Goal: Task Accomplishment & Management: Manage account settings

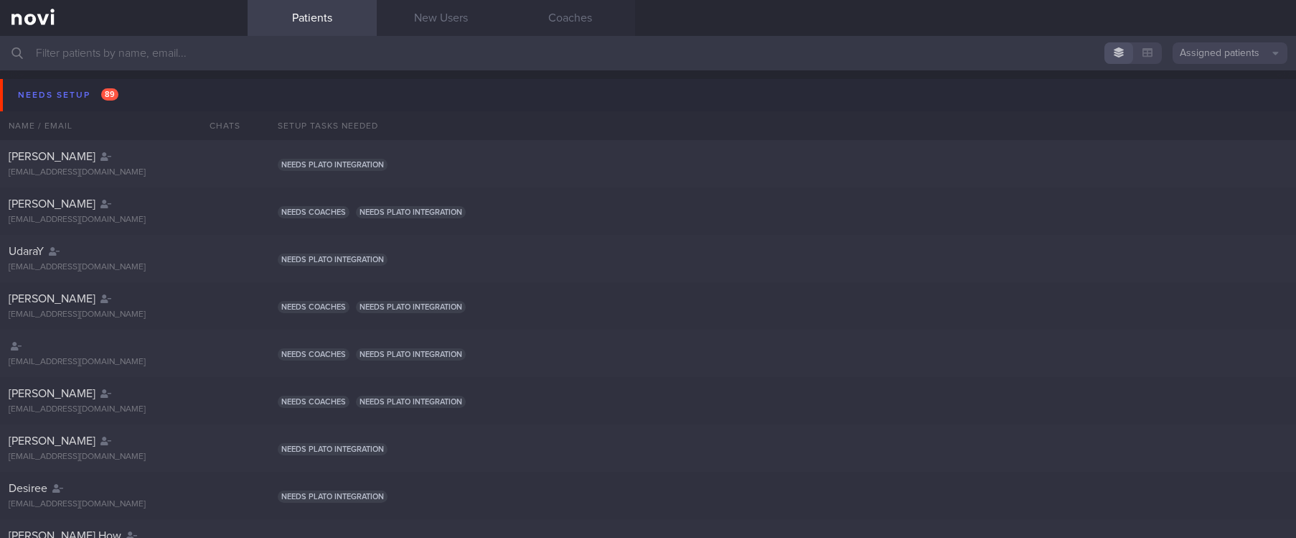
click at [345, 55] on input "text" at bounding box center [648, 53] width 1296 height 34
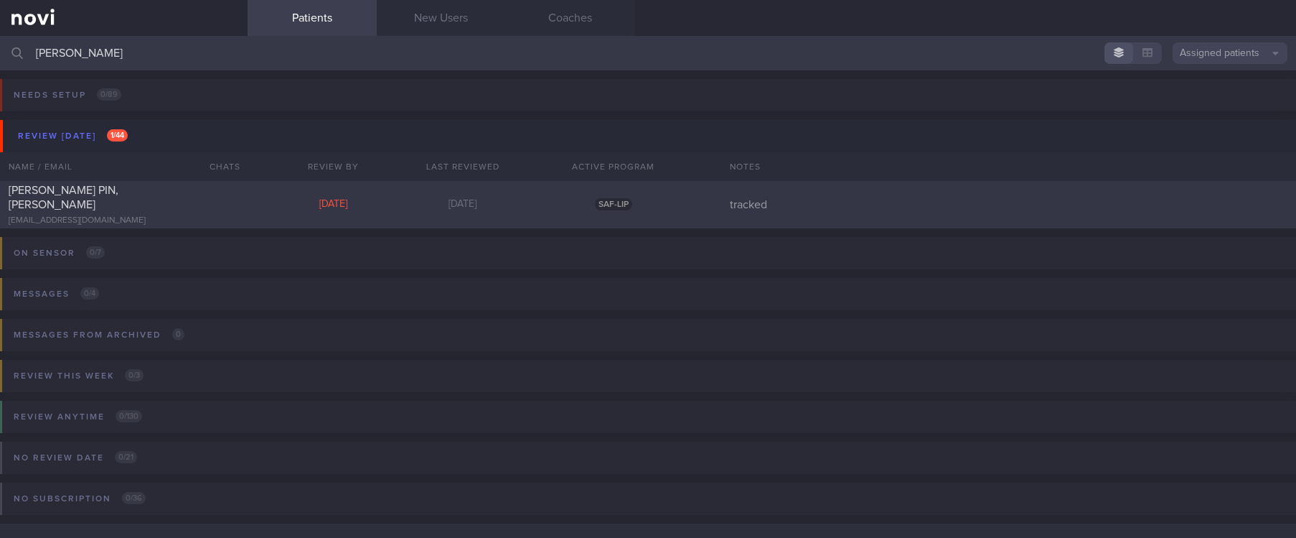
type input "eric"
click at [195, 202] on div "ANG CHIN PIN, ERIC" at bounding box center [122, 197] width 227 height 29
select select "6"
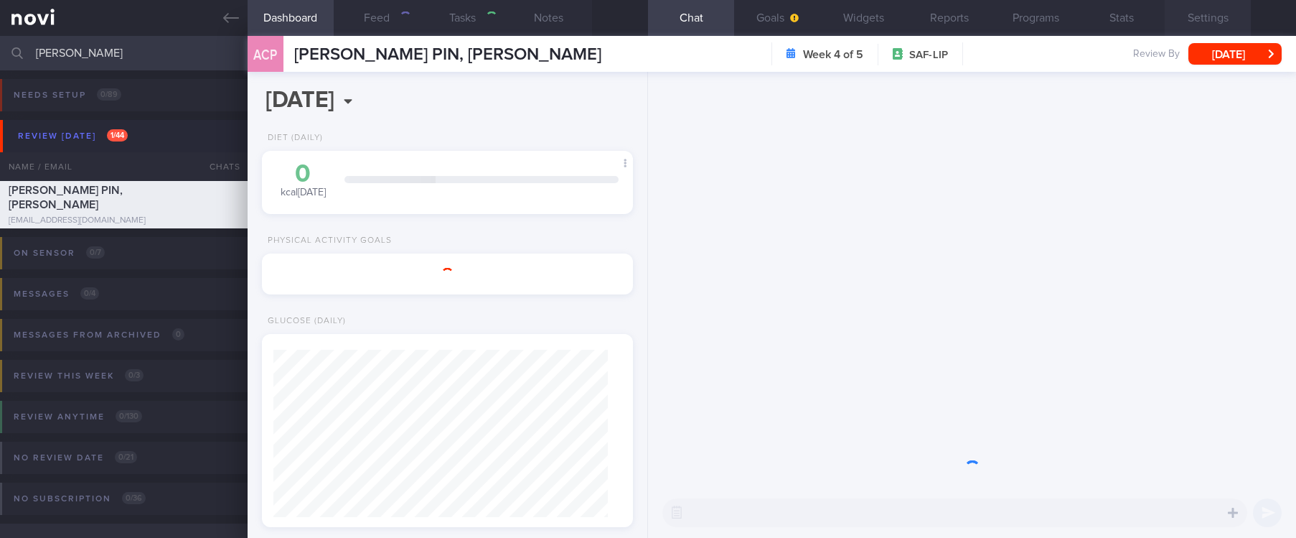
scroll to position [185, 329]
click at [1220, 6] on button "Settings" at bounding box center [1208, 18] width 86 height 36
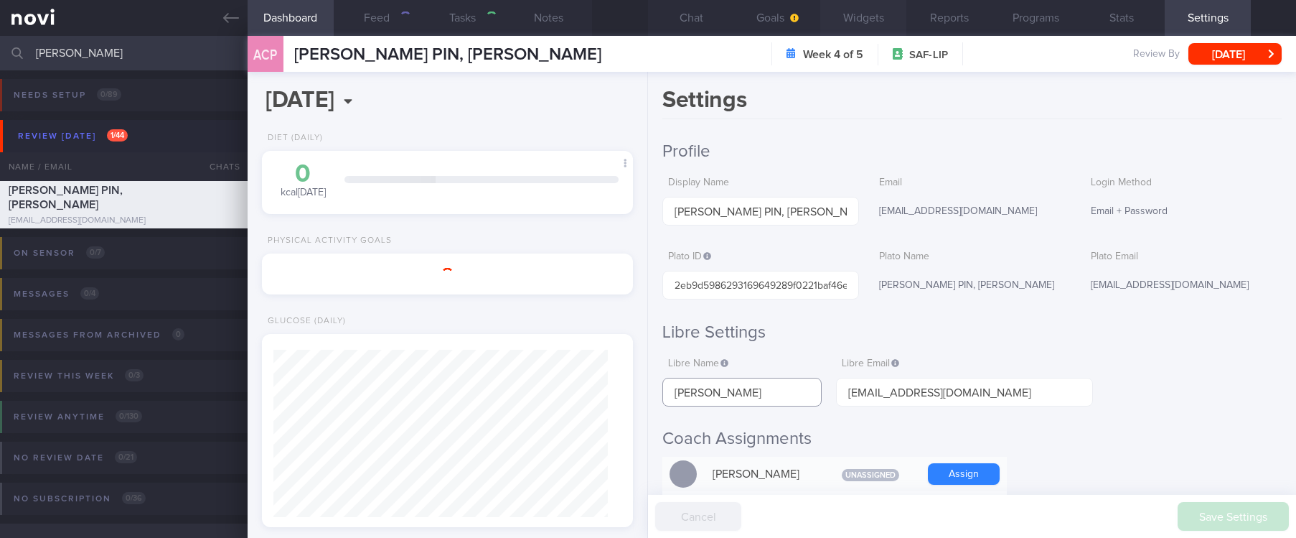
click at [590, 383] on div "Dashboard Feed Tasks Notes Chat Goals Widgets Reports Programs Stats Settings A…" at bounding box center [772, 287] width 1049 height 502
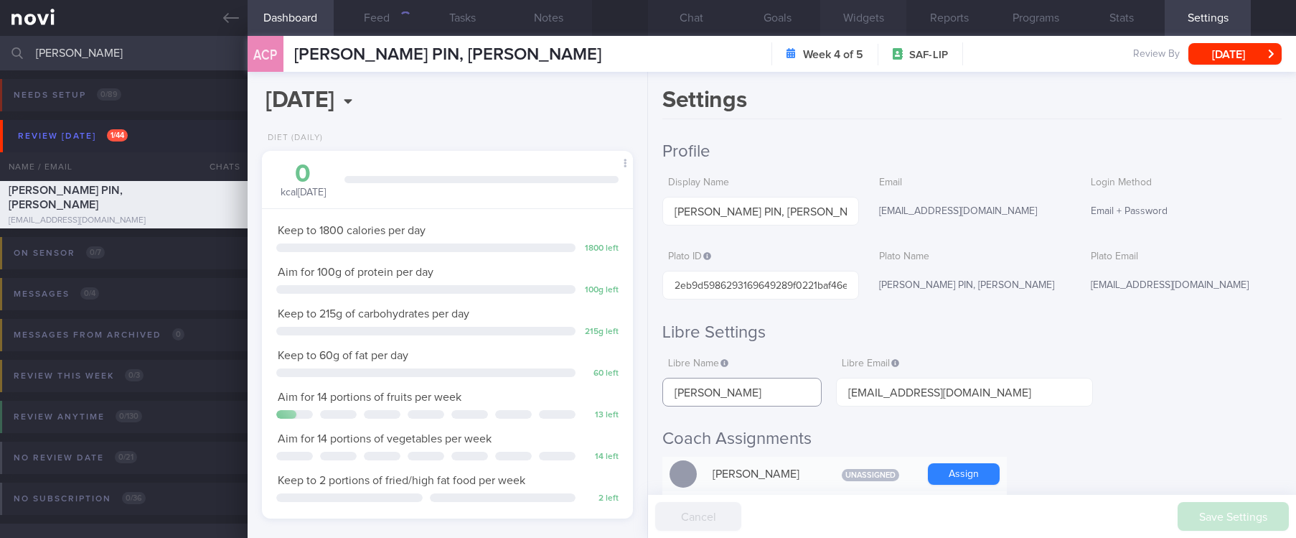
scroll to position [185, 329]
drag, startPoint x: 179, startPoint y: 58, endPoint x: -17, endPoint y: 52, distance: 196.0
click at [0, 52] on html "You are offline! Some functionality will be unavailable Patients New Users Coac…" at bounding box center [648, 269] width 1296 height 538
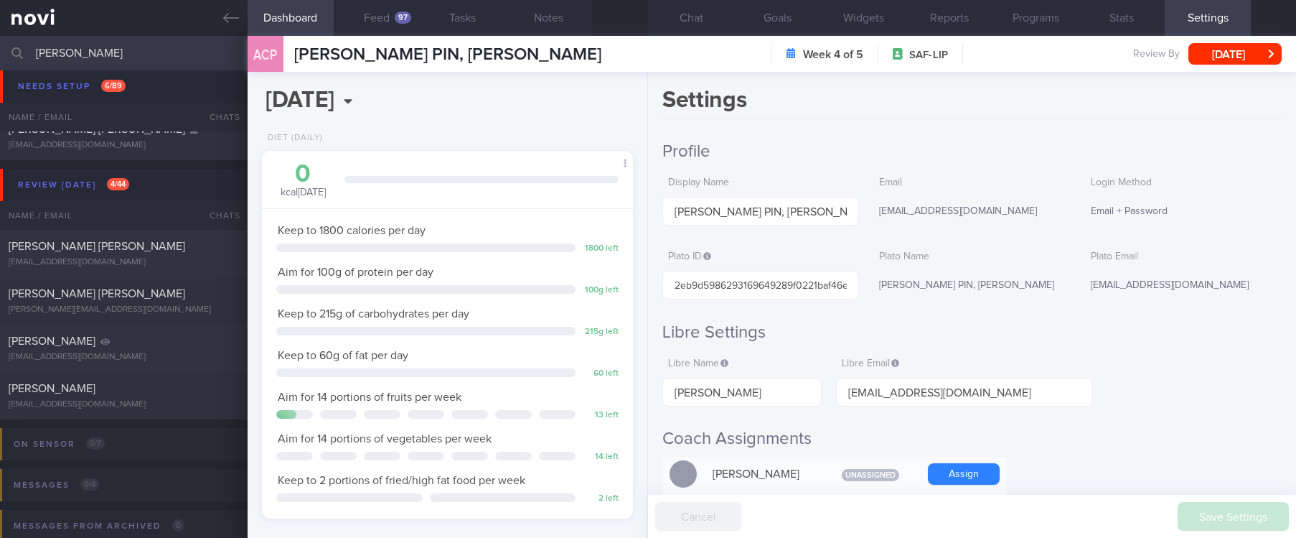
scroll to position [323, 0]
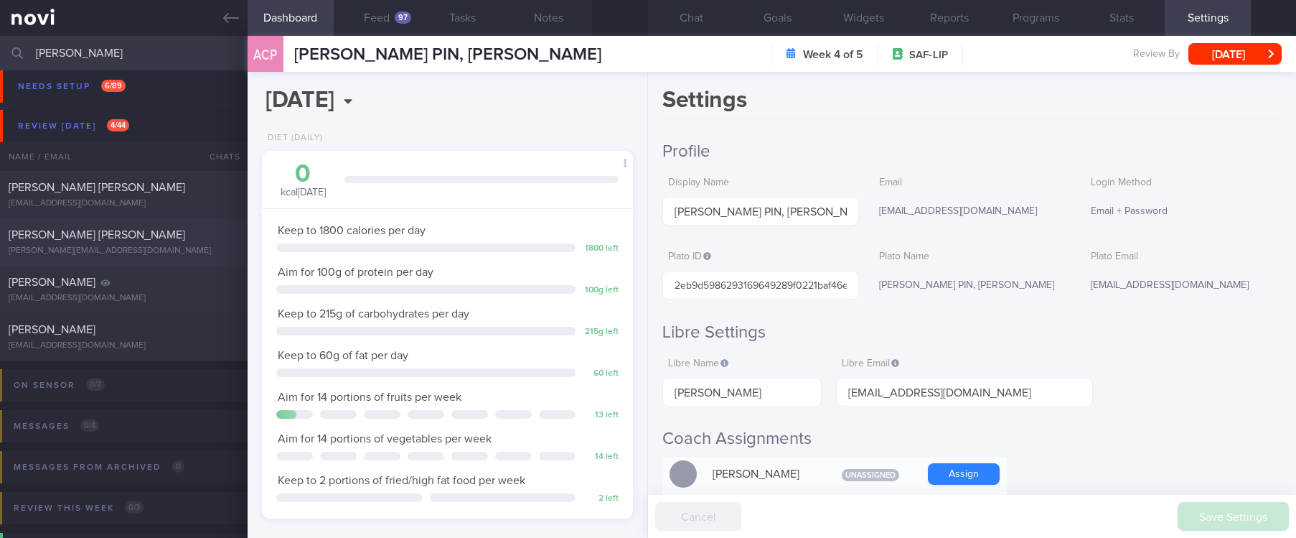
type input "han han"
drag, startPoint x: 189, startPoint y: 251, endPoint x: 848, endPoint y: 132, distance: 670.3
click at [192, 250] on div "[PERSON_NAME][EMAIL_ADDRESS][DOMAIN_NAME]" at bounding box center [124, 250] width 230 height 11
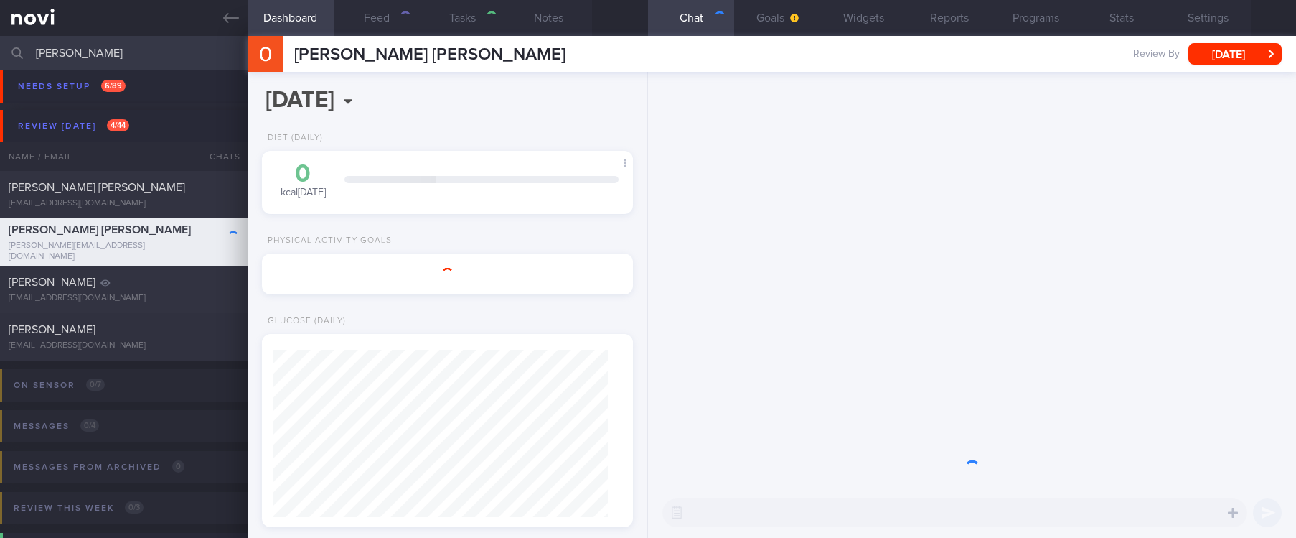
select select "7"
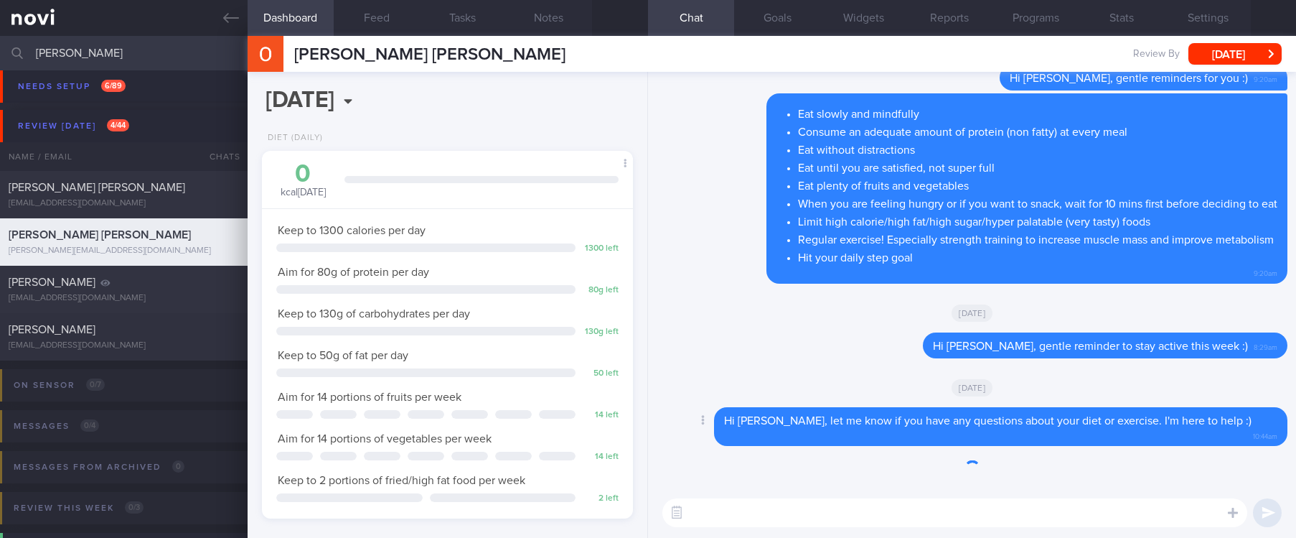
scroll to position [167, 334]
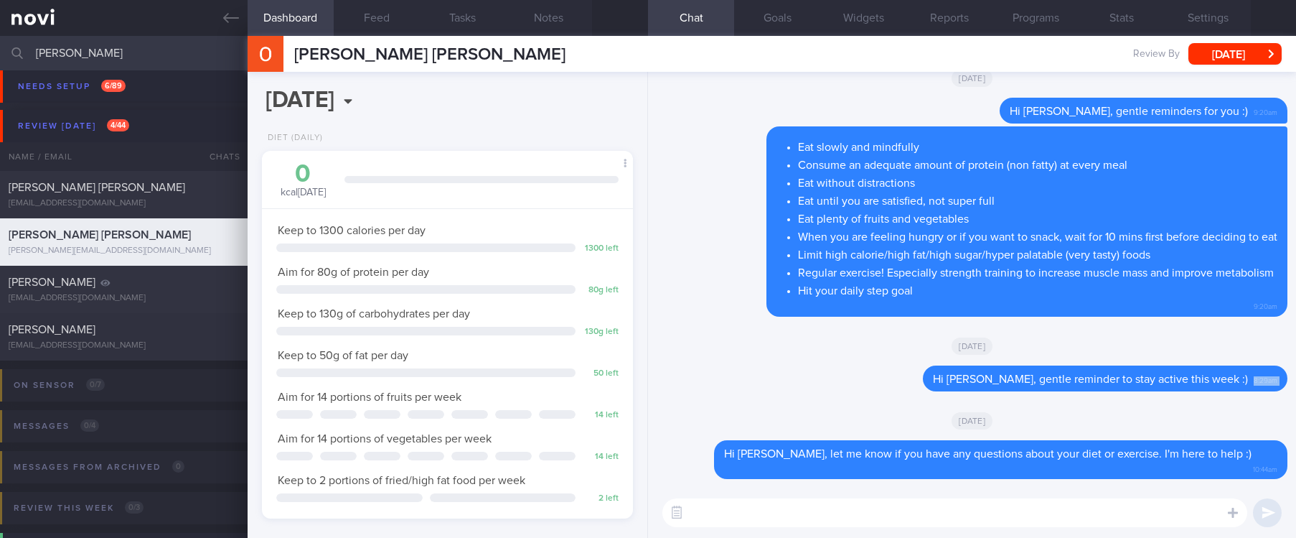
drag, startPoint x: 1233, startPoint y: 391, endPoint x: 808, endPoint y: 370, distance: 426.2
click at [1060, 400] on div "Delete Hi Ms Ong, gentle reminder to stay active this week :) 8:29am" at bounding box center [972, 382] width 631 height 34
drag, startPoint x: 1235, startPoint y: 388, endPoint x: 943, endPoint y: 387, distance: 292.1
click at [943, 387] on div "Delete Hi Ms Ong, gentle reminder to stay active this week :) 8:29am" at bounding box center [1077, 378] width 422 height 26
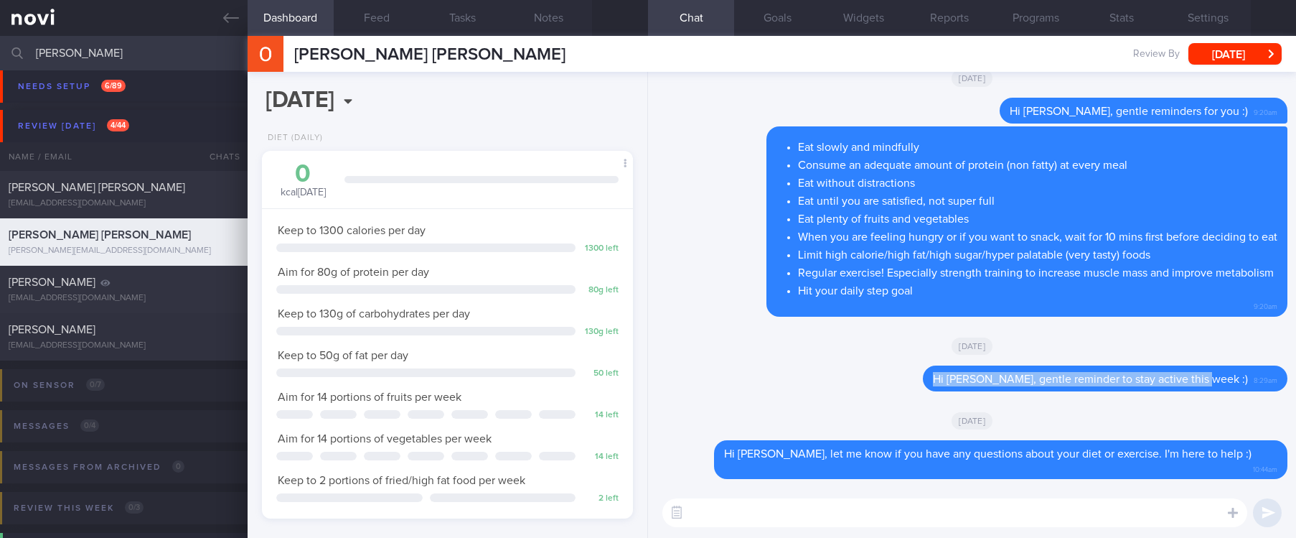
copy span "Hi Ms Ong, gentle reminder to stay active this week :)"
click at [935, 513] on textarea at bounding box center [955, 512] width 585 height 29
paste textarea "Hi Ms Ong, gentle reminder to stay active this week :)"
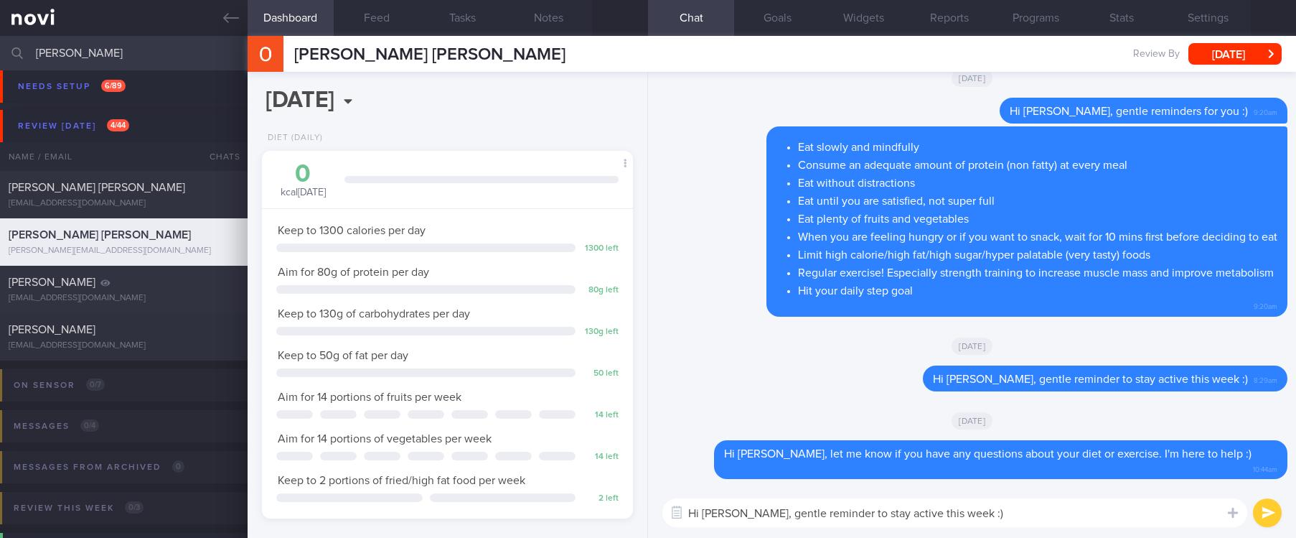
type textarea "Hi Ms Ong, gentle reminder to stay active this week :)"
click at [1265, 501] on button "submit" at bounding box center [1267, 512] width 29 height 29
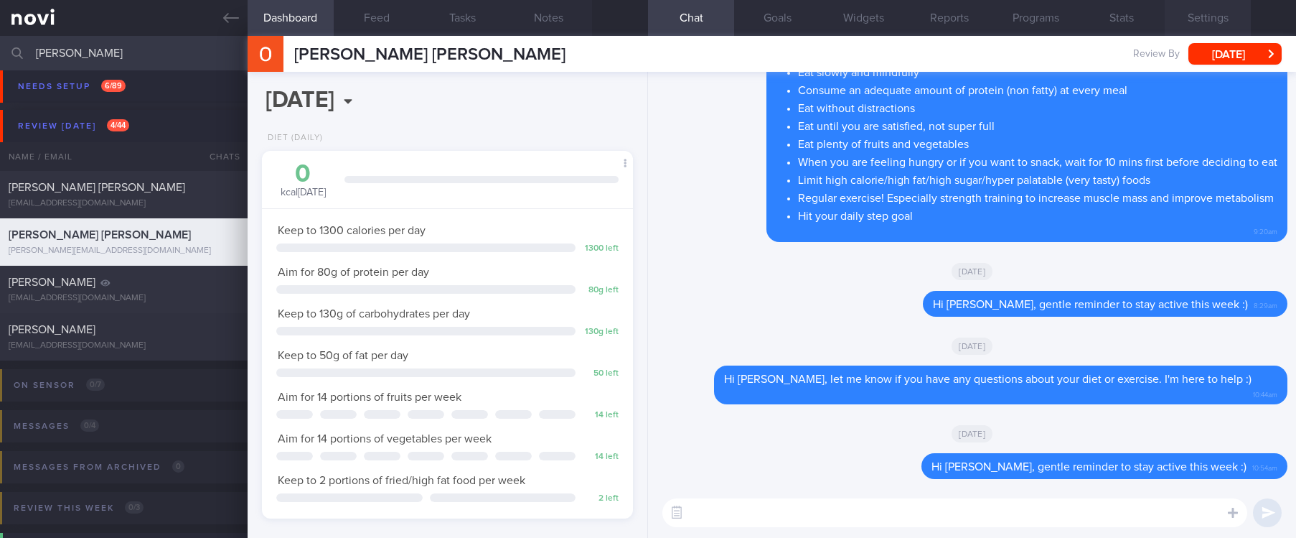
click at [1216, 13] on button "Settings" at bounding box center [1208, 18] width 86 height 36
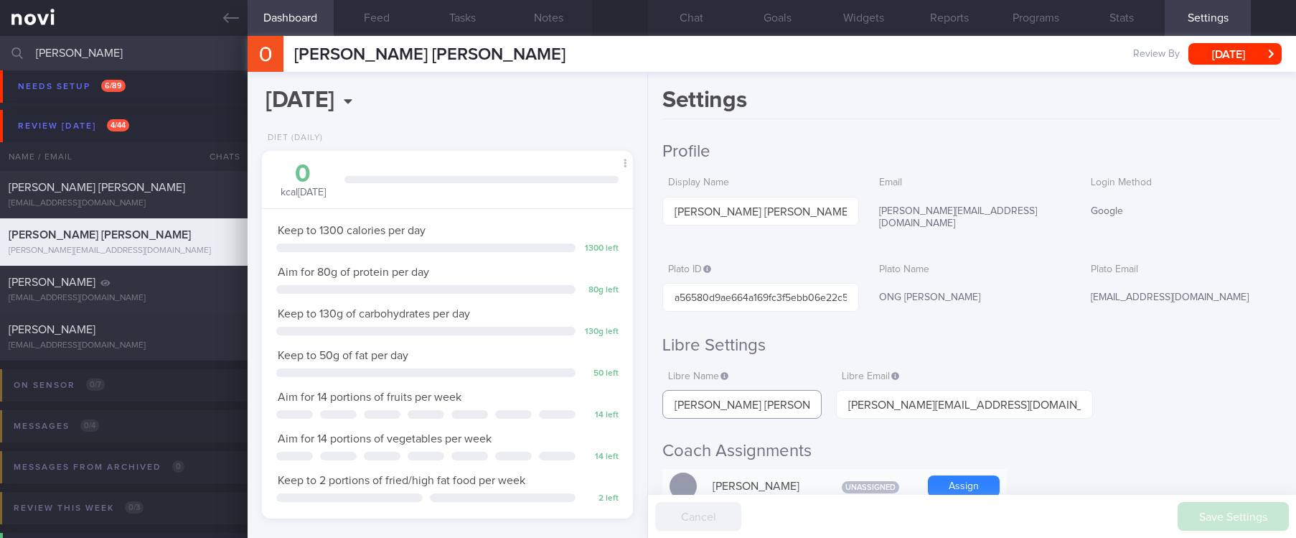
drag, startPoint x: 764, startPoint y: 386, endPoint x: 642, endPoint y: 385, distance: 122.0
click at [642, 385] on div "Dashboard Feed Tasks Notes Chat Goals Widgets Reports Programs Stats Settings H…" at bounding box center [772, 287] width 1049 height 502
drag, startPoint x: 134, startPoint y: 53, endPoint x: -32, endPoint y: 53, distance: 165.1
click at [0, 53] on html "You are offline! Some functionality will be unavailable Patients New Users Coac…" at bounding box center [648, 269] width 1296 height 538
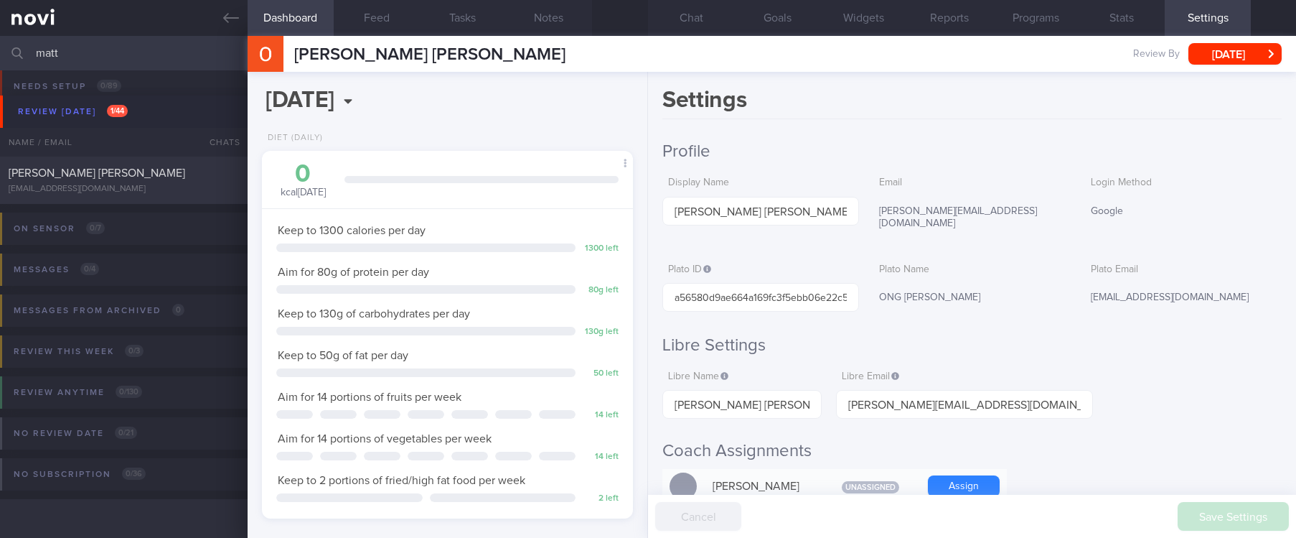
scroll to position [24, 0]
type input "matt"
drag, startPoint x: 104, startPoint y: 184, endPoint x: 1059, endPoint y: 131, distance: 956.9
click at [104, 184] on div "matthewchaisittan@gmail.com" at bounding box center [124, 189] width 230 height 11
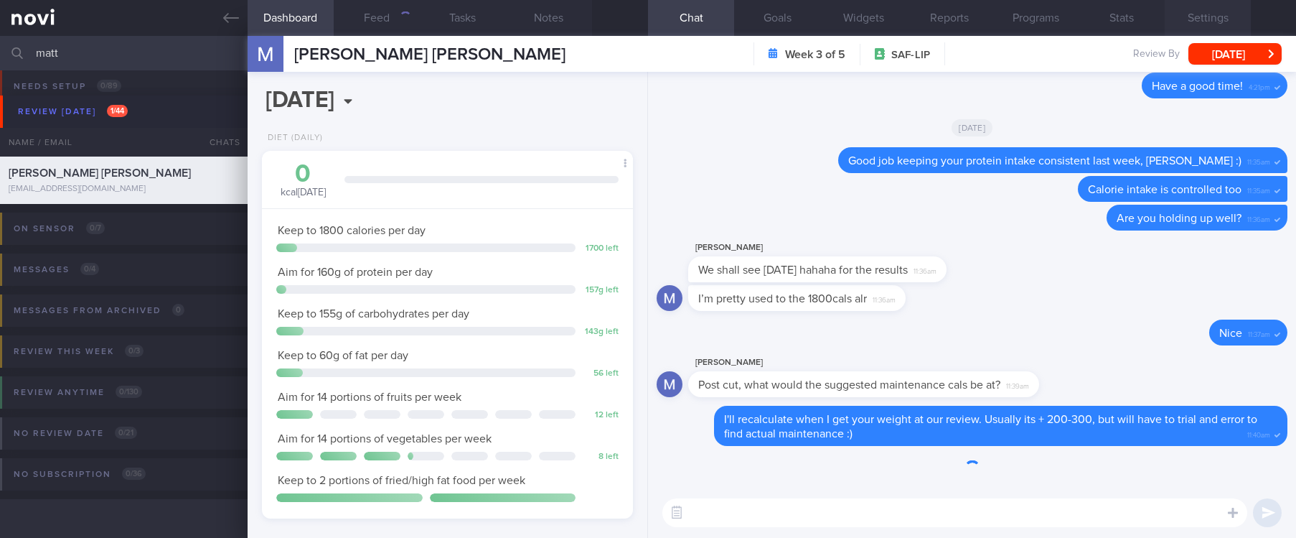
scroll to position [185, 329]
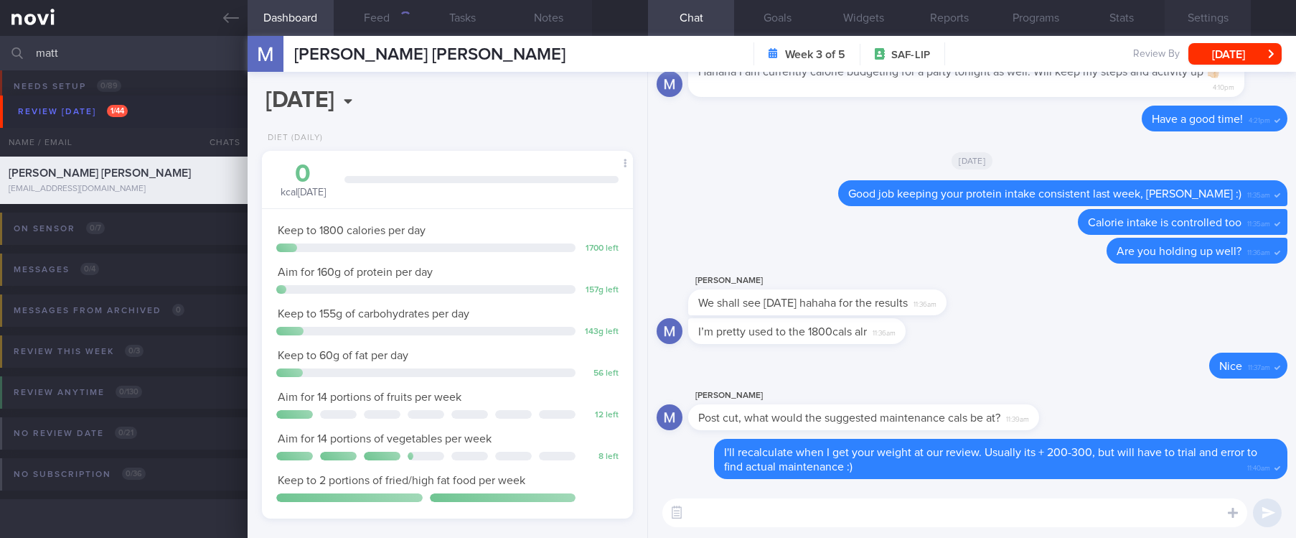
click at [1212, 19] on button "Settings" at bounding box center [1208, 18] width 86 height 36
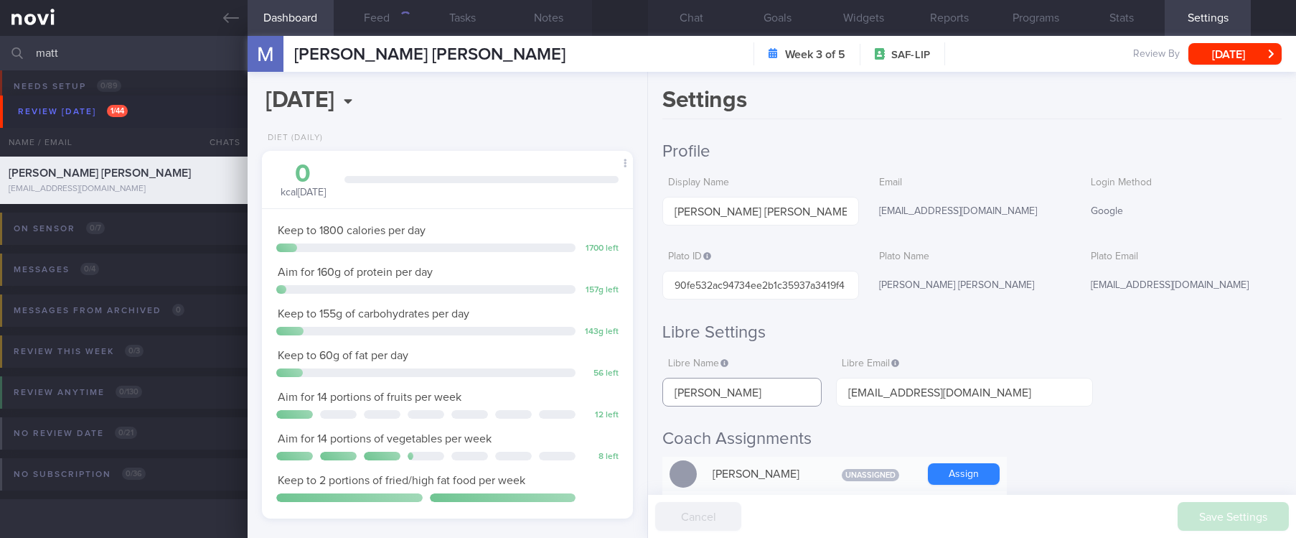
drag, startPoint x: 787, startPoint y: 388, endPoint x: 628, endPoint y: 389, distance: 159.4
click at [628, 389] on div "Dashboard Feed Tasks Notes Chat Goals Widgets Reports Programs Stats Settings M…" at bounding box center [772, 287] width 1049 height 502
click at [398, 14] on button "Feed" at bounding box center [377, 18] width 86 height 36
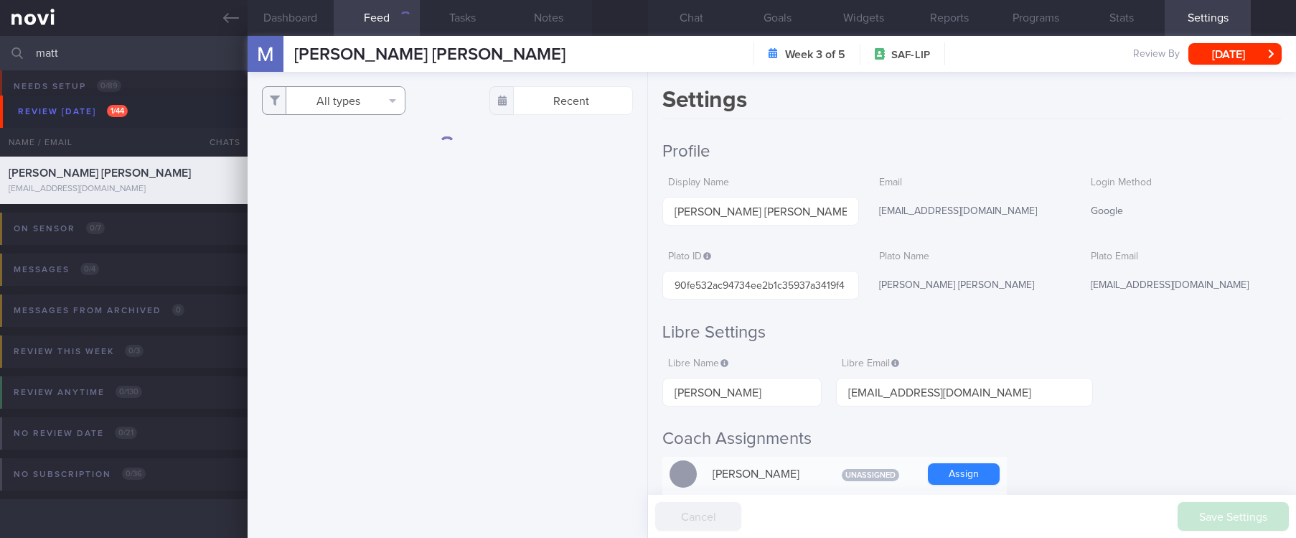
click at [345, 100] on button "All types" at bounding box center [334, 100] width 144 height 29
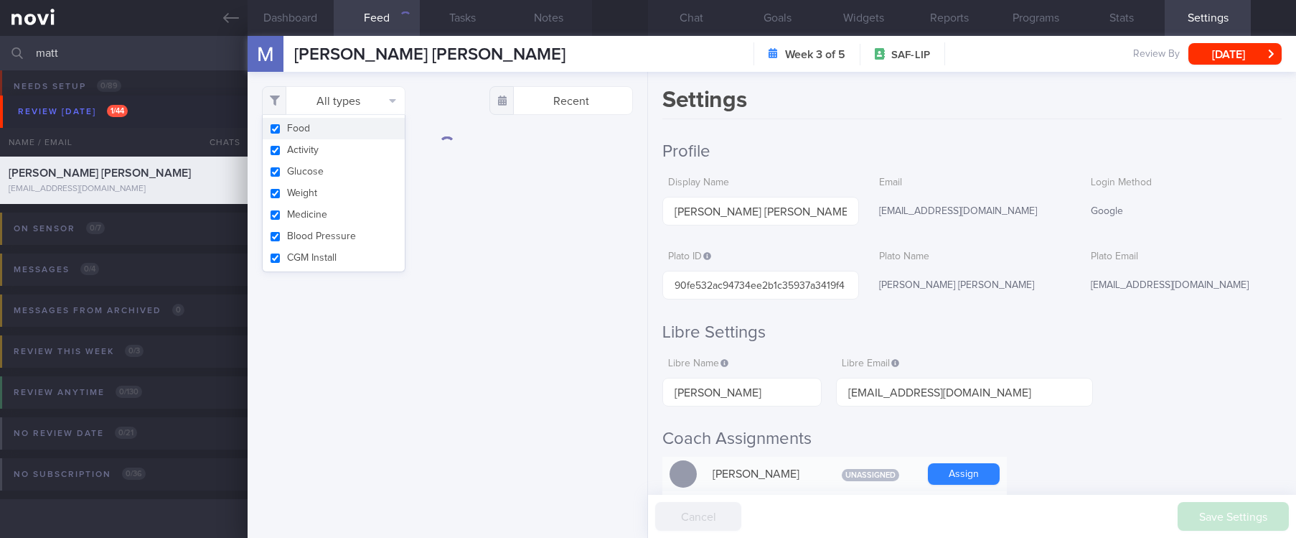
click at [329, 131] on button "Food" at bounding box center [334, 129] width 142 height 22
checkbox input "false"
click at [301, 146] on button "Activity" at bounding box center [334, 150] width 142 height 22
checkbox input "false"
click at [301, 195] on button "Weight" at bounding box center [334, 193] width 142 height 22
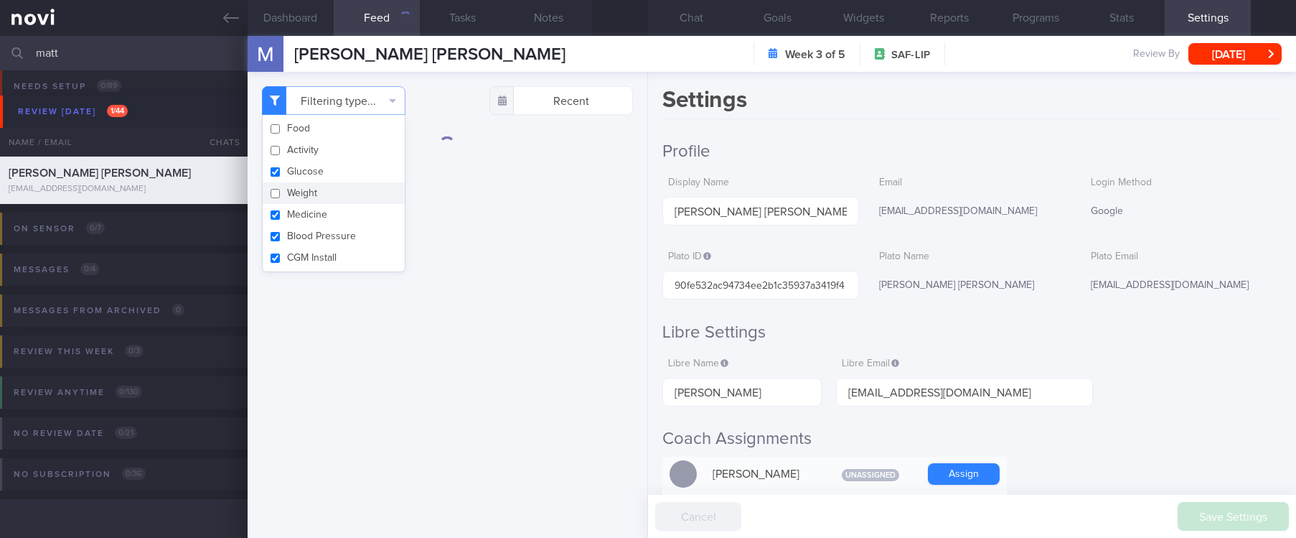
checkbox input "false"
click at [301, 217] on button "Medicine" at bounding box center [334, 215] width 142 height 22
checkbox input "false"
click at [301, 238] on button "Blood Pressure" at bounding box center [334, 236] width 142 height 22
checkbox input "false"
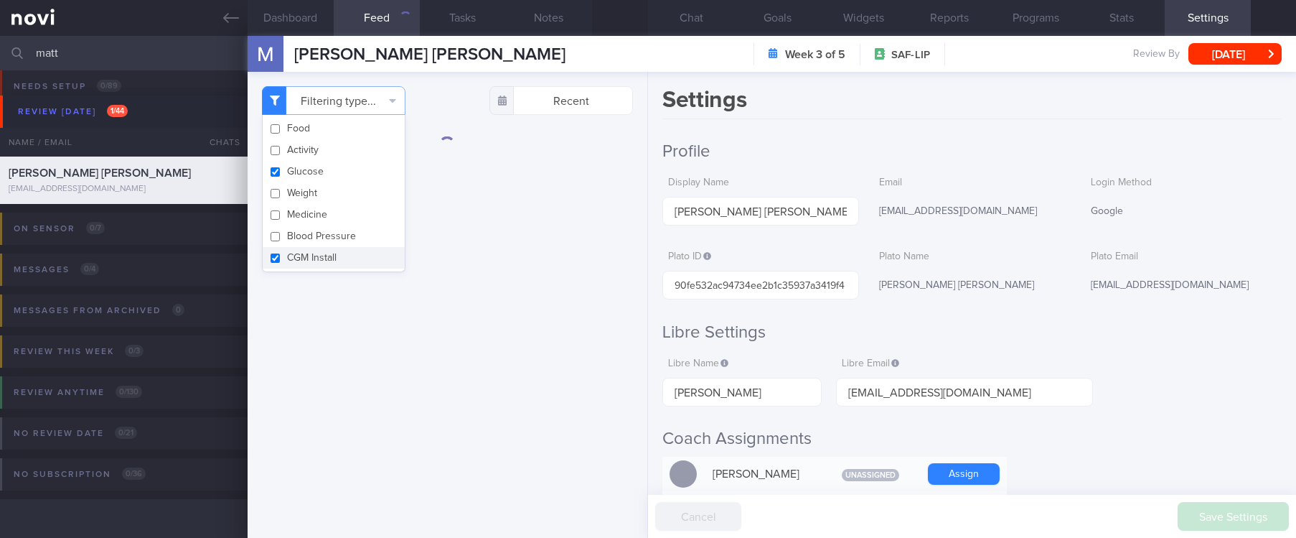
click at [301, 252] on button "CGM Install" at bounding box center [334, 258] width 142 height 22
click at [334, 261] on button "CGM Install" at bounding box center [334, 258] width 142 height 22
checkbox input "true"
click at [690, 11] on button "Chat" at bounding box center [691, 18] width 86 height 36
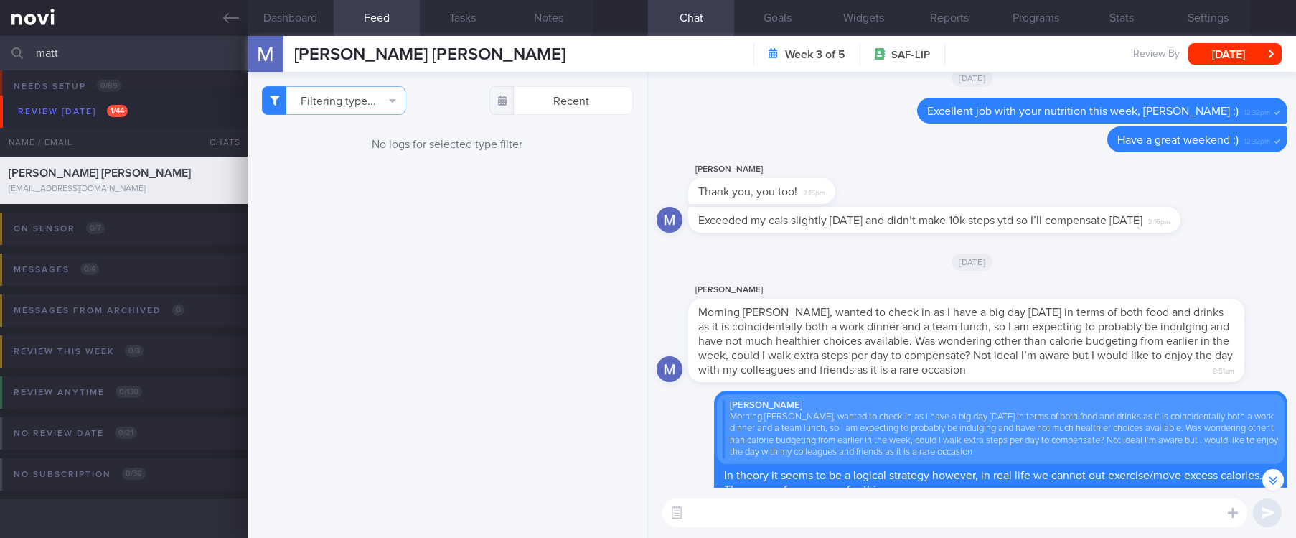
scroll to position [-1885, 0]
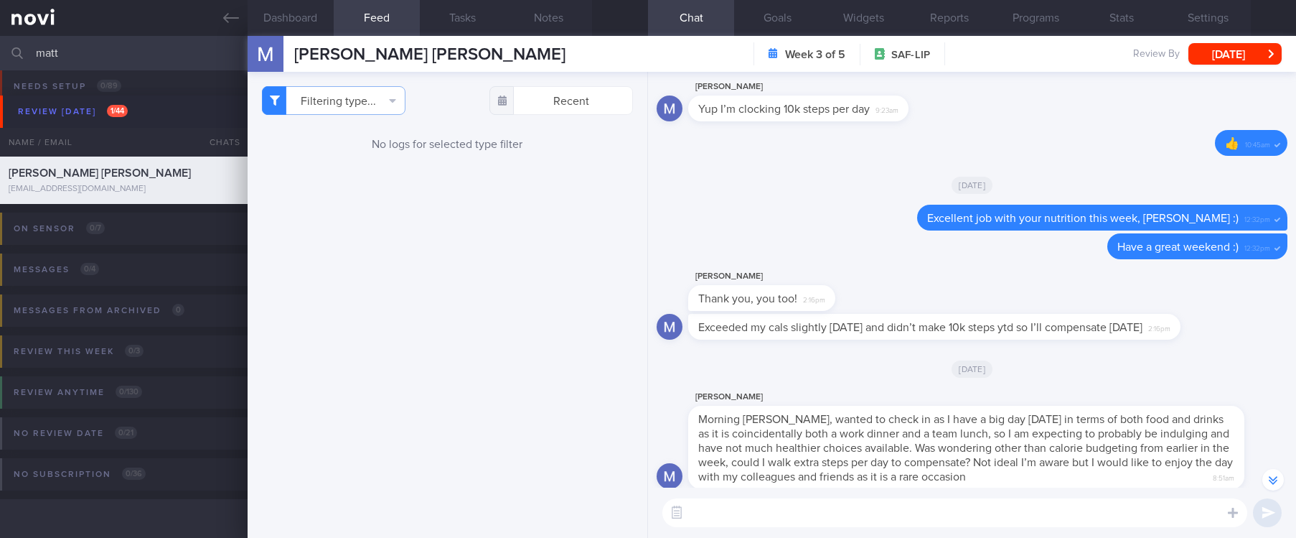
drag, startPoint x: 178, startPoint y: 55, endPoint x: -39, endPoint y: 55, distance: 216.8
click at [0, 55] on html "You are offline! Some functionality will be unavailable Patients New Users Coac…" at bounding box center [648, 269] width 1296 height 538
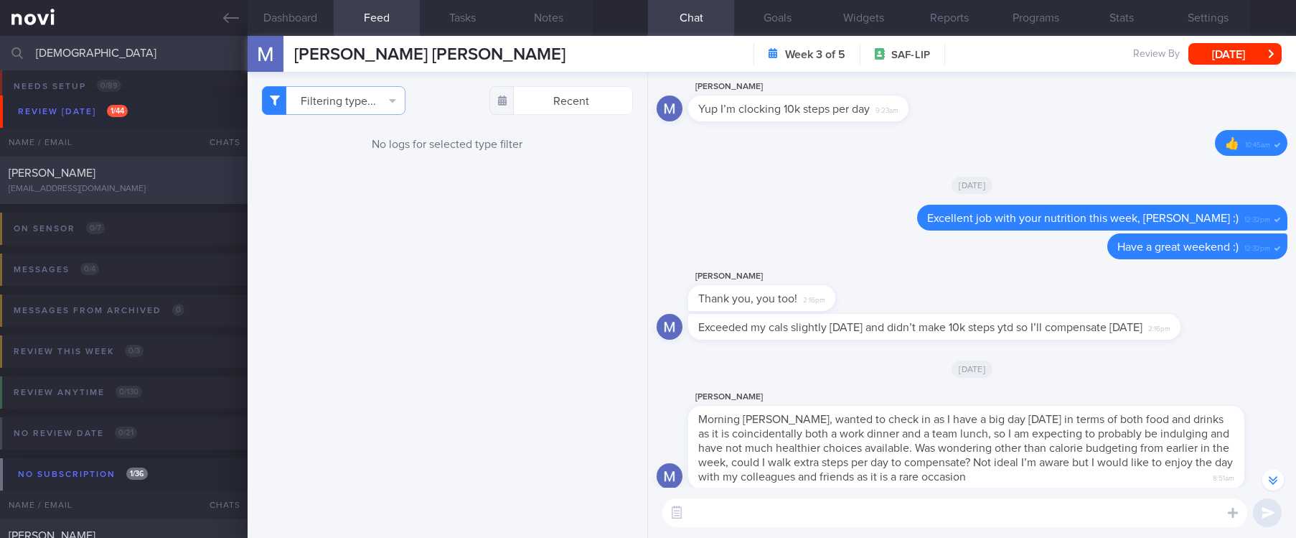
type input "vishnu"
drag, startPoint x: 173, startPoint y: 200, endPoint x: 1102, endPoint y: 118, distance: 932.4
click at [173, 200] on div "Vishnu Jeffery vishnujeffery@gmail.com Thu, 3 Jul – tracked" at bounding box center [648, 179] width 1296 height 47
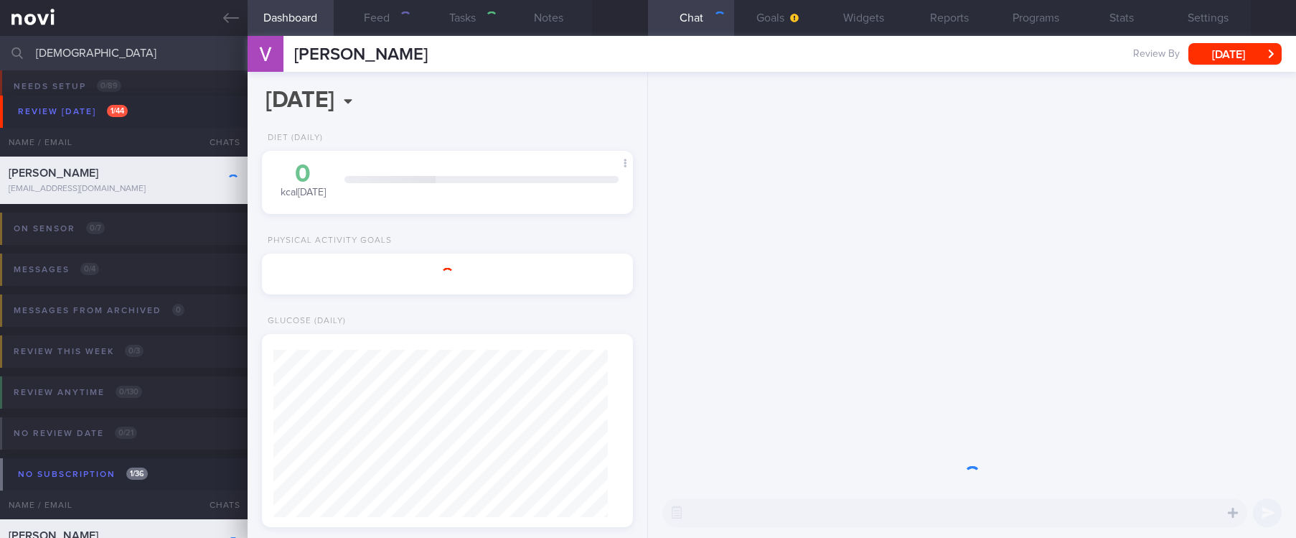
scroll to position [164, 329]
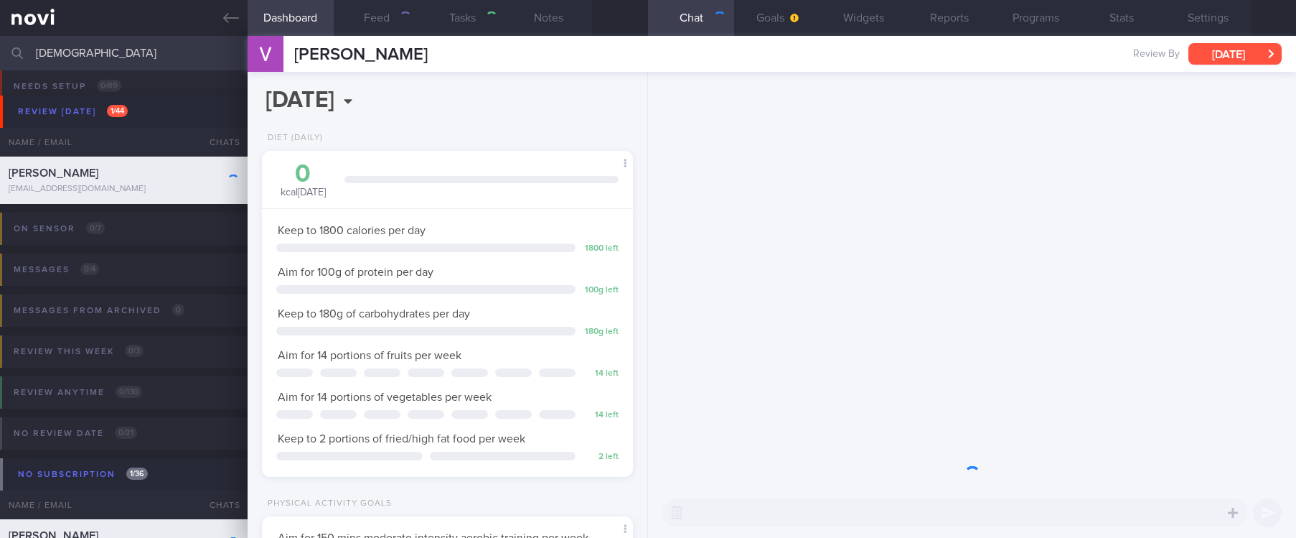
select select "7"
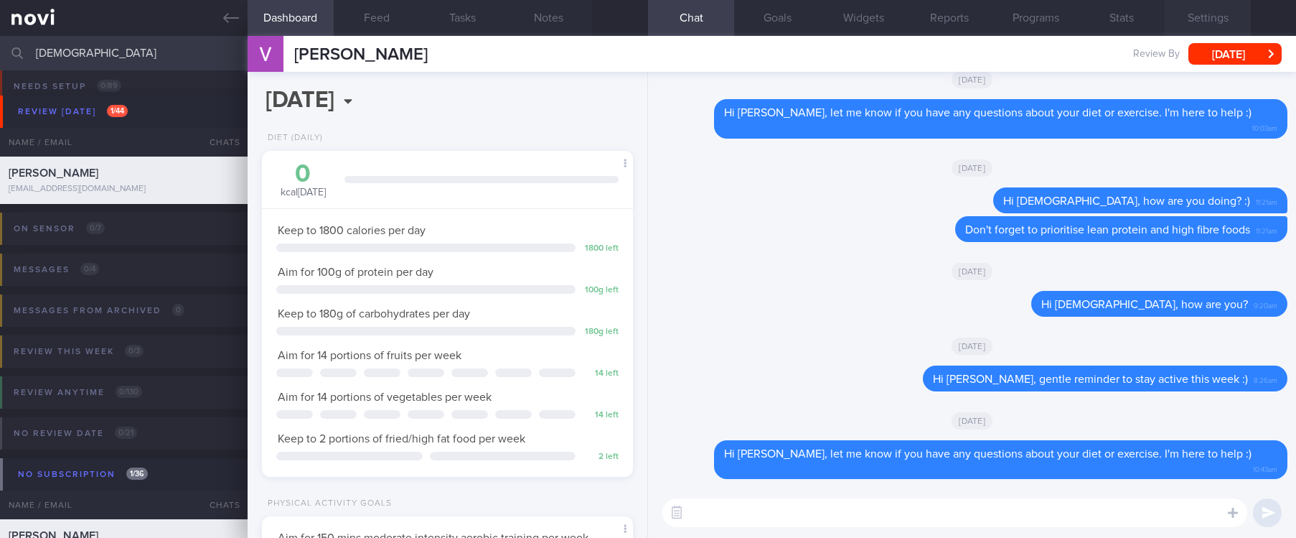
scroll to position [185, 329]
click at [1212, 18] on button "Settings" at bounding box center [1208, 18] width 86 height 36
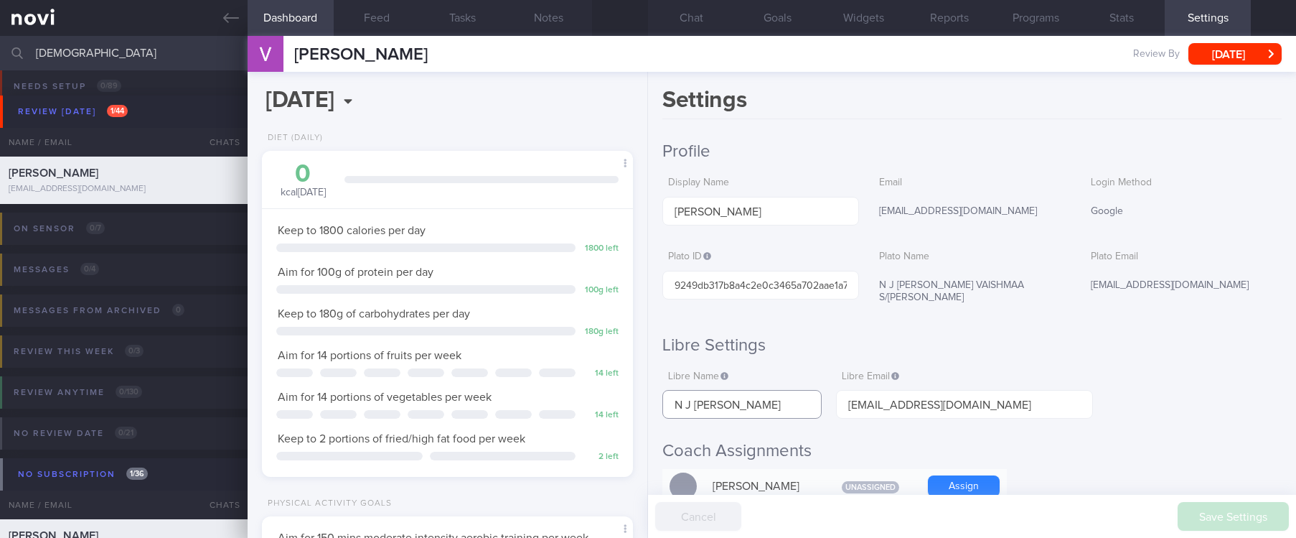
drag, startPoint x: 795, startPoint y: 388, endPoint x: 595, endPoint y: 393, distance: 200.3
click at [595, 393] on div "Dashboard Feed Tasks Notes Chat Goals Widgets Reports Programs Stats Settings V…" at bounding box center [772, 287] width 1049 height 502
drag, startPoint x: 132, startPoint y: 41, endPoint x: -19, endPoint y: 42, distance: 151.5
click at [0, 42] on html "You are offline! Some functionality will be unavailable Patients New Users Coac…" at bounding box center [648, 269] width 1296 height 538
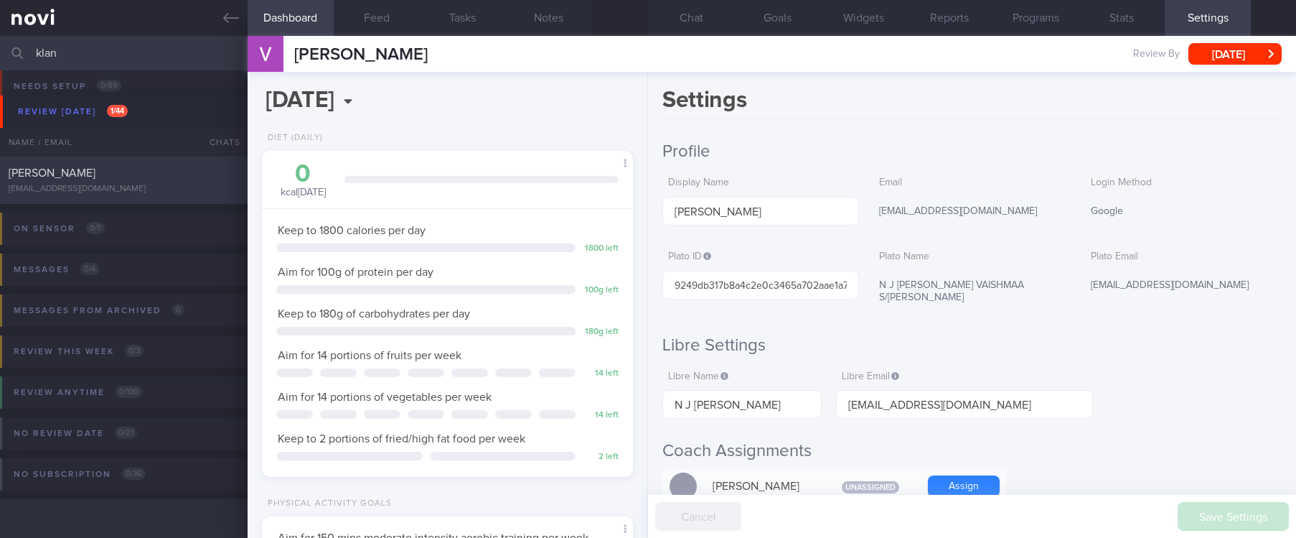
type input "klan"
click at [128, 192] on div "klanzbat@gmail.com" at bounding box center [124, 189] width 230 height 11
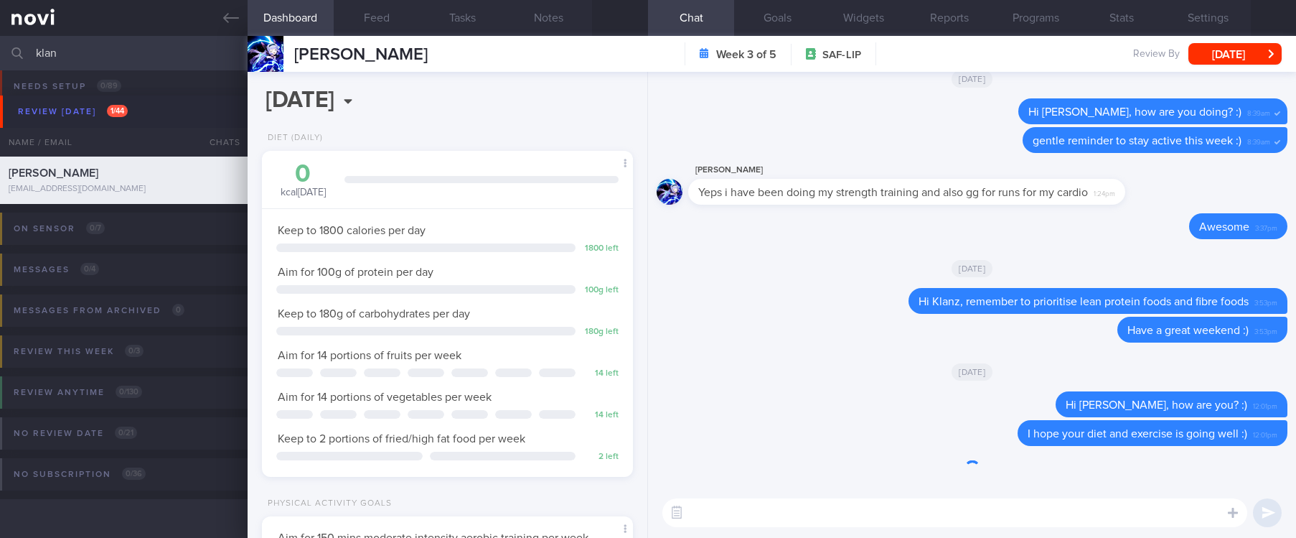
scroll to position [167, 334]
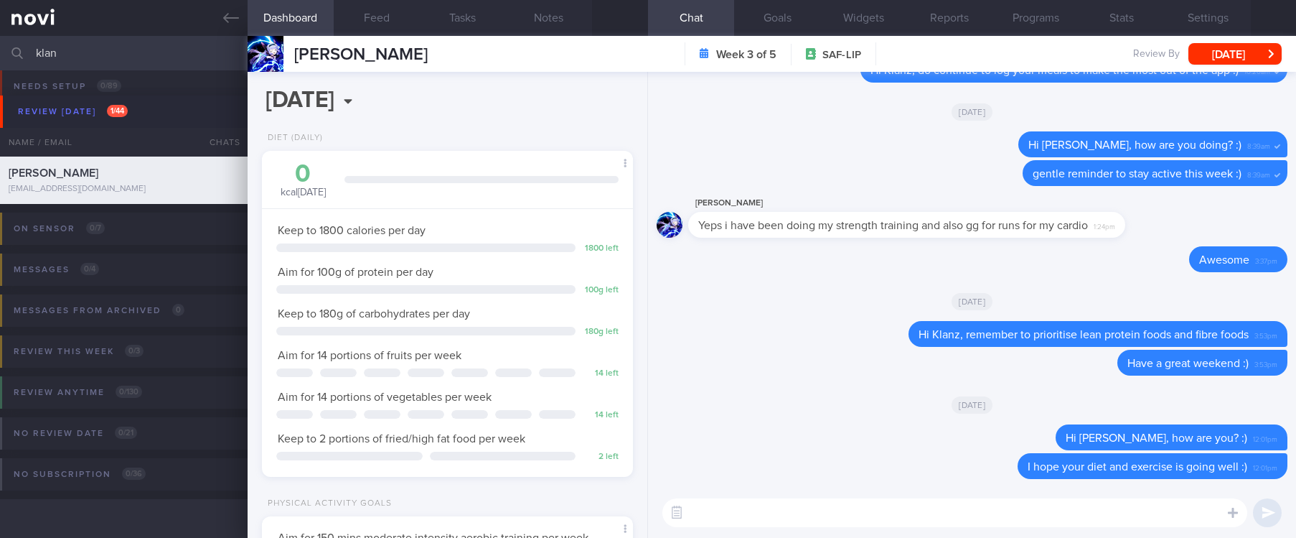
click at [962, 516] on textarea at bounding box center [955, 512] width 585 height 29
type textarea "Hi Klanz, let me know if you have any questions. Here to help :)"
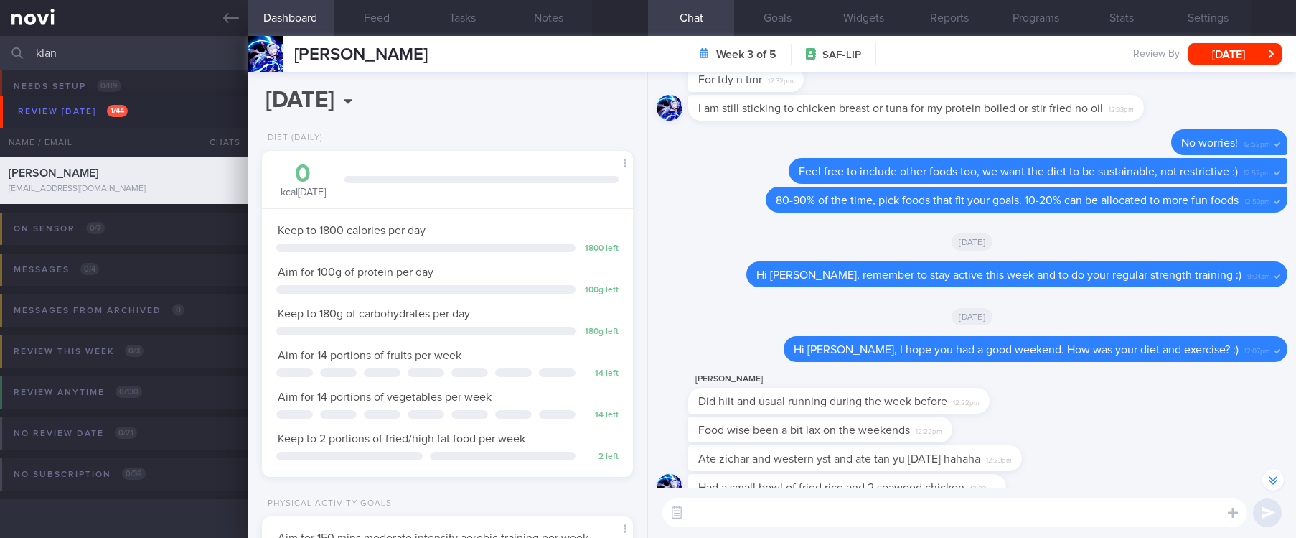
scroll to position [-1233, 0]
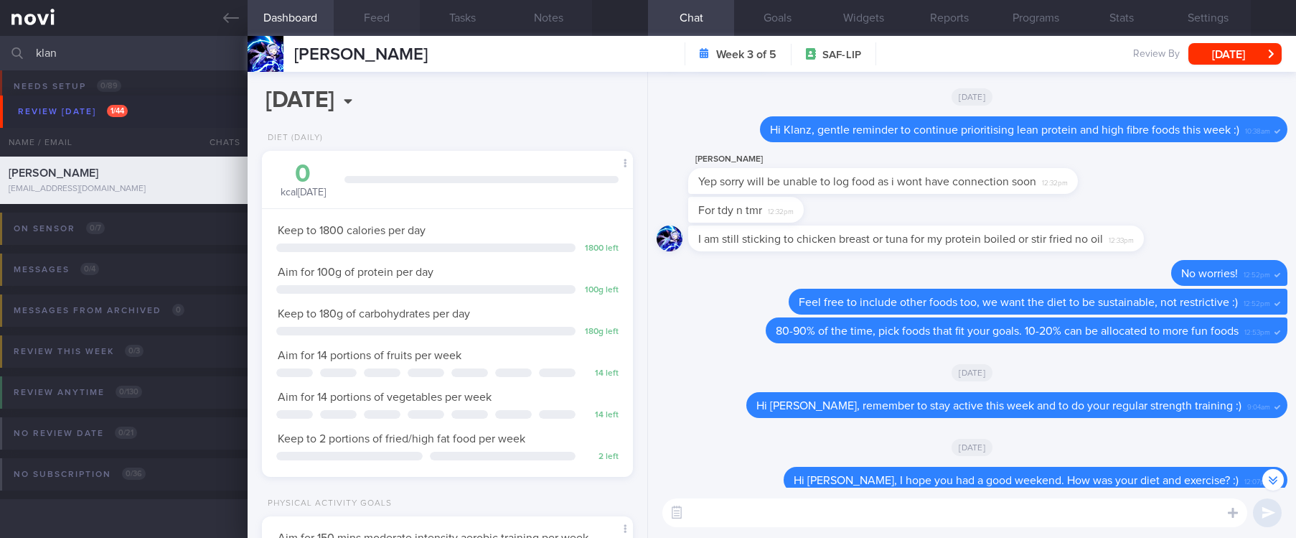
click at [395, 14] on button "Feed" at bounding box center [377, 18] width 86 height 36
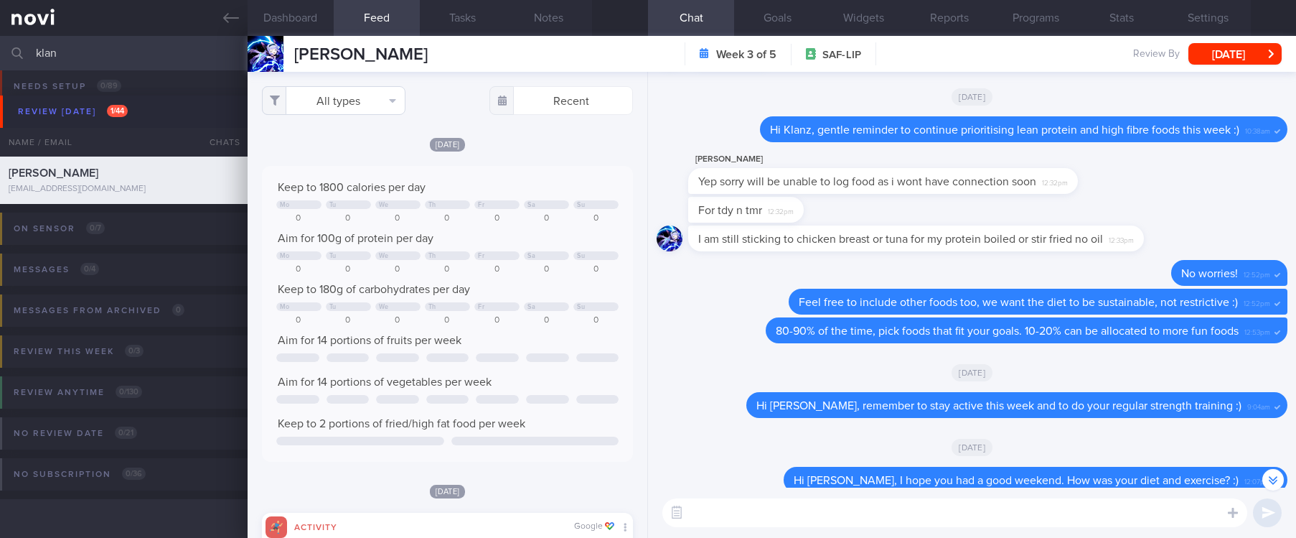
scroll to position [84, 336]
click at [376, 100] on button "All types" at bounding box center [334, 100] width 144 height 29
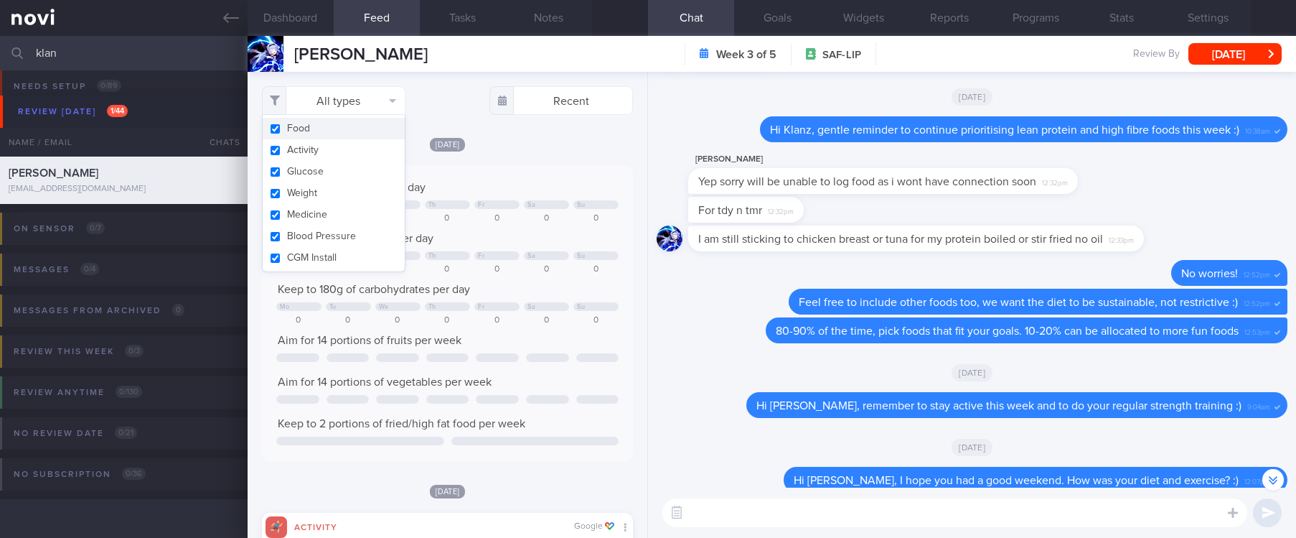
click at [311, 133] on button "Food" at bounding box center [334, 129] width 142 height 22
checkbox input "false"
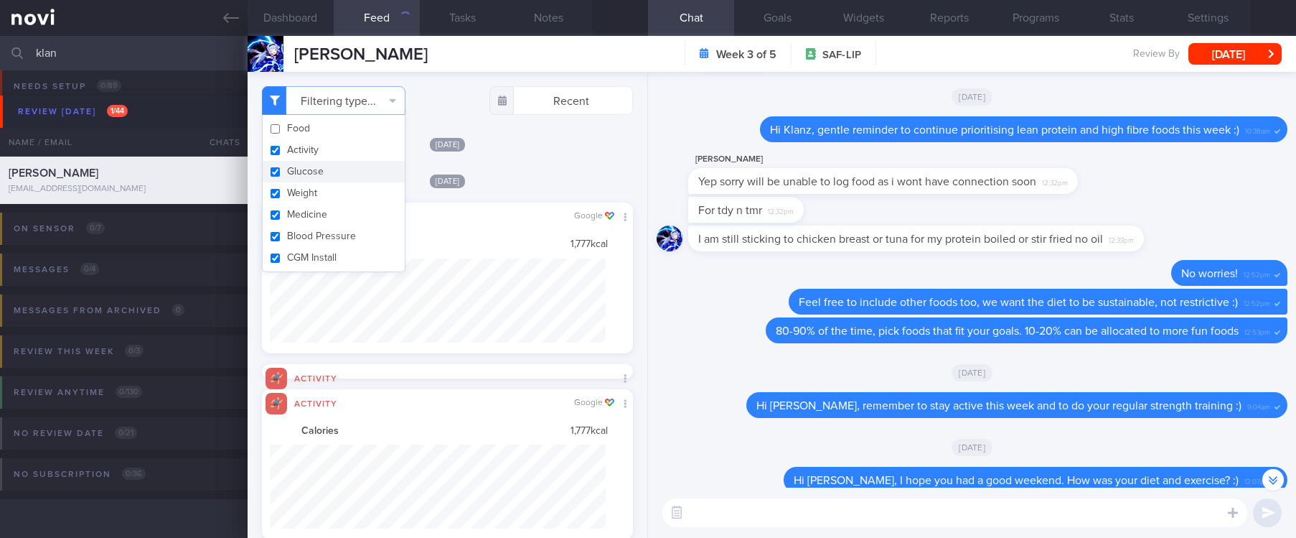
scroll to position [84, 336]
click at [319, 159] on button "Activity" at bounding box center [334, 150] width 142 height 22
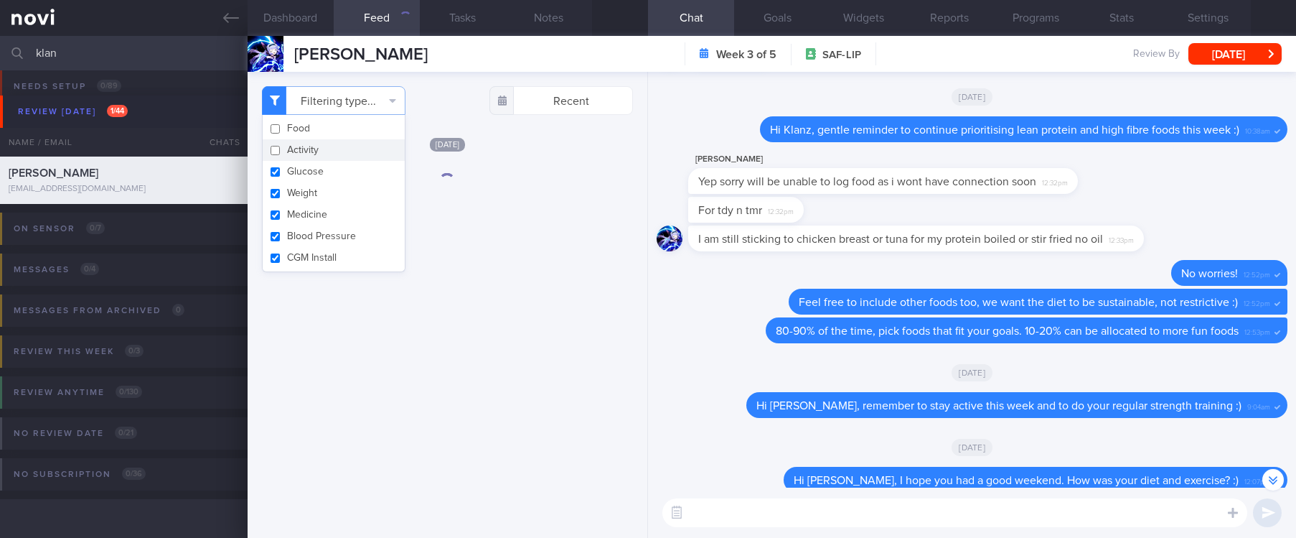
checkbox input "false"
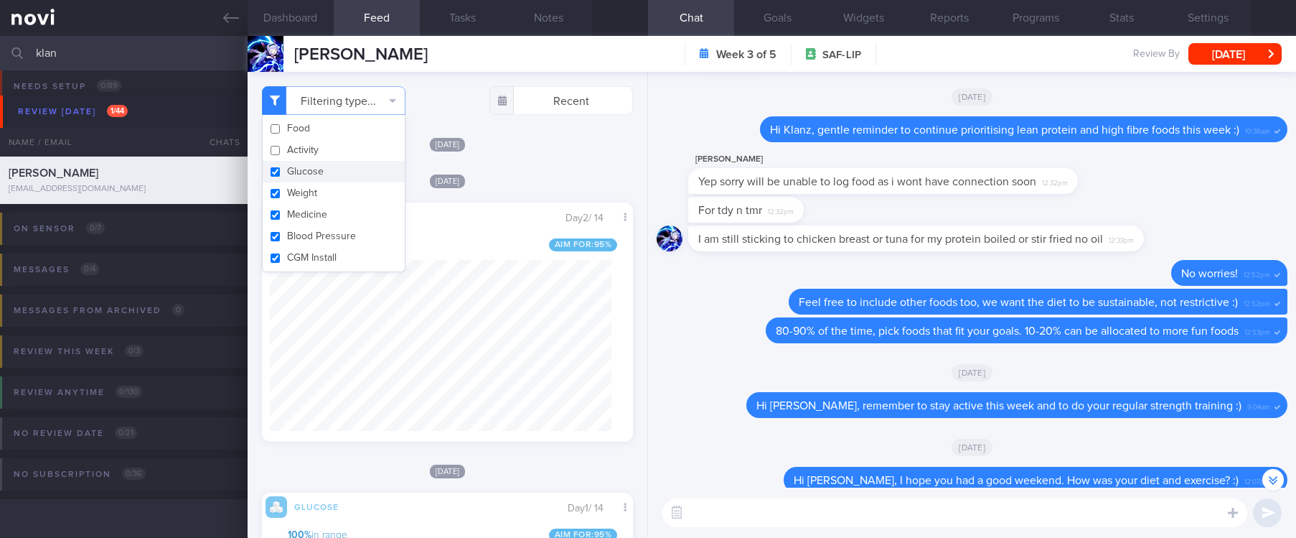
scroll to position [220, 342]
click at [322, 188] on button "Weight" at bounding box center [334, 193] width 142 height 22
checkbox input "false"
click at [322, 212] on button "Medicine" at bounding box center [334, 215] width 142 height 22
checkbox input "false"
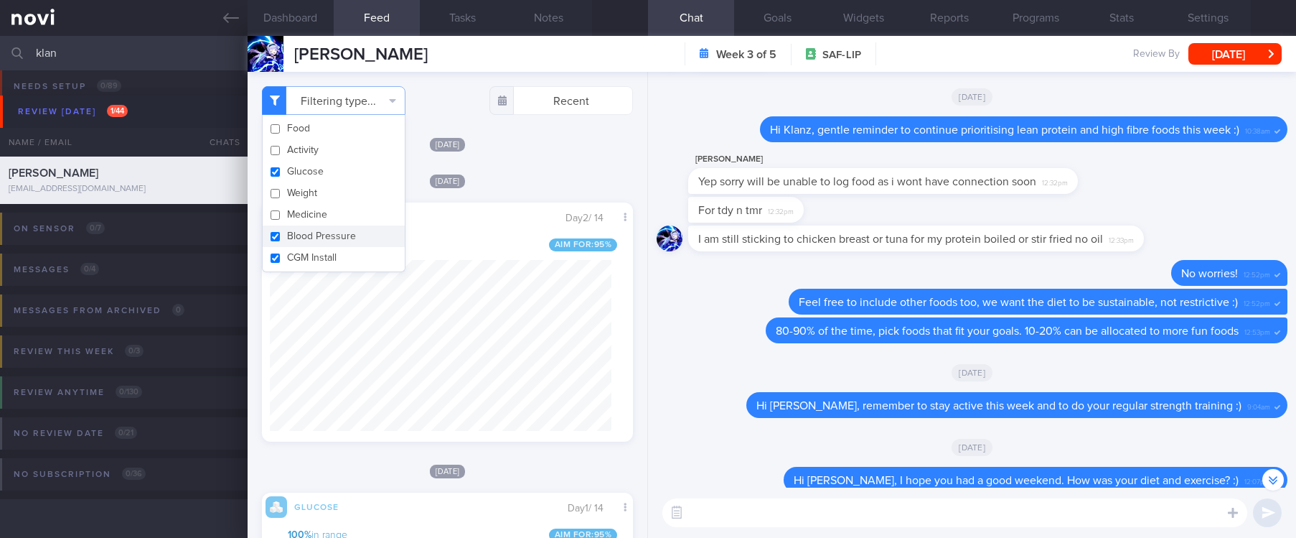
click at [328, 237] on button "Blood Pressure" at bounding box center [334, 236] width 142 height 22
checkbox input "false"
click at [337, 257] on button "CGM Install" at bounding box center [334, 258] width 142 height 22
checkbox input "false"
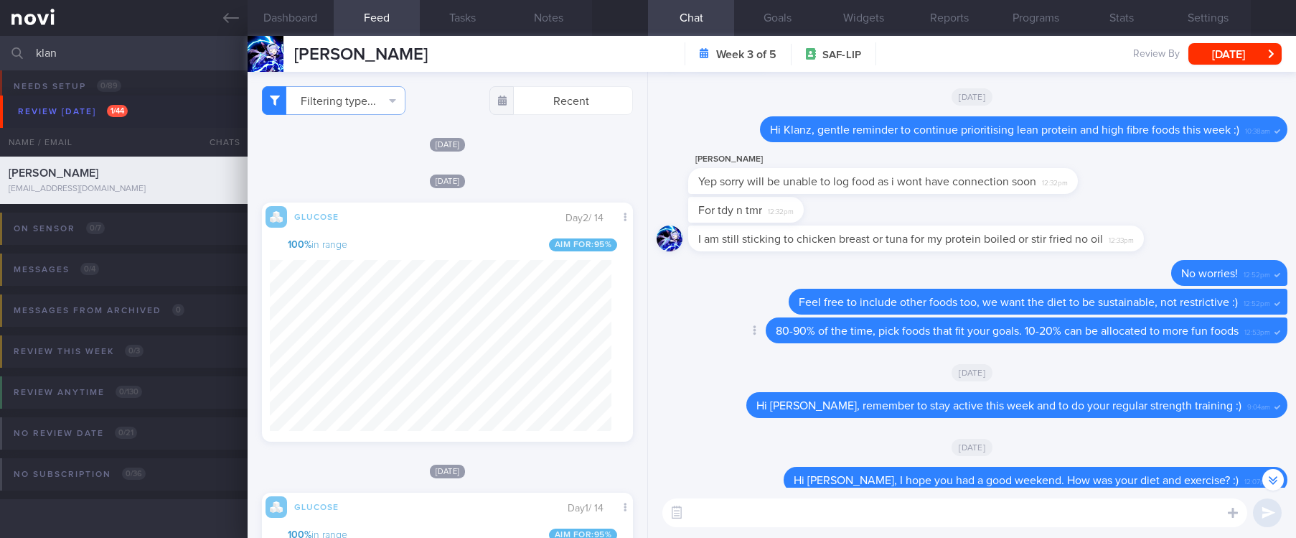
click at [1110, 337] on div "80-90% of the time, pick foods that fit your goals. 10-20% can be allocated to …" at bounding box center [1027, 330] width 522 height 26
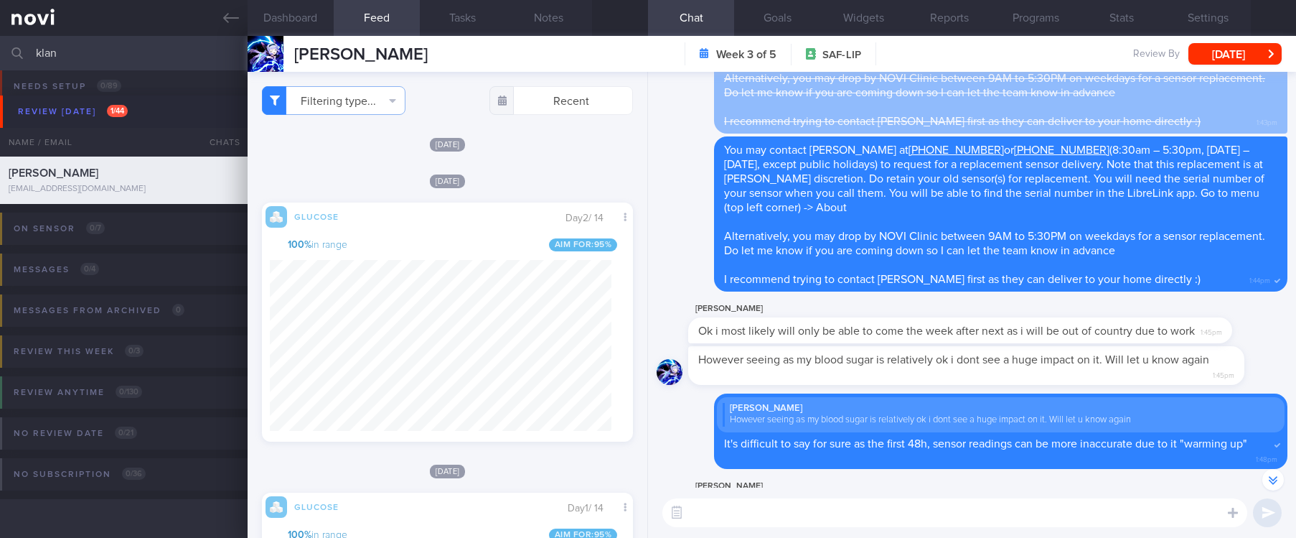
drag, startPoint x: 210, startPoint y: 47, endPoint x: 9, endPoint y: 49, distance: 201.0
click at [9, 49] on div "klan Assigned patients Assigned patients All active patients Archived patients" at bounding box center [648, 53] width 1296 height 34
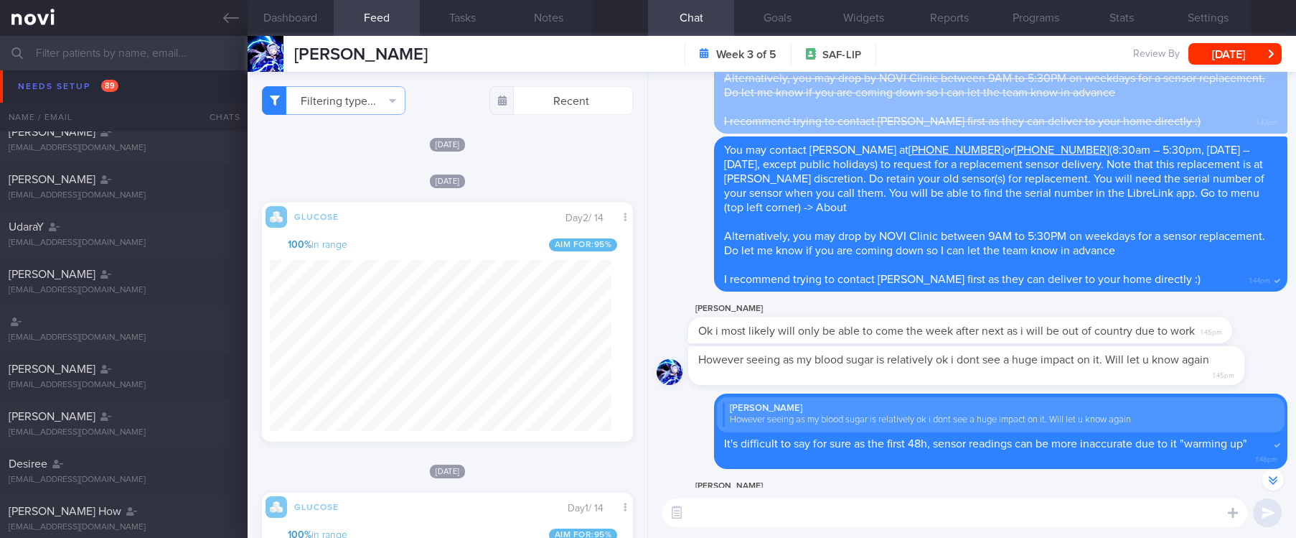
drag, startPoint x: 215, startPoint y: 31, endPoint x: 1146, endPoint y: 39, distance: 931.0
click at [215, 31] on link at bounding box center [124, 18] width 248 height 36
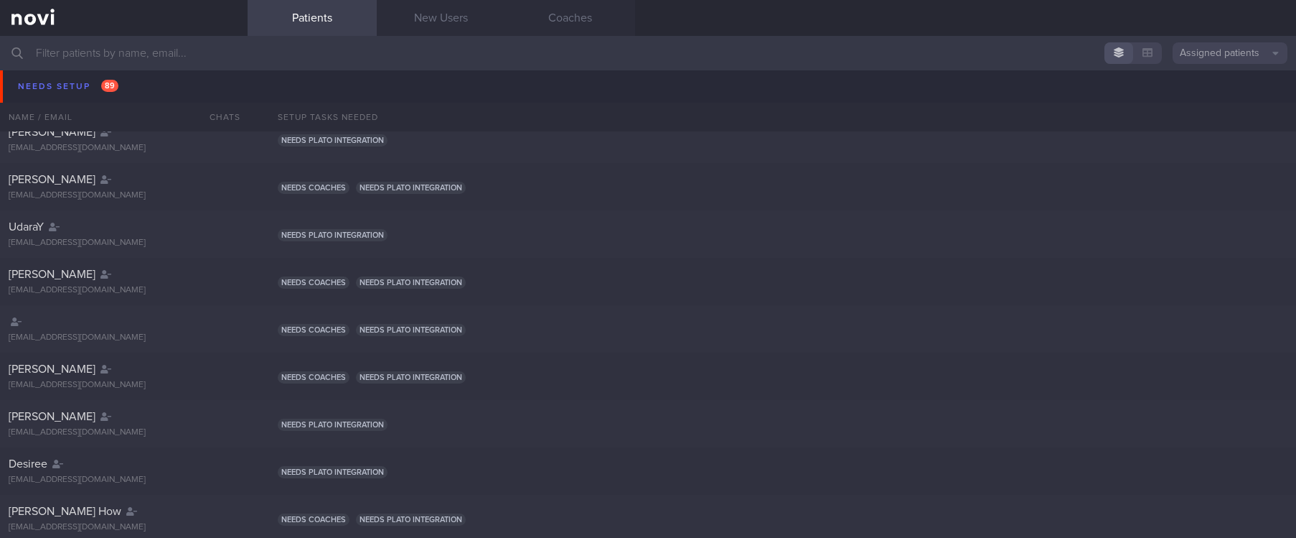
click at [115, 85] on div "Needs setup 89 Name / Email Chats Setup tasks needed" at bounding box center [648, 81] width 1296 height 70
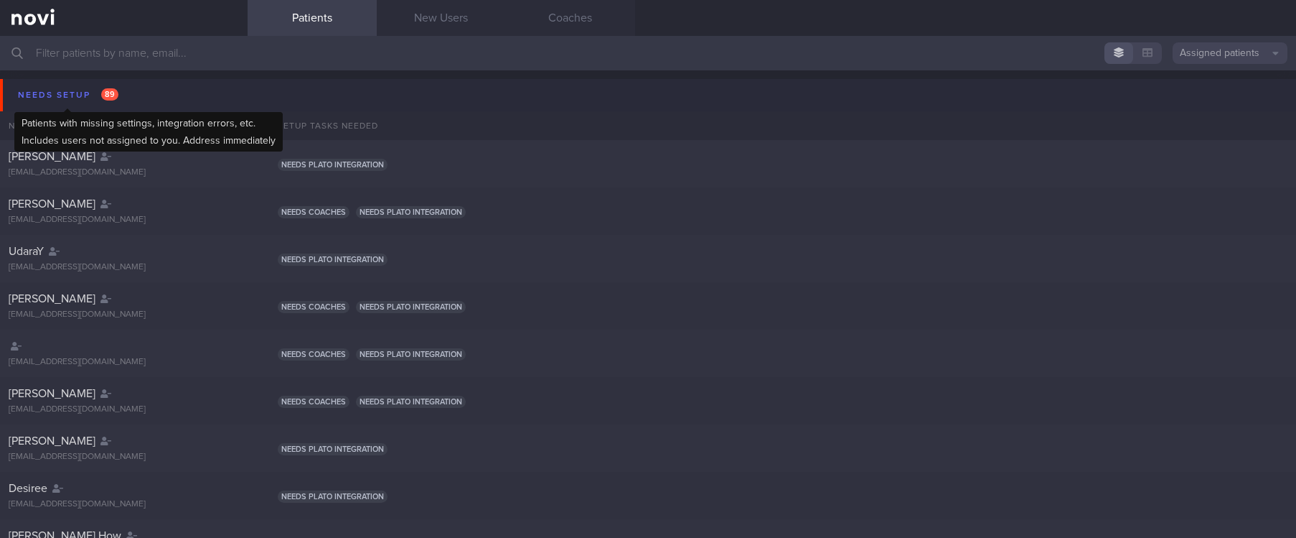
click at [108, 92] on span "89" at bounding box center [109, 94] width 17 height 12
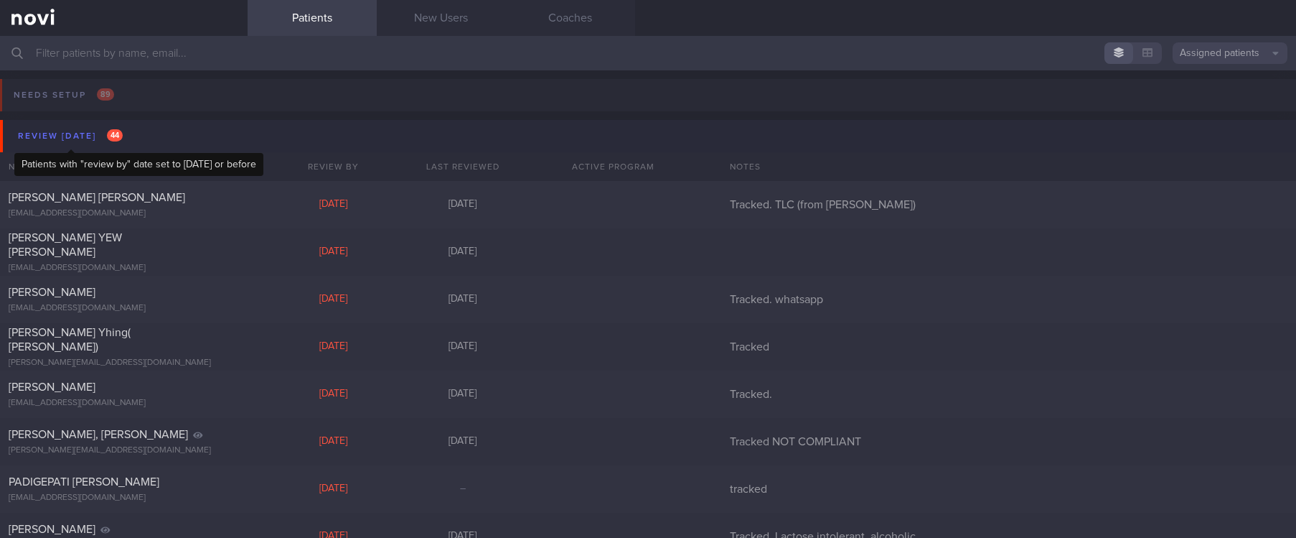
click at [72, 130] on div "Review [DATE] 44" at bounding box center [70, 135] width 112 height 19
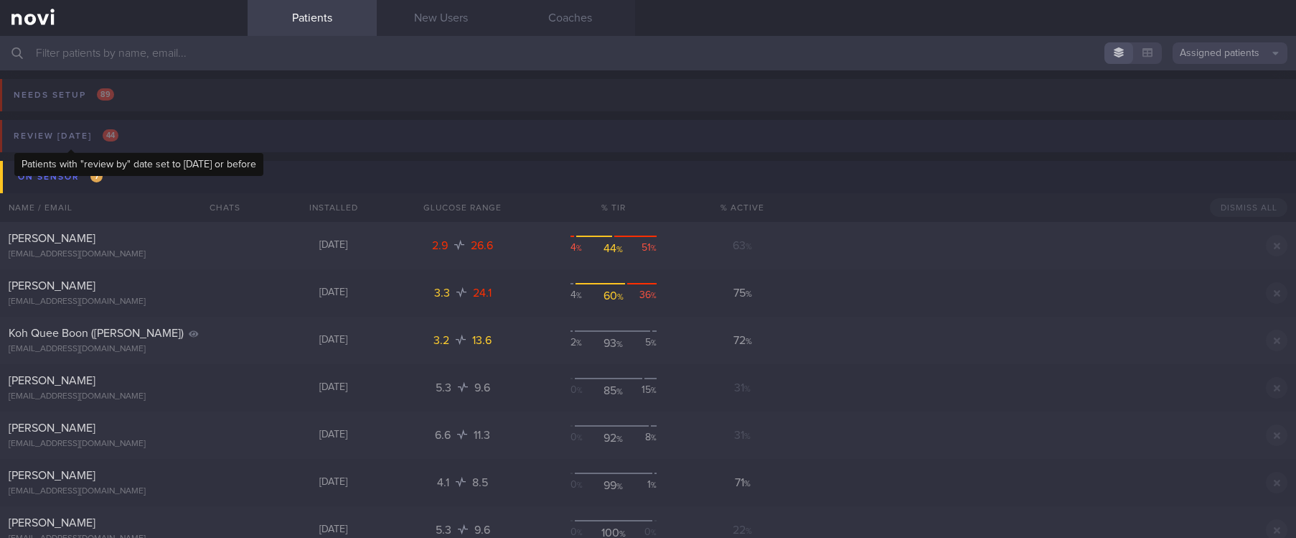
click at [72, 130] on div "Review [DATE] 44" at bounding box center [66, 135] width 112 height 19
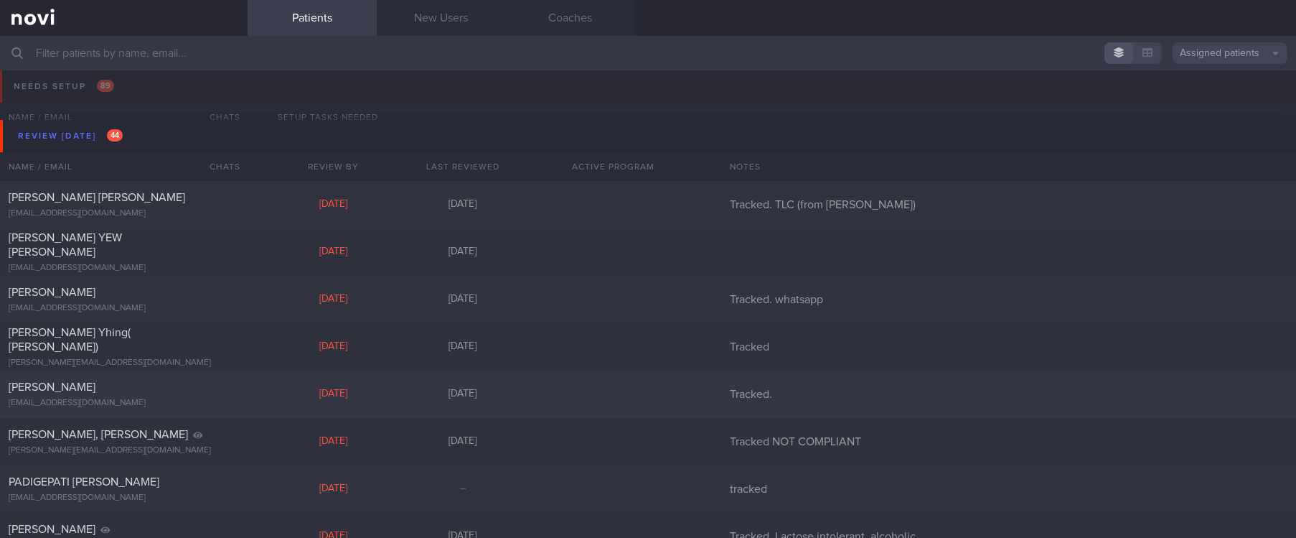
scroll to position [108, 0]
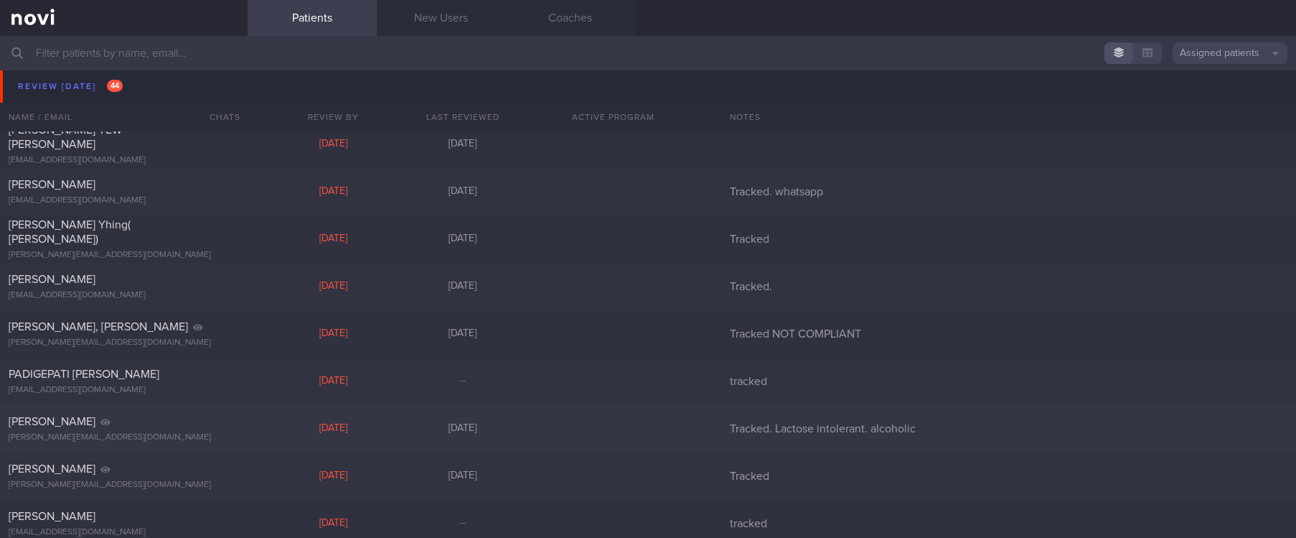
click at [210, 411] on div "Schousboe Carsten Henrik carsten.schousboe@roche.com Mon, 16 Jun 5 months ago T…" at bounding box center [648, 428] width 1296 height 47
select select "5"
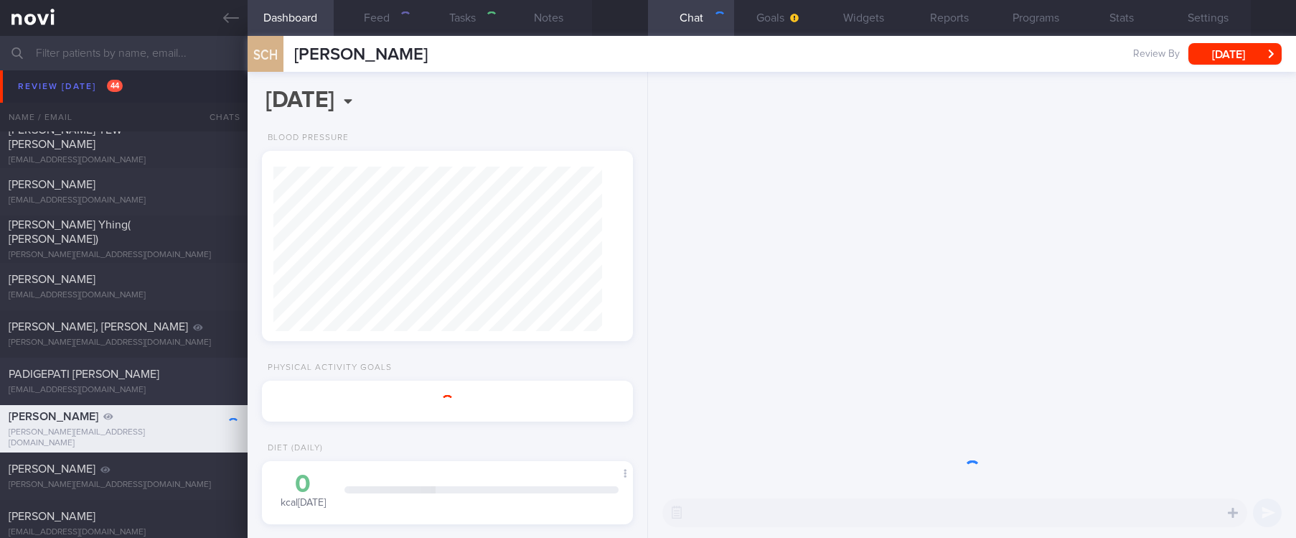
scroll to position [185, 329]
click at [156, 375] on span "PADIGEPATI [PERSON_NAME]" at bounding box center [84, 373] width 151 height 11
type input "tracked"
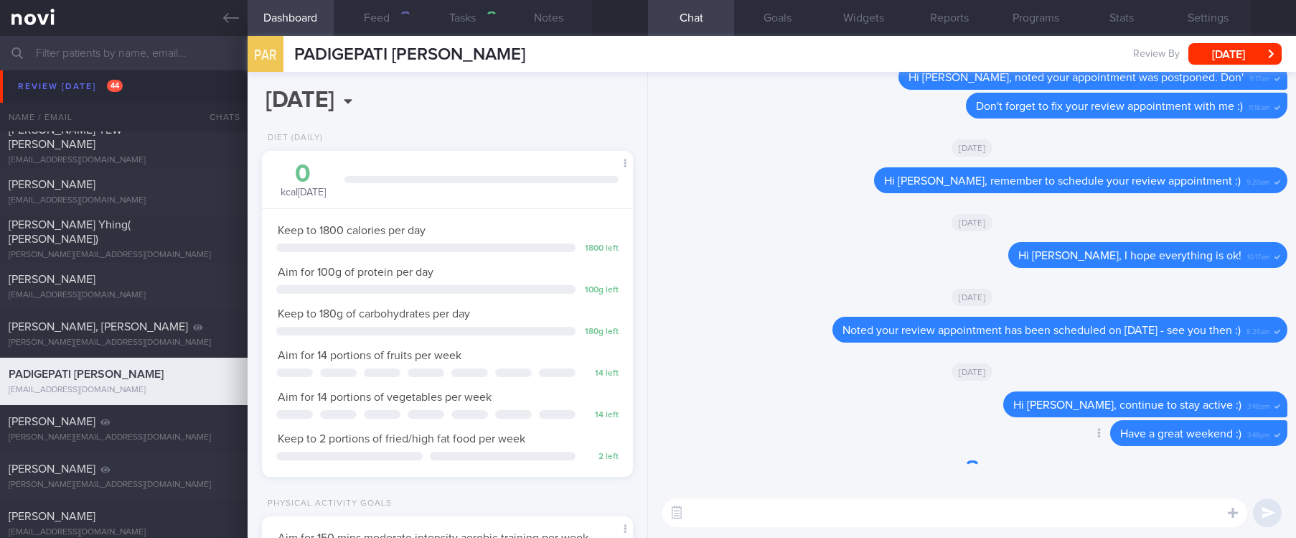
scroll to position [167, 334]
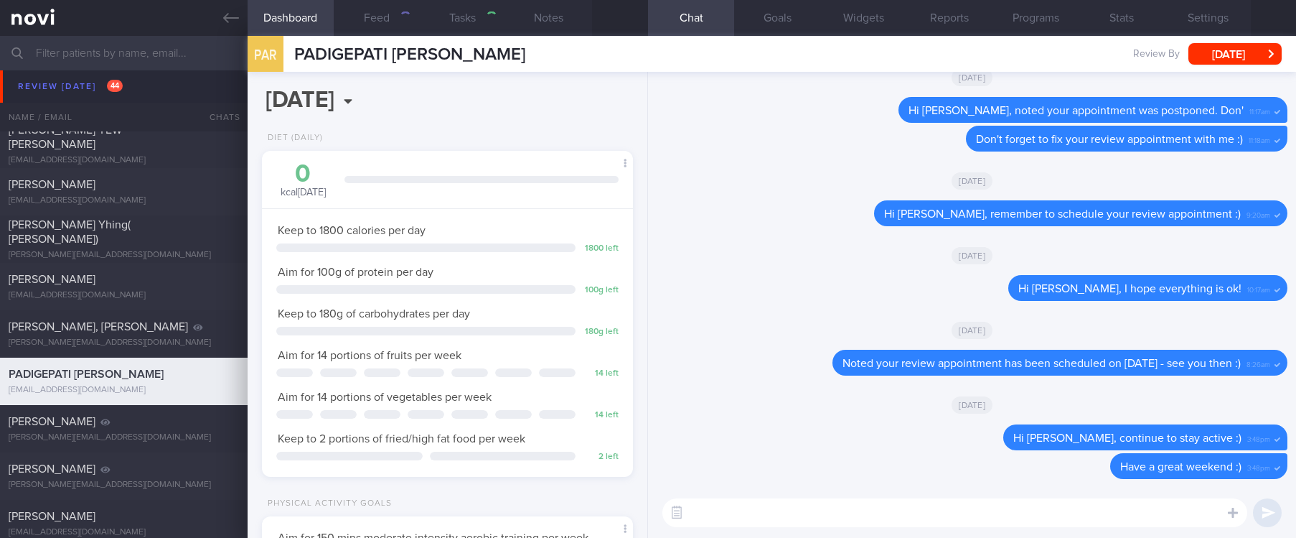
click at [1034, 506] on textarea at bounding box center [955, 512] width 585 height 29
click at [1024, 510] on textarea at bounding box center [955, 512] width 585 height 29
select select "7"
type textarea "Hi Anirudh, how are you doing with your diet and exercise? :)"
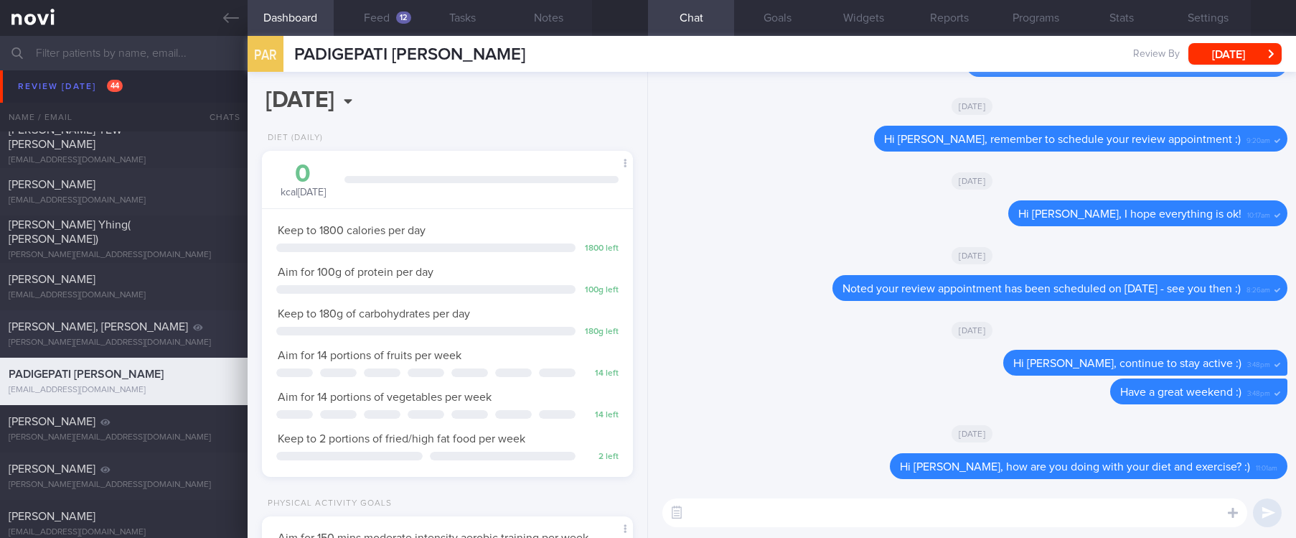
click at [108, 310] on div "Foo Chen Hong, Clarence clarence.foo90@gmail.com Tue, 10 Jun 3 months ago Track…" at bounding box center [648, 333] width 1296 height 47
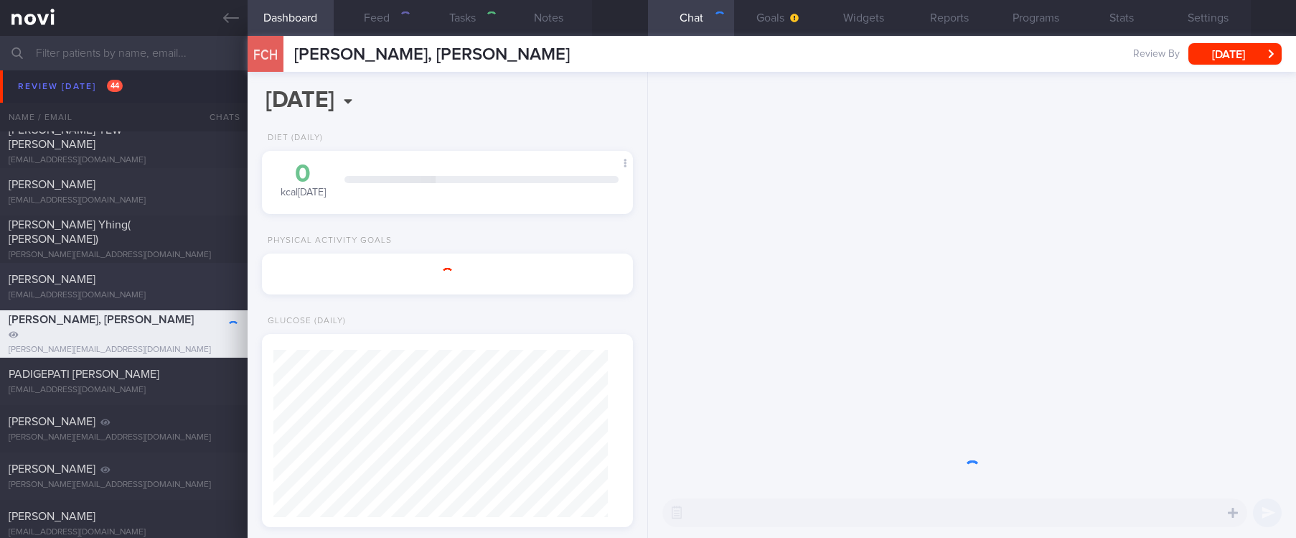
select select "5"
type input "Tracked NOT COMPLIANT"
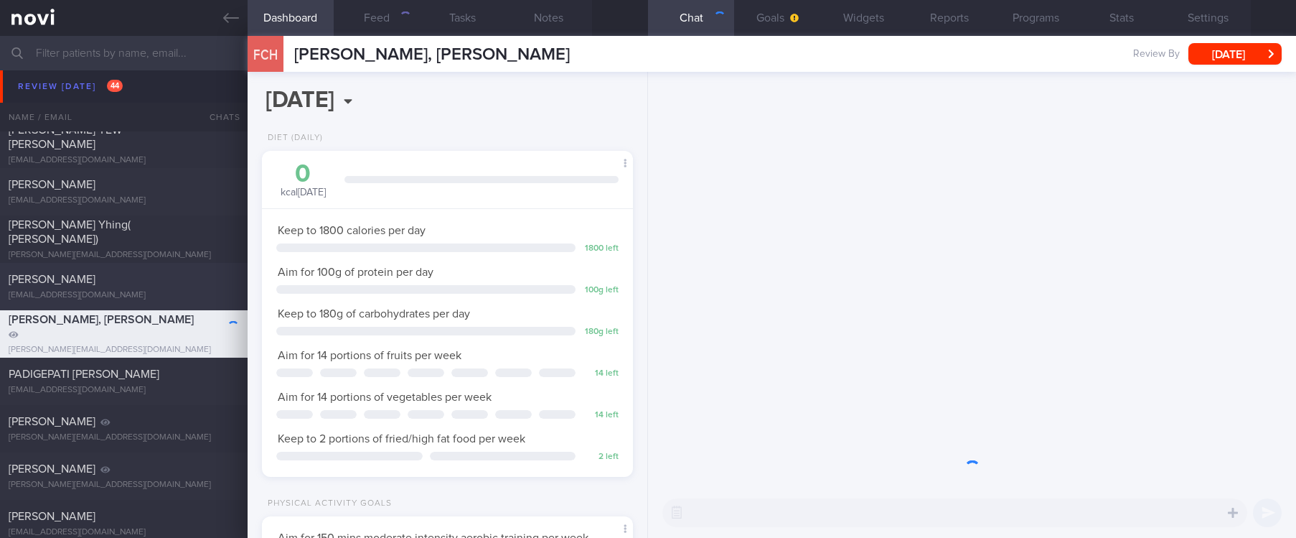
scroll to position [164, 329]
click at [178, 286] on div "[PERSON_NAME]" at bounding box center [122, 279] width 227 height 14
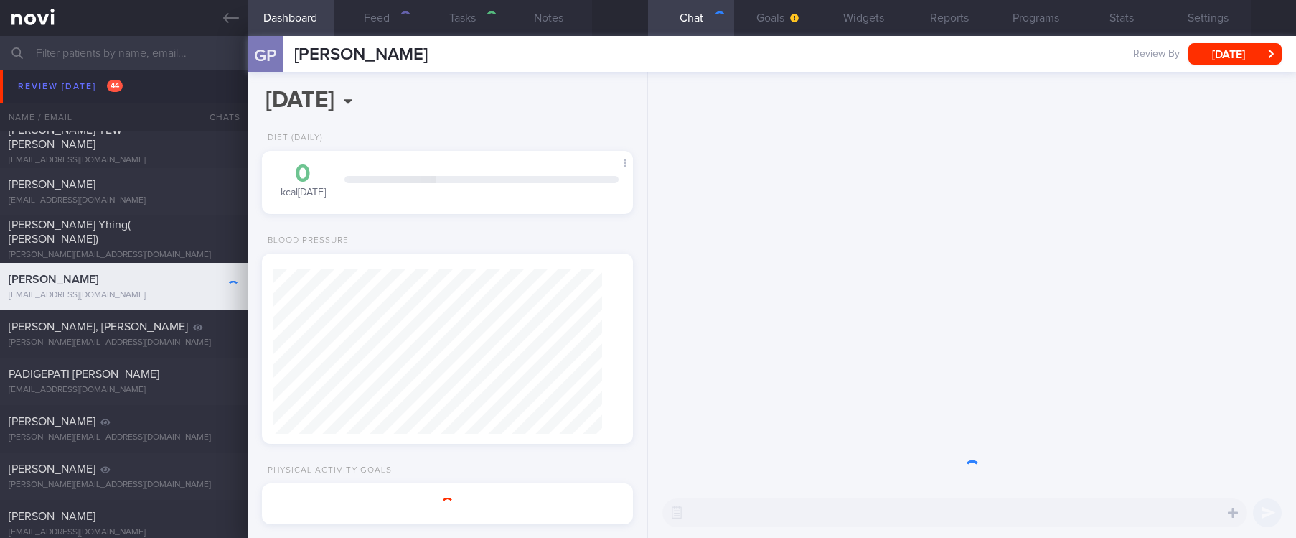
select select "4"
type input "Tracked."
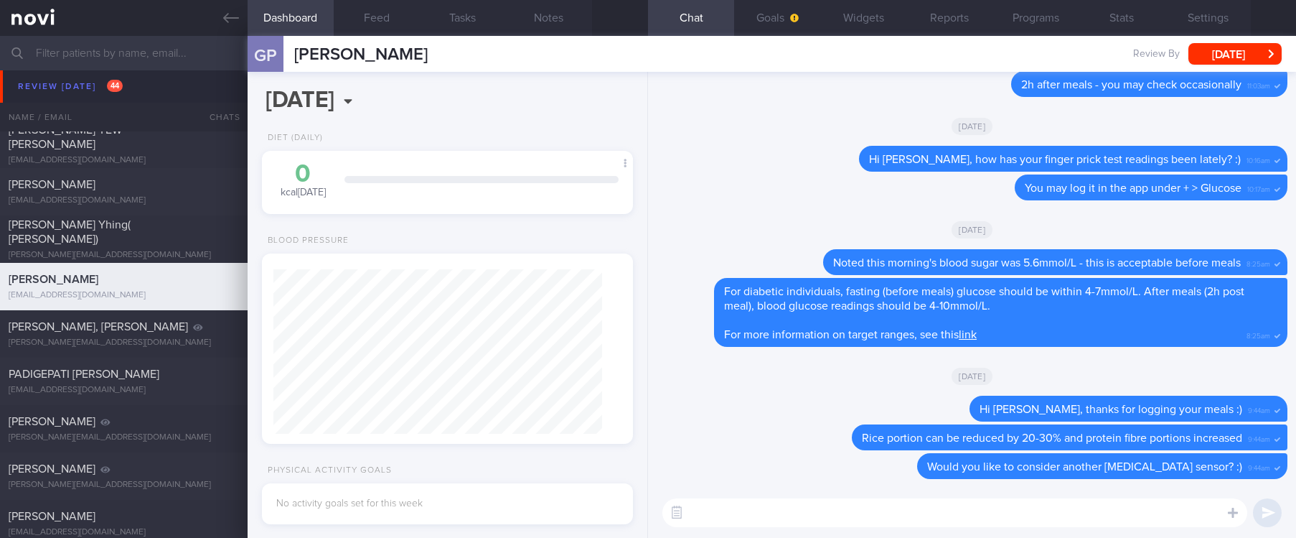
click at [1134, 516] on textarea at bounding box center [955, 512] width 585 height 29
click at [390, 28] on button "Feed" at bounding box center [377, 18] width 86 height 36
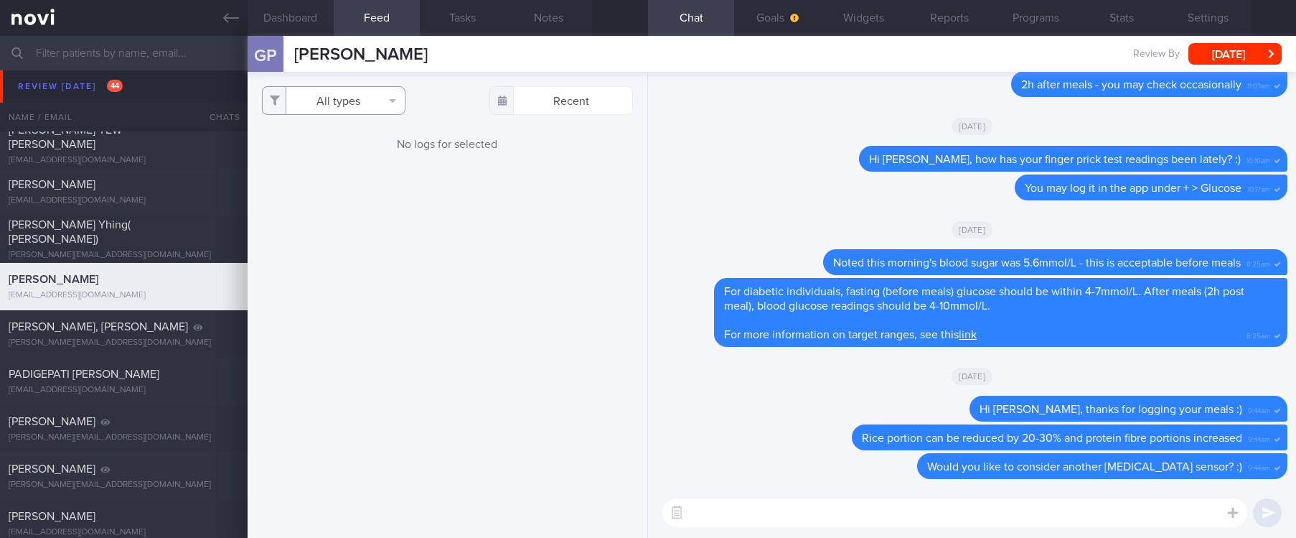
click at [370, 91] on button "All types" at bounding box center [334, 100] width 144 height 29
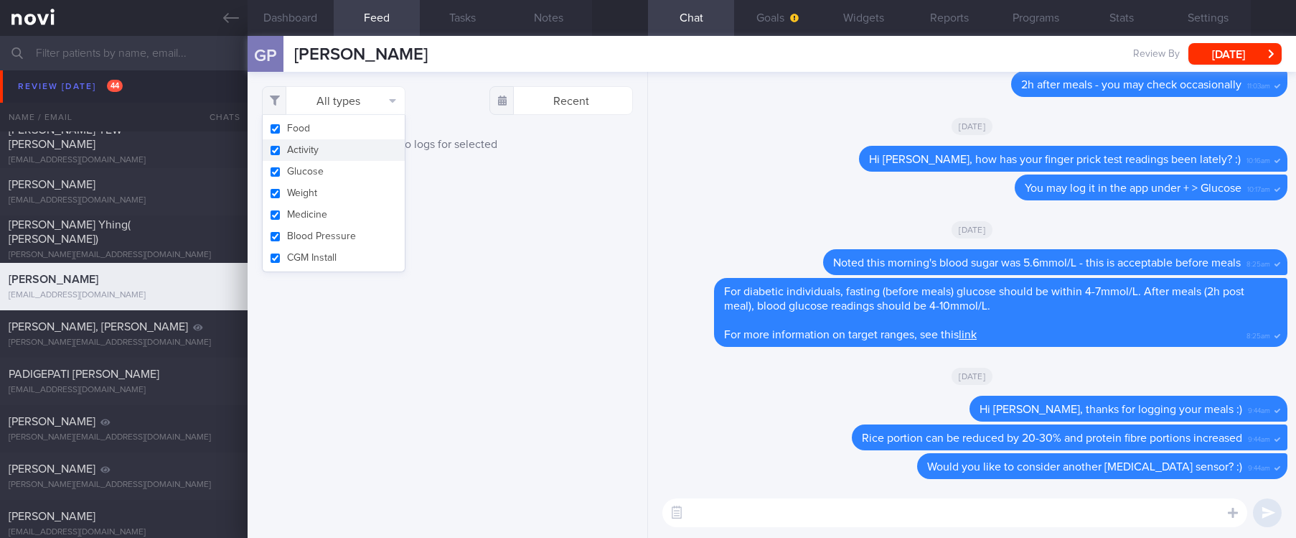
click at [322, 140] on button "Activity" at bounding box center [334, 150] width 142 height 22
checkbox input "false"
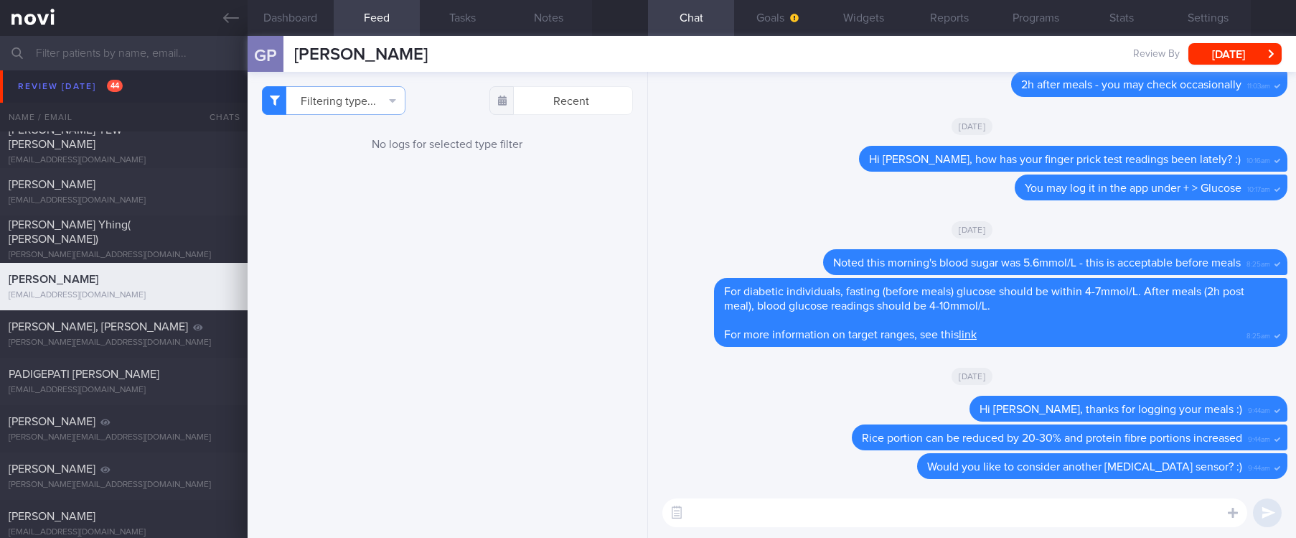
click at [518, 218] on div "Filtering type... Food Activity Glucose Weight Medicine Blood Pressure CGM Inst…" at bounding box center [448, 305] width 400 height 466
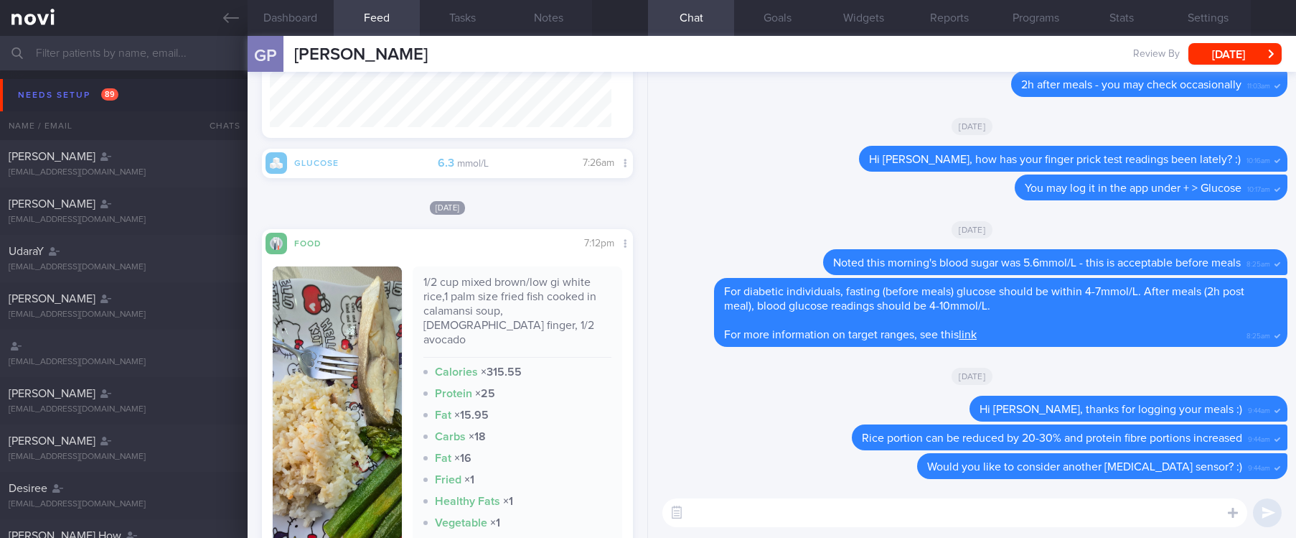
scroll to position [718, 0]
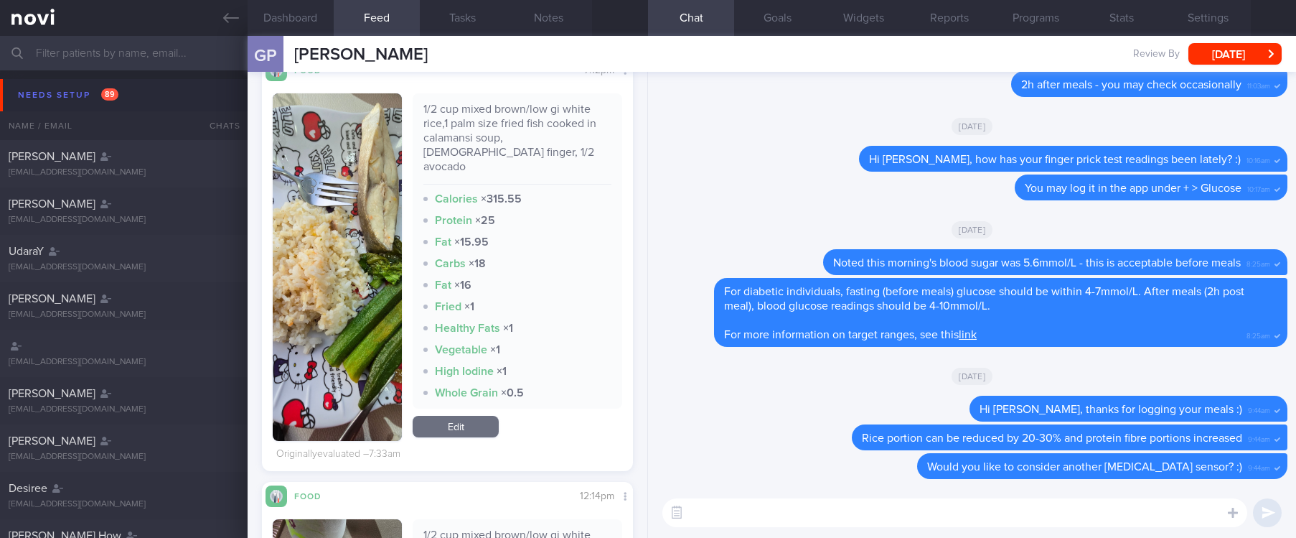
click at [375, 299] on img "button" at bounding box center [337, 266] width 129 height 347
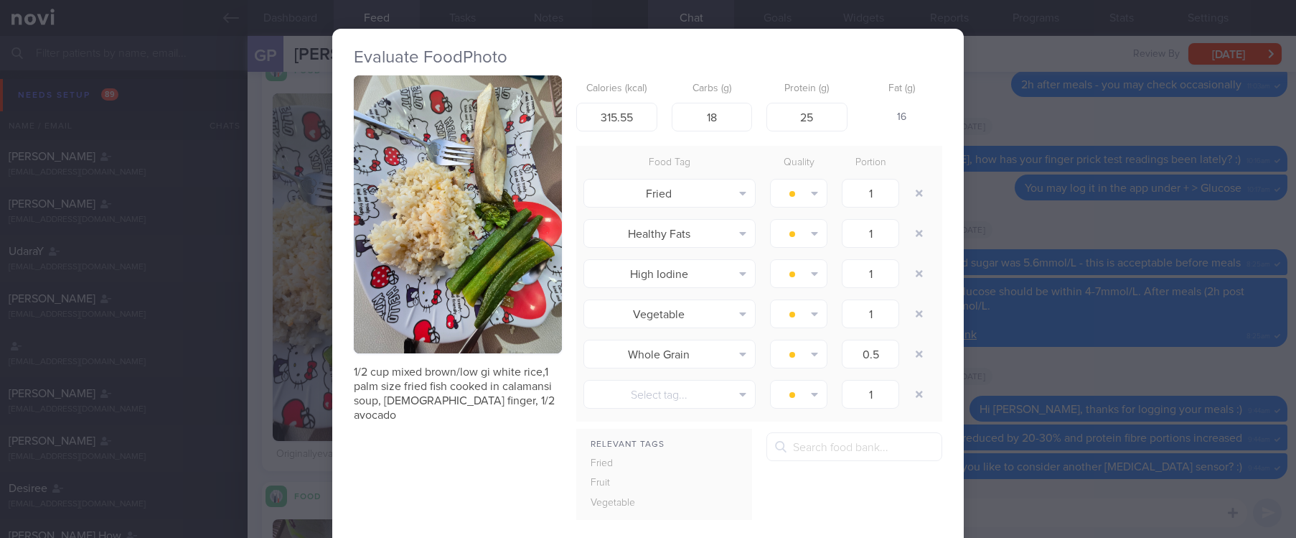
click at [515, 174] on button "button" at bounding box center [458, 214] width 208 height 278
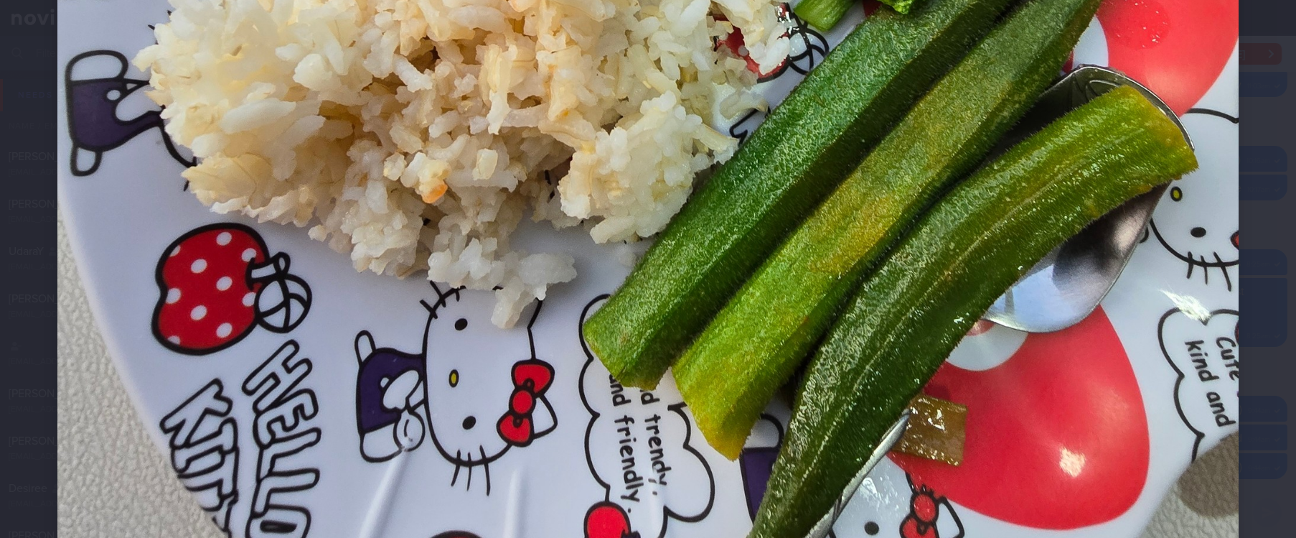
scroll to position [969, 0]
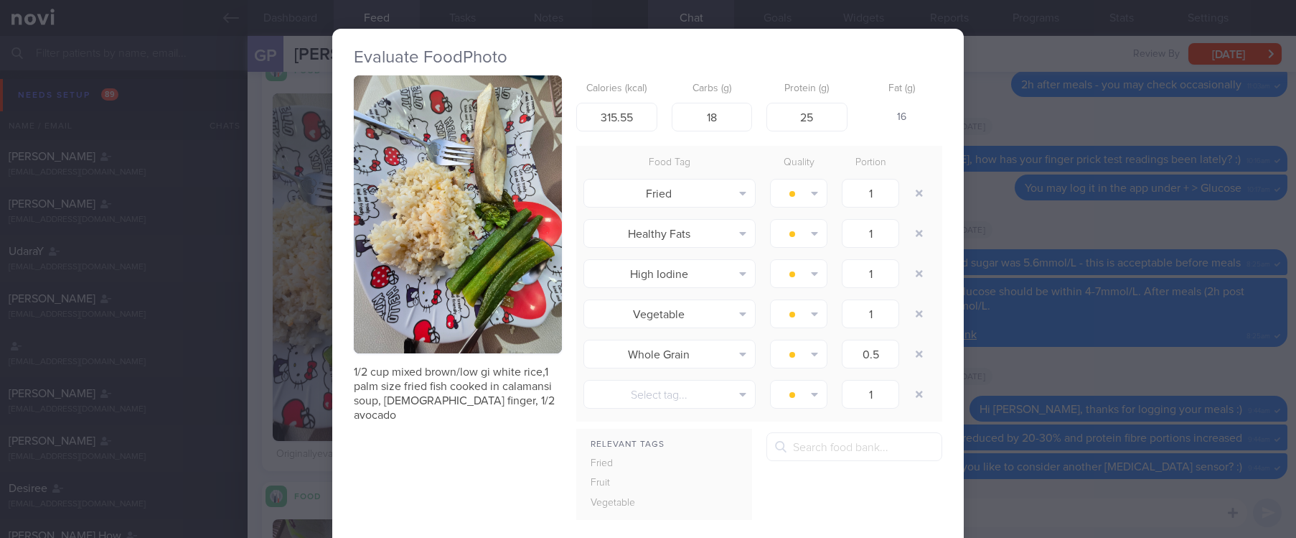
click at [1087, 365] on div "Evaluate Food Photo 1/2 cup mixed brown/low gi white rice,1 palm size fried fis…" at bounding box center [648, 269] width 1296 height 538
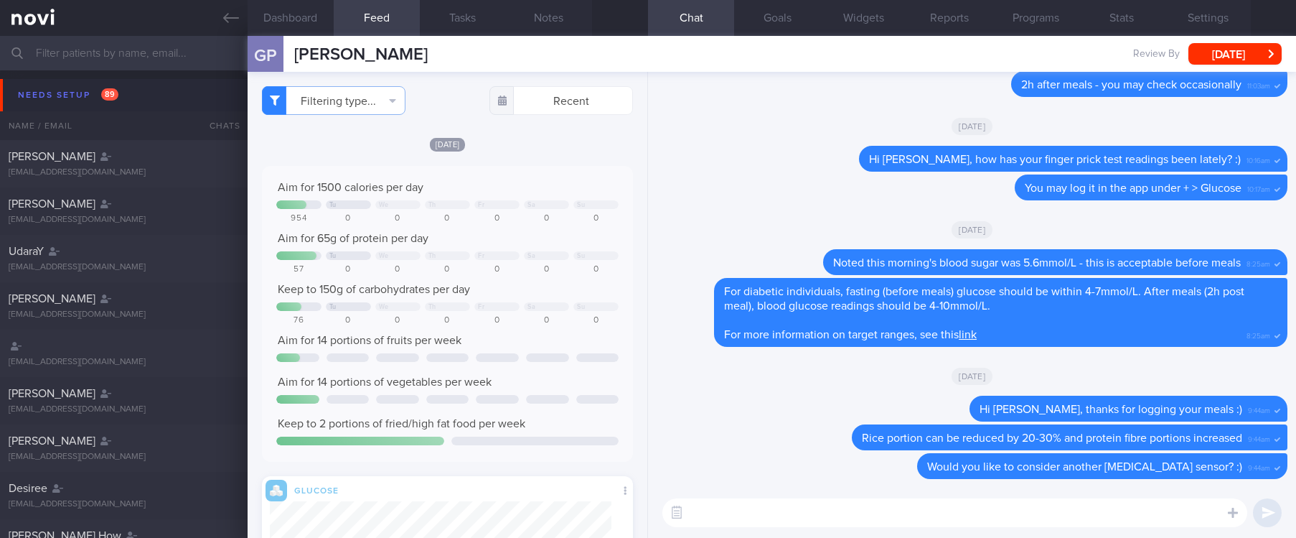
click at [732, 518] on textarea at bounding box center [955, 512] width 585 height 29
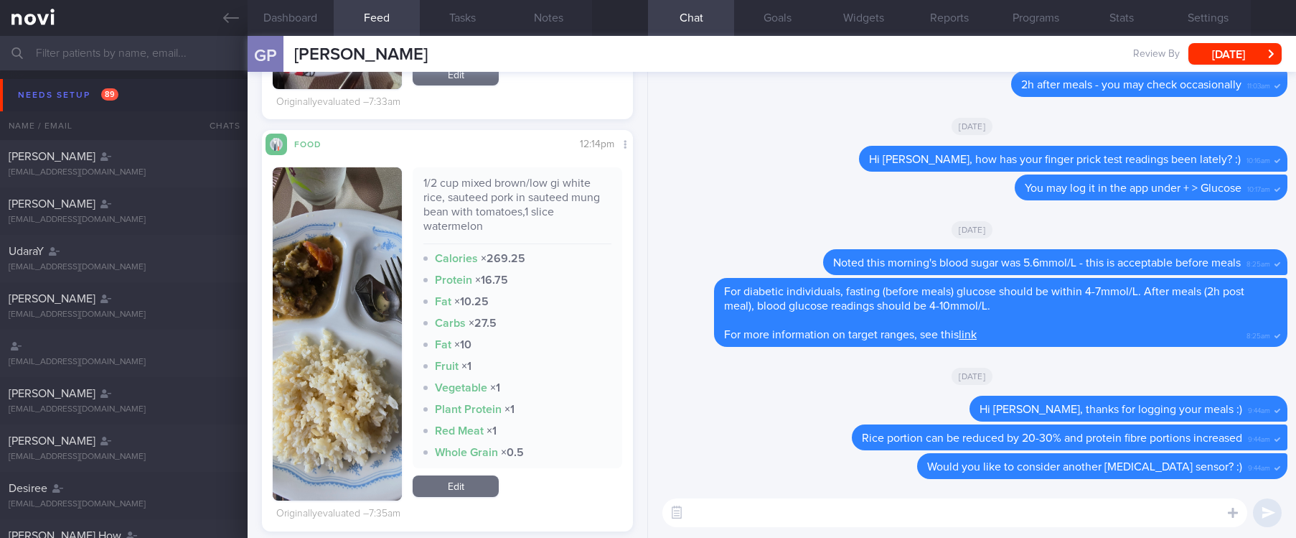
scroll to position [1077, 0]
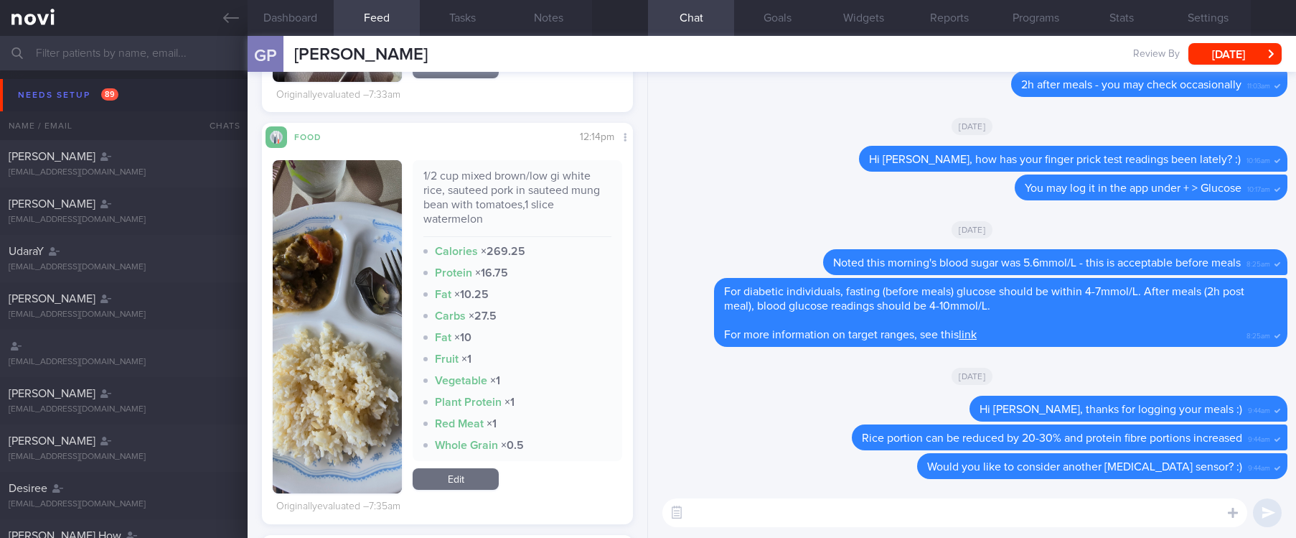
click at [296, 352] on button "button" at bounding box center [337, 326] width 129 height 333
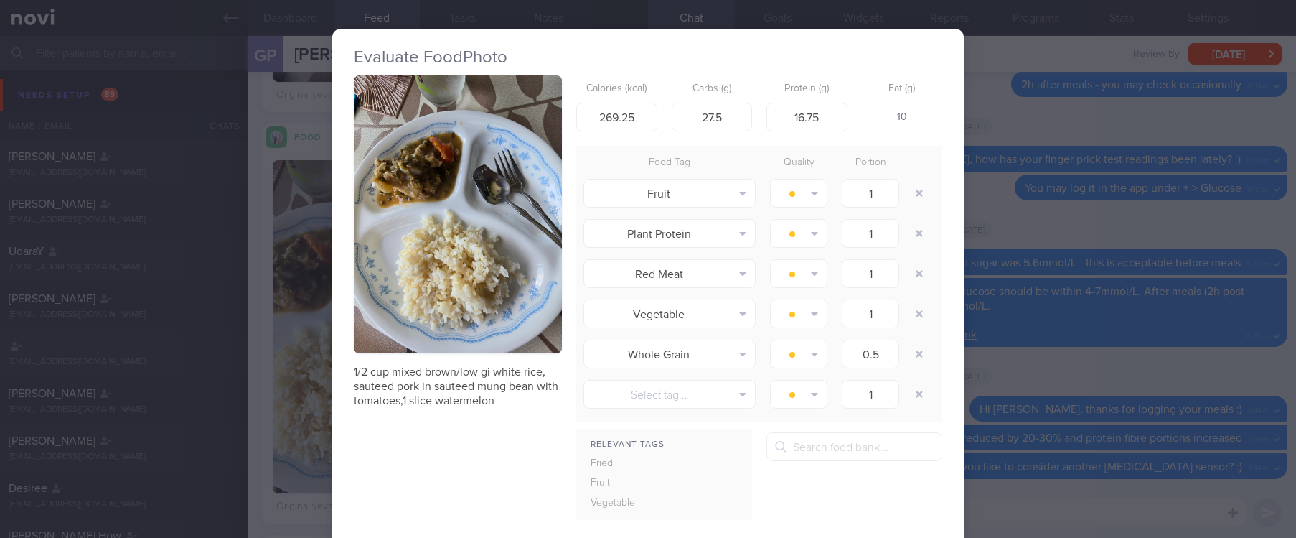
click at [530, 229] on button "button" at bounding box center [458, 214] width 208 height 278
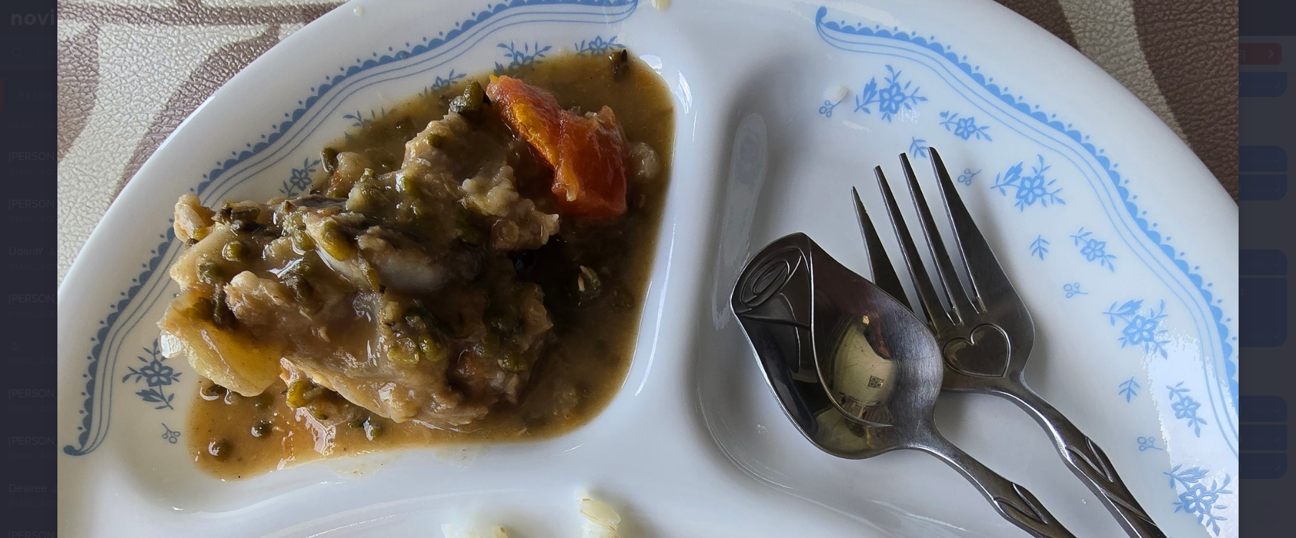
scroll to position [431, 0]
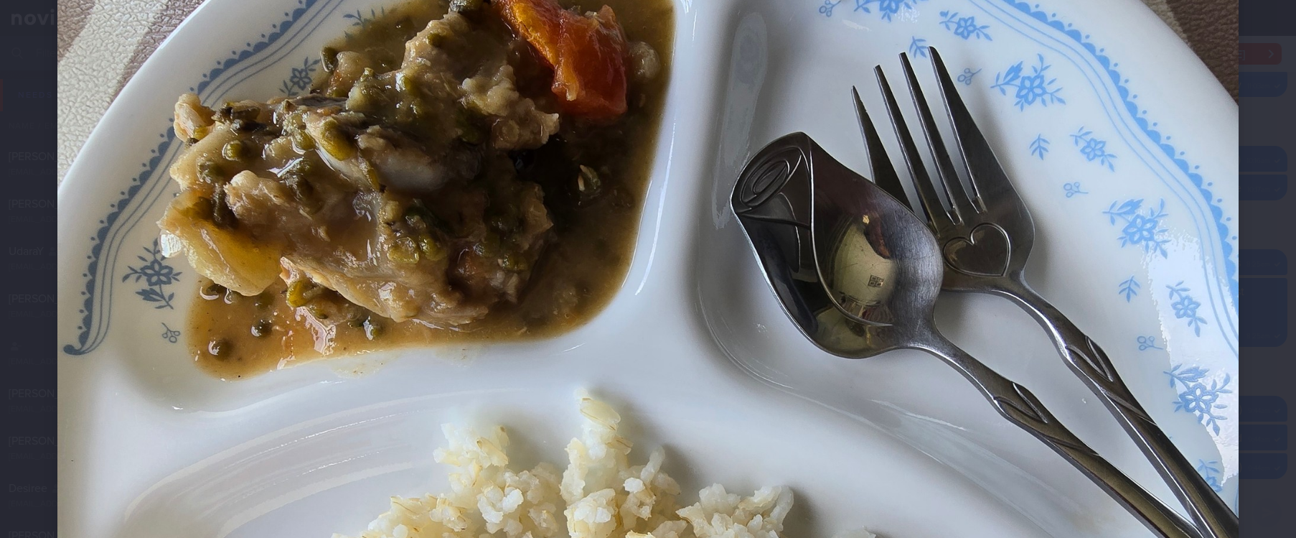
click at [1080, 412] on img at bounding box center [647, 415] width 1181 height 1576
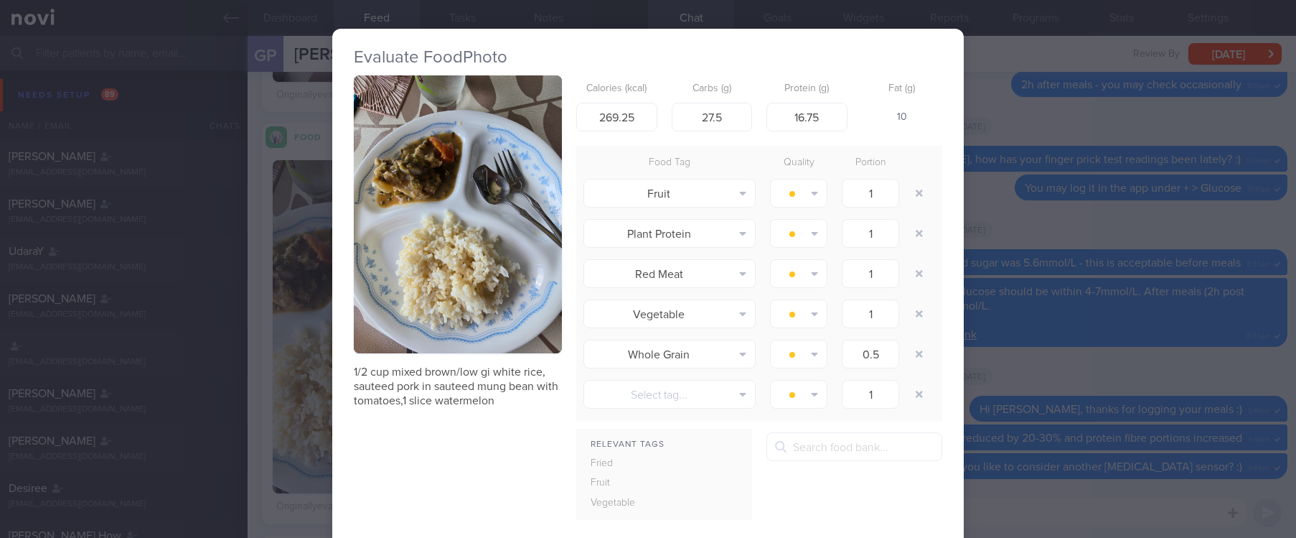
click at [1081, 391] on div "Evaluate Food Photo 1/2 cup mixed brown/low gi white rice, sauteed pork in saut…" at bounding box center [648, 269] width 1296 height 538
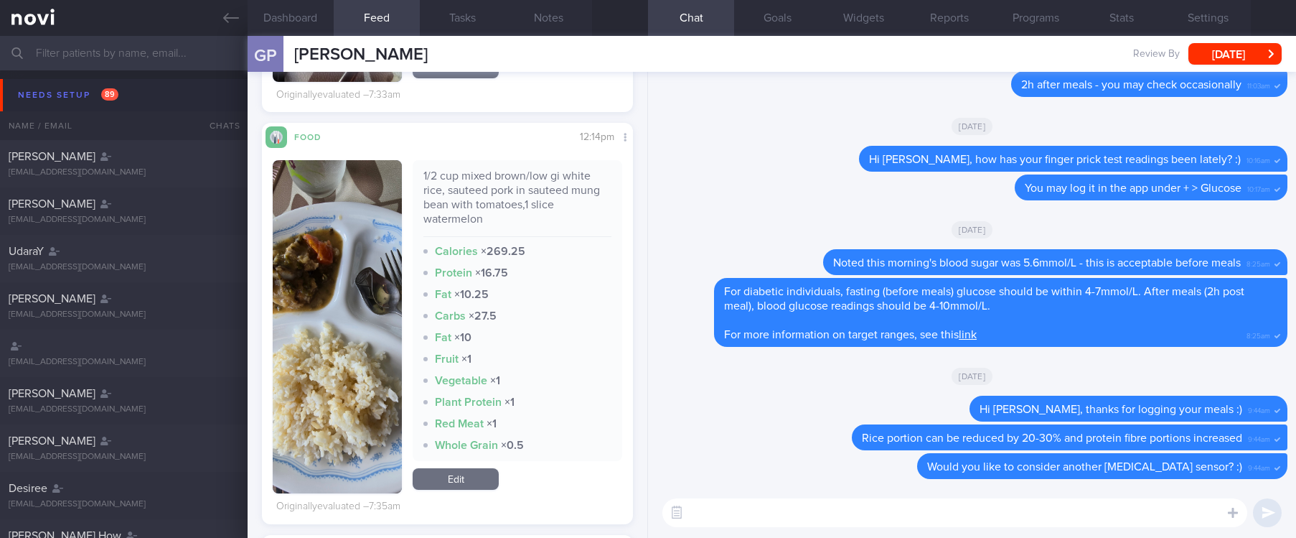
click at [793, 505] on textarea at bounding box center [955, 512] width 585 height 29
click at [783, 511] on textarea at bounding box center [955, 512] width 585 height 29
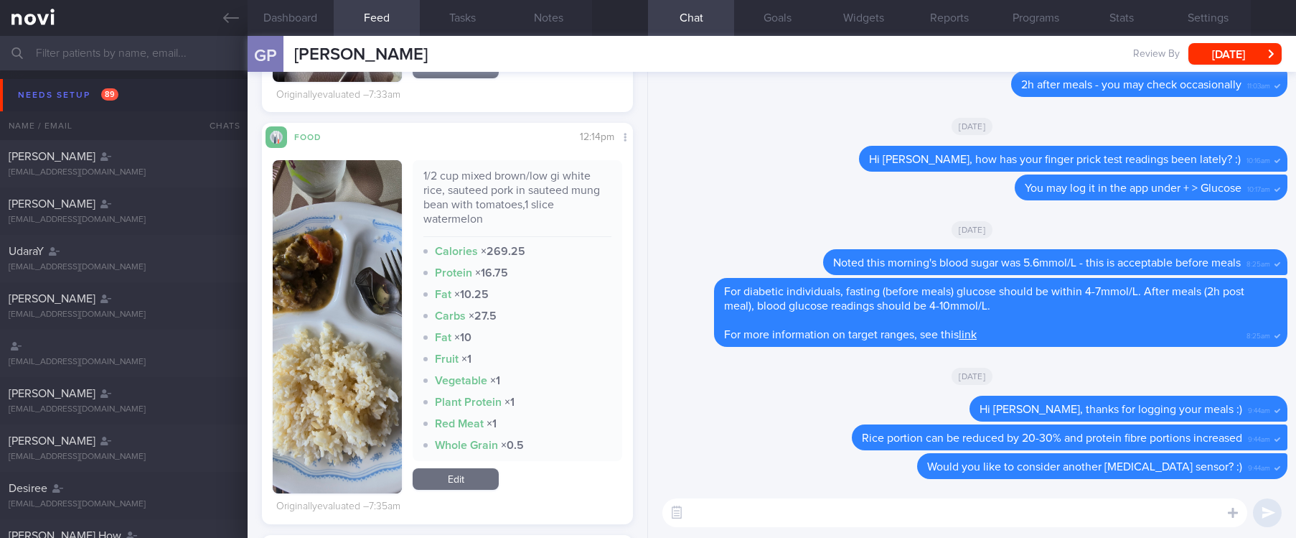
click at [783, 511] on textarea at bounding box center [955, 512] width 585 height 29
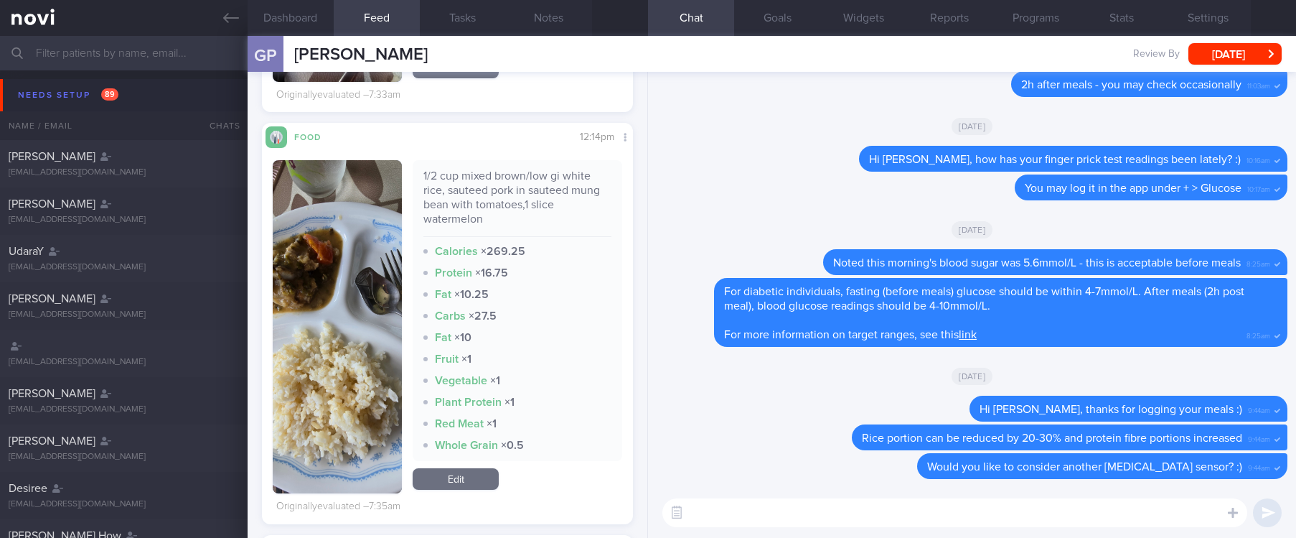
click at [783, 511] on textarea at bounding box center [955, 512] width 585 height 29
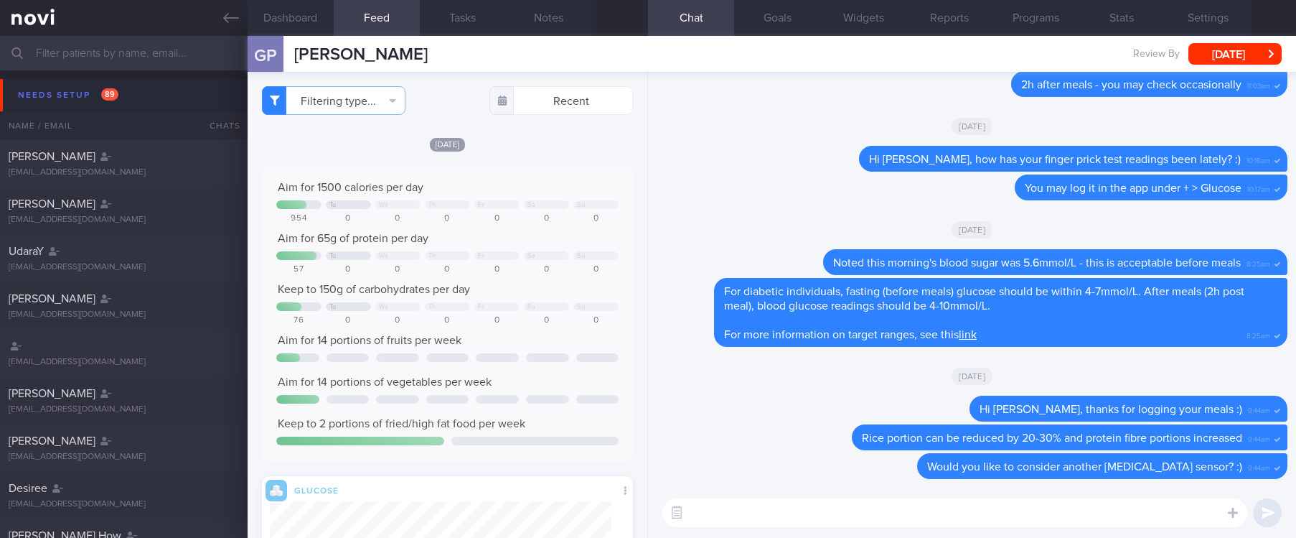
scroll to position [323, 0]
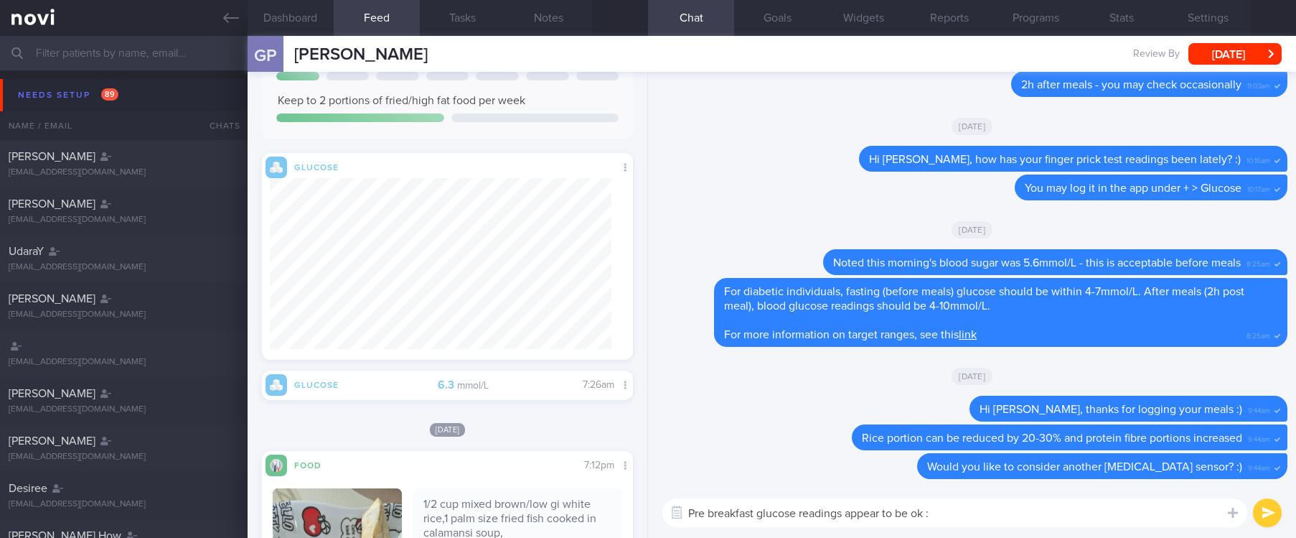
type textarea "Pre breakfast glucose readings appear to be ok :)"
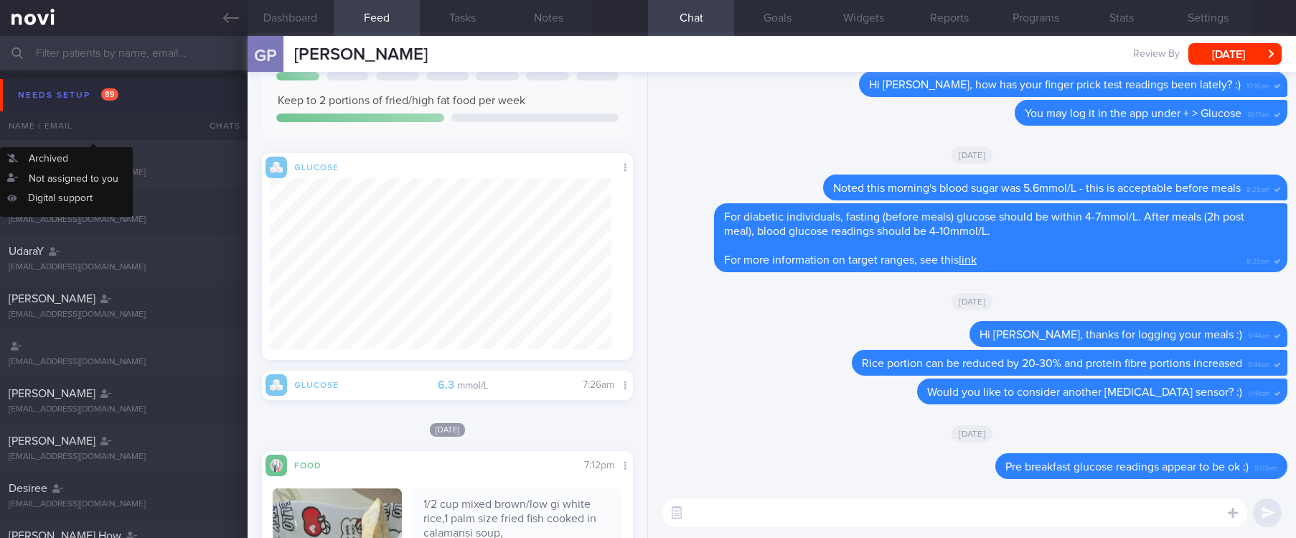
click at [105, 105] on button "Needs setup 89" at bounding box center [650, 95] width 1301 height 32
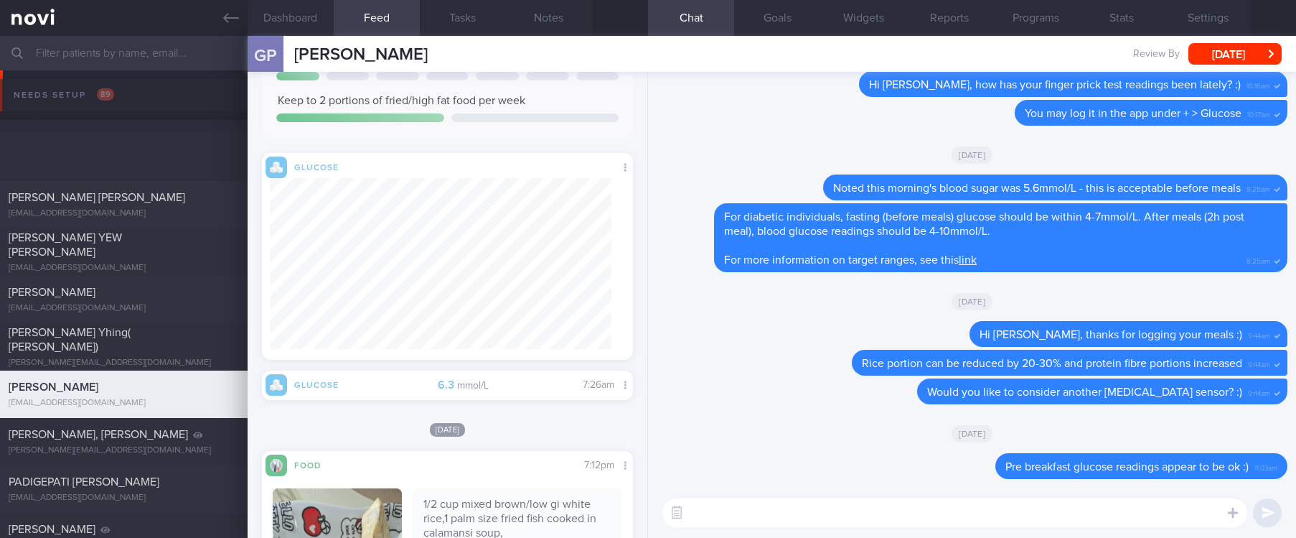
scroll to position [215, 0]
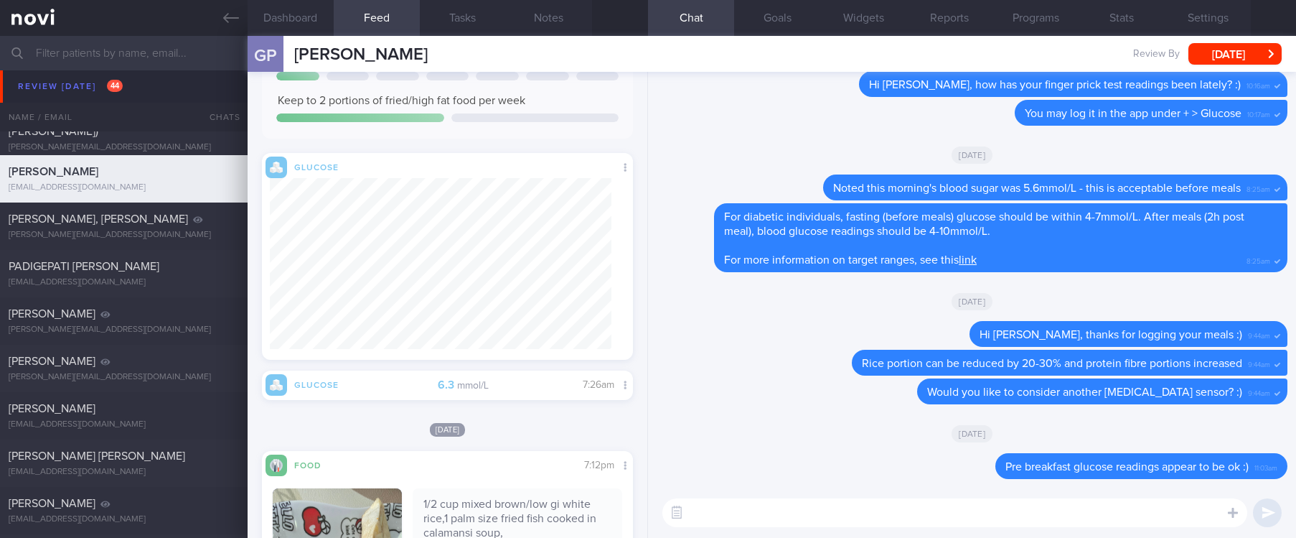
click at [819, 521] on textarea at bounding box center [955, 512] width 585 height 29
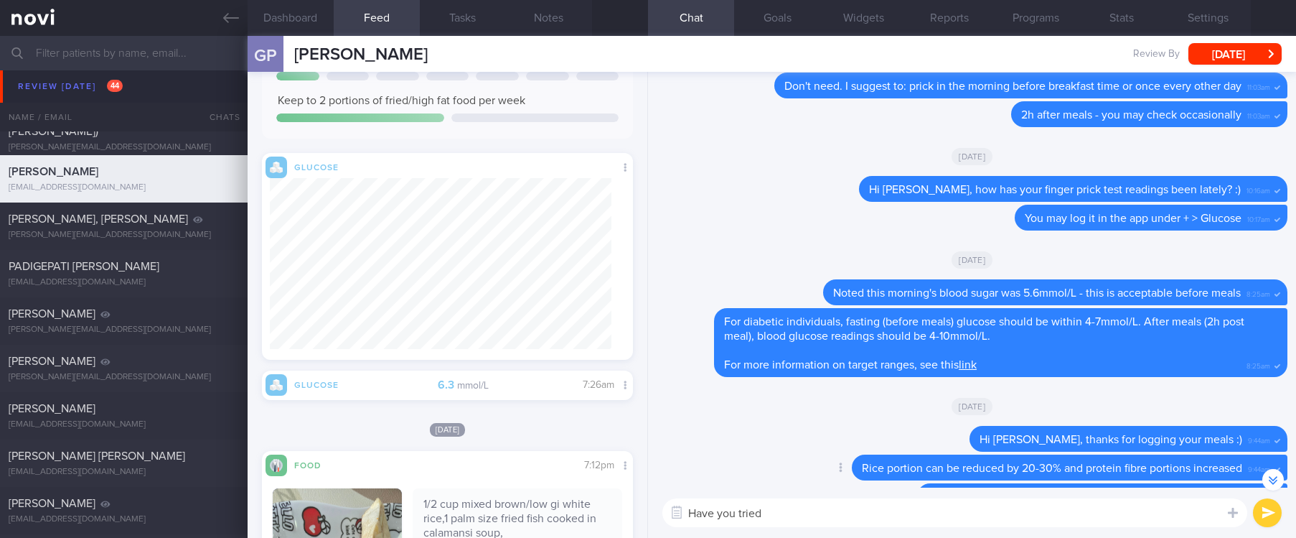
scroll to position [-108, 0]
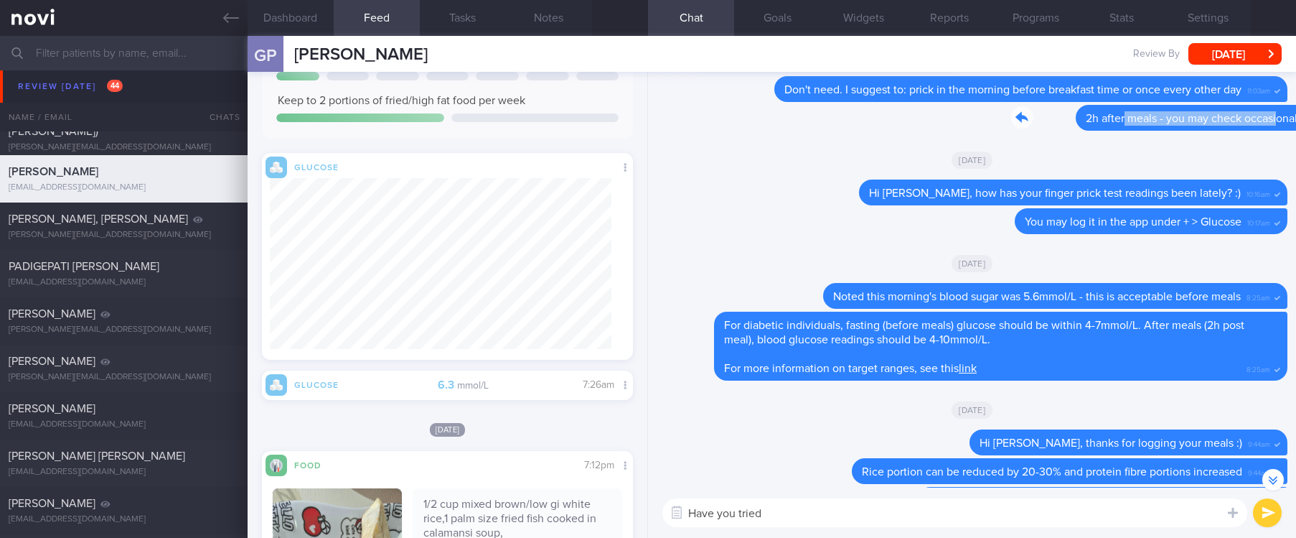
drag, startPoint x: 1042, startPoint y: 129, endPoint x: 1197, endPoint y: 116, distance: 156.4
click at [1197, 116] on div "Delete 2h after meals - you may check occasionally 11:03am" at bounding box center [1121, 118] width 334 height 26
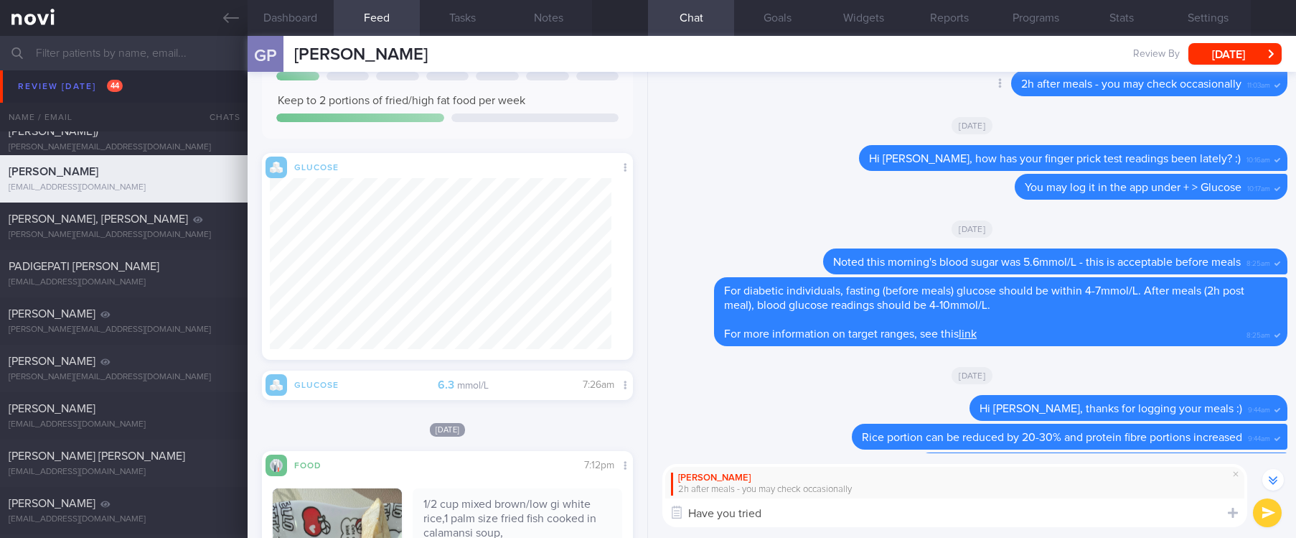
scroll to position [-143, 0]
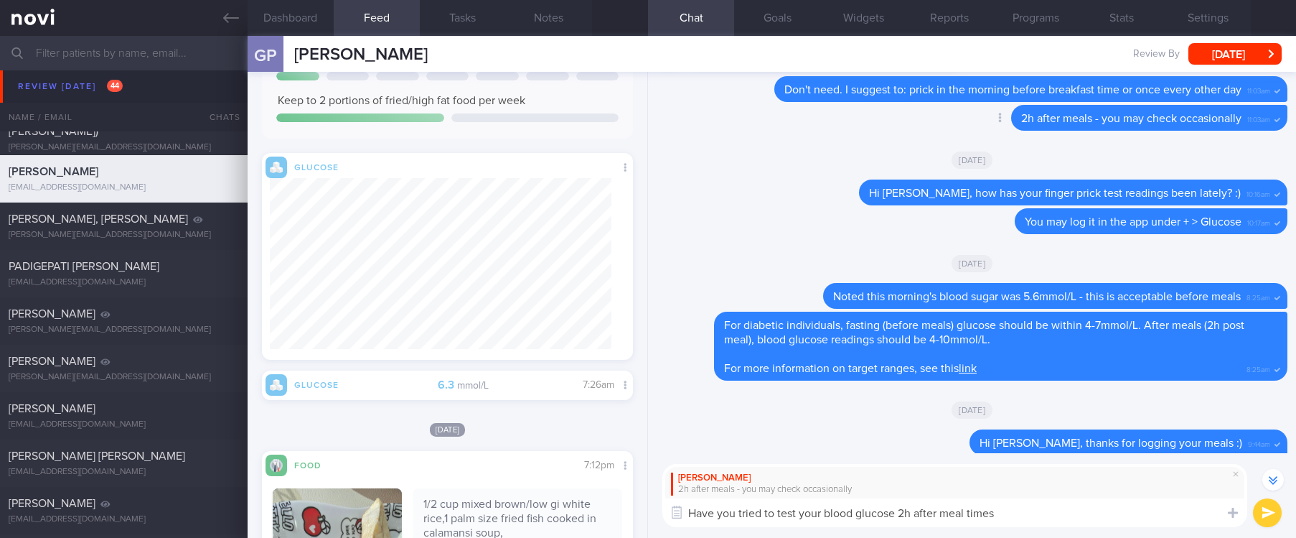
type textarea "Have you tried to test your blood glucose 2h after meal times?"
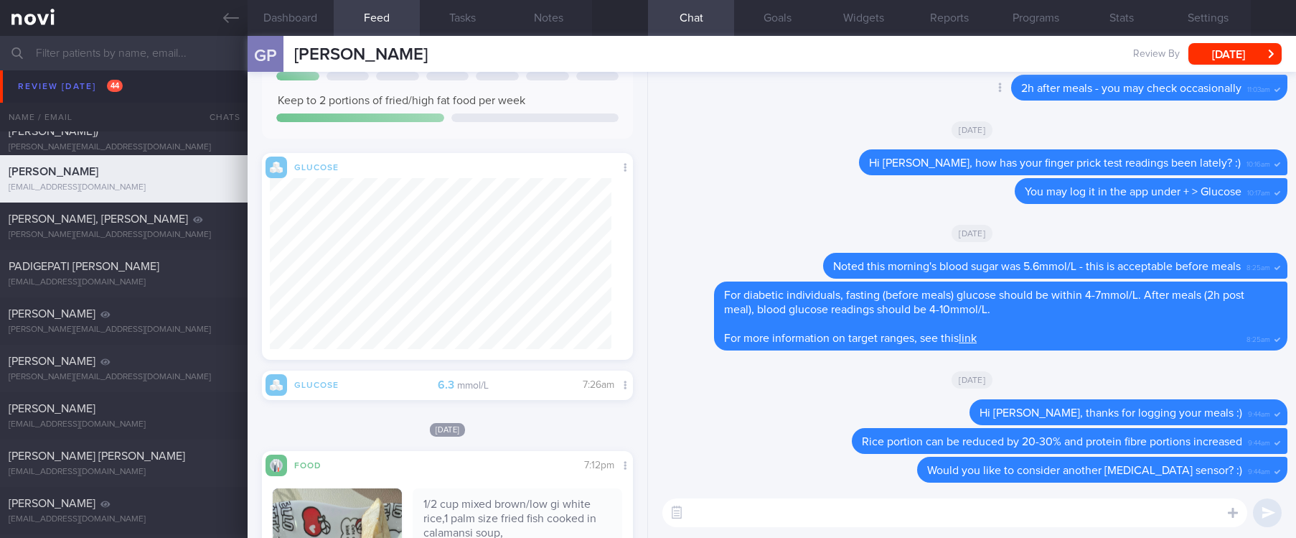
scroll to position [0, 0]
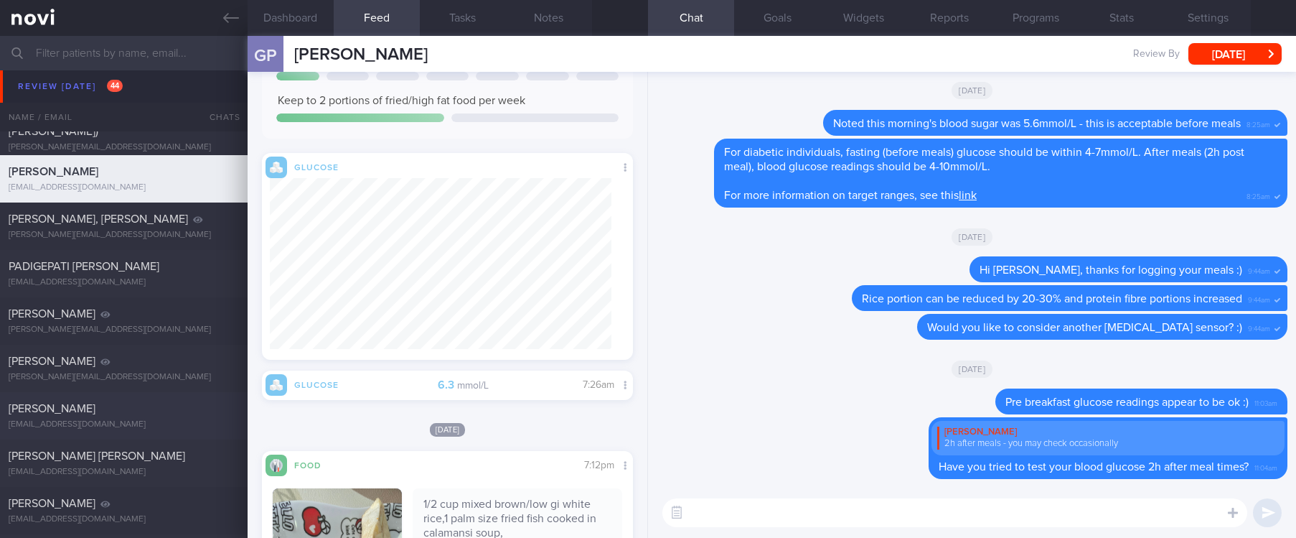
click at [139, 428] on div "[EMAIL_ADDRESS][DOMAIN_NAME]" at bounding box center [124, 424] width 230 height 11
type input "tracked"
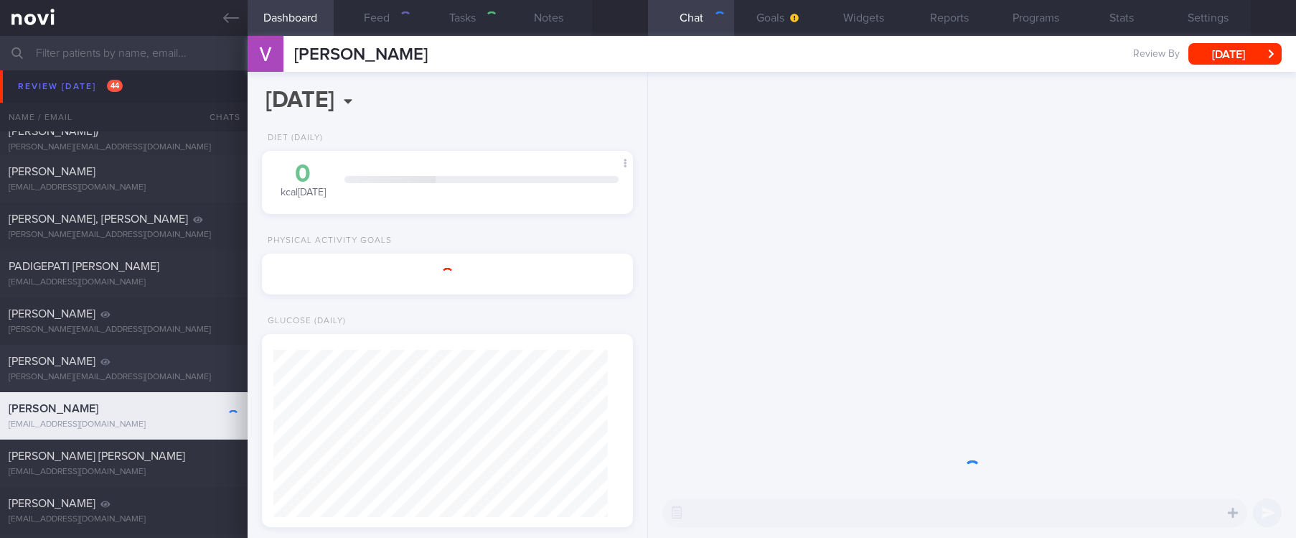
select select "7"
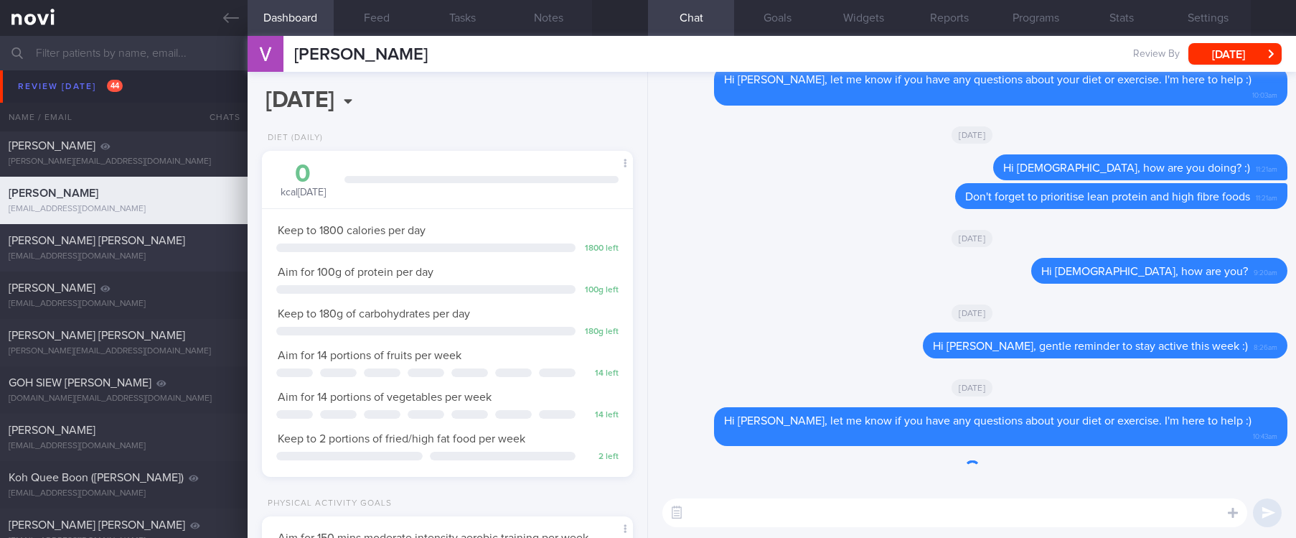
scroll to position [185, 329]
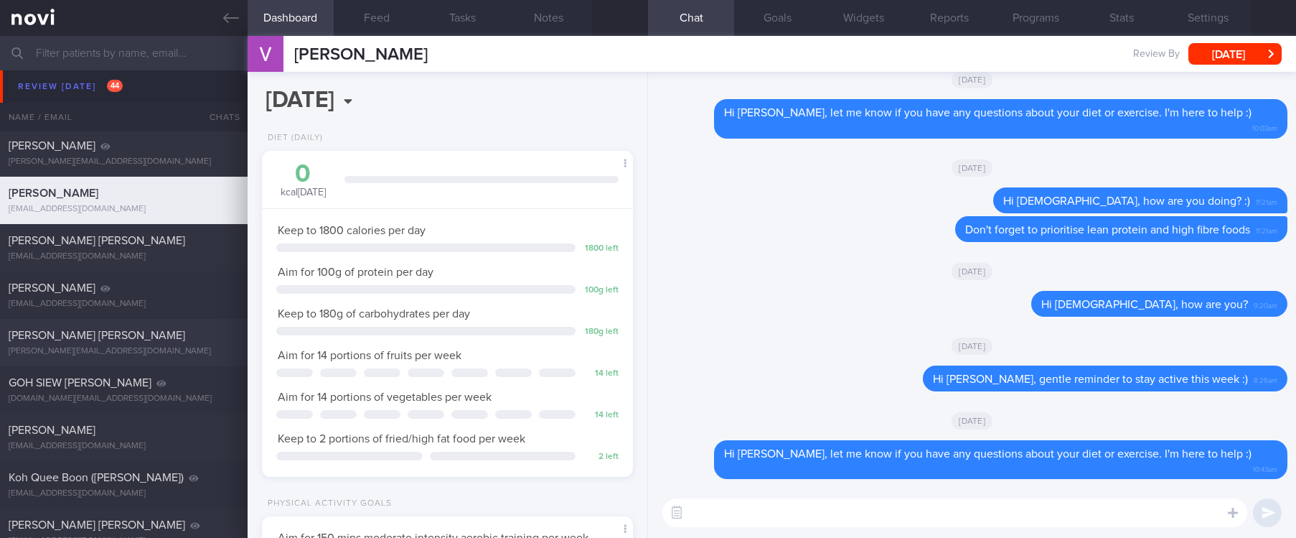
click at [169, 352] on div "[PERSON_NAME][EMAIL_ADDRESS][DOMAIN_NAME]" at bounding box center [124, 351] width 230 height 11
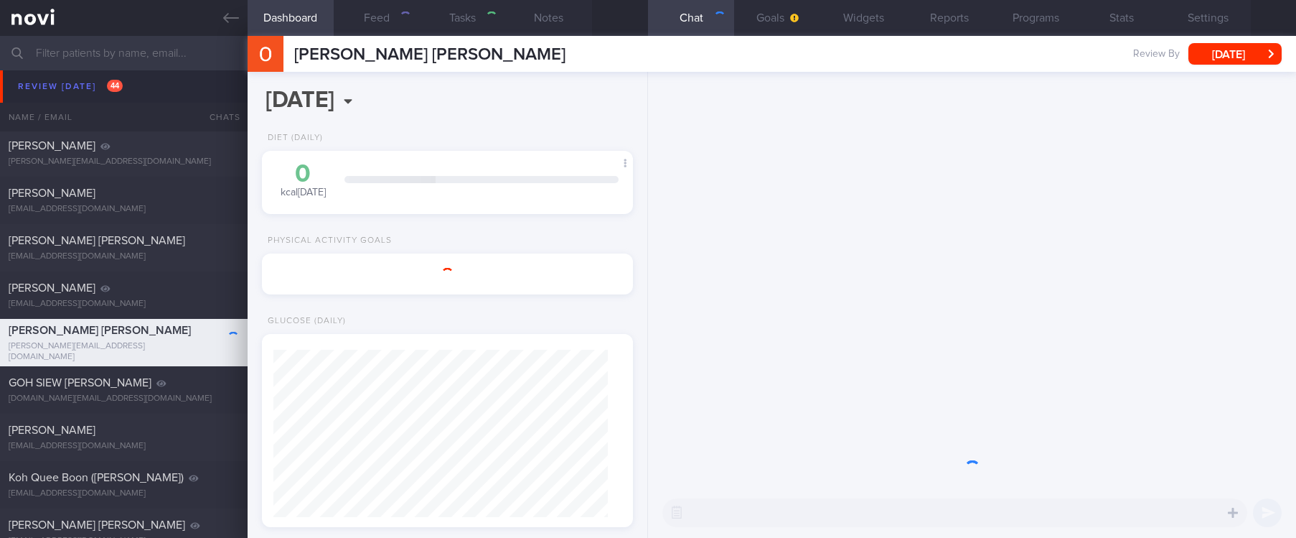
select select "7"
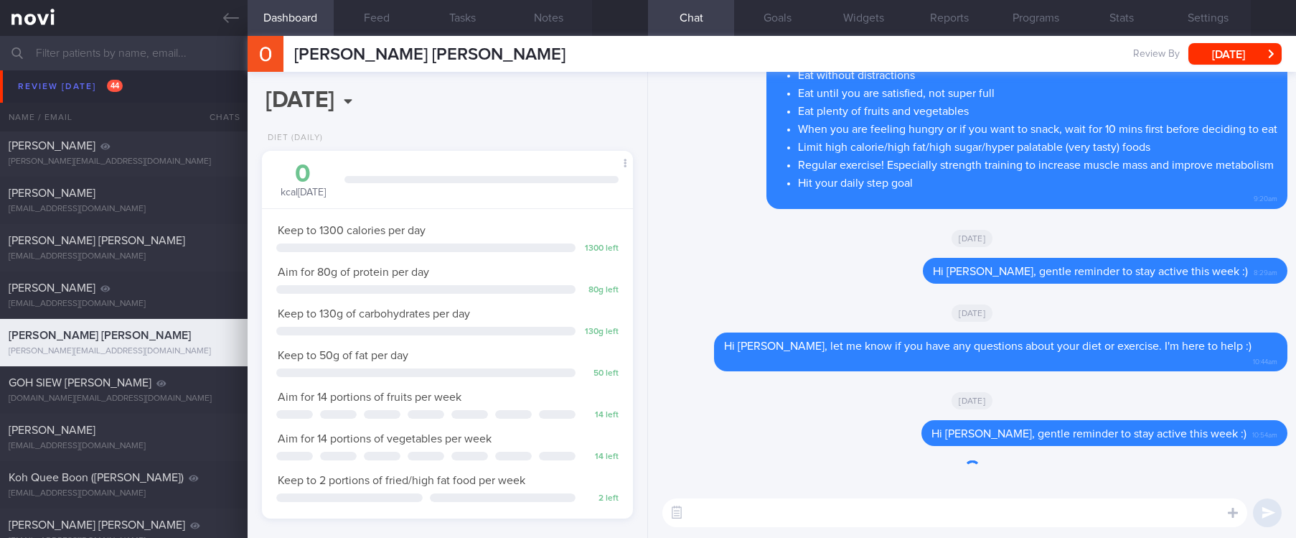
scroll to position [167, 334]
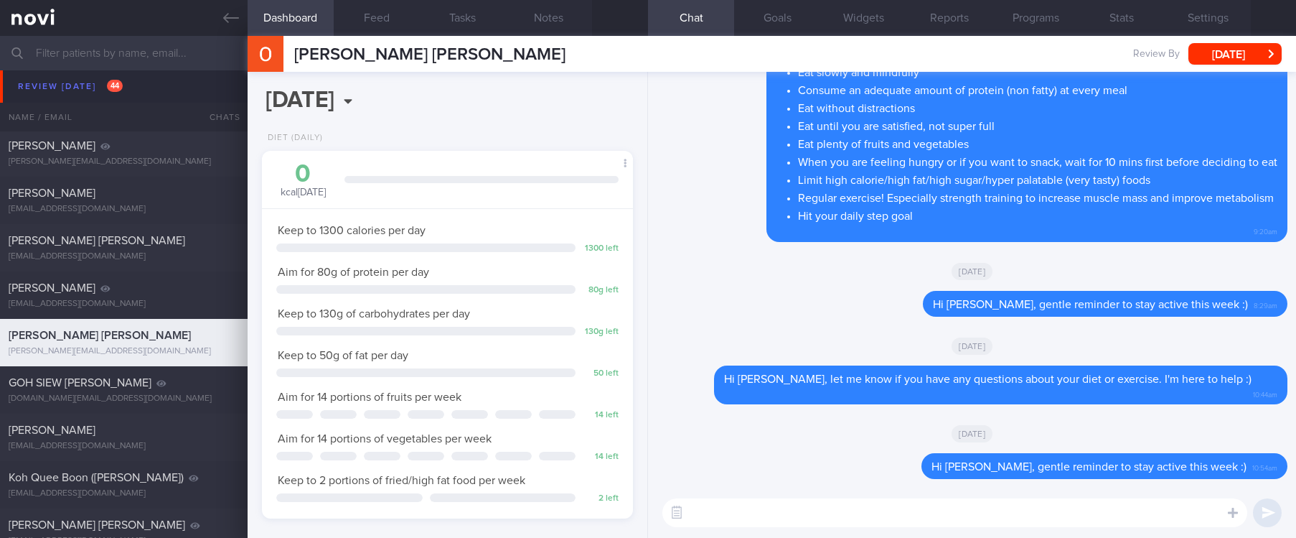
click at [1100, 508] on textarea at bounding box center [955, 512] width 585 height 29
type textarea "Hi Ms Ong, let me know if you have any questions. I'm here to help :)"
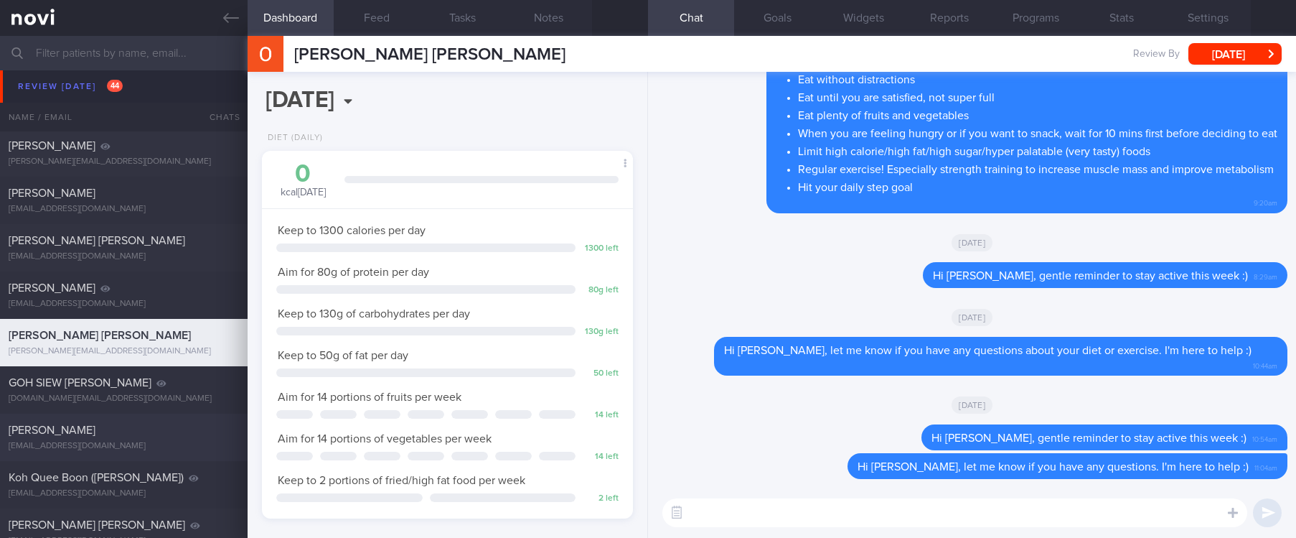
click at [160, 423] on div "[PERSON_NAME]" at bounding box center [122, 430] width 227 height 14
type input "tracked. TLC - requires close monitoring, assistance with behaviour change. pt …"
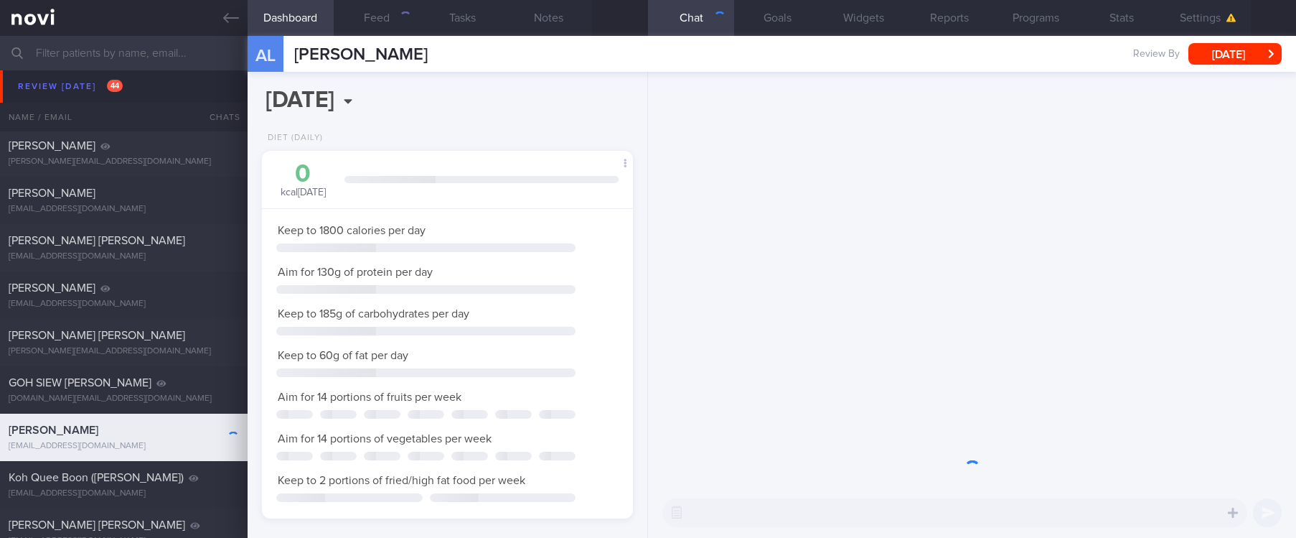
scroll to position [185, 329]
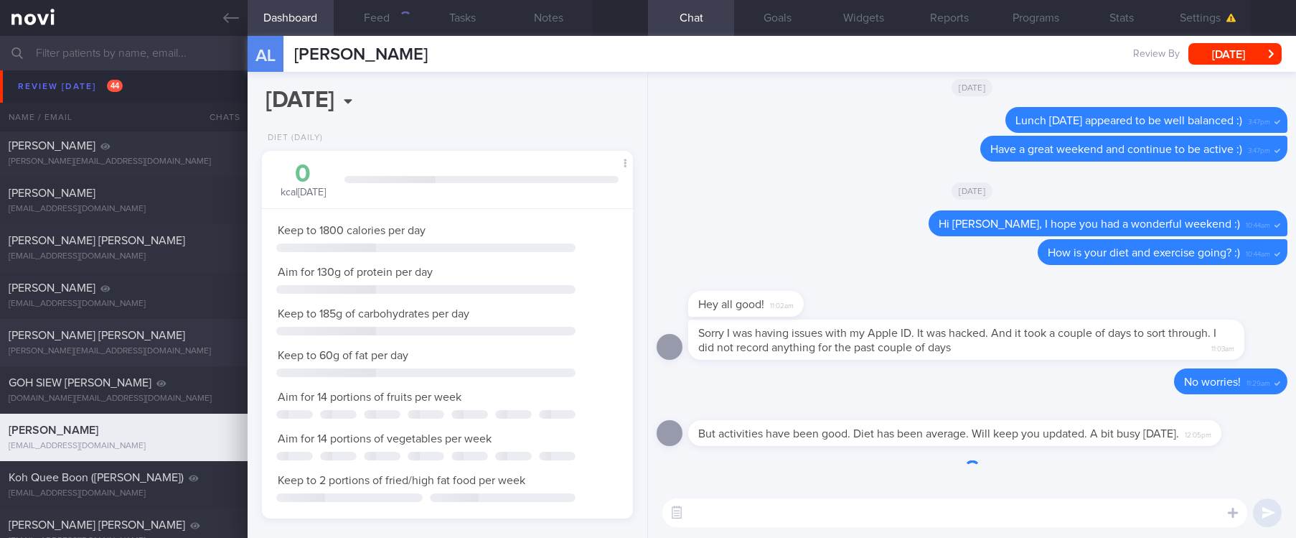
click at [171, 349] on div "[PERSON_NAME][EMAIL_ADDRESS][DOMAIN_NAME]" at bounding box center [124, 351] width 230 height 11
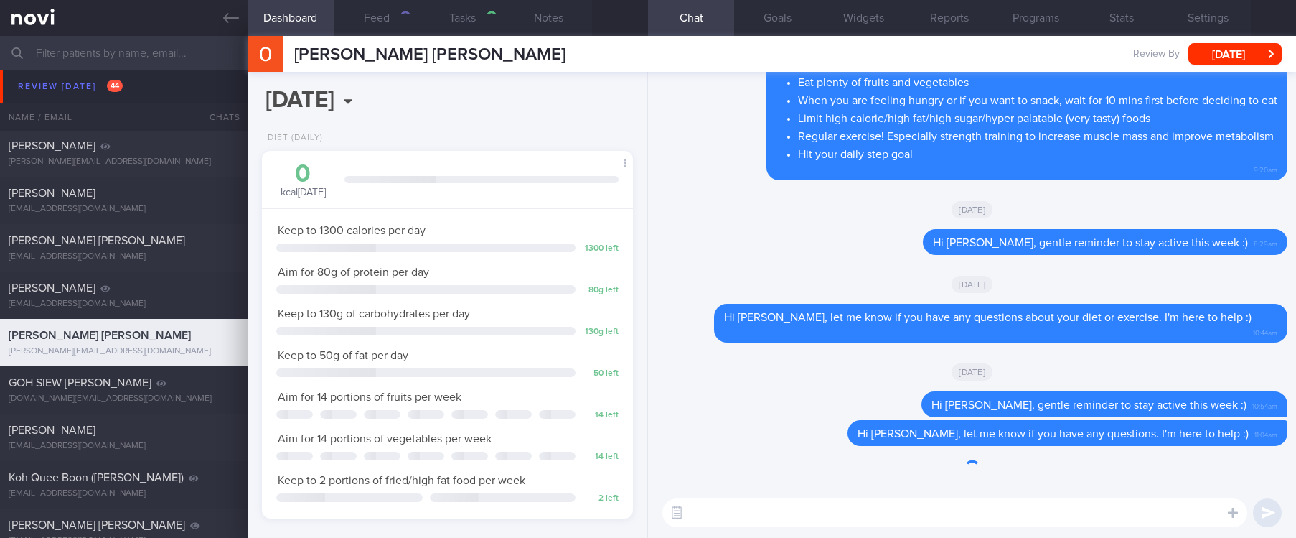
select select "6"
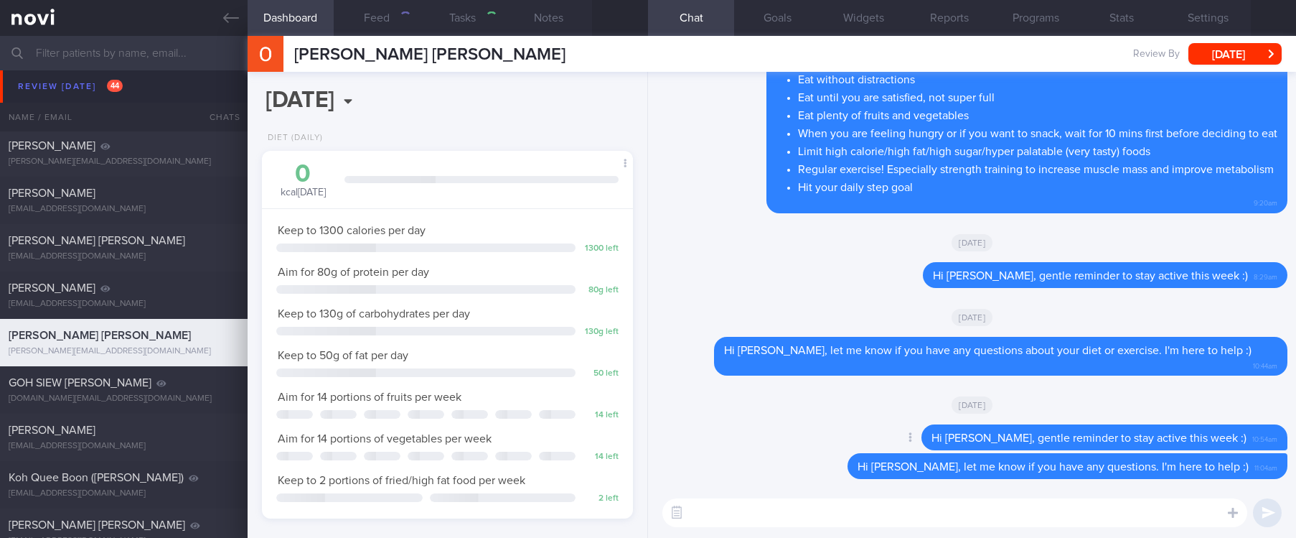
click at [862, 451] on div "Delete Hi Ms Ong, gentle reminder to stay active this week :) 10:54am" at bounding box center [972, 438] width 631 height 29
click at [848, 469] on div at bounding box center [836, 467] width 26 height 27
click at [838, 437] on button "Delete" at bounding box center [819, 437] width 58 height 22
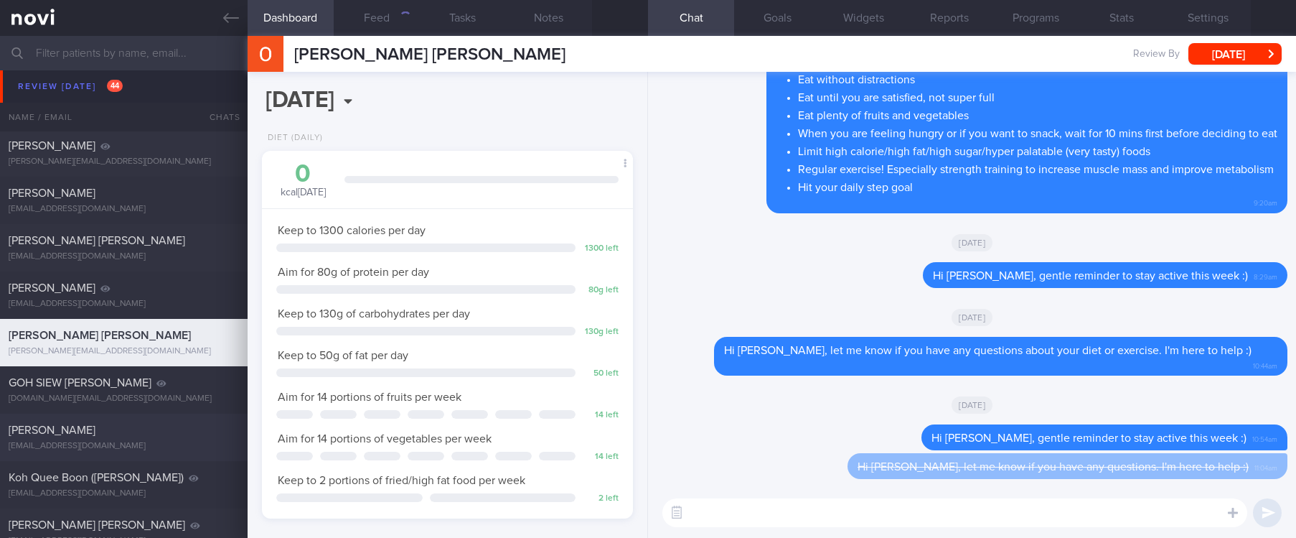
click at [95, 418] on div "Alex Lew alex.lew@gmail.com Thu, 17 Jul – tracked. TLC - requires close monitor…" at bounding box center [648, 436] width 1296 height 47
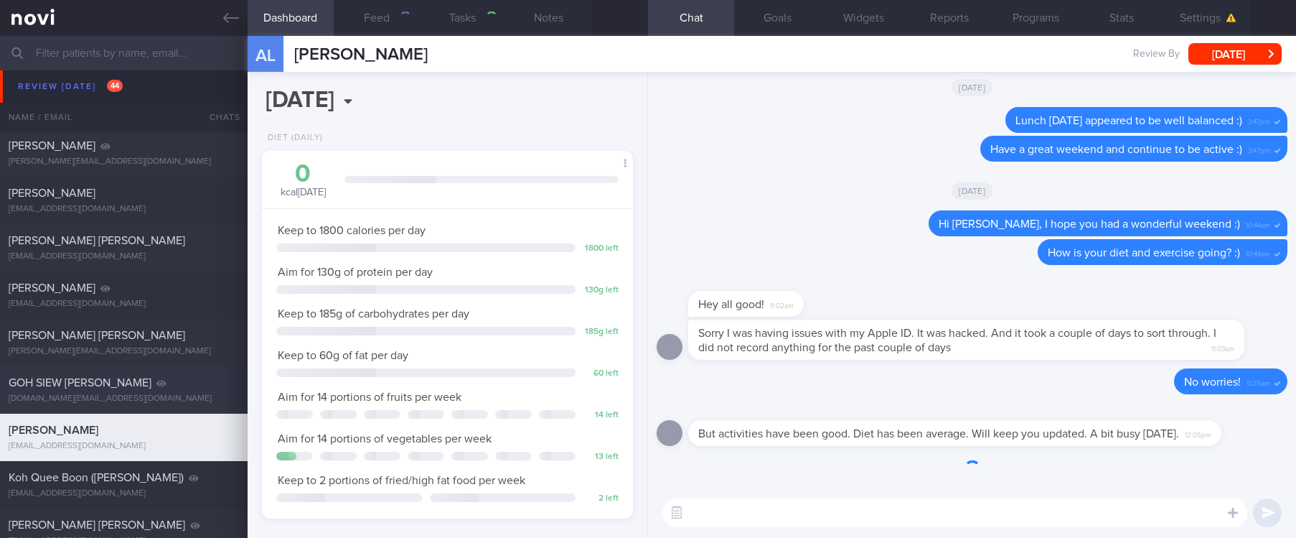
type input "tracked. TLC - requires close monitoring, assistance with behaviour change. pt …"
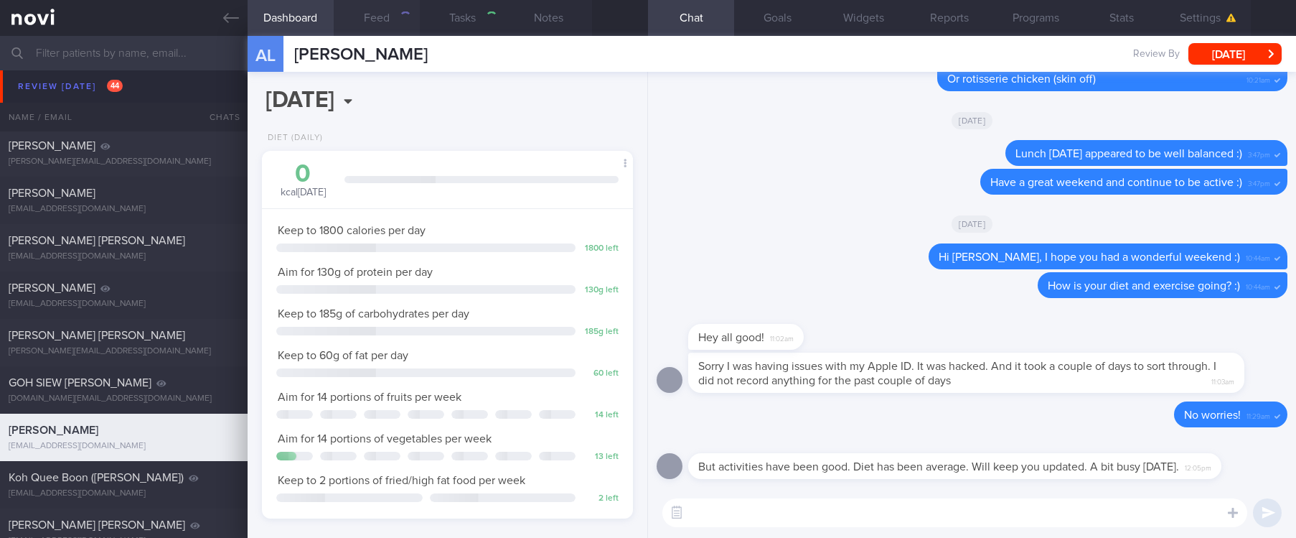
click at [390, 29] on button "Feed" at bounding box center [377, 18] width 86 height 36
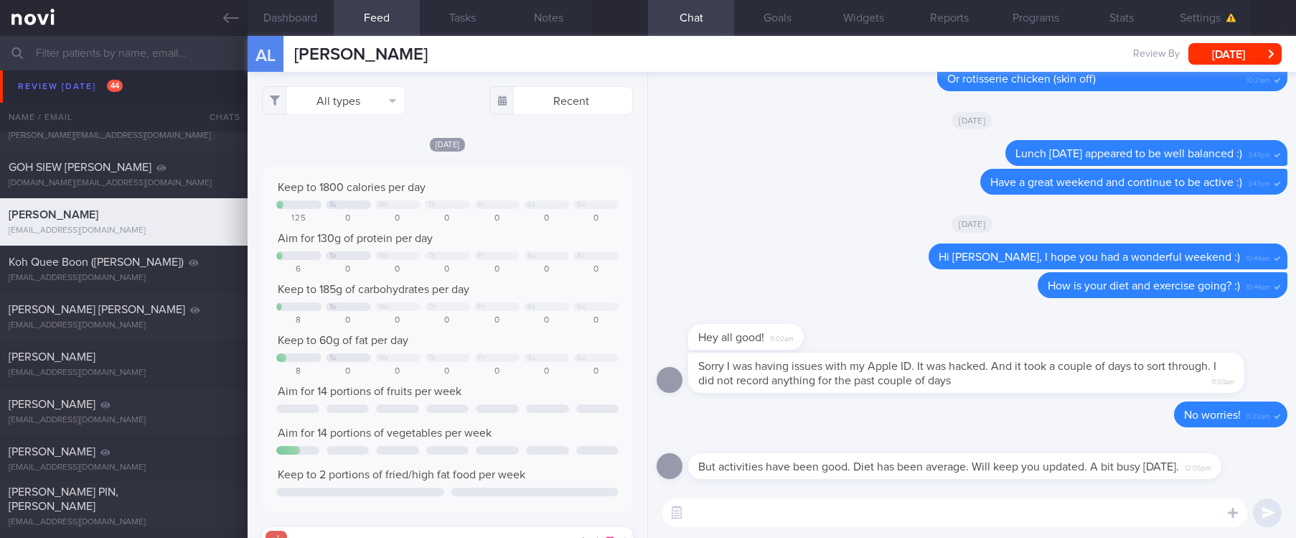
click at [366, 73] on div "All types Food Activity Glucose Weight Medicine Blood Pressure CGM Install Rece…" at bounding box center [448, 305] width 400 height 466
click at [355, 97] on button "All types" at bounding box center [334, 100] width 144 height 29
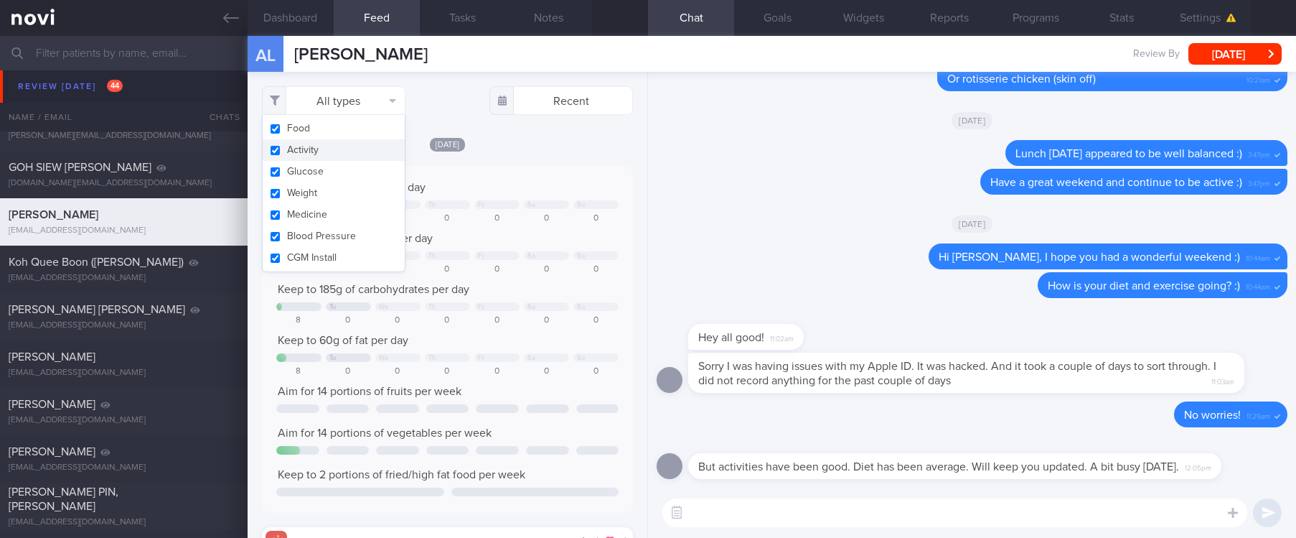
click at [323, 149] on button "Activity" at bounding box center [334, 150] width 142 height 22
click at [513, 224] on div "Keep to 1800 calories per day Tu We Th Fr Sa Su 125 0 0 0 0 0 0 Aim for 130g of…" at bounding box center [447, 339] width 342 height 318
checkbox input "false"
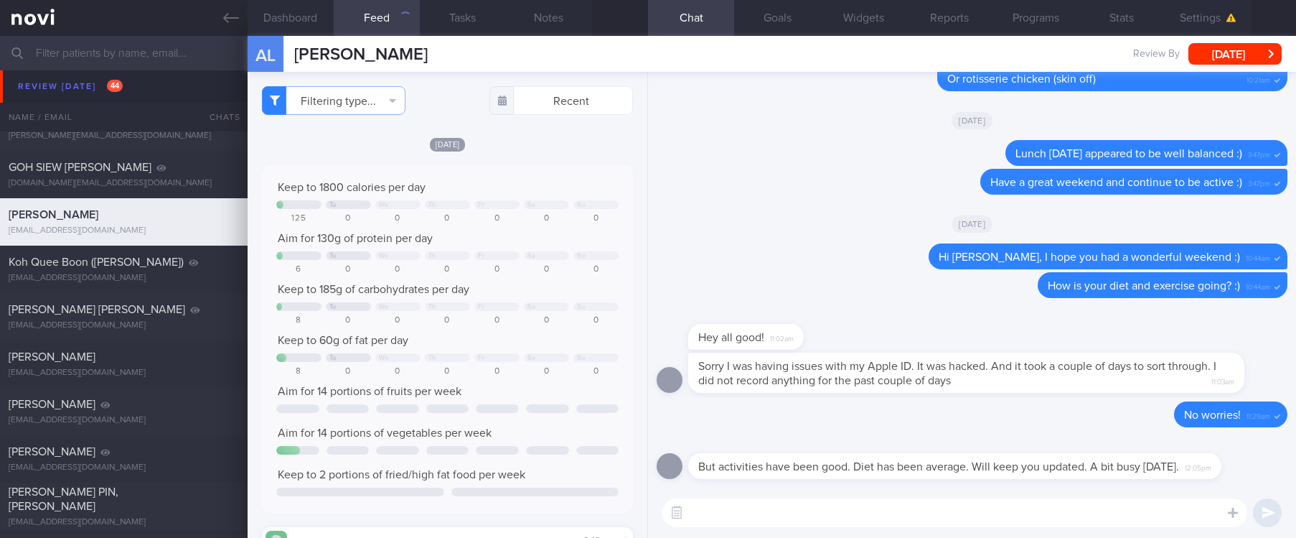
click at [540, 209] on div "Tu We Th Fr Sa Su" at bounding box center [447, 205] width 342 height 11
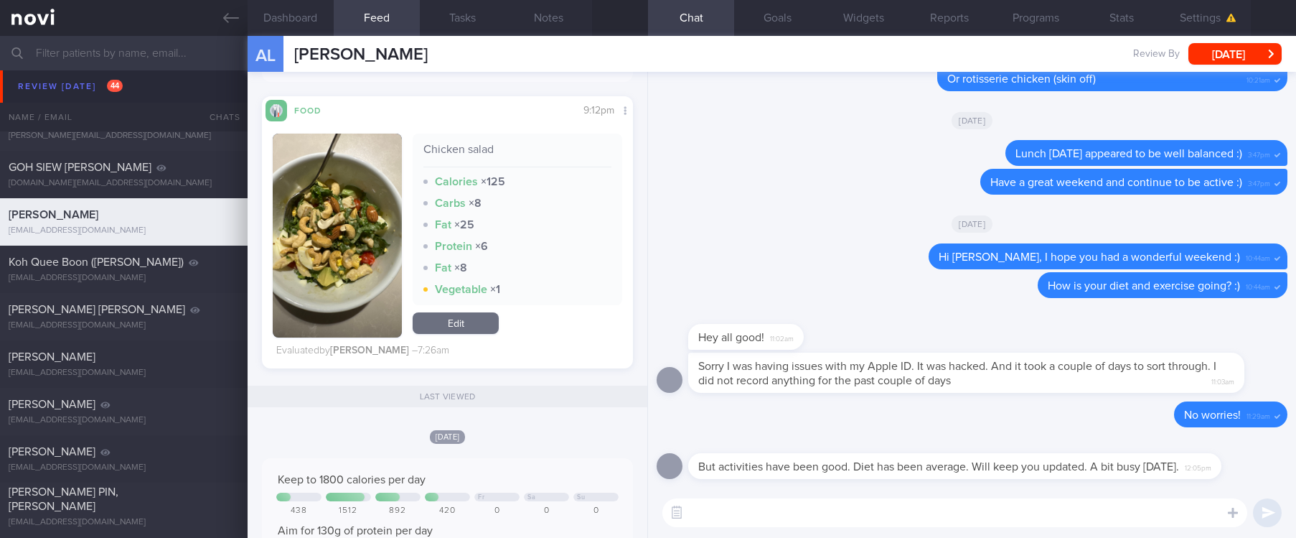
click at [348, 268] on button "button" at bounding box center [337, 236] width 129 height 204
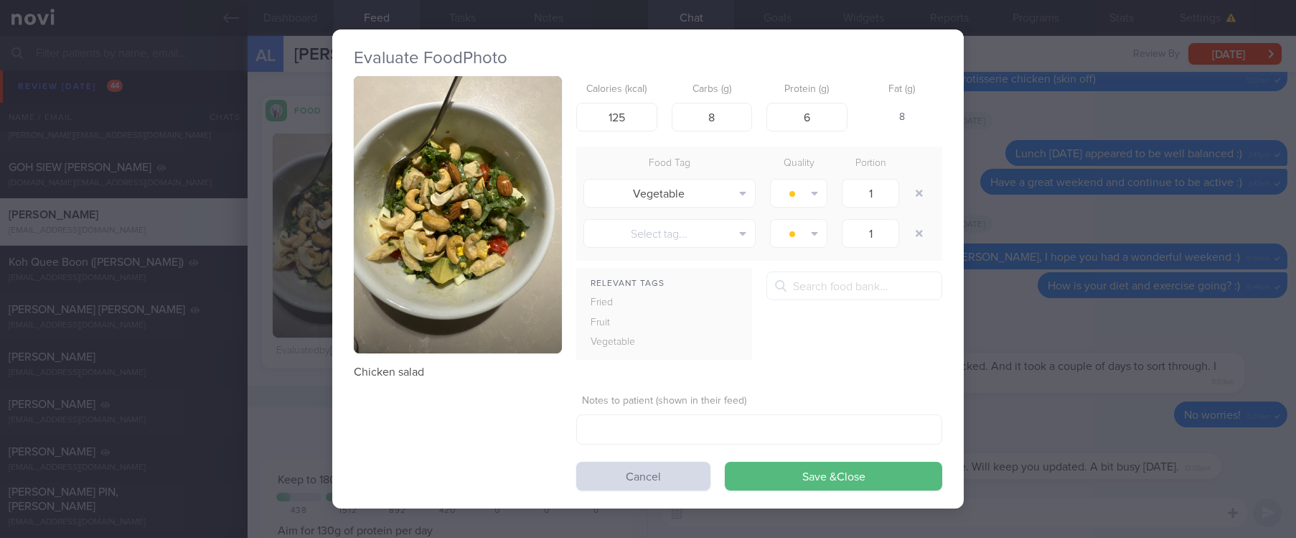
click at [497, 200] on button "button" at bounding box center [458, 215] width 208 height 278
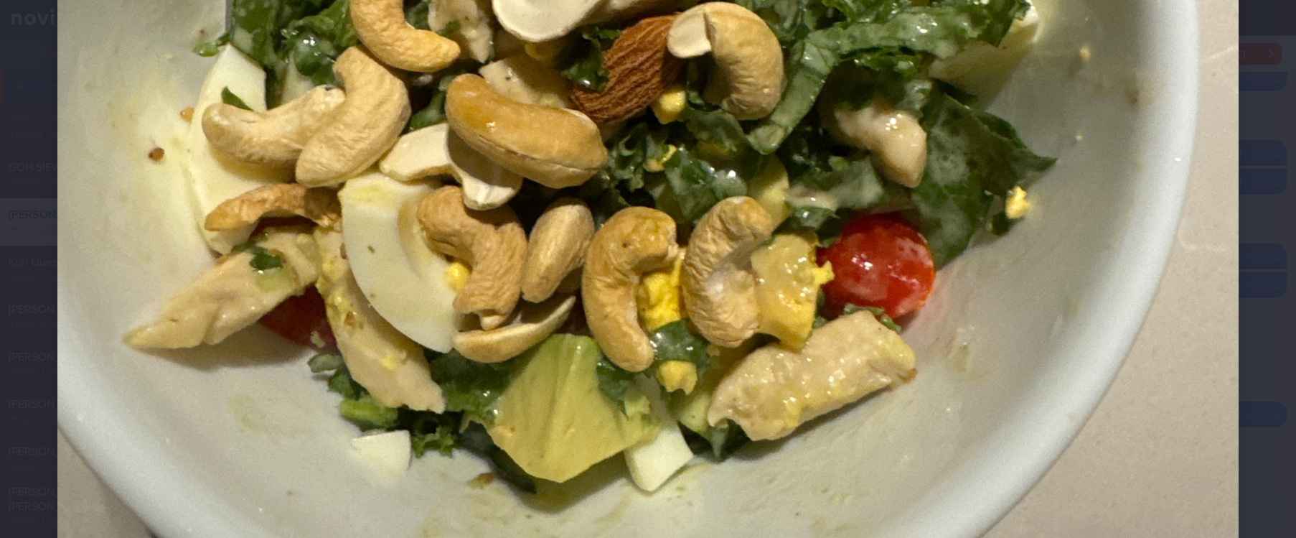
click at [1180, 419] on img at bounding box center [647, 92] width 1181 height 1576
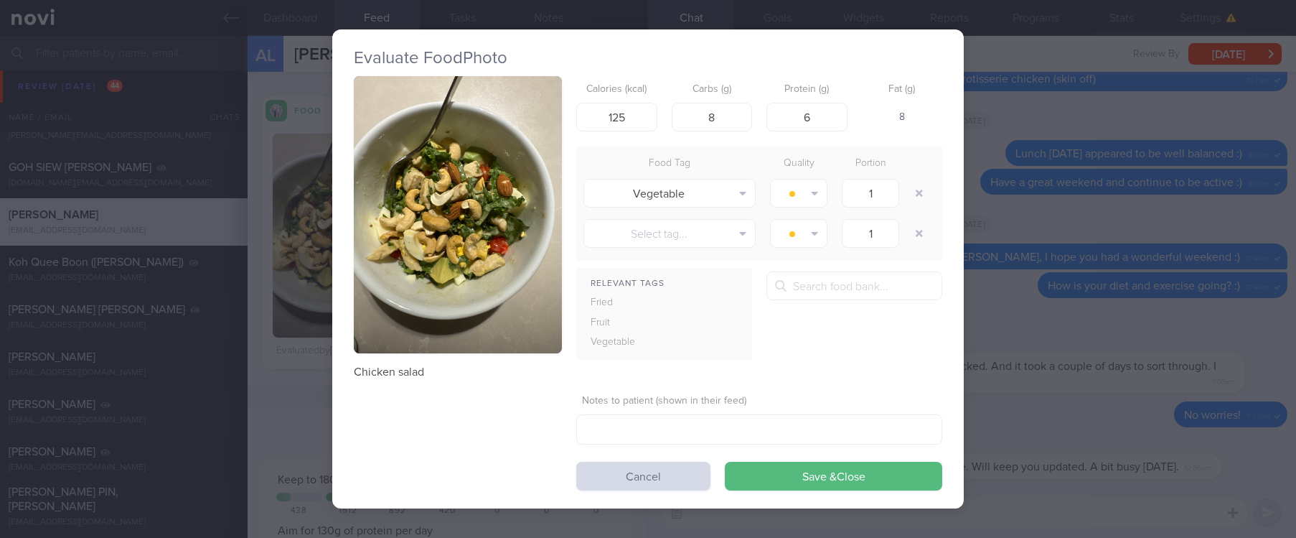
click at [1182, 386] on div "Evaluate Food Photo Chicken salad Calories (kcal) 125 Carbs (g) 8 Protein (g) 6…" at bounding box center [648, 269] width 1296 height 538
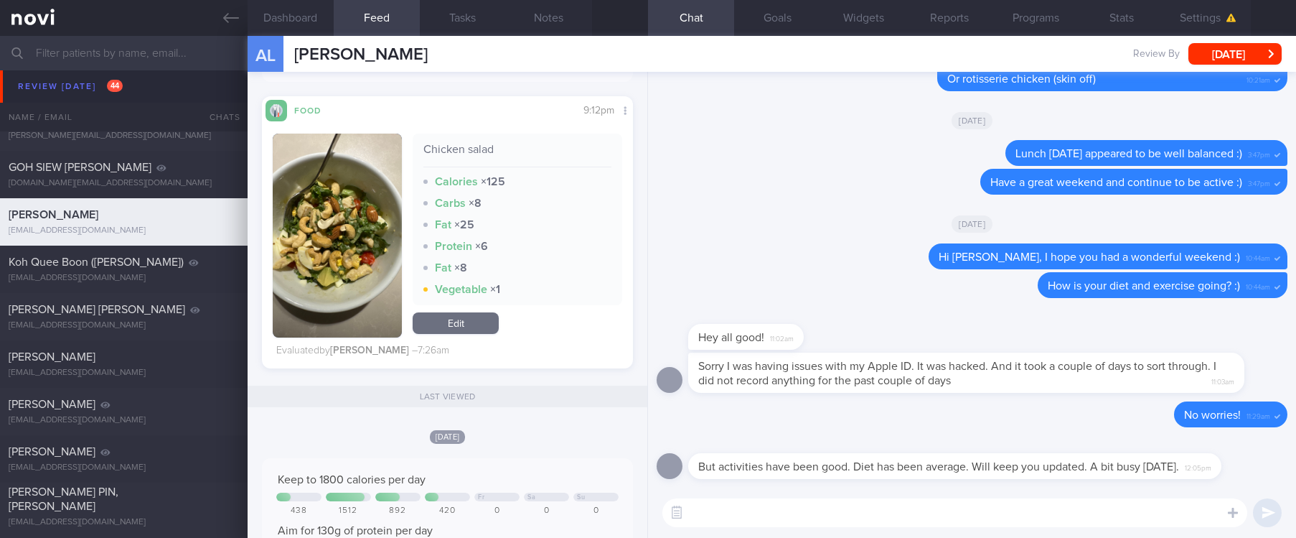
click at [1024, 510] on textarea at bounding box center [955, 512] width 585 height 29
type textarea "Well done with a high protein"
click at [470, 318] on link "Edit" at bounding box center [456, 323] width 86 height 22
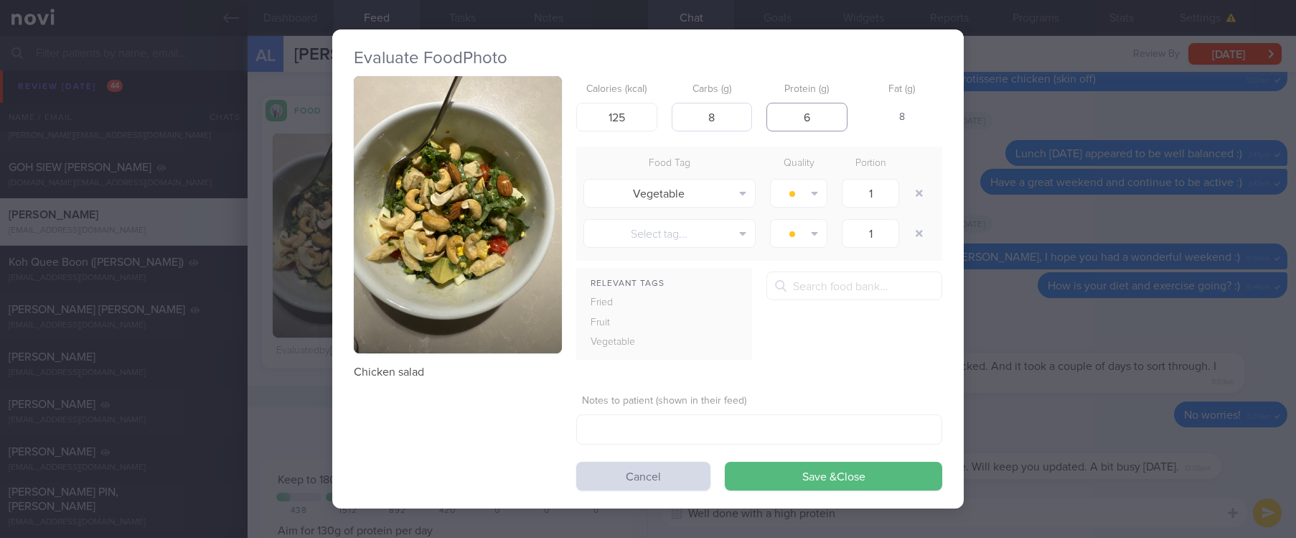
drag, startPoint x: 825, startPoint y: 118, endPoint x: 750, endPoint y: 121, distance: 74.7
click at [750, 121] on div "Calories (kcal) 125 Carbs (g) 8 Protein (g) 6 Fat (g) 8" at bounding box center [759, 104] width 366 height 57
type input "15"
drag, startPoint x: 628, startPoint y: 113, endPoint x: 535, endPoint y: 119, distance: 92.8
click at [535, 119] on div "Chicken salad Calories (kcal) 125 Carbs (g) 8 Protein (g) 15 Fat (g) 4 Food Tag…" at bounding box center [648, 283] width 589 height 415
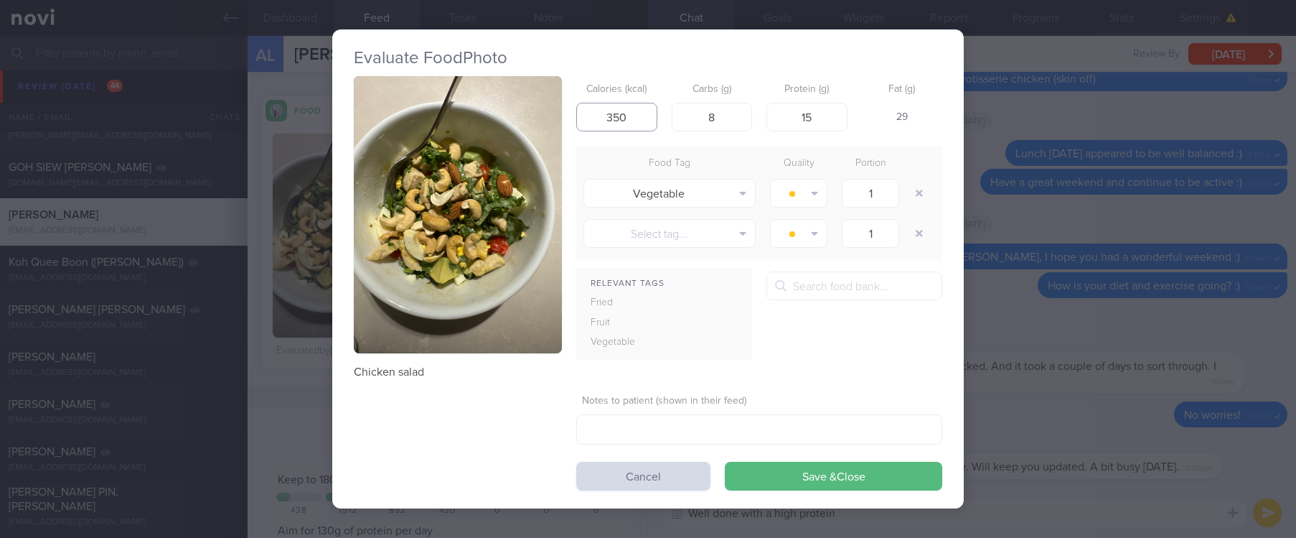
type input "350"
drag, startPoint x: 726, startPoint y: 102, endPoint x: 676, endPoint y: 118, distance: 52.9
click at [676, 118] on div "Carbs (g) 8" at bounding box center [712, 104] width 81 height 56
drag, startPoint x: 732, startPoint y: 125, endPoint x: 668, endPoint y: 125, distance: 64.6
click at [668, 125] on div "Calories (kcal) 350 Carbs (g) 8 Protein (g) 15 Fat (g) 29" at bounding box center [759, 104] width 366 height 57
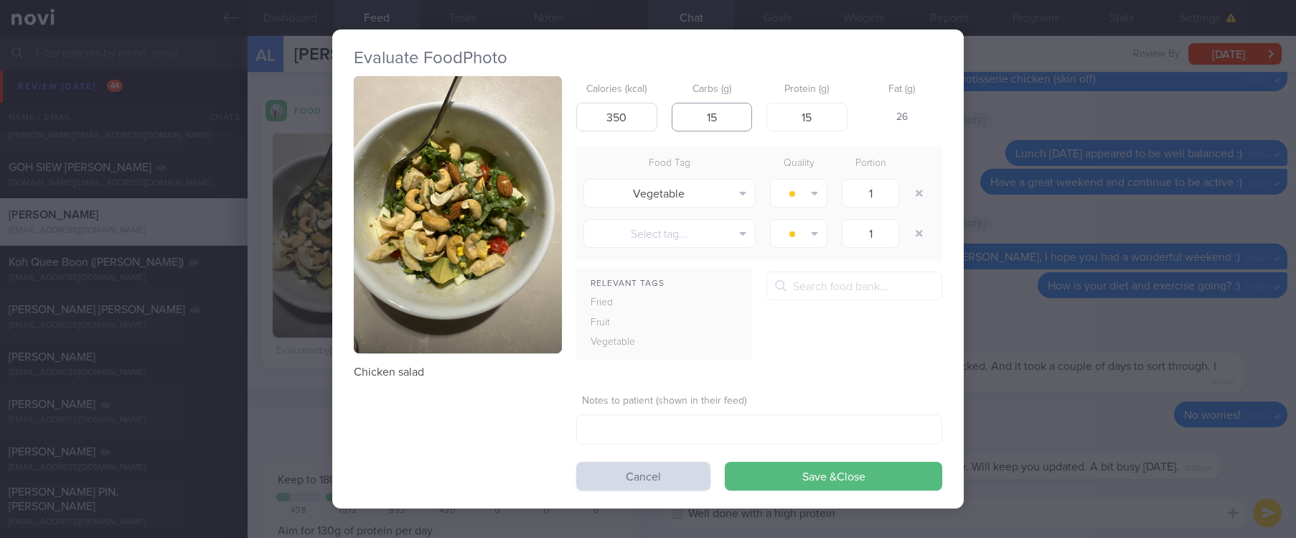
drag, startPoint x: 735, startPoint y: 110, endPoint x: 634, endPoint y: 108, distance: 101.2
click at [634, 108] on div "Calories (kcal) 350 Carbs (g) 15 Protein (g) 15 Fat (g) 26" at bounding box center [759, 104] width 366 height 57
type input "20"
click at [866, 472] on button "Save & Close" at bounding box center [833, 476] width 217 height 29
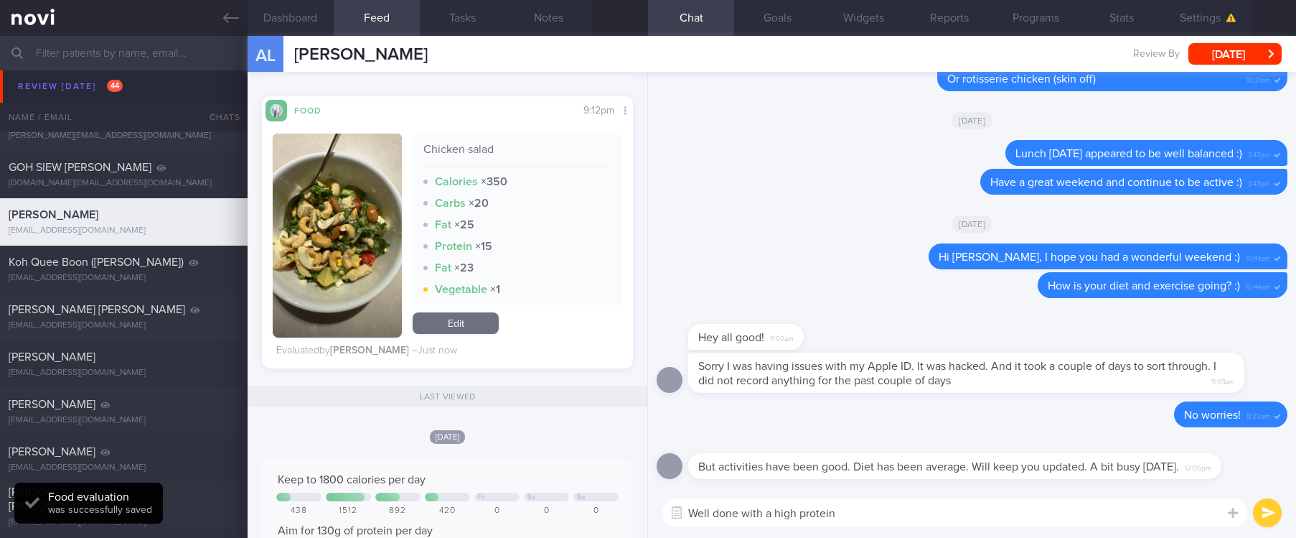
click at [821, 535] on div "Well done with a high protein Well done with a high protein ​ Well done with a …" at bounding box center [972, 512] width 648 height 50
click at [863, 508] on textarea "Well done with a high protein" at bounding box center [955, 512] width 585 height 29
drag, startPoint x: 870, startPoint y: 502, endPoint x: 801, endPoint y: 505, distance: 69.0
click at [801, 505] on textarea "Well done with a high protein" at bounding box center [955, 512] width 585 height 29
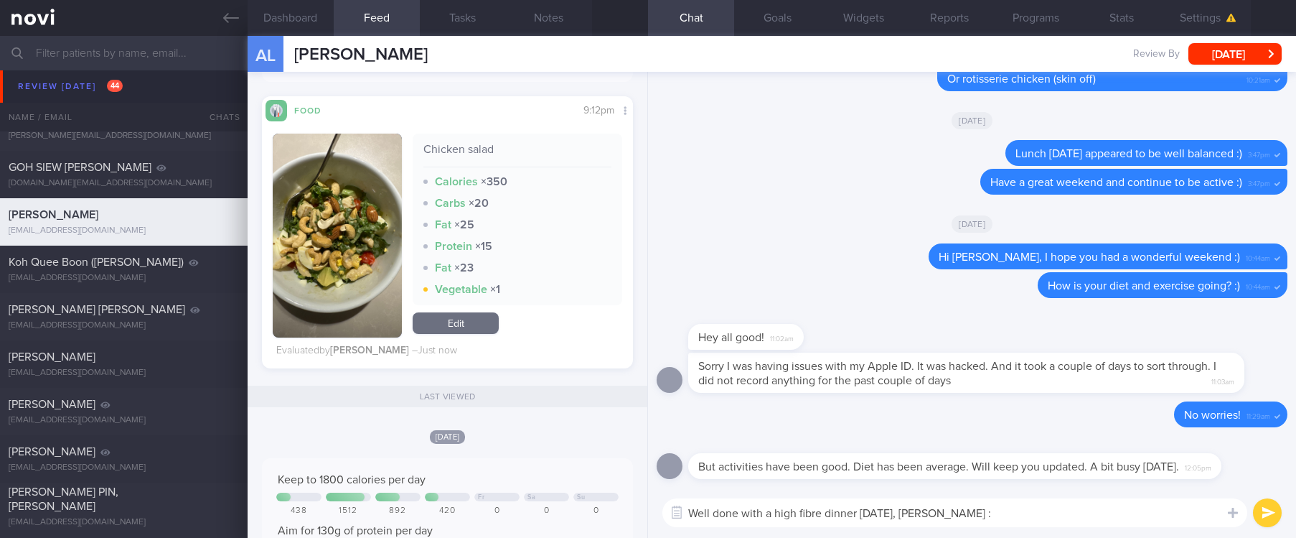
type textarea "Well done with a high fibre dinner yesterday, Alex :)"
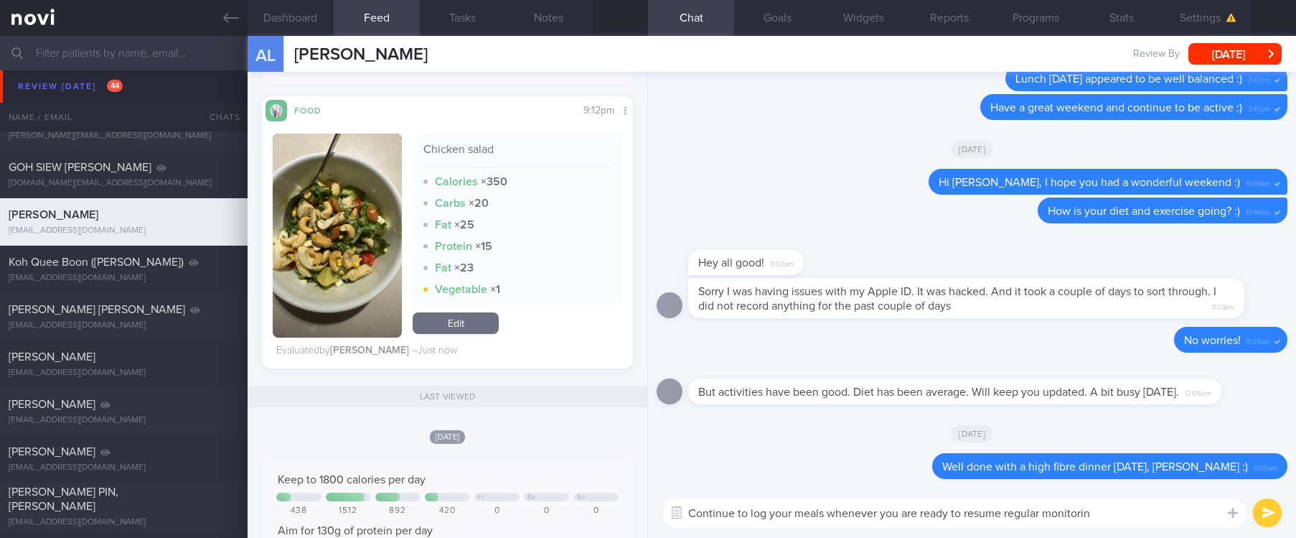
type textarea "Continue to log your meals whenever you are ready to resume regular monitoring"
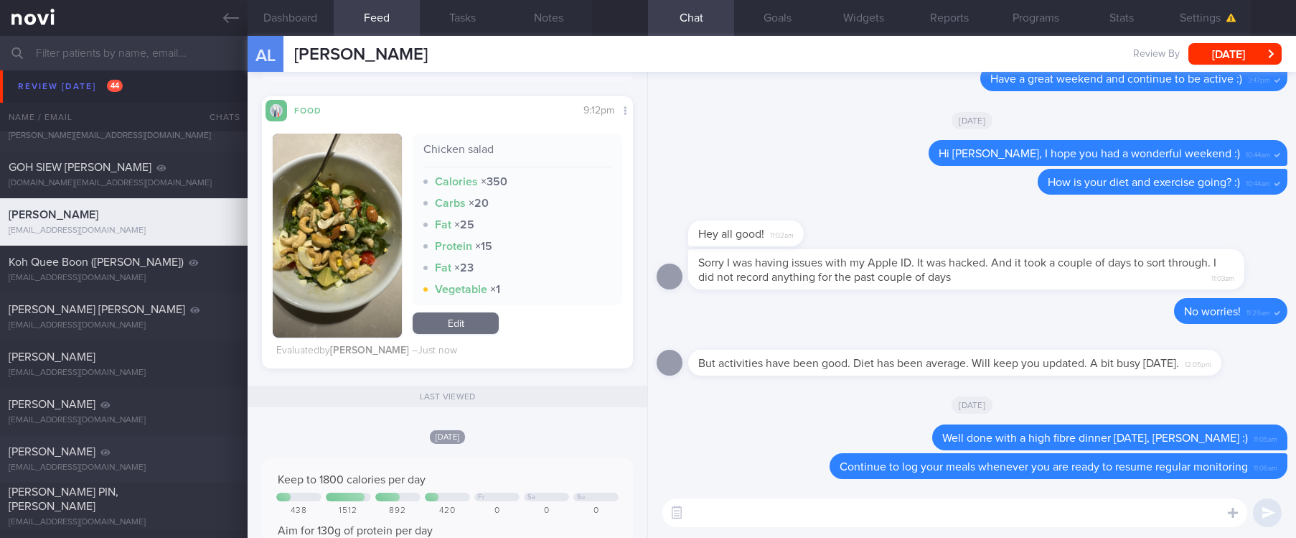
scroll to position [754, 0]
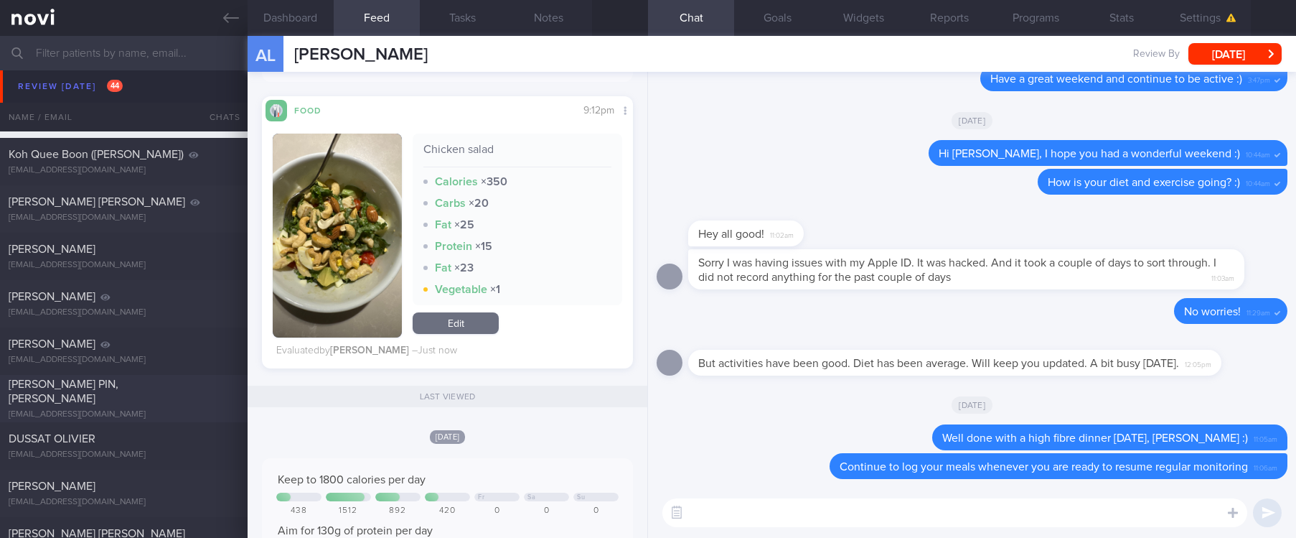
click at [155, 393] on div "ANG CHIN PIN, ERIC" at bounding box center [122, 391] width 227 height 29
type input "tracked"
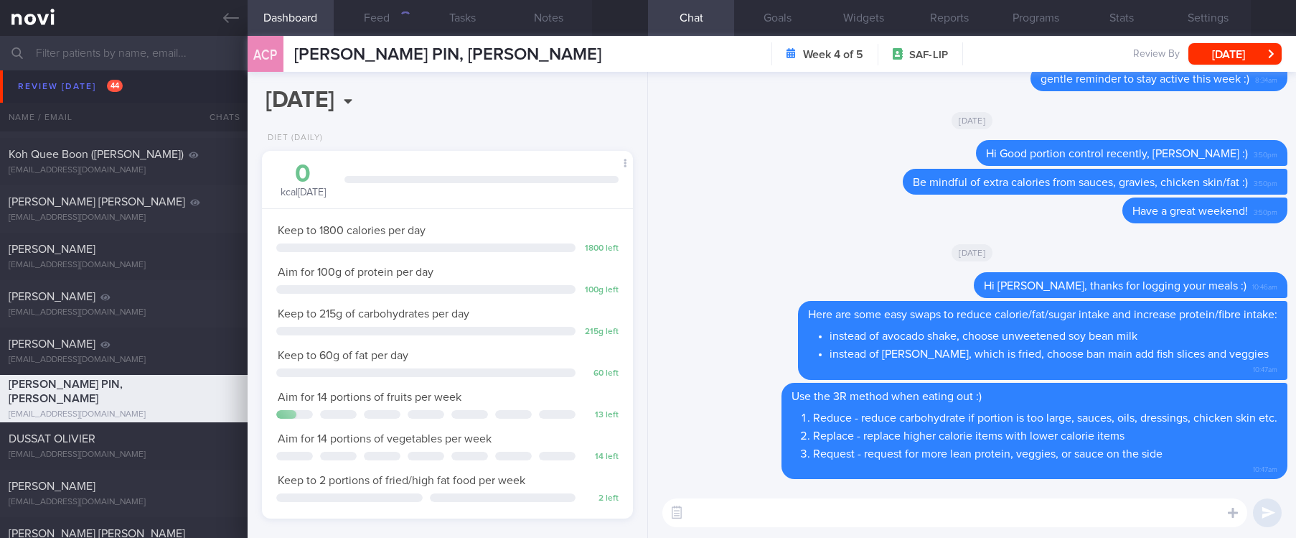
scroll to position [185, 329]
click at [147, 256] on div "[PERSON_NAME]" at bounding box center [122, 249] width 227 height 14
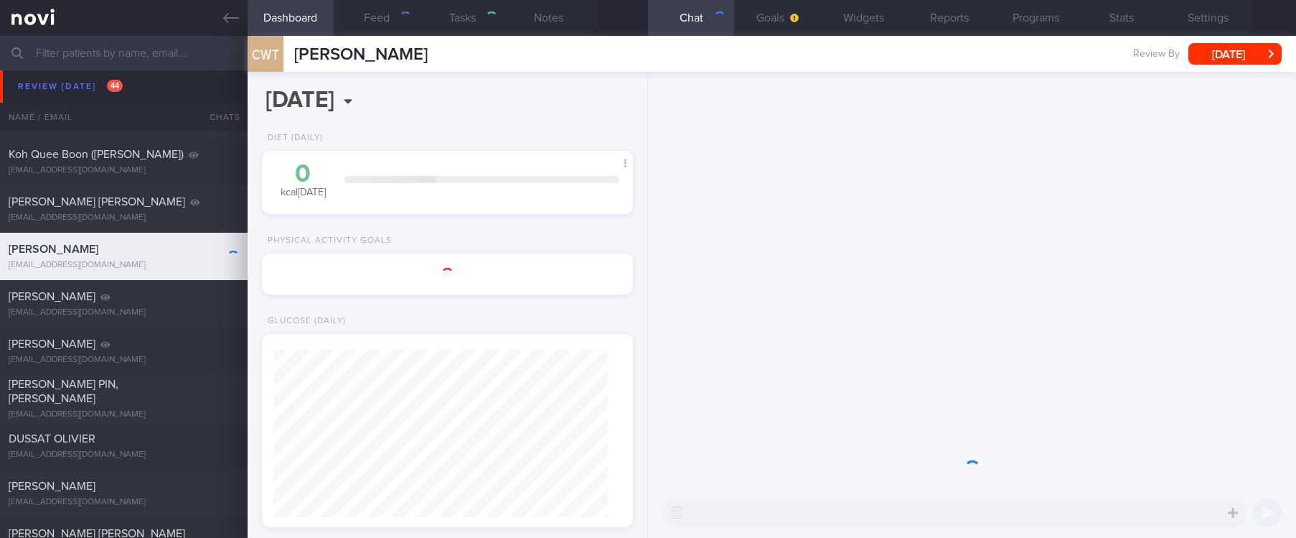
scroll to position [167, 334]
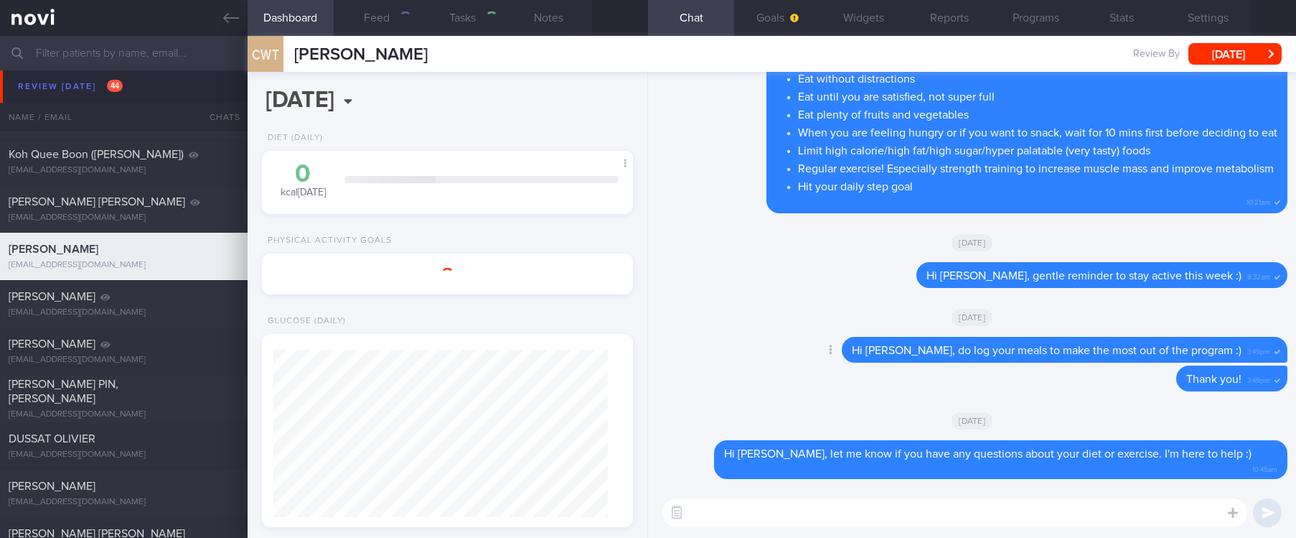
select select "7"
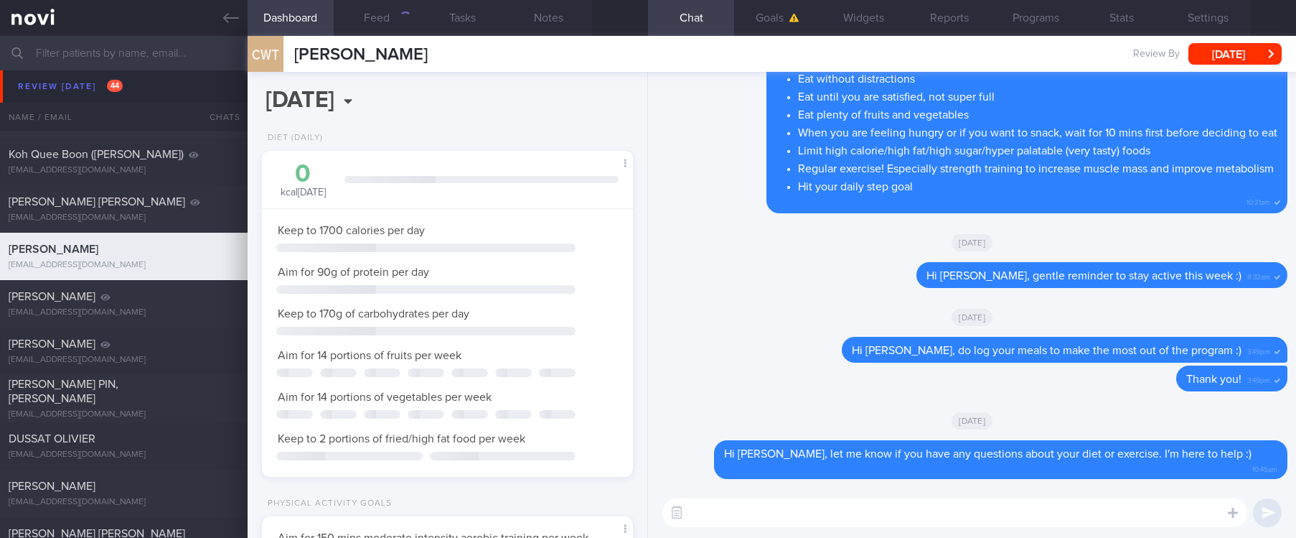
click at [995, 500] on textarea at bounding box center [955, 512] width 585 height 29
type textarea "Hi Mr Tong, how are you doing?"
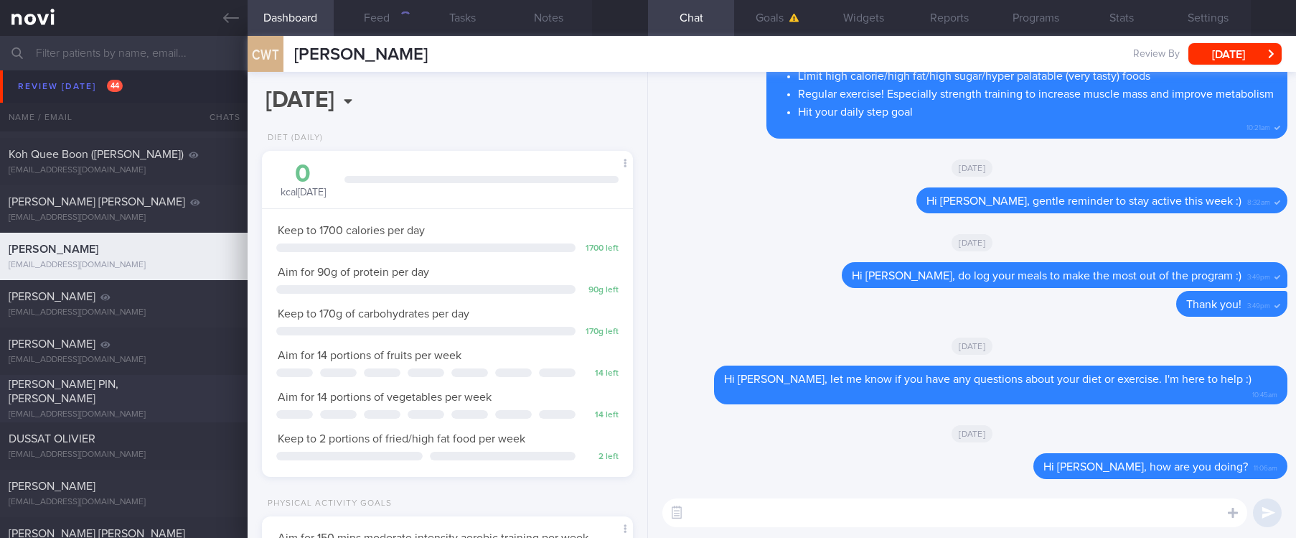
click at [198, 390] on div "ANG CHIN PIN, ERIC" at bounding box center [122, 391] width 227 height 29
select select "6"
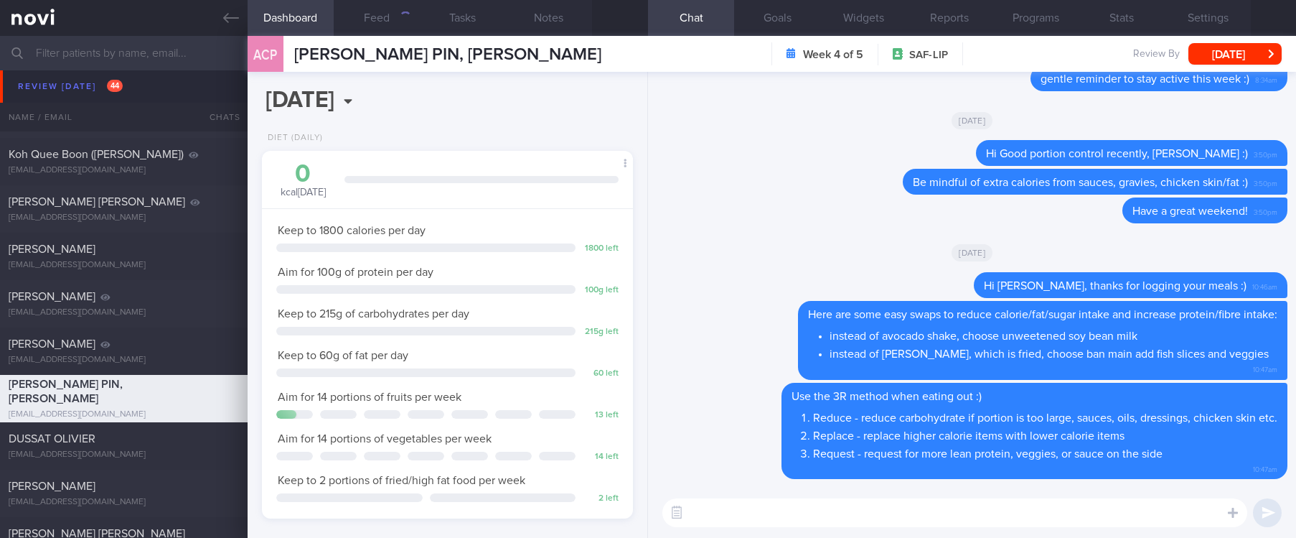
scroll to position [167, 334]
click at [372, 22] on button "Feed" at bounding box center [377, 18] width 86 height 36
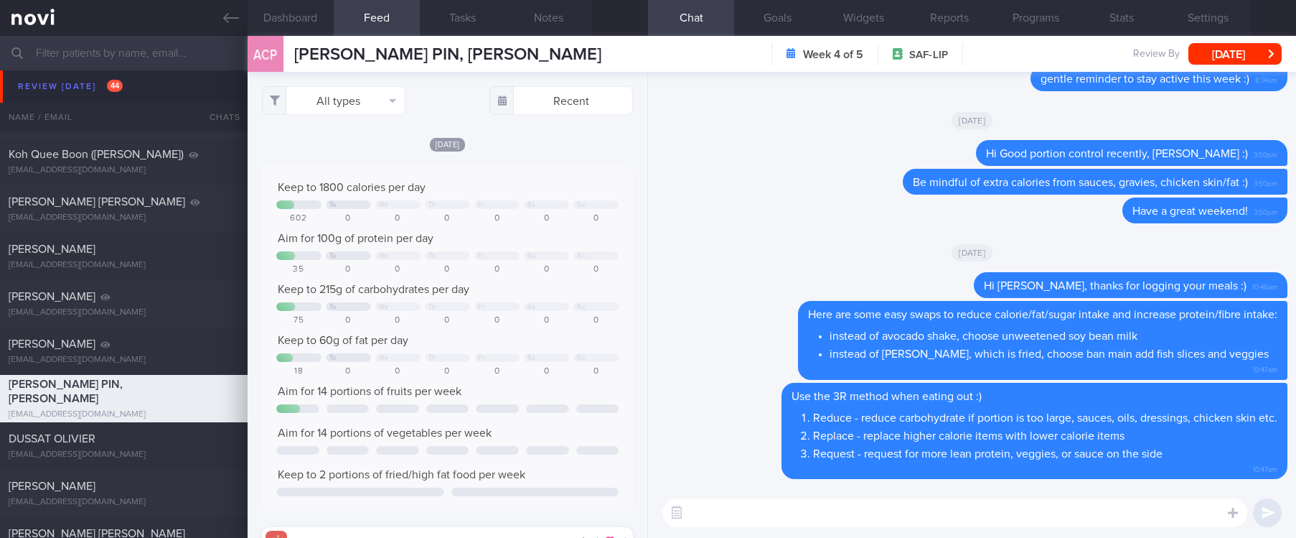
scroll to position [717704, 717452]
click at [355, 104] on button "All types" at bounding box center [334, 100] width 144 height 29
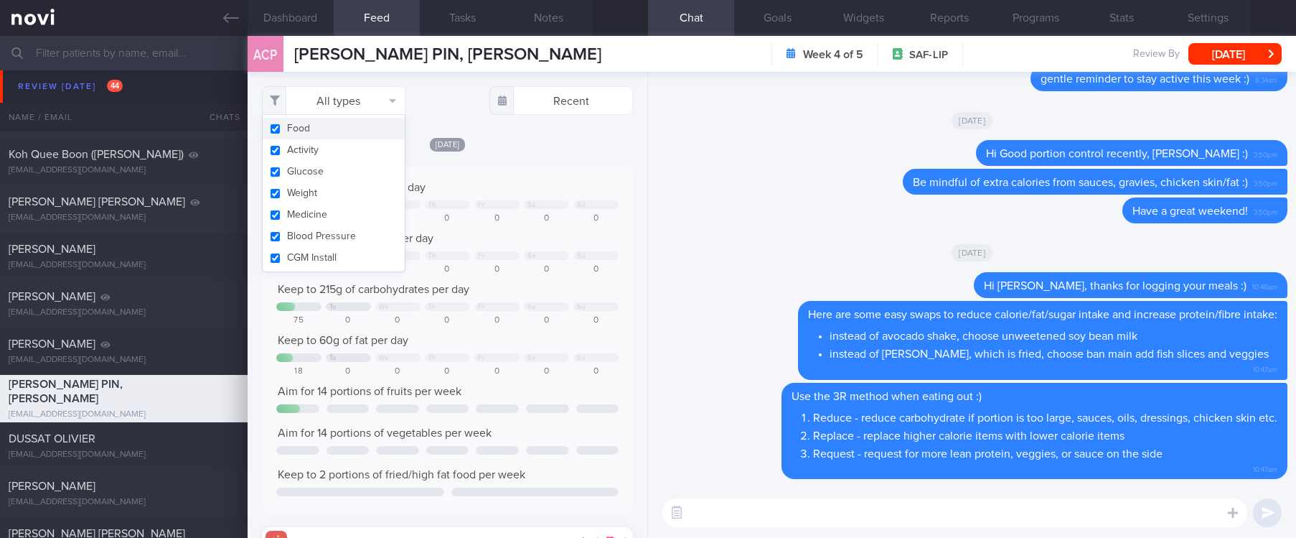
click at [319, 150] on button "Activity" at bounding box center [334, 150] width 142 height 22
checkbox input "false"
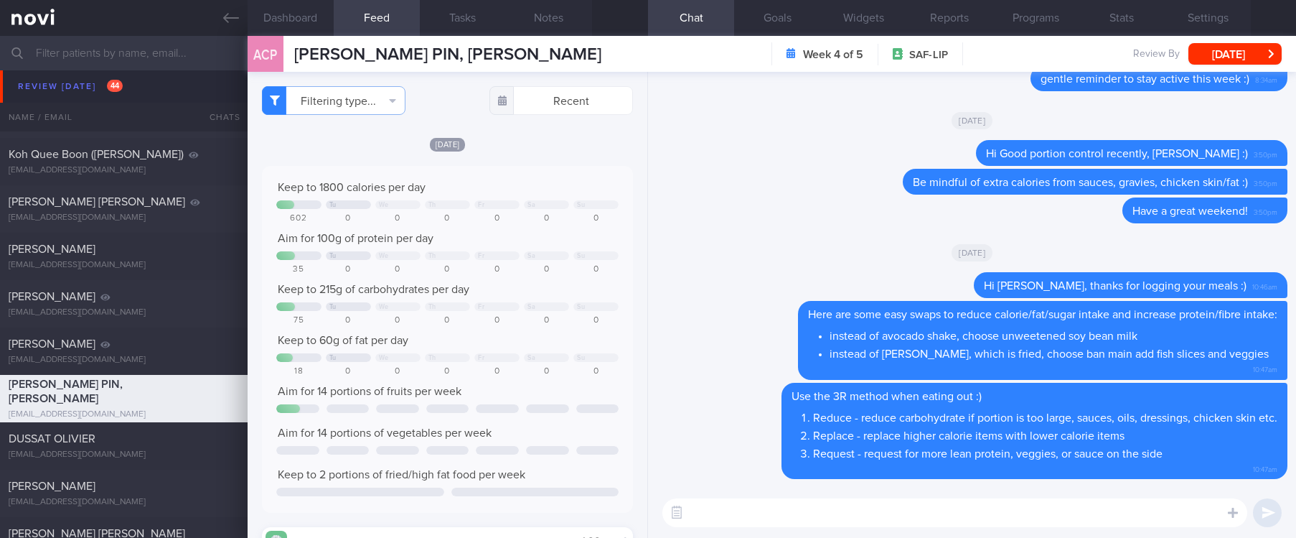
click at [523, 245] on div "Keep to 1800 calories per day Tu We Th Fr Sa Su 602 0 0 0 0 0 0 Aim for 100g of…" at bounding box center [447, 339] width 342 height 318
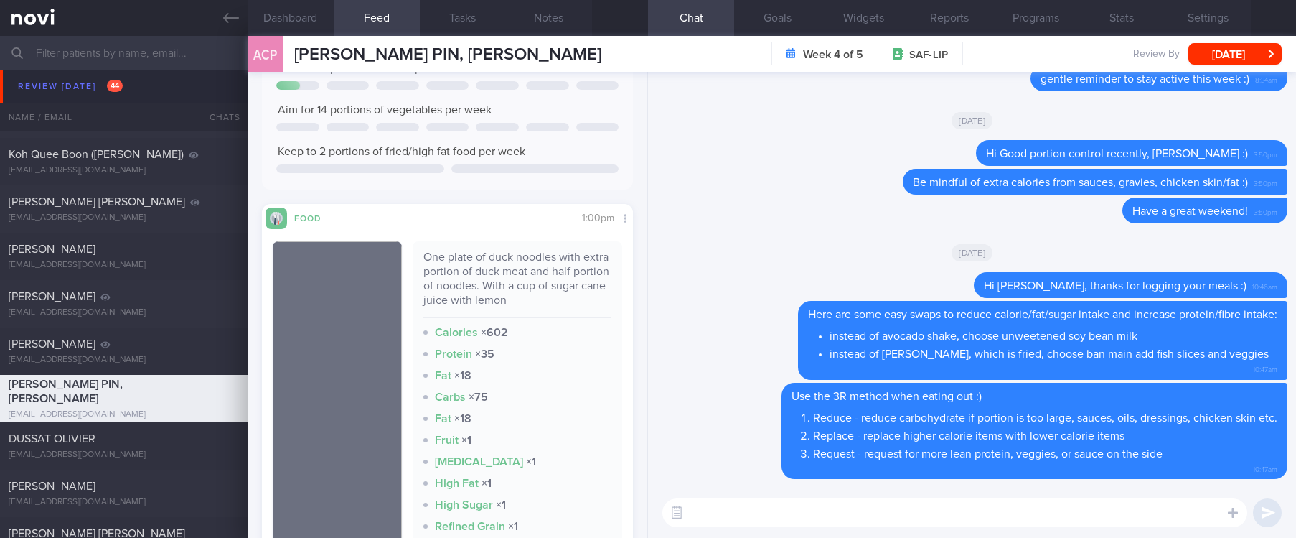
scroll to position [97, 0]
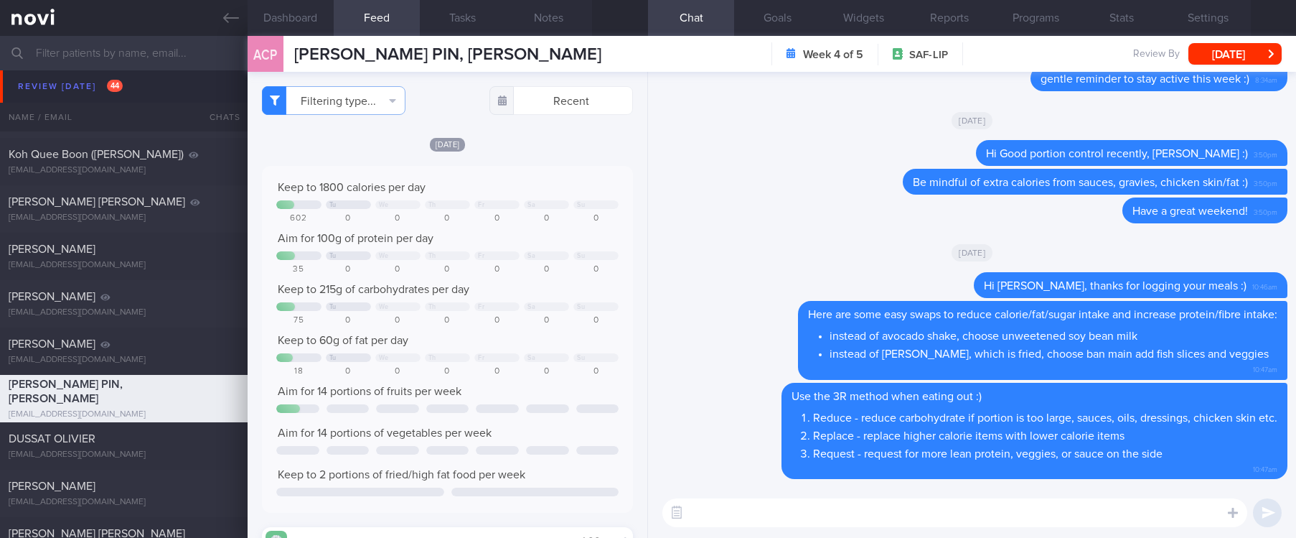
click at [906, 513] on textarea at bounding box center [955, 512] width 585 height 29
type textarea "Remember to choose water first and limit sugary drinks :)"
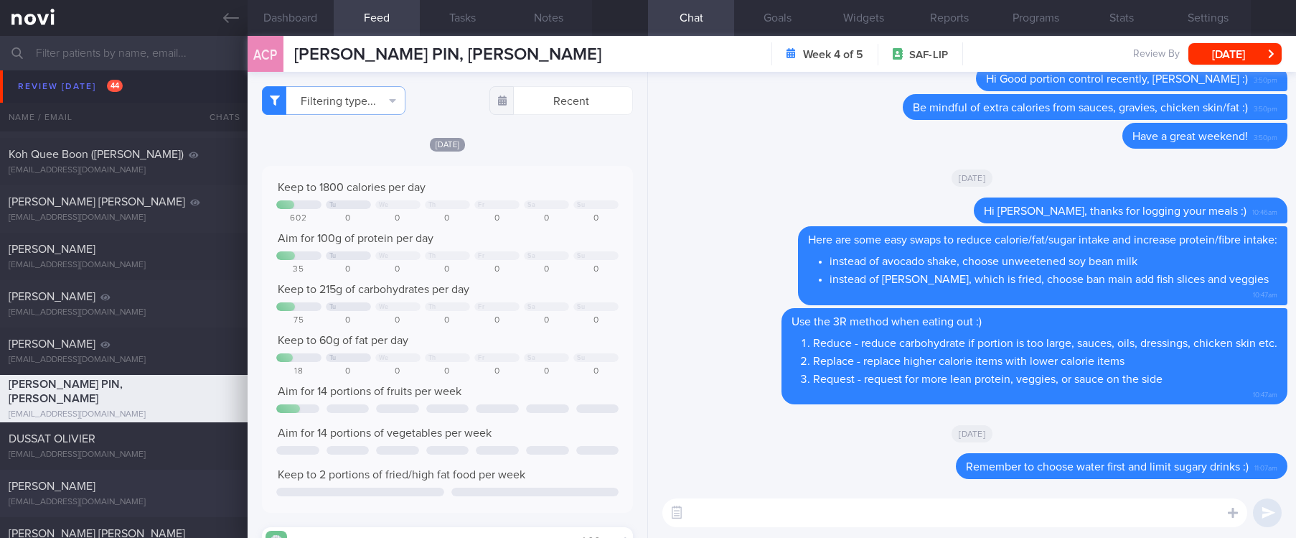
scroll to position [969, 0]
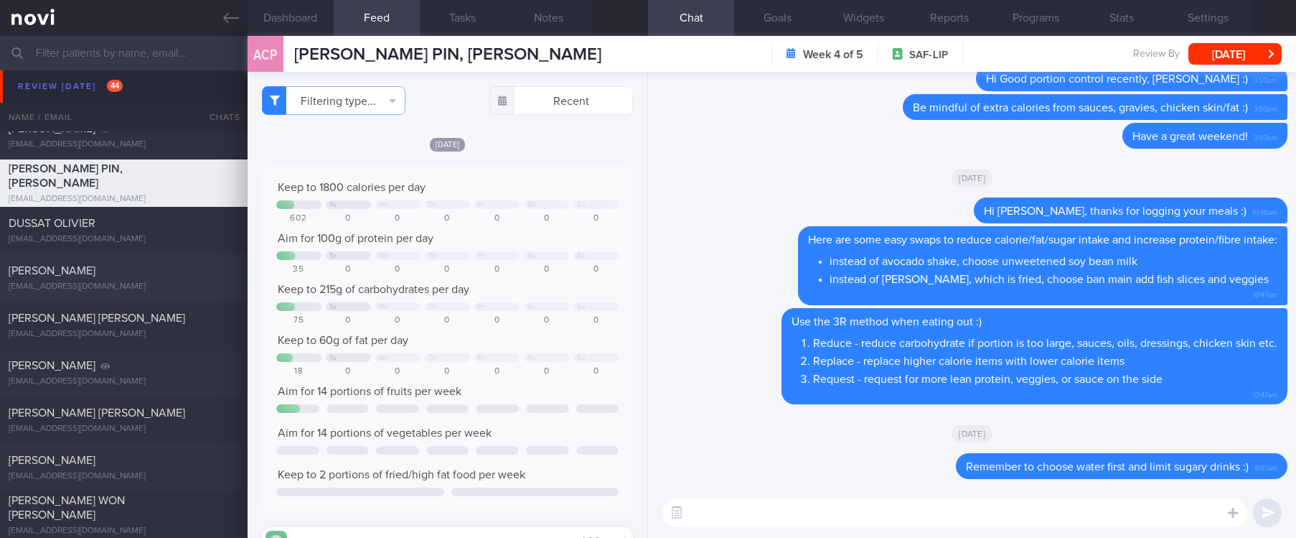
click at [149, 280] on div "Swati Shikha swatis.vit@gmail.com" at bounding box center [124, 277] width 248 height 29
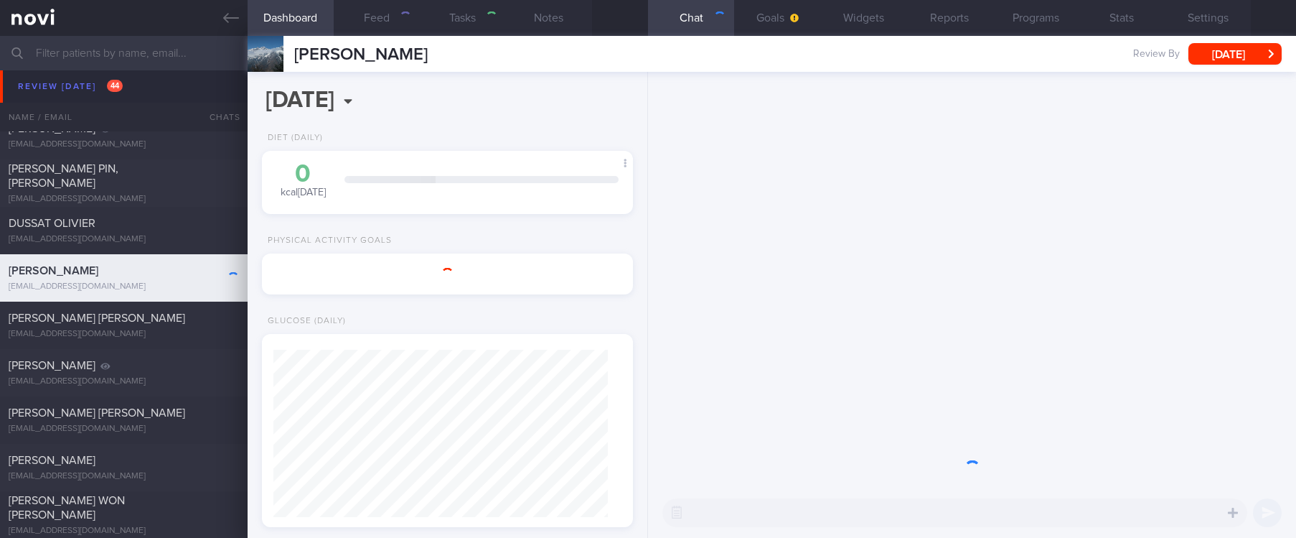
select select "Month"
type input "Tracked"
select select "7"
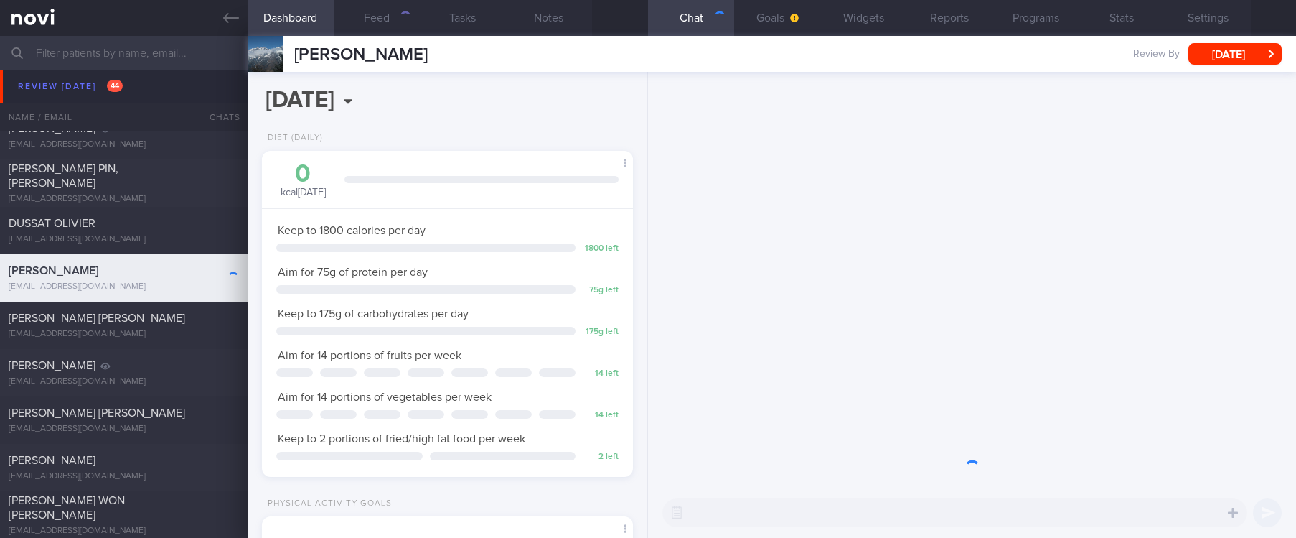
scroll to position [167, 334]
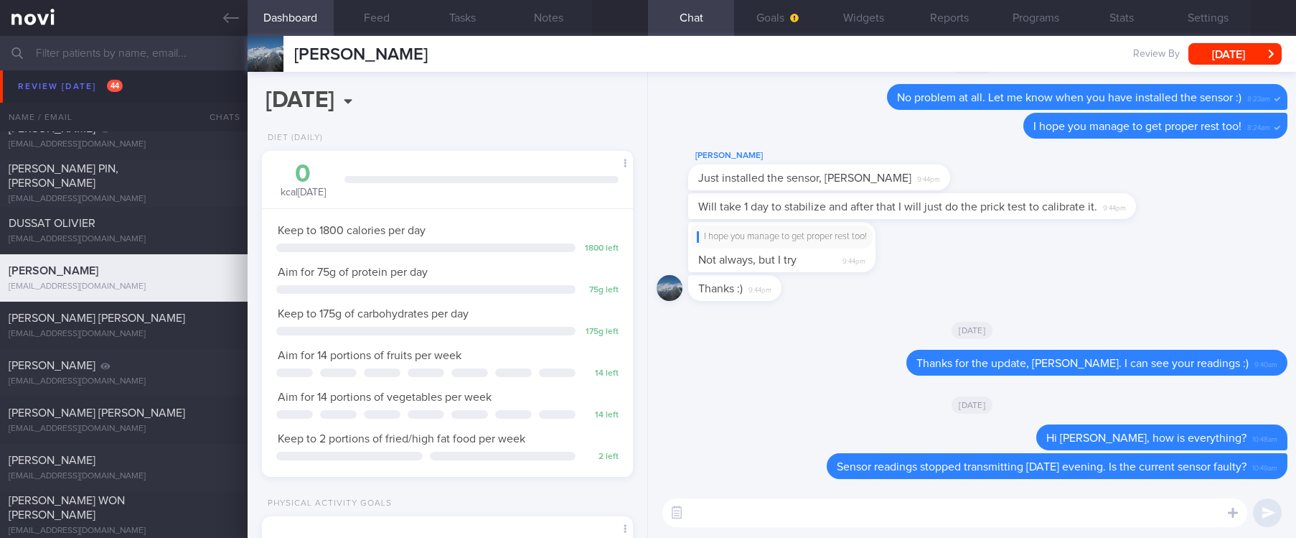
click at [1002, 511] on textarea at bounding box center [955, 512] width 585 height 29
type textarea "Hi Swati, how are you?"
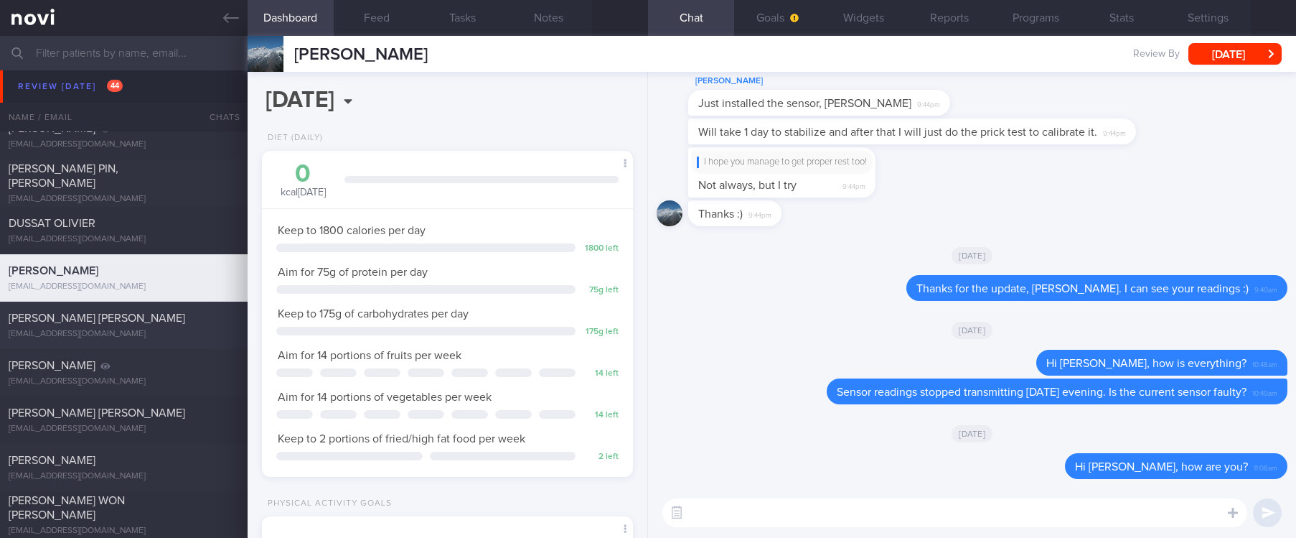
click at [106, 335] on div "bcmlcang@yahoo.com.sg" at bounding box center [124, 334] width 230 height 11
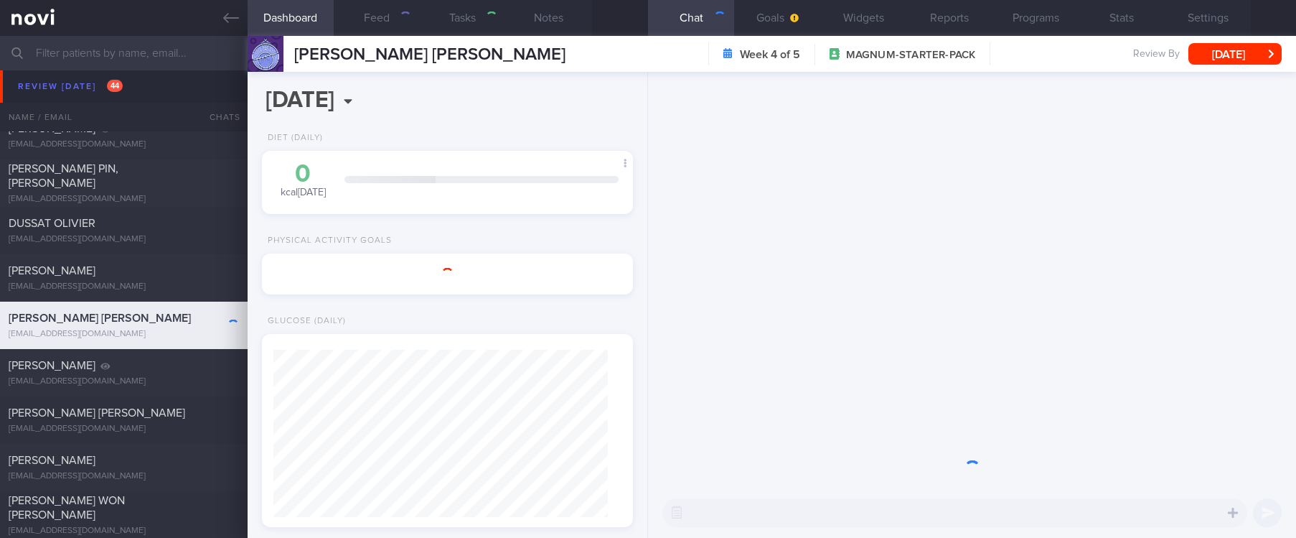
type input "tracked. buzud ANG THIAM HOCK"
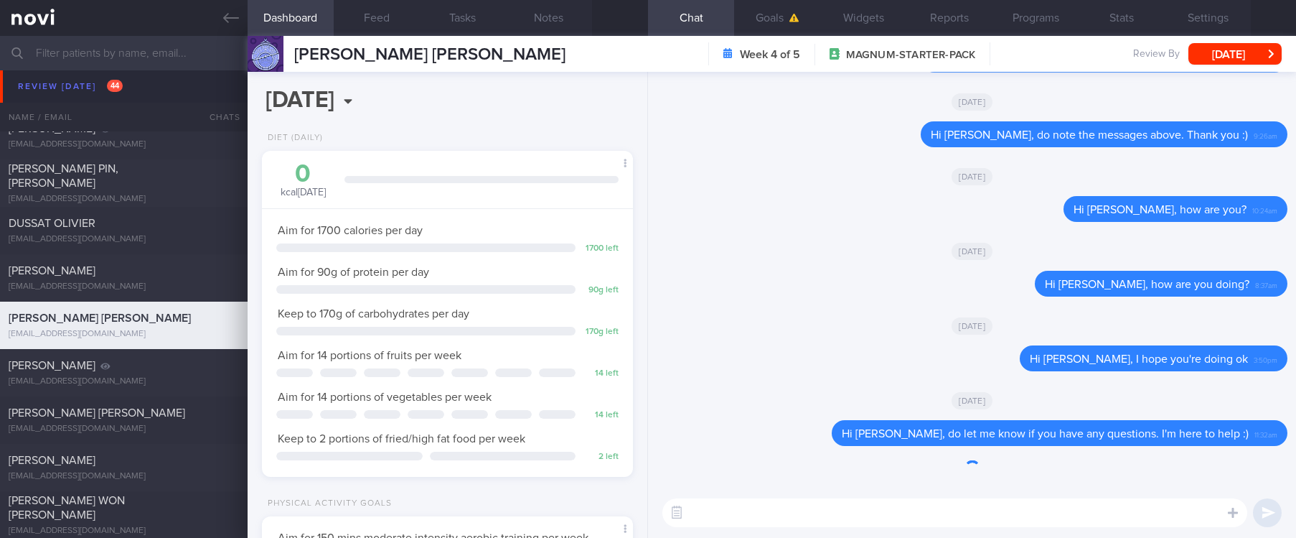
scroll to position [167, 334]
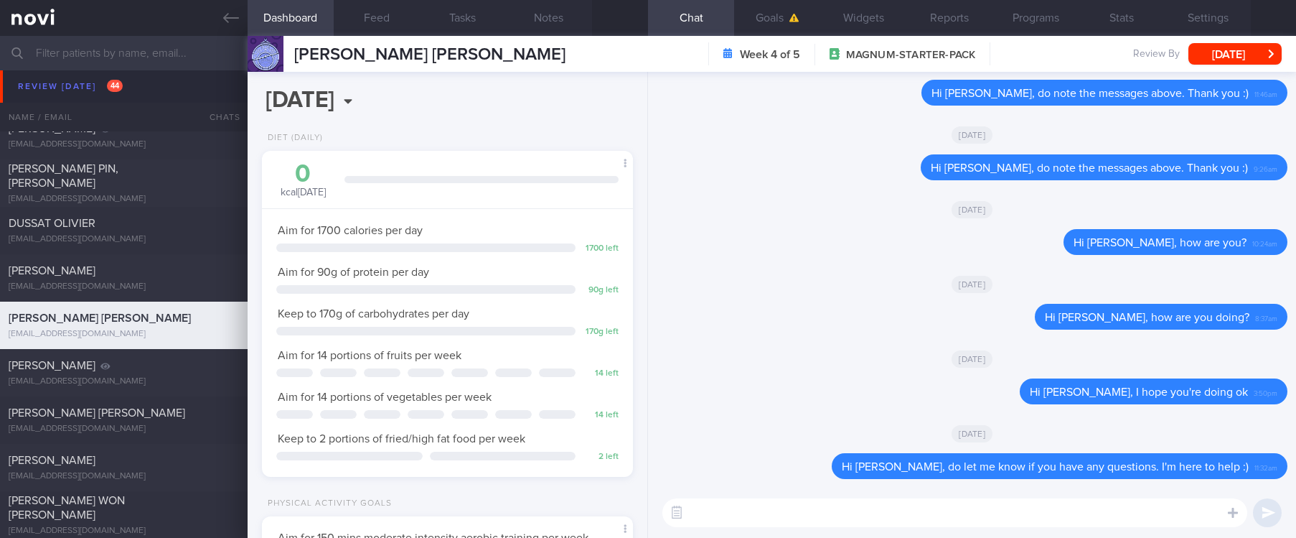
click at [1075, 517] on textarea at bounding box center [955, 512] width 585 height 29
type textarea "HI Stewart, how are you doing?"
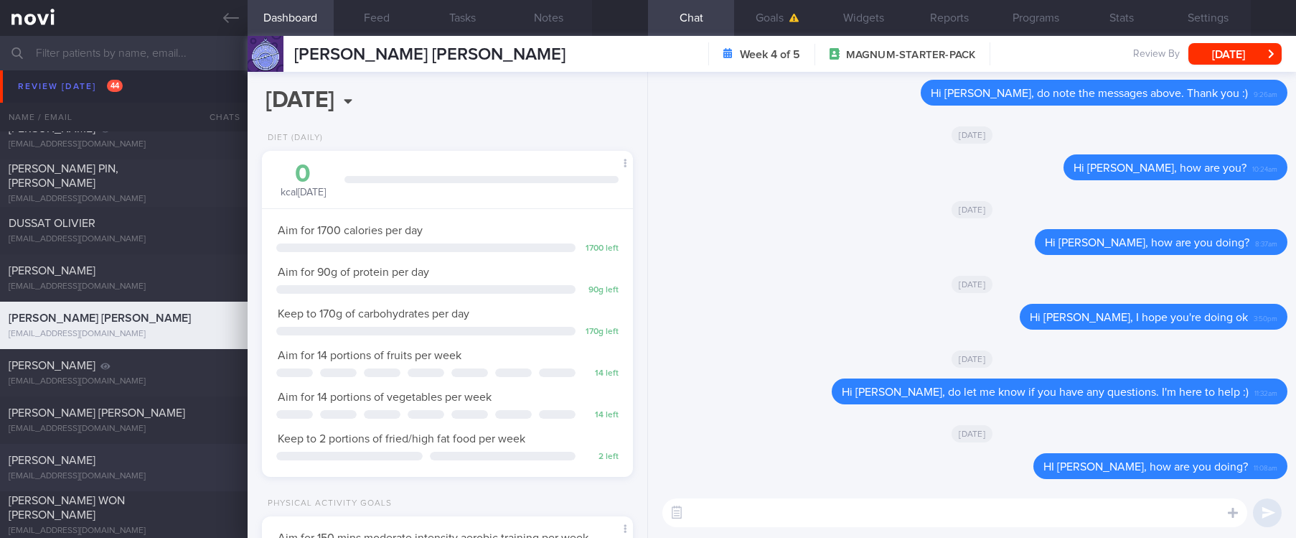
click at [162, 462] on div "Elizabeth Sutjioko" at bounding box center [122, 460] width 227 height 14
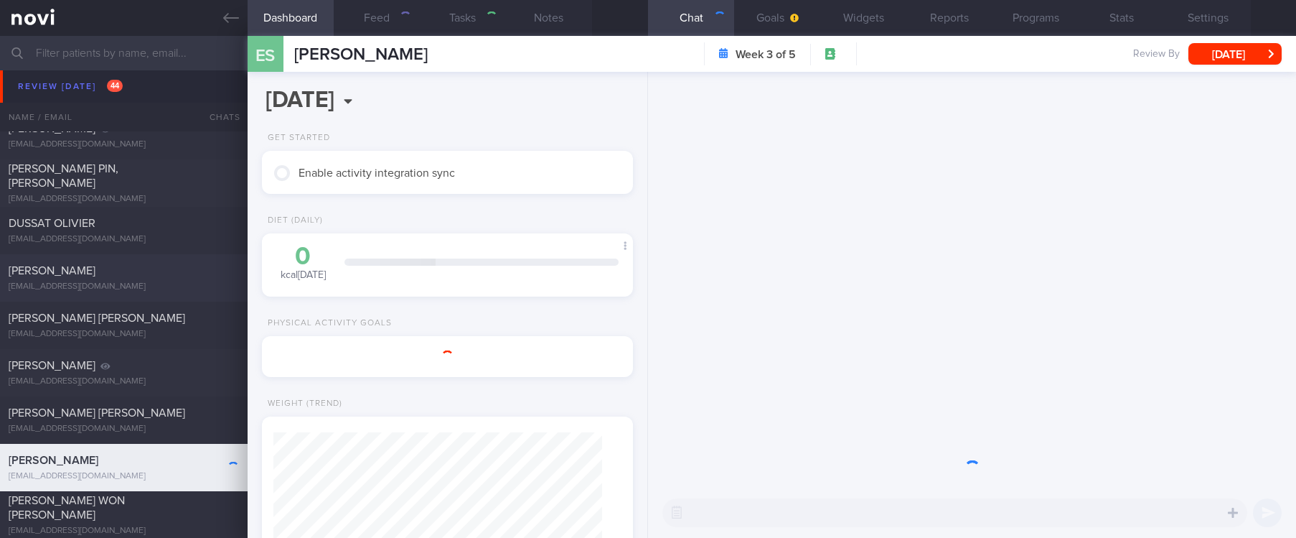
type input "tracked"
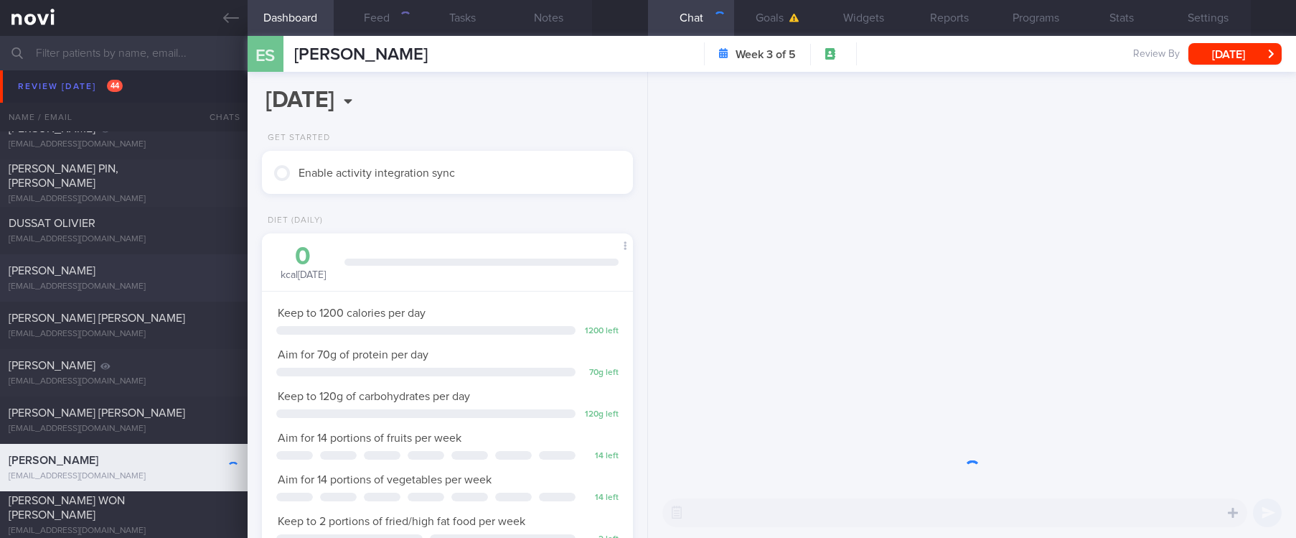
scroll to position [185, 329]
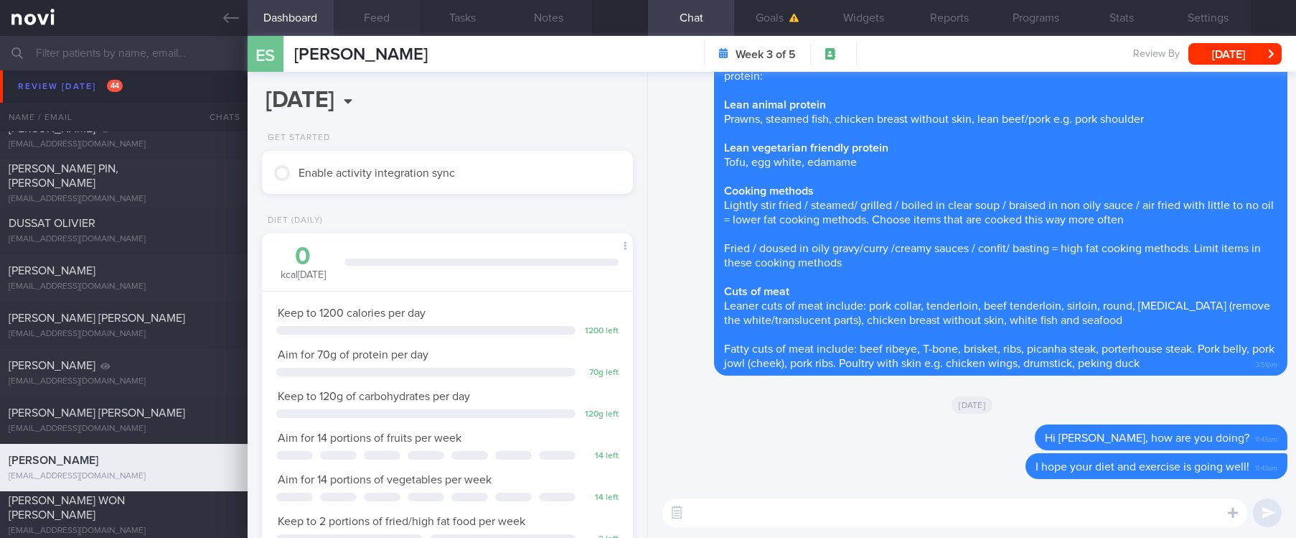
click at [389, 25] on button "Feed" at bounding box center [377, 18] width 86 height 36
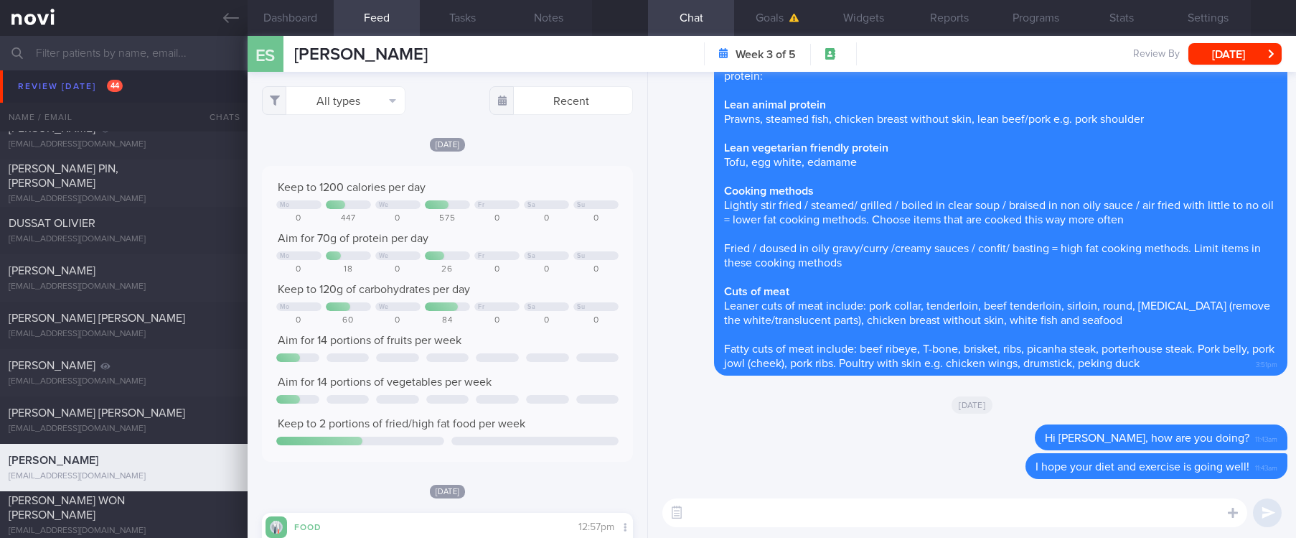
click at [957, 516] on textarea at bounding box center [955, 512] width 585 height 29
type textarea "Hi Elizabeth, how are you?"
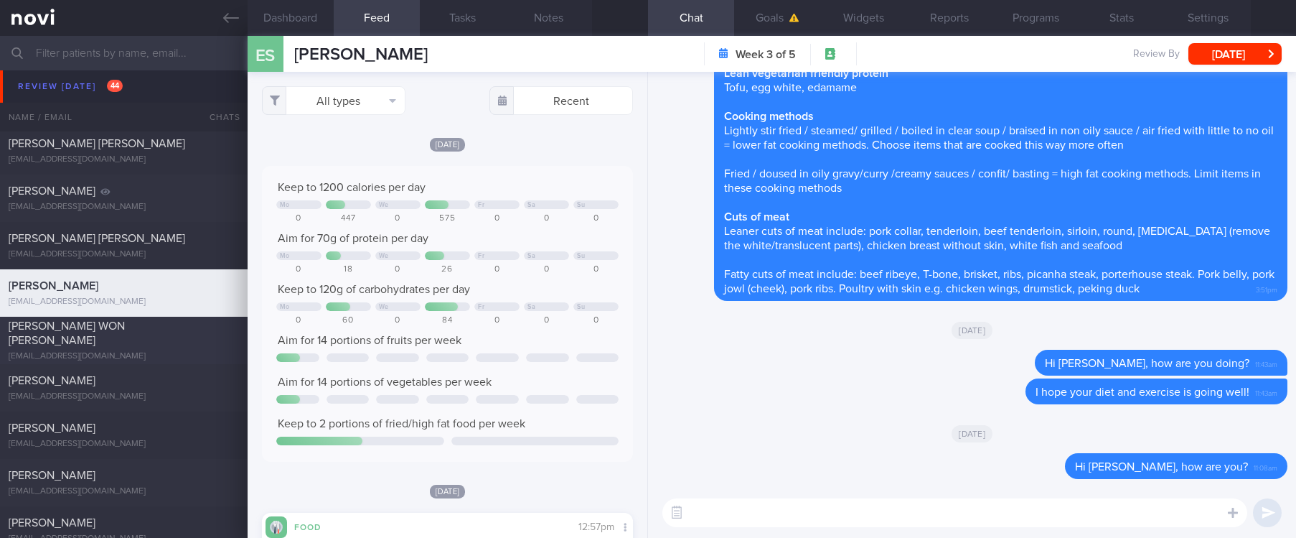
scroll to position [1184, 0]
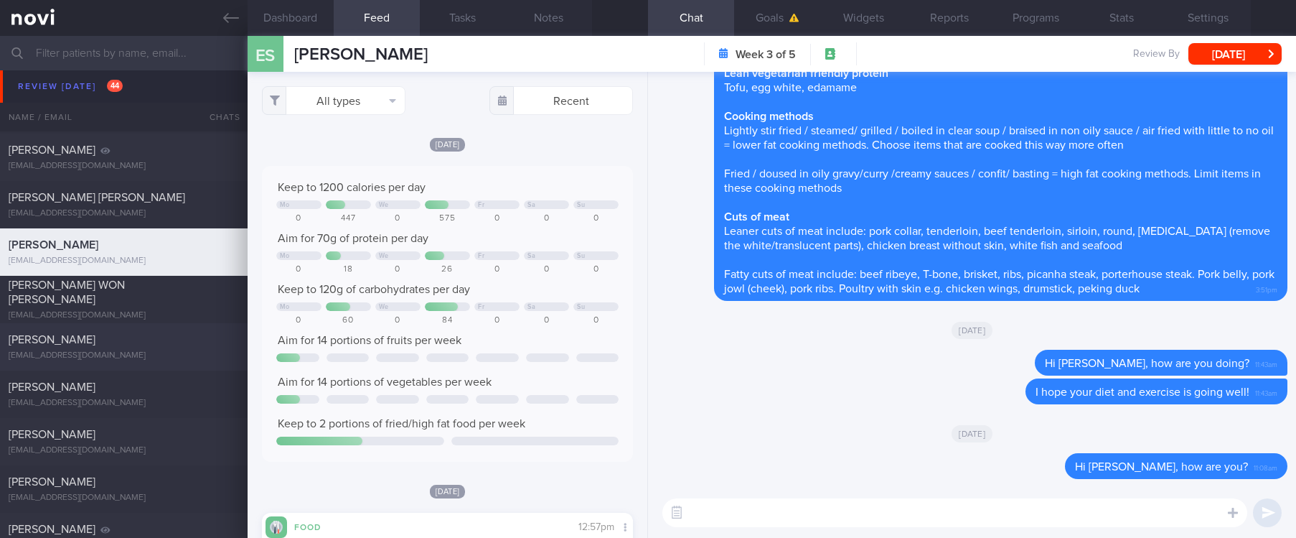
click at [139, 346] on div "LEE KLANZ" at bounding box center [122, 339] width 227 height 14
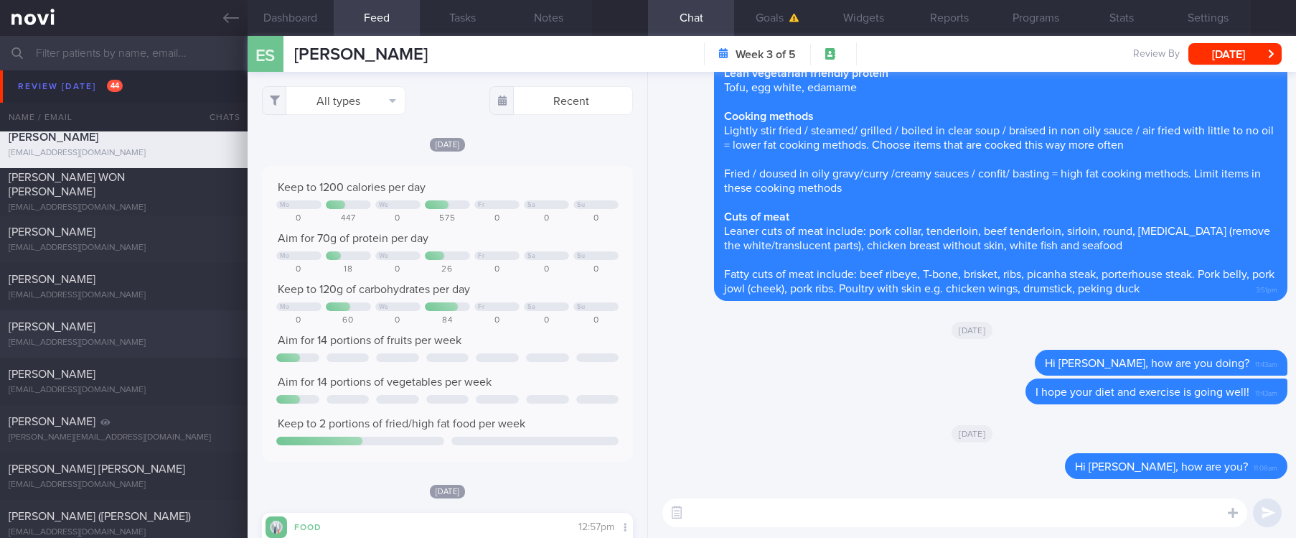
click at [144, 329] on div "[PERSON_NAME]" at bounding box center [122, 326] width 227 height 14
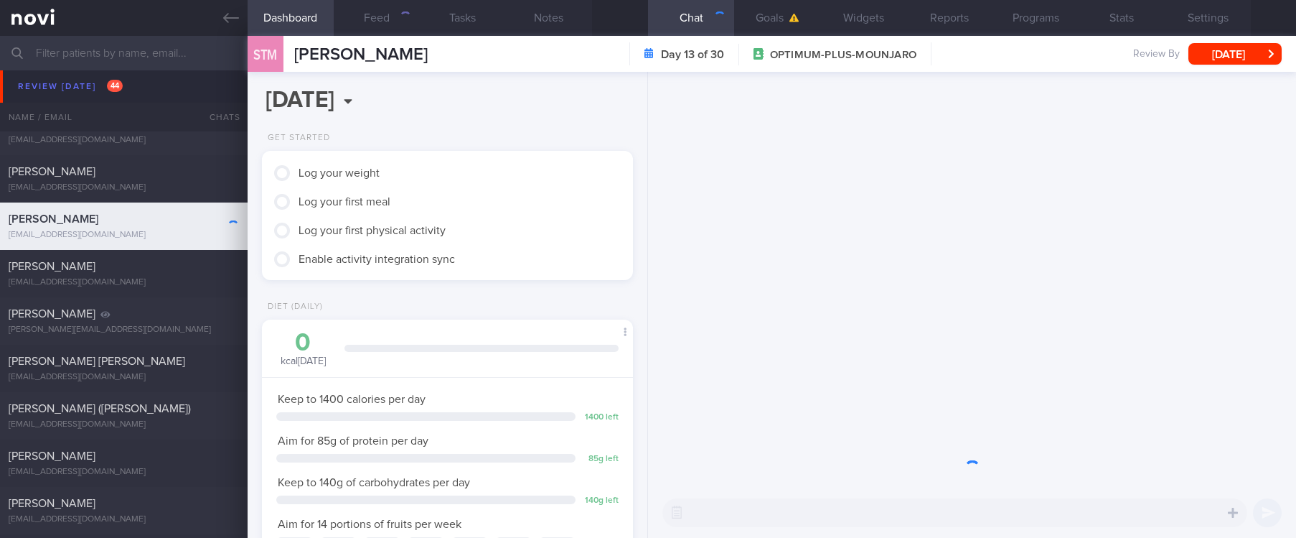
scroll to position [185, 329]
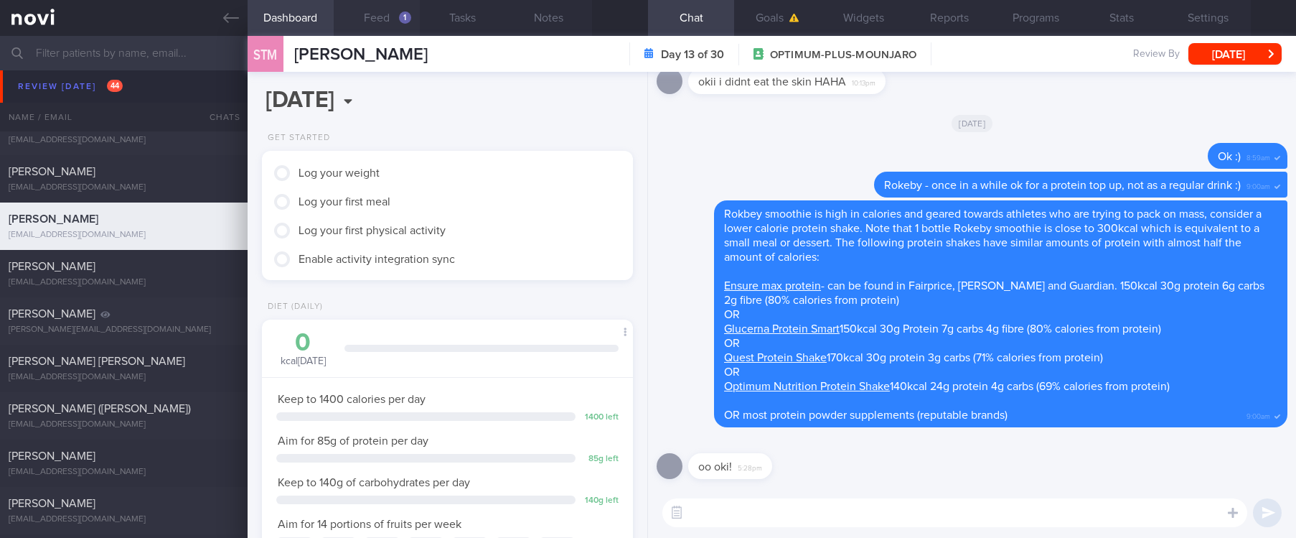
click at [403, 29] on button "Feed 1" at bounding box center [377, 18] width 86 height 36
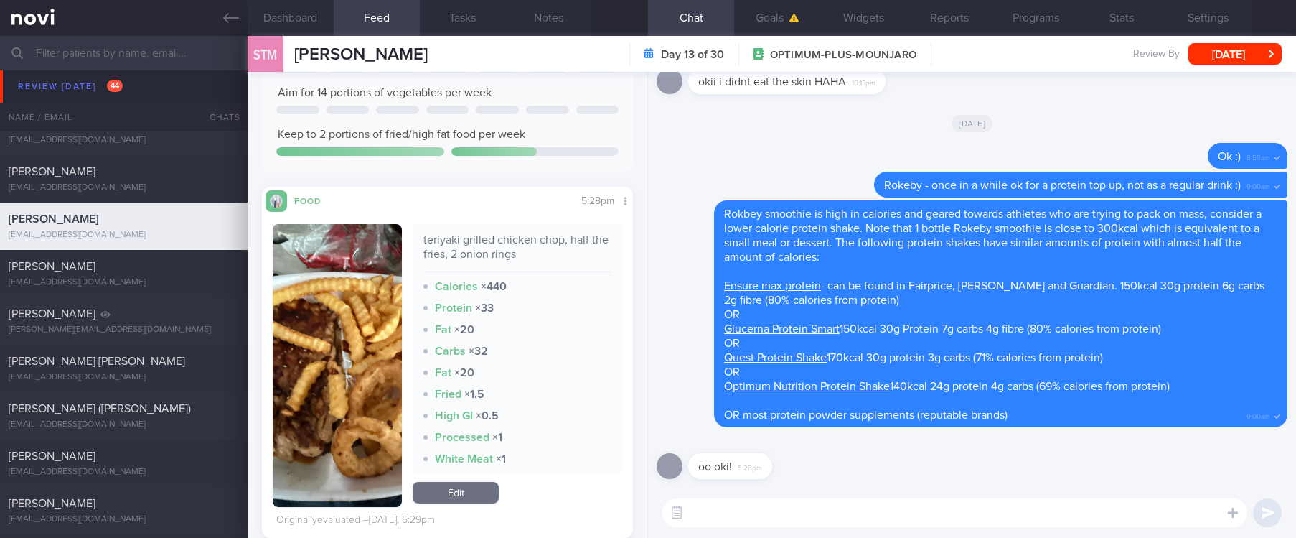
scroll to position [323, 0]
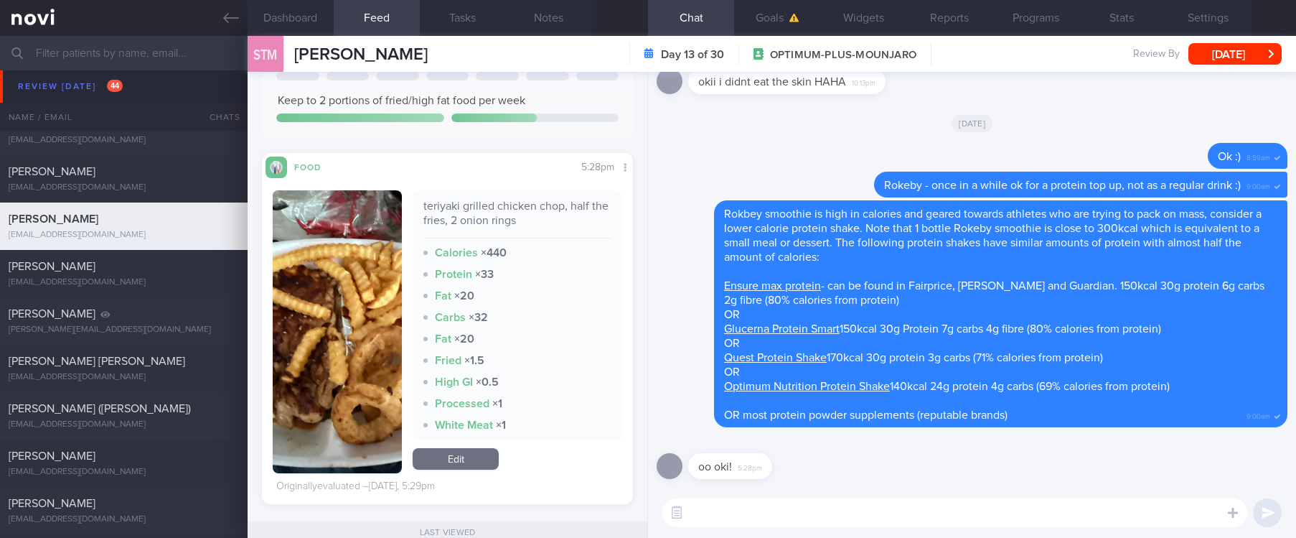
click at [749, 518] on textarea at bounding box center [955, 512] width 585 height 29
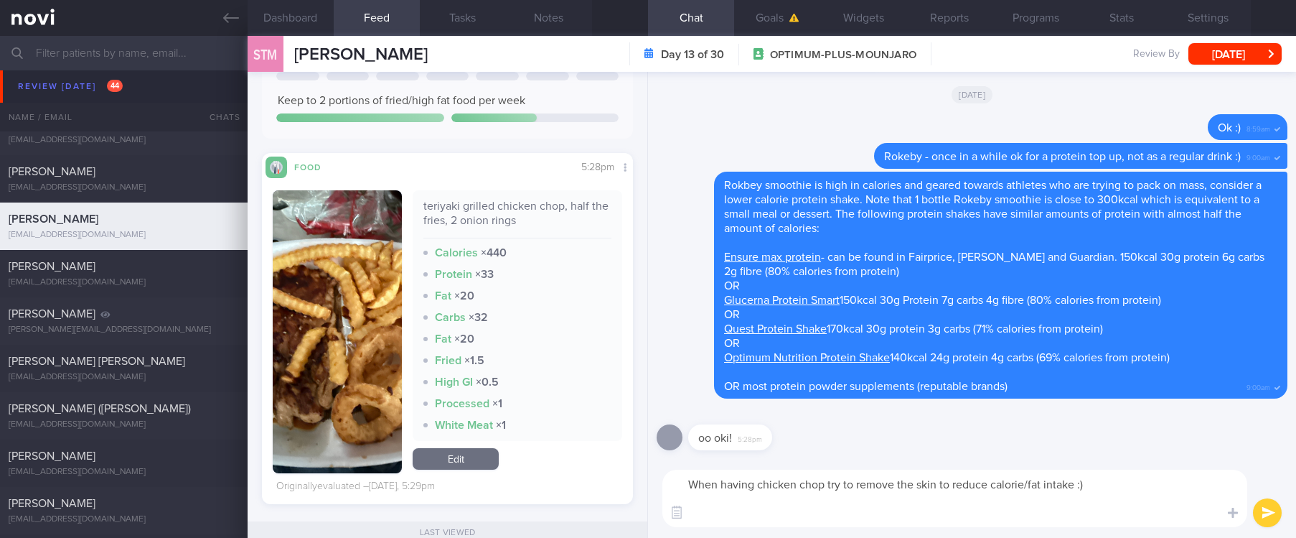
scroll to position [0, 0]
type textarea "When having chicken chop try to remove the skin to reduce calorie/fat intake :)…"
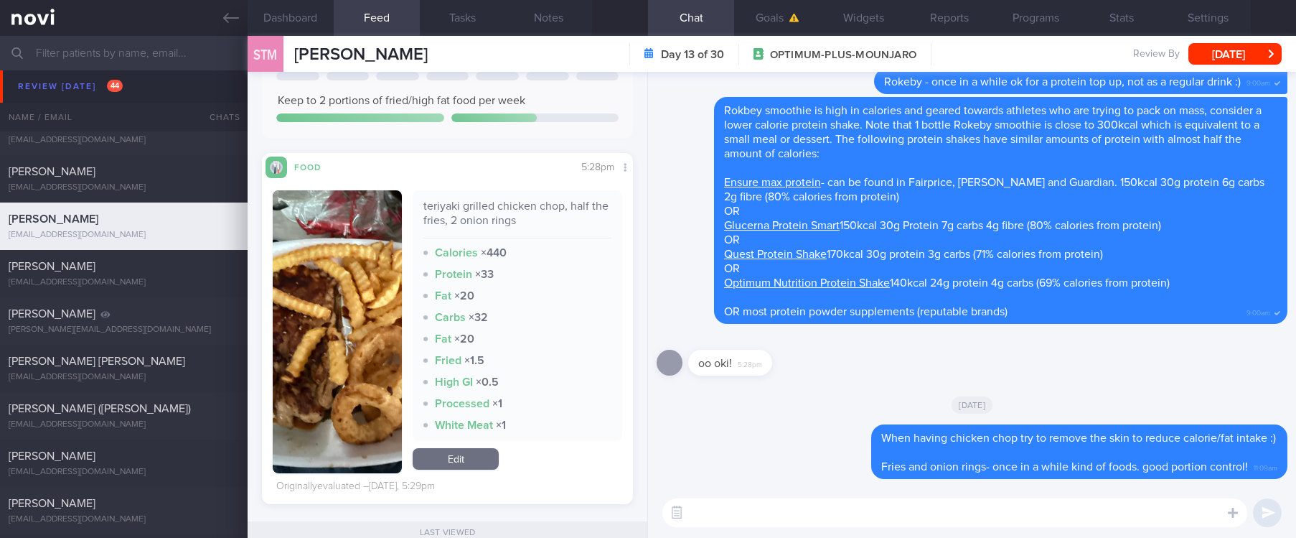
click at [769, 515] on textarea at bounding box center [955, 512] width 585 height 29
paste textarea "refer to my [IG post](https://www.instagram.com/p/CqB1pXAynNN/?igsh=bDJsNHc0ZGR…"
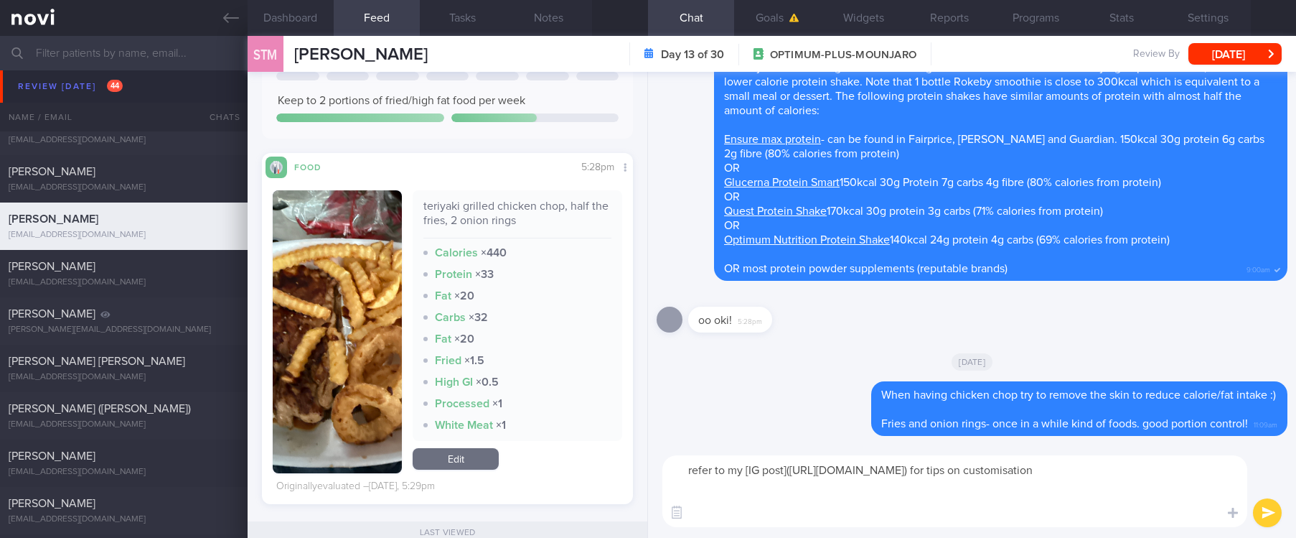
drag, startPoint x: 693, startPoint y: 478, endPoint x: 678, endPoint y: 471, distance: 16.1
click at [678, 471] on textarea "refer to my [IG post](https://www.instagram.com/p/CqB1pXAynNN/?igsh=bDJsNHc0ZGR…" at bounding box center [955, 491] width 585 height 72
click at [683, 472] on textarea "refer to my [IG post](https://www.instagram.com/p/CqB1pXAynNN/?igsh=bDJsNHc0ZGR…" at bounding box center [955, 491] width 585 height 72
drag, startPoint x: 693, startPoint y: 471, endPoint x: 665, endPoint y: 471, distance: 28.0
click at [665, 471] on textarea "refer to my [IG post](https://www.instagram.com/p/CqB1pXAynNN/?igsh=bDJsNHc0ZGR…" at bounding box center [955, 491] width 585 height 72
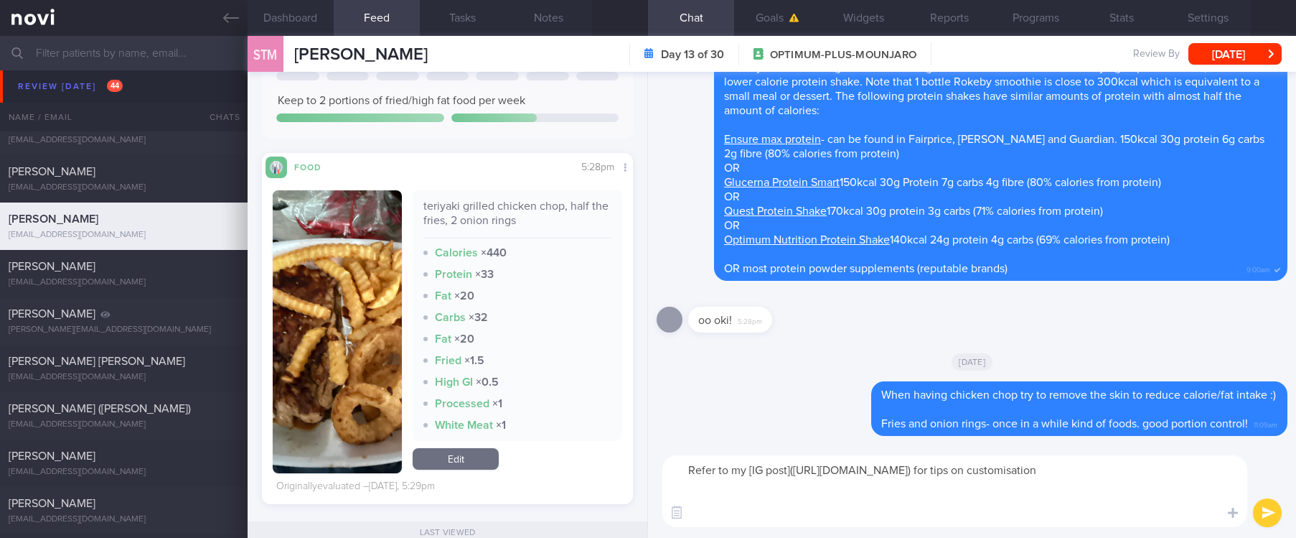
click at [826, 497] on textarea "Refer to my [IG post](https://www.instagram.com/p/CqB1pXAynNN/?igsh=bDJsNHc0ZGR…" at bounding box center [955, 491] width 585 height 72
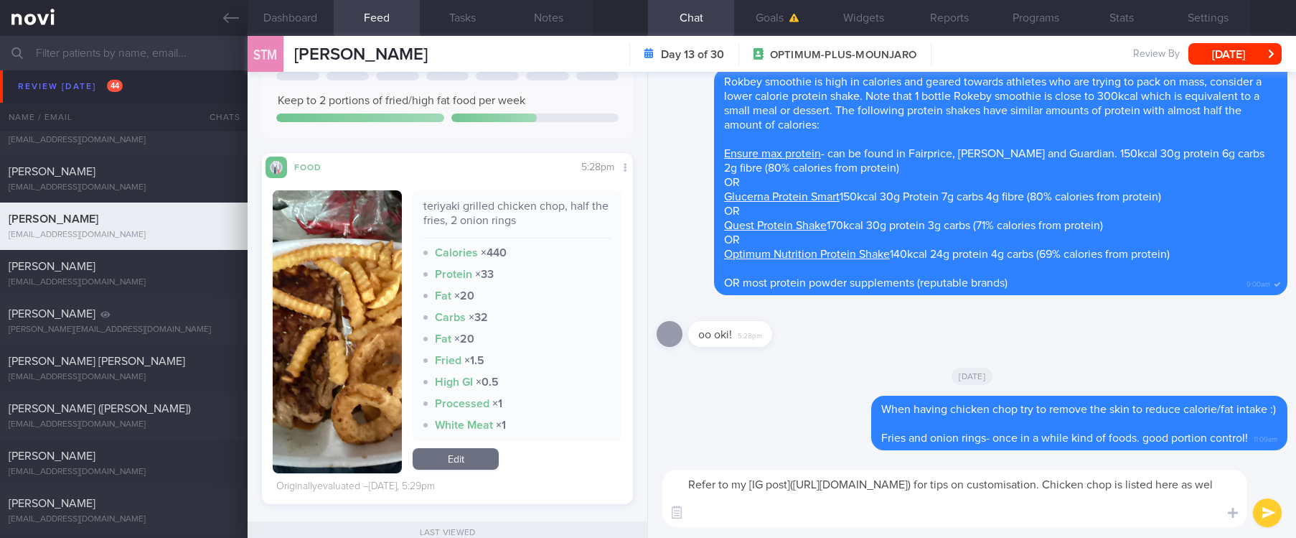
type textarea "Refer to my [IG post](https://www.instagram.com/p/CqB1pXAynNN/?igsh=bDJsNHc0ZGR…"
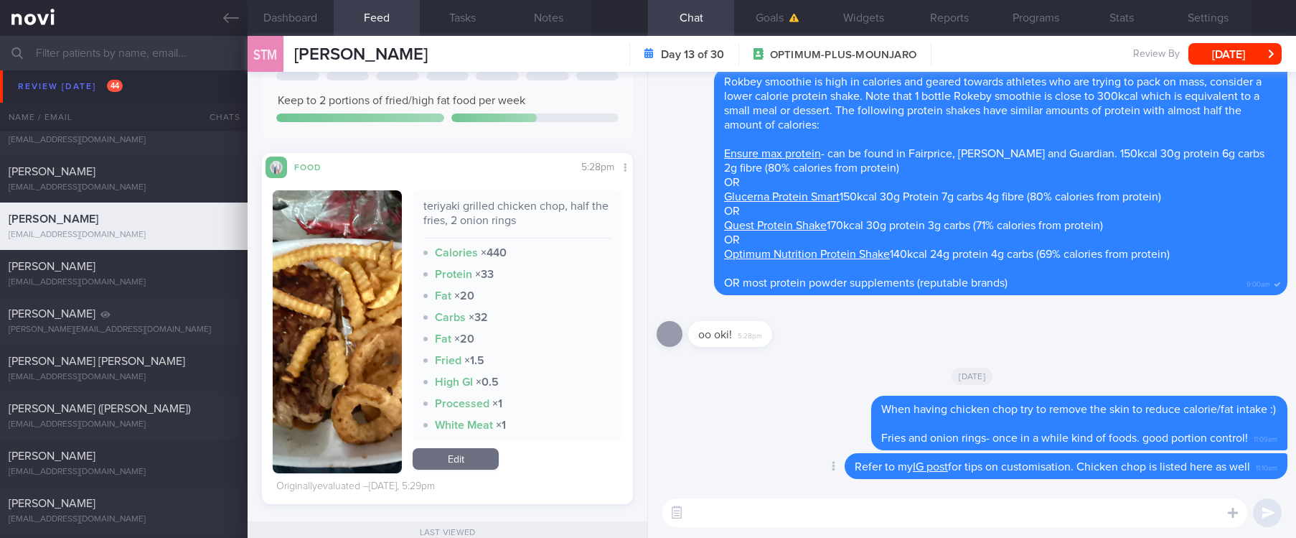
click at [915, 467] on link "IG post" at bounding box center [930, 466] width 35 height 11
click at [185, 381] on div "yankiangseng@gmail.com" at bounding box center [124, 377] width 230 height 11
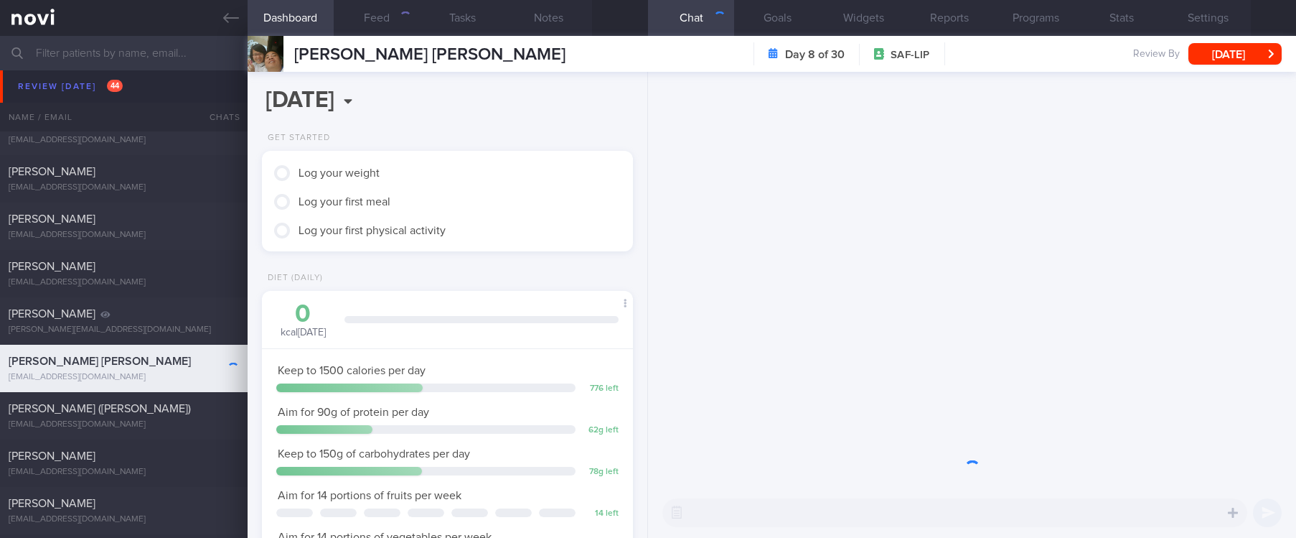
scroll to position [167, 334]
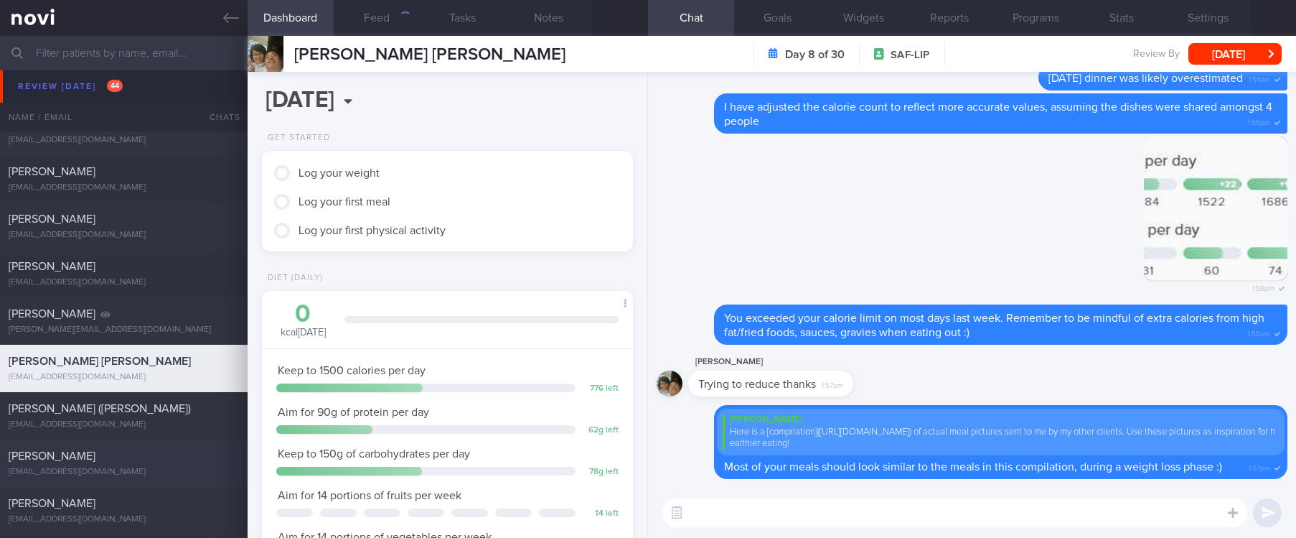
click at [171, 455] on div "[PERSON_NAME]" at bounding box center [122, 456] width 227 height 14
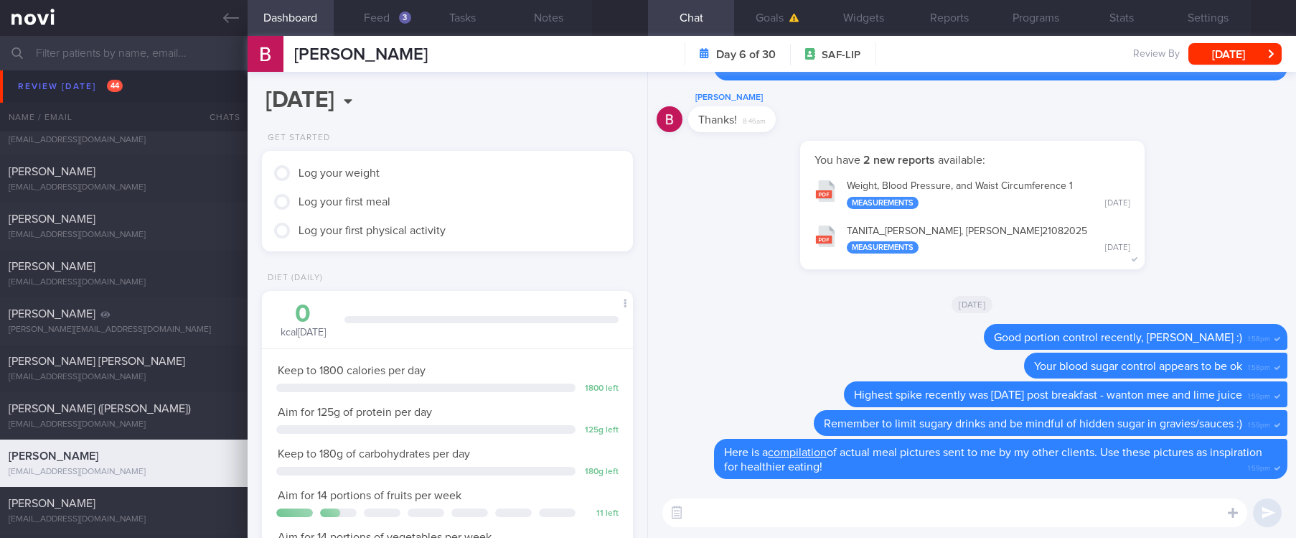
scroll to position [205, 334]
click at [390, 12] on button "Feed 3" at bounding box center [377, 18] width 86 height 36
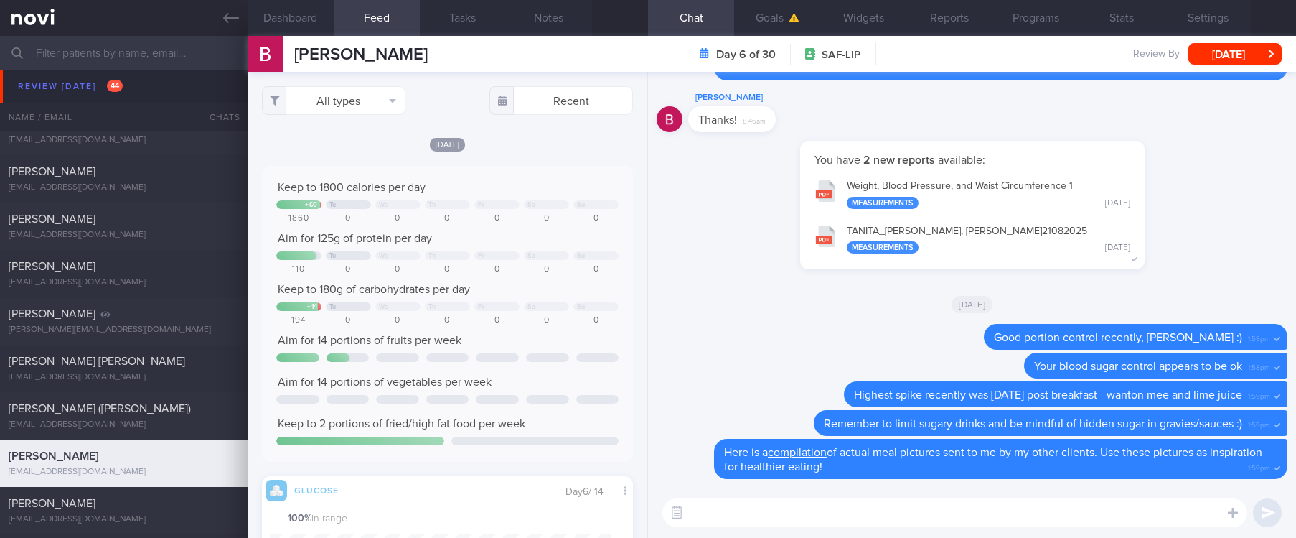
scroll to position [220, 342]
click at [337, 89] on button "All types" at bounding box center [334, 100] width 144 height 29
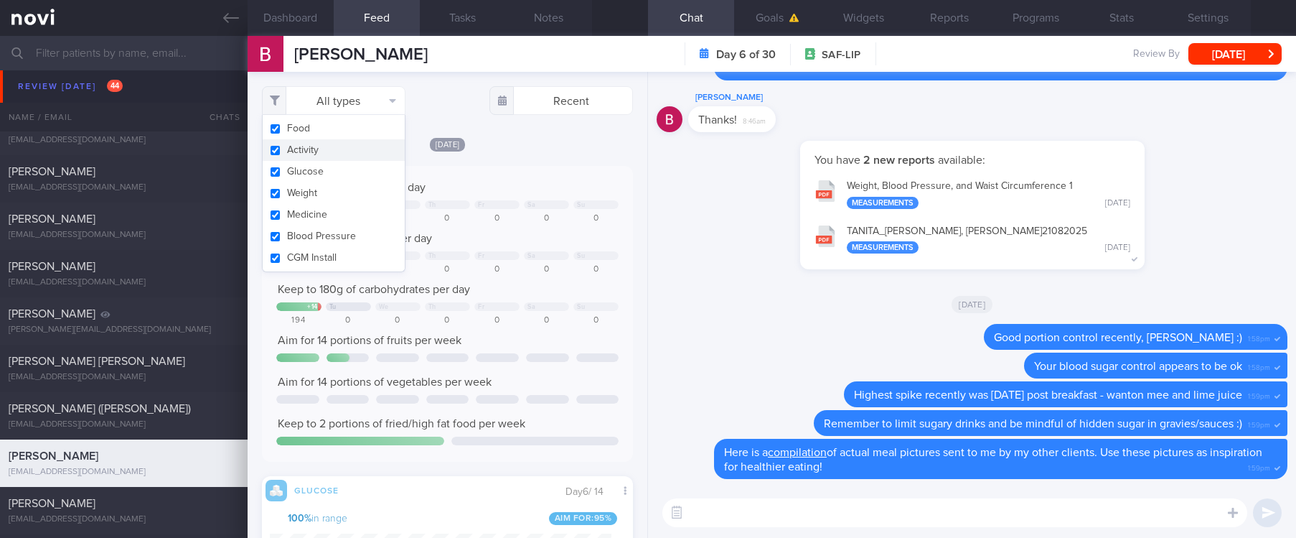
click at [326, 150] on button "Activity" at bounding box center [334, 150] width 142 height 22
checkbox input "false"
click at [562, 337] on div "Aim for 14 portions of fruits per week" at bounding box center [447, 340] width 342 height 14
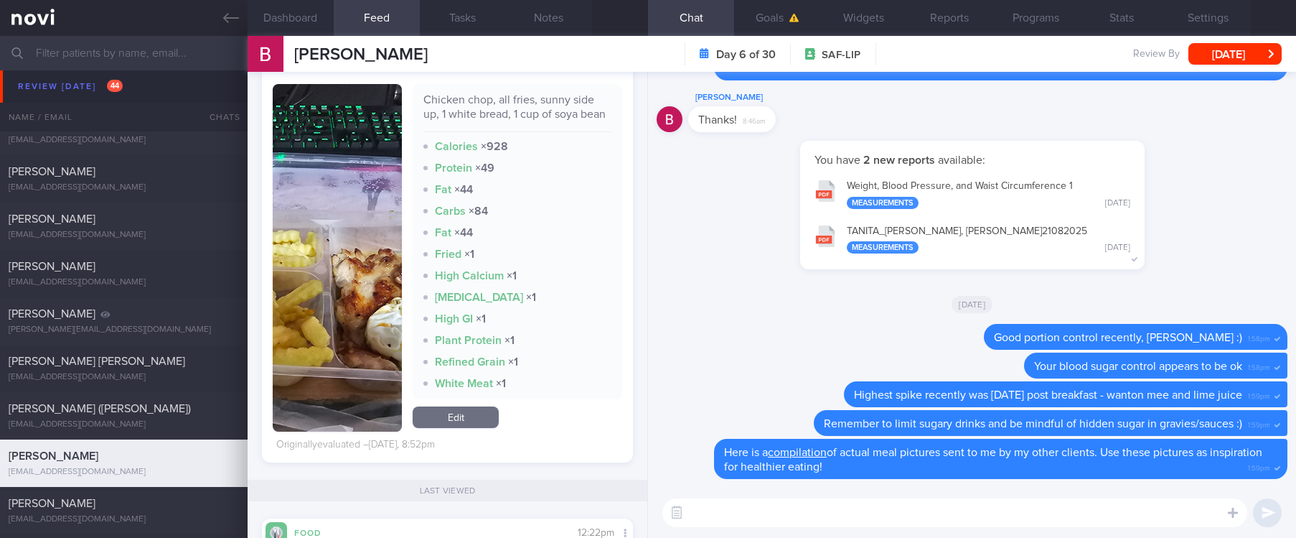
scroll to position [717583, 717454]
click at [377, 349] on img "button" at bounding box center [337, 257] width 129 height 347
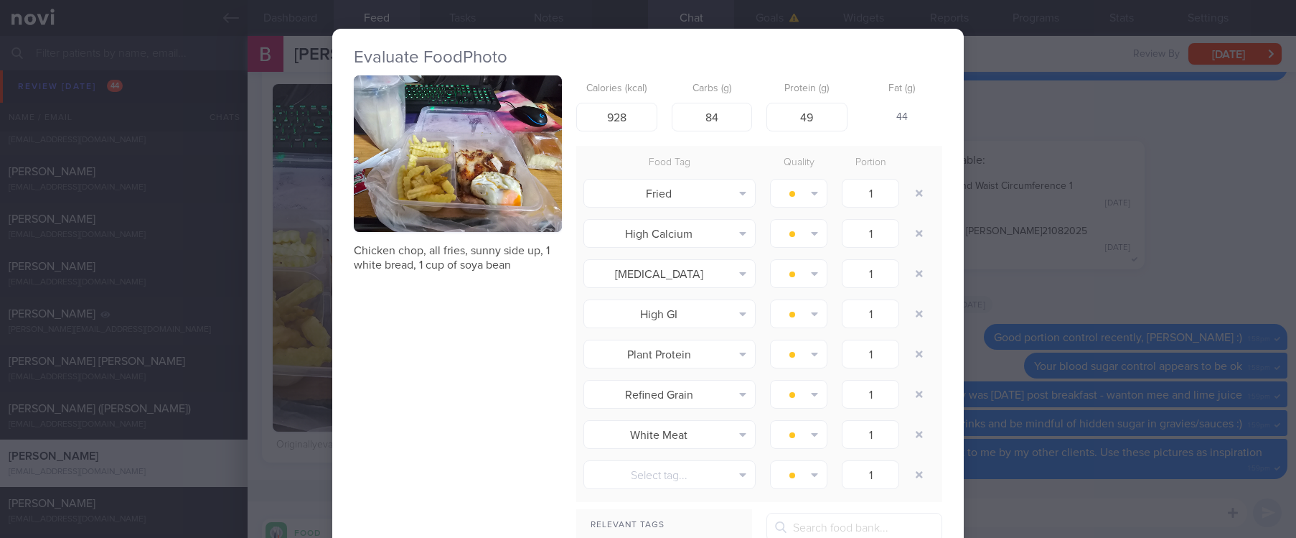
click at [501, 153] on button "button" at bounding box center [458, 153] width 208 height 156
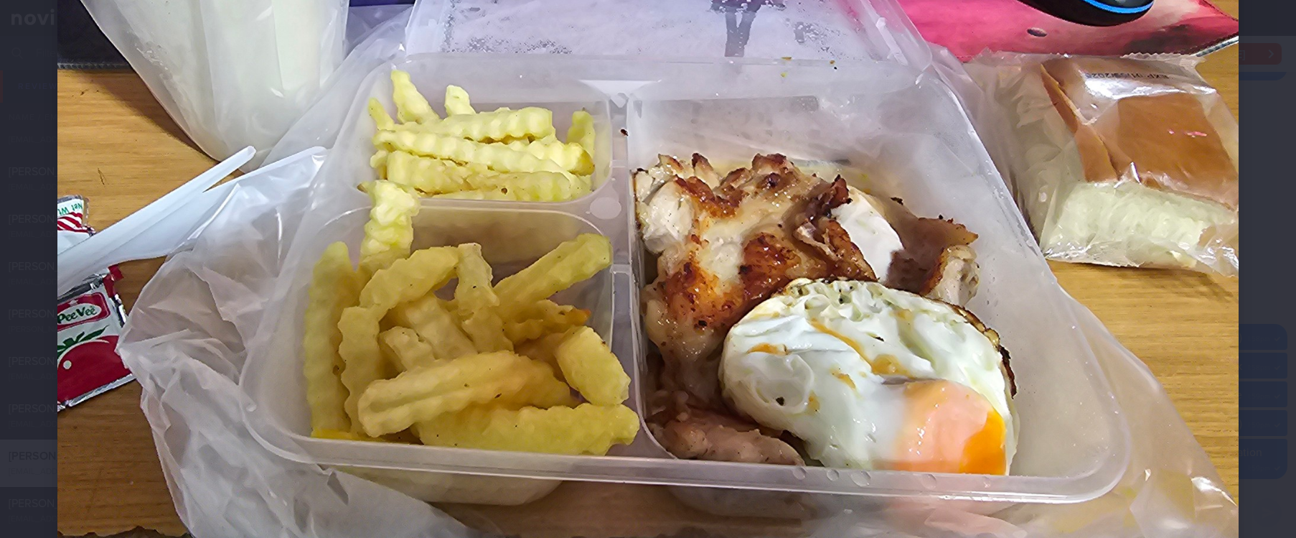
click at [1080, 401] on img at bounding box center [647, 177] width 1181 height 886
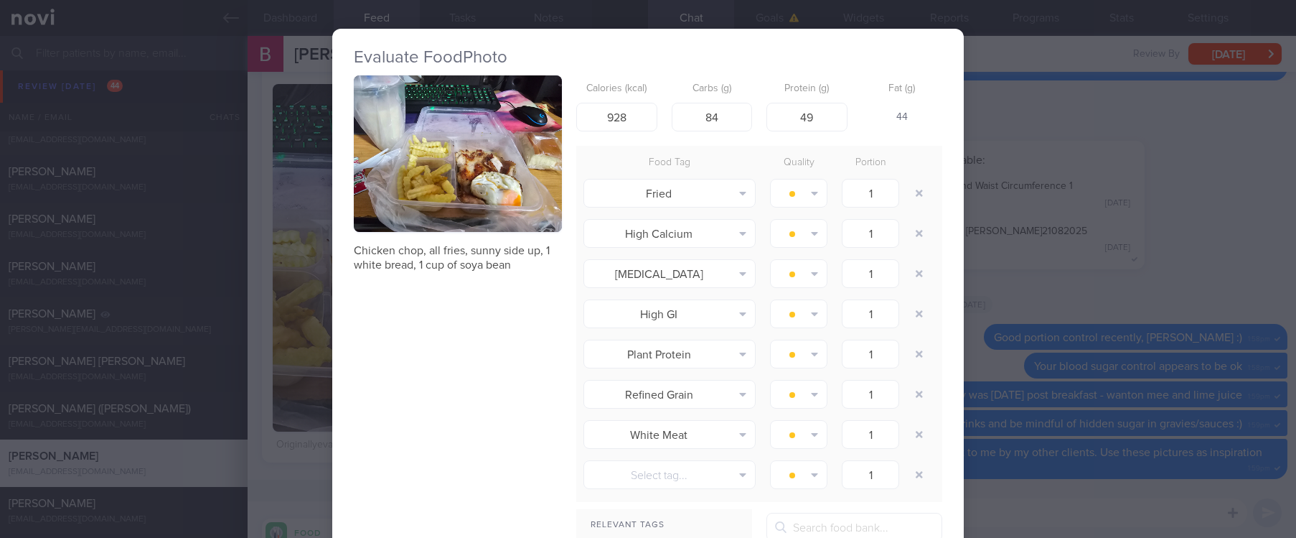
click at [980, 355] on div "Evaluate Food Photo Chicken chop, all fries, sunny side up, 1 white bread, 1 cu…" at bounding box center [648, 269] width 1296 height 538
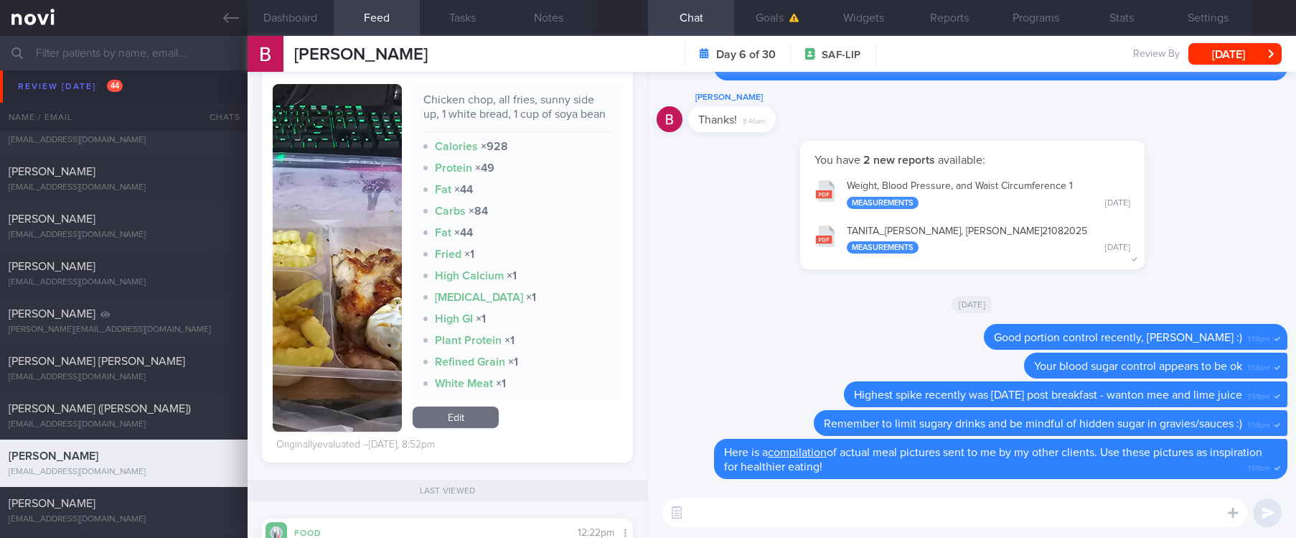
click at [785, 515] on textarea at bounding box center [955, 512] width 585 height 29
type textarea "When having chicken chop remember to remove chicken skin to reduce fat/calorie …"
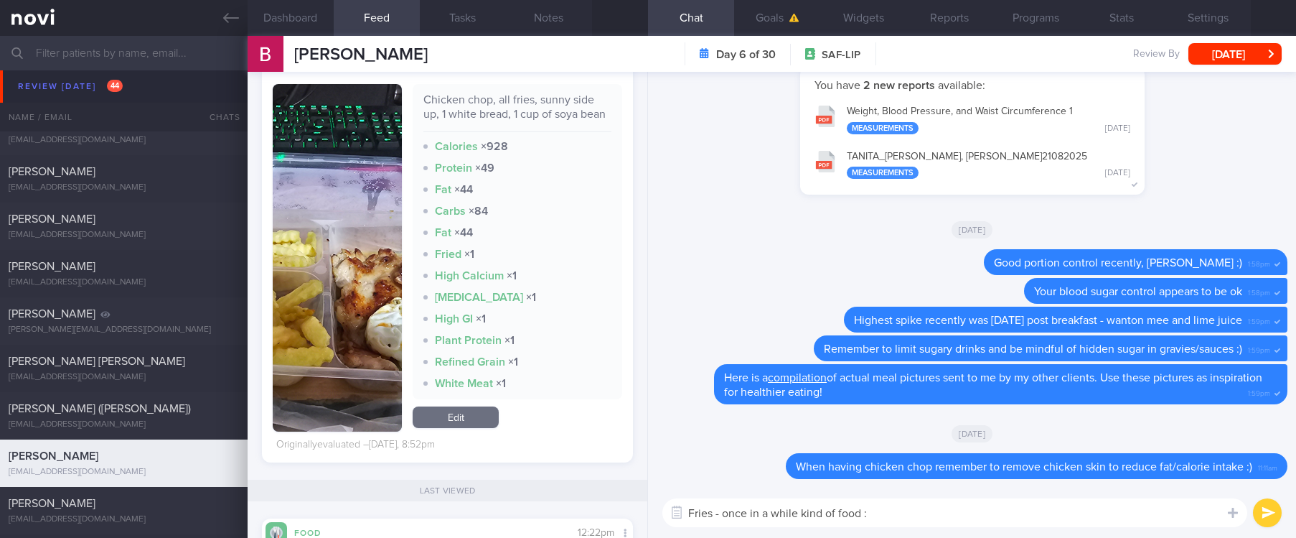
type textarea "Fries - once in a while kind of food :)"
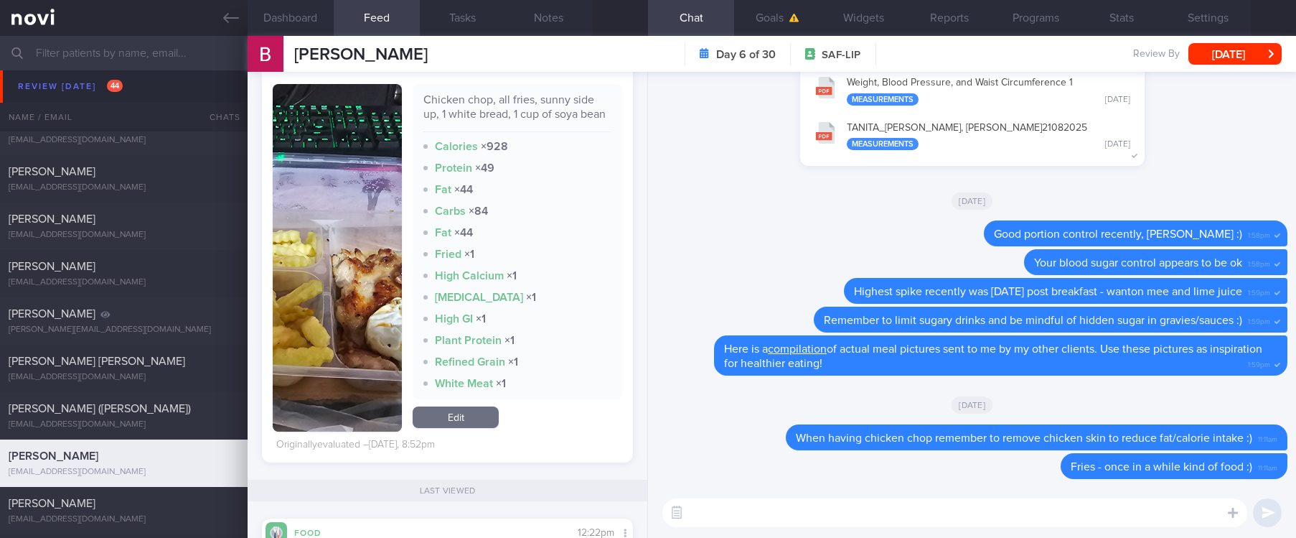
paste textarea "refer to my [IG post](https://www.instagram.com/p/CqB1pXAynNN/?igsh=bDJsNHc0ZGR…"
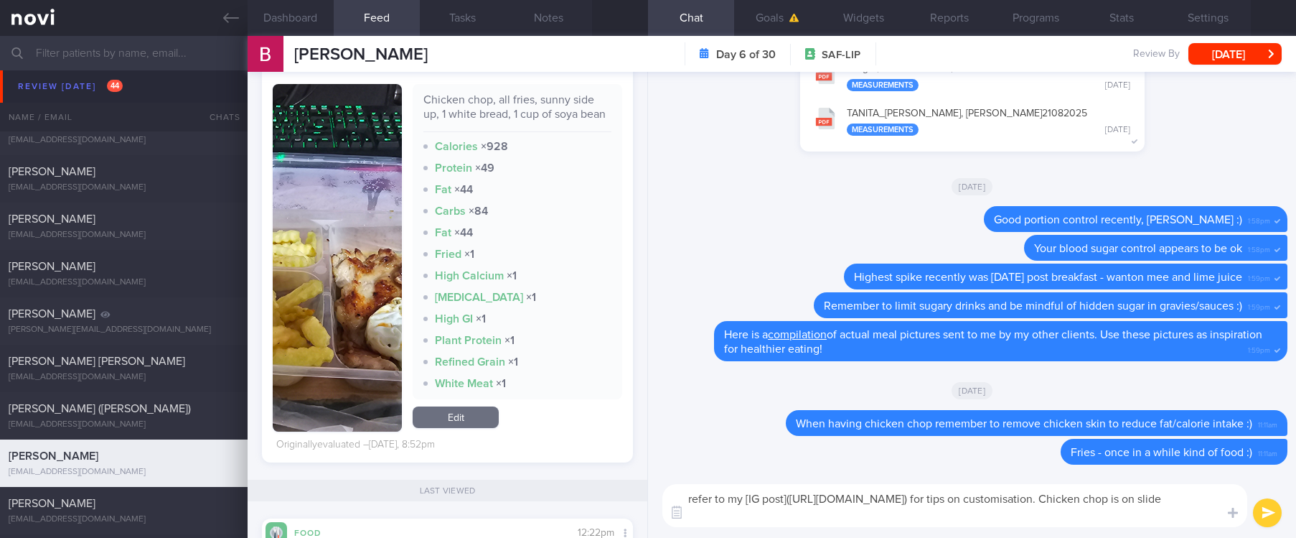
type textarea "refer to my [IG post](https://www.instagram.com/p/CqB1pXAynNN/?igsh=bDJsNHc0ZGR…"
drag, startPoint x: 760, startPoint y: 509, endPoint x: 963, endPoint y: 486, distance: 203.7
click at [963, 486] on textarea "refer to my [IG post](https://www.instagram.com/p/CqB1pXAynNN/?igsh=bDJsNHc0ZGR…" at bounding box center [955, 505] width 585 height 43
click at [948, 497] on textarea "refer to my [IG post](https://www.instagram.com/p/CqB1pXAynNN/?igsh=bDJsNHc0ZGR…" at bounding box center [955, 505] width 585 height 43
drag, startPoint x: 861, startPoint y: 518, endPoint x: 767, endPoint y: 519, distance: 94.0
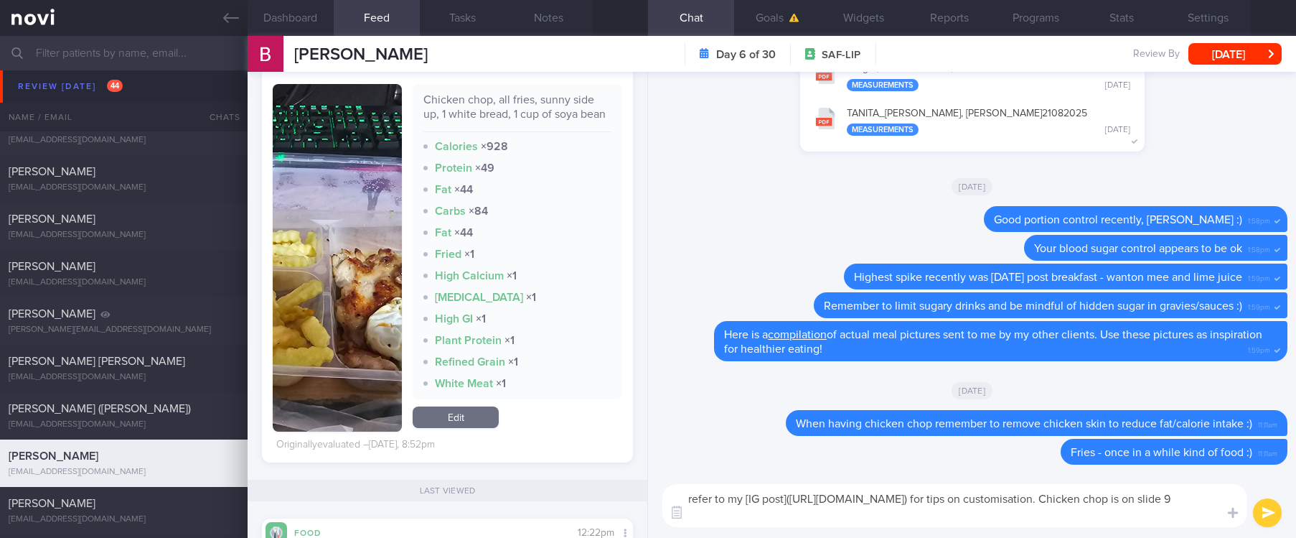
click at [767, 519] on textarea "refer to my [IG post](https://www.instagram.com/p/CqB1pXAynNN/?igsh=bDJsNHc0ZGR…" at bounding box center [955, 505] width 585 height 43
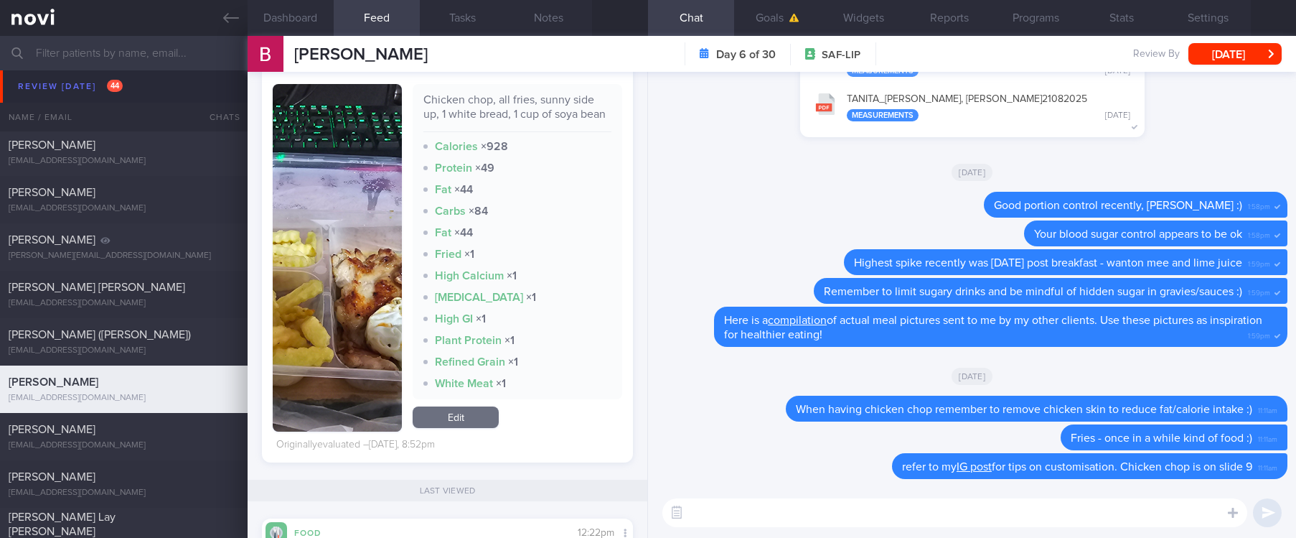
scroll to position [1507, 0]
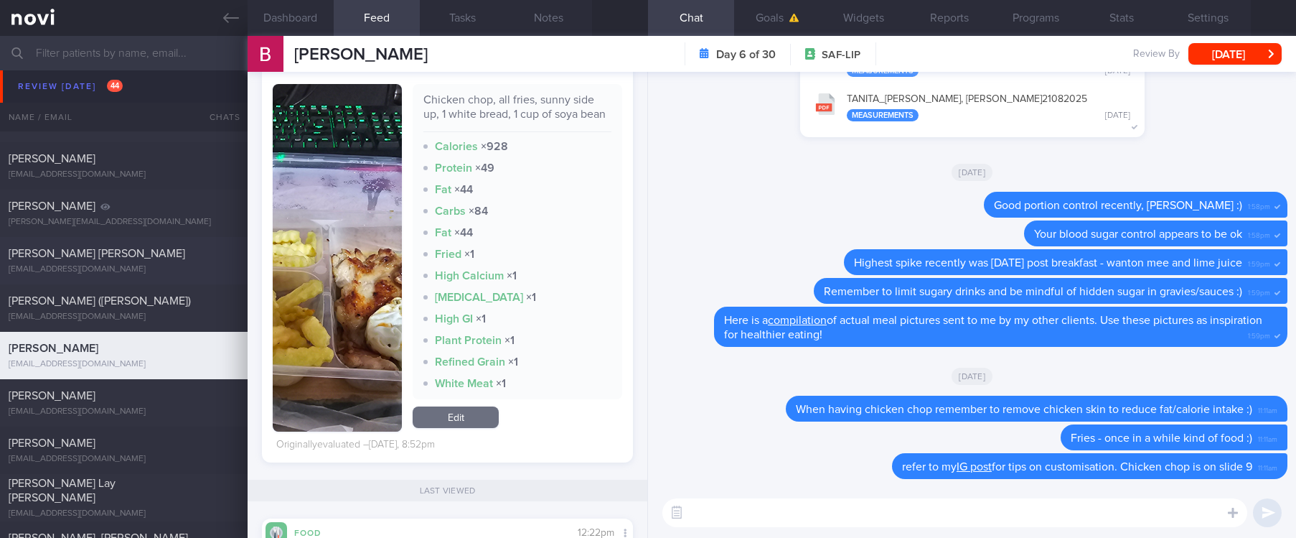
click at [169, 261] on div "Kiang Seng Yan yankiangseng@gmail.com" at bounding box center [124, 260] width 248 height 29
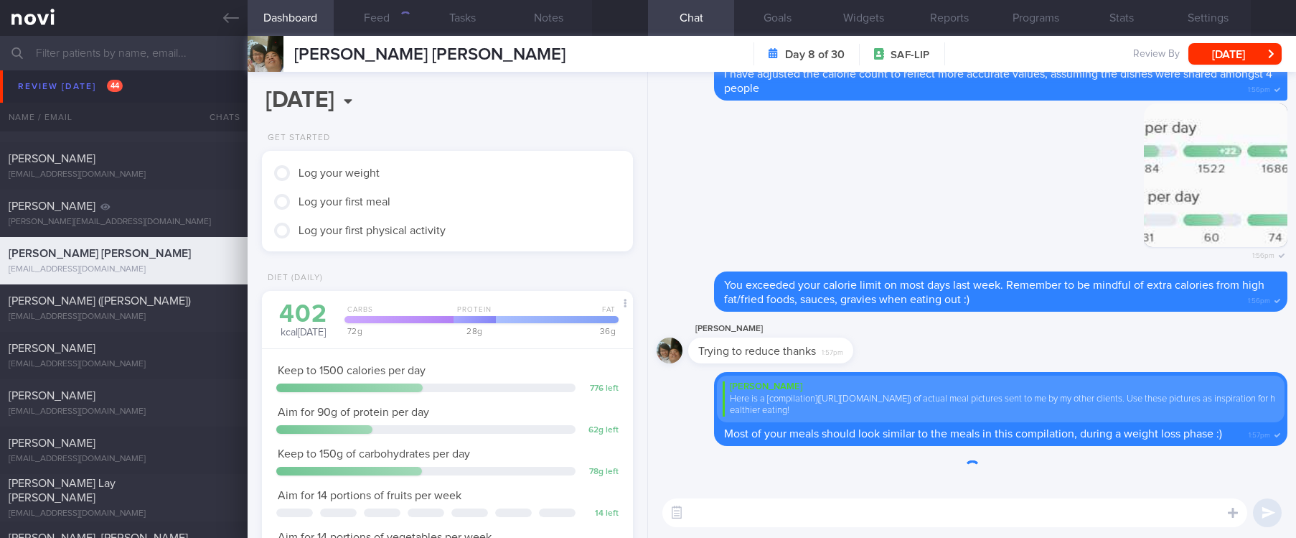
scroll to position [185, 329]
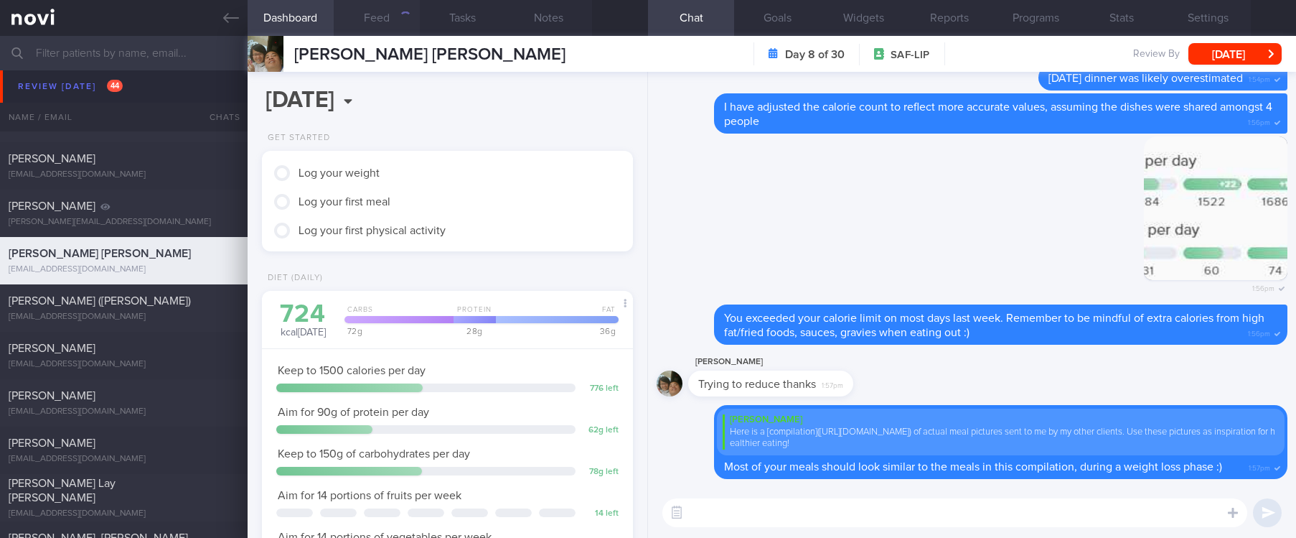
click at [406, 29] on button "Feed" at bounding box center [377, 18] width 86 height 36
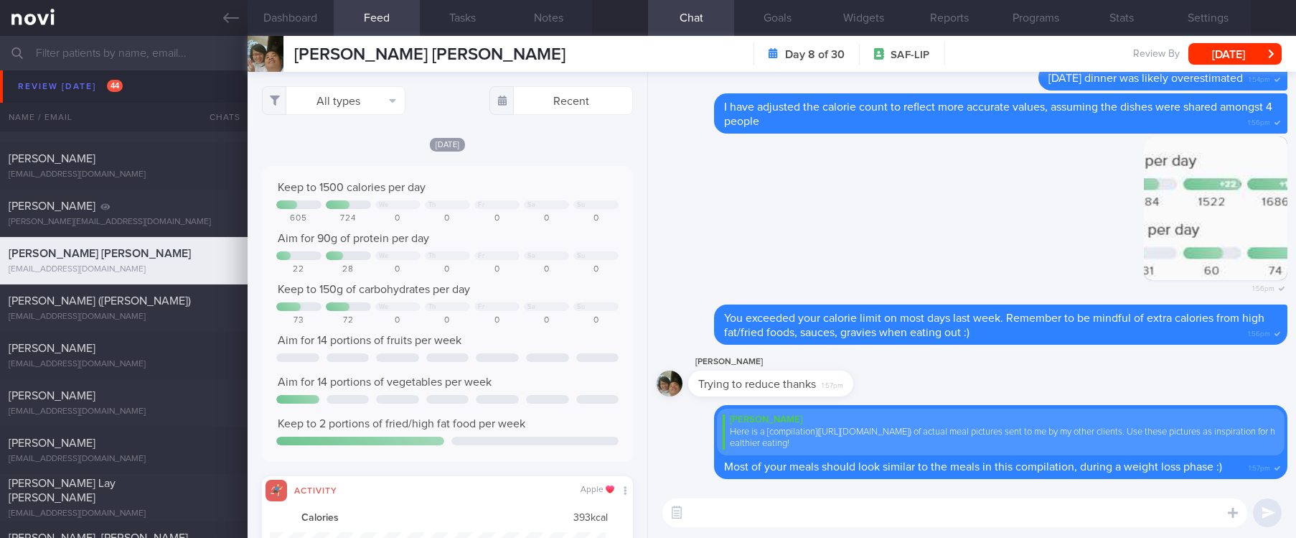
scroll to position [84, 336]
click at [484, 176] on div "Keep to 1500 calories per day We Th Fr Sa Su 605 724 0 0 0 0 0 Aim for 90g of p…" at bounding box center [447, 314] width 371 height 296
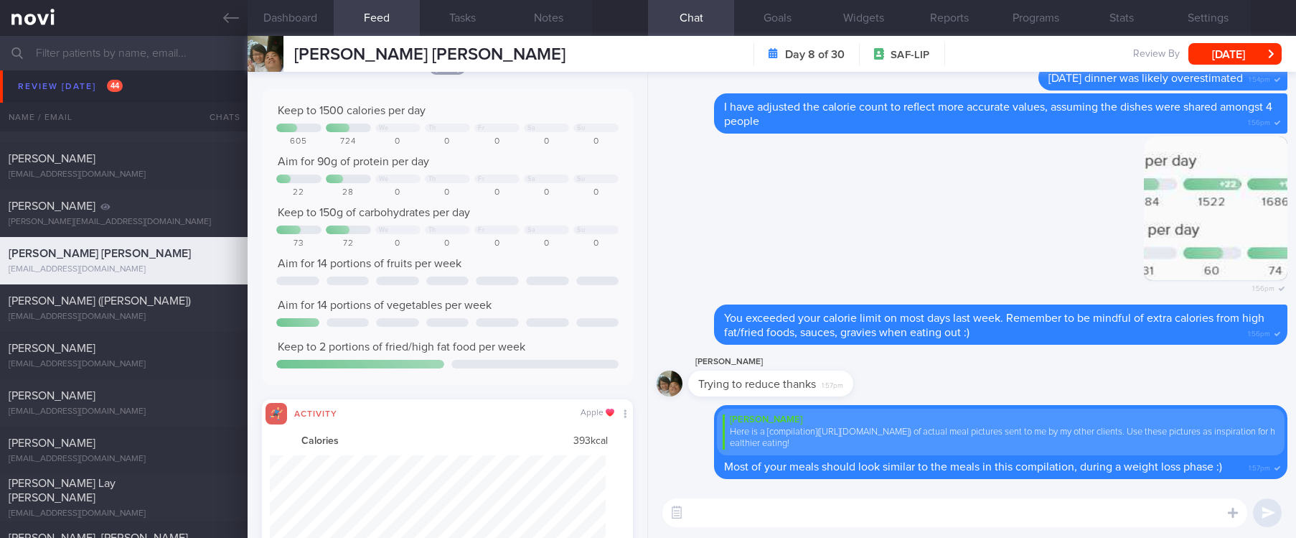
scroll to position [0, 0]
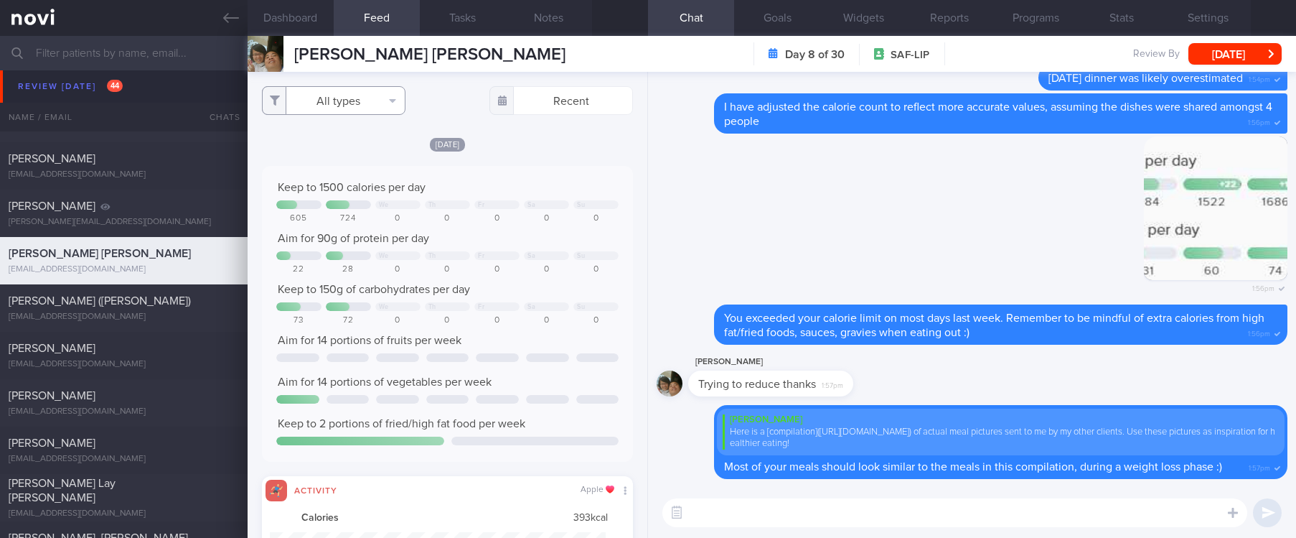
click at [375, 104] on button "All types" at bounding box center [334, 100] width 144 height 29
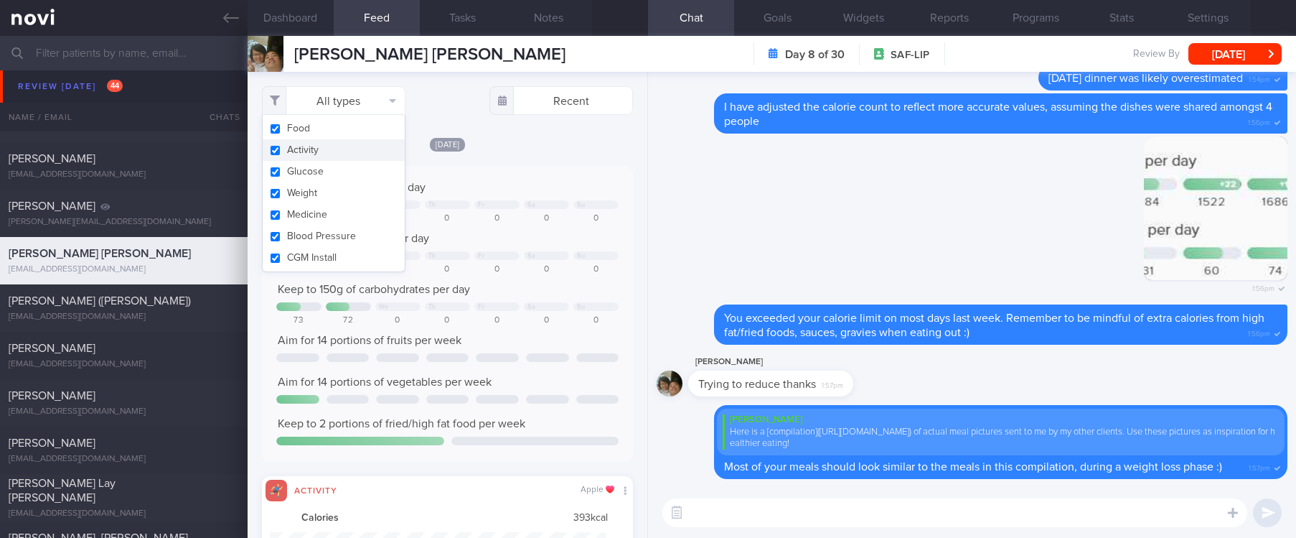
click at [319, 151] on button "Activity" at bounding box center [334, 150] width 142 height 22
checkbox input "false"
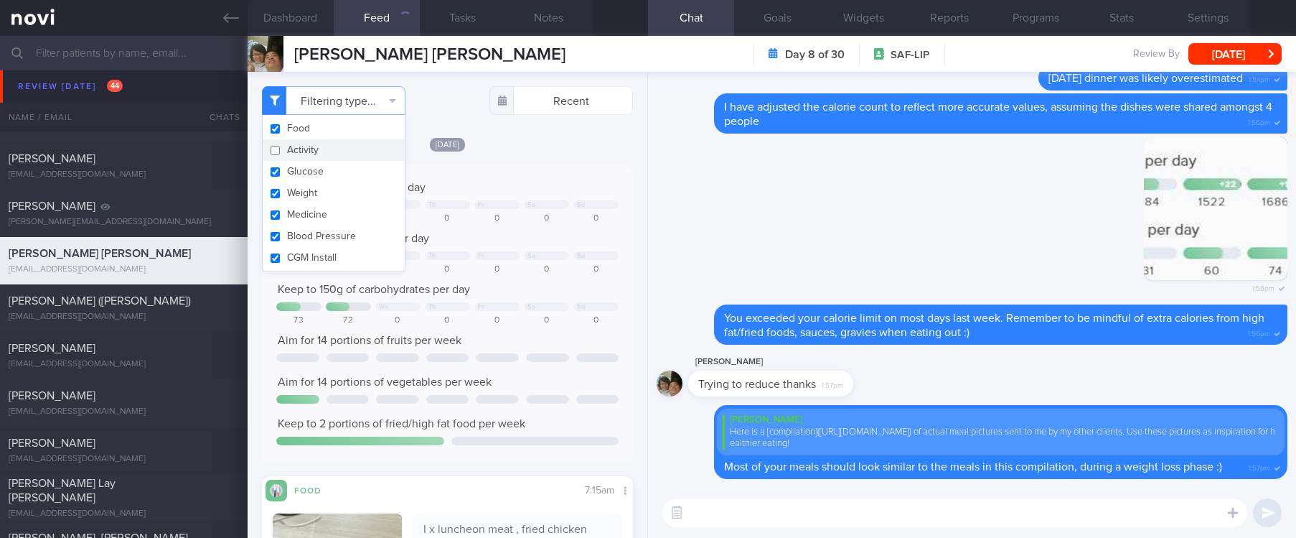
click at [522, 228] on div "Keep to 1500 calories per day We Th Fr Sa Su 605 724 0 0 0 0 0 Aim for 90g of p…" at bounding box center [447, 313] width 342 height 267
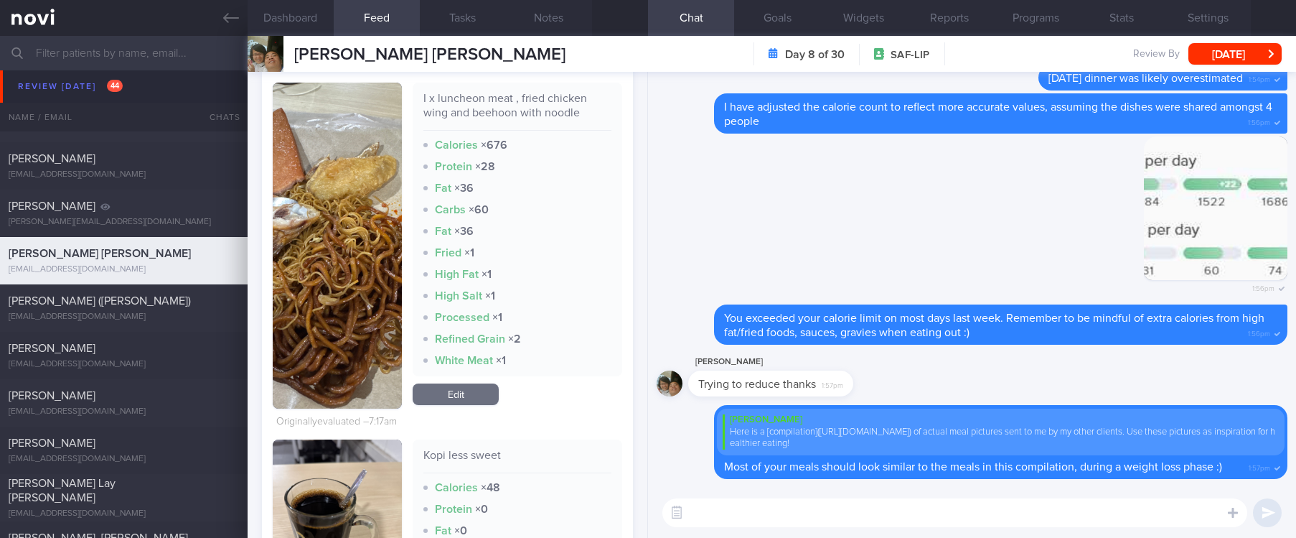
click at [321, 271] on button "button" at bounding box center [337, 246] width 129 height 326
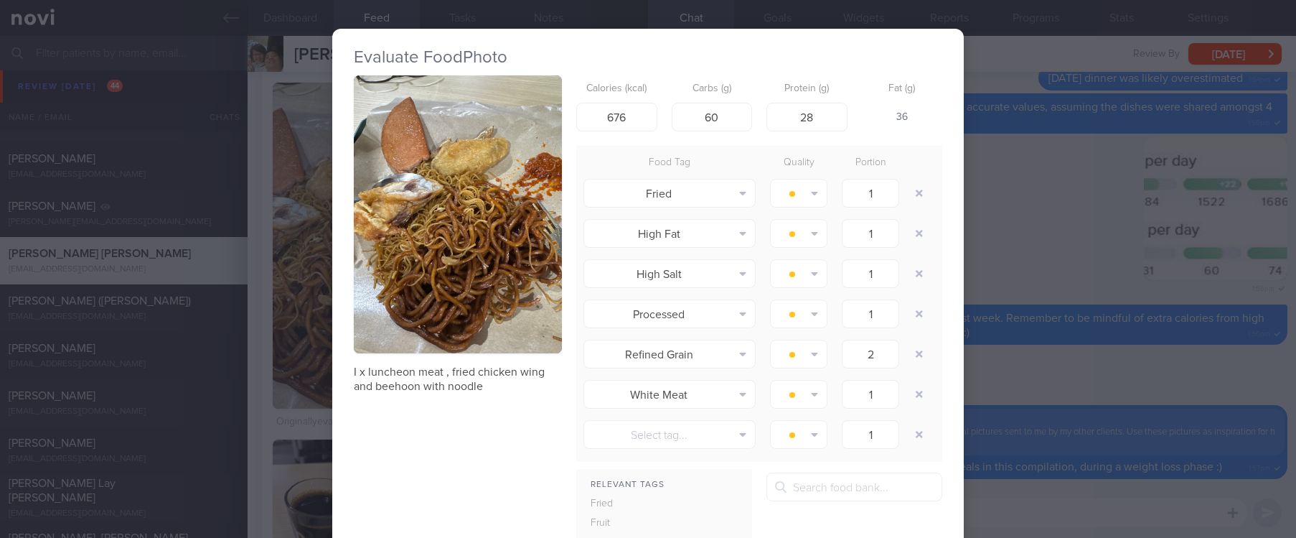
click at [972, 242] on div "Evaluate Food Photo I x luncheon meat , fried chicken wing and beehoon with noo…" at bounding box center [648, 269] width 1296 height 538
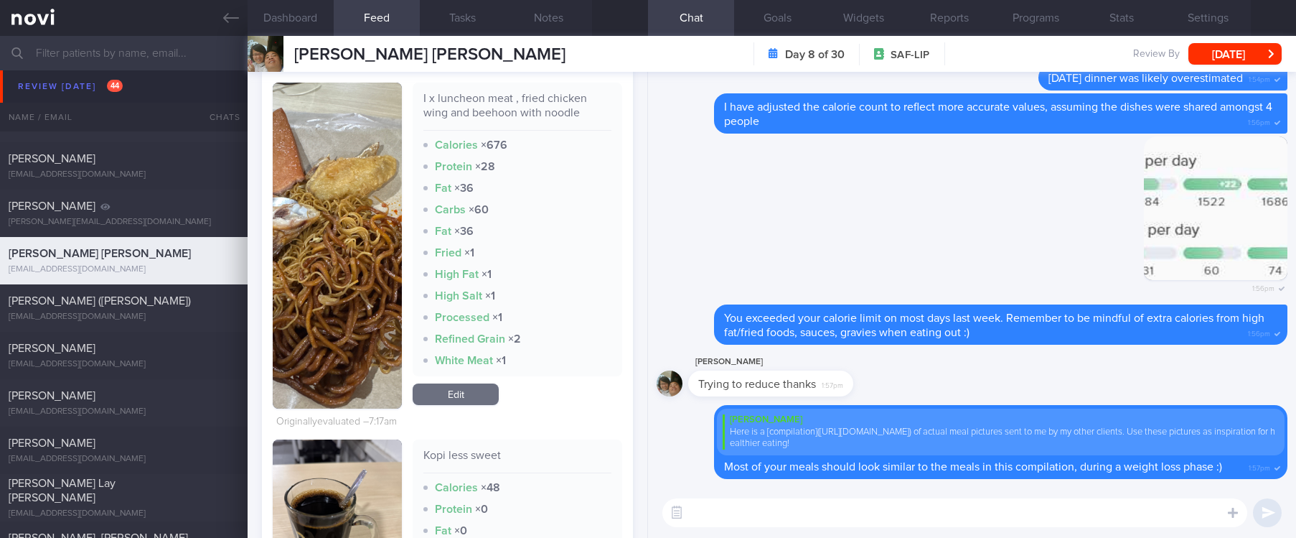
click at [898, 526] on textarea at bounding box center [955, 512] width 585 height 29
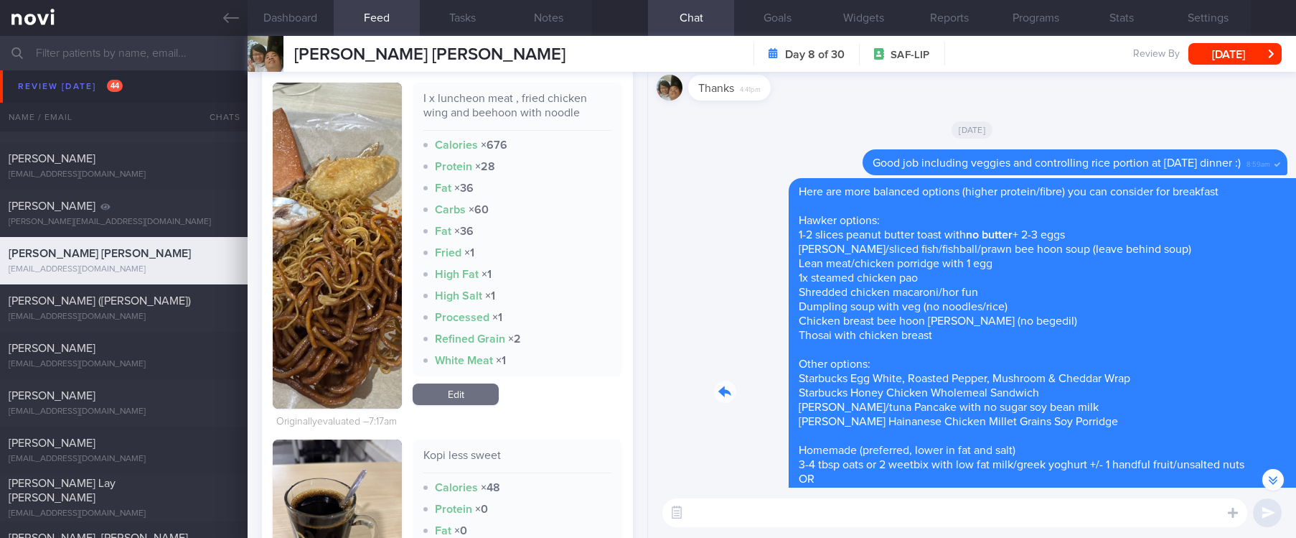
drag, startPoint x: 900, startPoint y: 207, endPoint x: 1103, endPoint y: 207, distance: 202.4
click at [1103, 207] on div "Delete Here are more balanced options (higher protein/fibre) you can consider f…" at bounding box center [972, 392] width 631 height 428
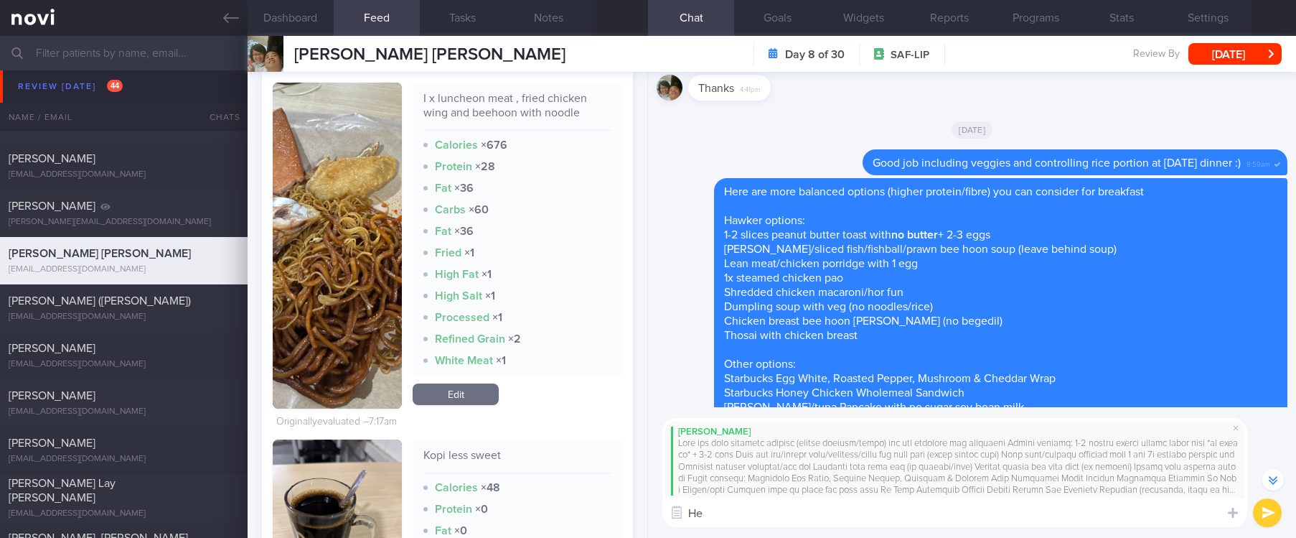
type textarea "H"
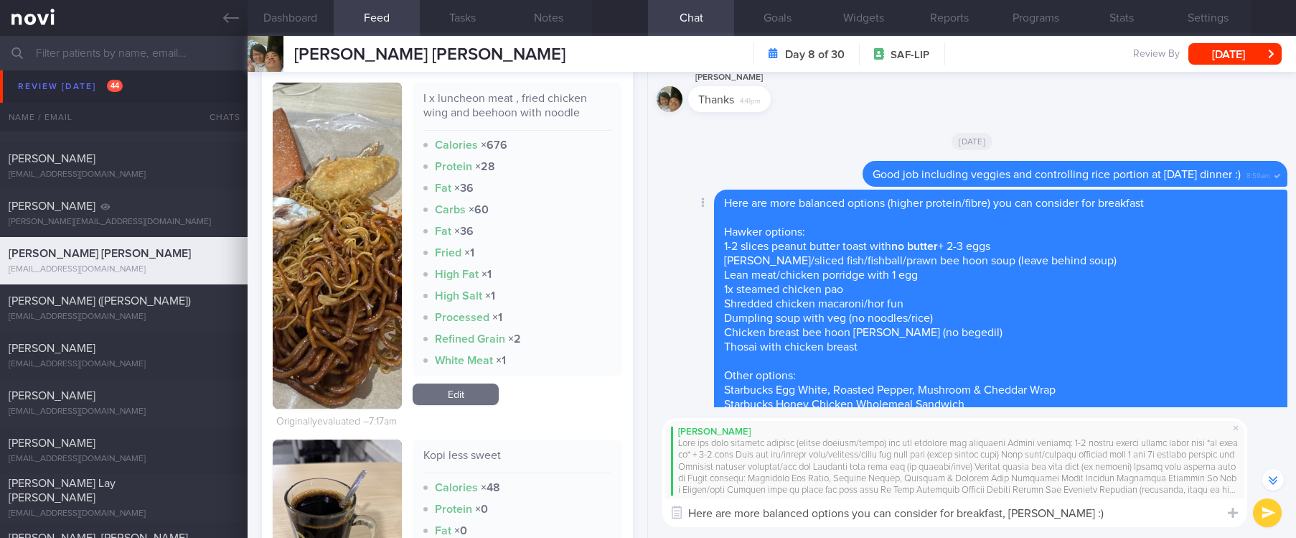
scroll to position [-3460, 0]
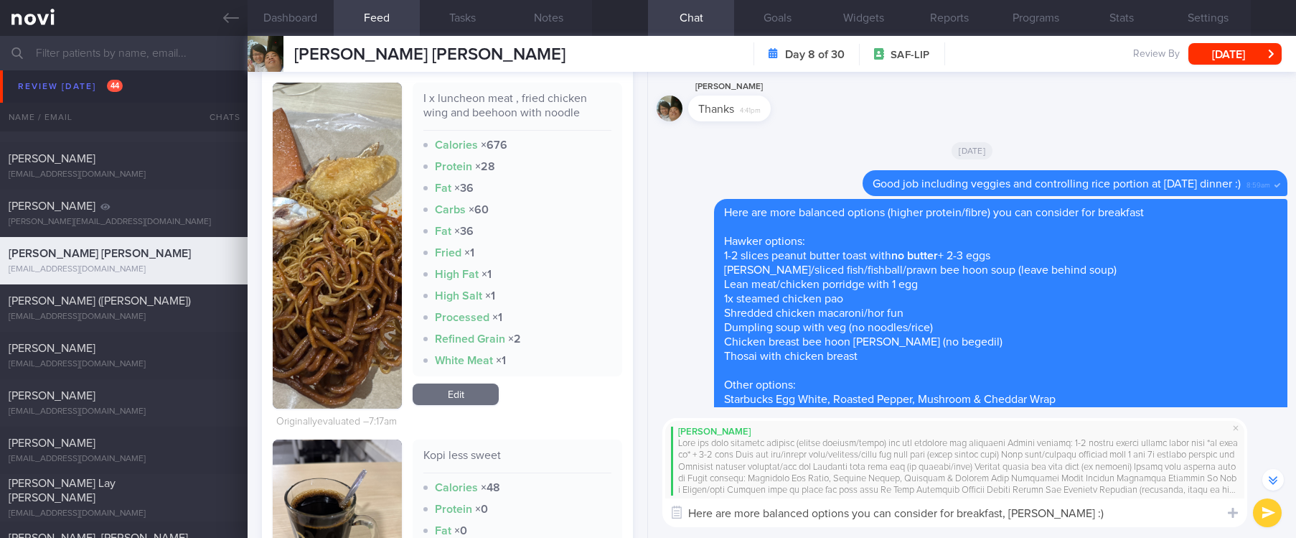
type textarea "Here are more balanced options you can consider for breakfast, Mr Yan :)"
click at [1269, 519] on button "submit" at bounding box center [1267, 512] width 29 height 29
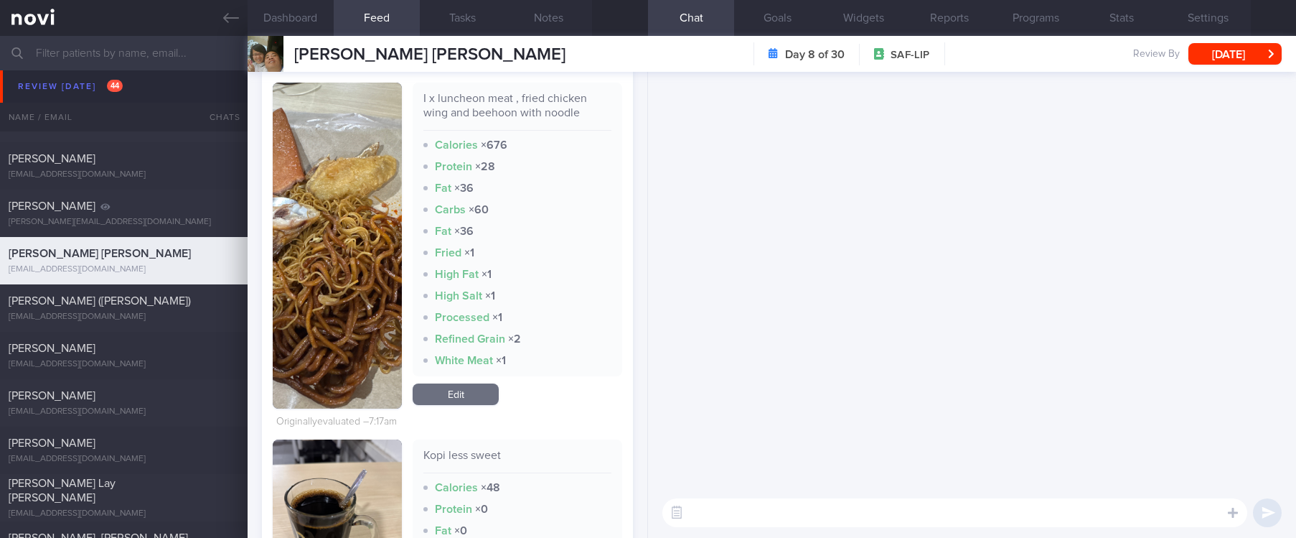
scroll to position [0, 0]
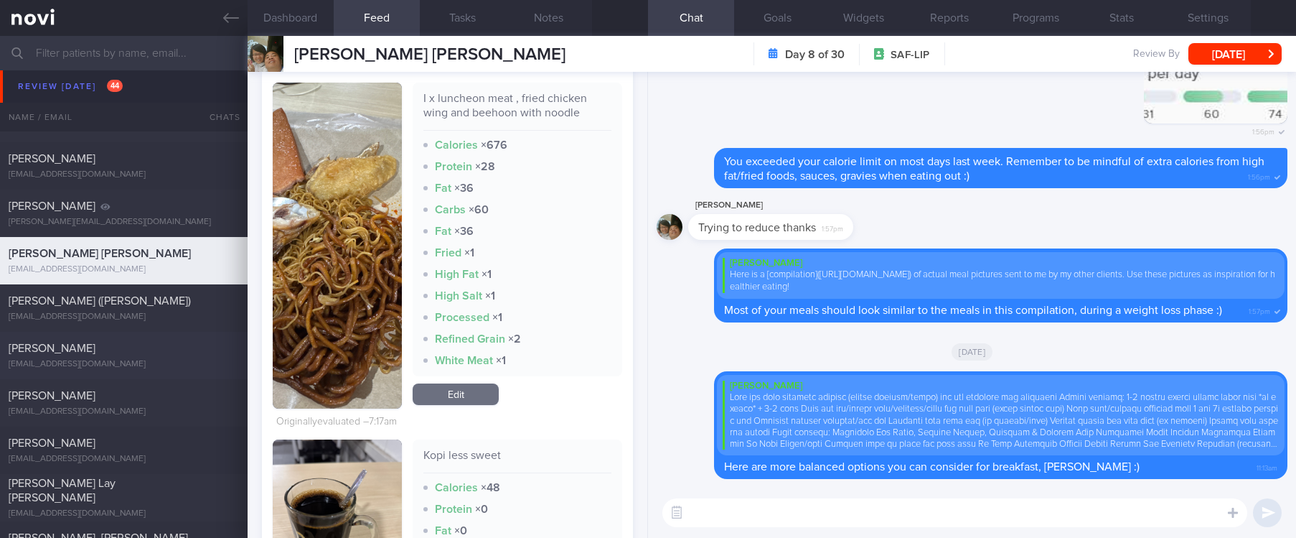
click at [172, 357] on div "Brandon Kow brandonkow@gmail.com" at bounding box center [124, 355] width 248 height 29
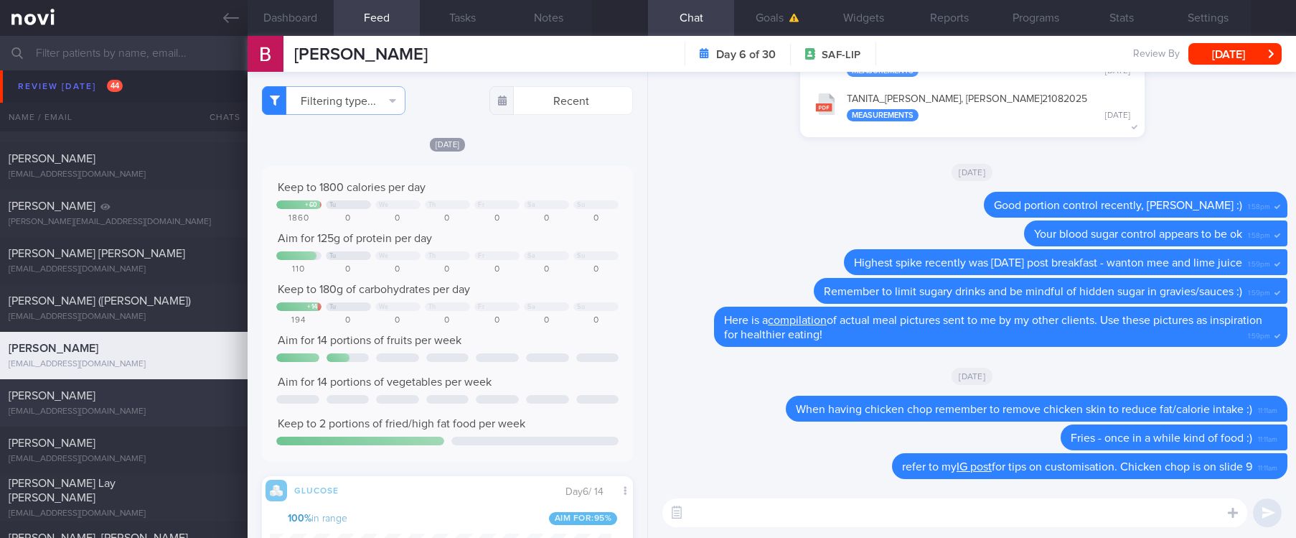
scroll to position [220, 342]
click at [176, 398] on div "[PERSON_NAME]" at bounding box center [122, 395] width 227 height 14
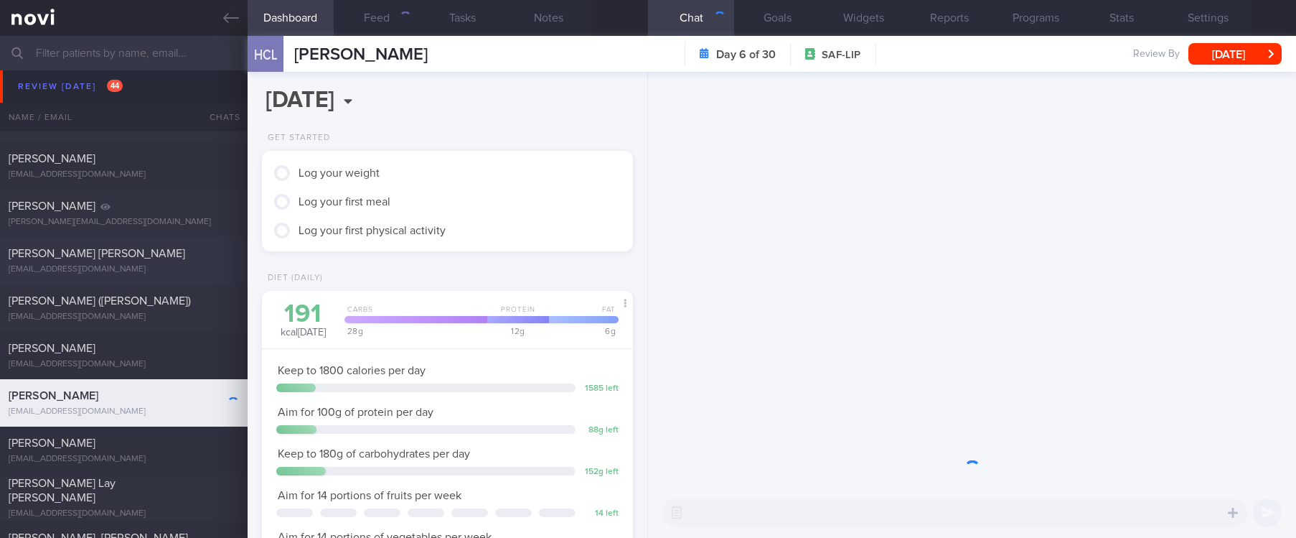
scroll to position [205, 334]
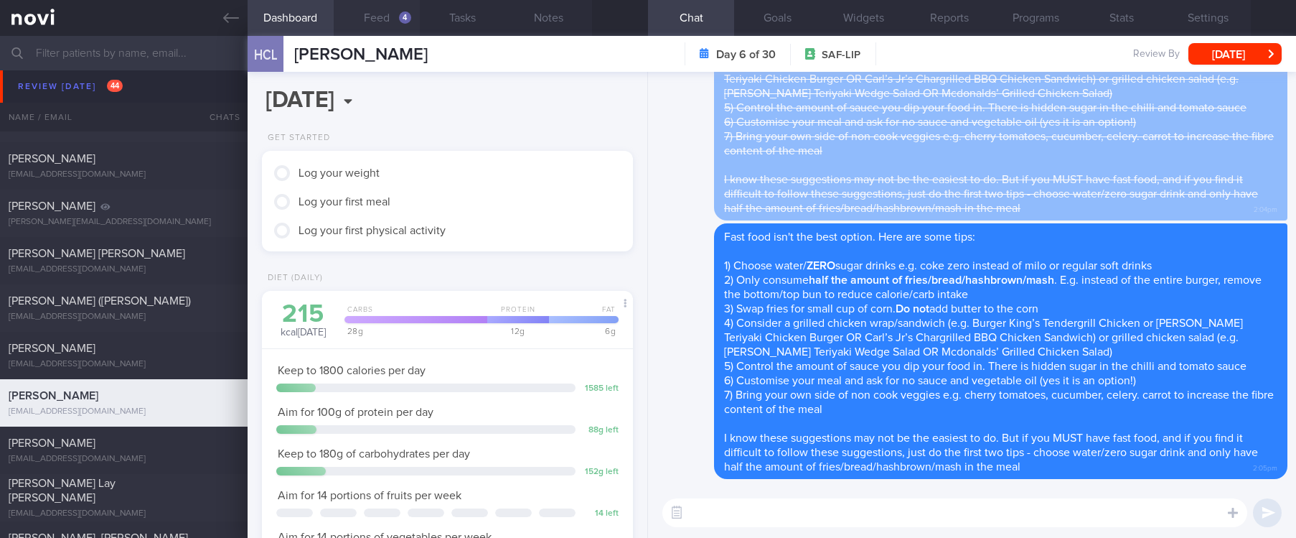
click at [398, 26] on button "Feed 4" at bounding box center [377, 18] width 86 height 36
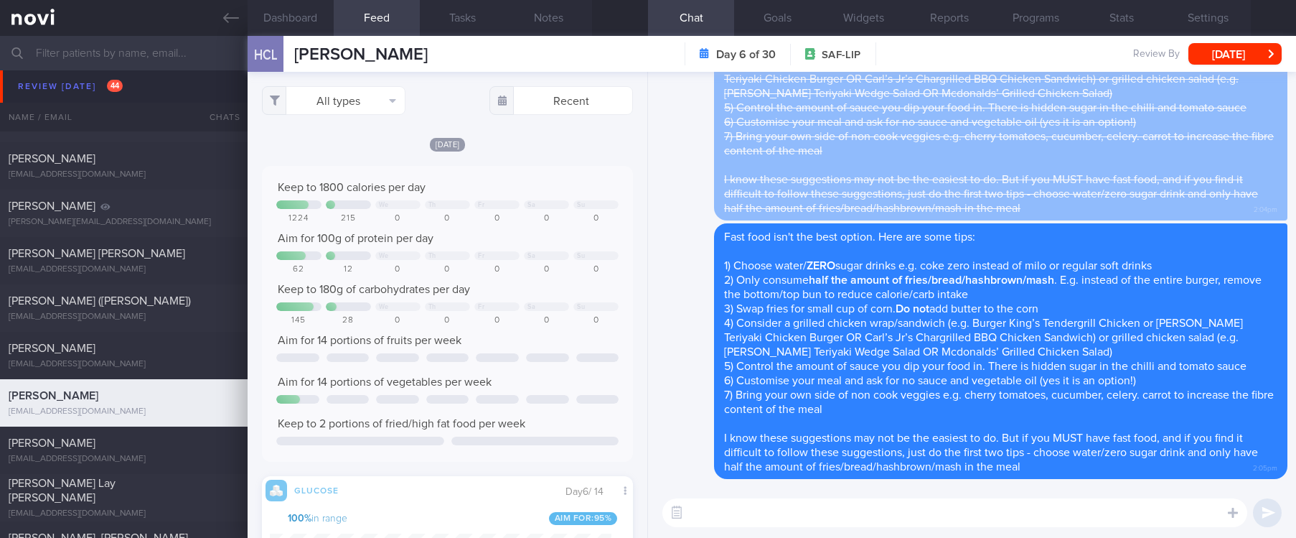
scroll to position [220, 342]
click at [357, 98] on button "All types" at bounding box center [334, 100] width 144 height 29
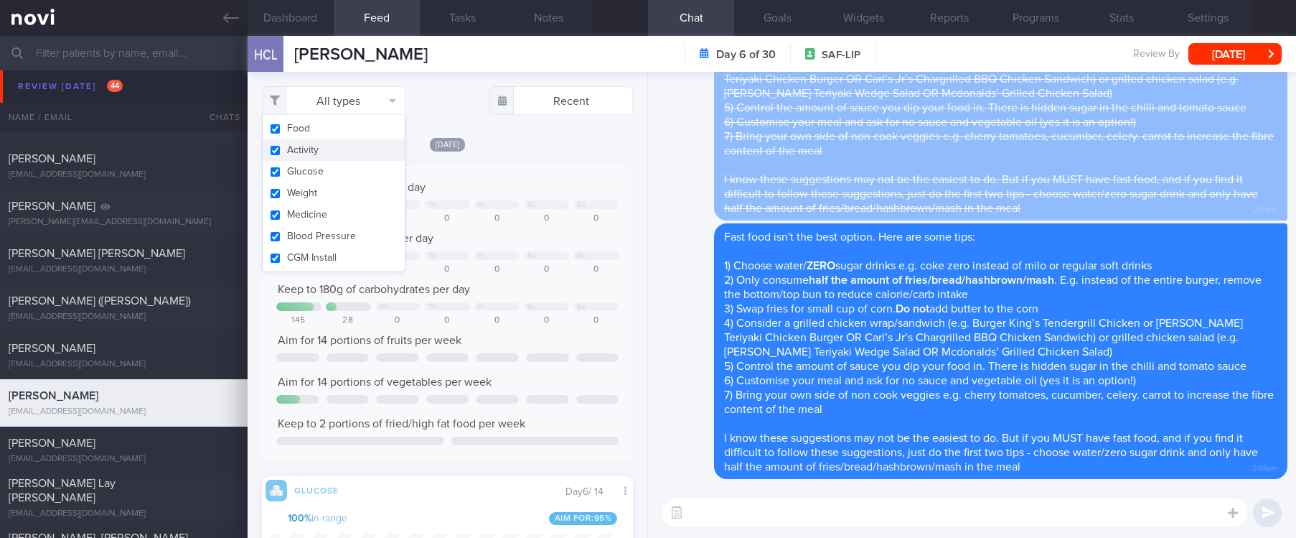
click at [328, 146] on button "Activity" at bounding box center [334, 150] width 142 height 22
checkbox input "false"
click at [533, 189] on div "Keep to 1800 calories per day" at bounding box center [447, 187] width 342 height 14
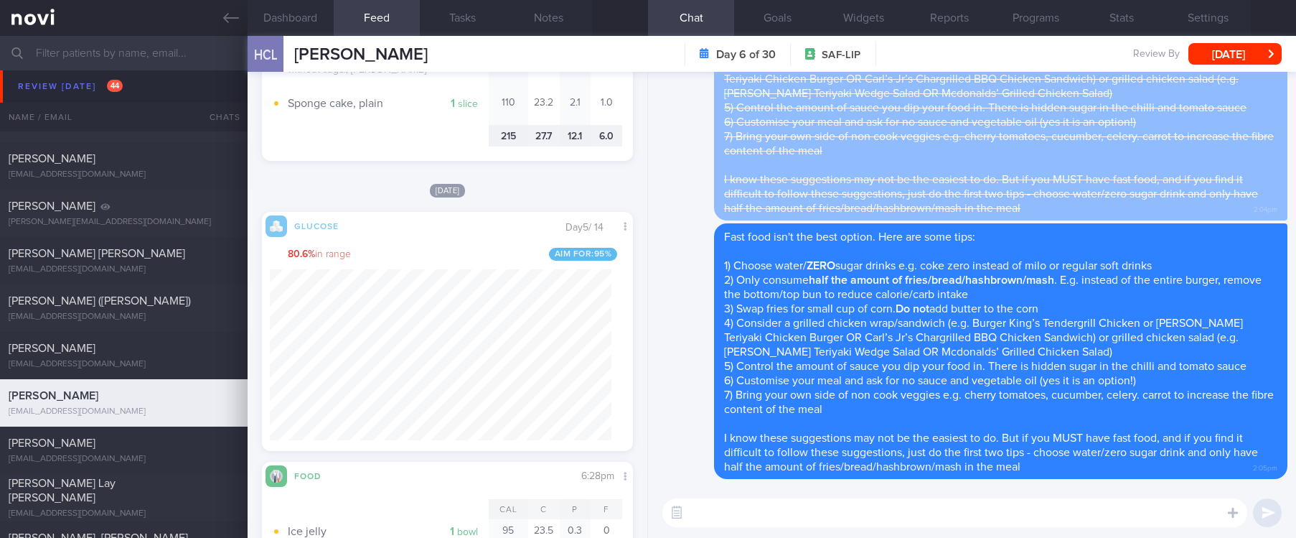
scroll to position [969, 0]
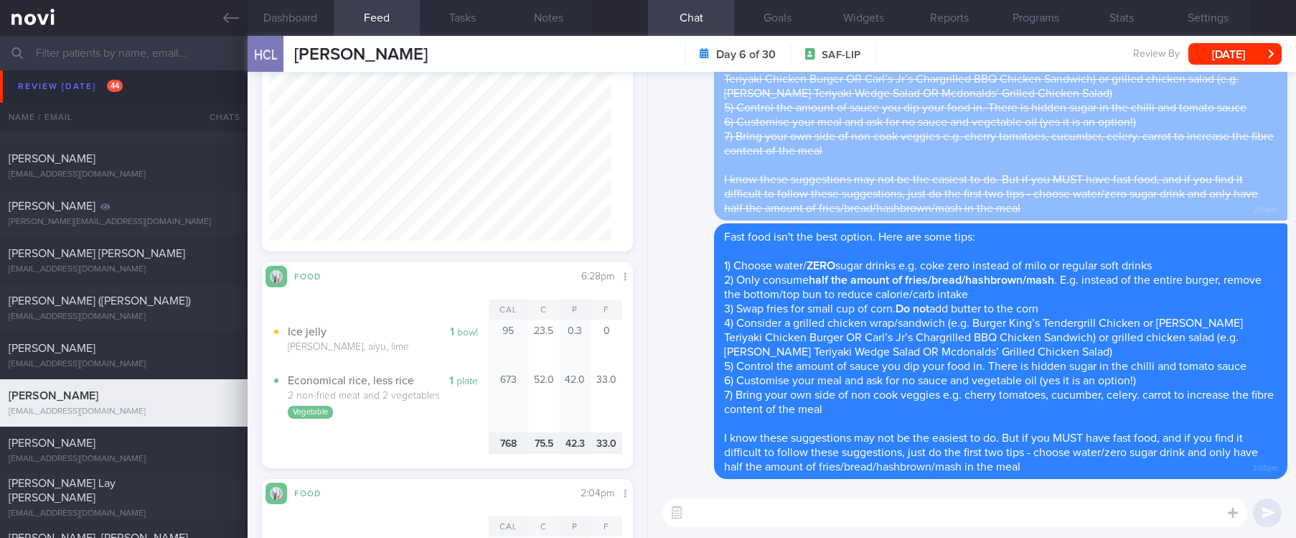
click at [792, 507] on textarea at bounding box center [955, 512] width 585 height 29
type textarea "Good job including unsweetened soy bean milk for more protein :)"
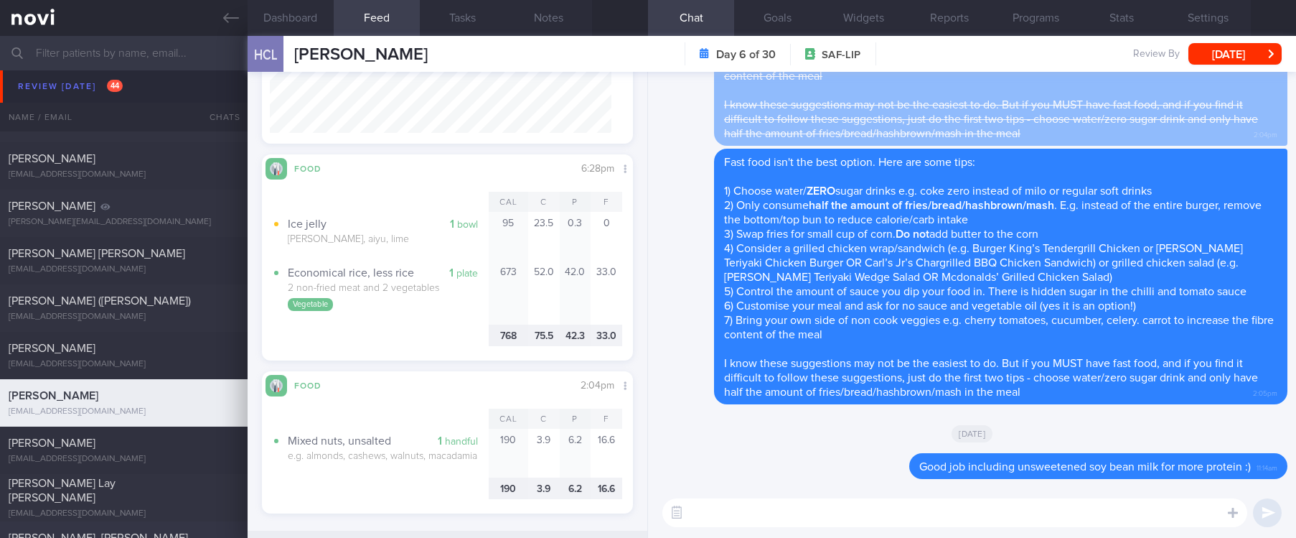
scroll to position [1723, 0]
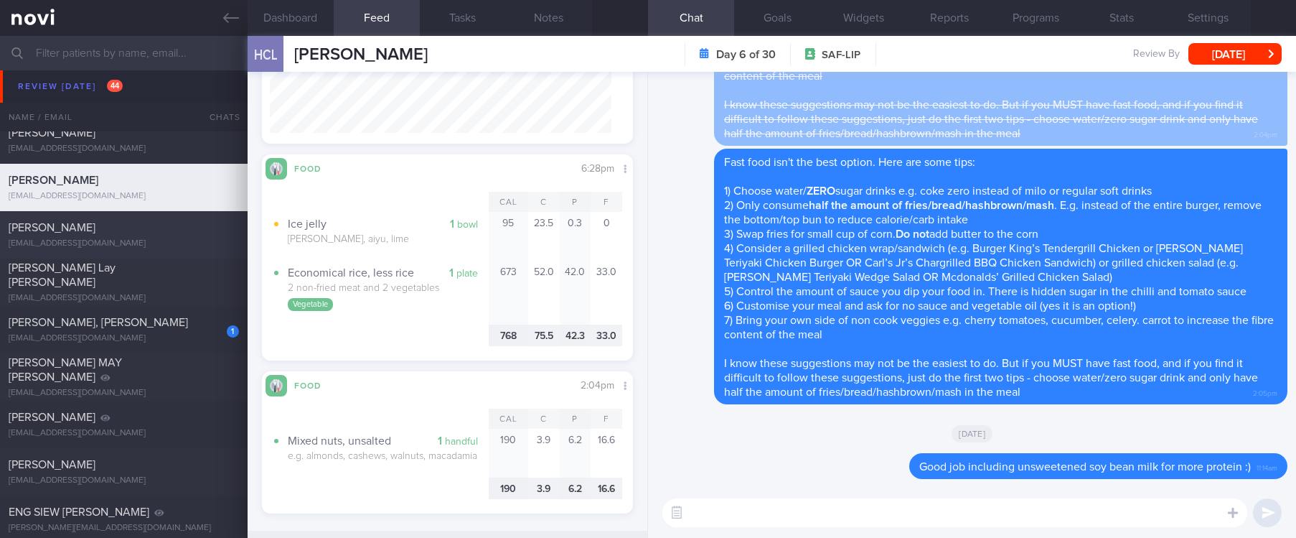
click at [144, 244] on div "[EMAIL_ADDRESS][DOMAIN_NAME]" at bounding box center [124, 243] width 230 height 11
type input "tracked. T1DM on libre"
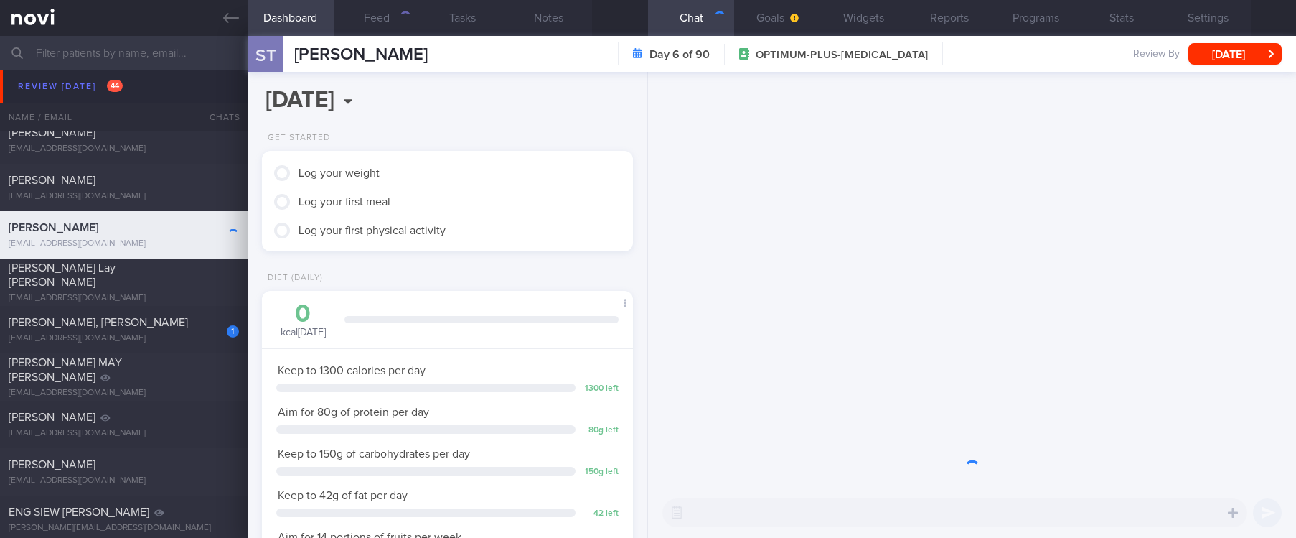
scroll to position [717621, 717454]
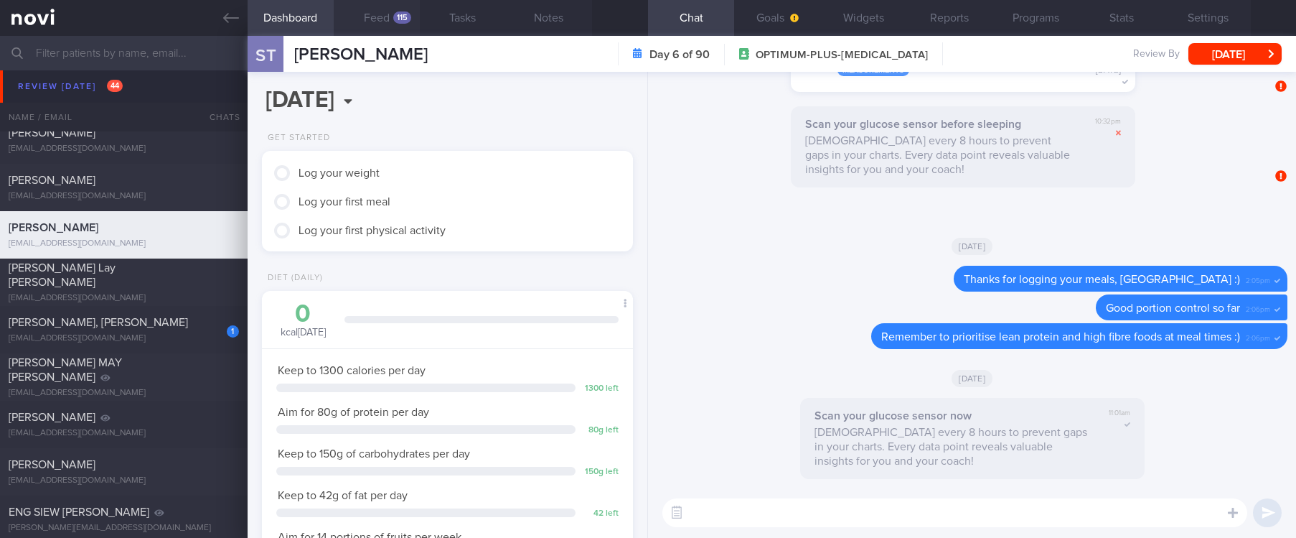
click at [398, 22] on div "115" at bounding box center [402, 17] width 18 height 12
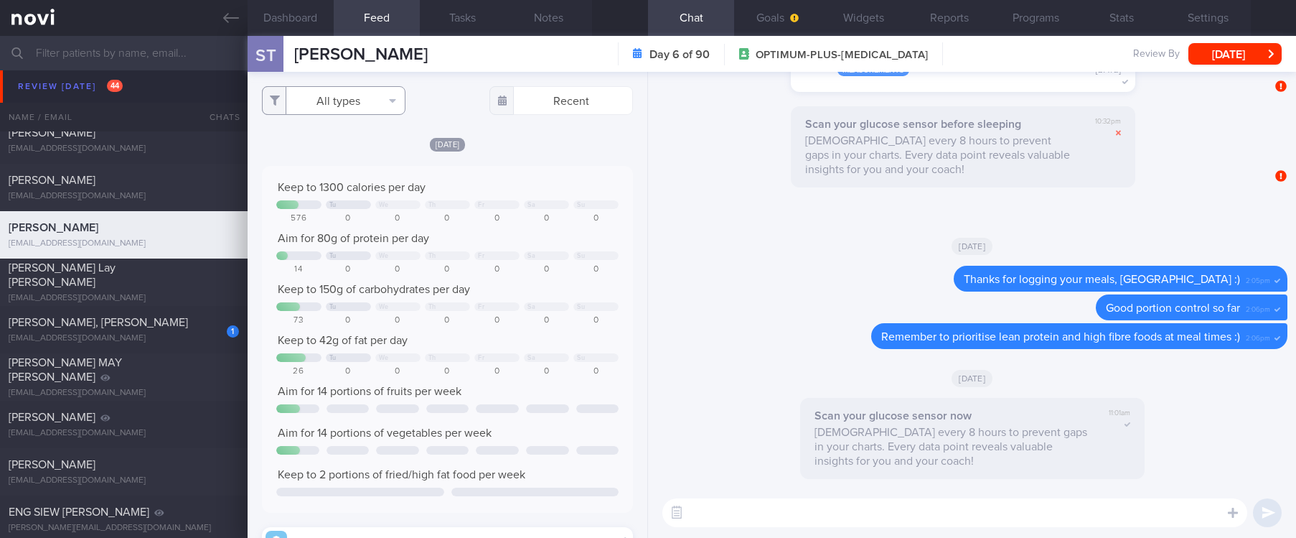
click at [362, 95] on button "All types" at bounding box center [334, 100] width 144 height 29
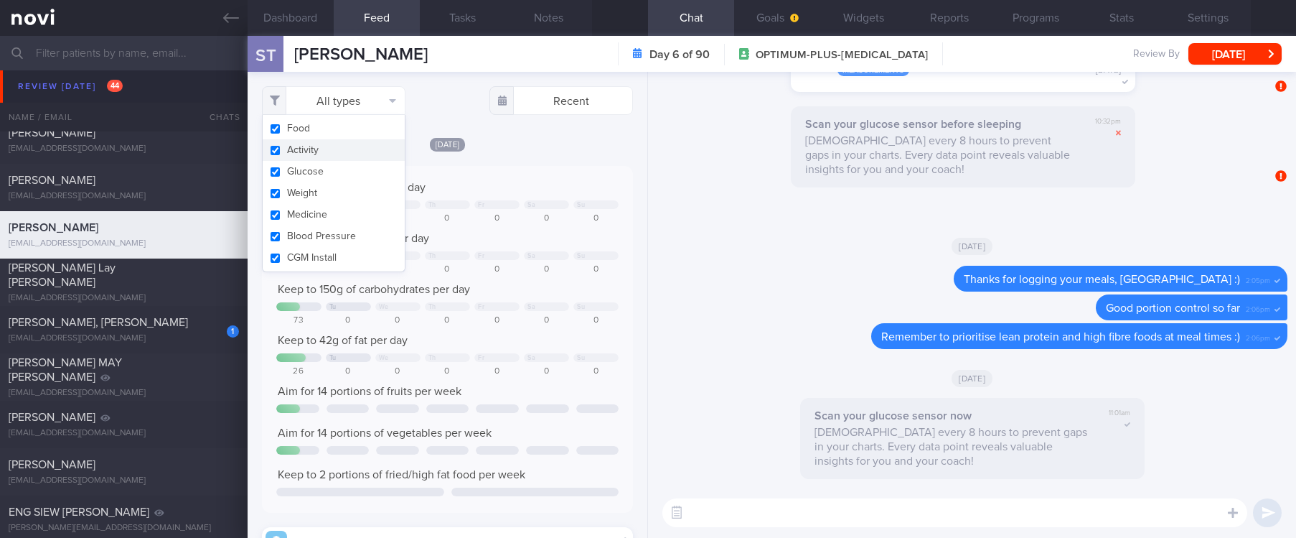
click at [319, 152] on button "Activity" at bounding box center [334, 150] width 142 height 22
checkbox input "false"
click at [537, 204] on div at bounding box center [546, 204] width 45 height 9
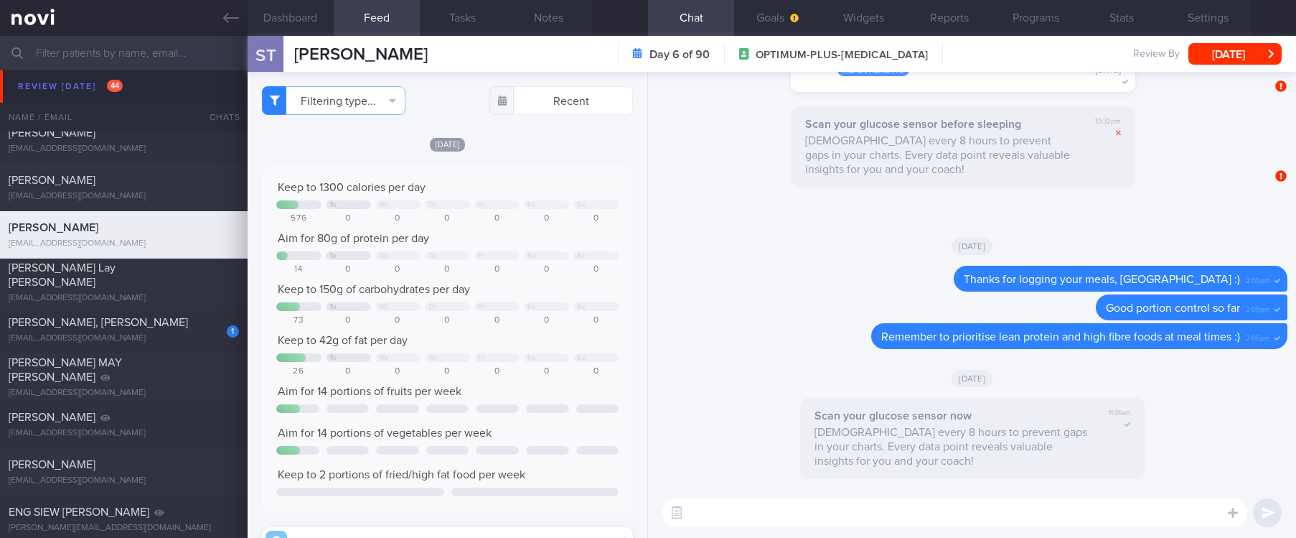
click at [758, 525] on textarea at bounding box center [955, 512] width 585 height 29
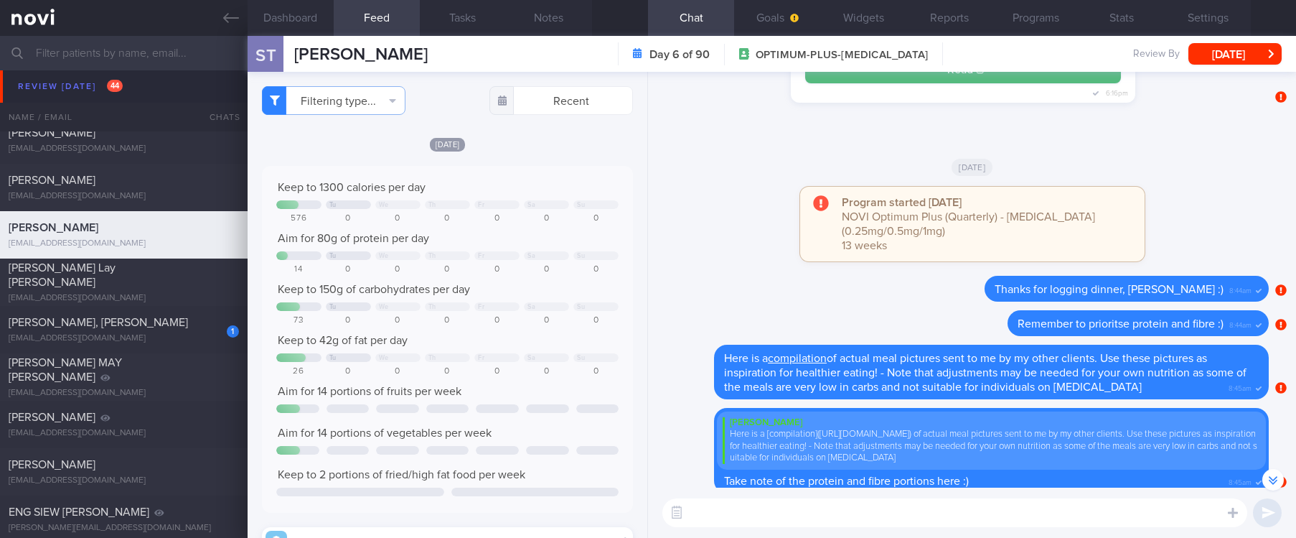
click at [775, 513] on textarea at bounding box center [955, 512] width 585 height 29
type textarea "Her are some options you can consider for breakfast, Sherilyn :)"
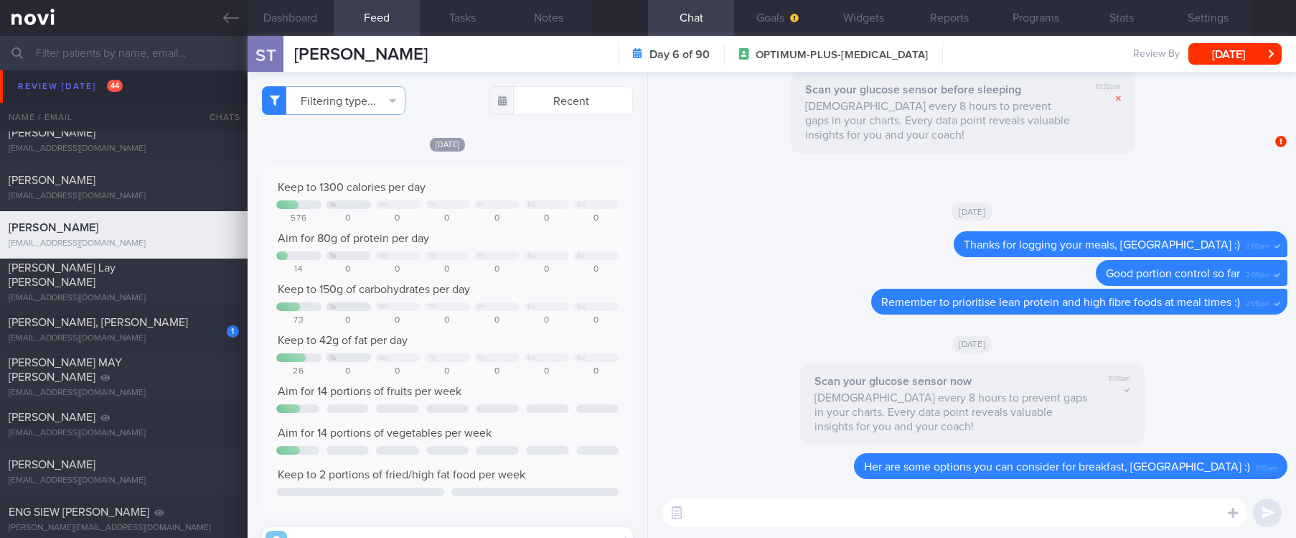
paste textarea "*Breakfast:* *“Egg mayo” Sandwich* 1 slice [Smart carb low GI bread](https://ww…"
type textarea "*Breakfast:* *“Egg mayo” Sandwich* 1 slice [Smart carb low GI bread](https://ww…"
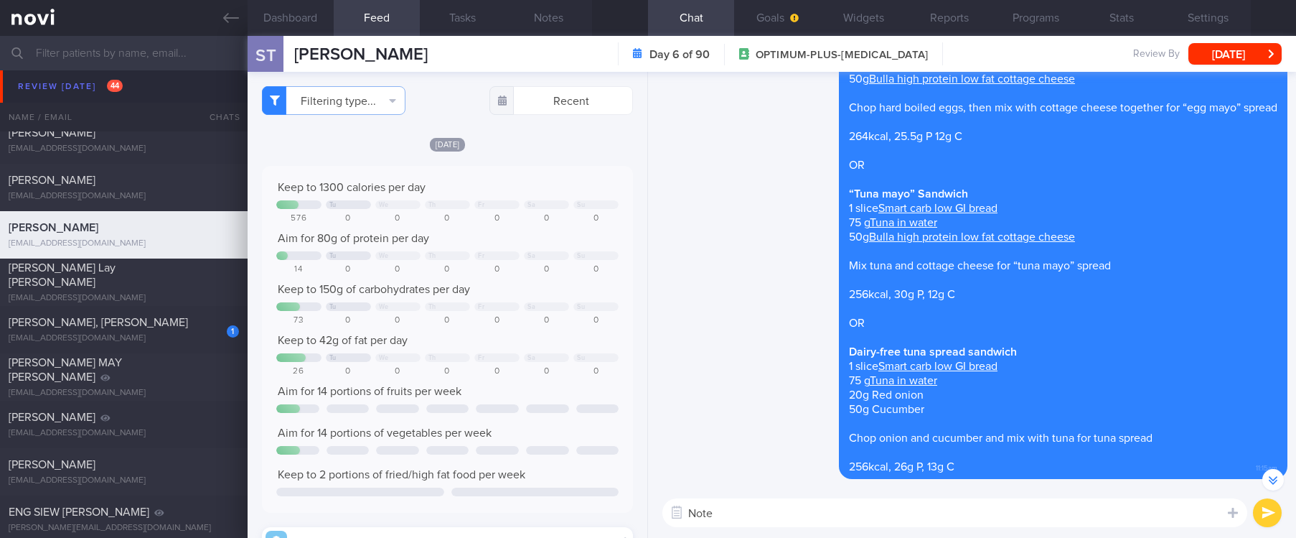
scroll to position [-323, 0]
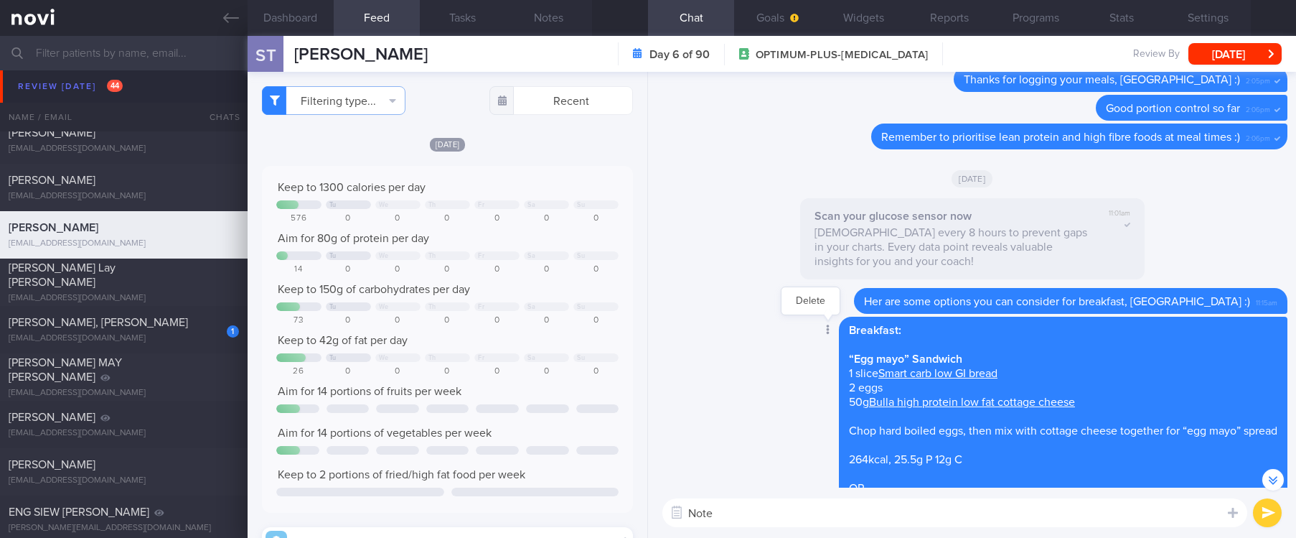
click at [827, 329] on icon at bounding box center [828, 329] width 3 height 10
click at [799, 303] on button "Delete" at bounding box center [811, 301] width 58 height 22
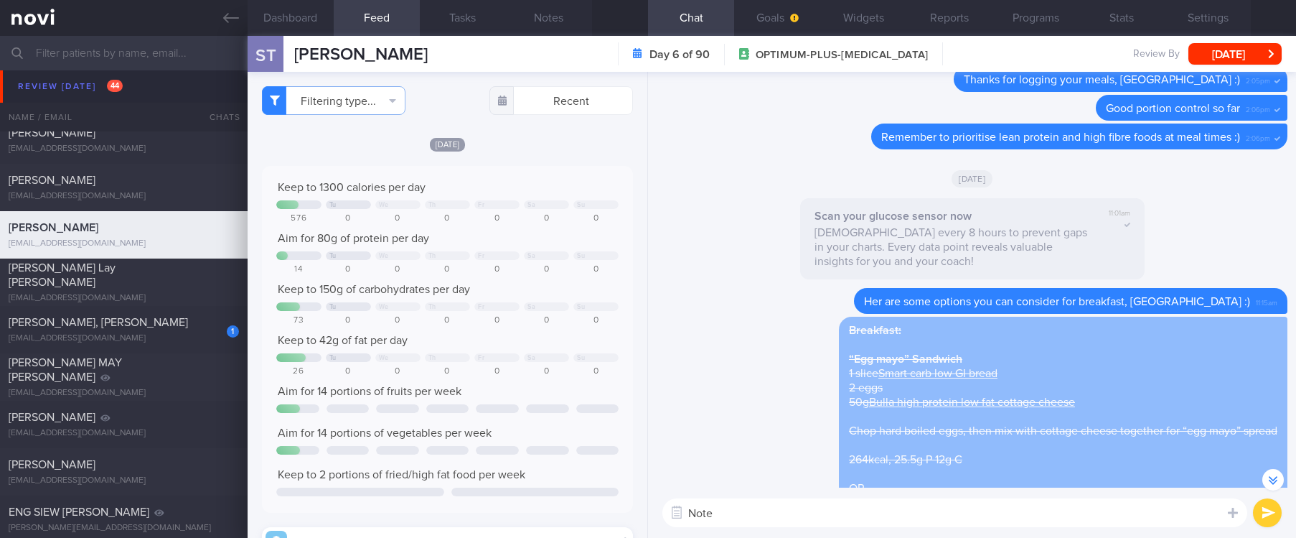
drag, startPoint x: 737, startPoint y: 523, endPoint x: 645, endPoint y: 524, distance: 92.6
click at [645, 524] on div "Dashboard Feed 115 Tasks Notes Chat Goals Widgets Reports Programs Stats Settin…" at bounding box center [772, 287] width 1049 height 502
paste textarea "*Breakfast:* *“Egg Mayo” Sandwich* 2 slices [Smart carb low GI bread](https://w…"
type textarea "*Breakfast:* *“Egg Mayo” Sandwich* 2 slices [Smart carb low GI bread](https://w…"
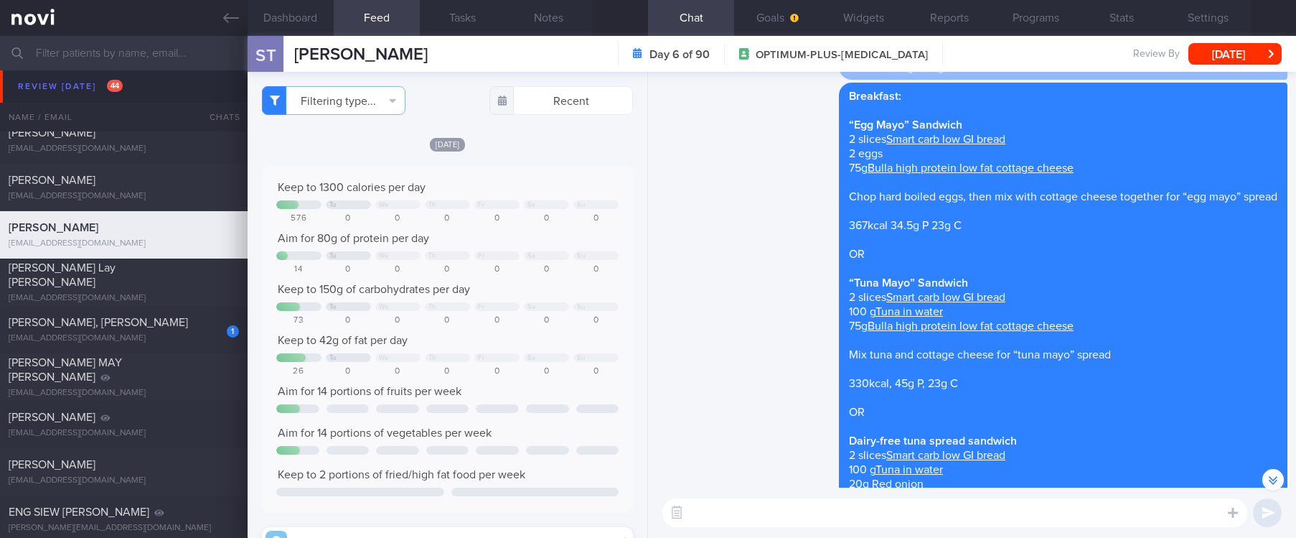
scroll to position [0, 0]
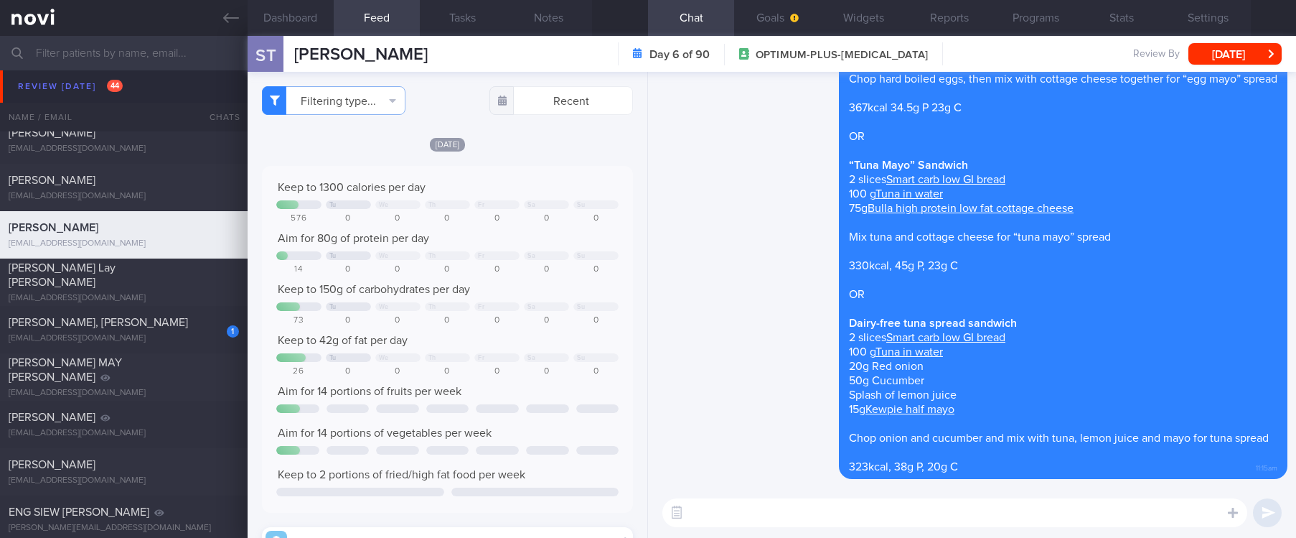
drag, startPoint x: 165, startPoint y: 291, endPoint x: 846, endPoint y: 225, distance: 683.7
click at [165, 293] on div "nenatan007@gmail.com" at bounding box center [124, 298] width 230 height 11
type input "tracked"
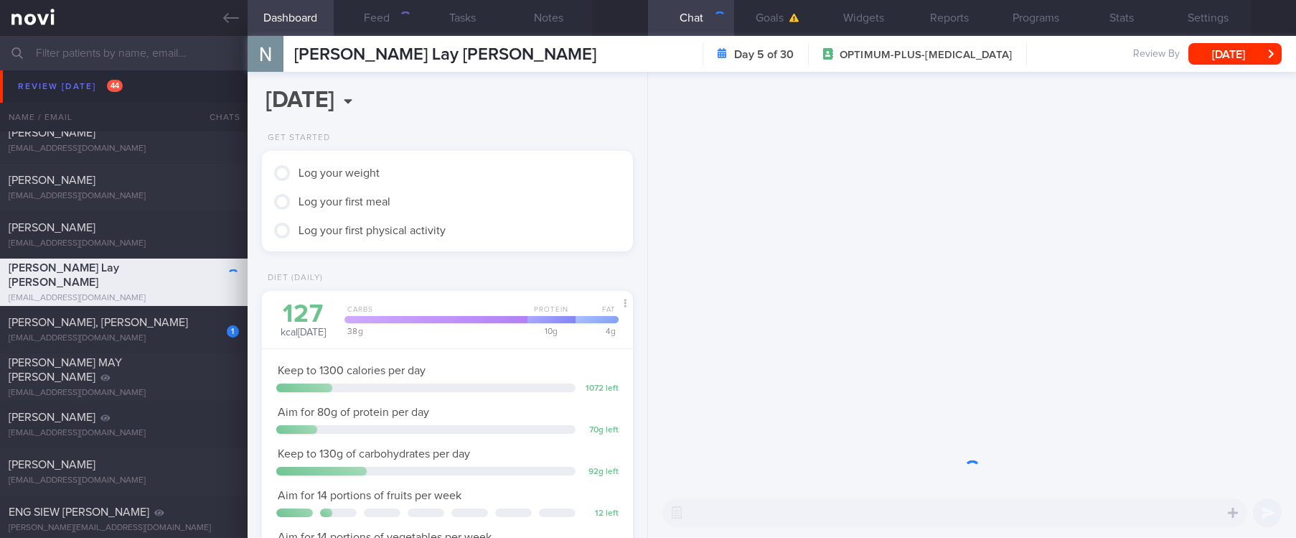
scroll to position [185, 329]
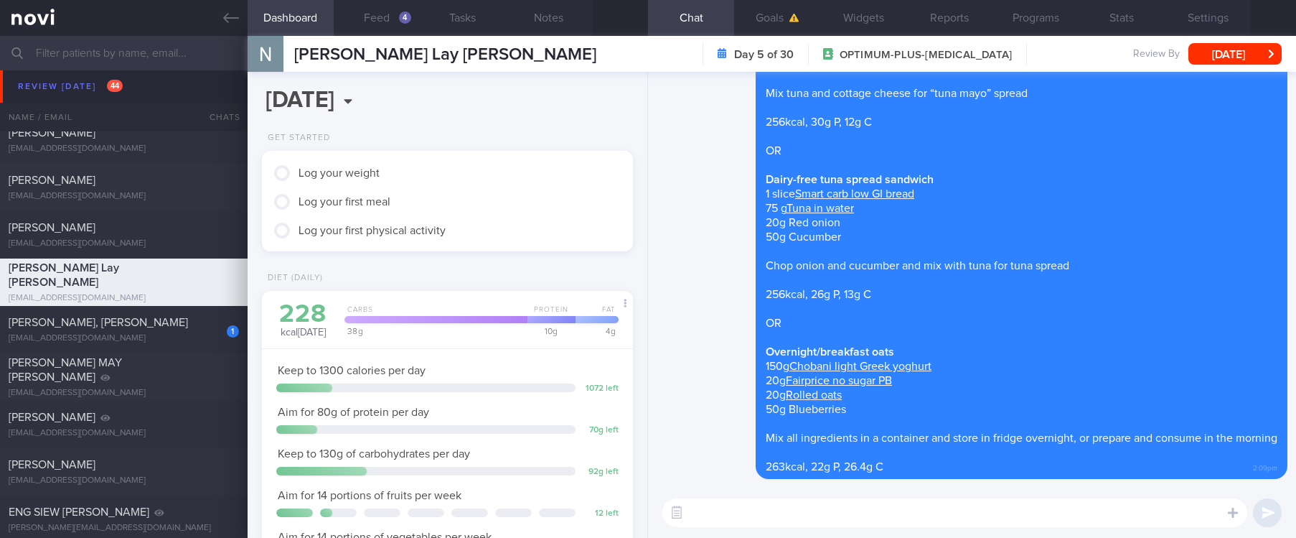
drag, startPoint x: 402, startPoint y: 24, endPoint x: 404, endPoint y: 51, distance: 26.6
click at [401, 24] on button "Feed 4" at bounding box center [377, 18] width 86 height 36
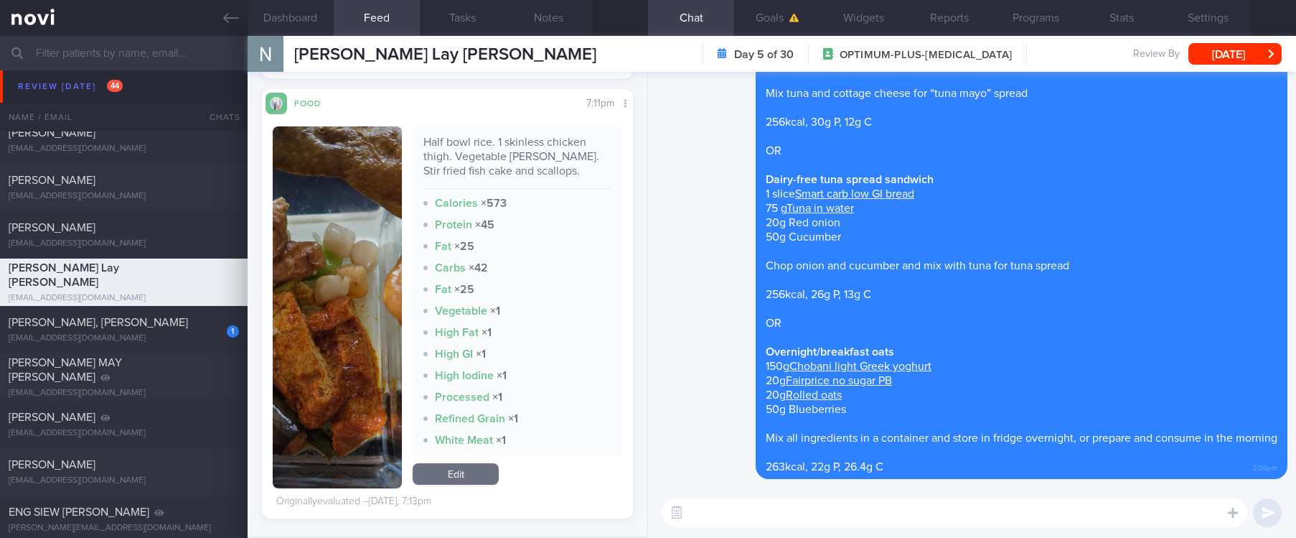
scroll to position [1077, 0]
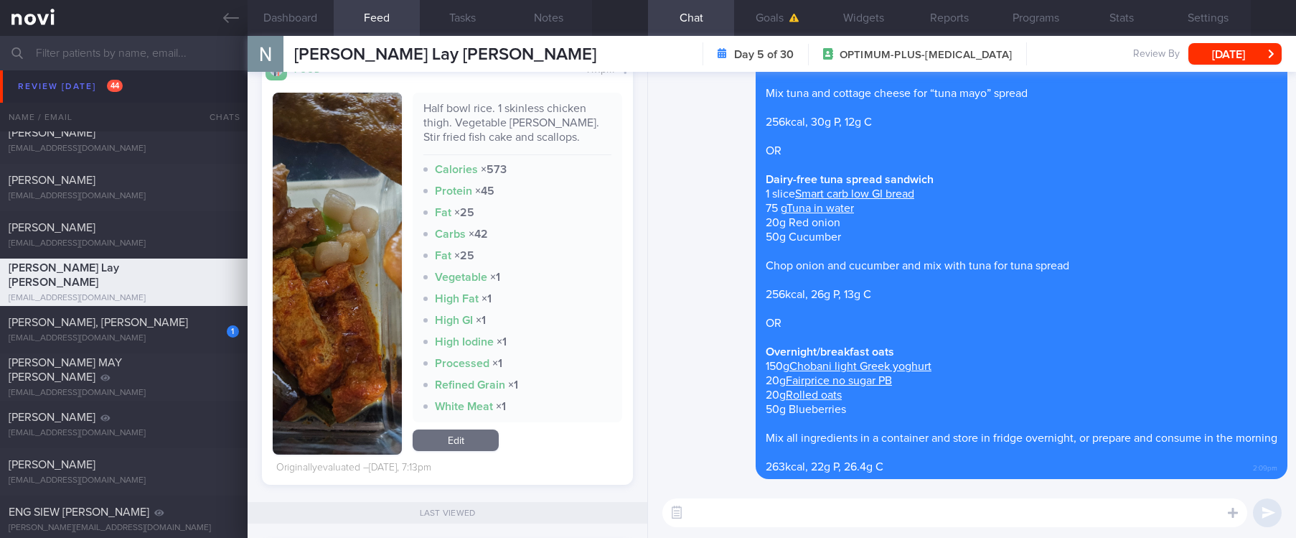
click at [346, 274] on button "button" at bounding box center [337, 274] width 129 height 362
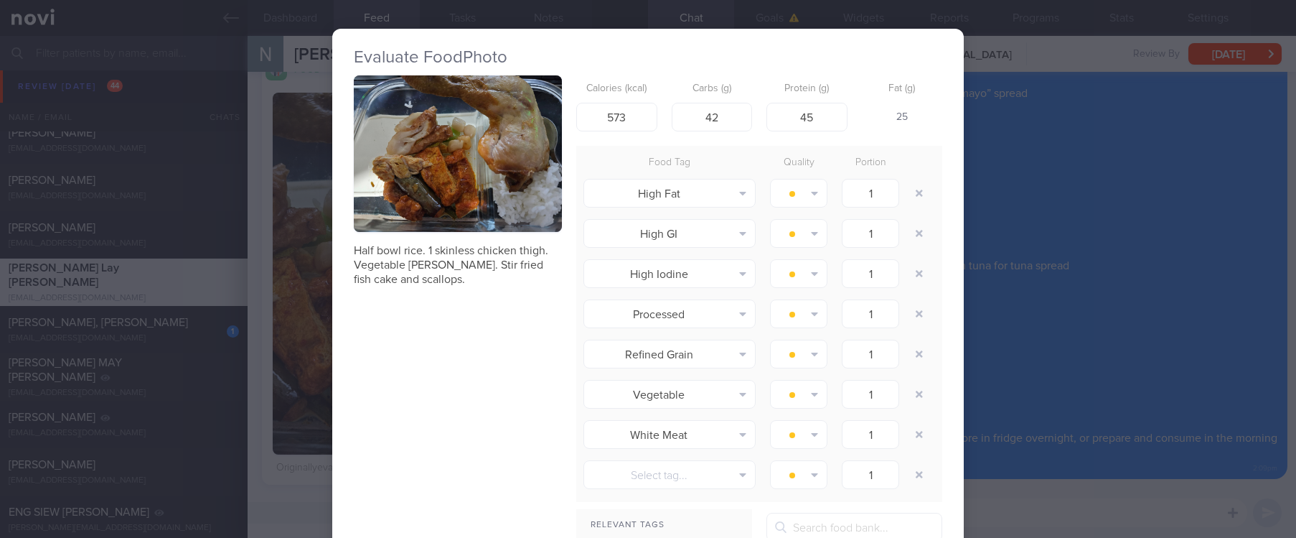
click at [480, 116] on button "button" at bounding box center [458, 153] width 208 height 156
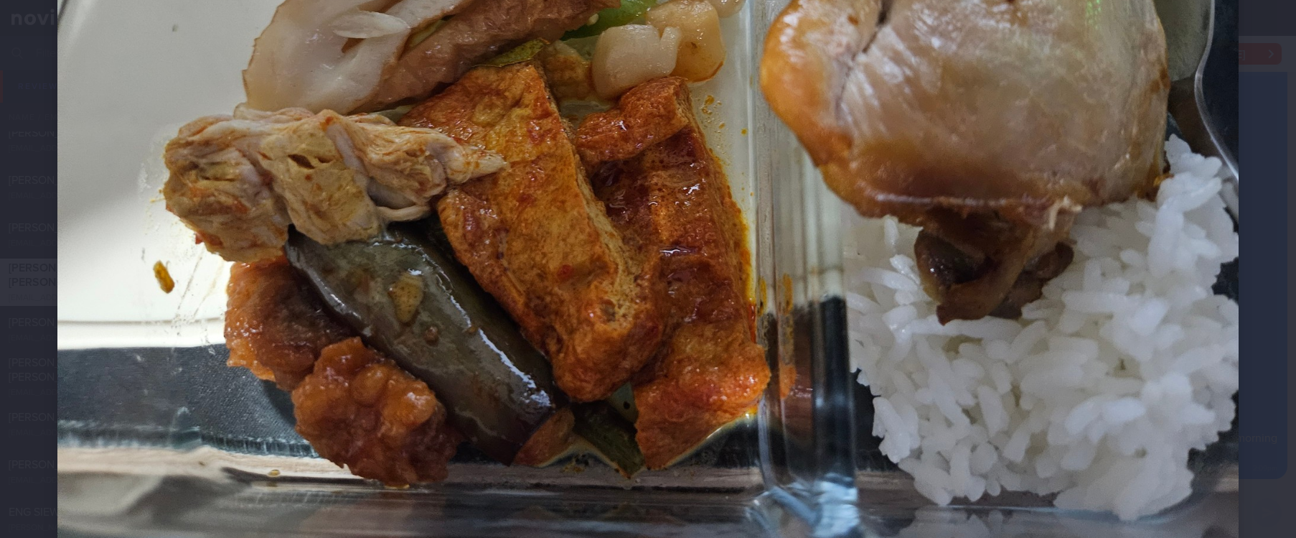
scroll to position [431, 0]
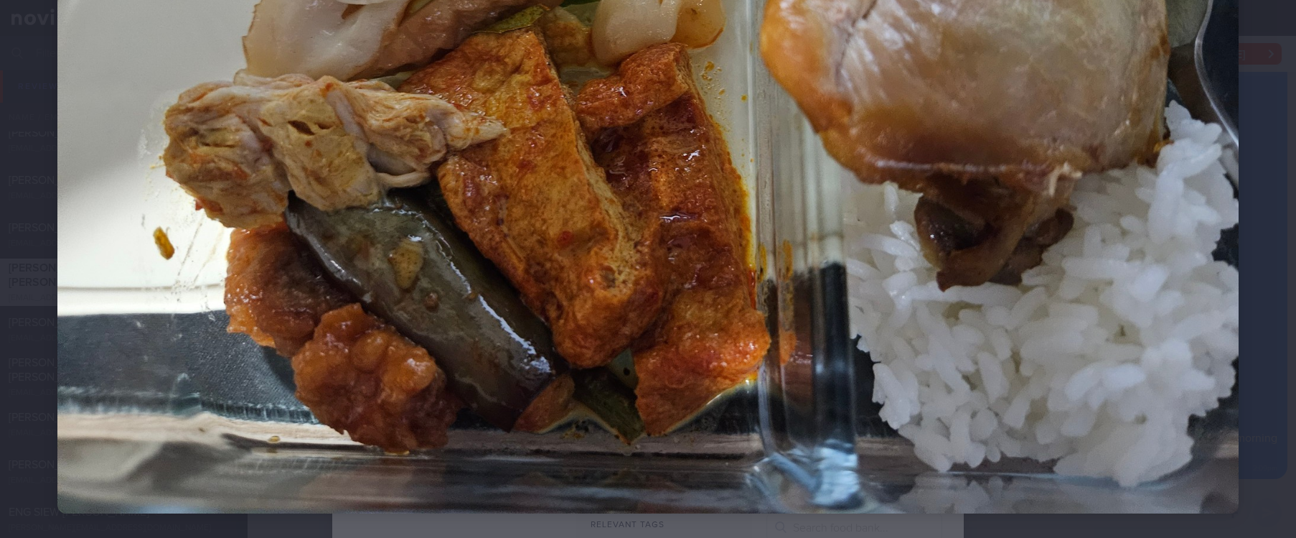
click at [1181, 439] on img at bounding box center [647, 70] width 1181 height 886
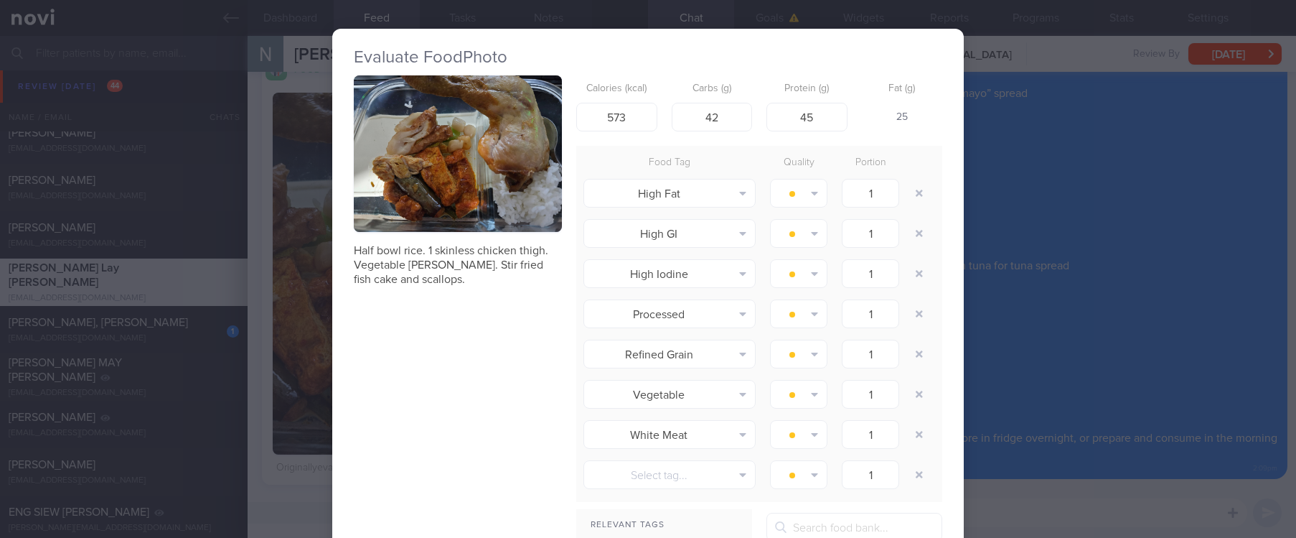
click at [1100, 426] on div "Evaluate Food Photo Half bowl rice. 1 skinless chicken thigh. Vegetable curry. …" at bounding box center [648, 269] width 1296 height 538
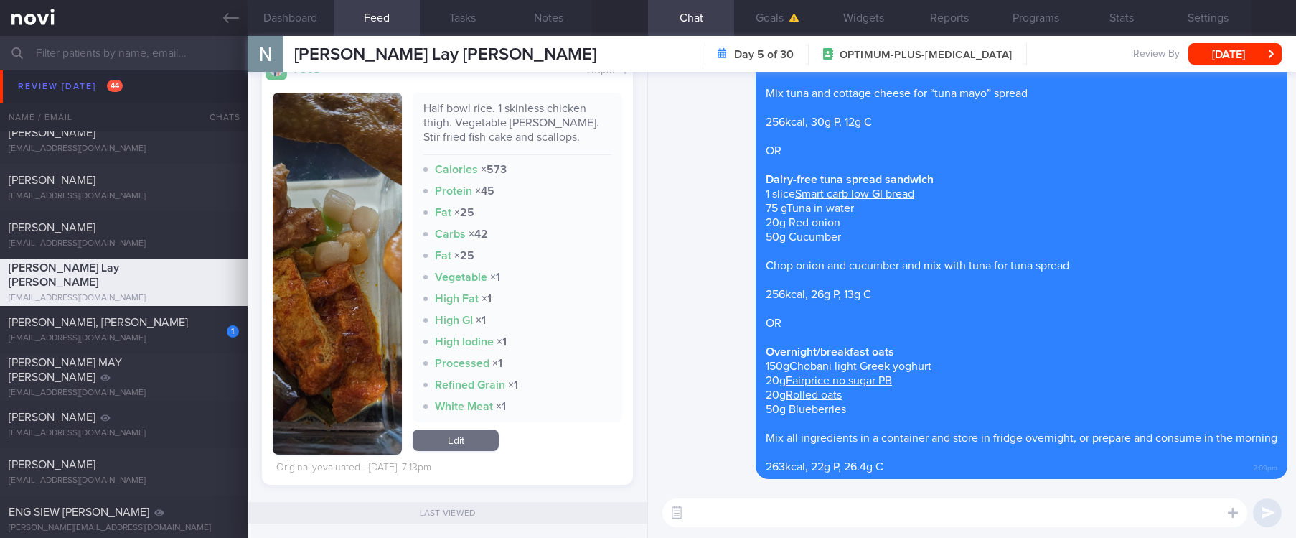
click at [364, 247] on button "button" at bounding box center [337, 274] width 129 height 362
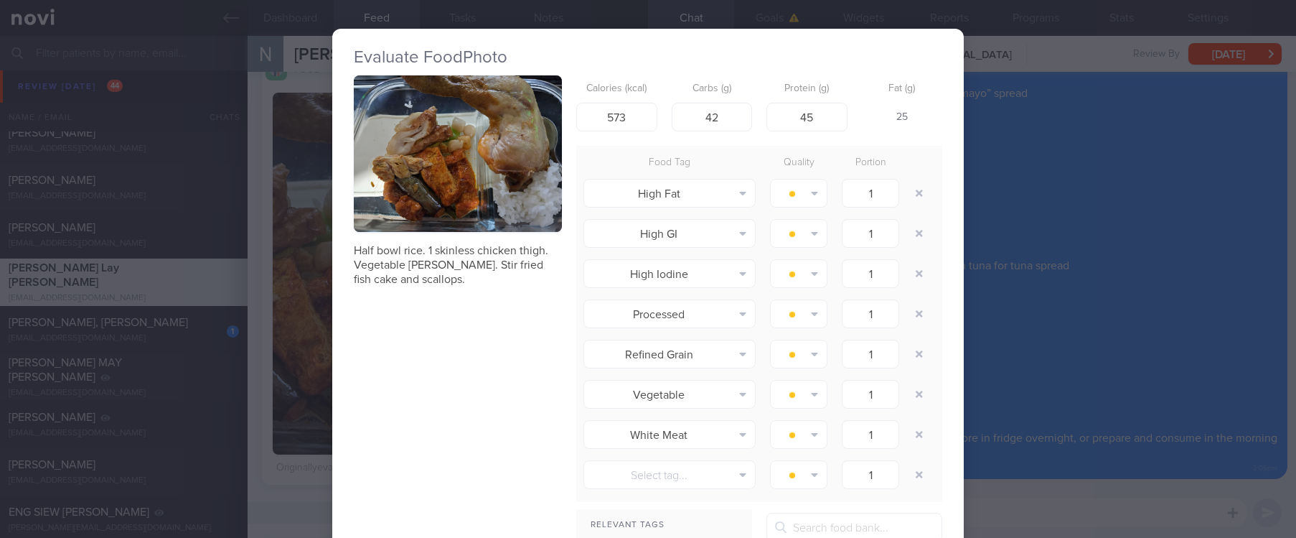
click at [1001, 318] on div "Evaluate Food Photo Half bowl rice. 1 skinless chicken thigh. Vegetable curry. …" at bounding box center [648, 269] width 1296 height 538
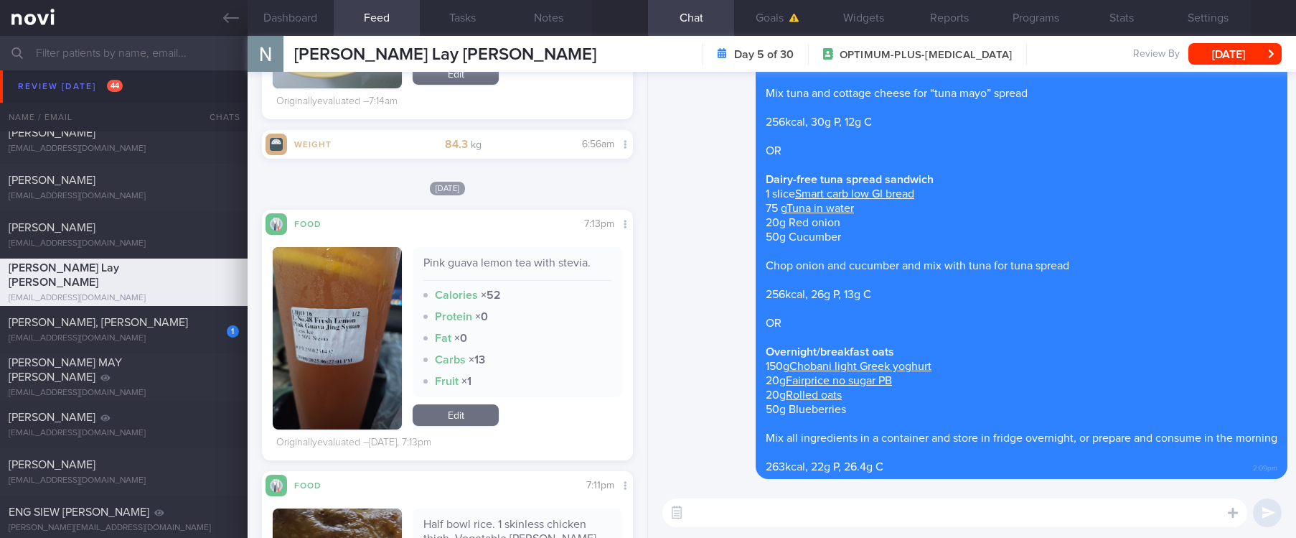
scroll to position [861, 0]
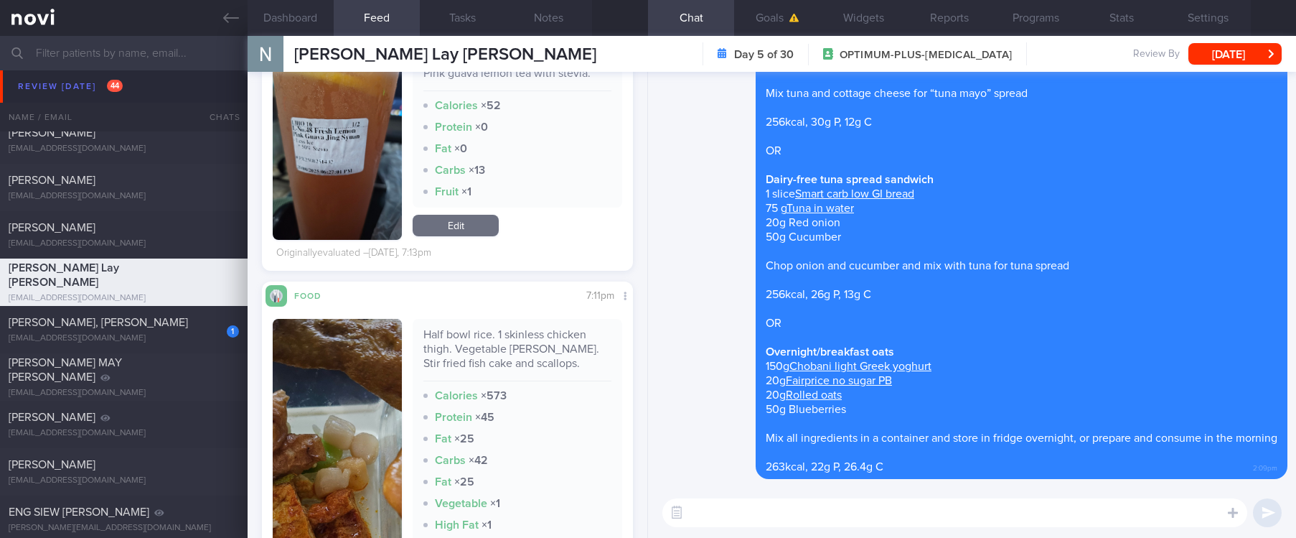
click at [740, 516] on textarea at bounding box center [955, 512] width 585 height 29
type textarea "Good amount of protein at dinner yesterday! :)"
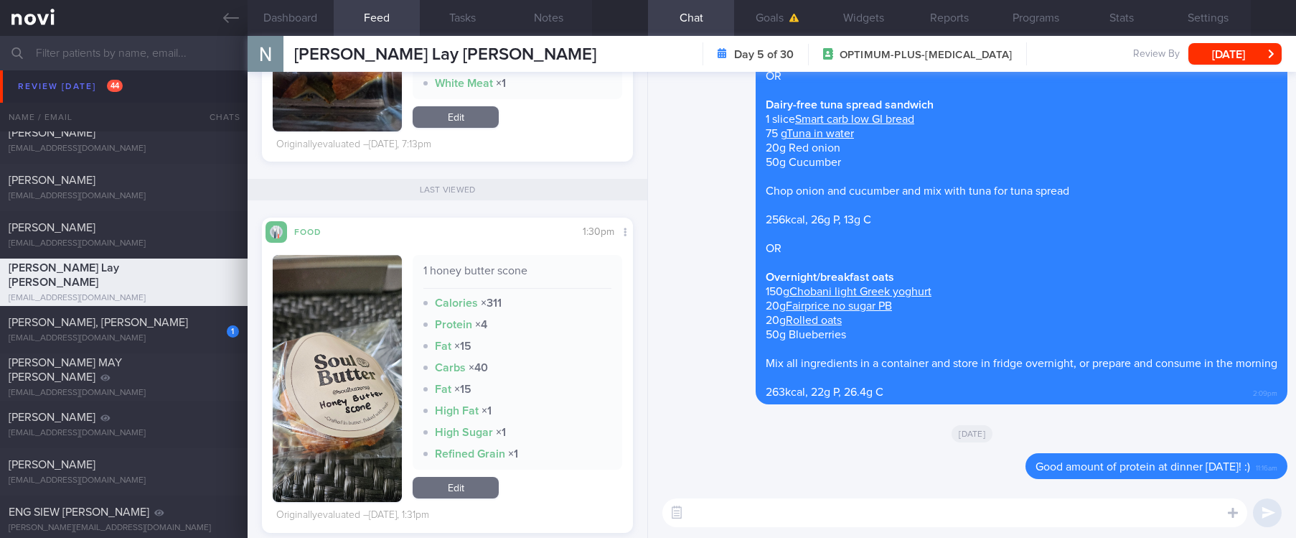
scroll to position [1507, 0]
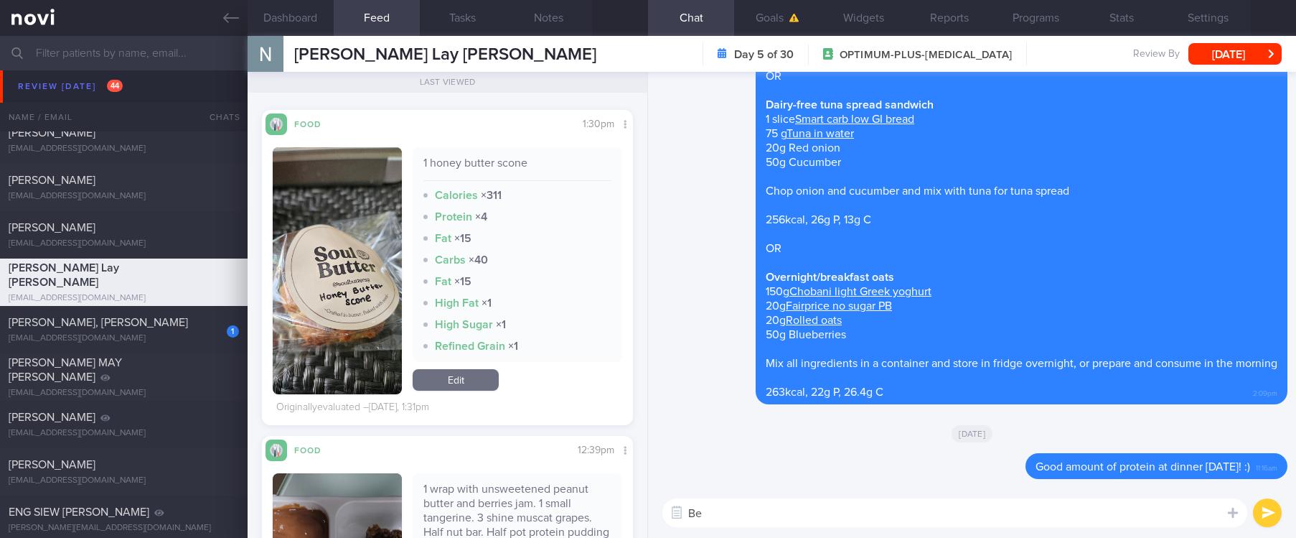
type textarea "B"
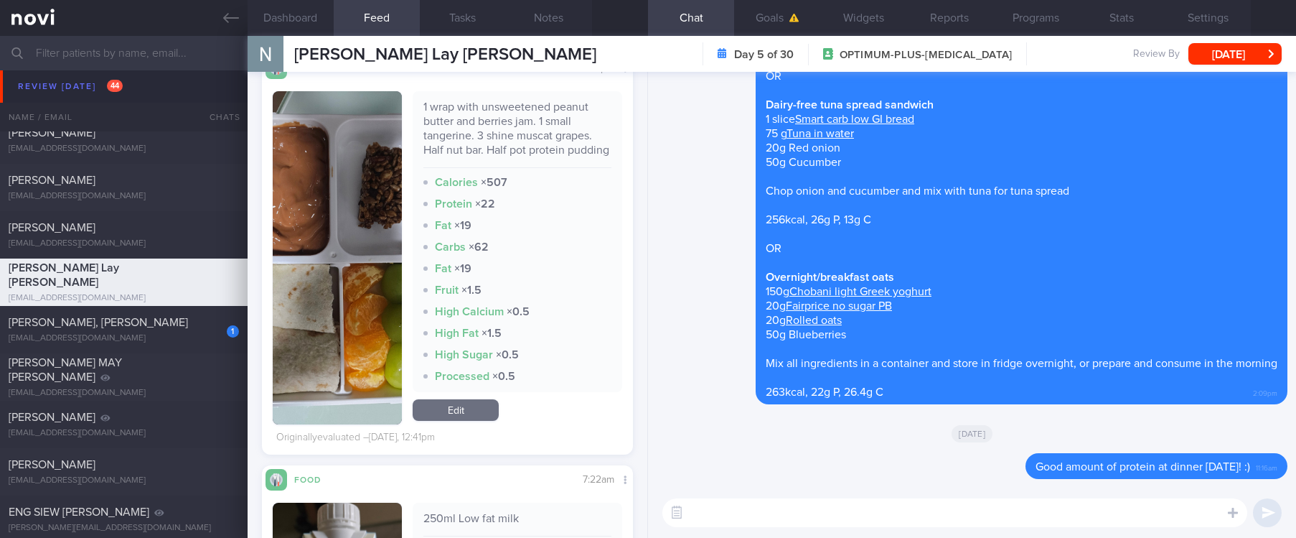
scroll to position [1723, 0]
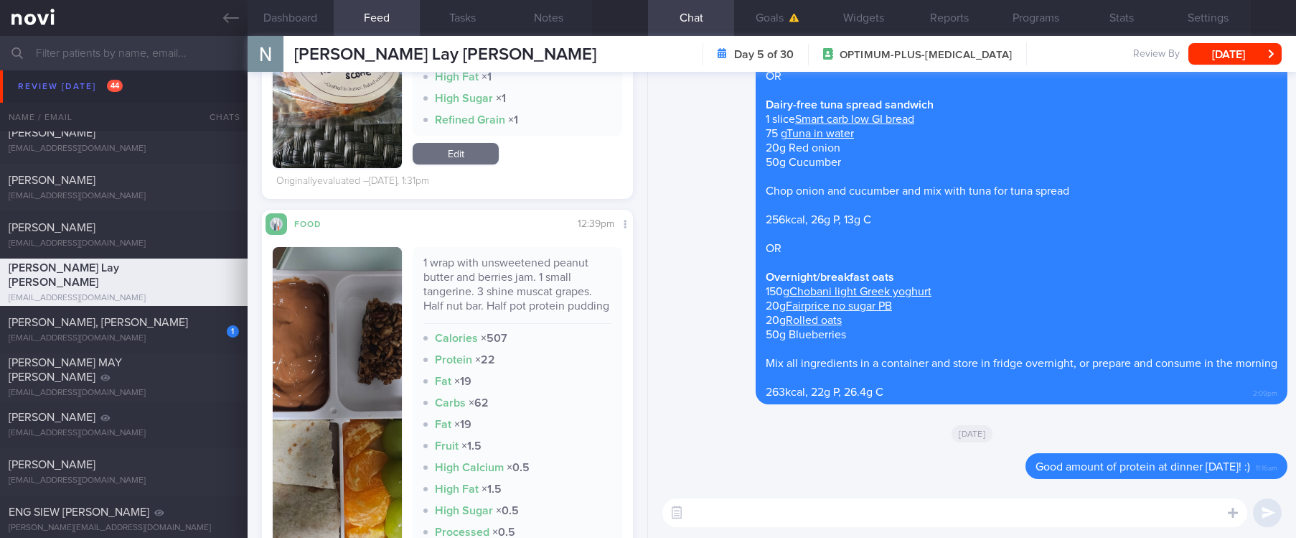
drag, startPoint x: 352, startPoint y: 357, endPoint x: 361, endPoint y: 352, distance: 10.4
click at [352, 356] on img "button" at bounding box center [337, 413] width 129 height 333
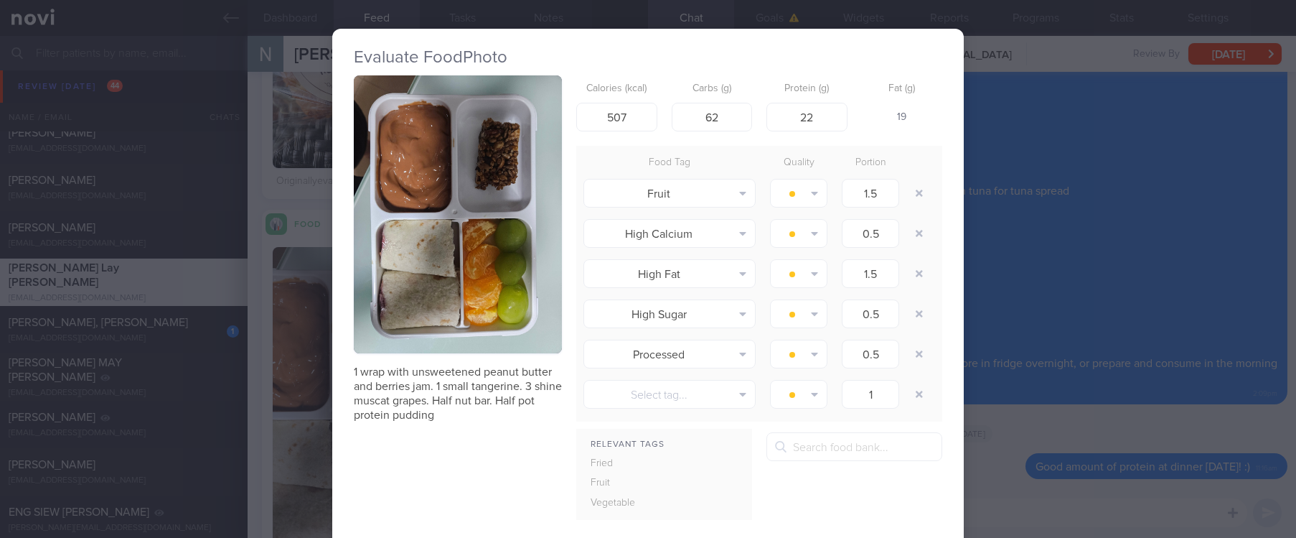
click at [501, 280] on button "button" at bounding box center [458, 214] width 208 height 278
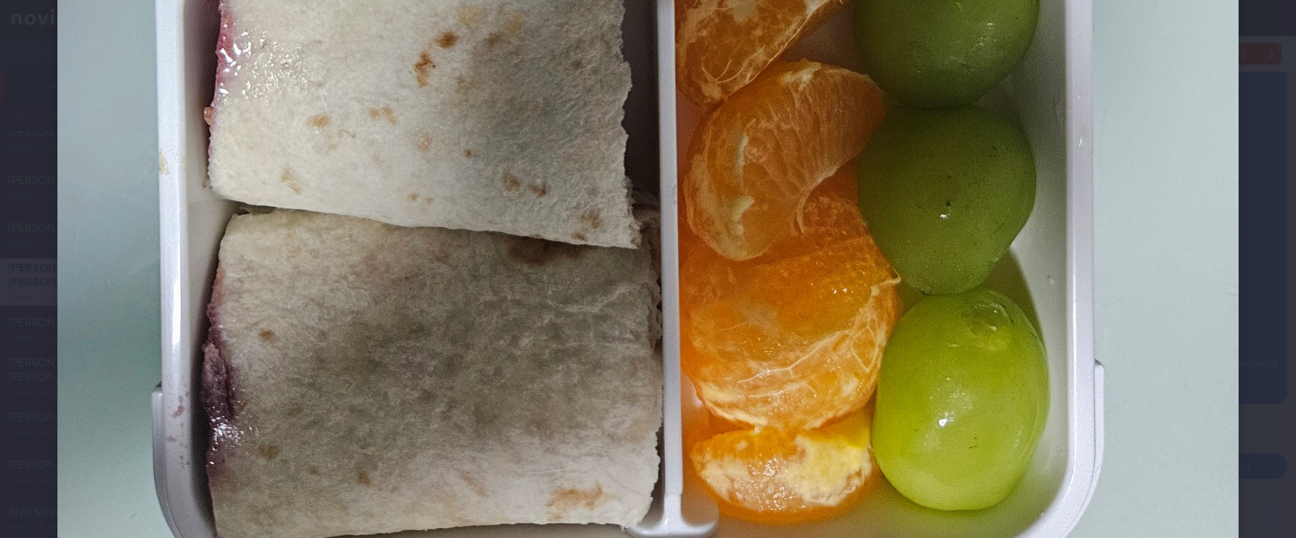
scroll to position [1077, 0]
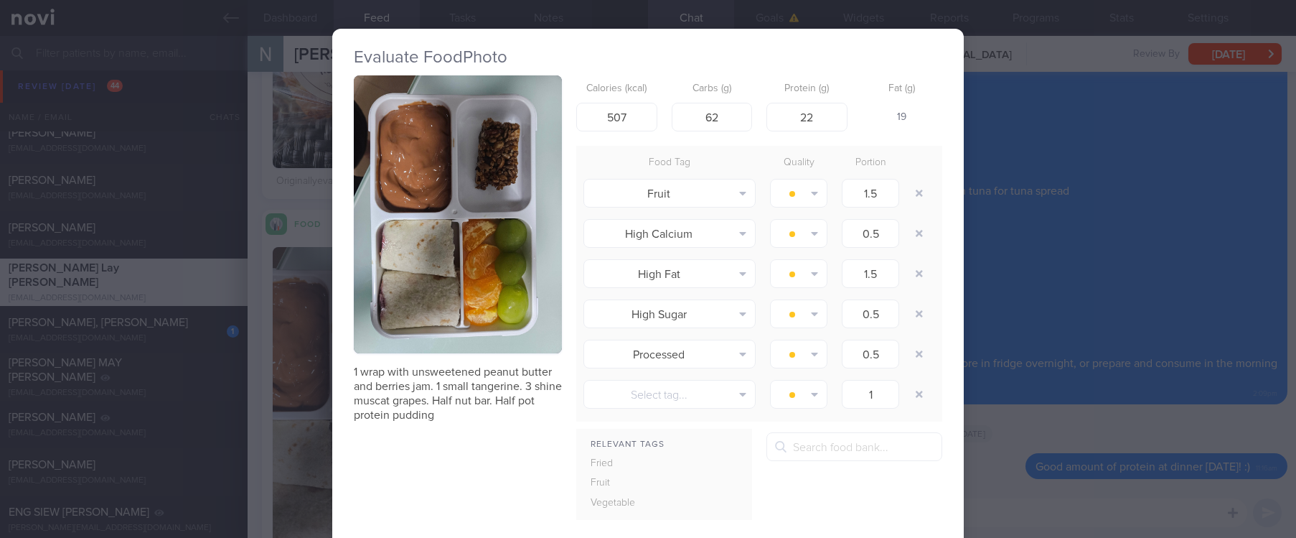
click at [1105, 347] on div "Evaluate Food Photo 1 wrap with unsweetened peanut butter and berries jam. 1 sm…" at bounding box center [648, 269] width 1296 height 538
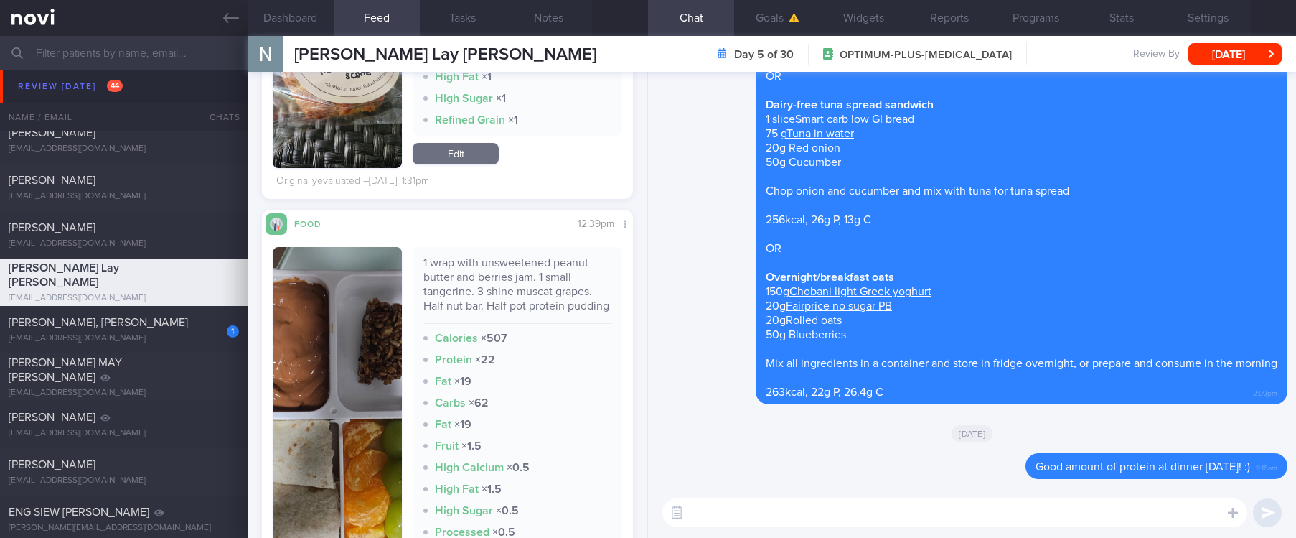
scroll to position [1615, 0]
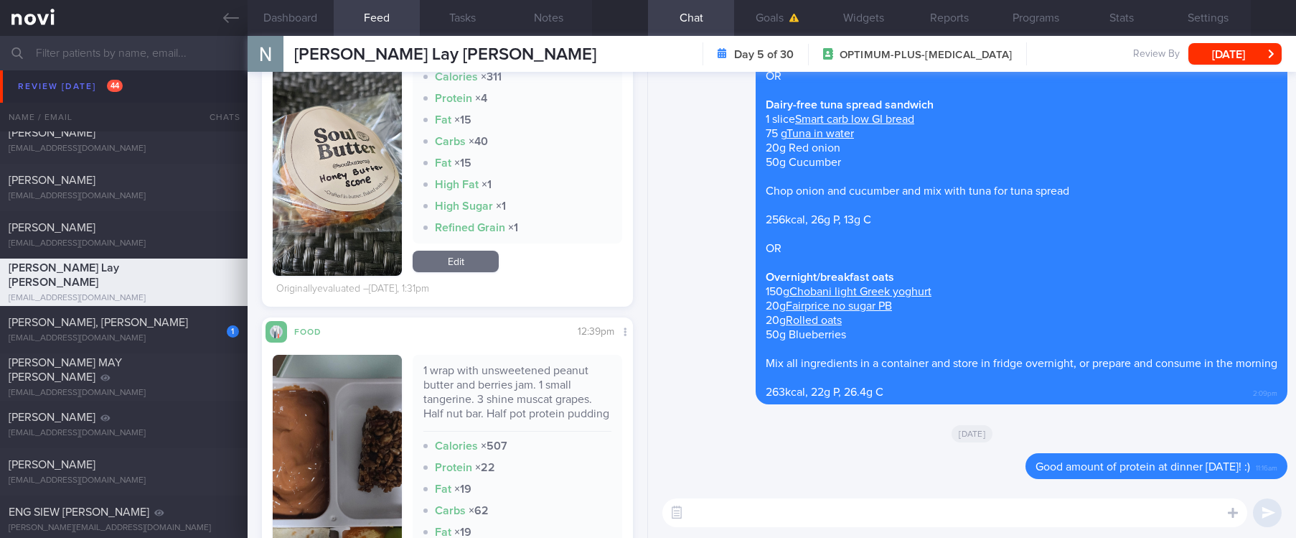
click at [763, 513] on textarea at bounding box center [955, 512] width 585 height 29
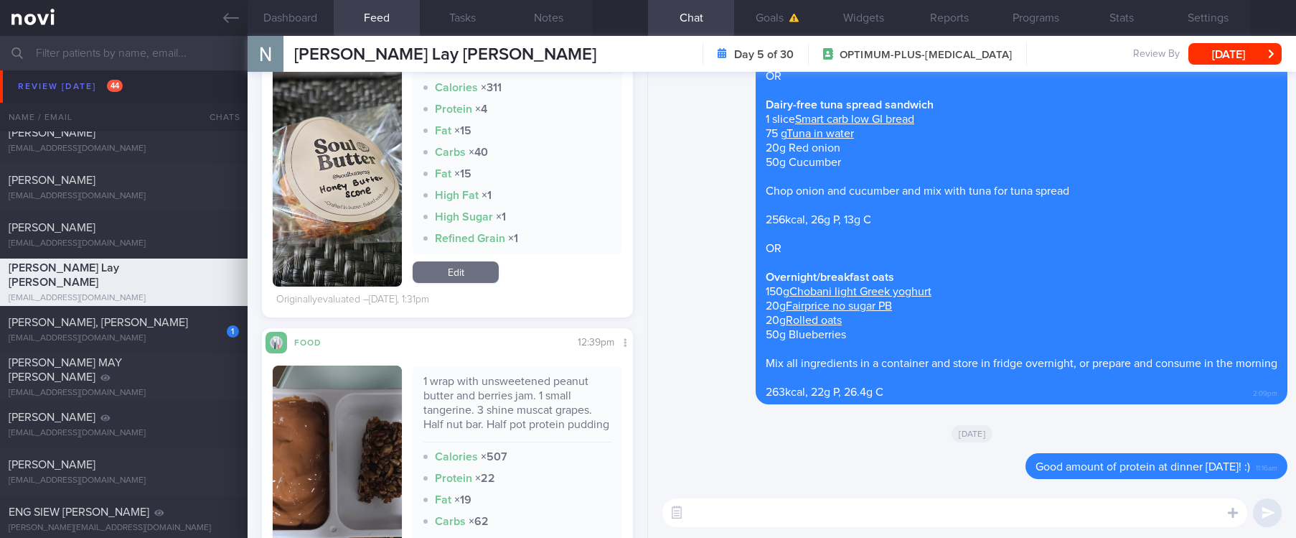
scroll to position [1292, 0]
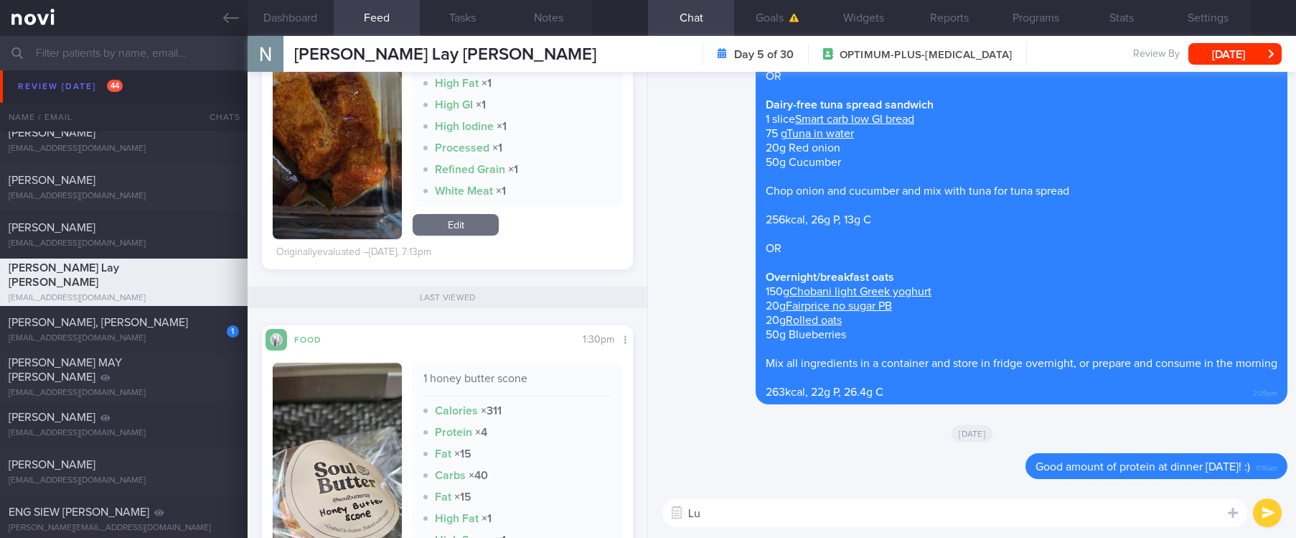
type textarea "L"
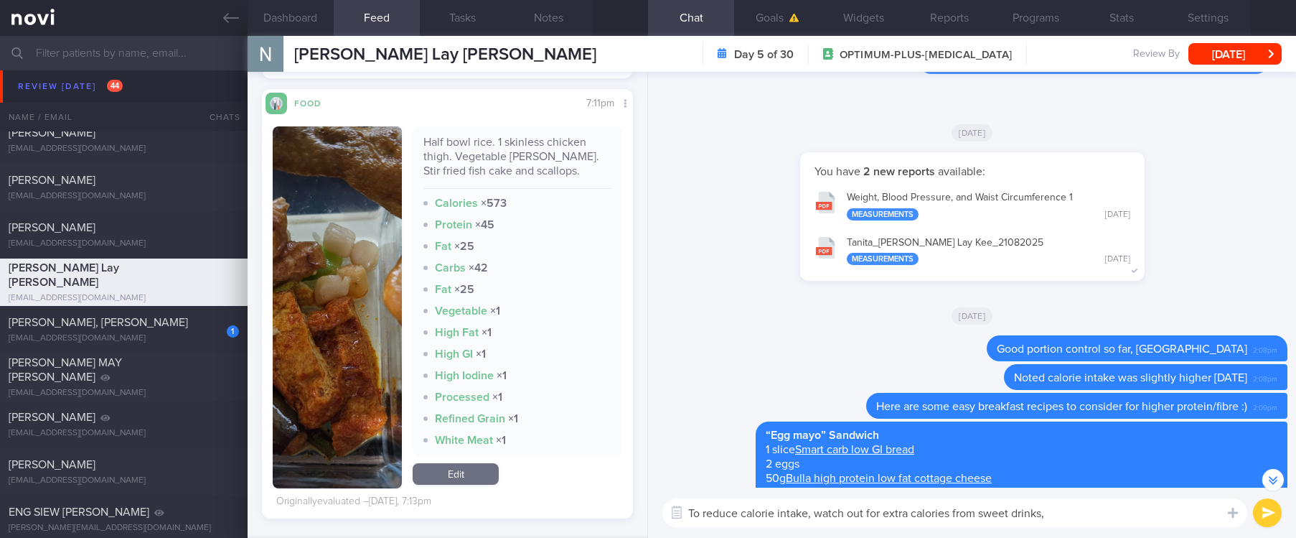
scroll to position [1077, 0]
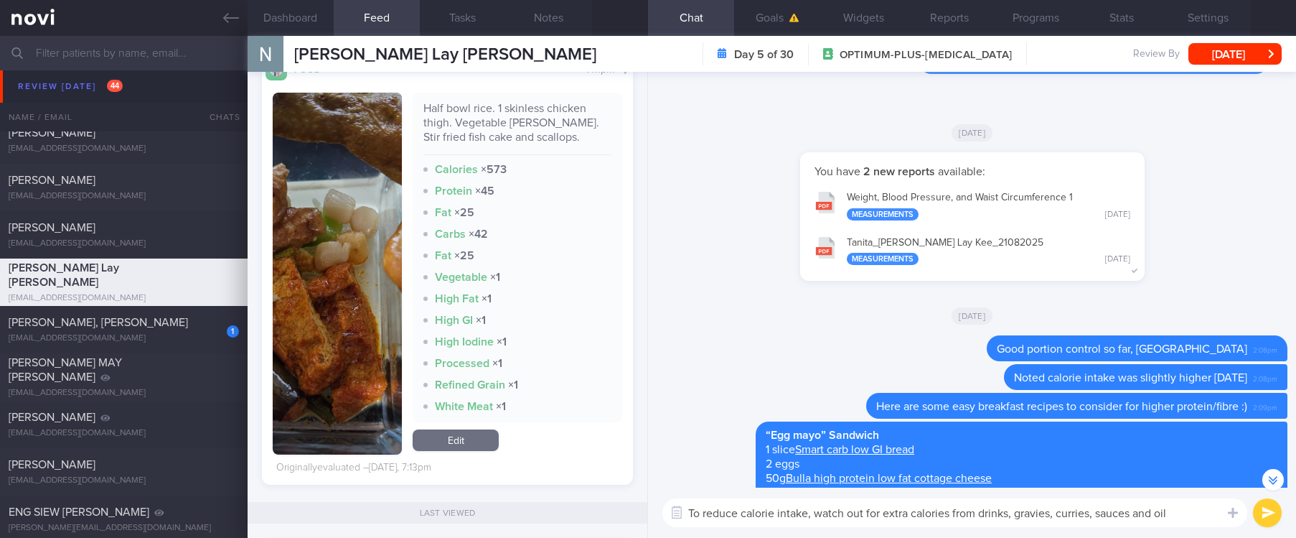
type textarea "To reduce calorie intake, watch out for extra calories from drinks, gravies, cu…"
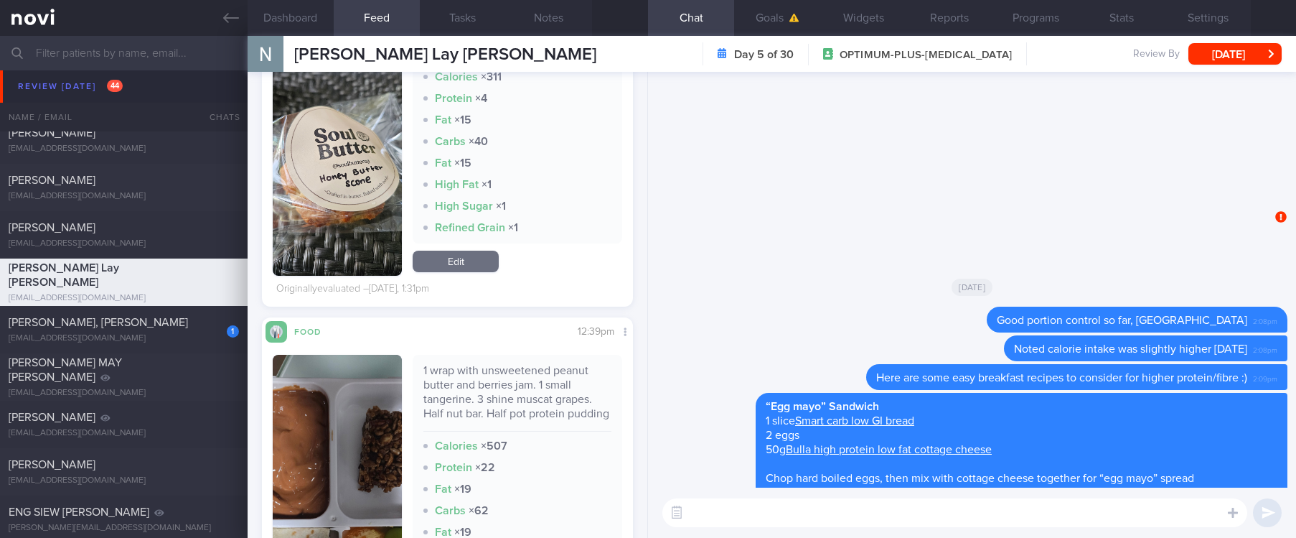
scroll to position [0, 0]
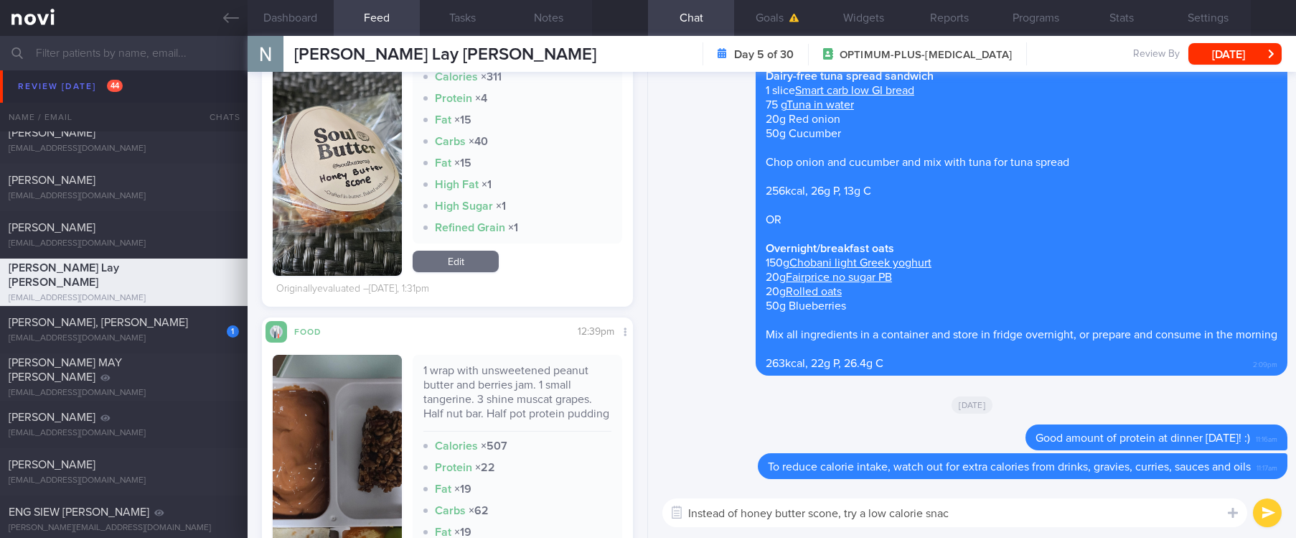
type textarea "Instead of honey butter scone, try a low calorie snack"
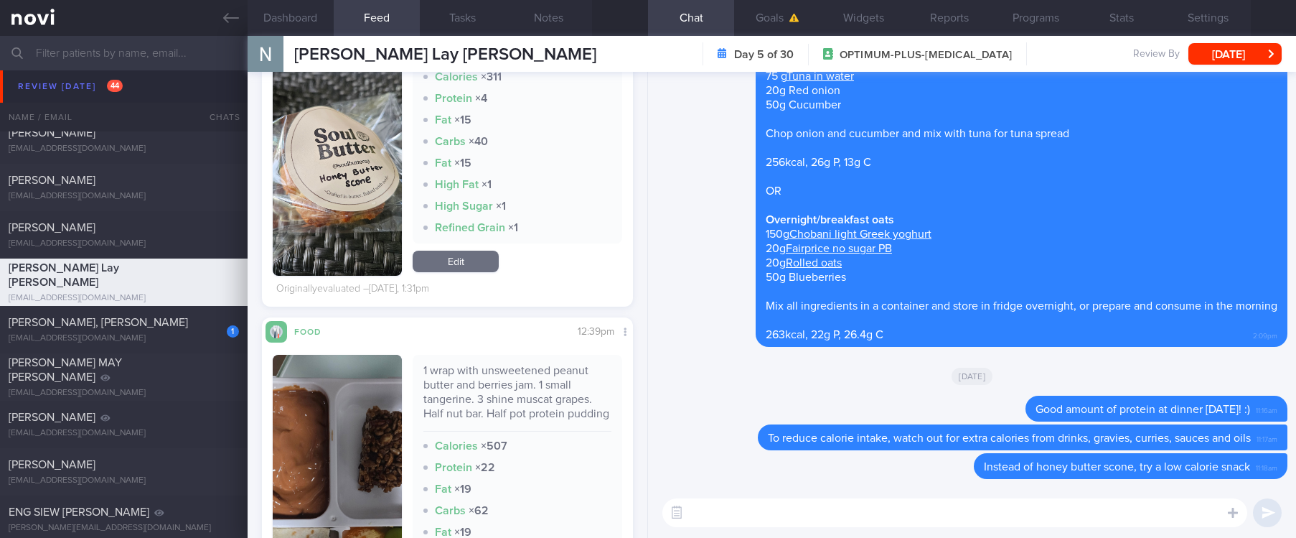
click at [835, 516] on textarea at bounding box center [955, 512] width 585 height 29
paste textarea "- Strawberries - Lightly salted popcorn - Watermelon - Egg white omelette - Che…"
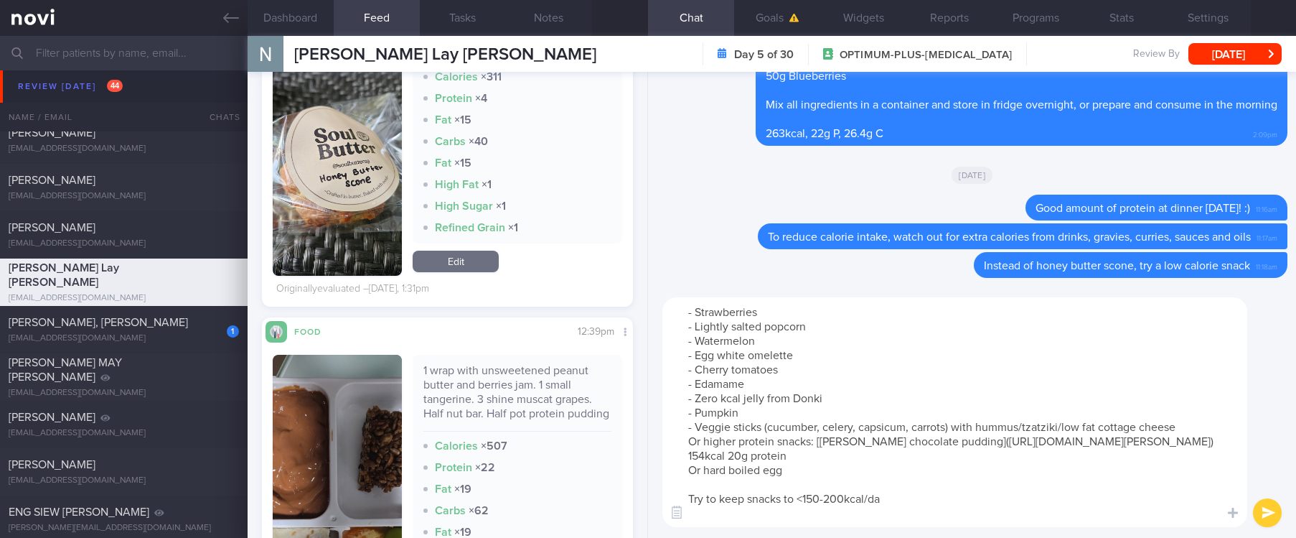
type textarea "- Strawberries - Lightly salted popcorn - Watermelon - Egg white omelette - Che…"
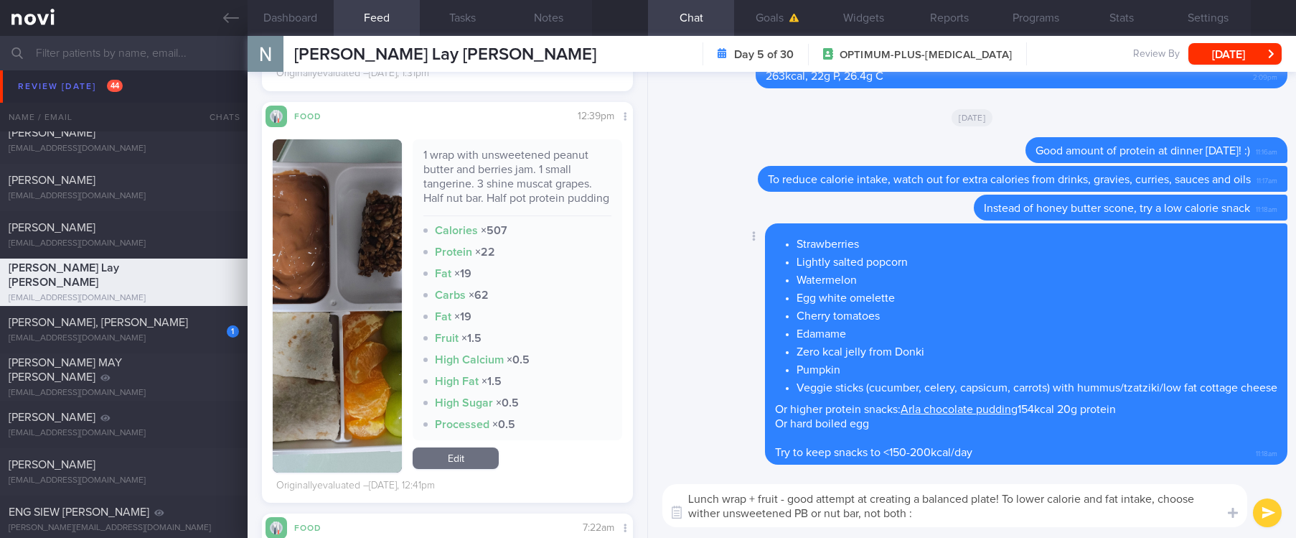
type textarea "Lunch wrap + fruit - good attempt at creating a balanced plate! To lower calori…"
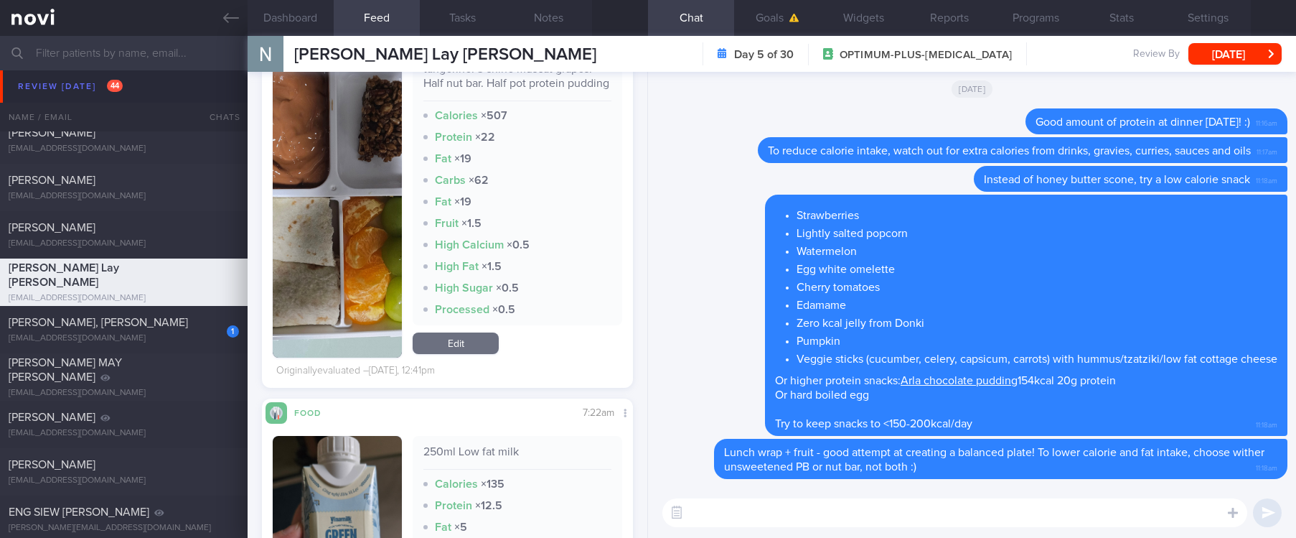
scroll to position [1830, 0]
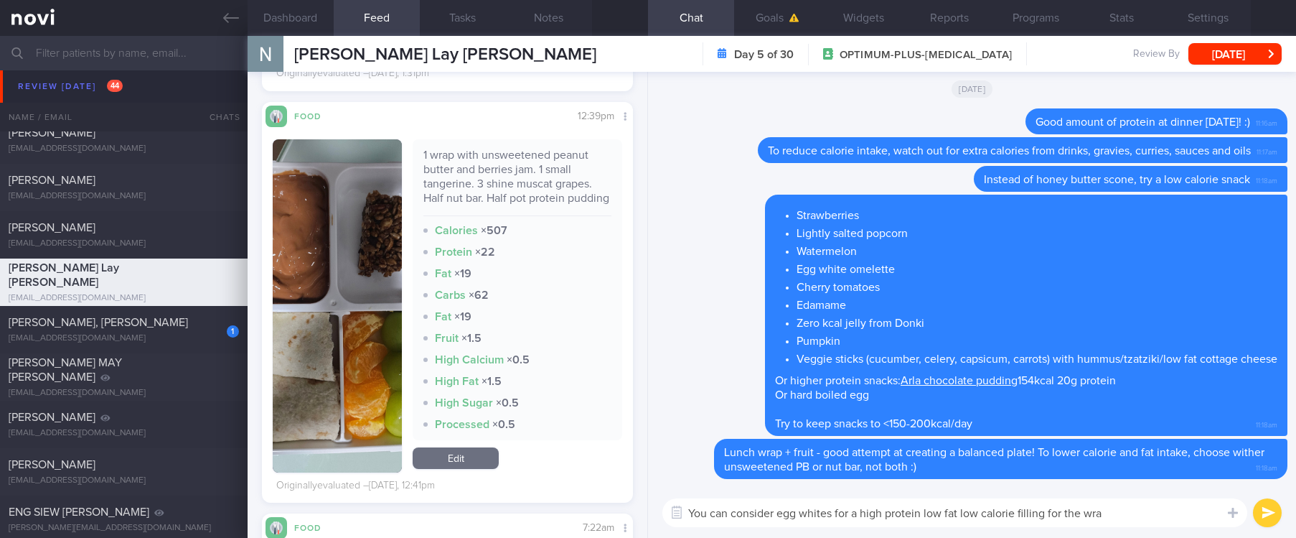
type textarea "You can consider egg whites for a high protein low fat low calorie filling for …"
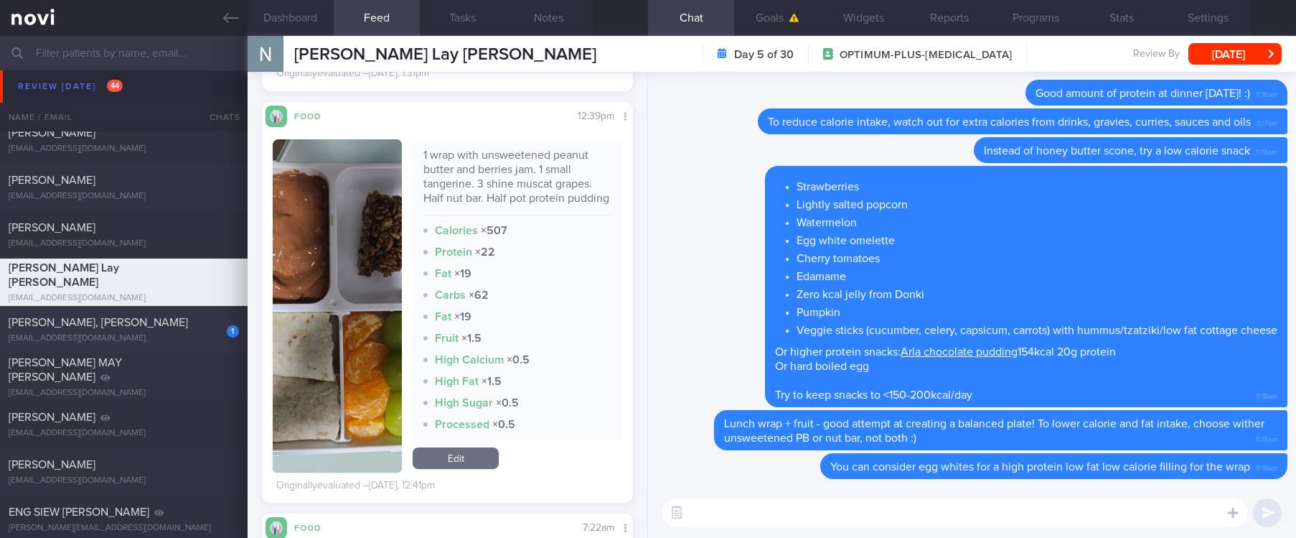
click at [171, 318] on div "LAI YILING, KARIN" at bounding box center [122, 322] width 227 height 14
click at [868, 507] on textarea at bounding box center [955, 512] width 585 height 29
type textarea "Or tuna in water :)"
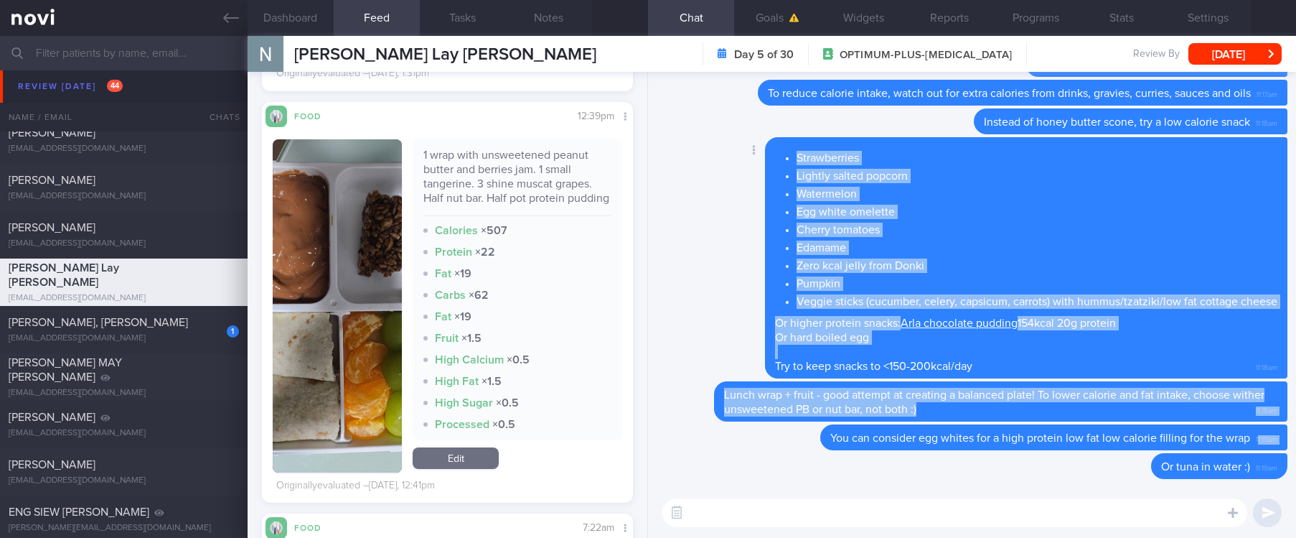
drag, startPoint x: 1241, startPoint y: 440, endPoint x: 749, endPoint y: 376, distance: 495.8
click at [703, 421] on div "Delete Lunch wrap + fruit - good attempt at creating a balanced plate! To lower…" at bounding box center [972, 401] width 631 height 40
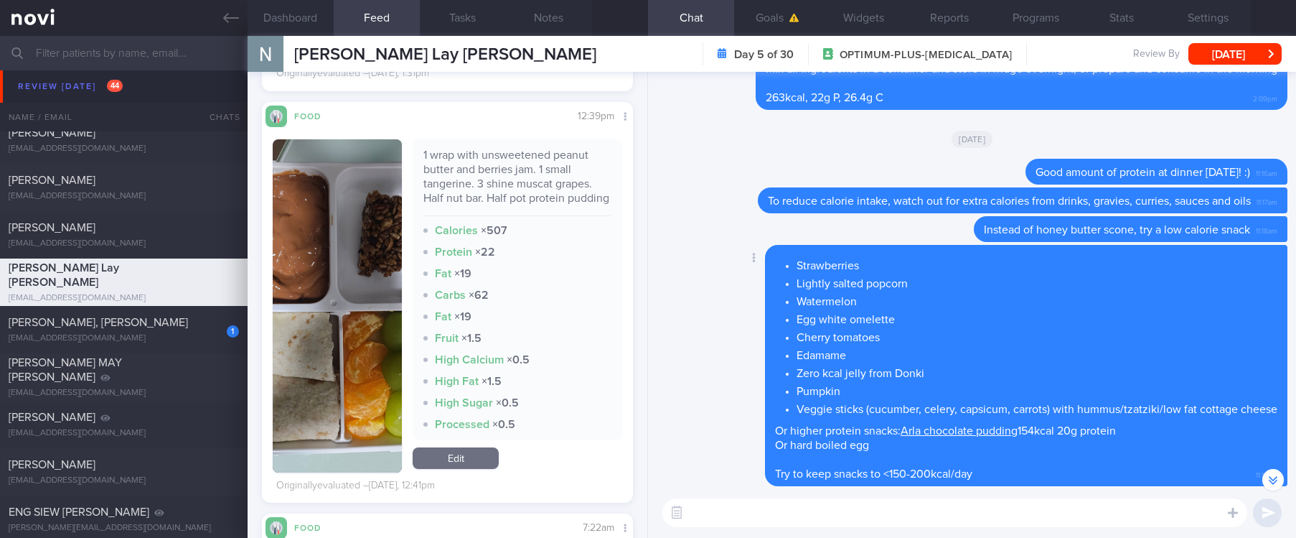
scroll to position [0, 0]
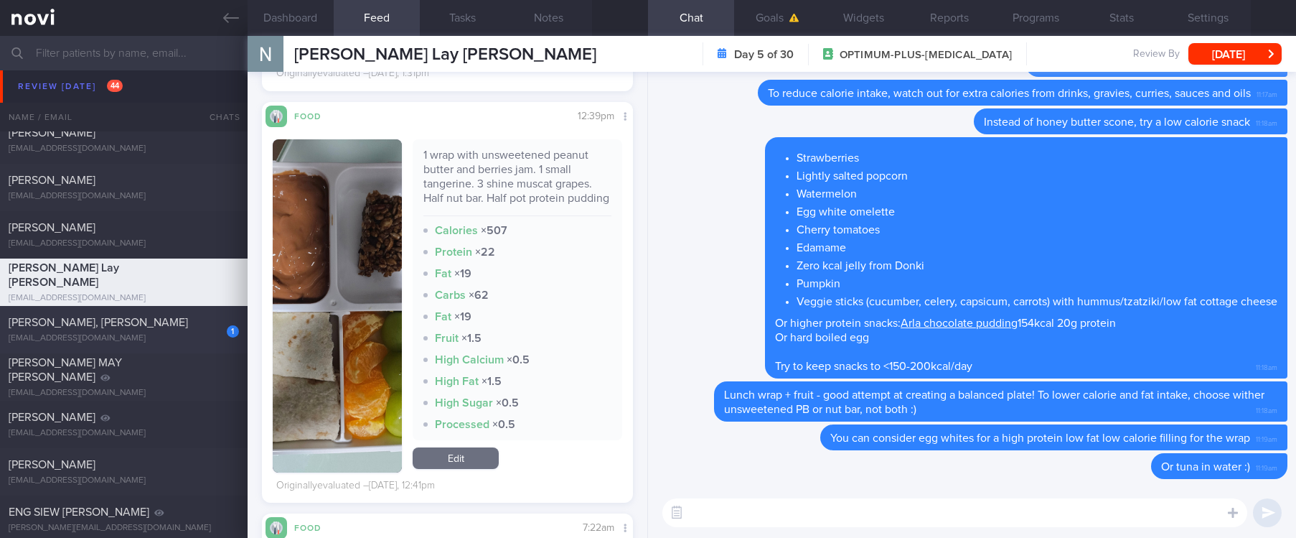
click at [139, 307] on div "1 LAI YILING, KARIN mzh8my77zk@privaterelay.appleid.com Yesterday 2 months ago …" at bounding box center [648, 329] width 1296 height 47
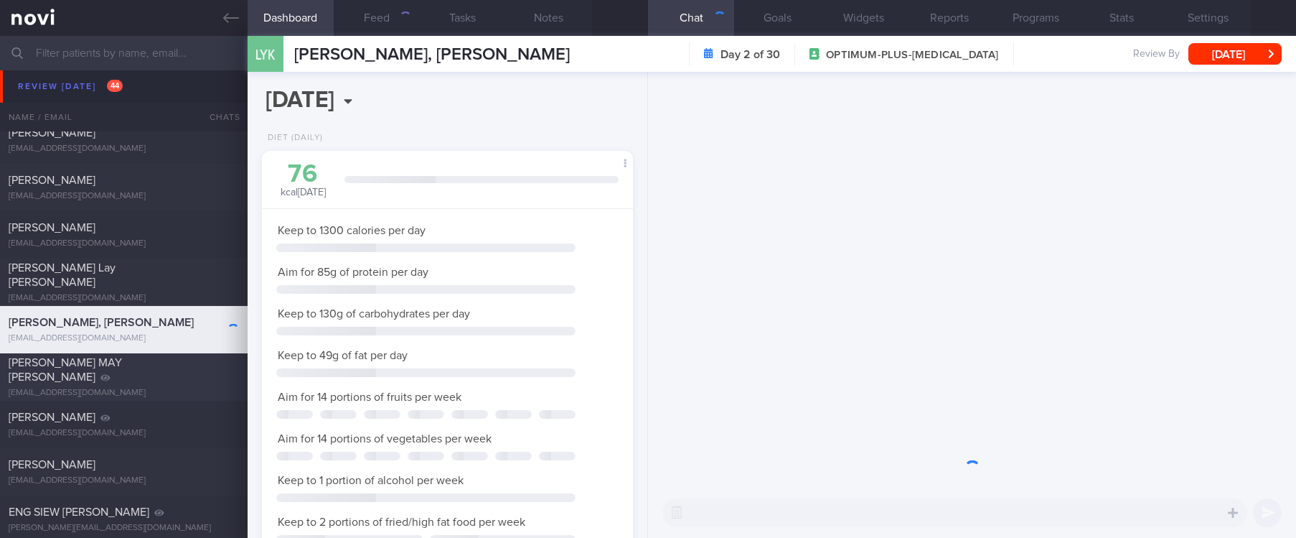
scroll to position [164, 329]
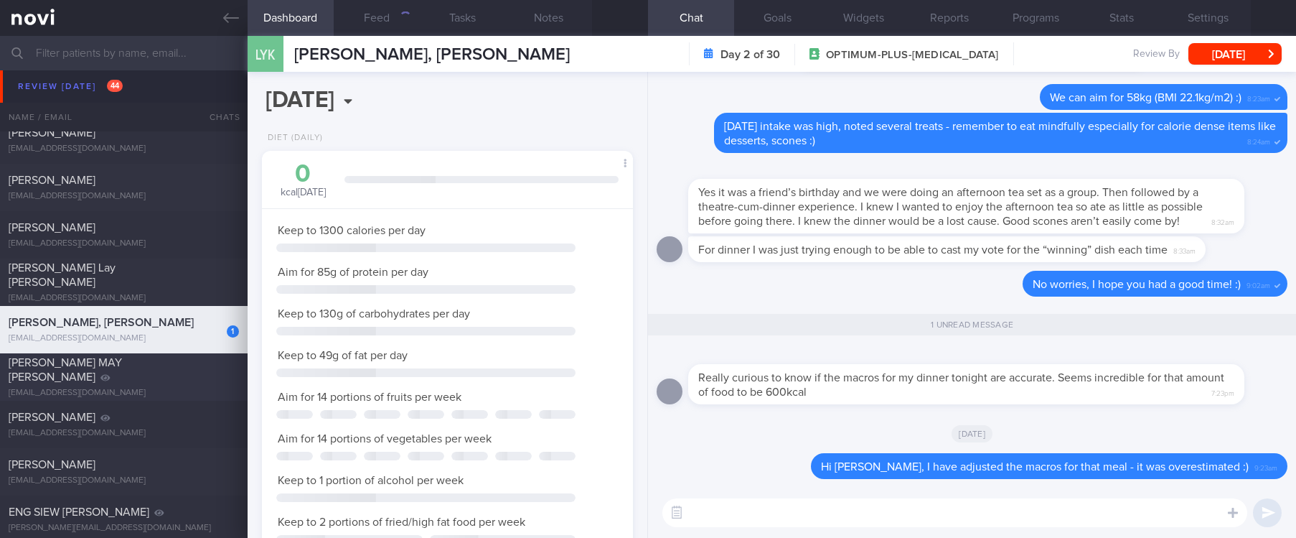
click at [192, 376] on div "CHENG SOO MAY STACY" at bounding box center [122, 369] width 227 height 29
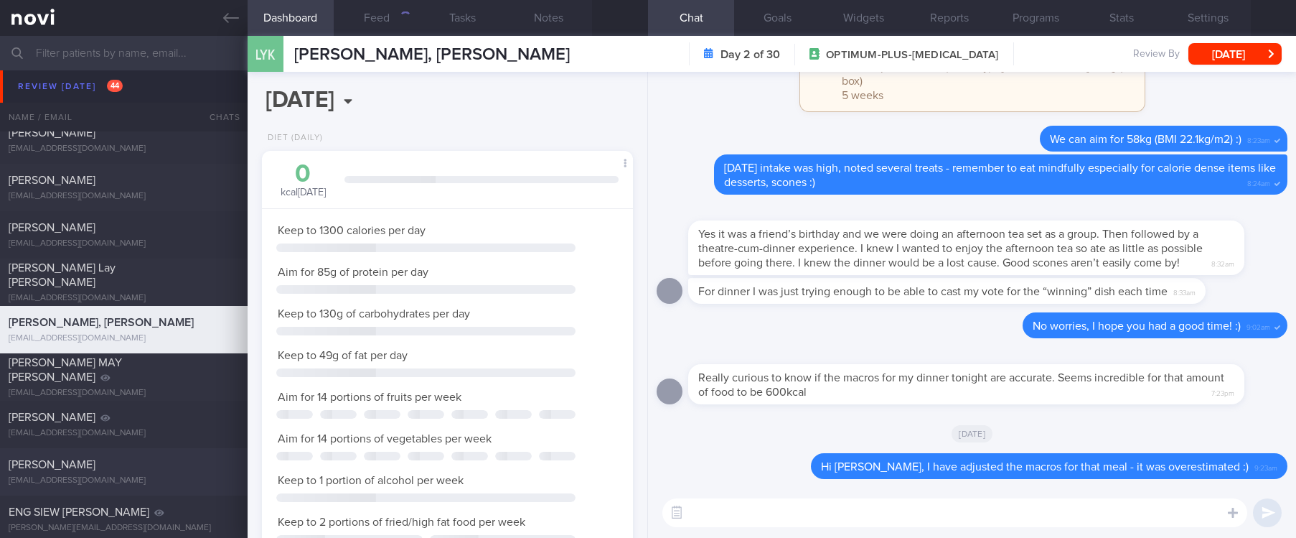
click at [149, 482] on div "hansungwook@gmail.com" at bounding box center [124, 480] width 230 height 11
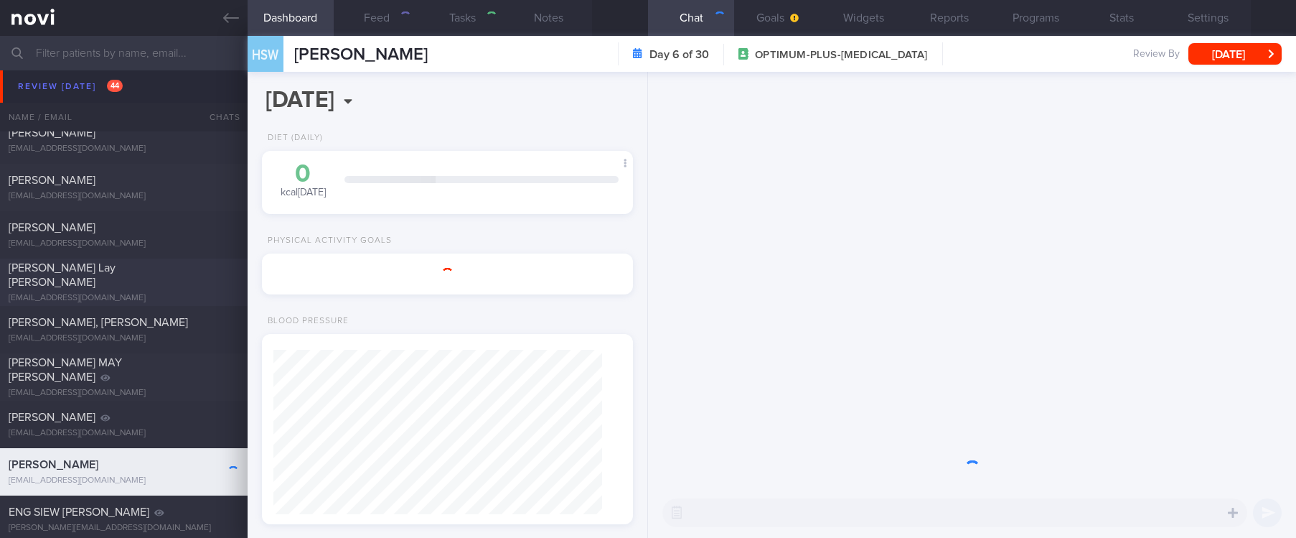
type input "tracked. HTN"
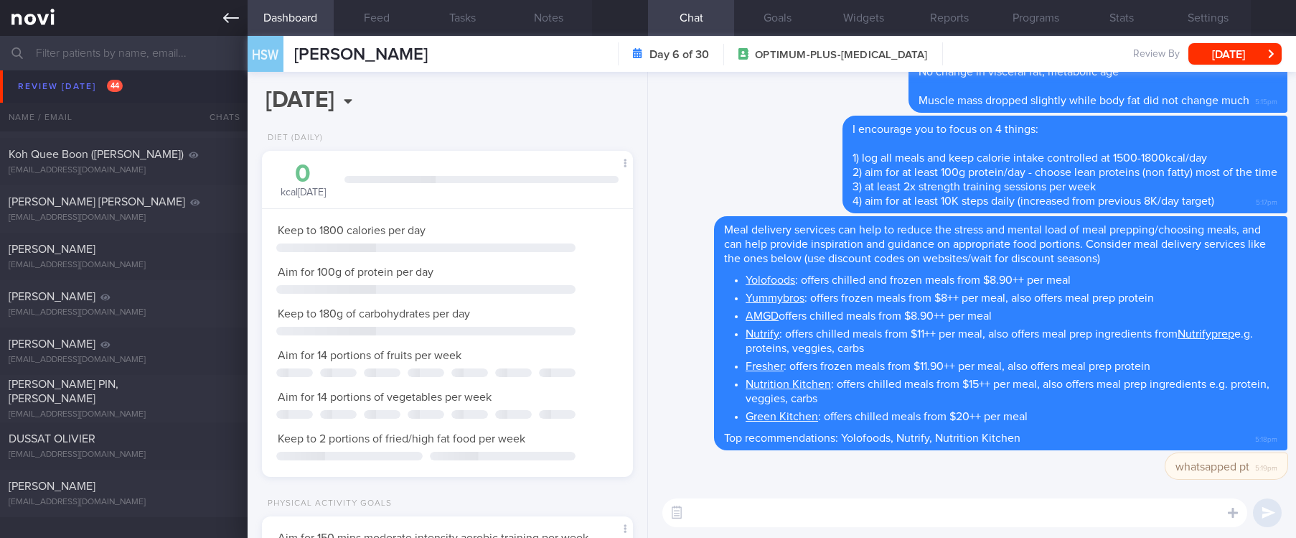
scroll to position [538, 0]
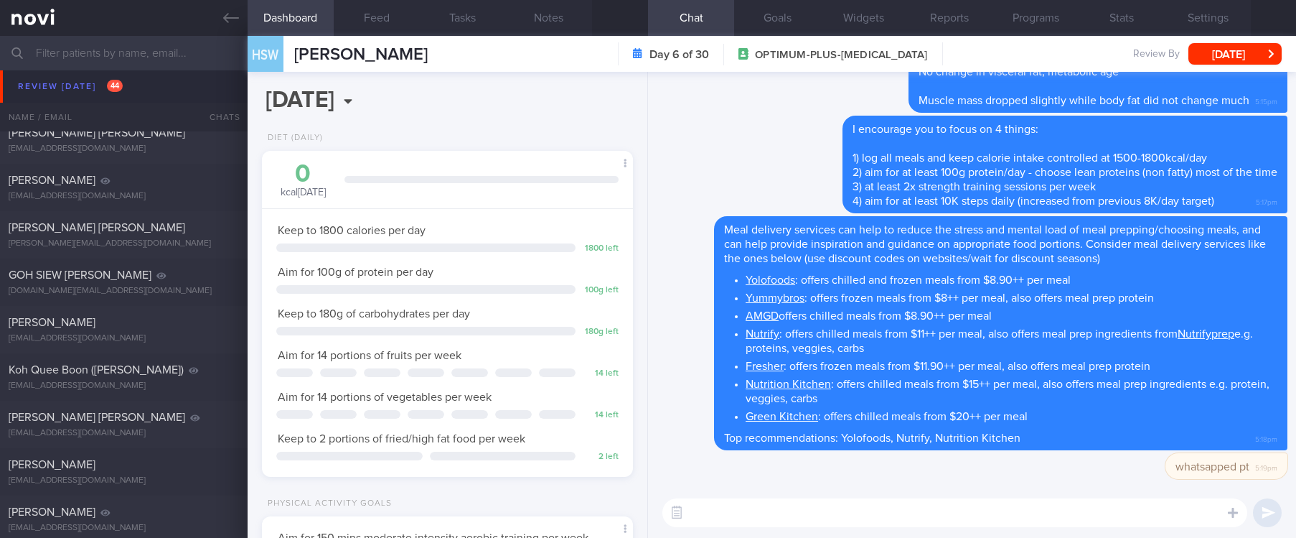
drag, startPoint x: 225, startPoint y: 22, endPoint x: 313, endPoint y: 100, distance: 118.0
click at [225, 22] on icon at bounding box center [231, 18] width 16 height 16
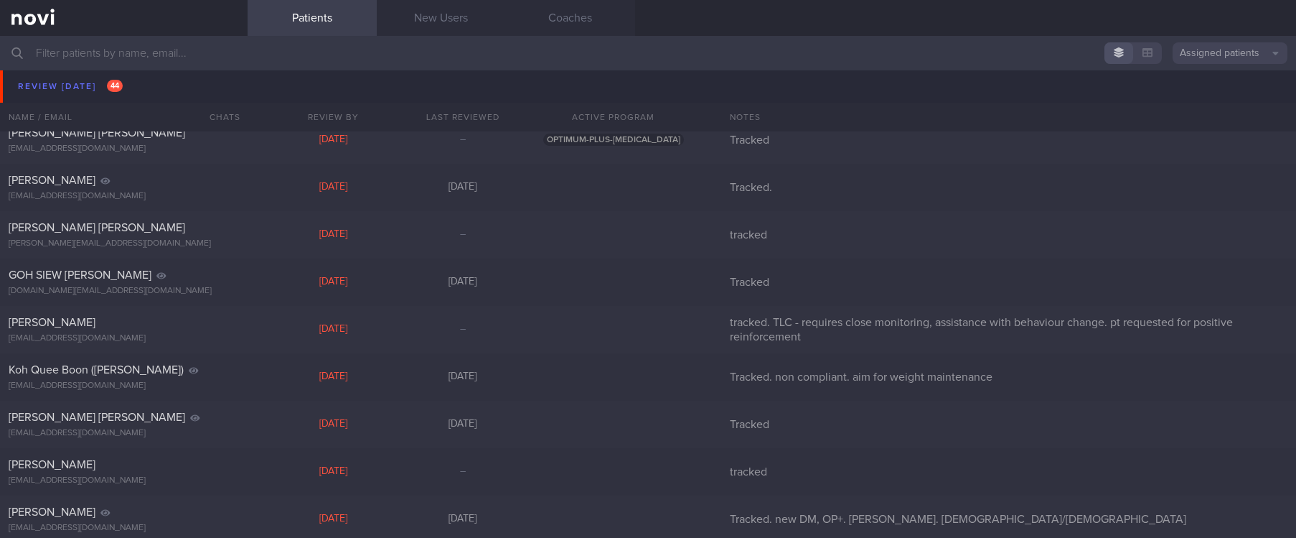
click at [90, 92] on div "Vishnu Jeffery vishnujeffery@gmail.com" at bounding box center [124, 92] width 248 height 29
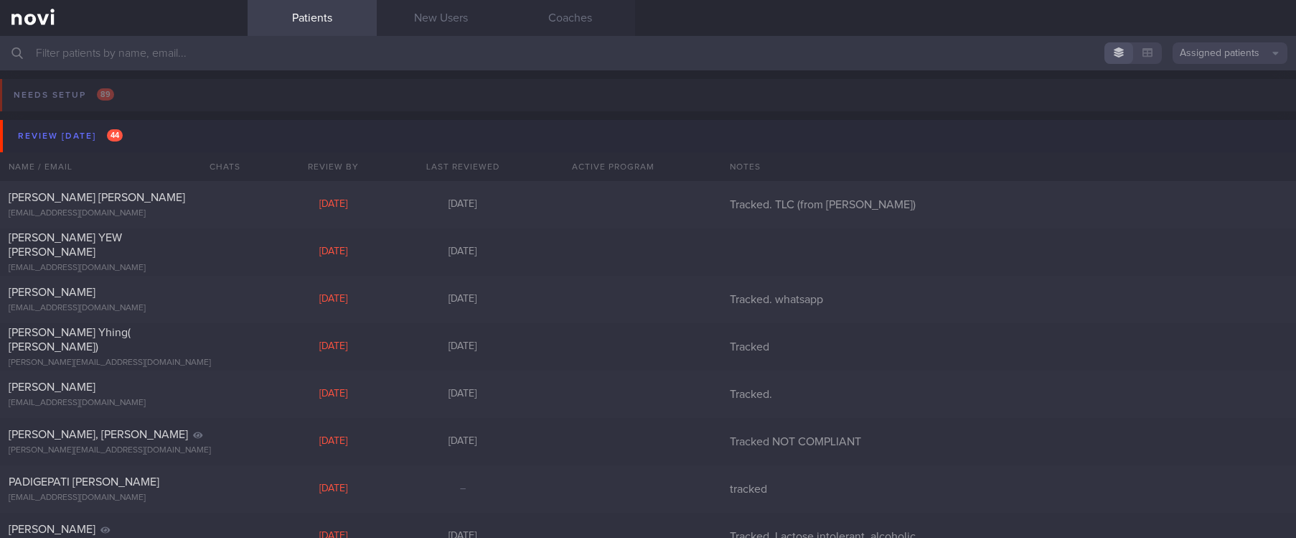
click at [186, 139] on button "Review today 44" at bounding box center [650, 136] width 1301 height 32
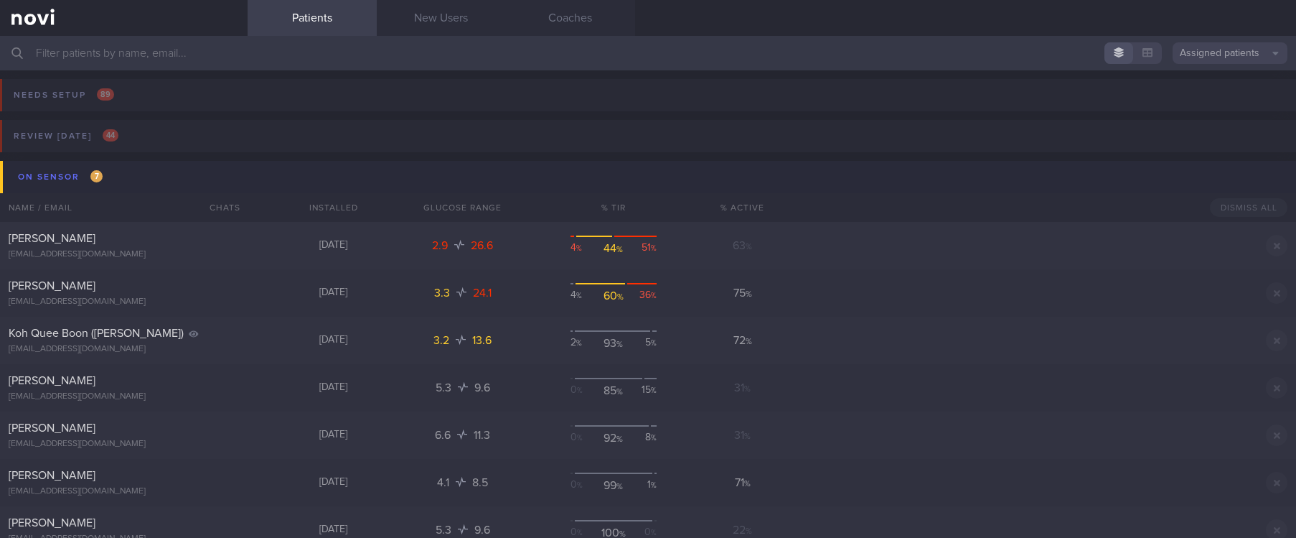
click at [155, 173] on button "On sensor 7" at bounding box center [650, 177] width 1301 height 32
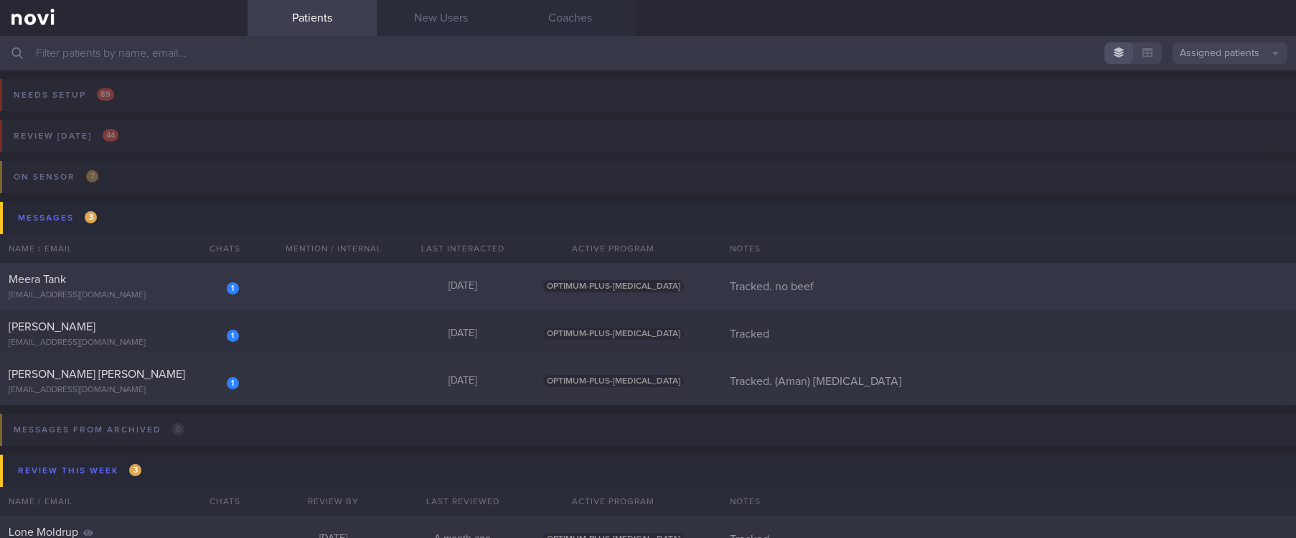
click at [329, 278] on div "1 Meera Tank meera.tank@outlook.com Yesterday OPTIMUM-PLUS-RYBELSUS Tracked. no…" at bounding box center [648, 286] width 1296 height 47
select select "8"
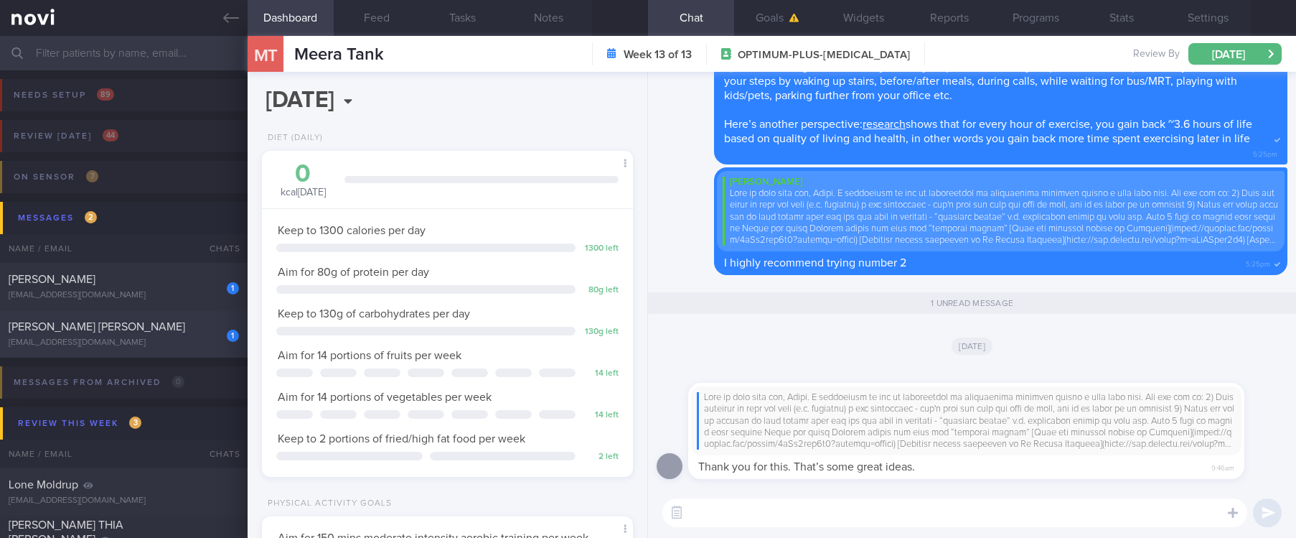
click at [189, 322] on div "MOHAMED SALEEM MOHAMED AMANULLAH" at bounding box center [122, 326] width 227 height 14
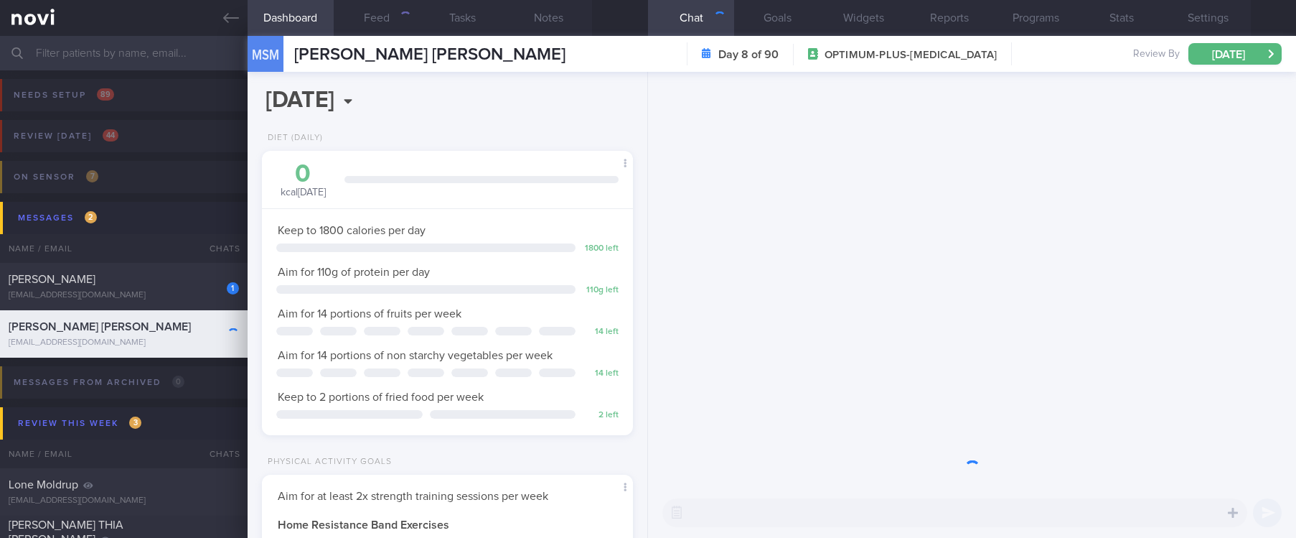
scroll to position [185, 329]
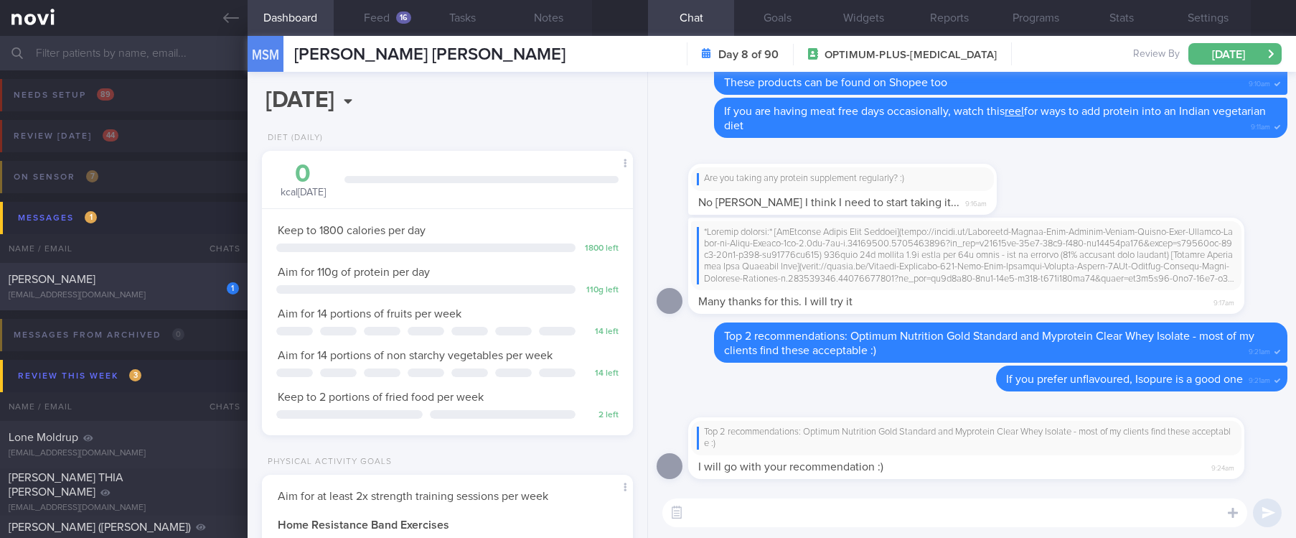
click at [123, 290] on div "lccheng@rocketmail.com" at bounding box center [124, 295] width 230 height 11
type input "Tracked"
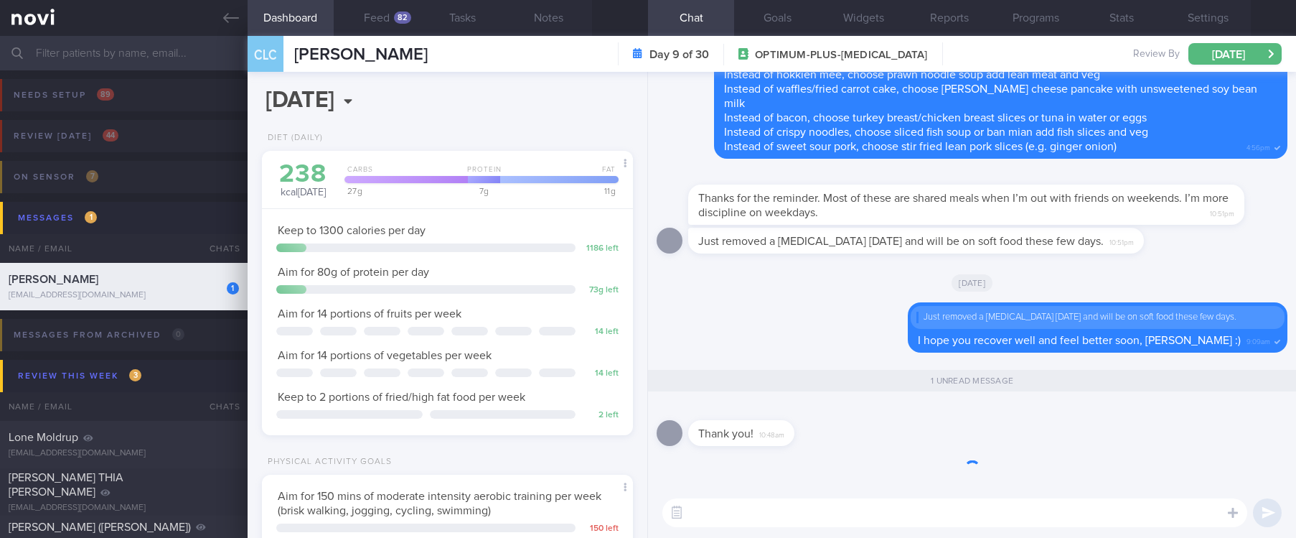
scroll to position [1, 0]
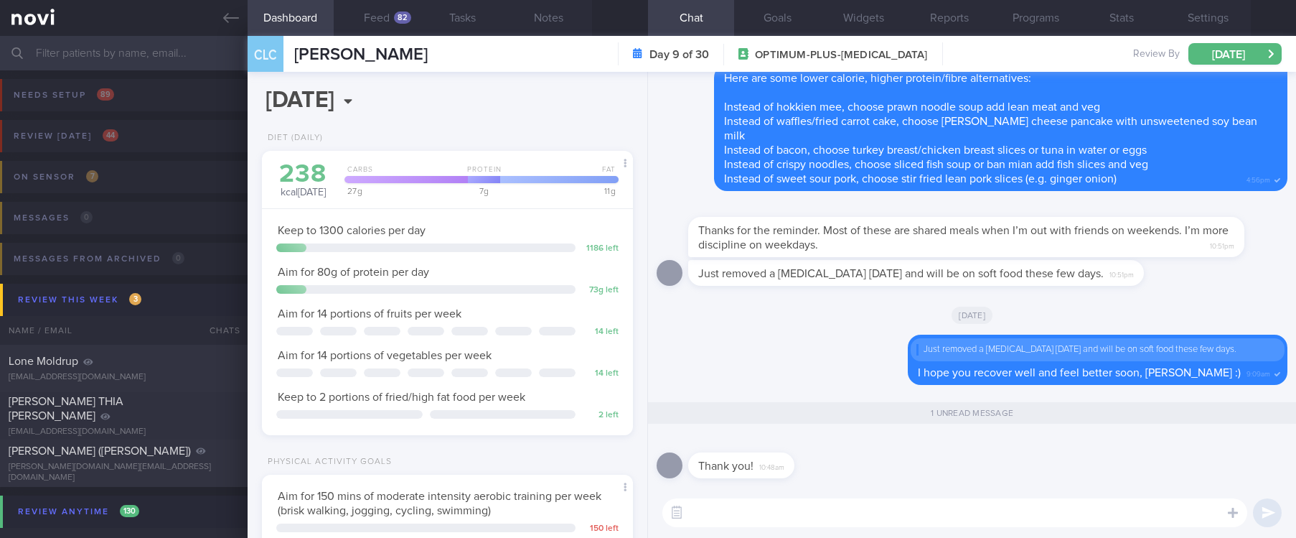
drag, startPoint x: 229, startPoint y: 24, endPoint x: 279, endPoint y: 32, distance: 50.3
click at [229, 24] on icon at bounding box center [231, 18] width 16 height 16
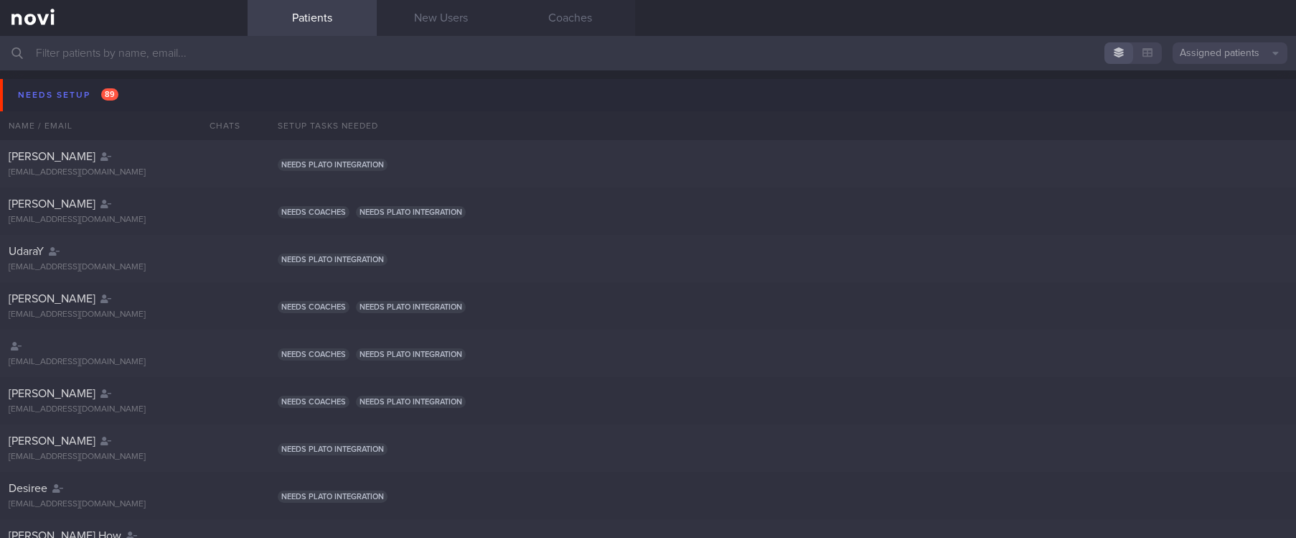
click at [233, 60] on input "text" at bounding box center [648, 53] width 1296 height 34
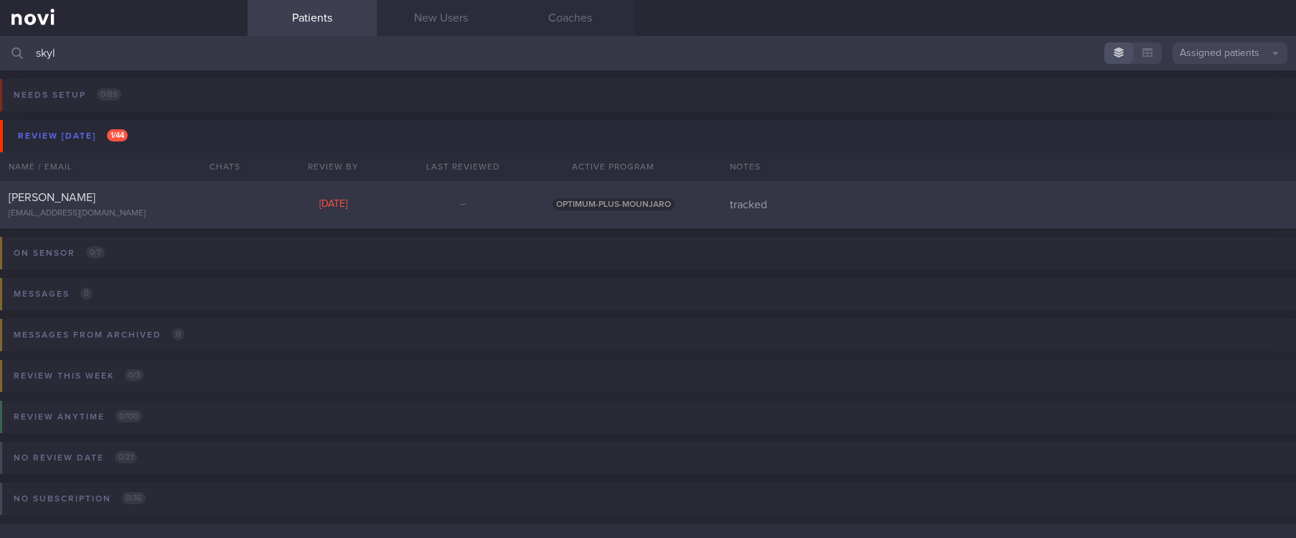
type input "skyl"
click at [257, 216] on div "SKYLAR TEO MAN LING skylarteoml@gmail.com Thu, 14 Aug – OPTIMUM-PLUS-MOUNJARO t…" at bounding box center [648, 204] width 1296 height 47
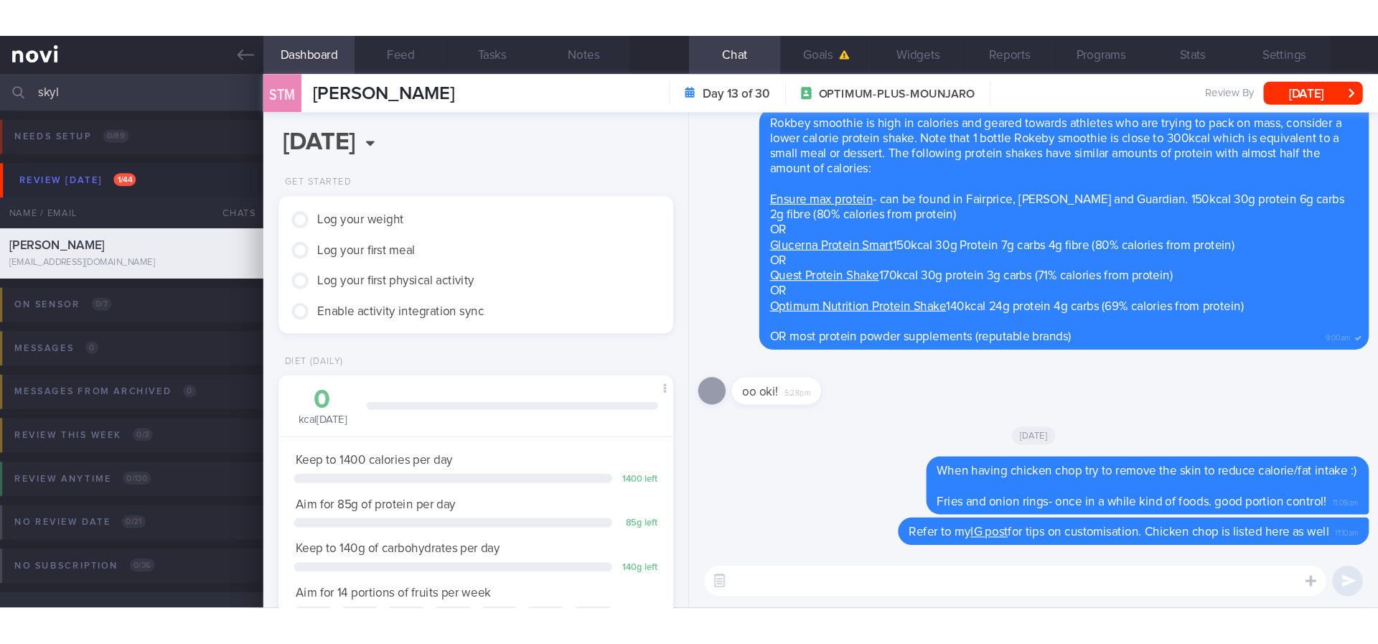
scroll to position [185, 329]
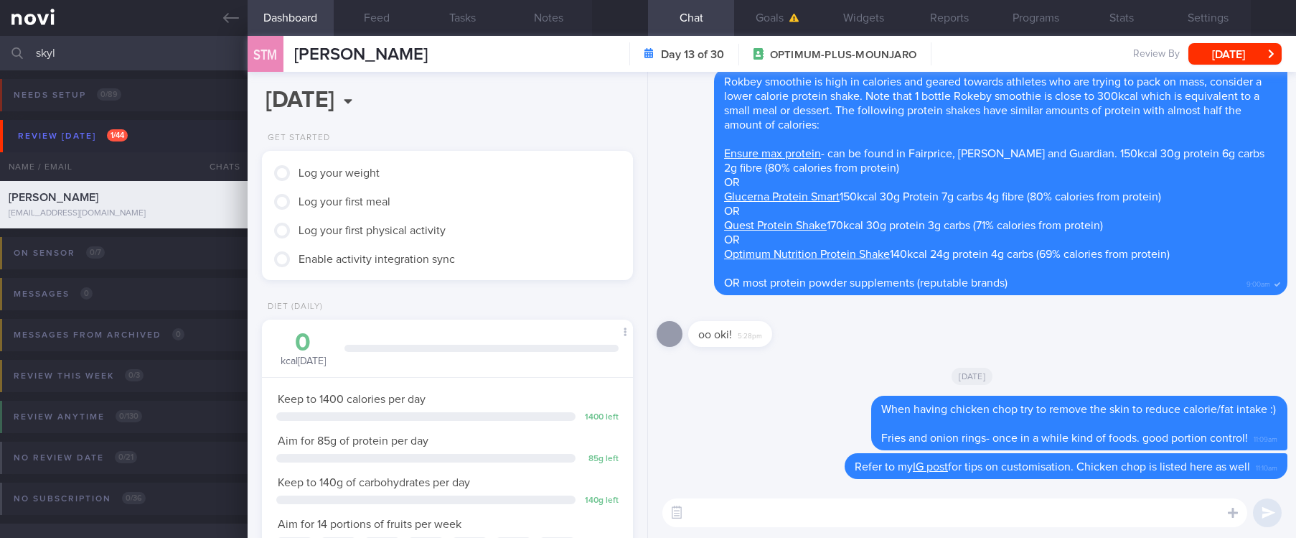
click at [961, 519] on textarea at bounding box center [955, 512] width 585 height 29
type textarea "Slide 9!"
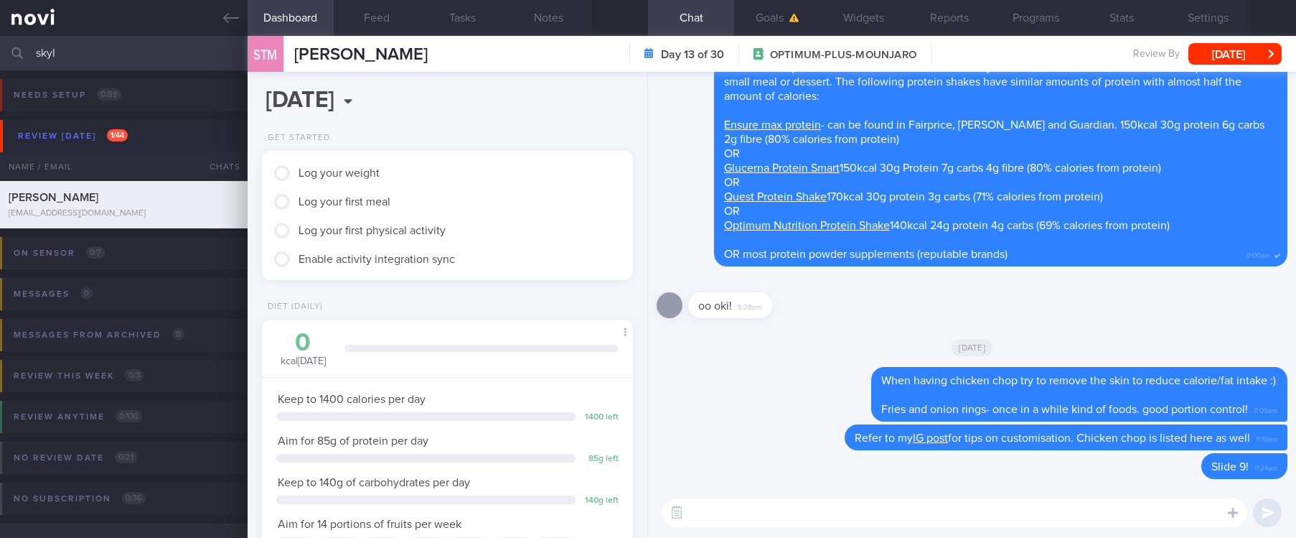
drag, startPoint x: 168, startPoint y: 45, endPoint x: -39, endPoint y: 45, distance: 206.7
click at [0, 45] on html "You are offline! Some functionality will be unavailable Patients New Users Coac…" at bounding box center [648, 269] width 1296 height 538
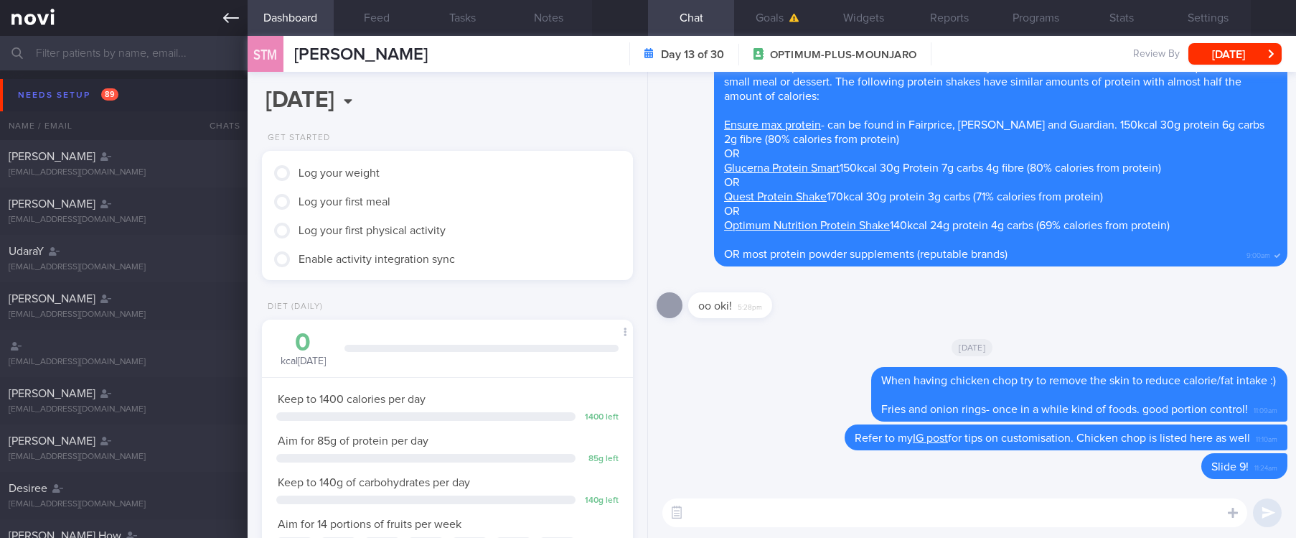
click at [199, 20] on link at bounding box center [124, 18] width 248 height 36
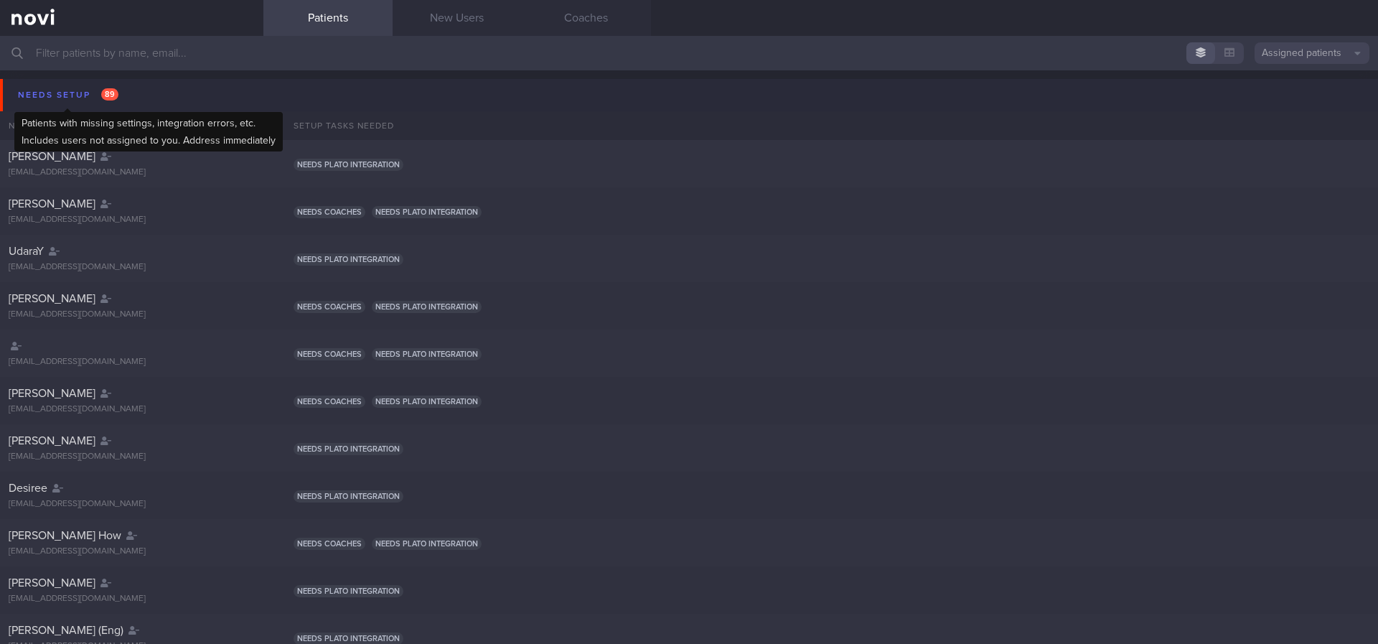
click at [76, 94] on div "Needs setup 89" at bounding box center [68, 94] width 108 height 19
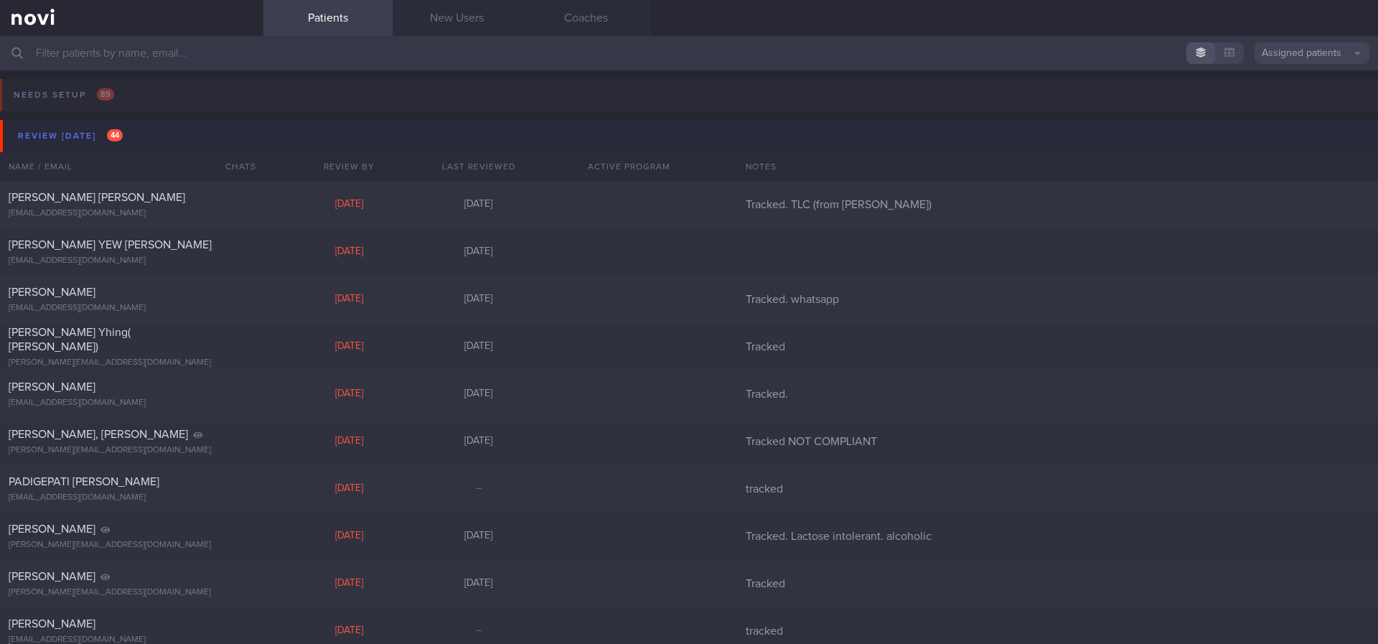
click at [75, 138] on div "Review today 44" at bounding box center [70, 135] width 112 height 19
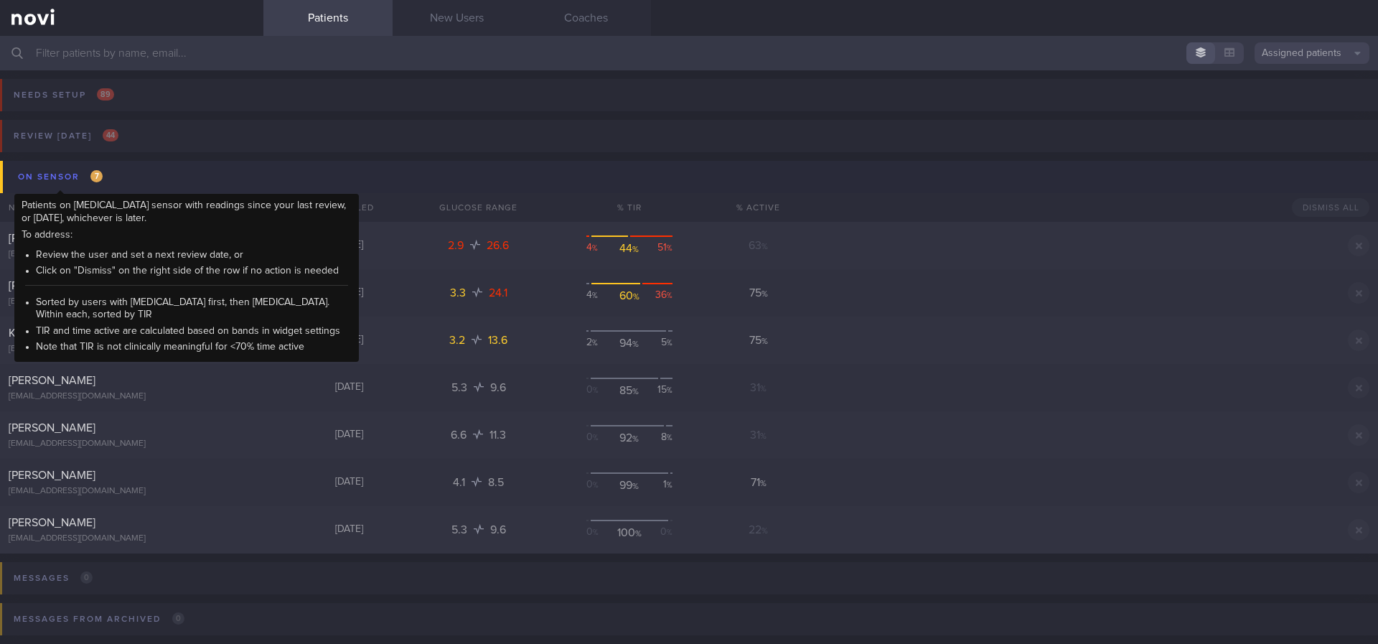
click at [93, 182] on div "On sensor 7" at bounding box center [60, 176] width 92 height 19
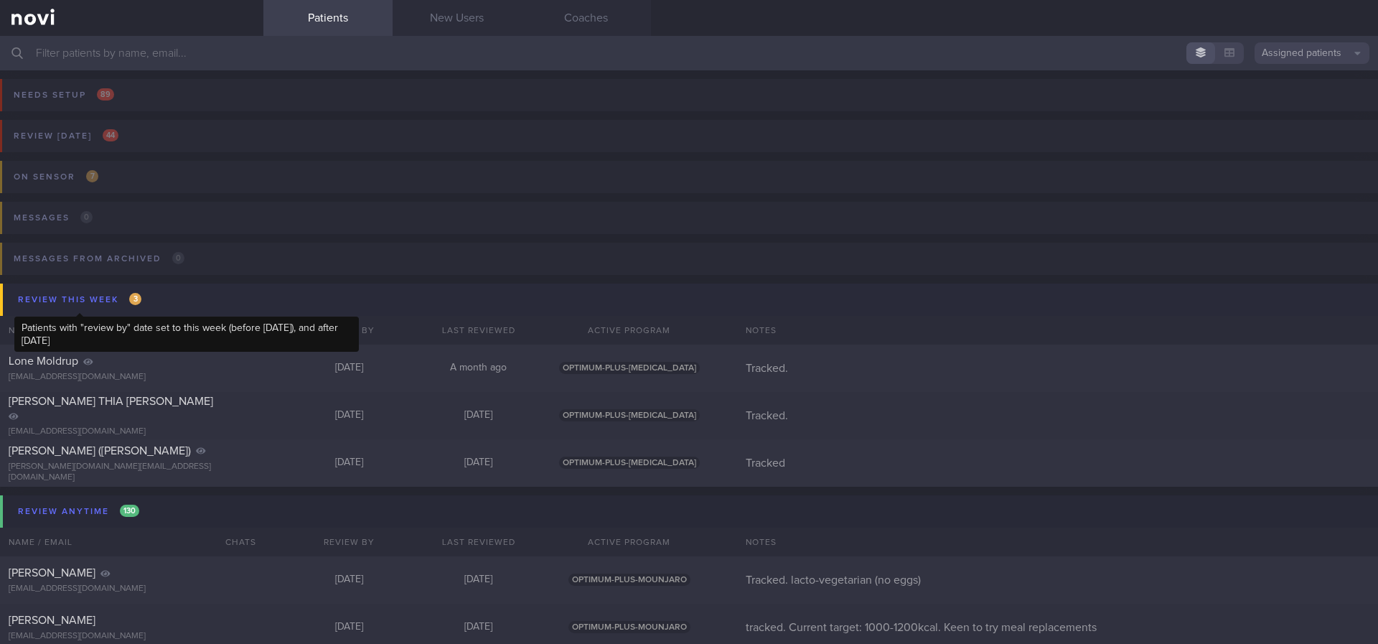
click at [134, 297] on span "3" at bounding box center [135, 299] width 12 height 12
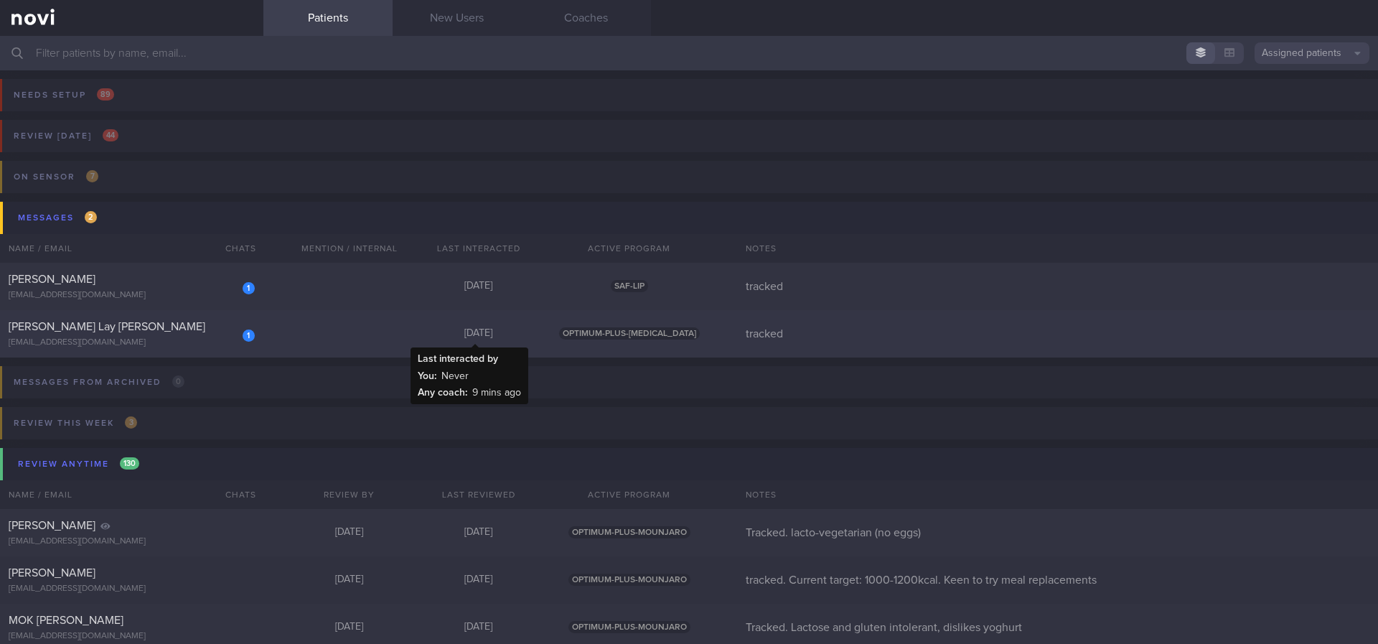
click at [433, 340] on div "[DATE]" at bounding box center [478, 333] width 129 height 13
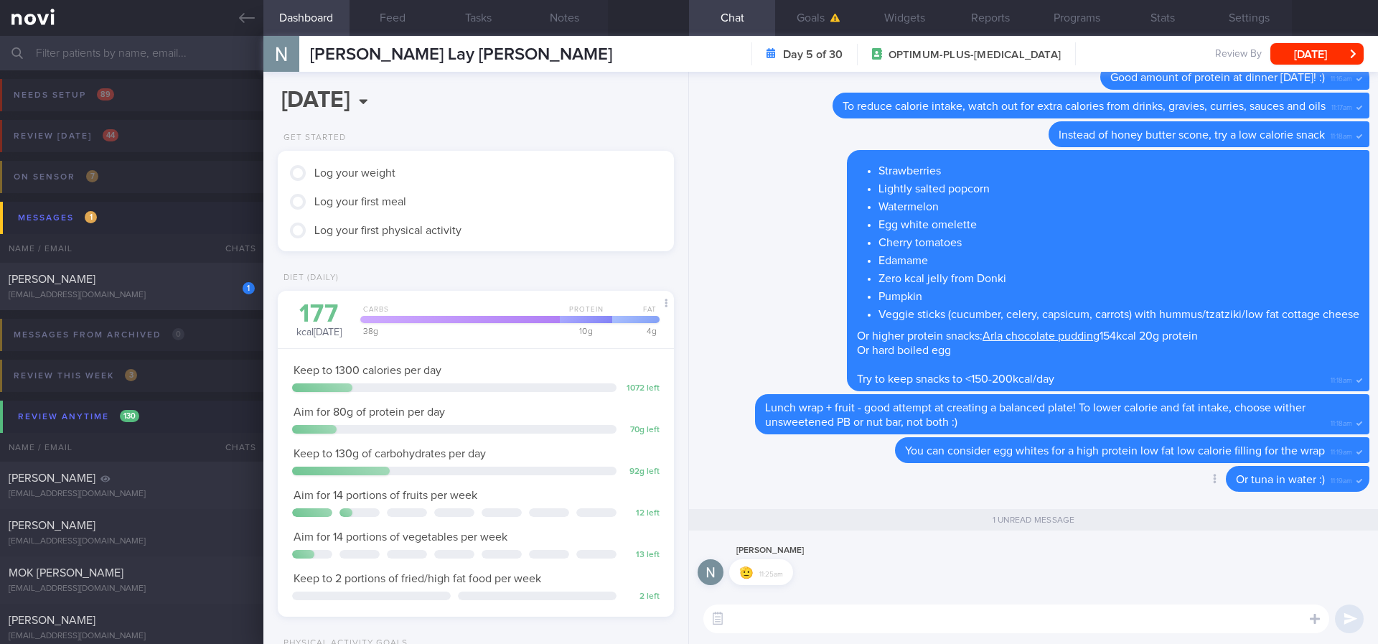
scroll to position [197, 355]
click at [172, 57] on input "text" at bounding box center [689, 53] width 1378 height 34
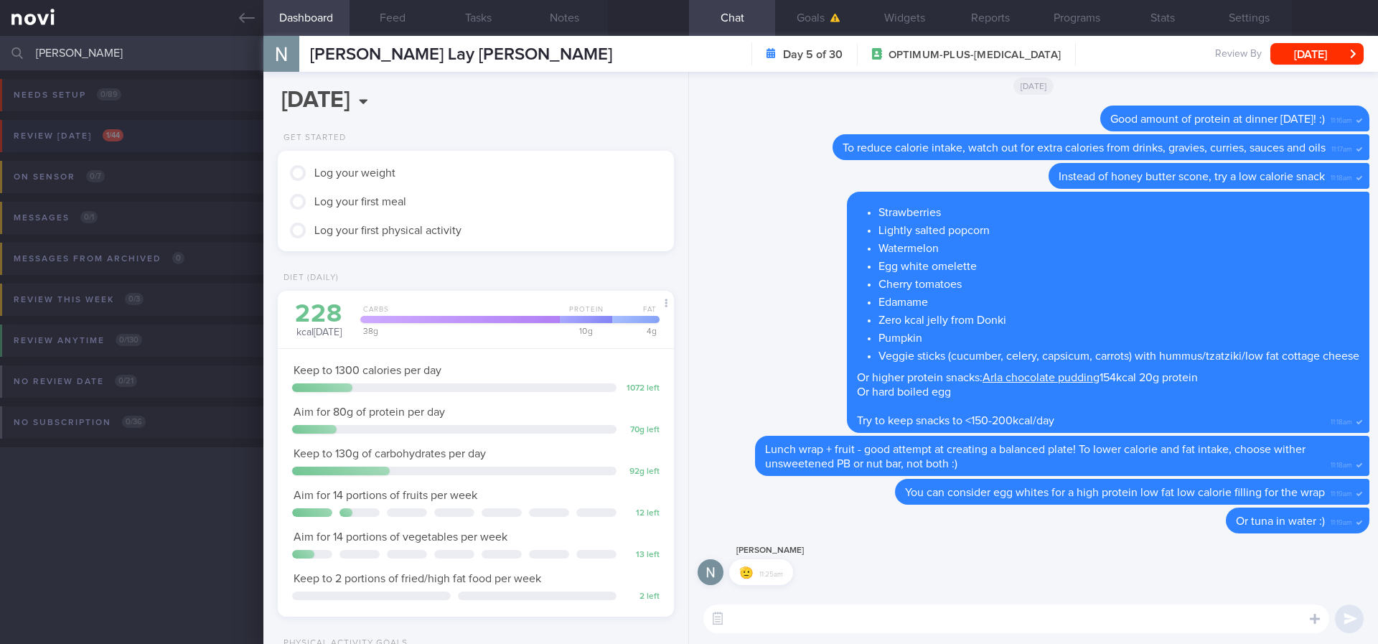
type input "eric"
click at [164, 128] on button "Review today 1 / 44" at bounding box center [687, 140] width 1382 height 41
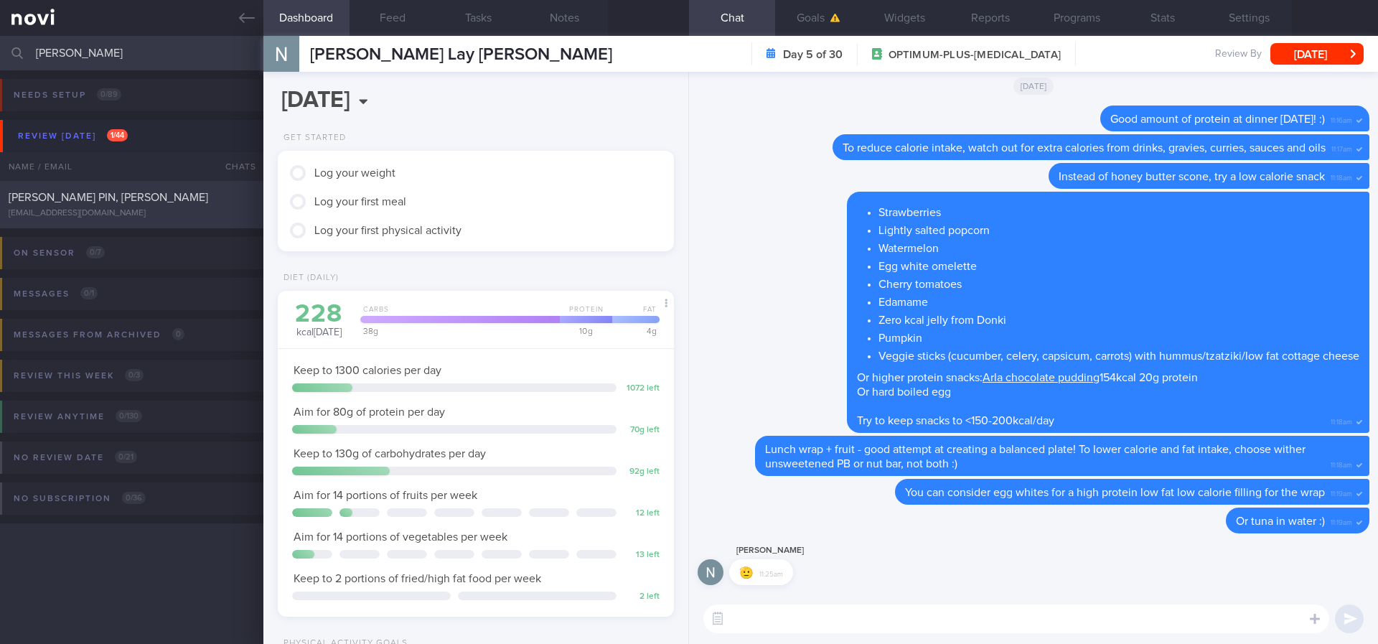
click at [224, 200] on div "ANG CHIN PIN, ERIC" at bounding box center [130, 197] width 243 height 14
select select "6"
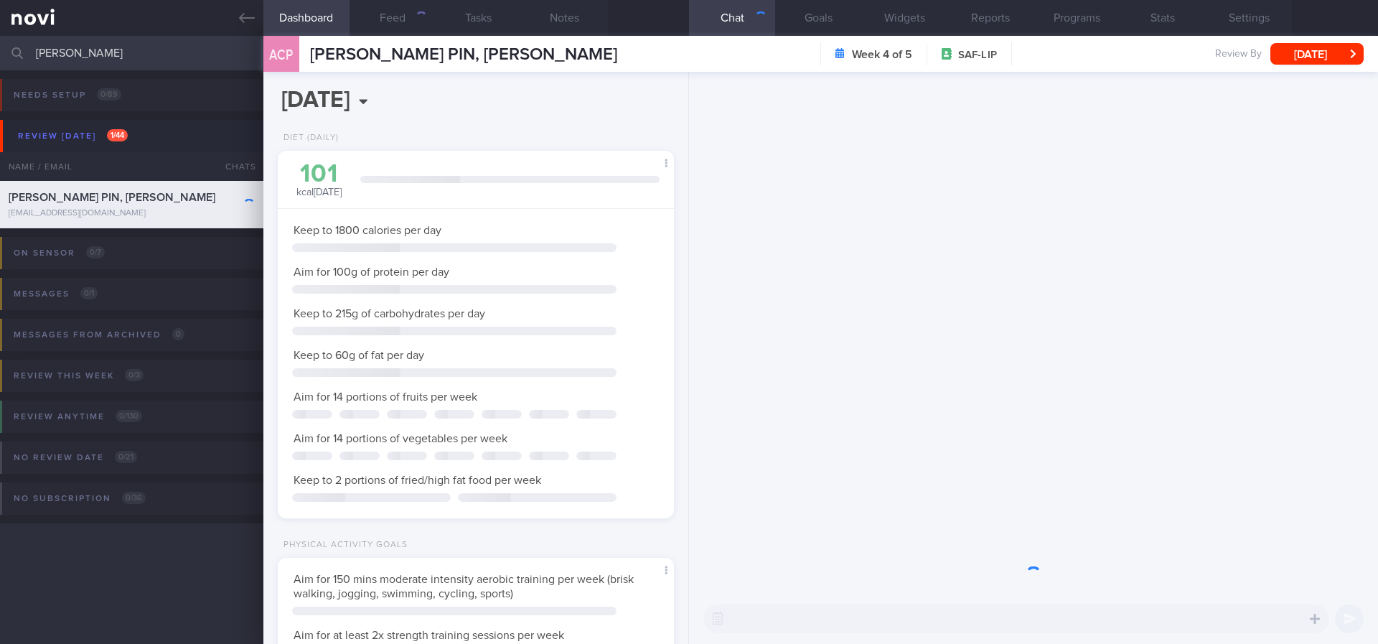
scroll to position [197, 355]
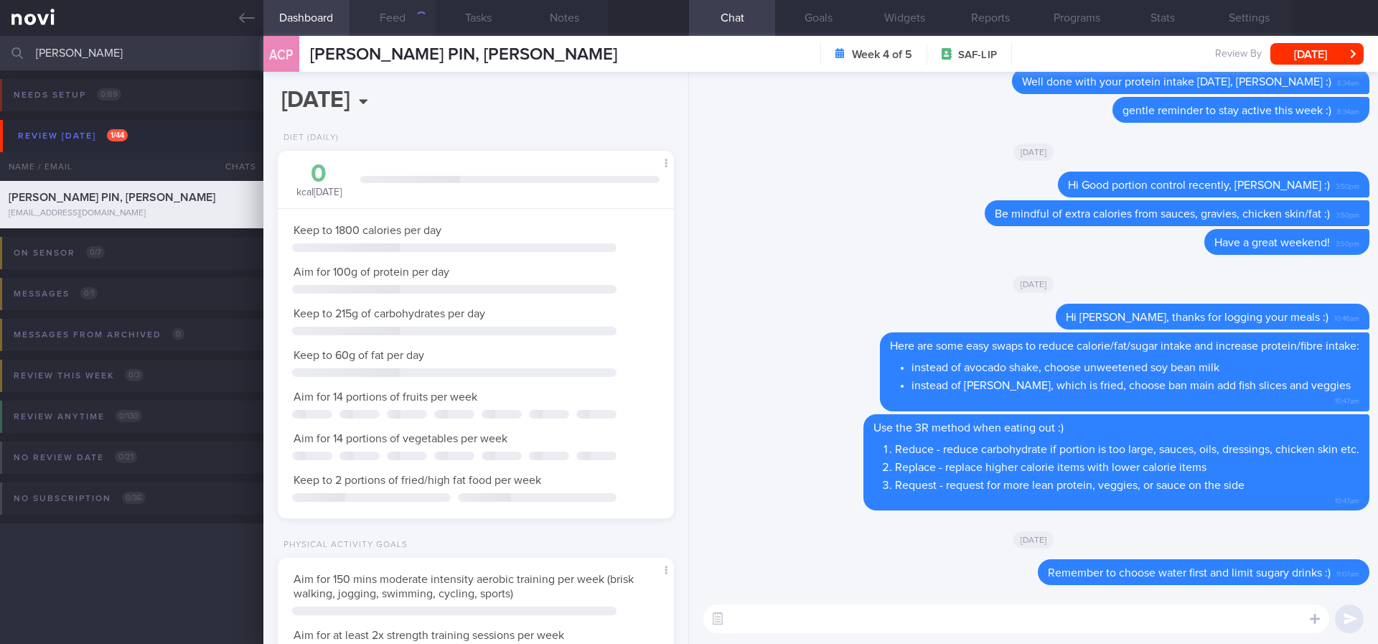
click at [389, 27] on button "Feed" at bounding box center [393, 18] width 86 height 36
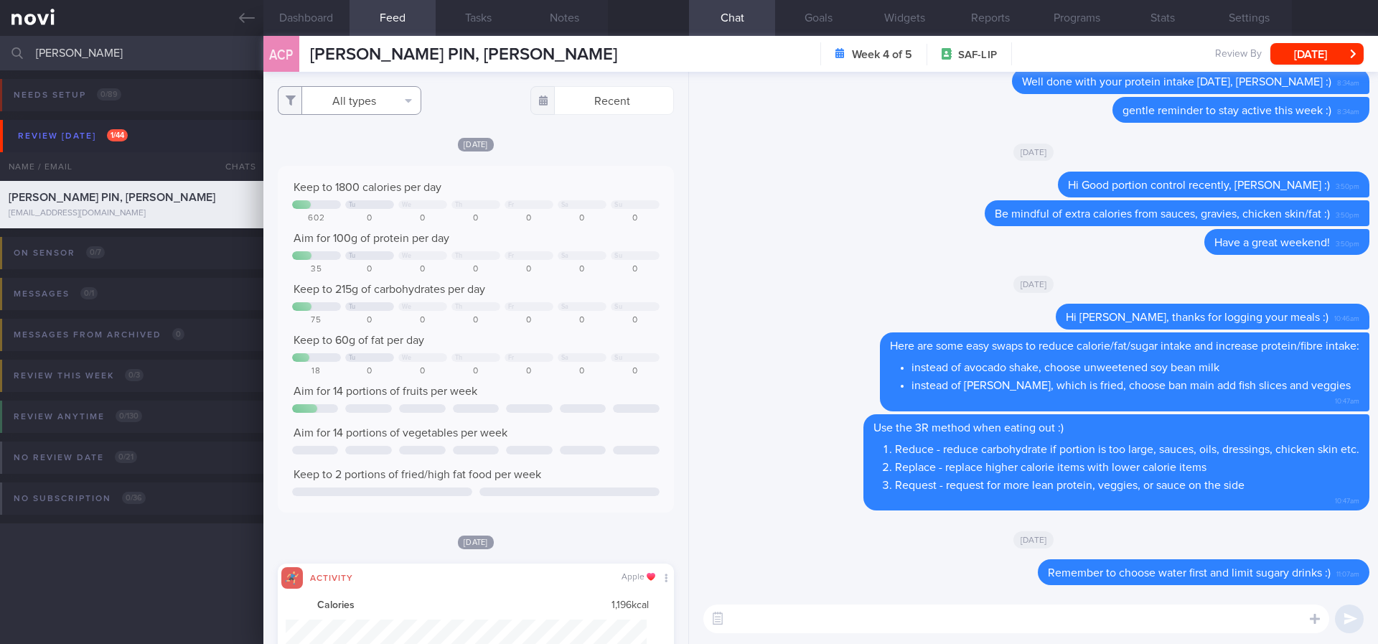
click at [373, 103] on button "All types" at bounding box center [350, 100] width 144 height 29
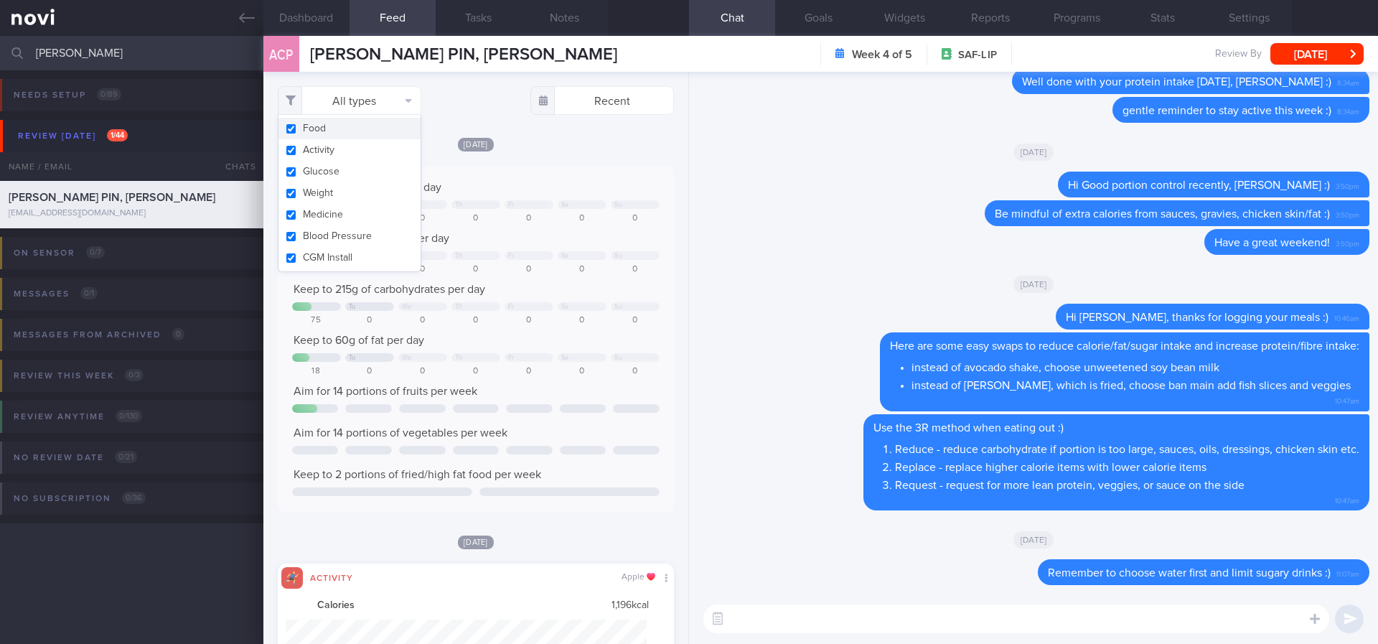
click at [368, 122] on button "Food" at bounding box center [350, 129] width 142 height 22
click at [563, 537] on div "Activity Share Apple Calories 1,196 kcal" at bounding box center [476, 641] width 396 height 156
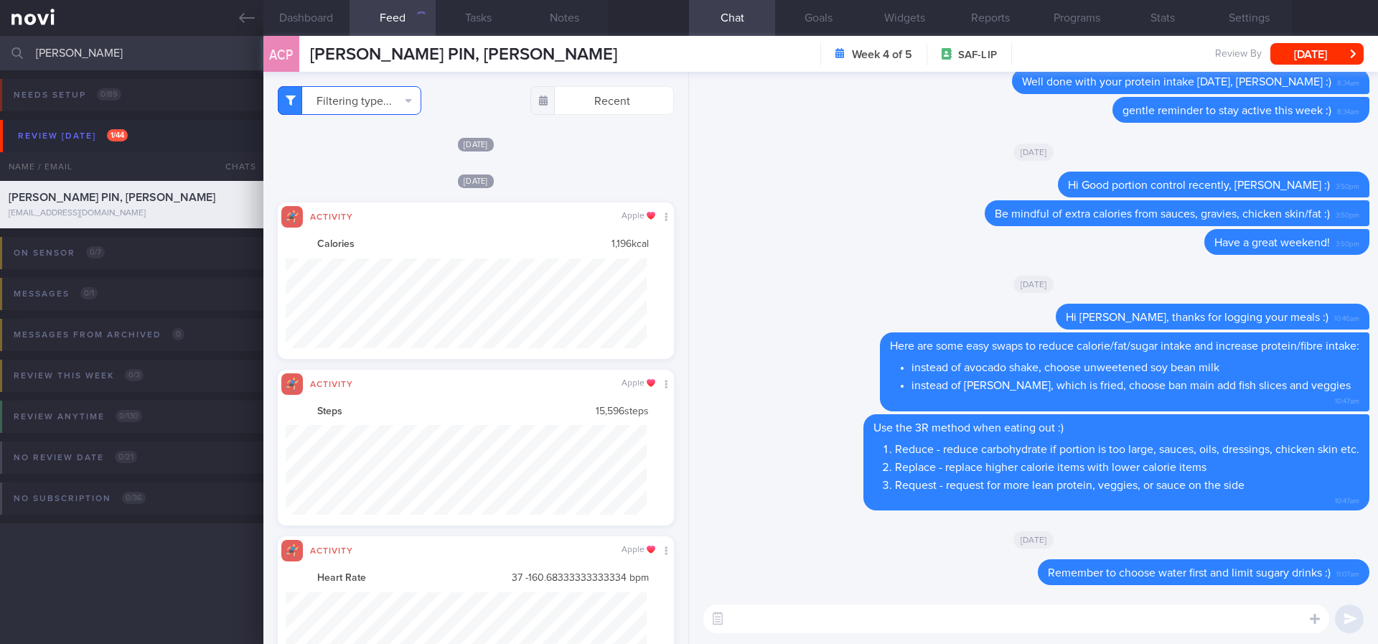
click at [403, 99] on button "Filtering type..." at bounding box center [350, 100] width 144 height 29
click at [351, 134] on button "Food" at bounding box center [350, 129] width 142 height 22
checkbox input "true"
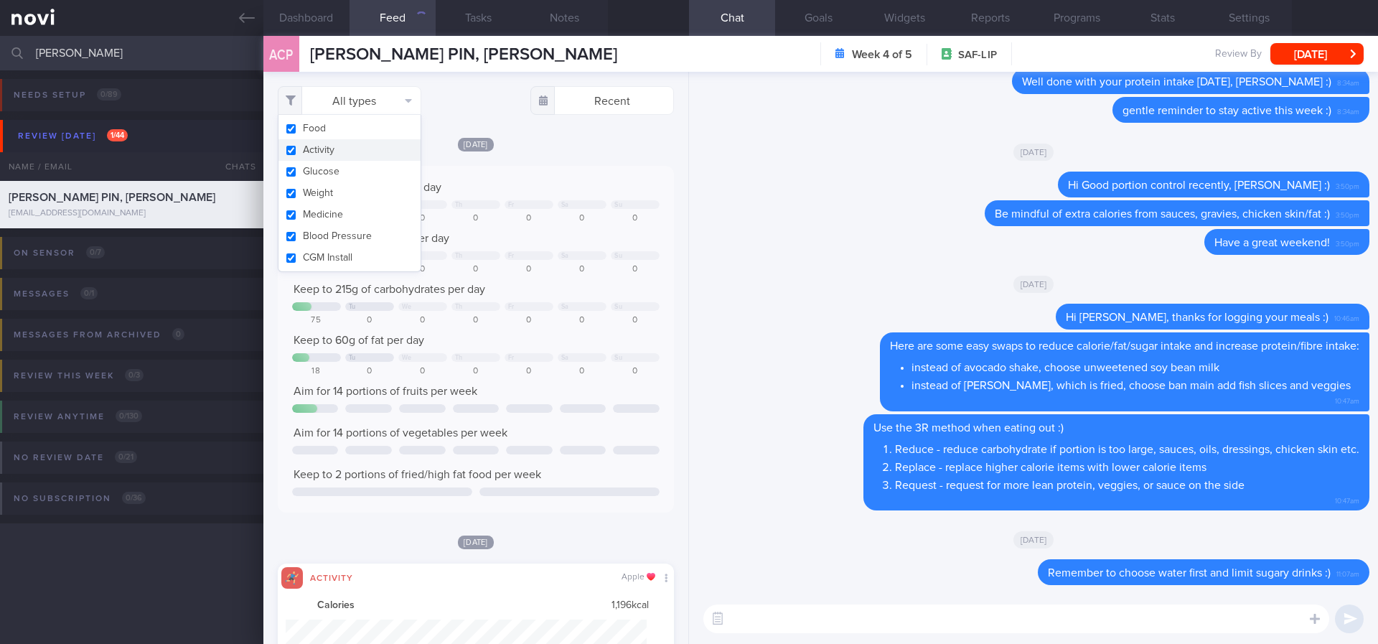
click at [351, 156] on button "Activity" at bounding box center [350, 150] width 142 height 22
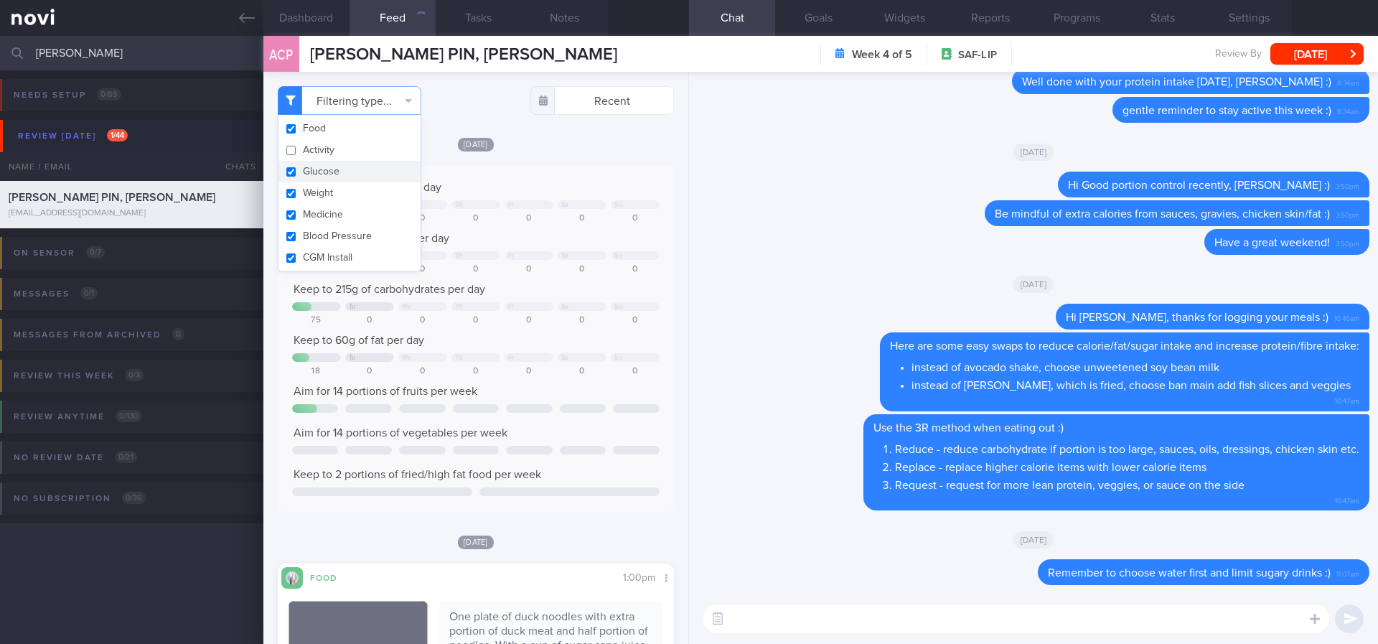
checkbox input "false"
click at [343, 177] on button "Glucose" at bounding box center [350, 172] width 142 height 22
checkbox input "false"
click at [324, 191] on button "Weight" at bounding box center [350, 193] width 142 height 22
checkbox input "false"
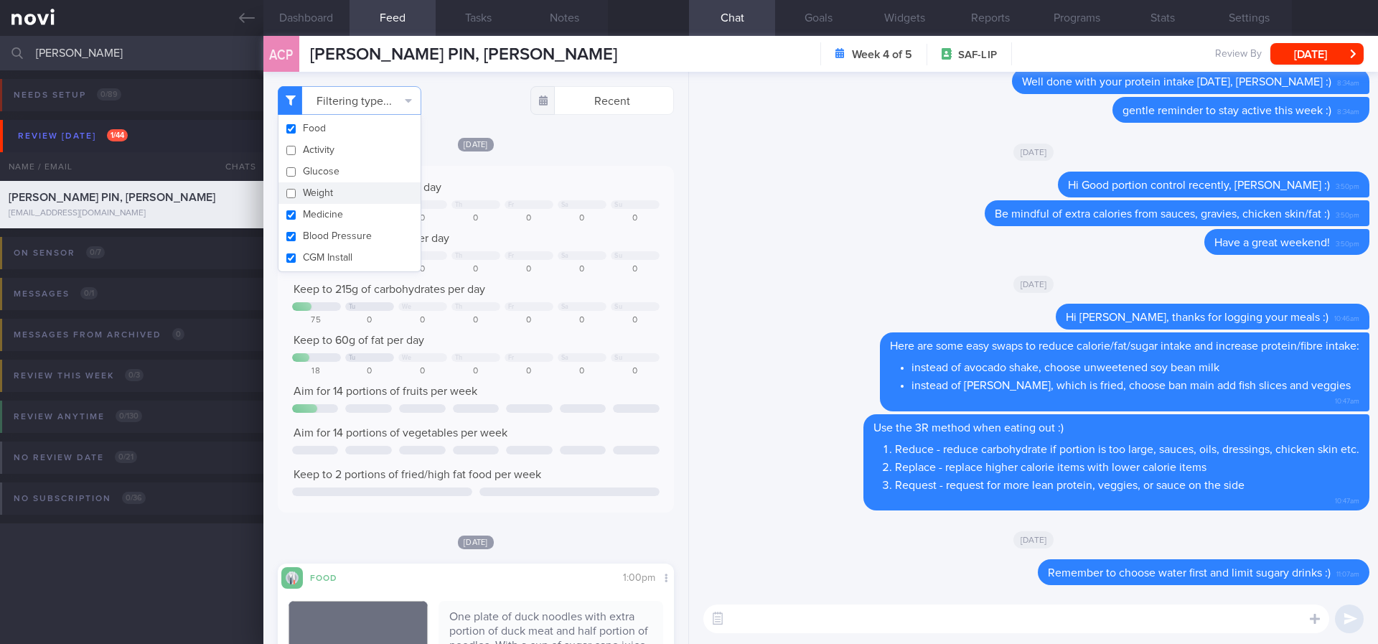
scroll to position [323, 0]
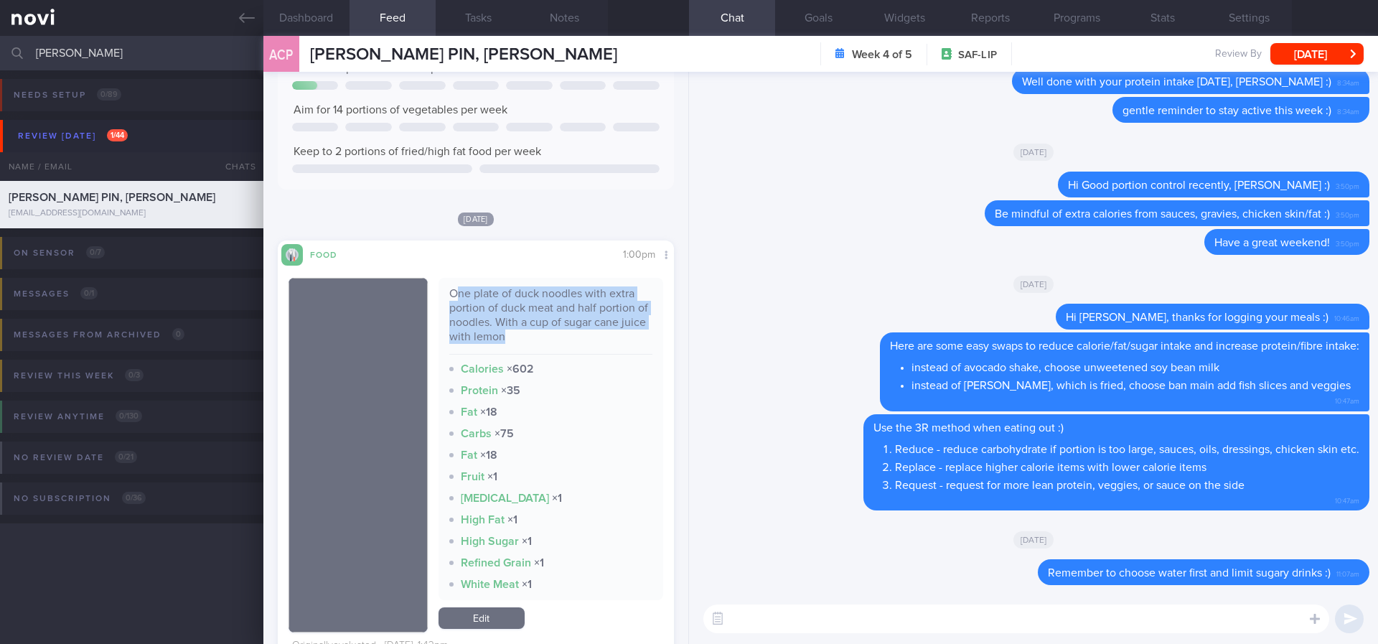
drag, startPoint x: 450, startPoint y: 290, endPoint x: 533, endPoint y: 340, distance: 96.9
click at [533, 340] on div "One plate of duck noodles with extra portion of duck meat and half portion of n…" at bounding box center [551, 320] width 204 height 68
click at [533, 338] on div "One plate of duck noodles with extra portion of duck meat and half portion of n…" at bounding box center [551, 320] width 204 height 68
drag, startPoint x: 554, startPoint y: 340, endPoint x: 439, endPoint y: 283, distance: 128.7
click at [439, 283] on div "One plate of duck noodles with extra portion of duck meat and half portion of n…" at bounding box center [551, 439] width 225 height 322
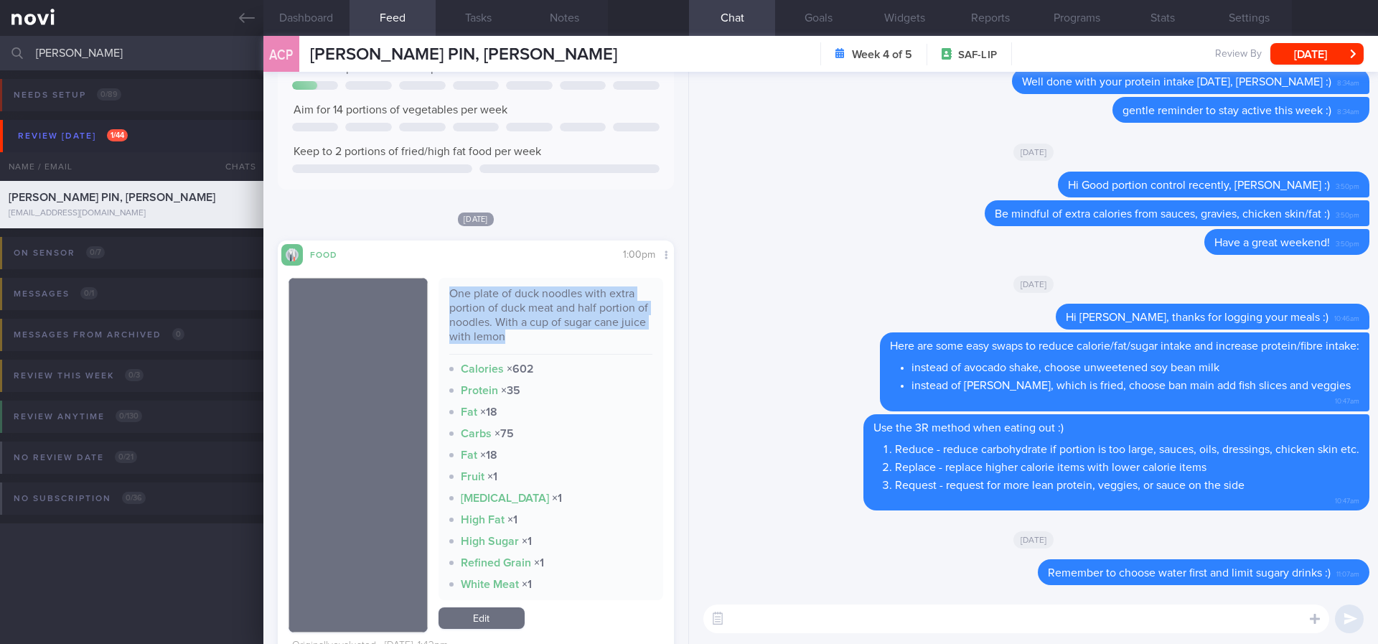
copy div "One plate of duck noodles with extra portion of duck meat and half portion of n…"
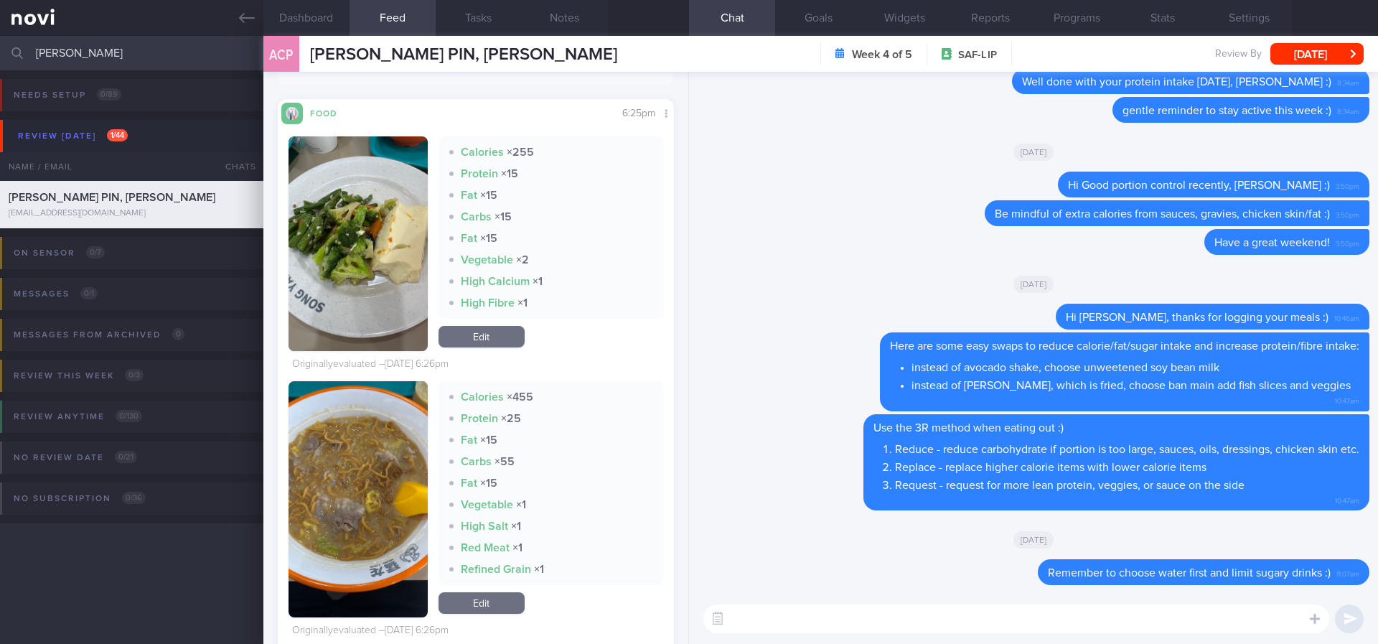
scroll to position [1292, 0]
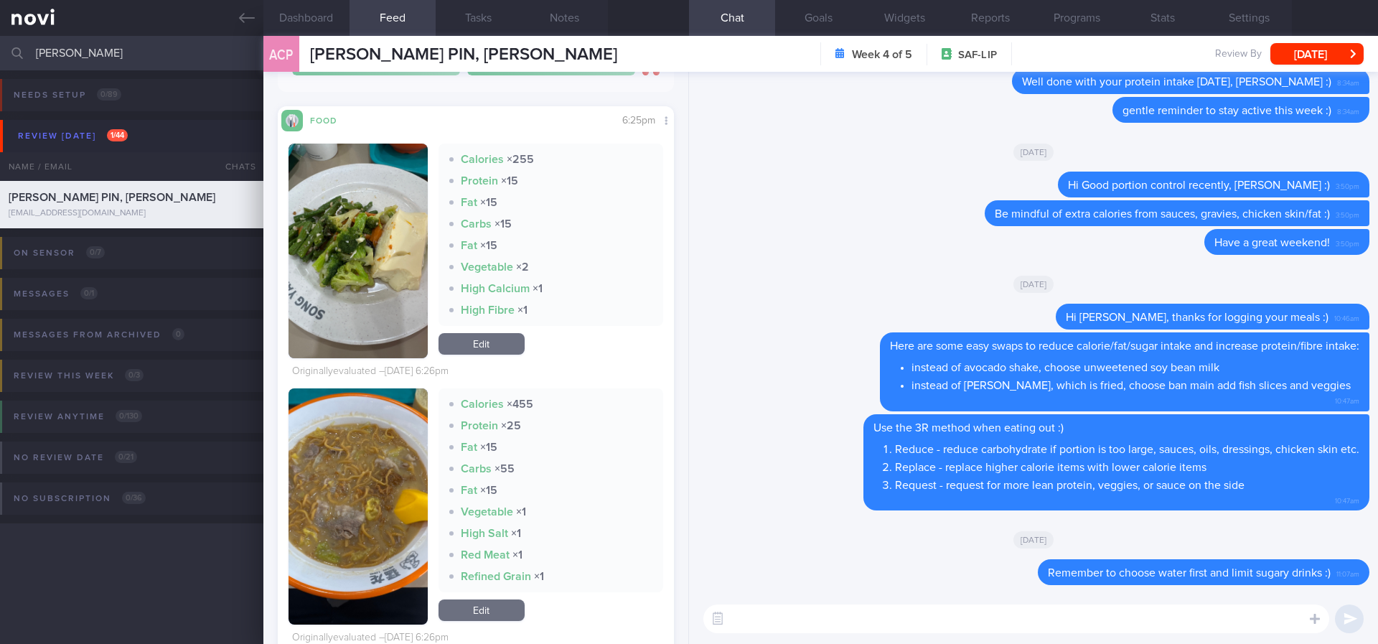
click at [364, 272] on button "button" at bounding box center [358, 251] width 139 height 215
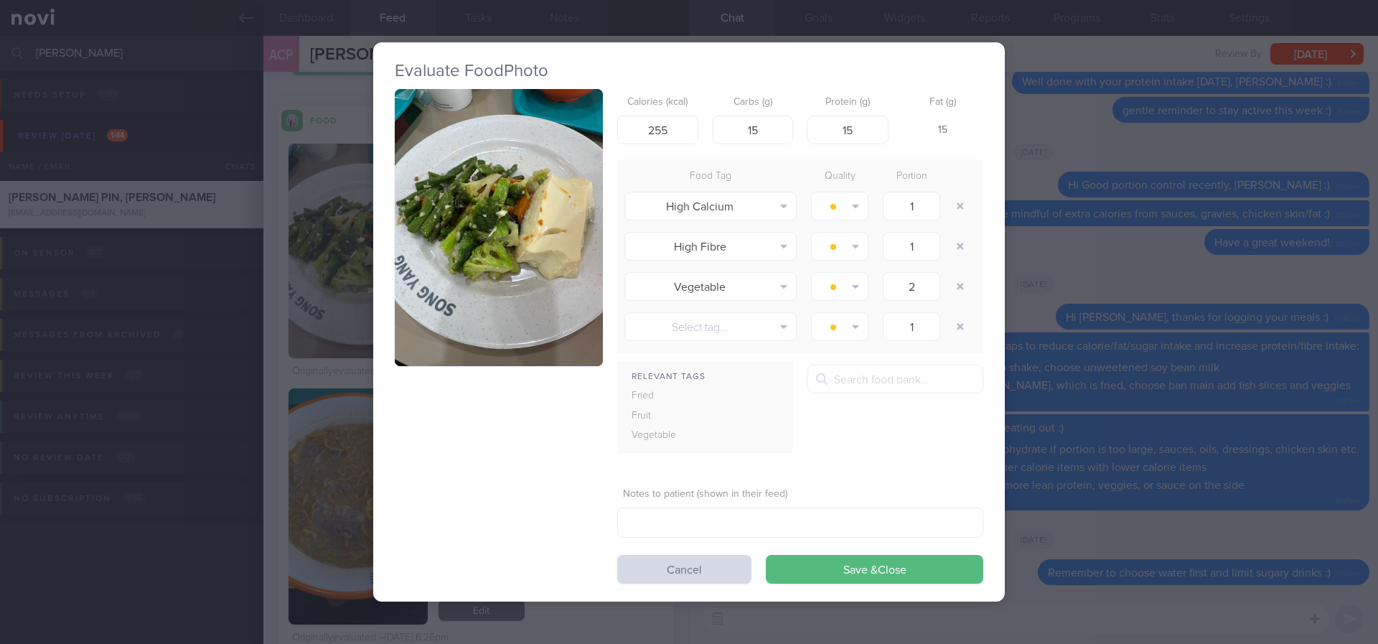
click at [520, 184] on button "button" at bounding box center [499, 228] width 208 height 278
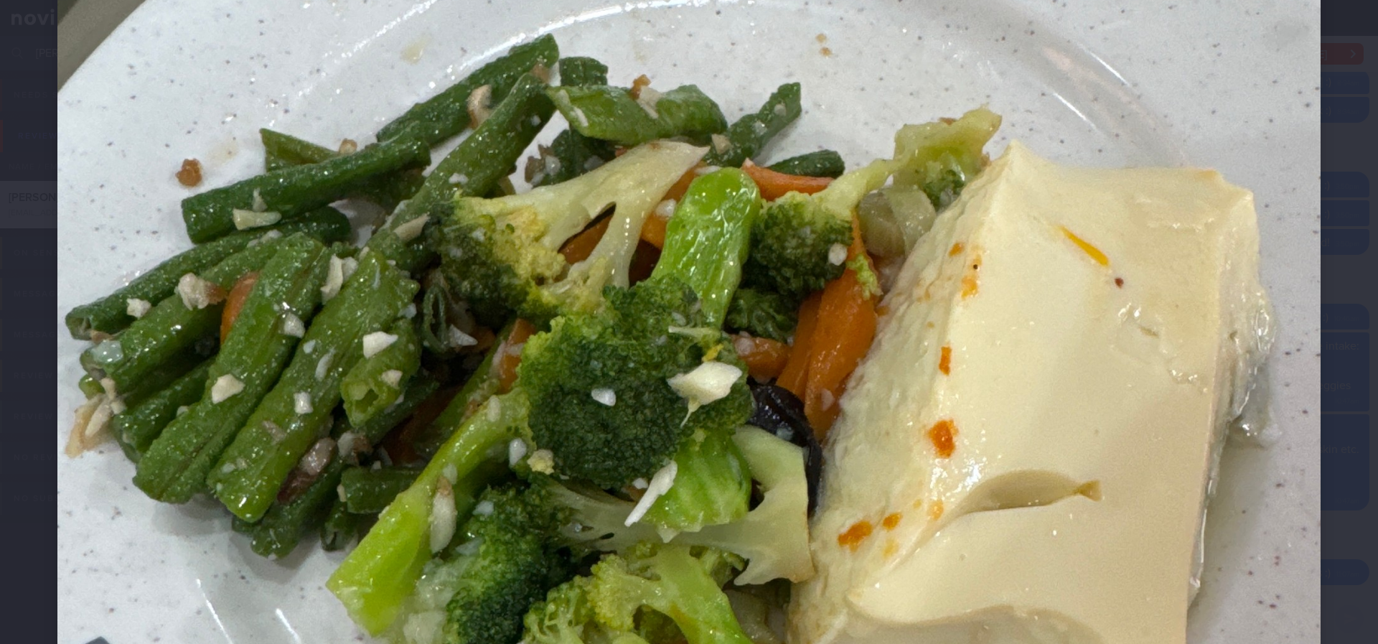
scroll to position [754, 0]
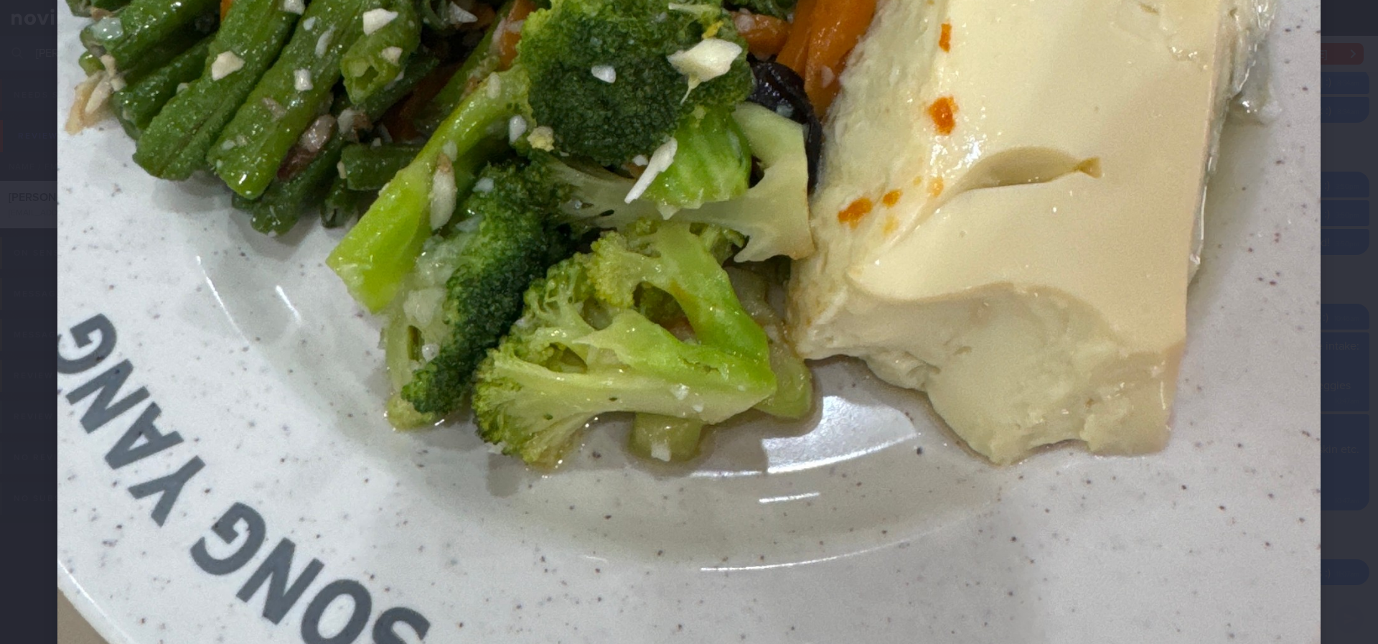
click at [1044, 472] on img at bounding box center [688, 146] width 1263 height 1685
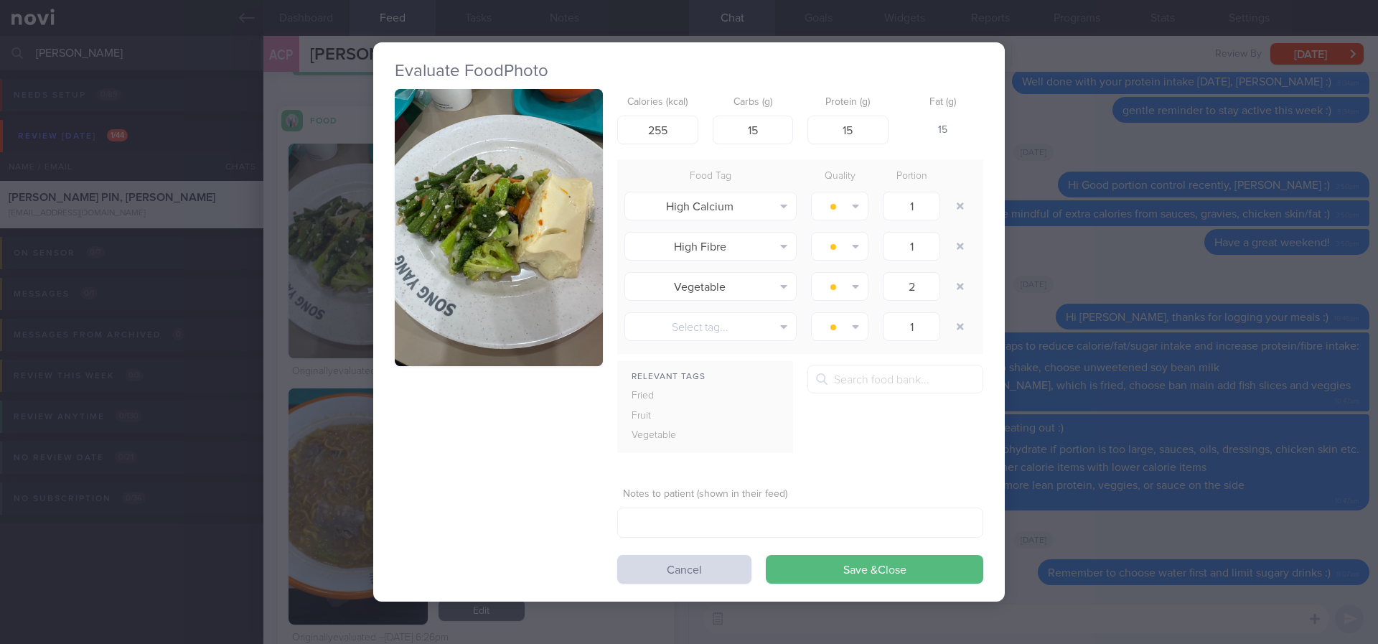
click at [1035, 406] on div "Evaluate Food Photo Calories (kcal) 255 Carbs (g) 15 Protein (g) 15 Fat (g) 15 …" at bounding box center [689, 322] width 1378 height 644
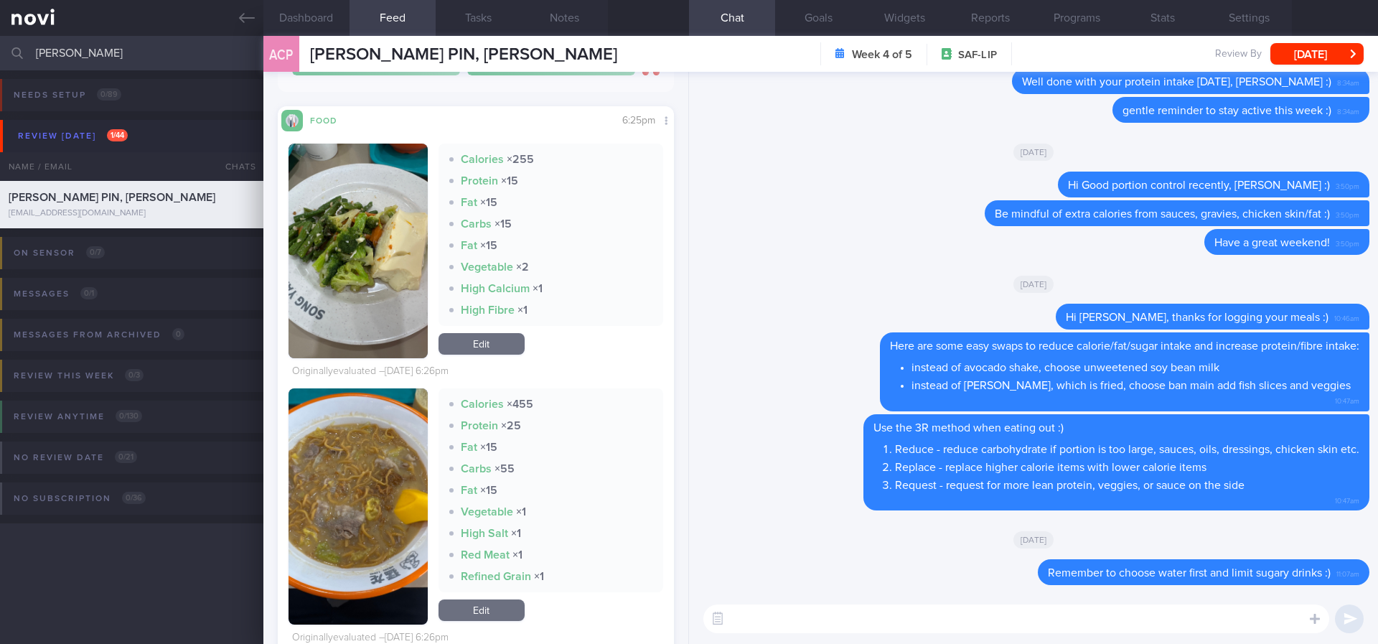
click at [358, 495] on button "button" at bounding box center [358, 506] width 139 height 236
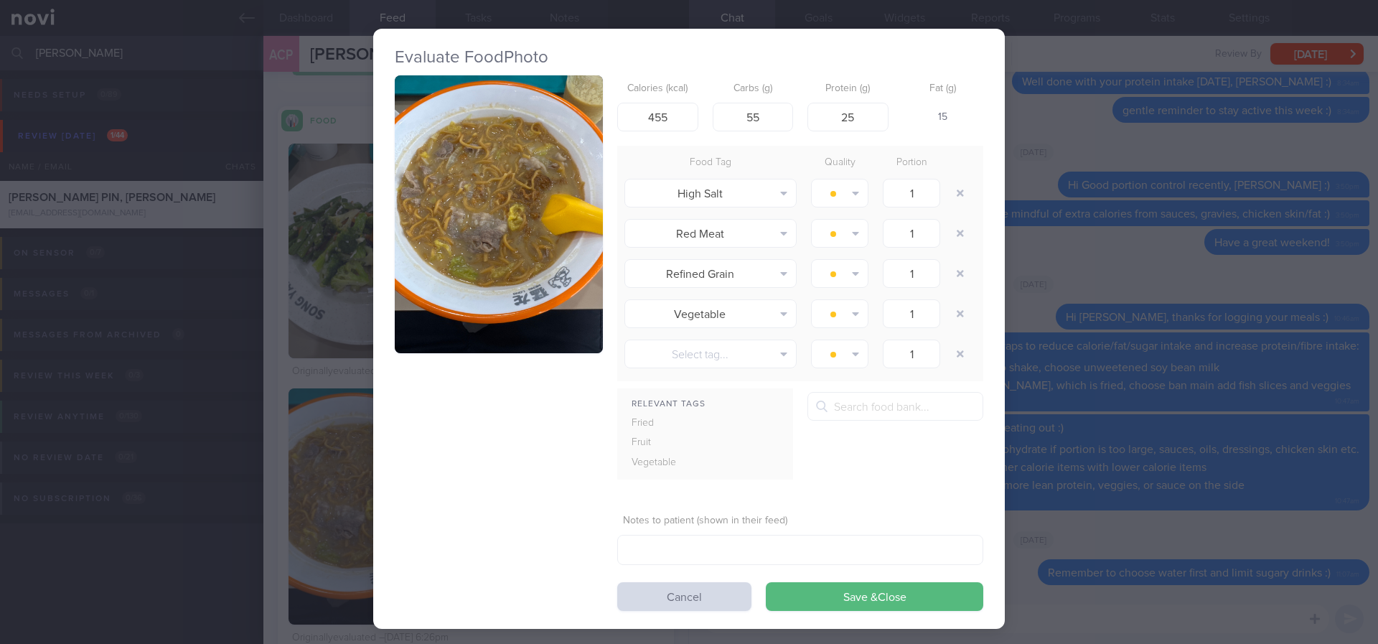
click at [538, 177] on button "button" at bounding box center [499, 214] width 208 height 278
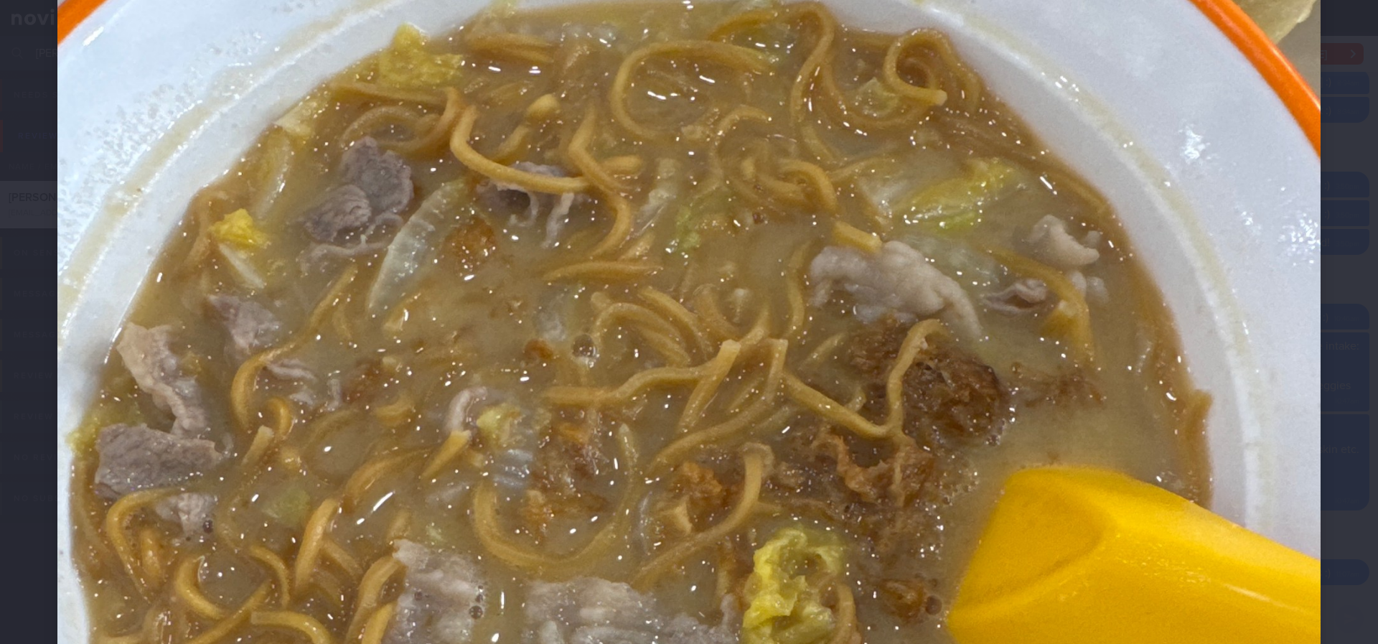
scroll to position [538, 0]
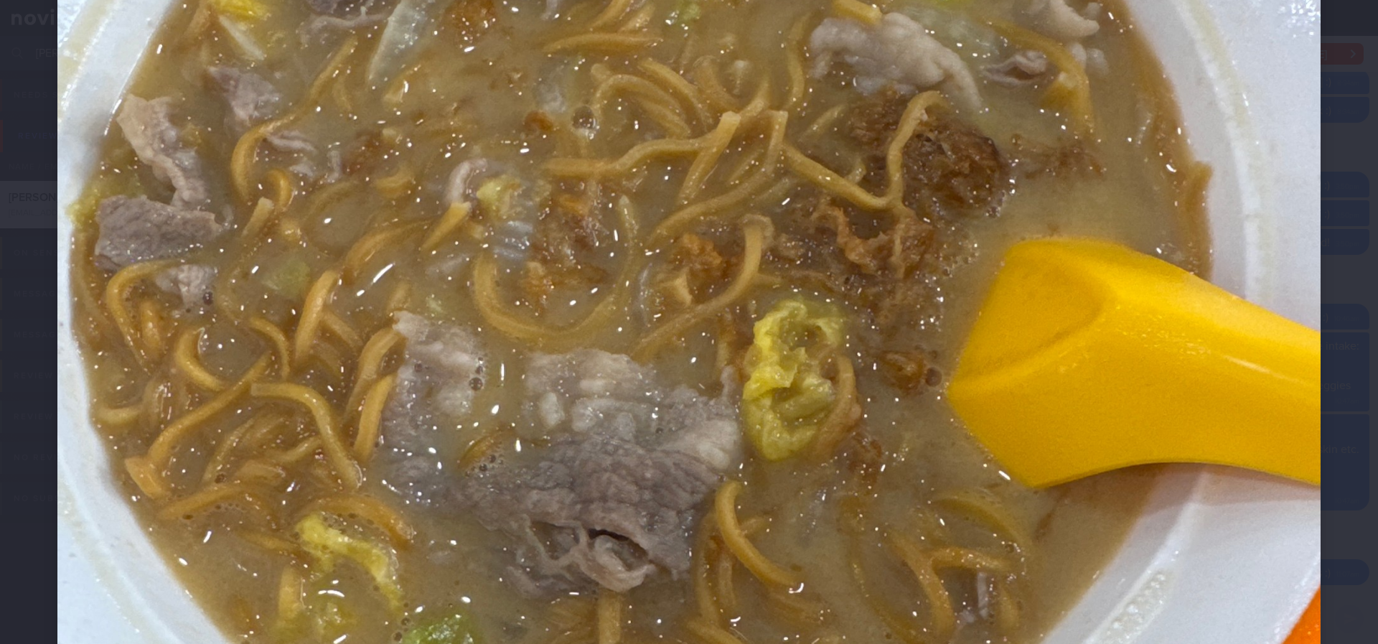
click at [1258, 439] on img at bounding box center [688, 361] width 1263 height 1685
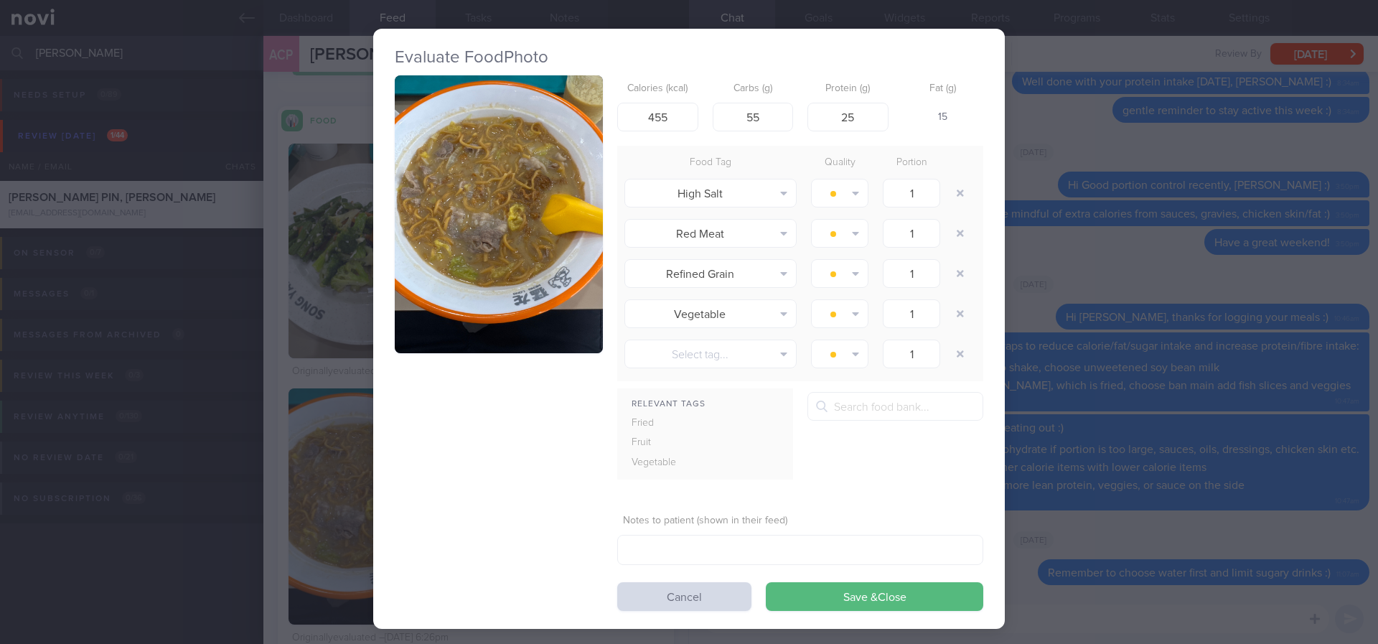
click at [1206, 372] on div "Evaluate Food Photo Calories (kcal) 455 Carbs (g) 55 Protein (g) 25 Fat (g) 15 …" at bounding box center [689, 322] width 1378 height 644
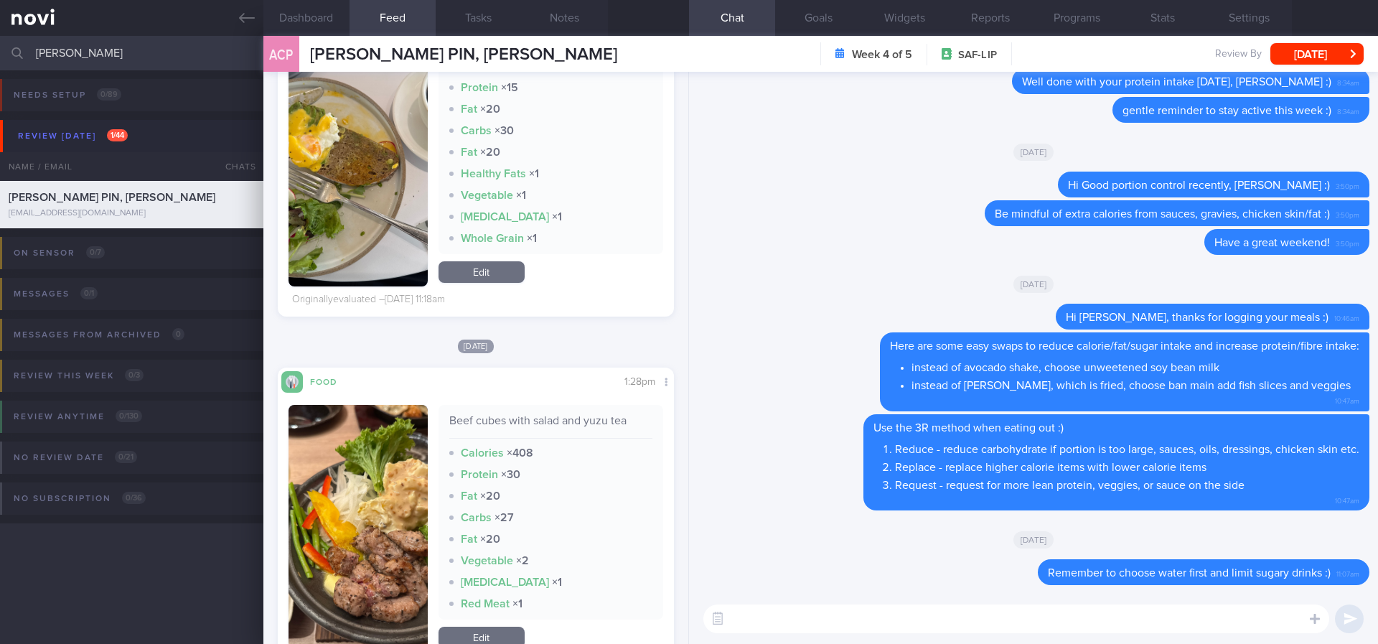
scroll to position [2584, 0]
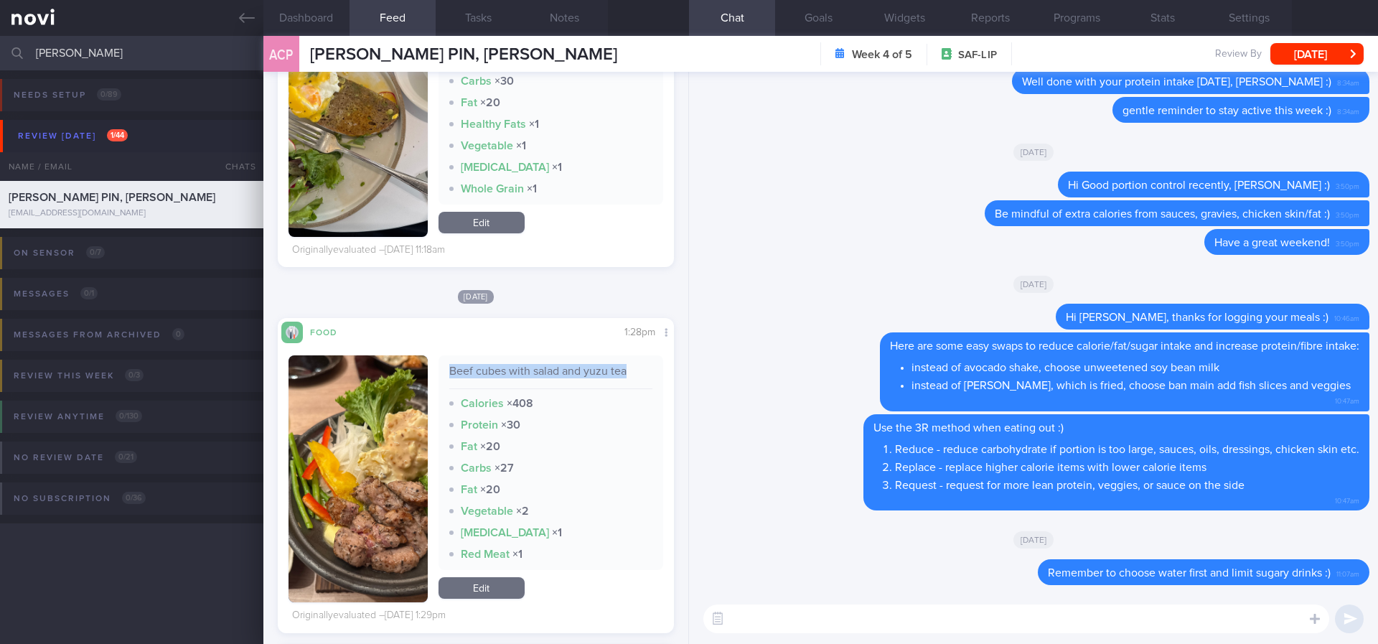
drag, startPoint x: 628, startPoint y: 375, endPoint x: 445, endPoint y: 370, distance: 183.1
click at [449, 370] on div "Beef cubes with salad and yuzu tea" at bounding box center [551, 376] width 204 height 25
copy div "Beef cubes with salad and yuzu tea"
click at [291, 510] on img "button" at bounding box center [358, 478] width 139 height 247
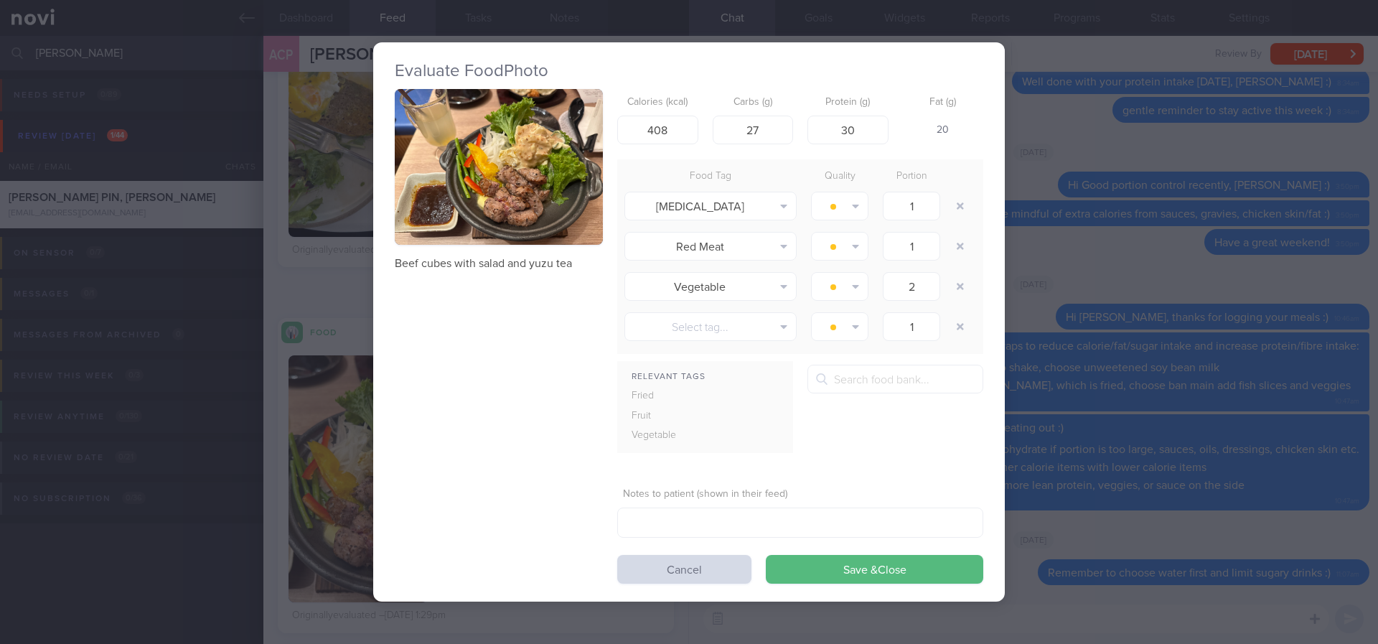
click at [520, 247] on div "Beef cubes with salad and yuzu tea" at bounding box center [499, 180] width 208 height 182
click at [563, 162] on button "button" at bounding box center [499, 167] width 208 height 156
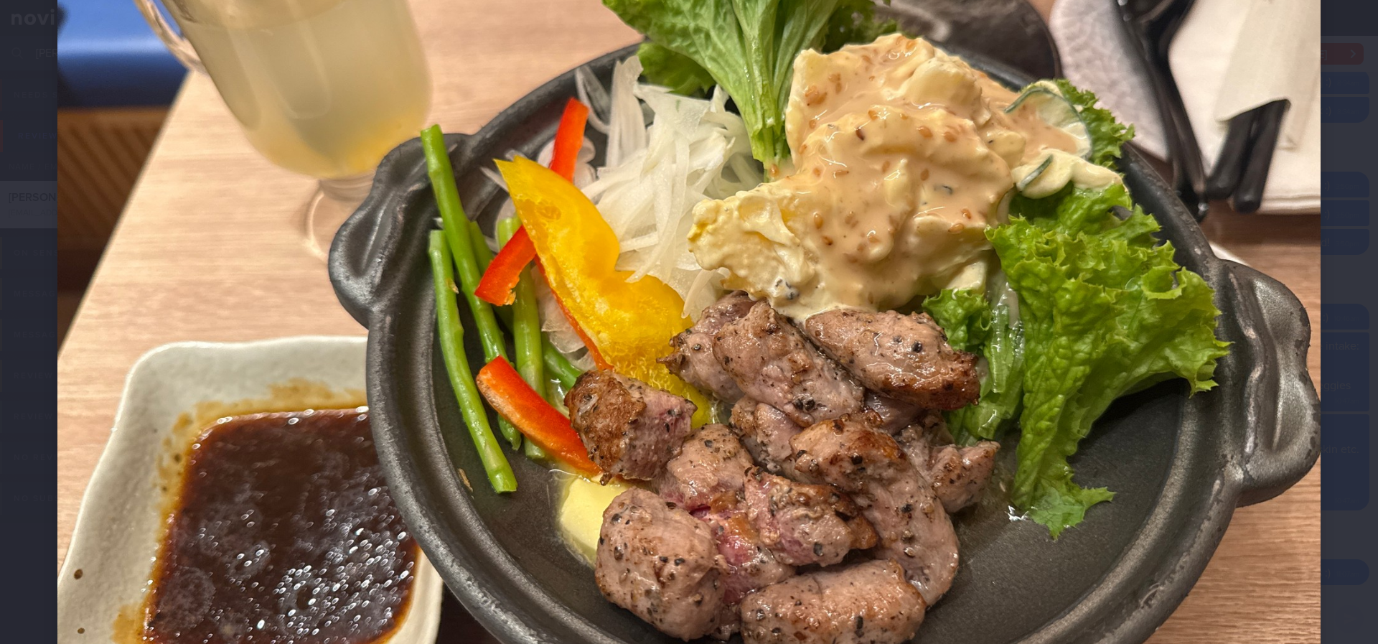
scroll to position [108, 0]
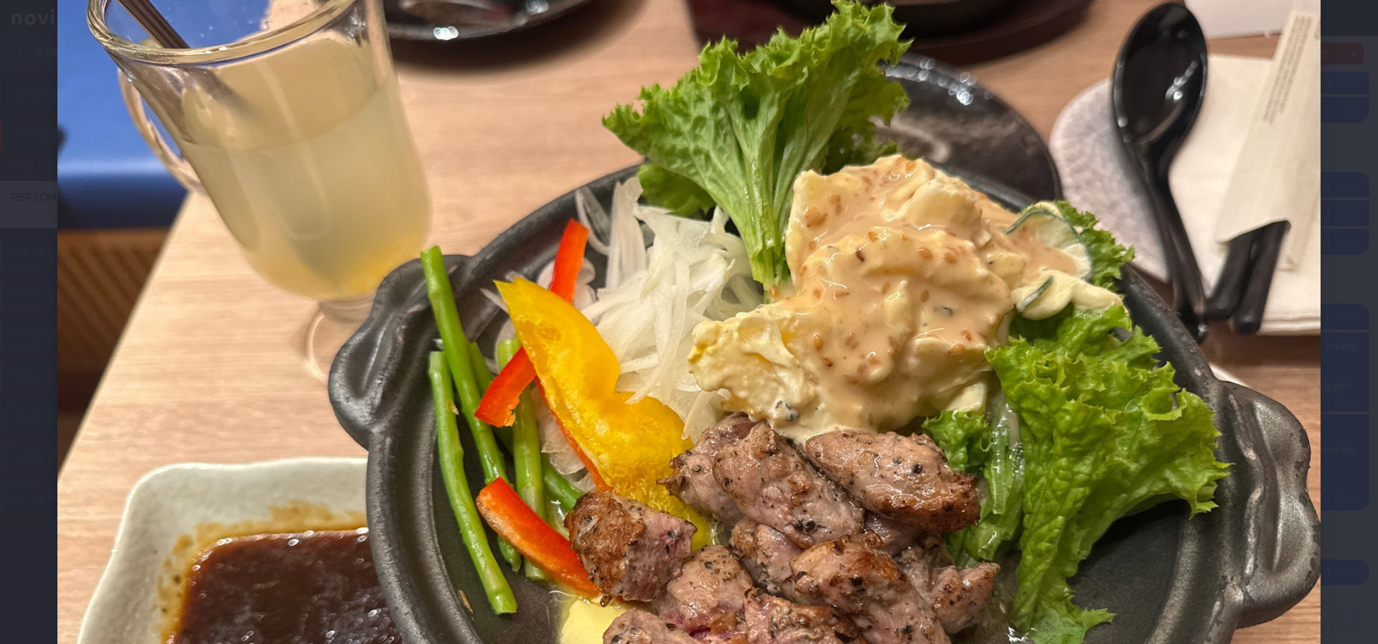
click at [1293, 436] on img at bounding box center [688, 423] width 1263 height 947
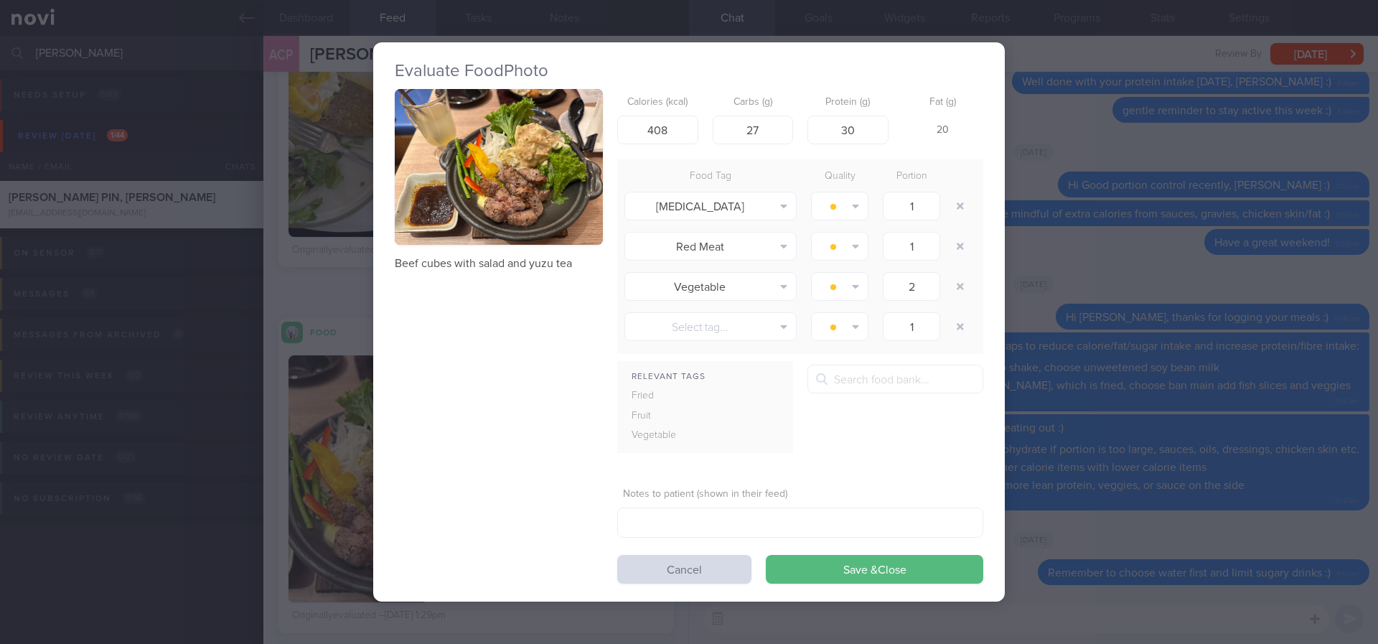
click at [1204, 406] on div "Evaluate Food Photo Beef cubes with salad and yuzu tea Calories (kcal) 408 Carb…" at bounding box center [689, 322] width 1378 height 644
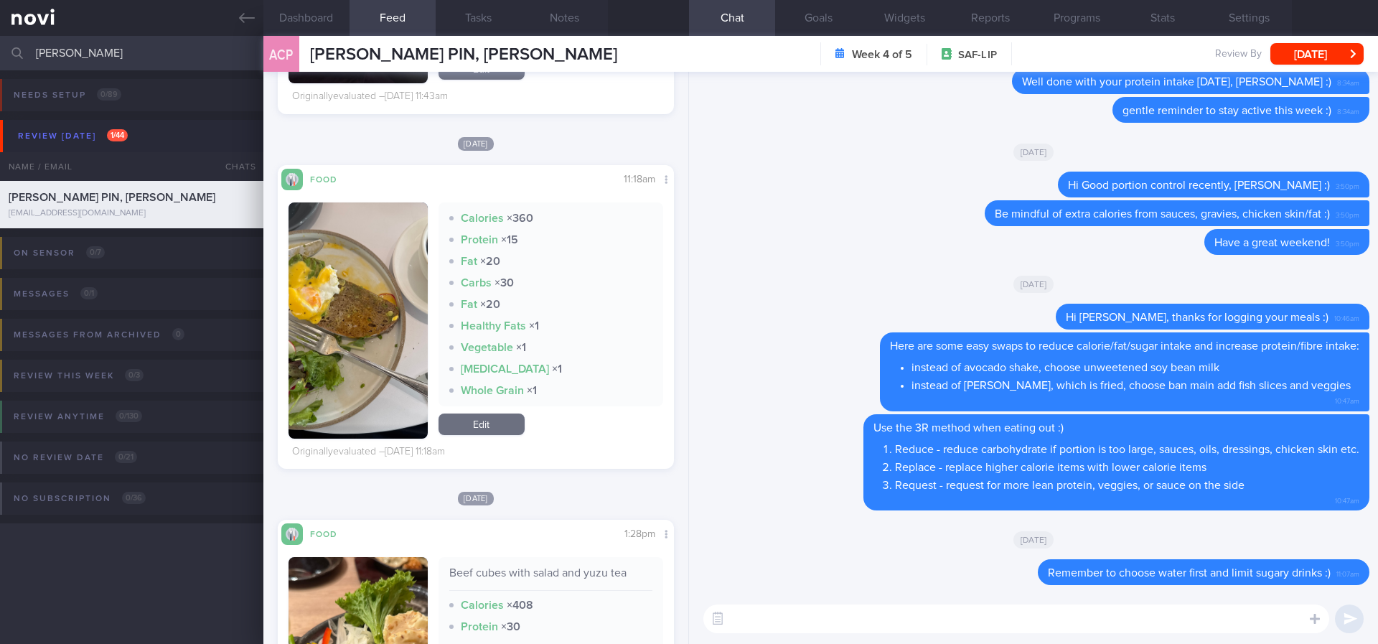
scroll to position [2369, 0]
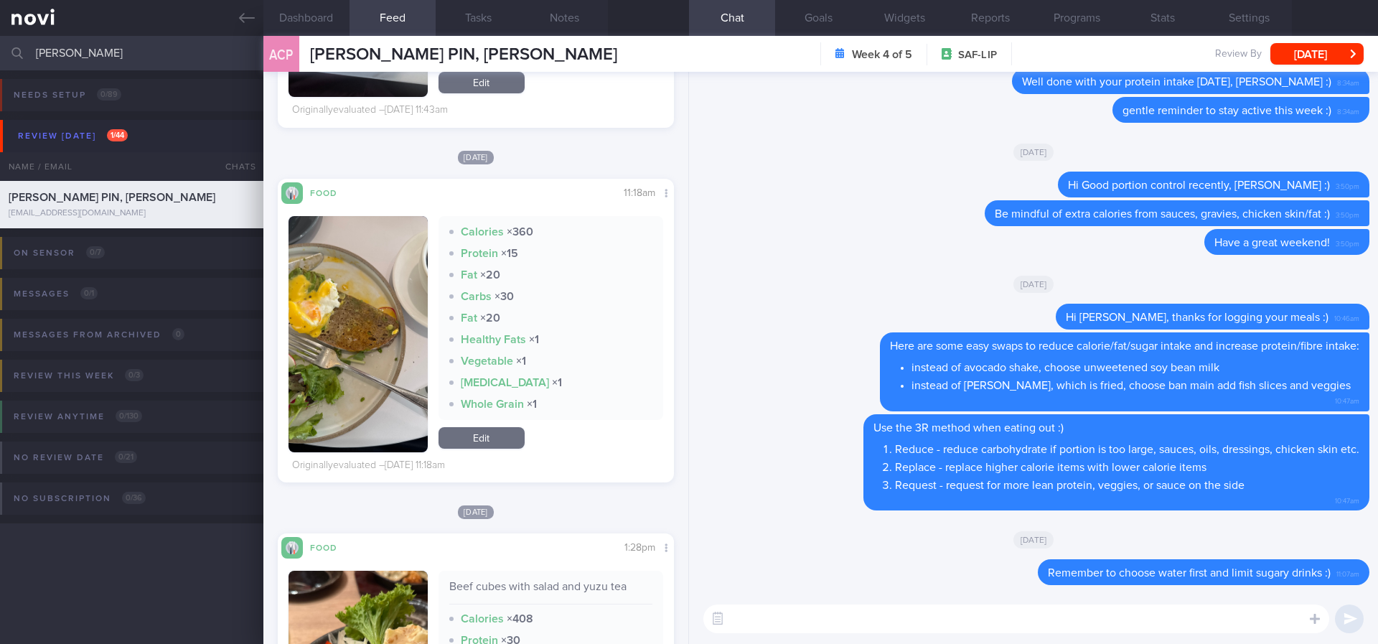
click at [362, 329] on button "button" at bounding box center [358, 334] width 139 height 236
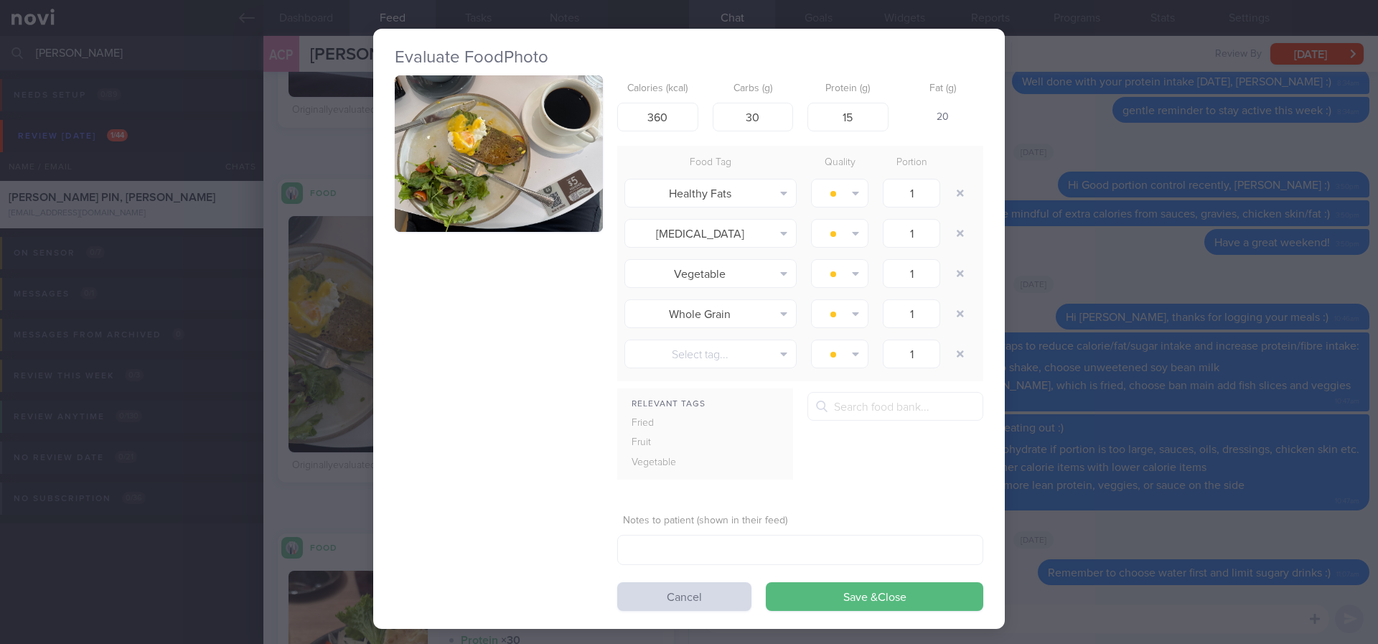
click at [491, 148] on button "button" at bounding box center [499, 153] width 208 height 156
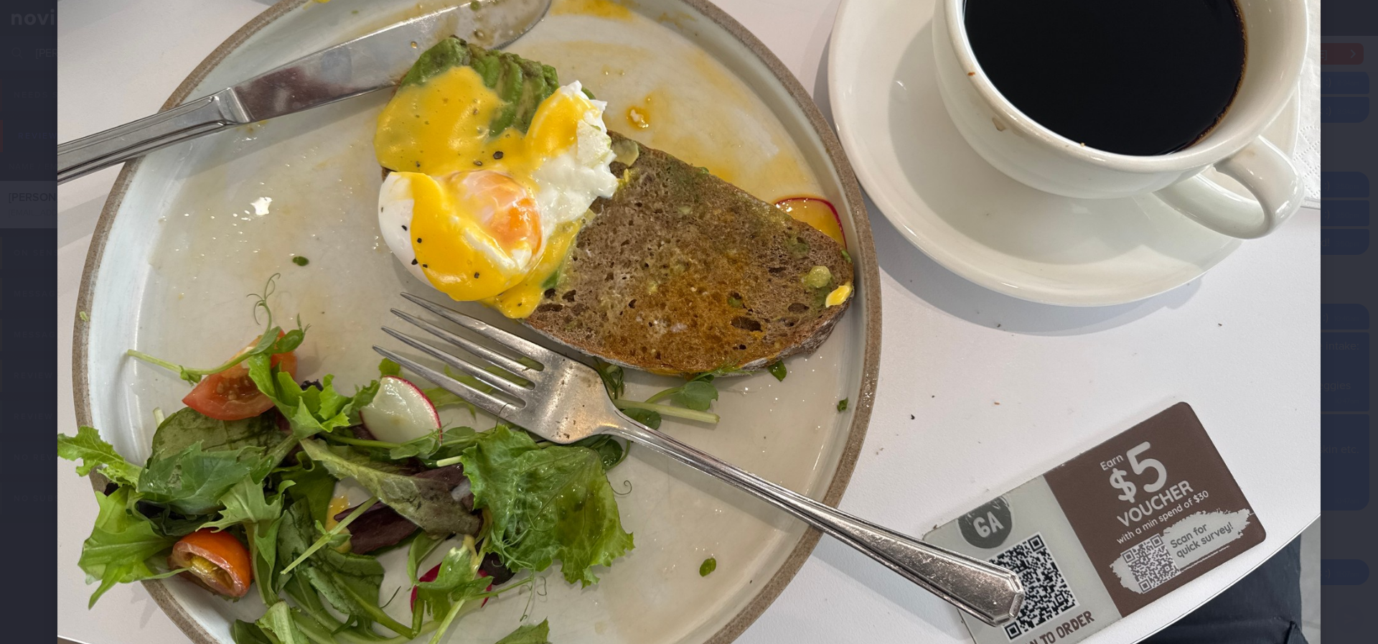
scroll to position [323, 0]
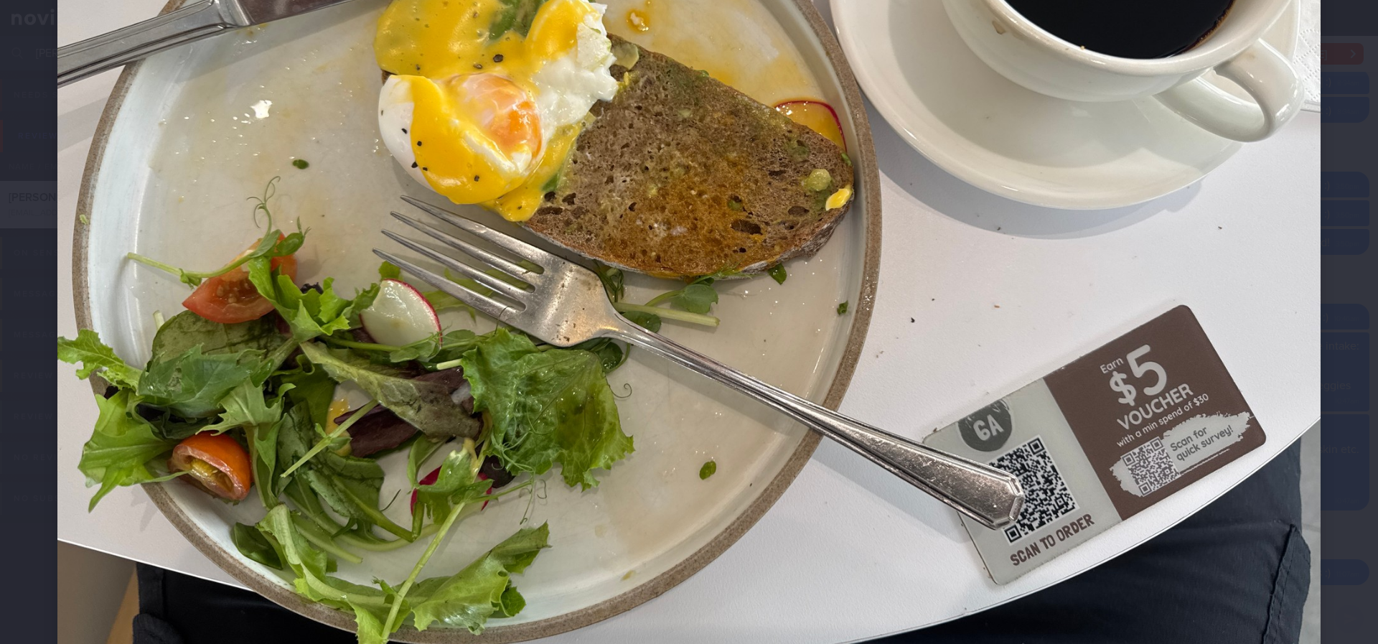
click at [1135, 452] on img at bounding box center [688, 207] width 1263 height 947
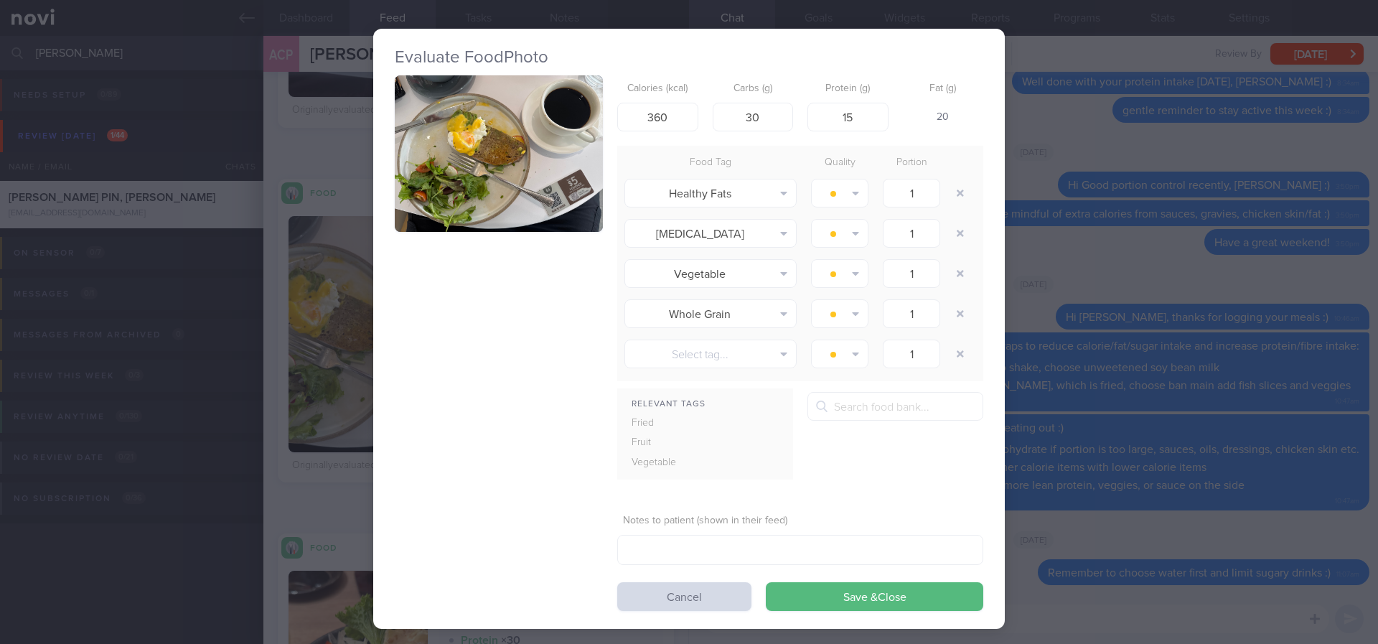
click at [1071, 398] on div "Evaluate Food Photo Calories (kcal) 360 Carbs (g) 30 Protein (g) 15 Fat (g) 20 …" at bounding box center [689, 322] width 1378 height 644
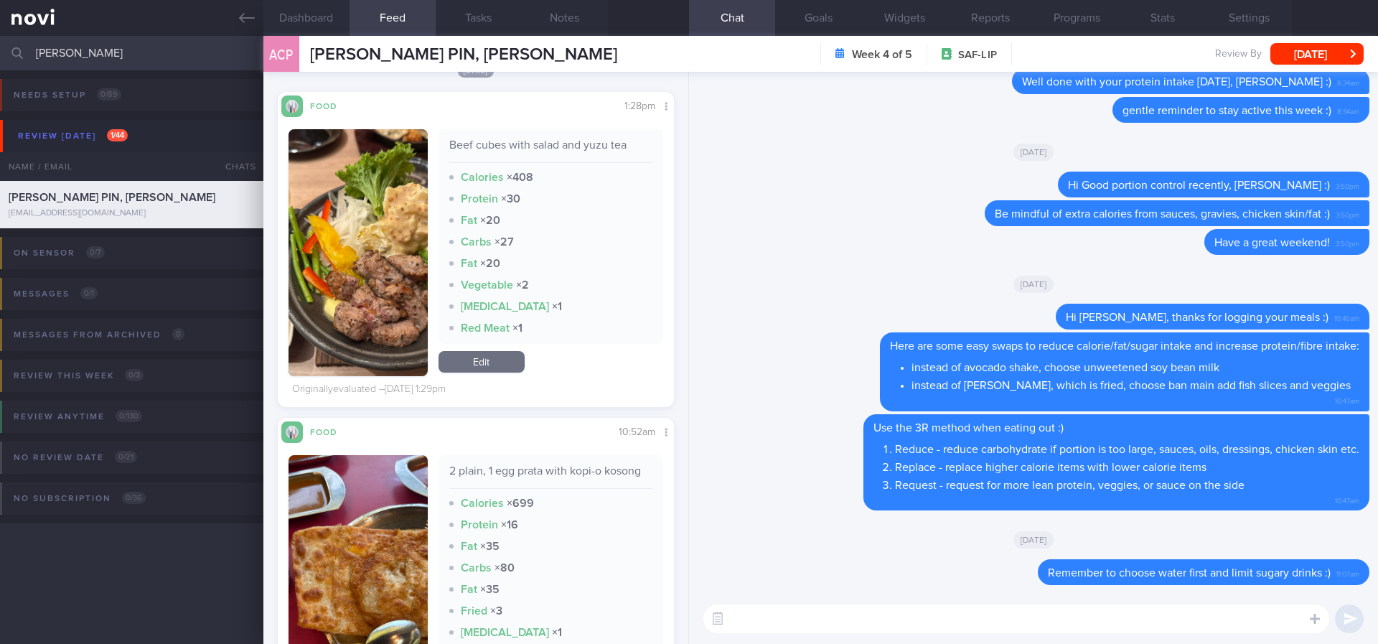
scroll to position [3122, 0]
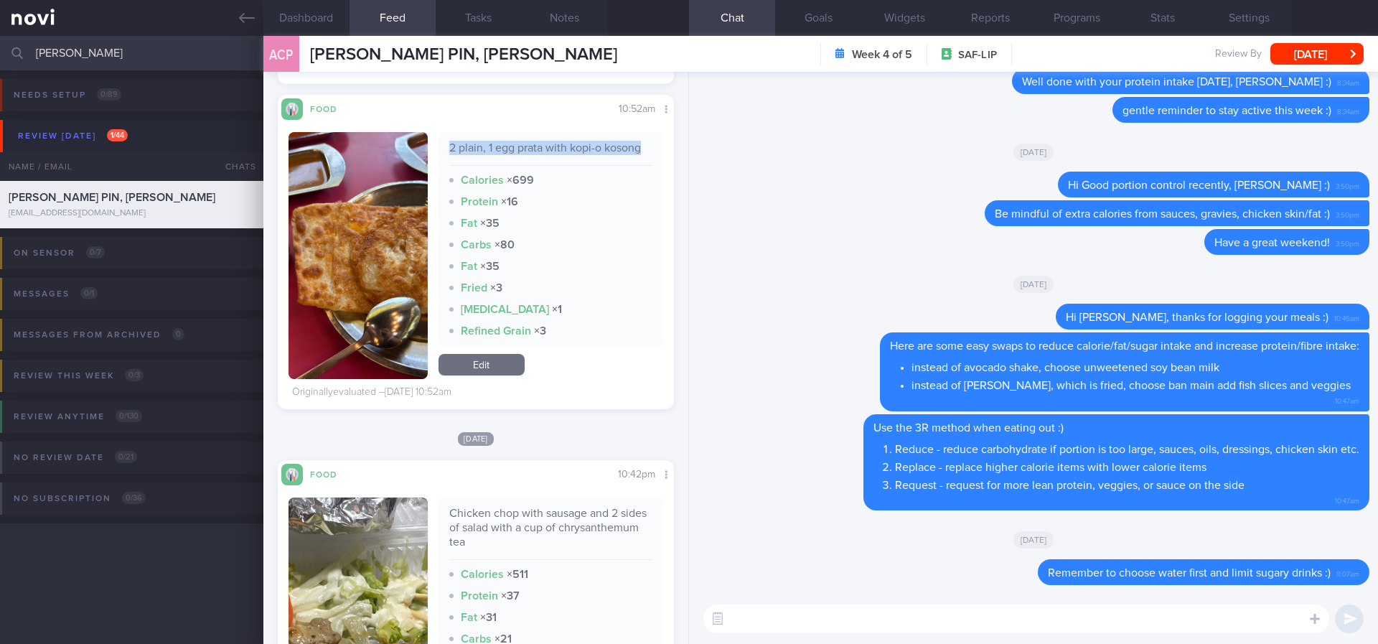
drag, startPoint x: 527, startPoint y: 166, endPoint x: 437, endPoint y: 150, distance: 91.1
click at [439, 150] on div "2 plain, 1 egg prata with kopi-o kosong Calories × 699 Protein × 16 Fat × 35 Ca…" at bounding box center [551, 239] width 225 height 215
copy div "2 plain, 1 egg prata with kopi-o kosong"
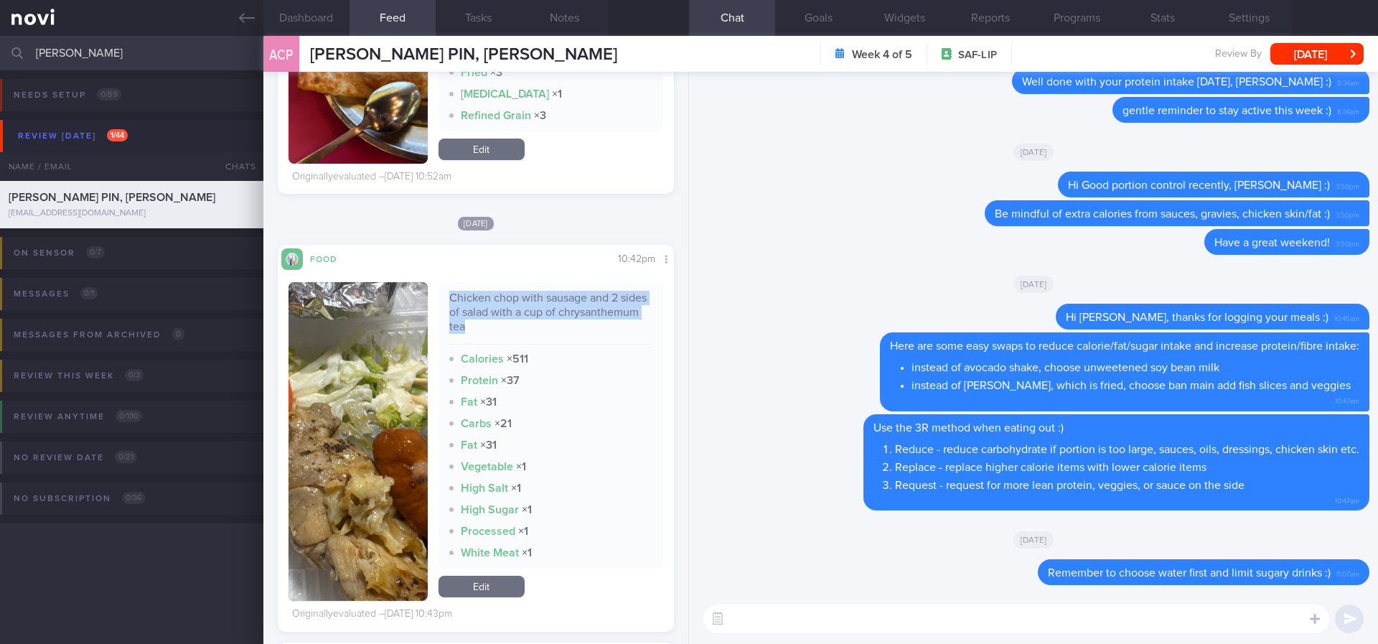
drag, startPoint x: 566, startPoint y: 344, endPoint x: 444, endPoint y: 312, distance: 126.0
click at [449, 312] on div "Chicken chop with sausage and 2 sides of salad with a cup of chrysanthemum tea" at bounding box center [551, 318] width 204 height 54
copy div "Chicken chop with sausage and 2 sides of salad with a cup of chrysanthemum tea"
click at [312, 487] on img "button" at bounding box center [358, 441] width 139 height 319
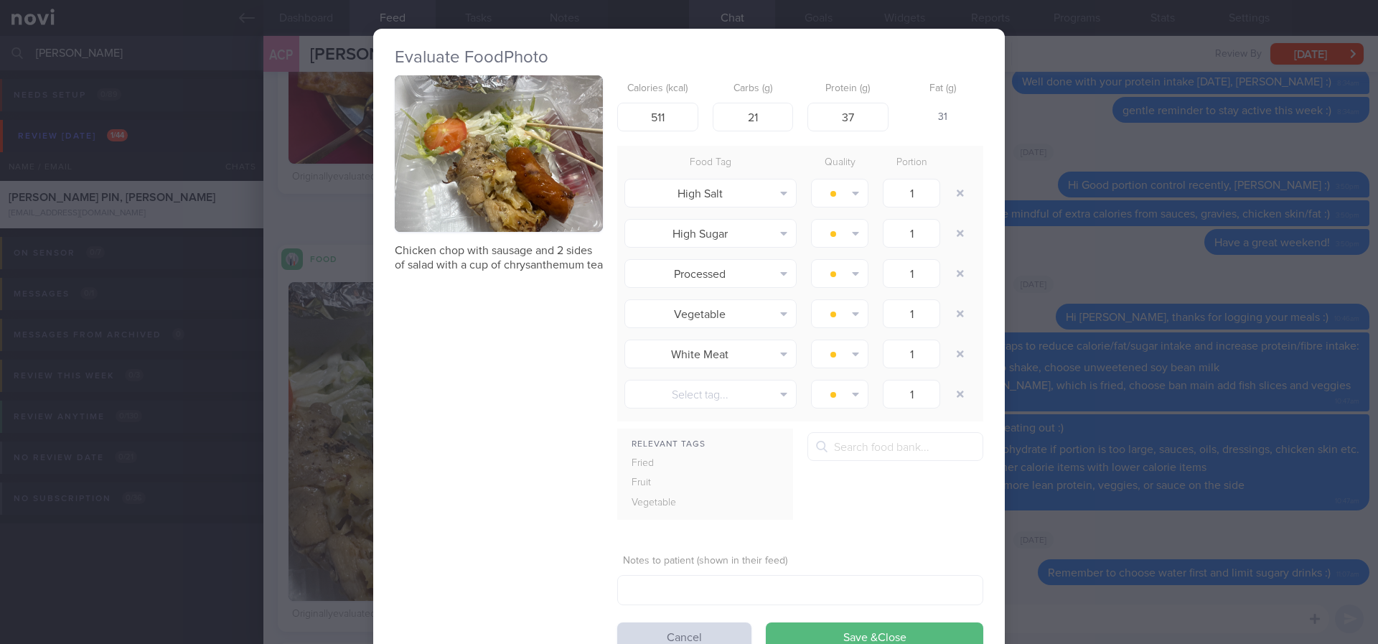
click at [502, 136] on button "button" at bounding box center [499, 153] width 208 height 156
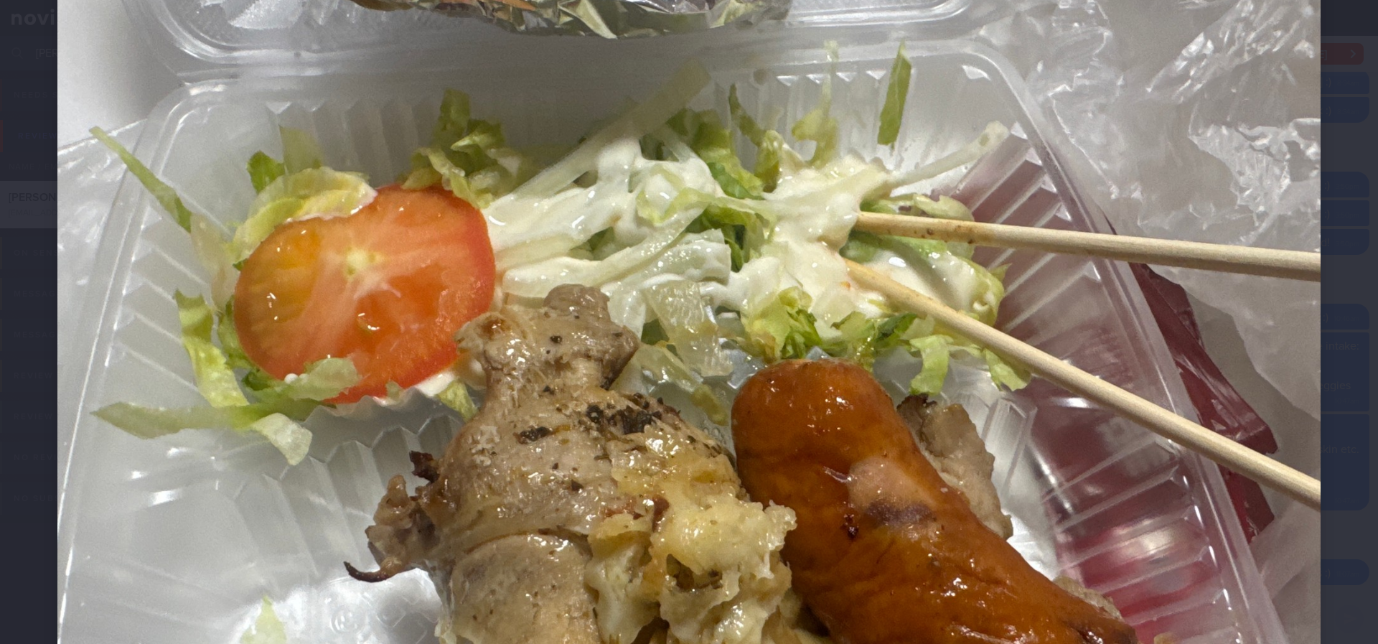
scroll to position [323, 0]
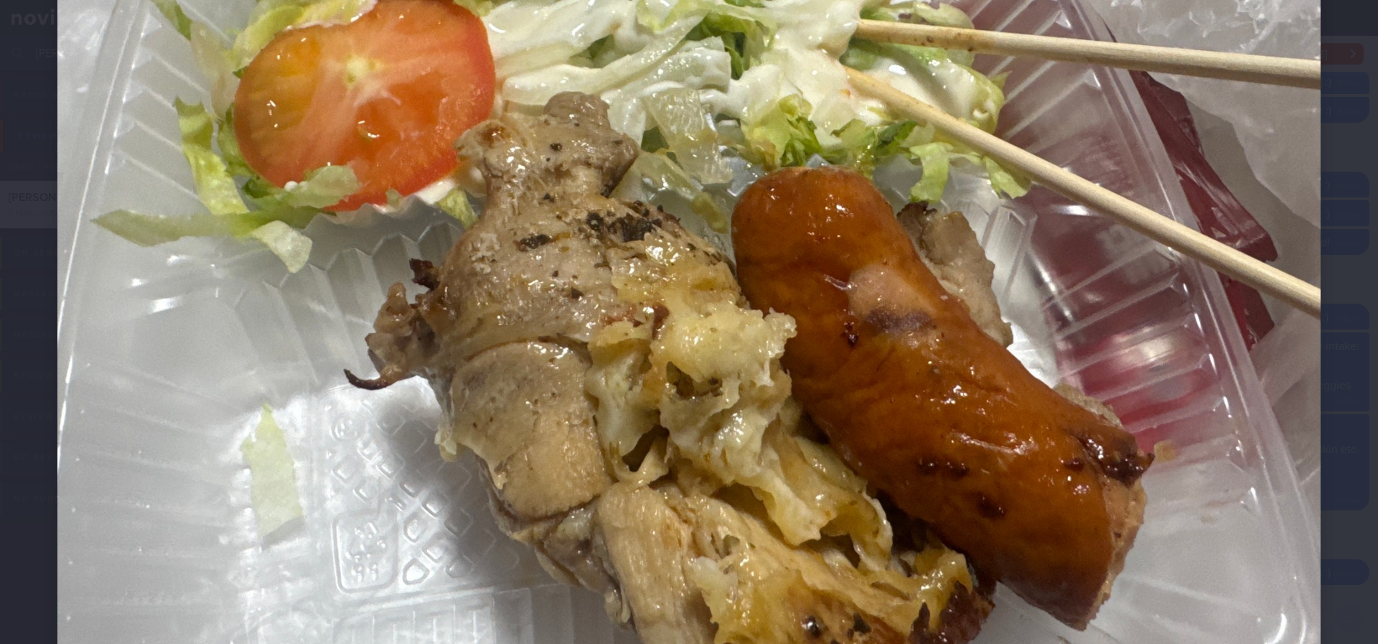
click at [1120, 537] on img at bounding box center [688, 207] width 1263 height 947
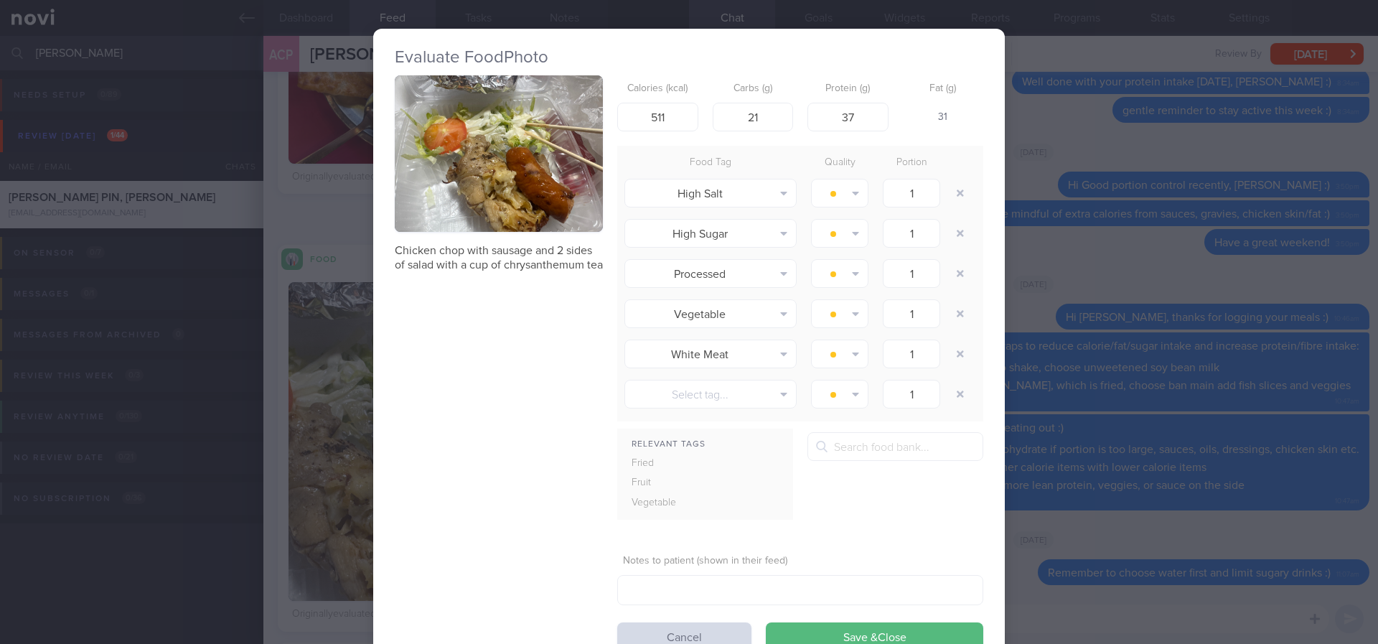
click at [1132, 359] on div "Evaluate Food Photo Chicken chop with sausage and 2 sides of salad with a cup o…" at bounding box center [689, 322] width 1378 height 644
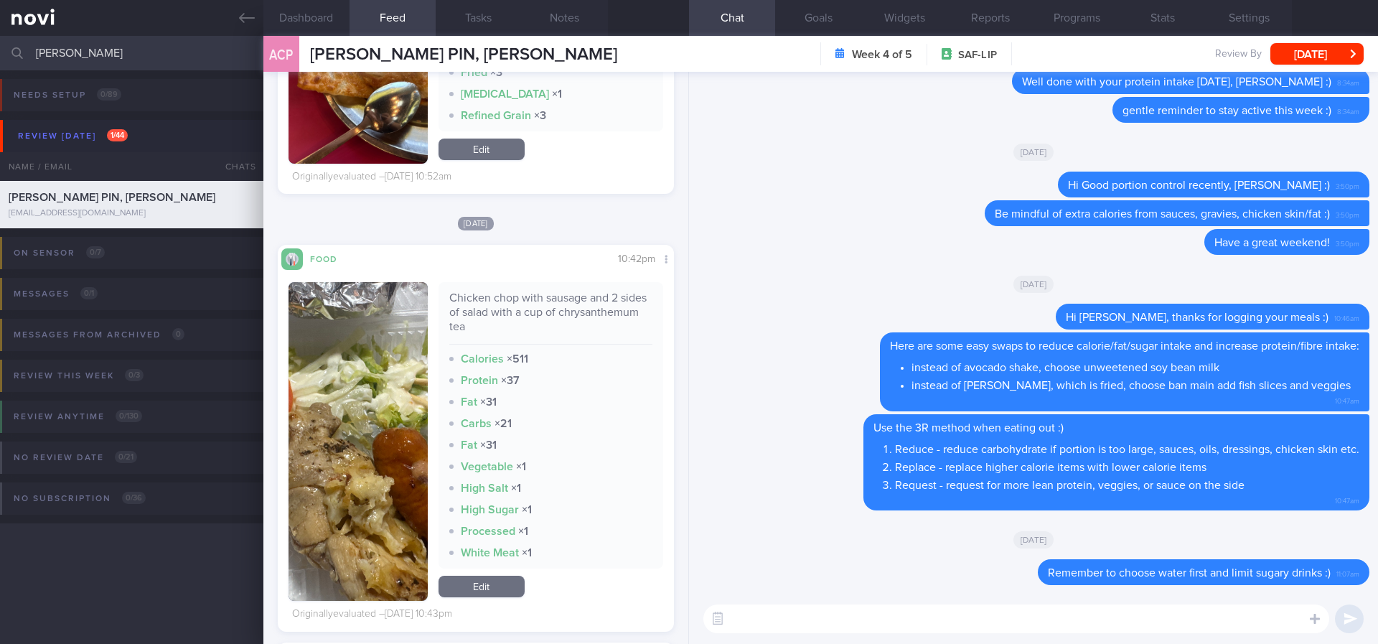
scroll to position [3768, 0]
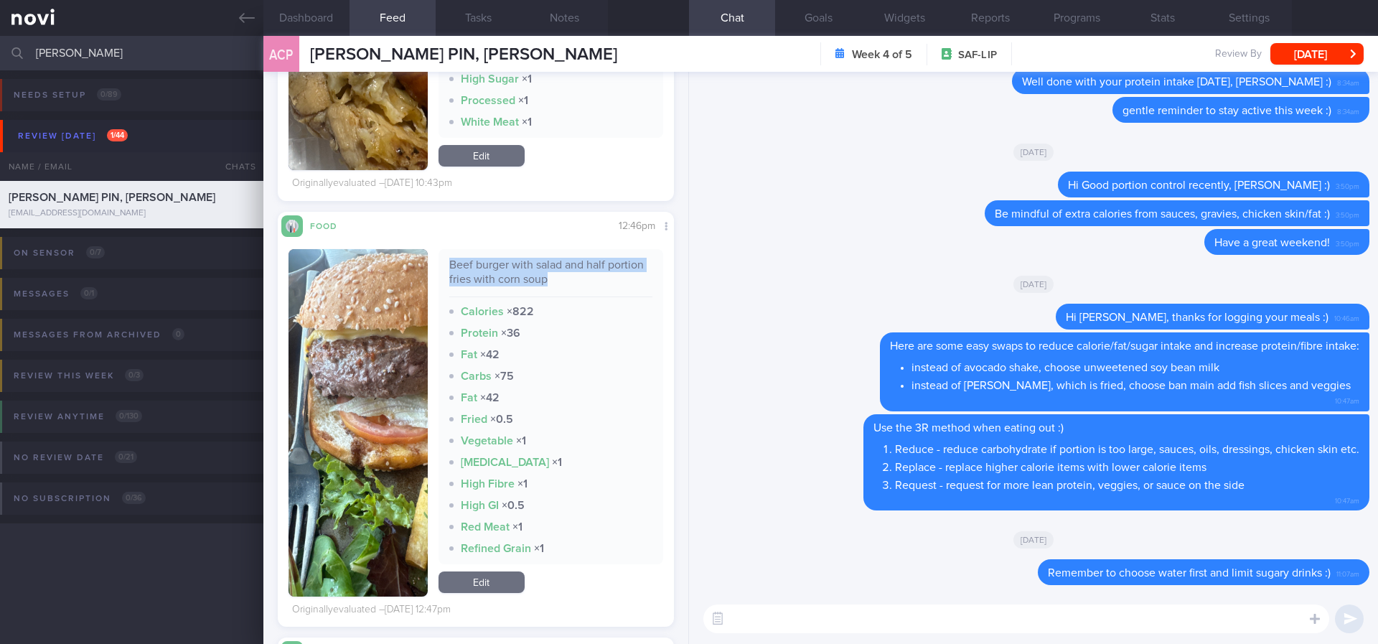
drag, startPoint x: 598, startPoint y: 296, endPoint x: 444, endPoint y: 280, distance: 155.2
click at [449, 280] on div "Beef burger with salad and half portion fries with corn soup" at bounding box center [551, 277] width 204 height 39
copy div "Beef burger with salad and half portion fries with corn soup"
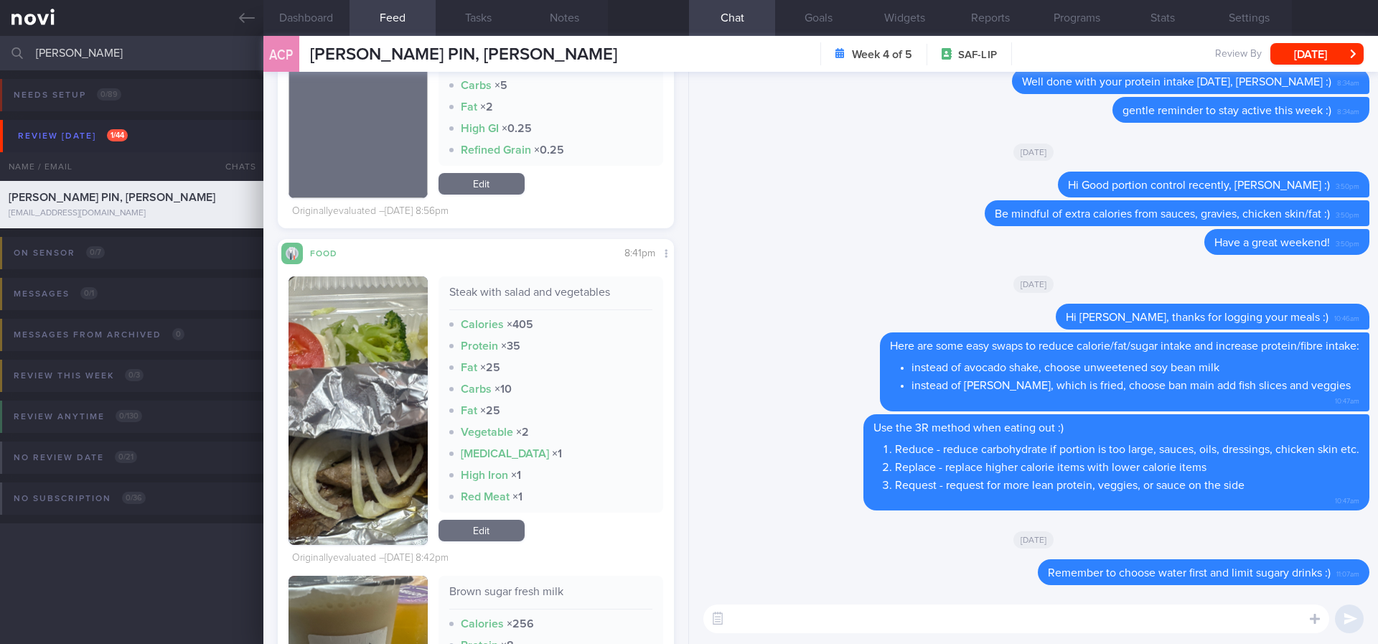
scroll to position [4845, 0]
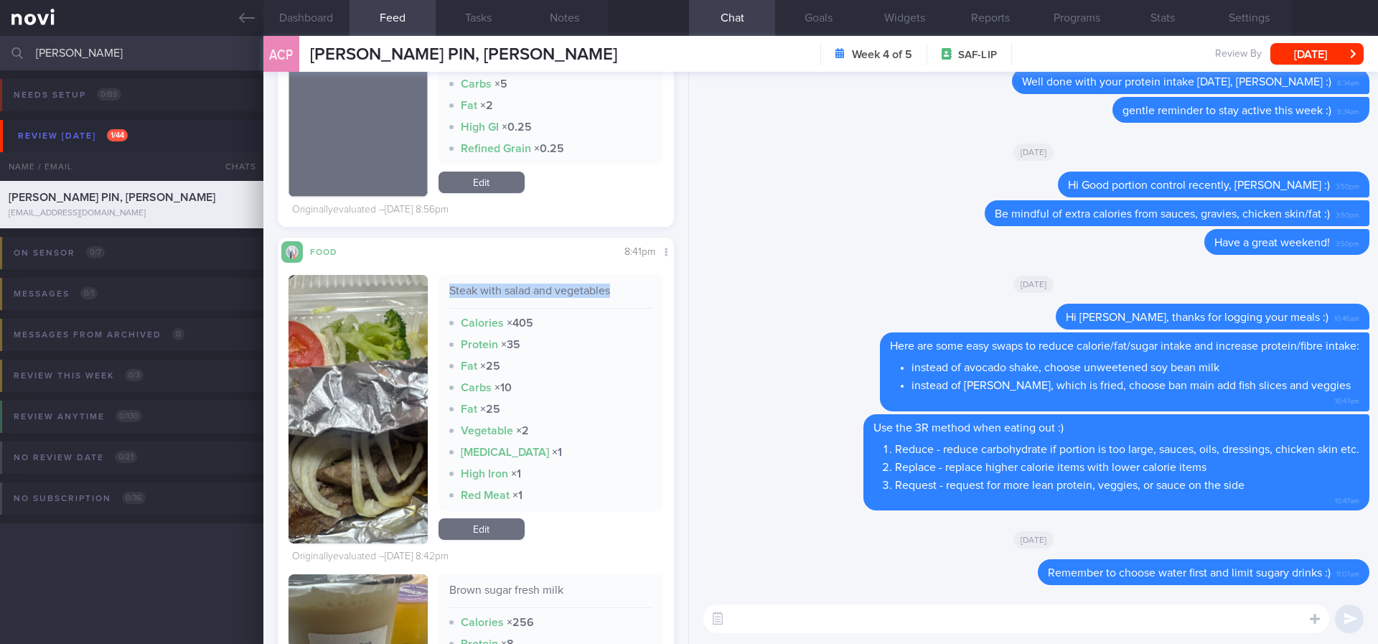
drag, startPoint x: 619, startPoint y: 286, endPoint x: 446, endPoint y: 295, distance: 173.9
click at [449, 295] on div "Steak with salad and vegetables" at bounding box center [551, 296] width 204 height 25
copy div "Steak with salad and vegetables"
click at [347, 451] on button "button" at bounding box center [358, 409] width 139 height 268
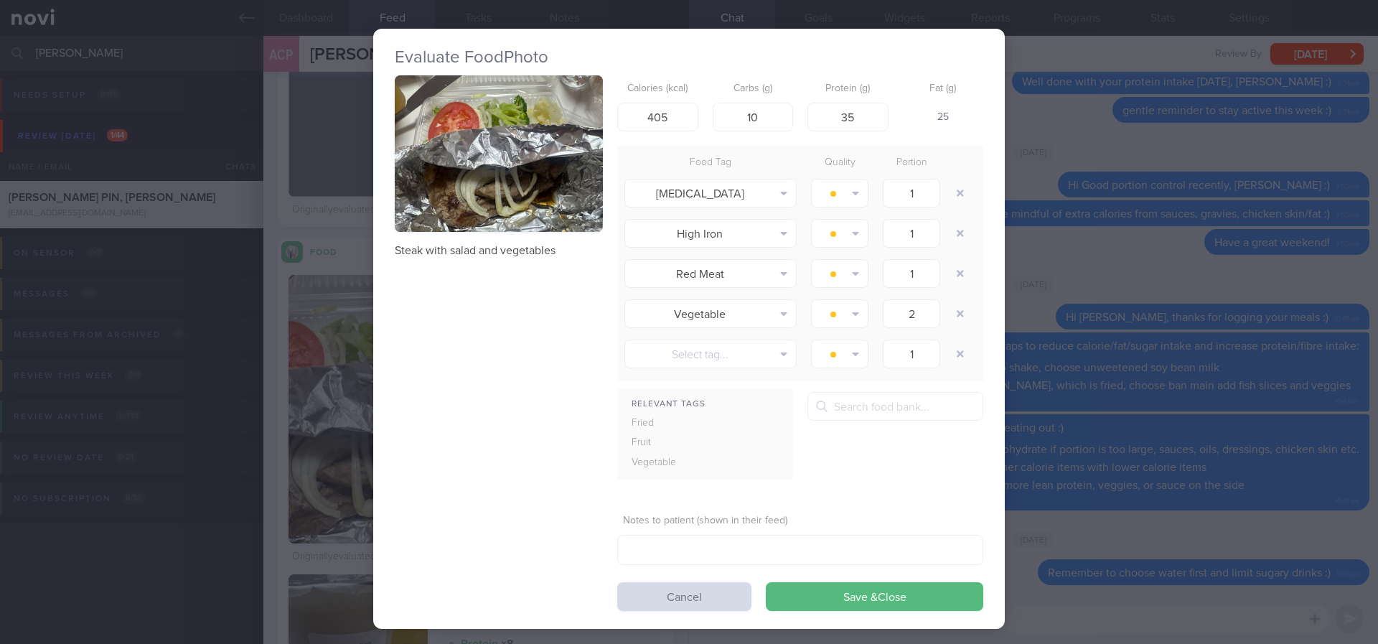
click at [520, 160] on button "button" at bounding box center [499, 153] width 208 height 156
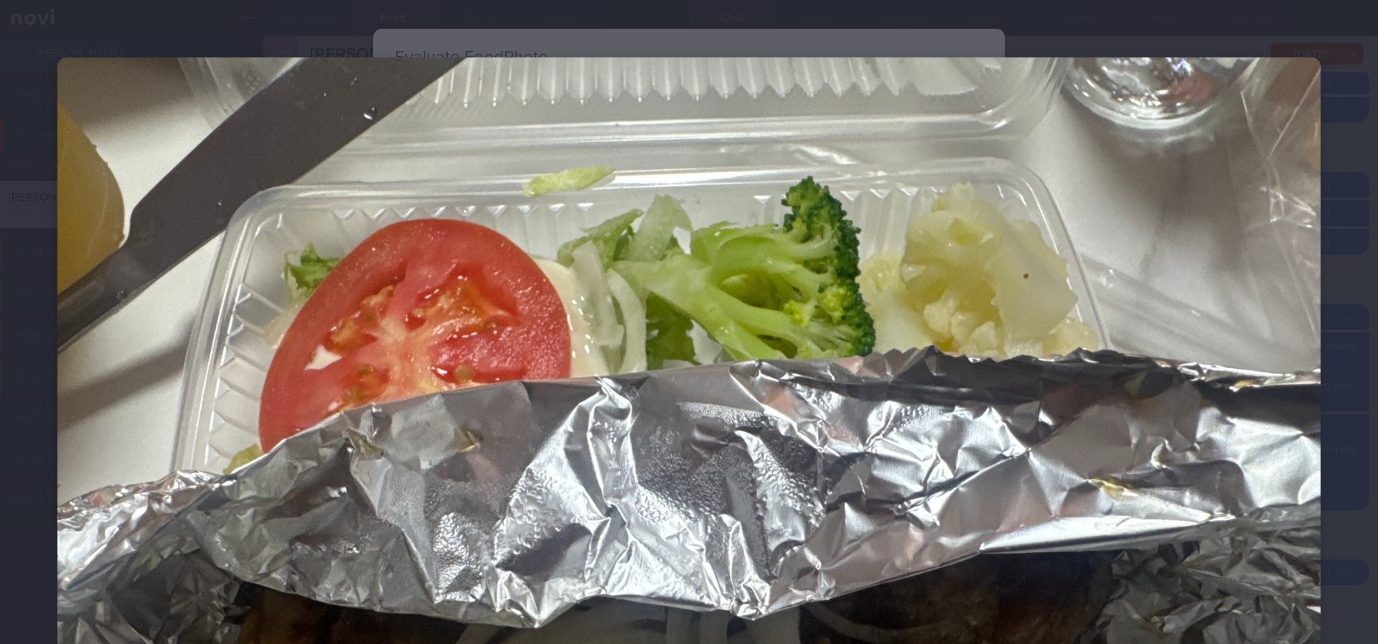
scroll to position [406, 0]
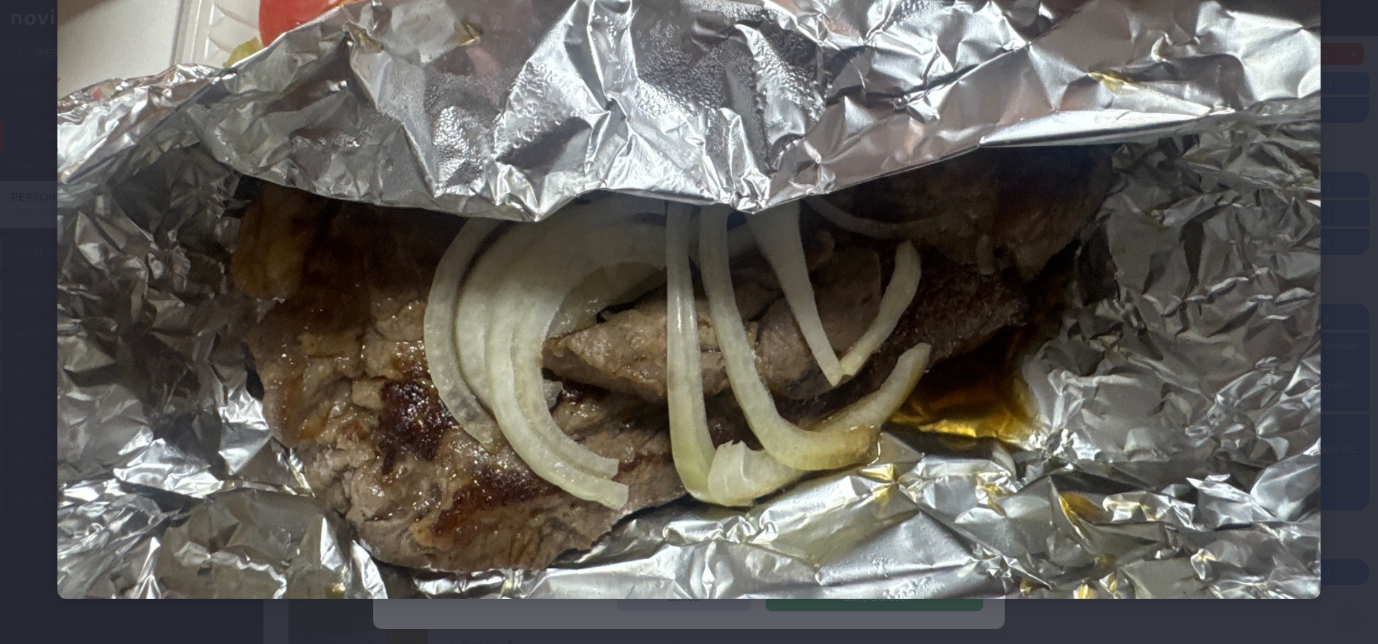
click at [1097, 461] on img at bounding box center [688, 124] width 1263 height 947
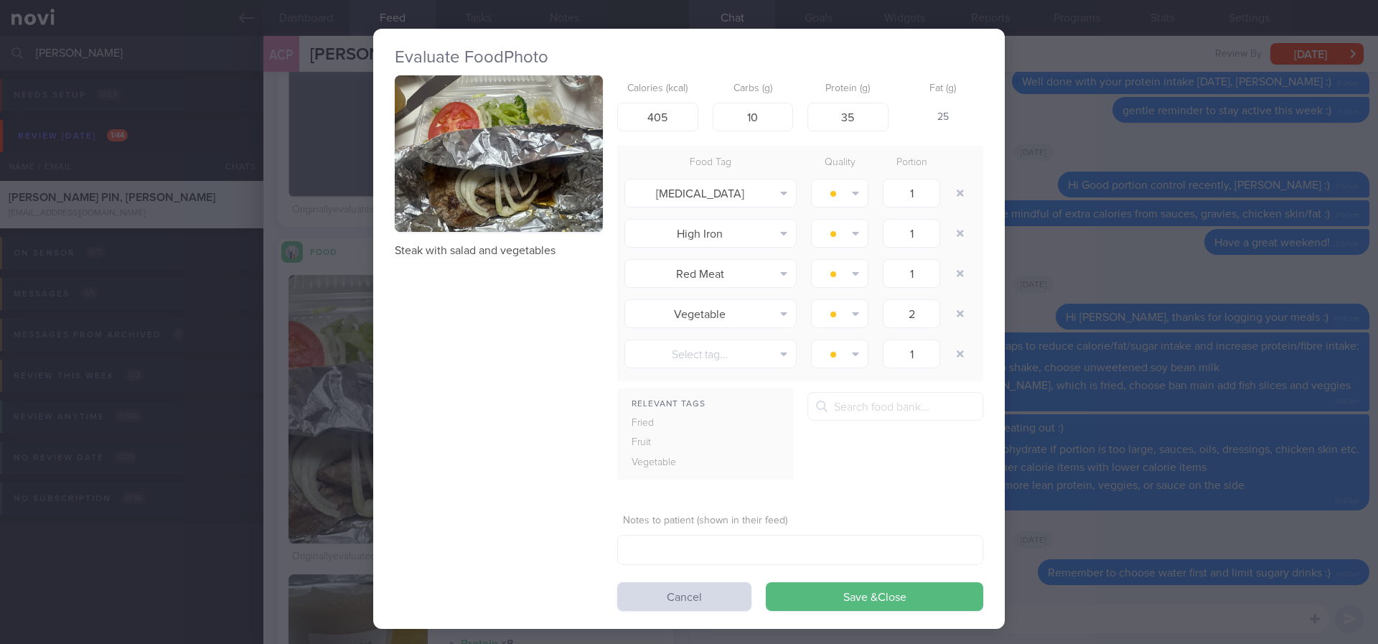
click at [1183, 337] on div "Evaluate Food Photo Steak with salad and vegetables Calories (kcal) 405 Carbs (…" at bounding box center [689, 322] width 1378 height 644
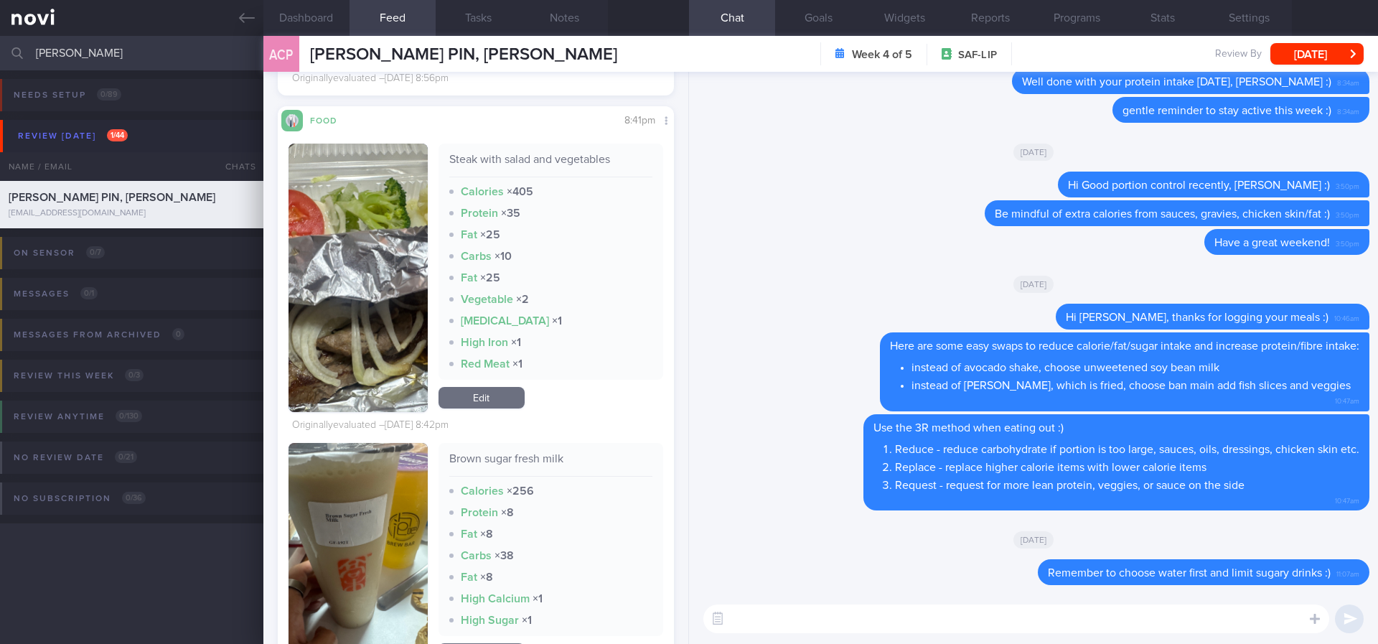
scroll to position [5060, 0]
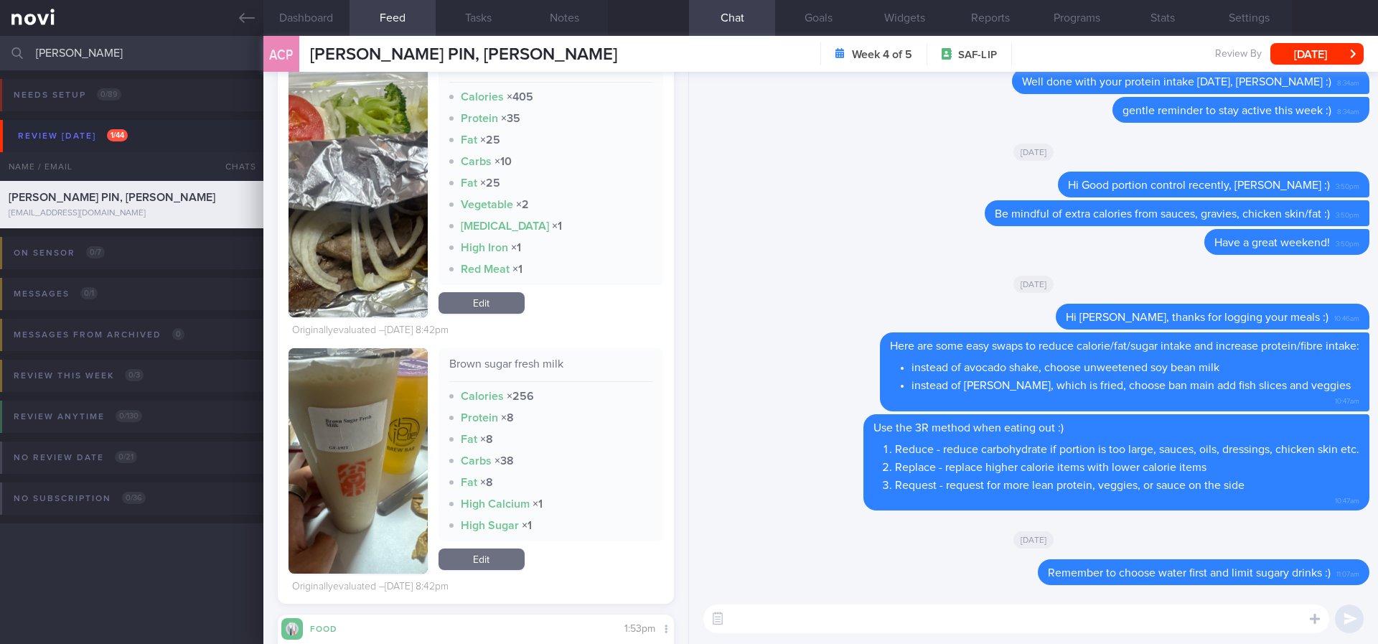
click at [377, 479] on button "button" at bounding box center [358, 460] width 139 height 225
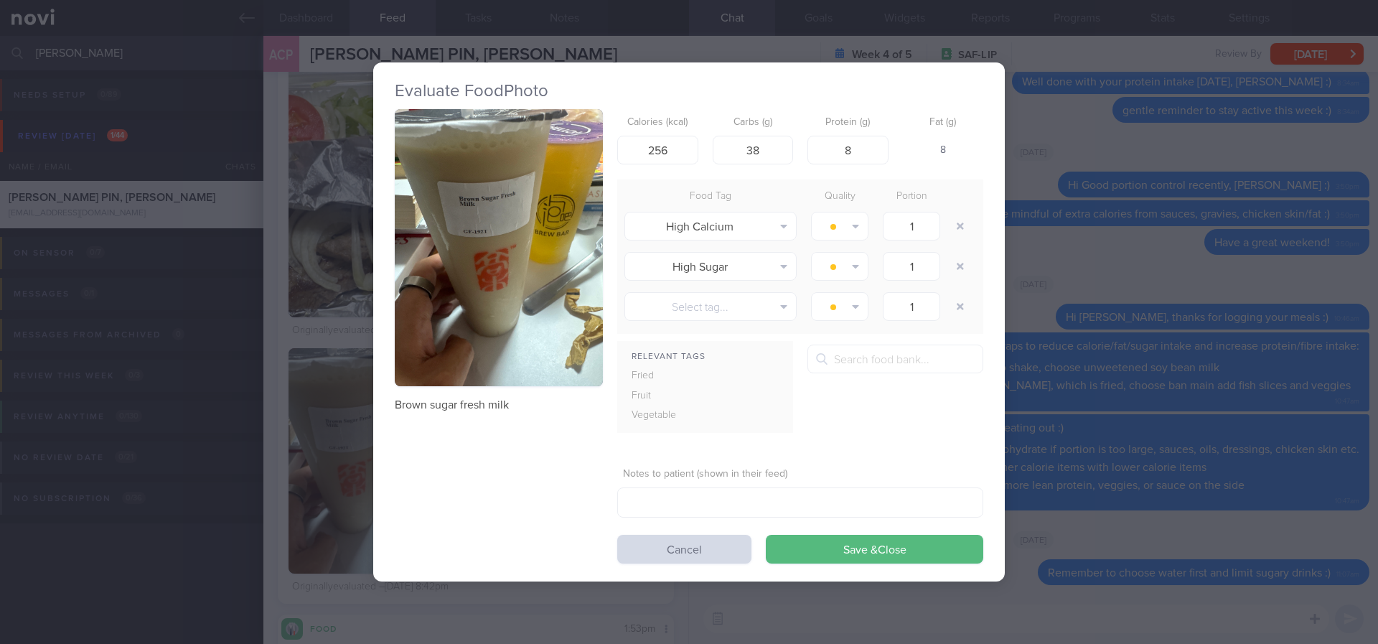
click at [528, 232] on button "button" at bounding box center [499, 248] width 208 height 278
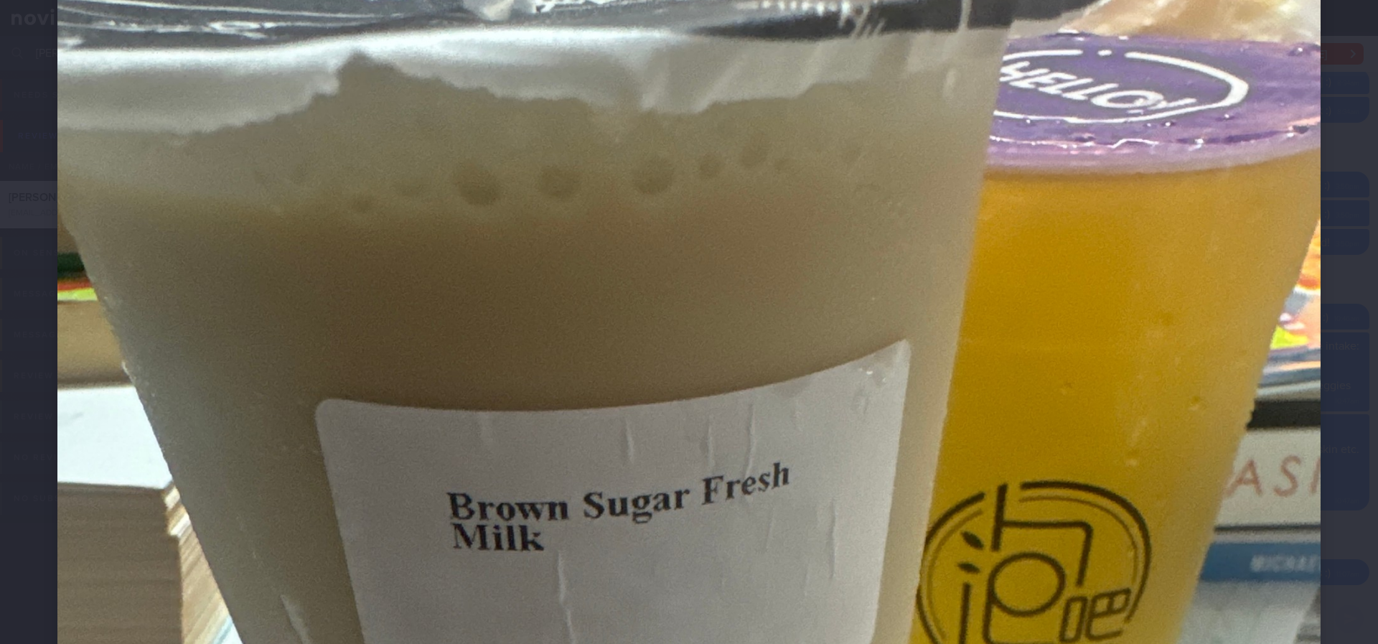
scroll to position [215, 0]
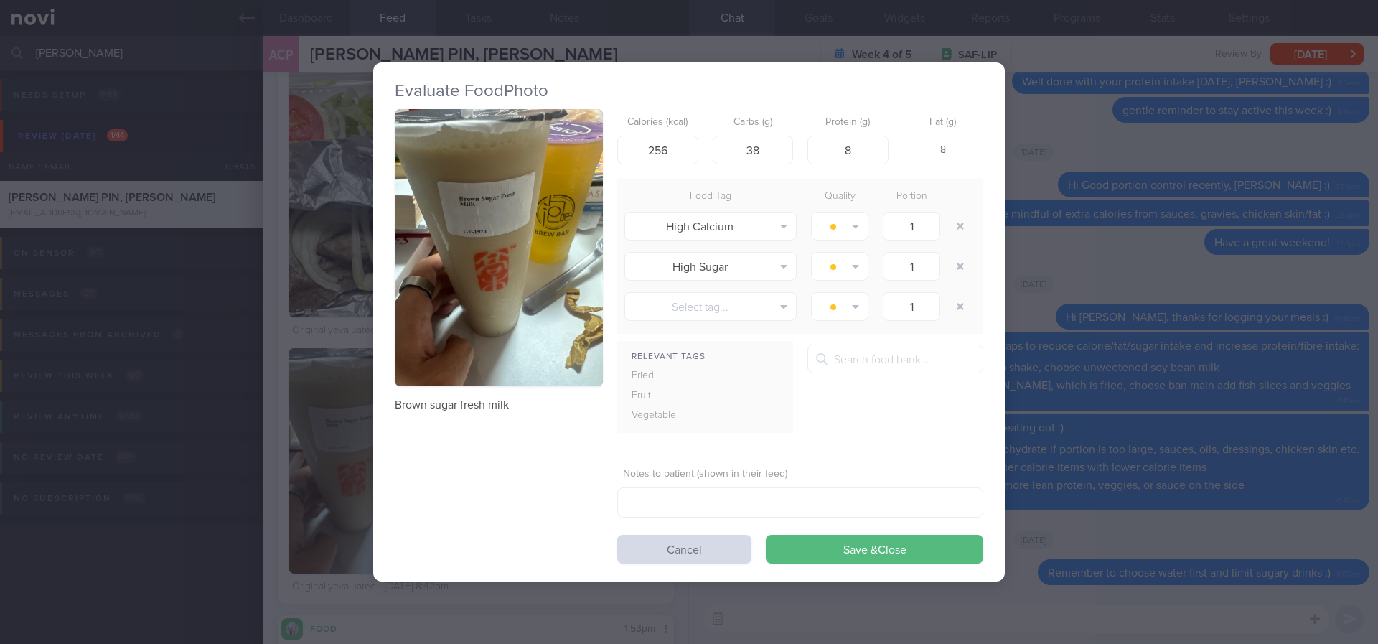
click at [1140, 400] on div "Evaluate Food Photo Brown sugar fresh milk Calories (kcal) 256 Carbs (g) 38 Pro…" at bounding box center [689, 322] width 1378 height 644
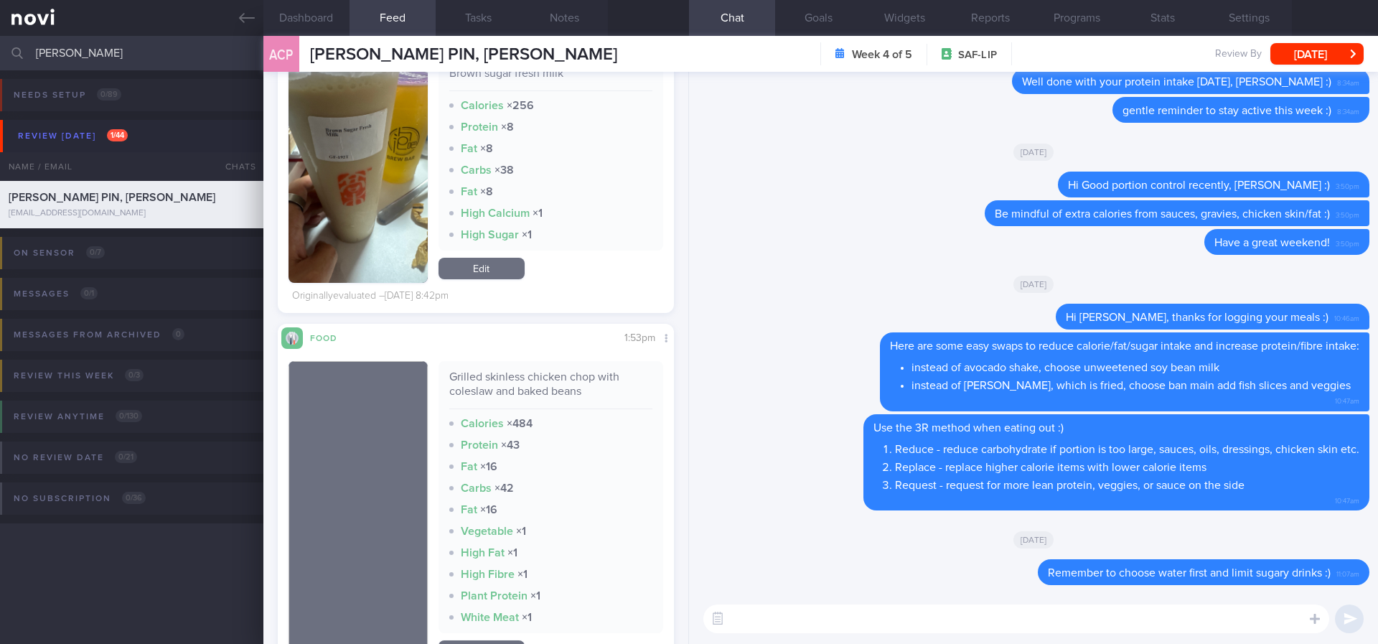
scroll to position [5491, 0]
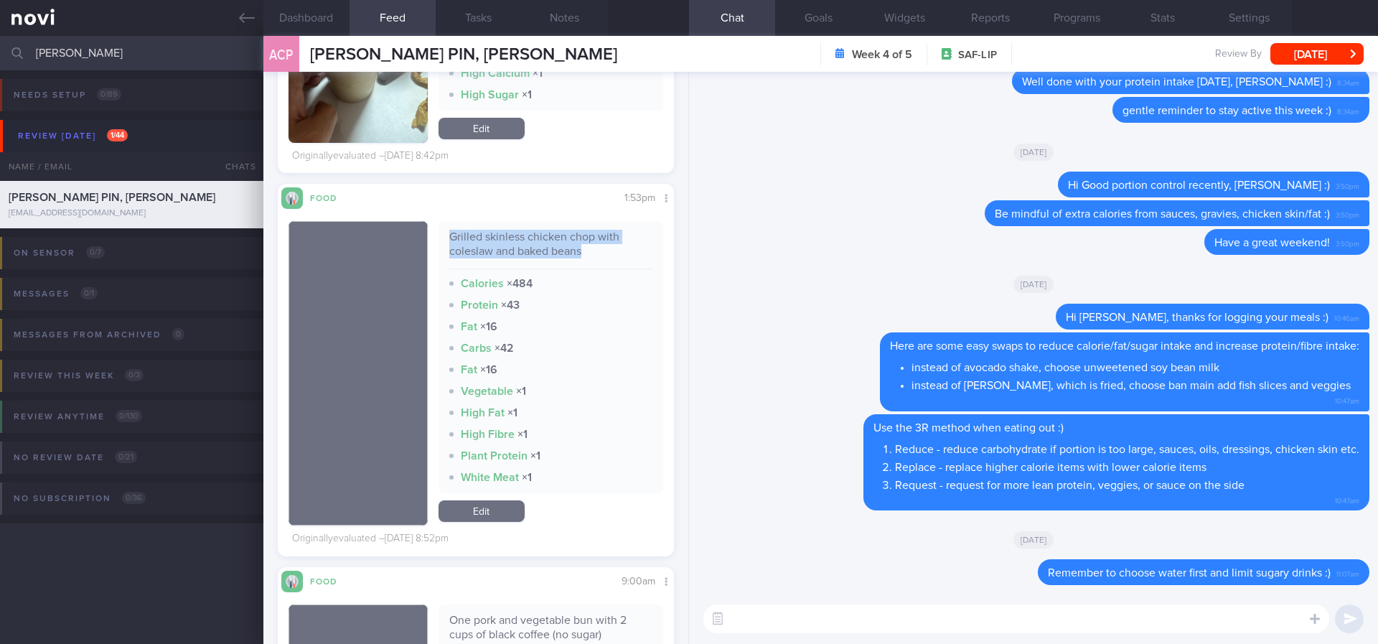
drag, startPoint x: 599, startPoint y: 251, endPoint x: 444, endPoint y: 240, distance: 156.2
click at [449, 240] on div "Grilled skinless chicken chop with coleslaw and baked beans" at bounding box center [551, 249] width 204 height 39
copy div "Grilled skinless chicken chop with coleslaw and baked beans"
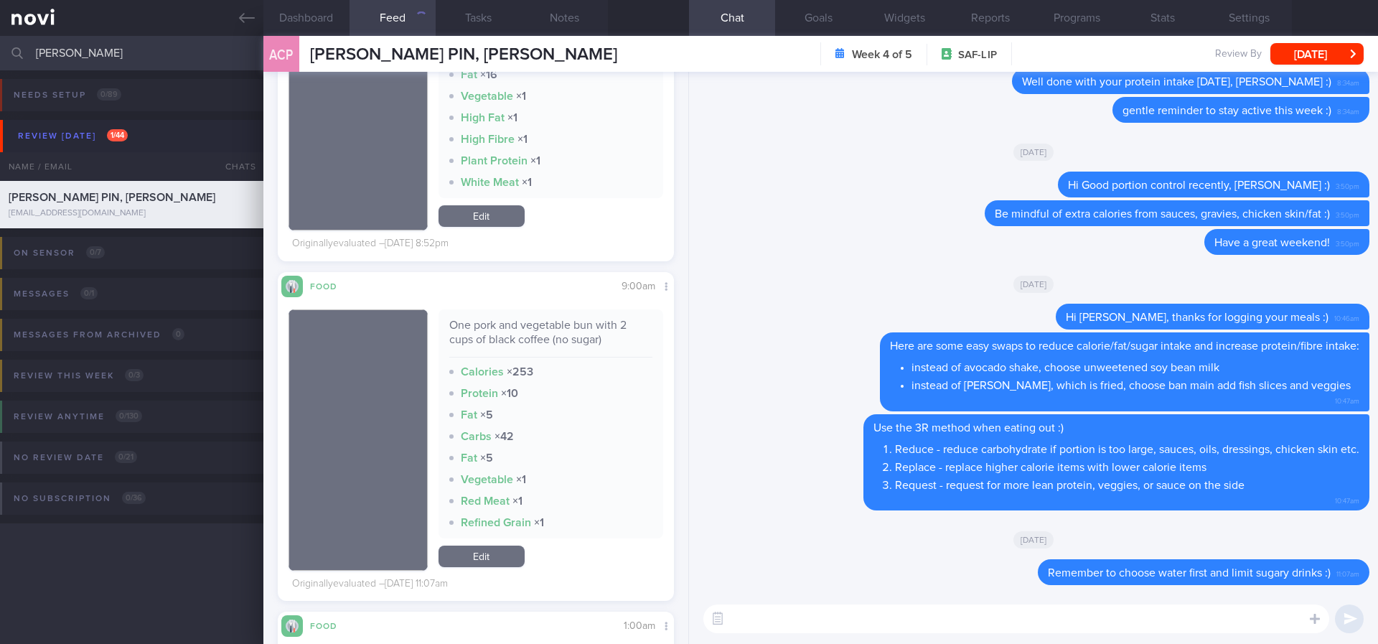
scroll to position [5814, 0]
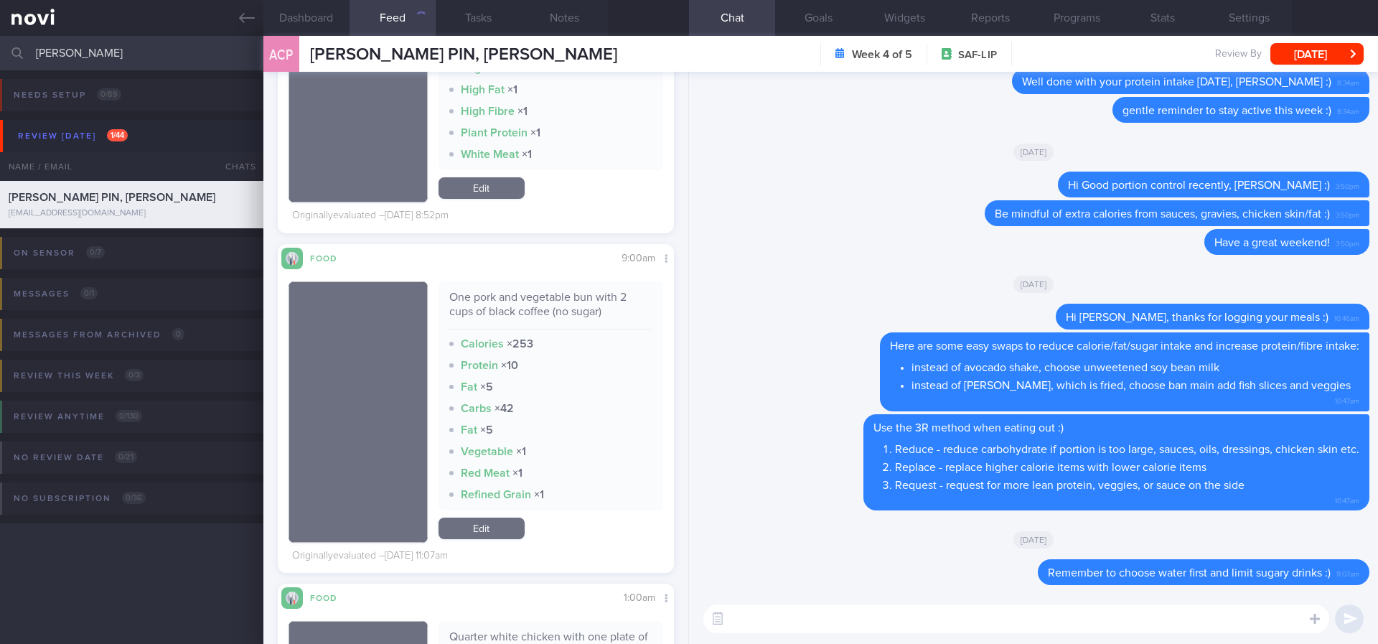
drag, startPoint x: 607, startPoint y: 314, endPoint x: 452, endPoint y: 295, distance: 155.4
click at [439, 284] on div "One pork and vegetable bun with 2 cups of black coffee (no sugar) Calories × 25…" at bounding box center [551, 395] width 225 height 229
click at [540, 299] on div "One pork and vegetable bun with 2 cups of black coffee (no sugar)" at bounding box center [551, 309] width 204 height 39
drag, startPoint x: 620, startPoint y: 312, endPoint x: 431, endPoint y: 283, distance: 190.9
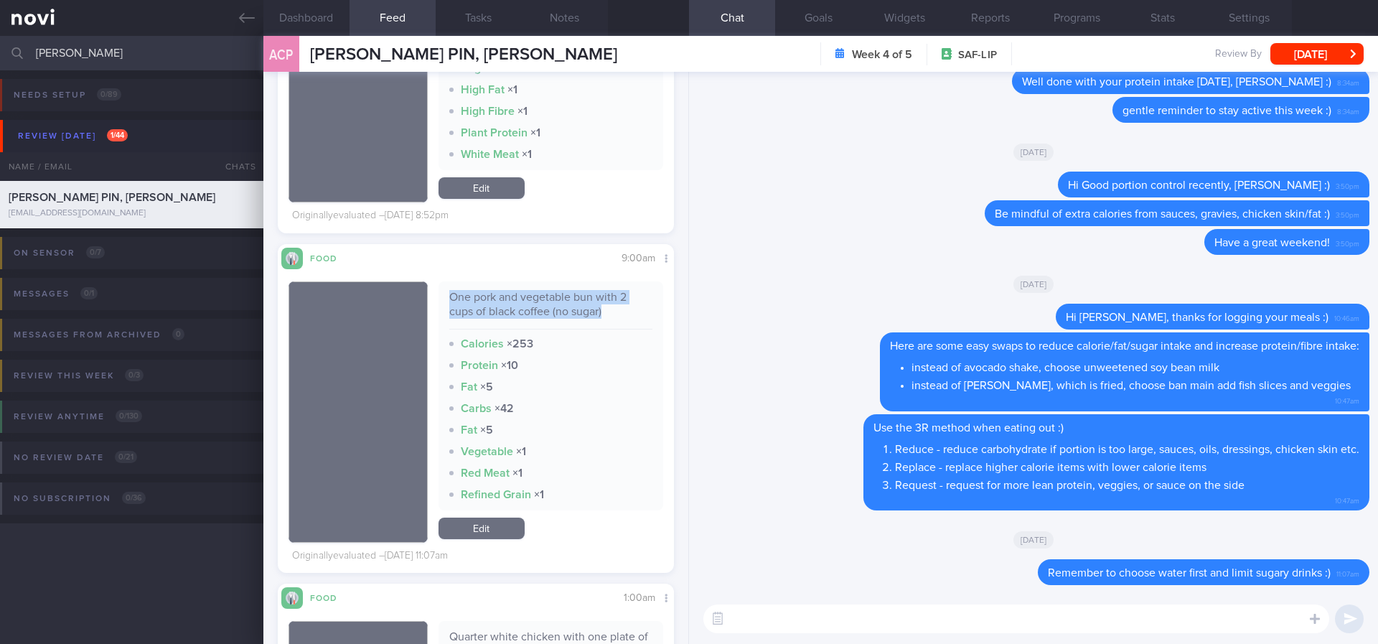
click at [439, 283] on div "One pork and vegetable bun with 2 cups of black coffee (no sugar) Calories × 25…" at bounding box center [551, 411] width 225 height 261
copy div "One pork and vegetable bun with 2 cups of black coffee (no sugar)"
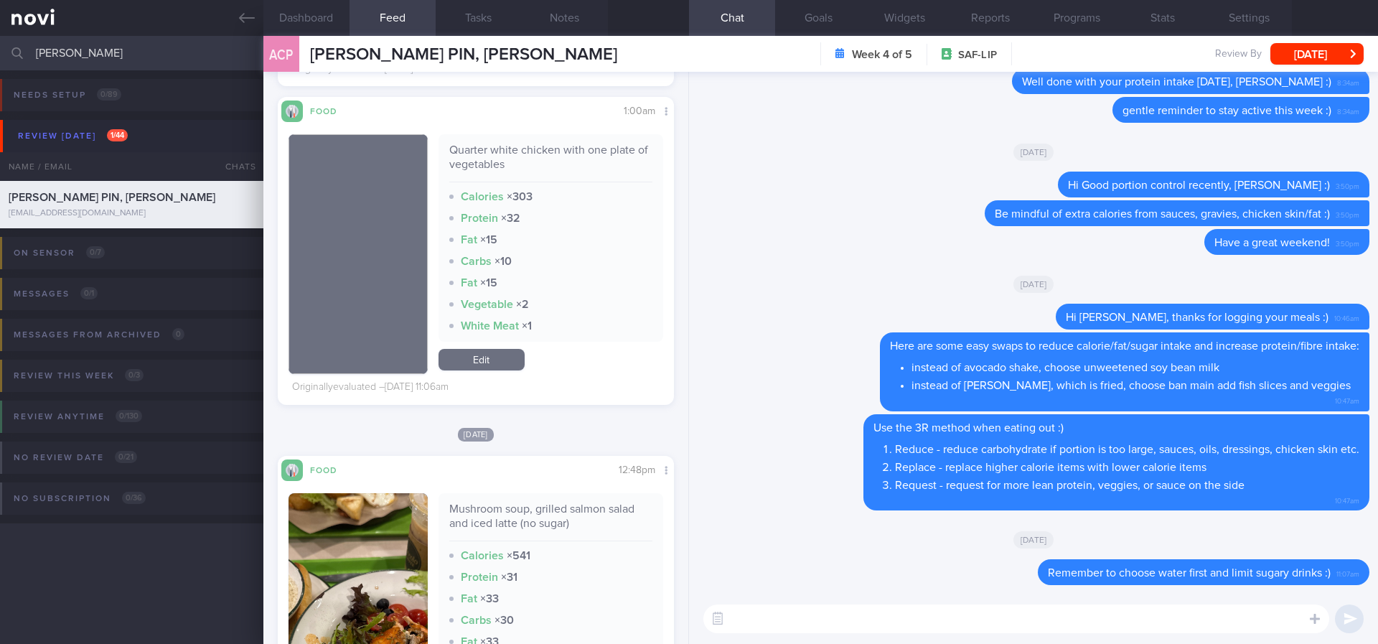
scroll to position [6460, 0]
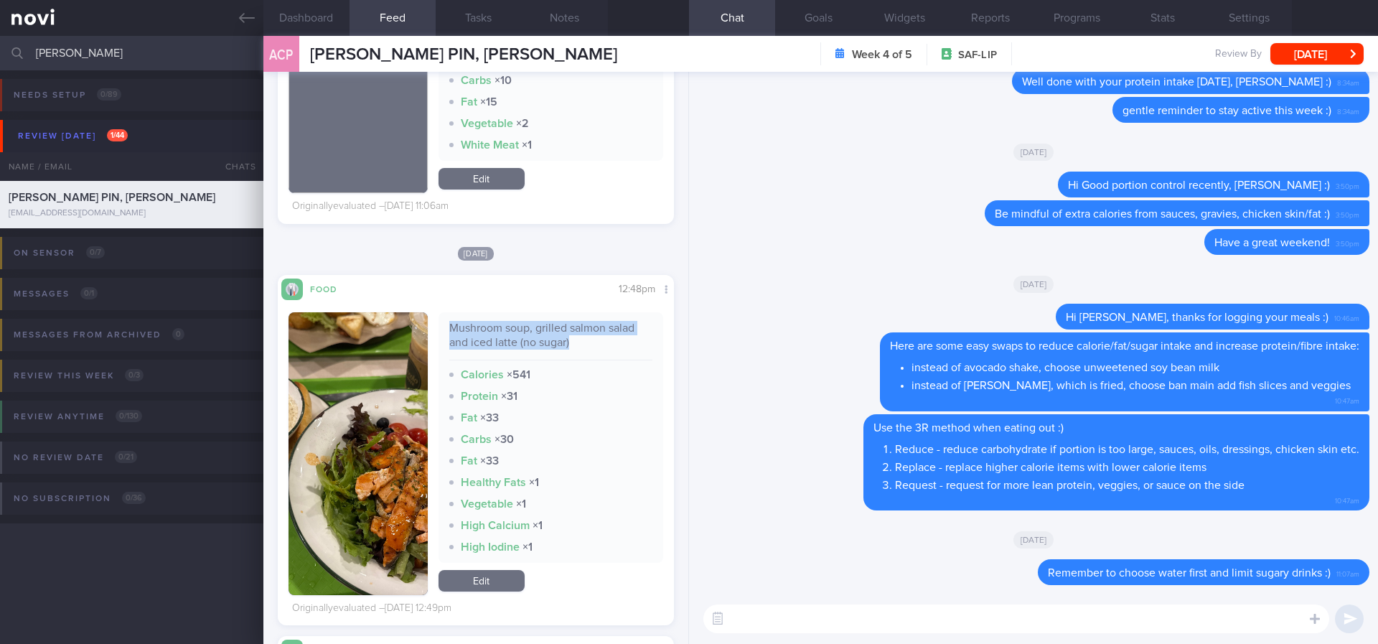
drag, startPoint x: 589, startPoint y: 342, endPoint x: 444, endPoint y: 319, distance: 146.9
click at [444, 319] on div "Mushroom soup, grilled salmon salad and iced latte (no sugar) Calories × 541 Pr…" at bounding box center [551, 437] width 225 height 251
copy div "Mushroom soup, grilled salmon salad and iced latte (no sugar)"
click at [359, 465] on button "button" at bounding box center [358, 453] width 139 height 283
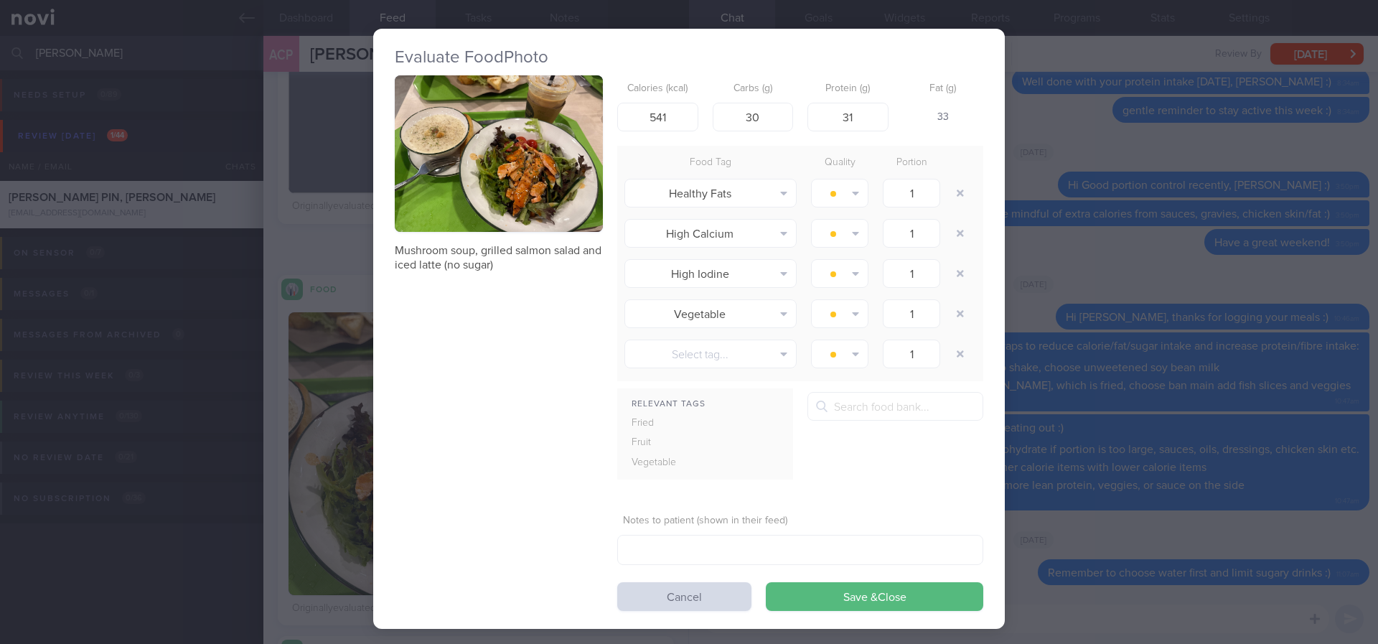
click at [970, 268] on div "High Iodine Alcohol Fried Fruit Healthy Fats High Calcium High Cholesterol High…" at bounding box center [800, 273] width 366 height 40
click at [1097, 177] on div "Evaluate Food Photo Mushroom soup, grilled salmon salad and iced latte (no suga…" at bounding box center [689, 322] width 1378 height 644
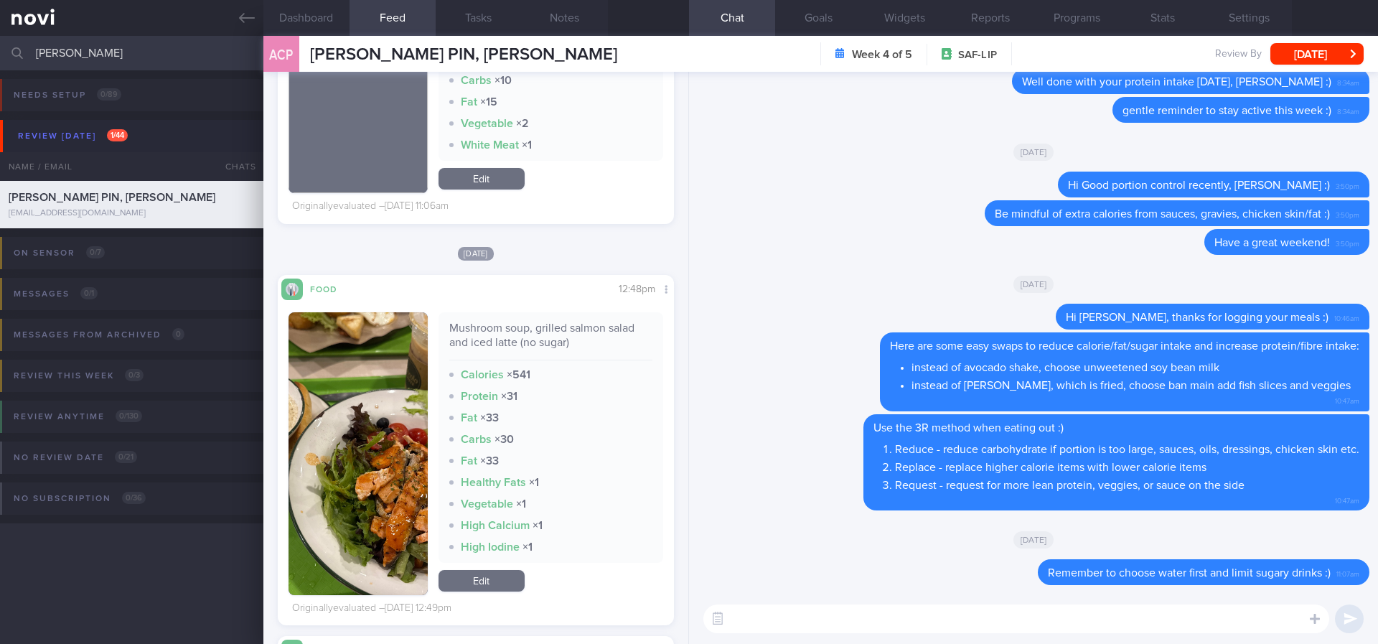
drag, startPoint x: 153, startPoint y: 62, endPoint x: 0, endPoint y: 46, distance: 153.7
click at [0, 46] on input "eric" at bounding box center [689, 53] width 1378 height 34
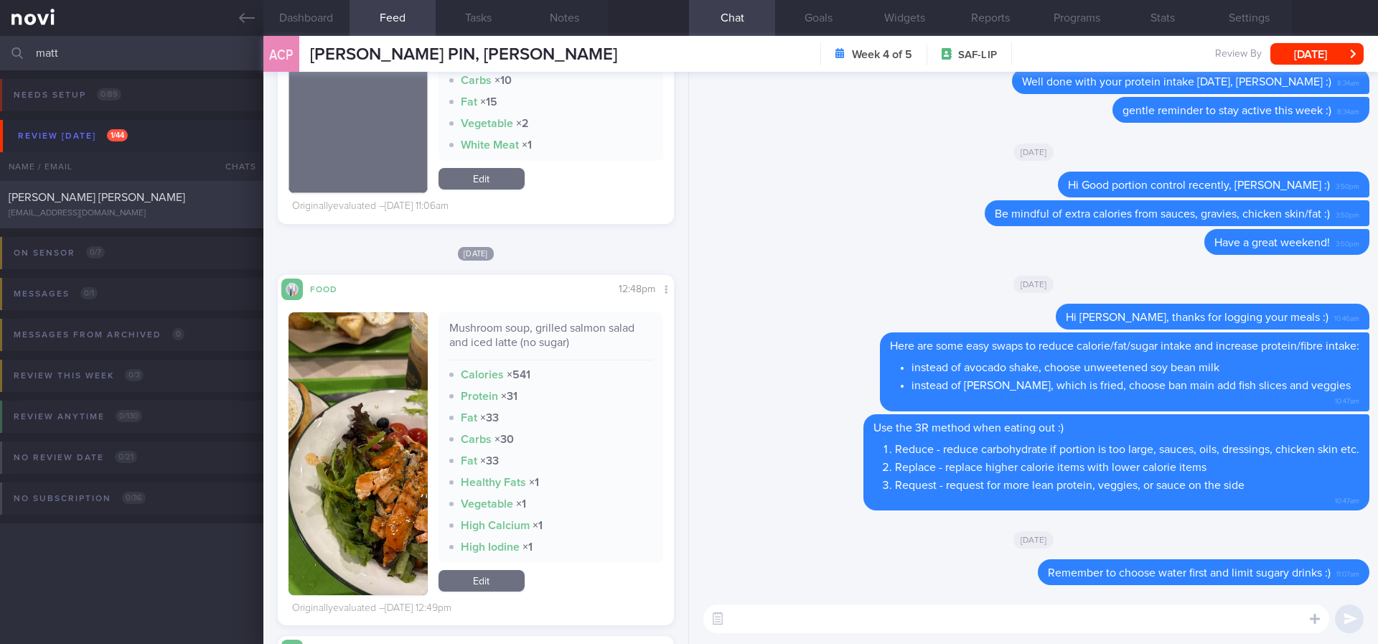
type input "matt"
click at [164, 195] on div "MATTHEW CHAISIT TAN LI JIE" at bounding box center [130, 197] width 243 height 14
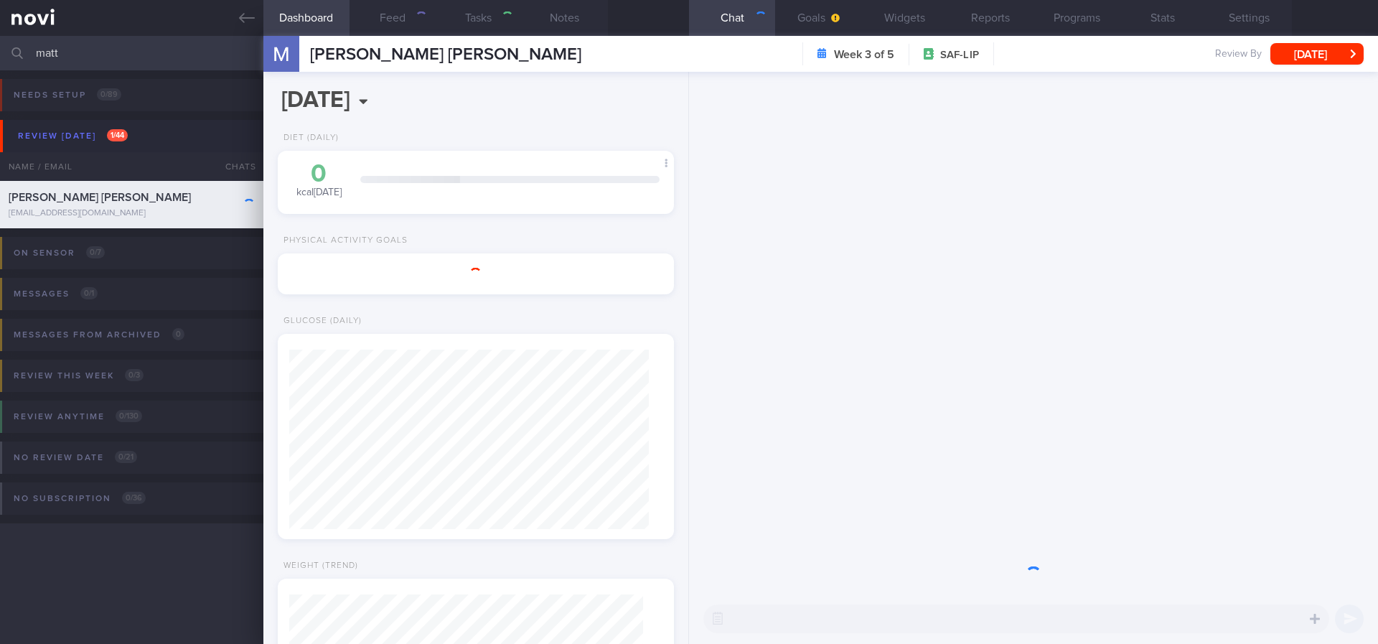
select select "7"
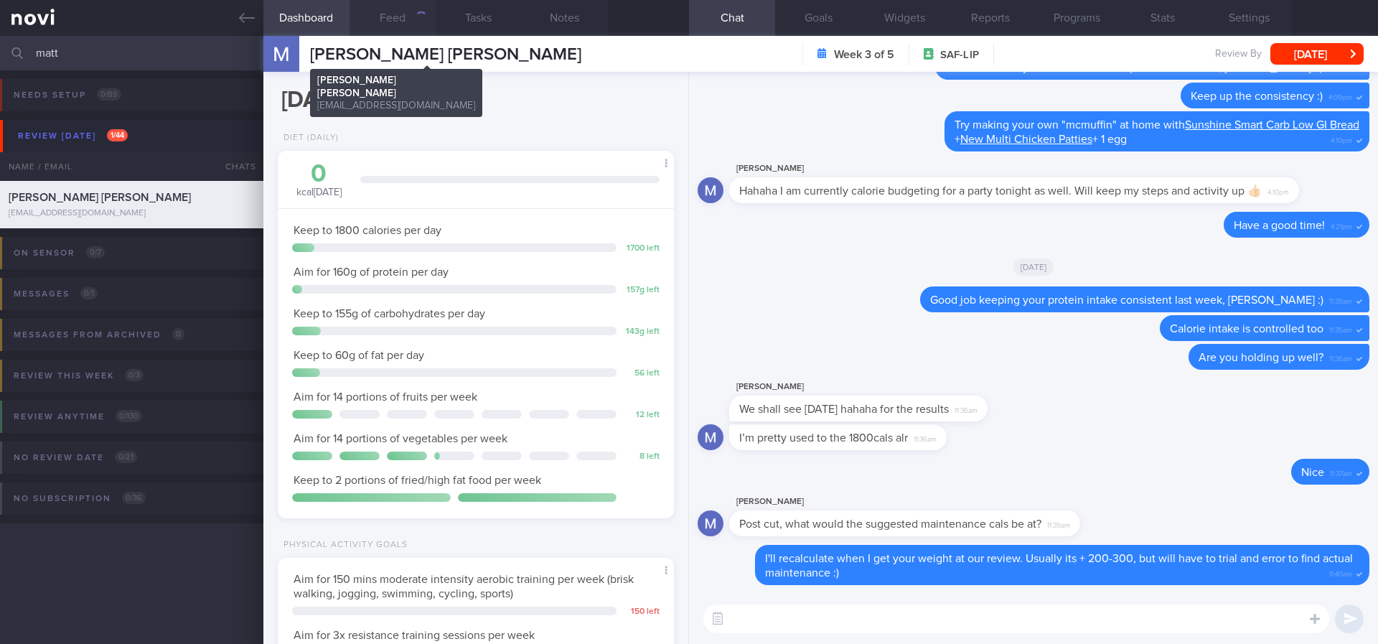
scroll to position [197, 355]
click at [400, 29] on button "Feed" at bounding box center [393, 18] width 86 height 36
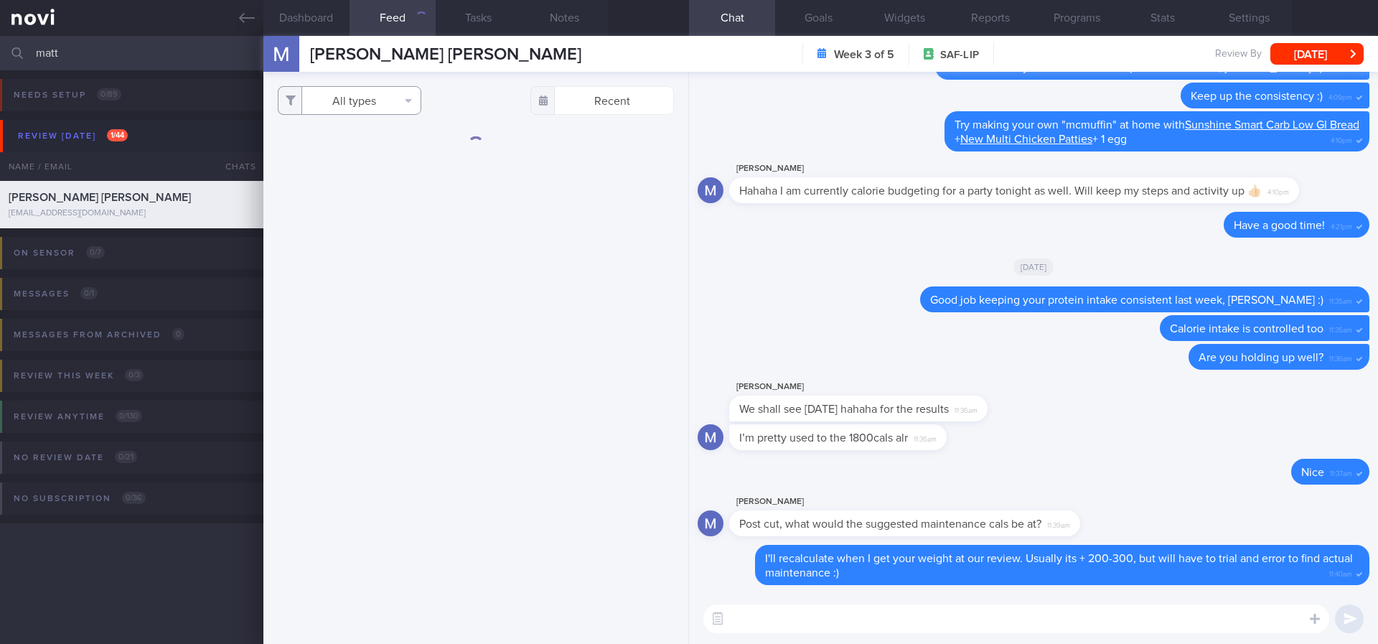
click at [345, 98] on button "All types" at bounding box center [350, 100] width 144 height 29
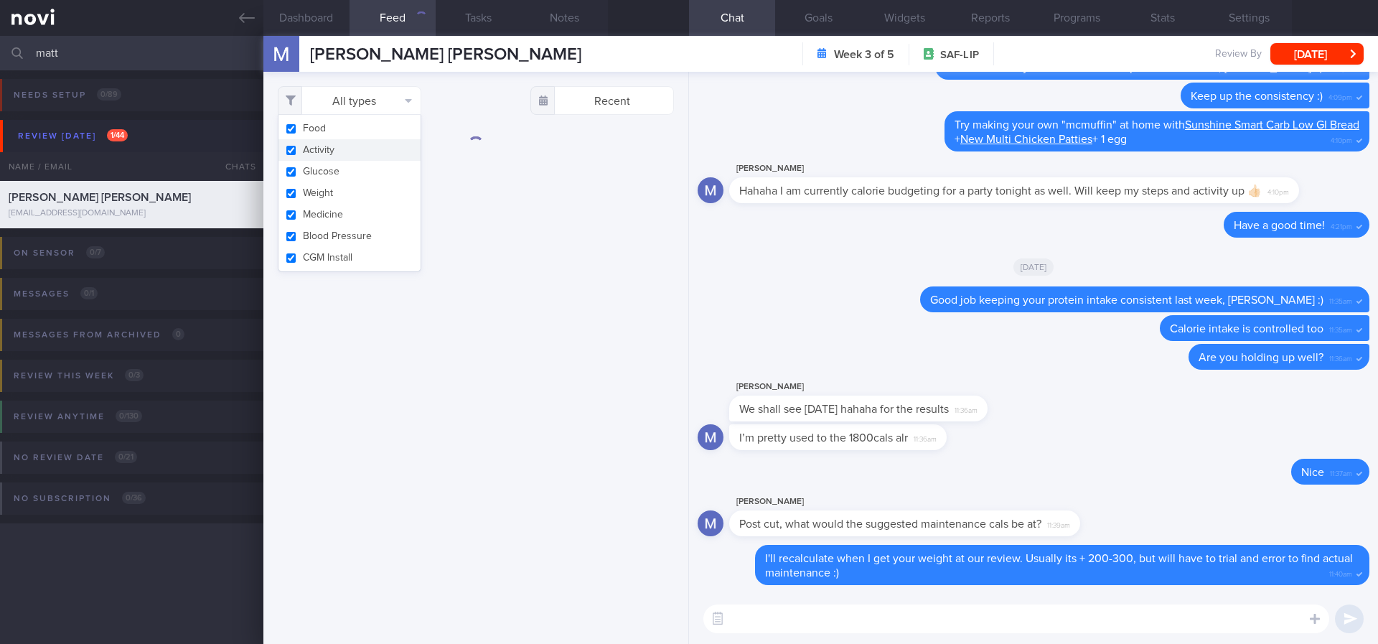
click at [338, 156] on button "Activity" at bounding box center [350, 150] width 142 height 22
checkbox input "false"
click at [334, 177] on button "Glucose" at bounding box center [350, 172] width 142 height 22
checkbox input "false"
click at [337, 185] on button "Weight" at bounding box center [350, 193] width 142 height 22
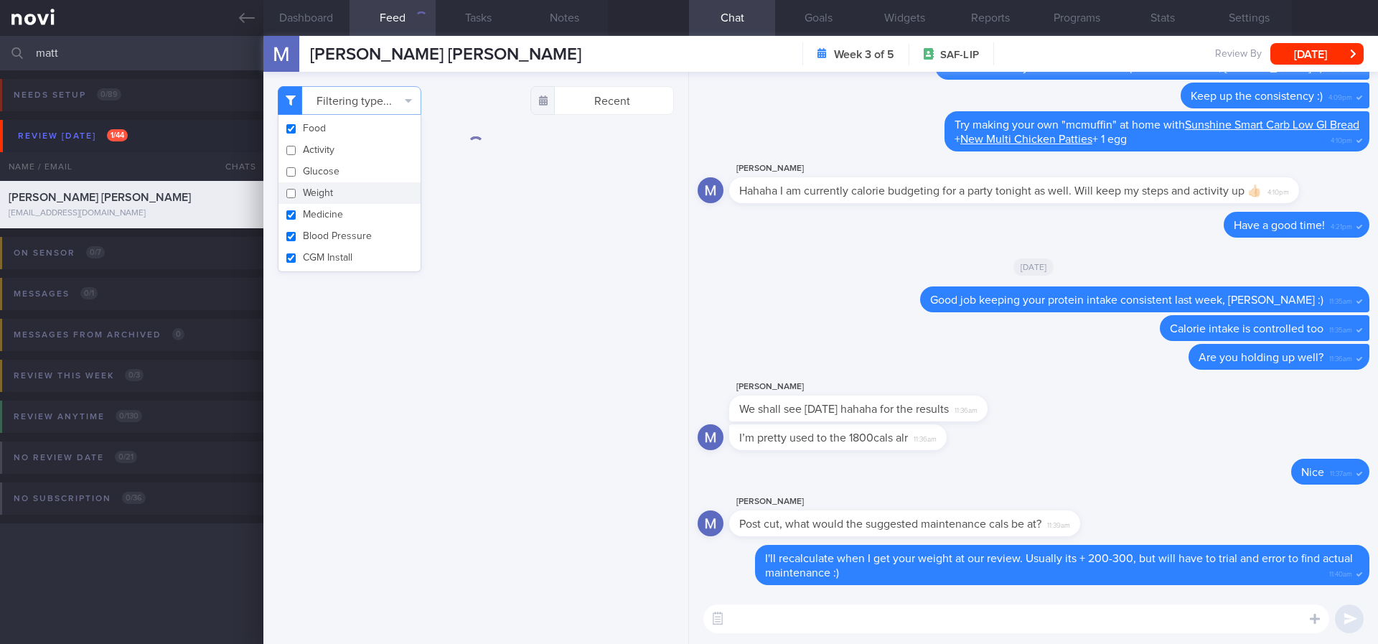
checkbox input "false"
click at [337, 215] on button "Medicine" at bounding box center [350, 215] width 142 height 22
checkbox input "false"
click at [338, 230] on button "Blood Pressure" at bounding box center [350, 236] width 142 height 22
checkbox input "false"
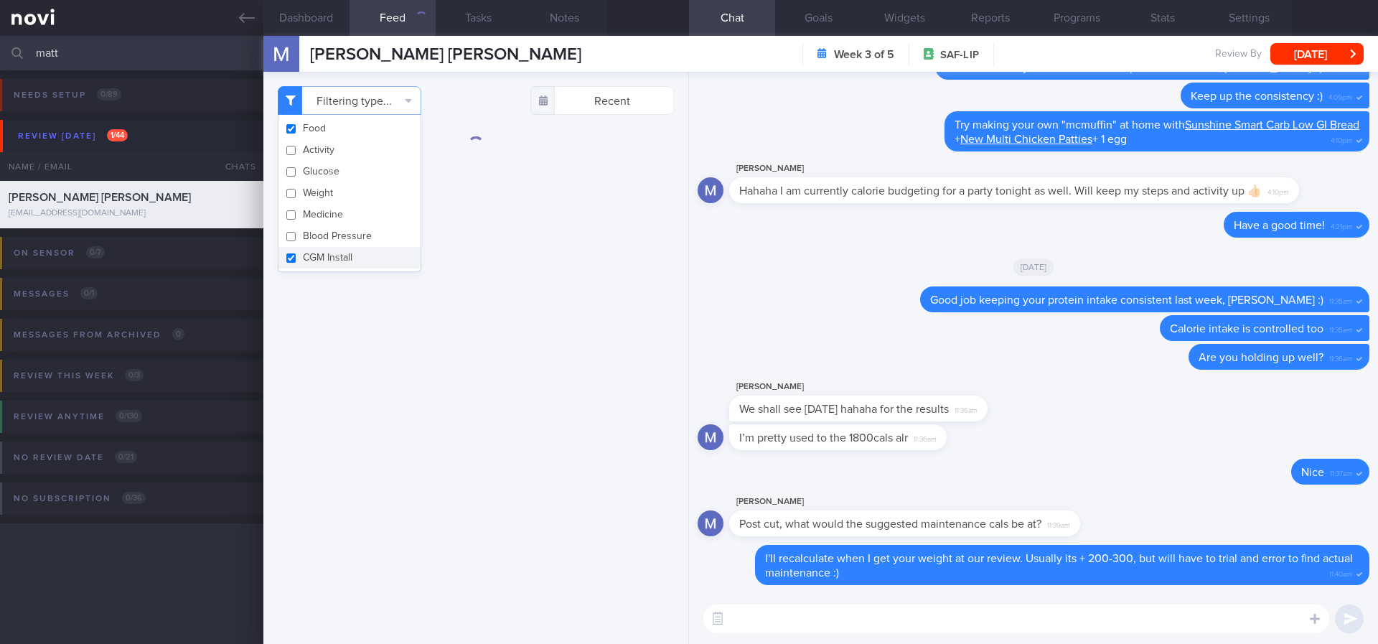
click at [343, 262] on button "CGM Install" at bounding box center [350, 258] width 142 height 22
checkbox input "false"
click at [481, 297] on div "Filtering type... Food Activity Glucose Weight Medicine Blood Pressure CGM Inst…" at bounding box center [475, 358] width 425 height 572
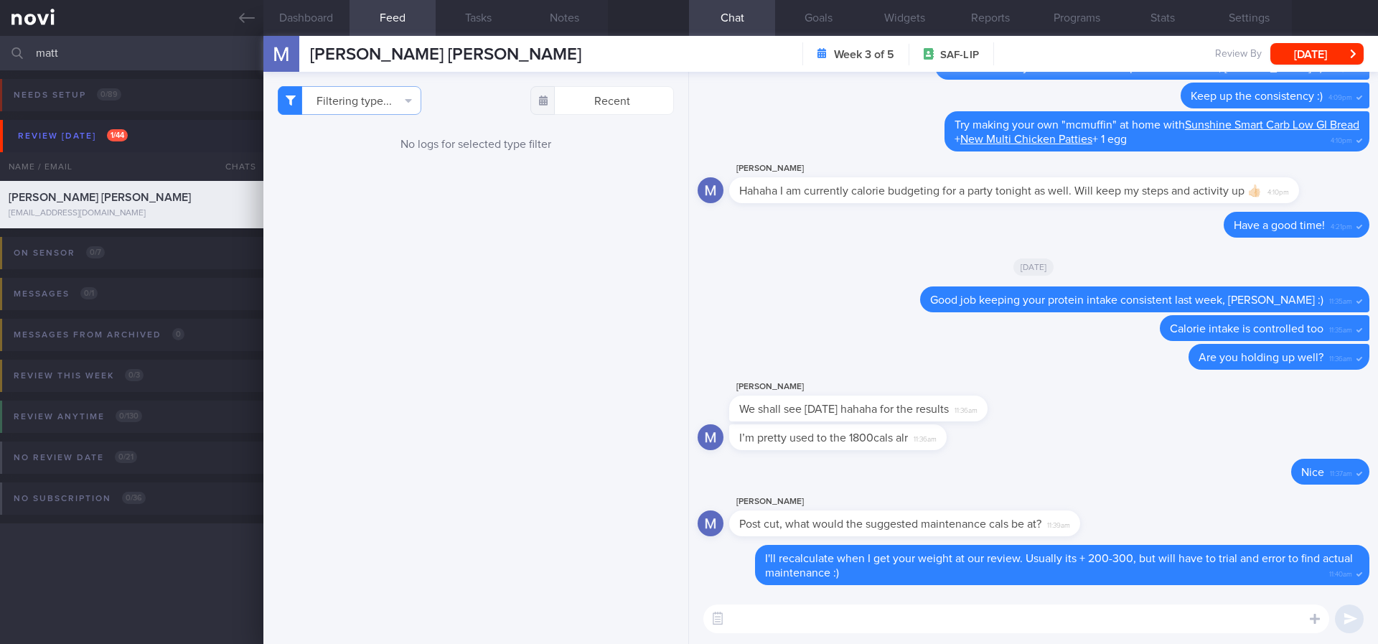
click at [1188, 181] on div "Matthew Tan Hahaha I am currently calorie budgeting for a party tonight as well…" at bounding box center [1035, 181] width 613 height 43
click at [335, 100] on button "Filtering type..." at bounding box center [350, 100] width 144 height 29
click at [340, 148] on button "Activity" at bounding box center [350, 150] width 142 height 22
checkbox input "true"
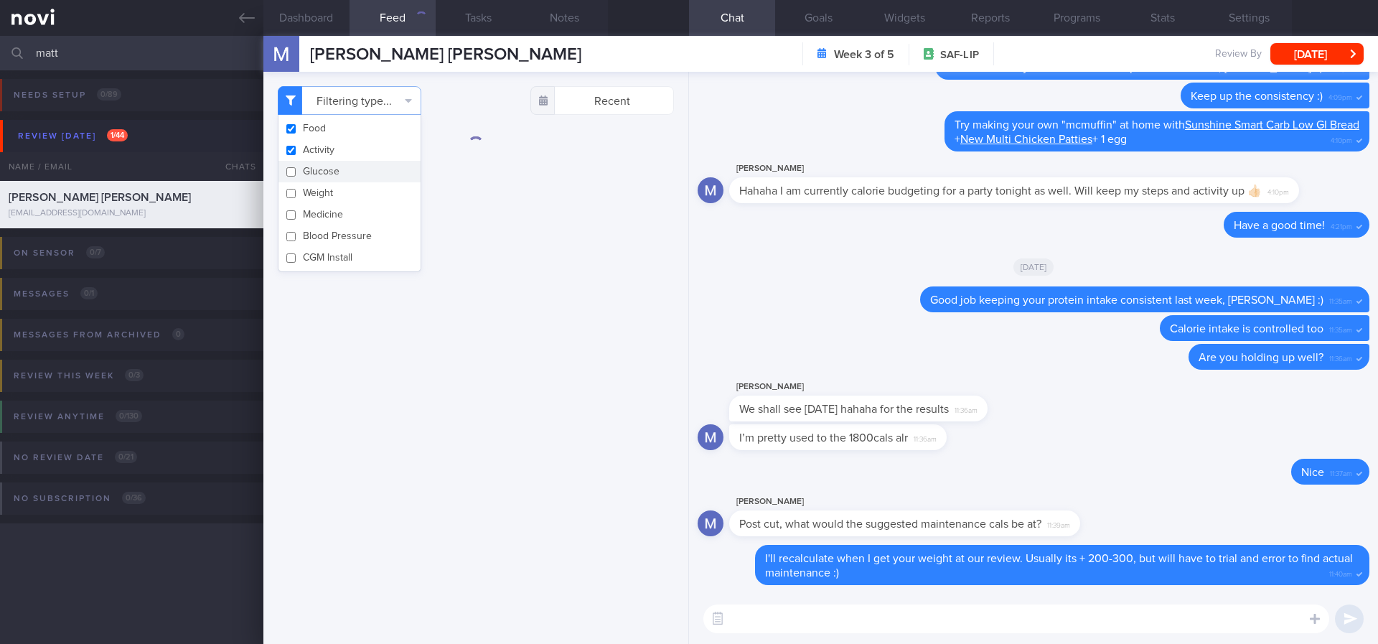
click at [327, 169] on button "Glucose" at bounding box center [350, 172] width 142 height 22
checkbox input "true"
click at [327, 188] on button "Weight" at bounding box center [350, 193] width 142 height 22
checkbox input "true"
click at [324, 221] on button "Medicine" at bounding box center [350, 215] width 142 height 22
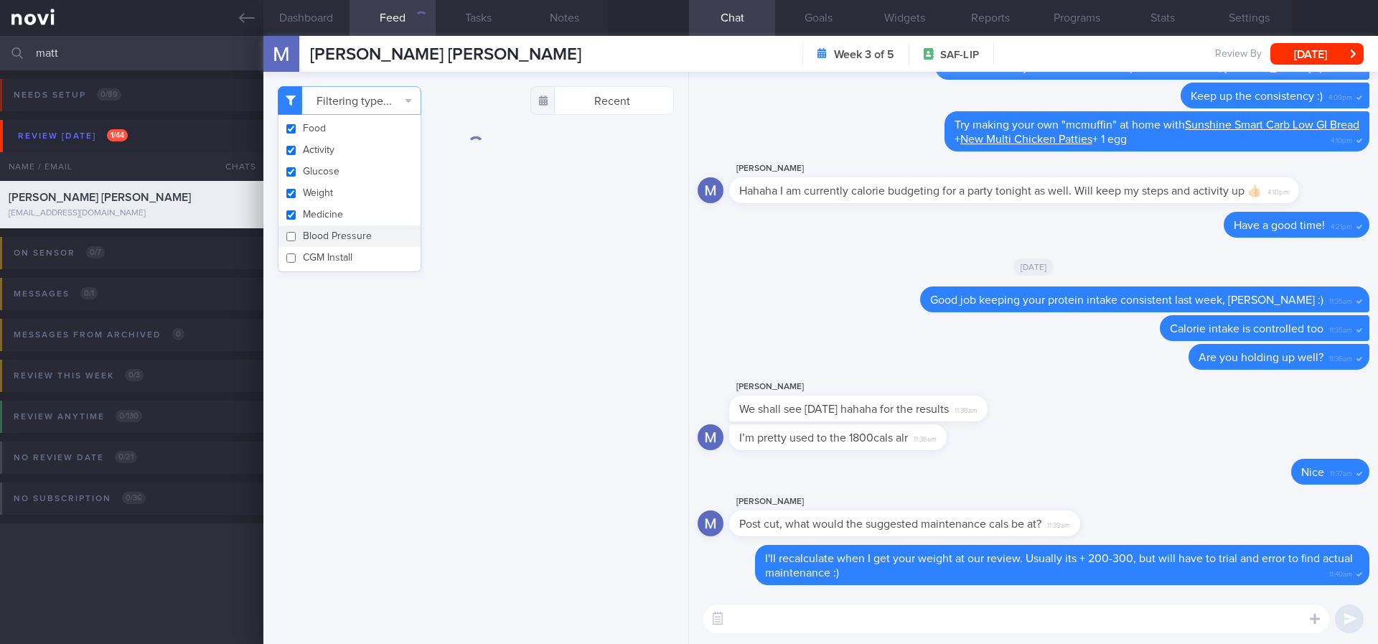
checkbox input "true"
click at [334, 238] on button "Blood Pressure" at bounding box center [350, 236] width 142 height 22
checkbox input "true"
click at [332, 254] on button "CGM Install" at bounding box center [350, 258] width 142 height 22
checkbox input "true"
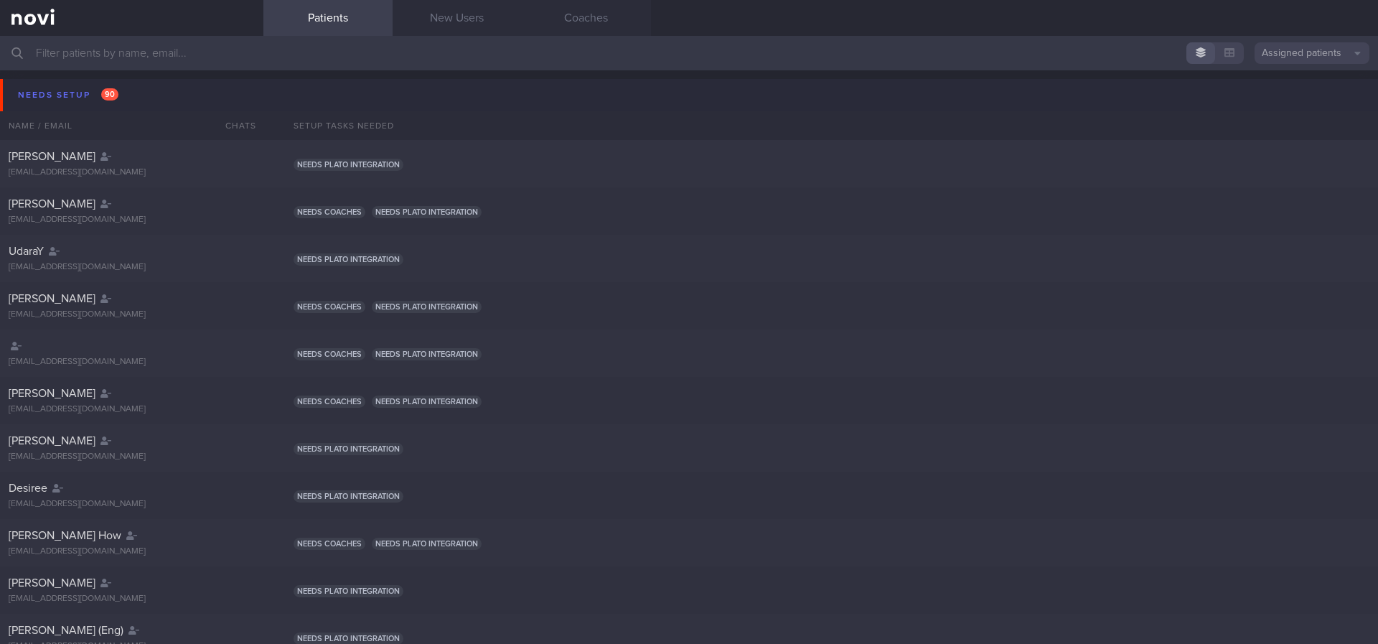
click at [78, 93] on div "Needs setup 90" at bounding box center [68, 94] width 108 height 19
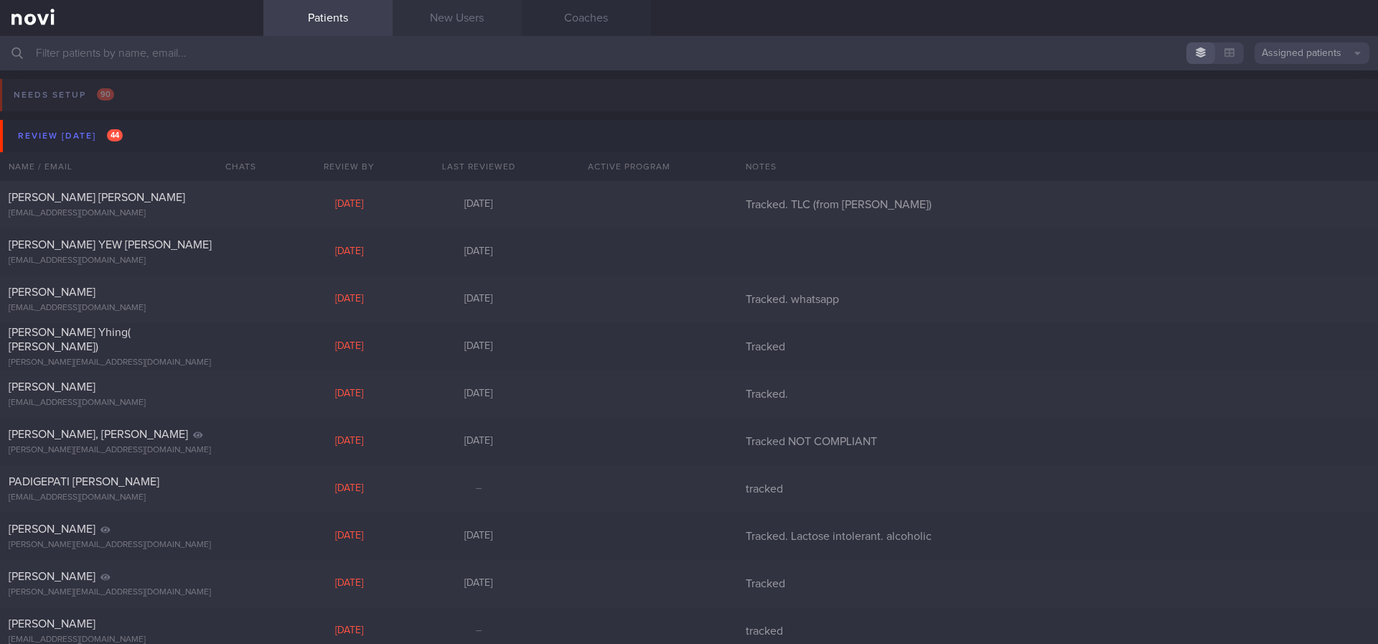
click at [447, 3] on link "New Users" at bounding box center [457, 18] width 129 height 36
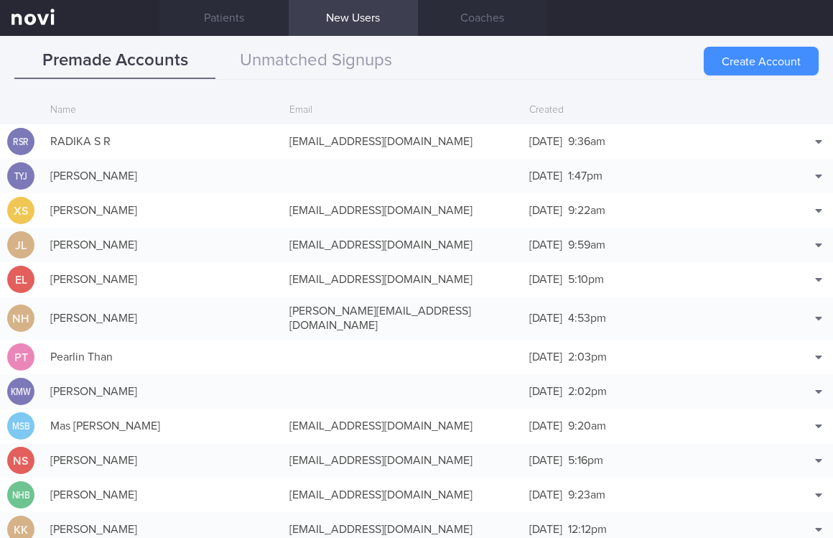
click at [733, 66] on button "Create Account" at bounding box center [760, 61] width 115 height 29
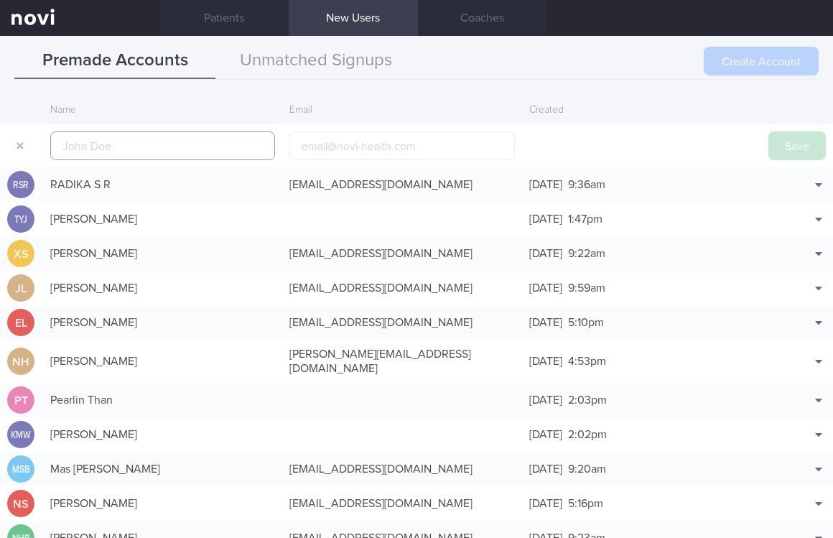
scroll to position [34, 0]
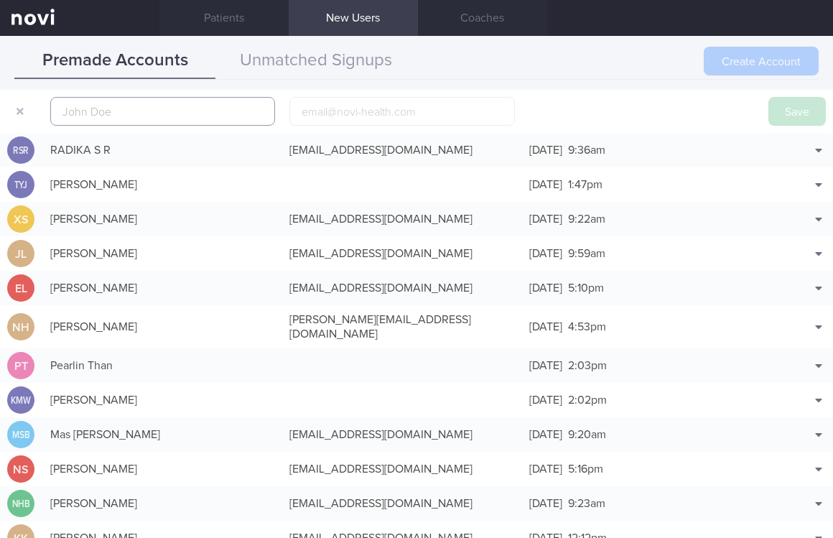
click at [152, 114] on input "text" at bounding box center [162, 111] width 225 height 29
paste input "[PERSON_NAME]"
type input "[PERSON_NAME]"
click at [795, 109] on button "Save" at bounding box center [796, 111] width 57 height 29
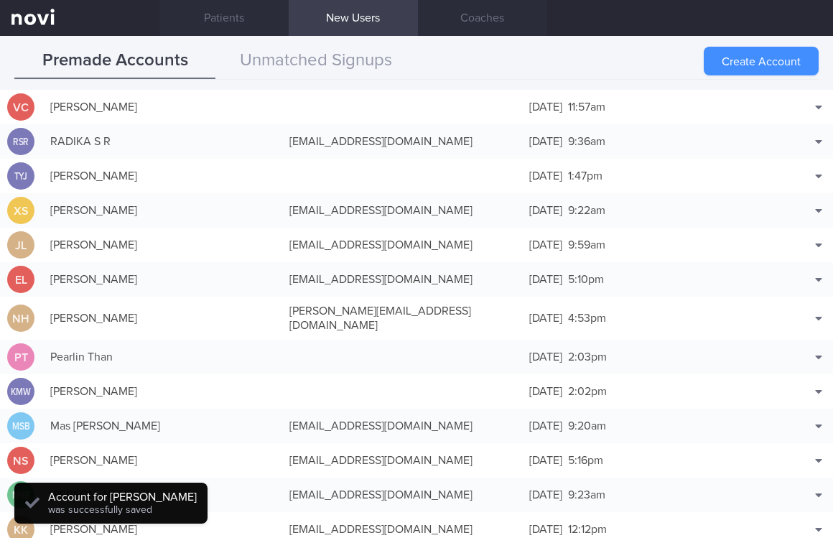
click at [790, 51] on button "Create Account" at bounding box center [760, 61] width 115 height 29
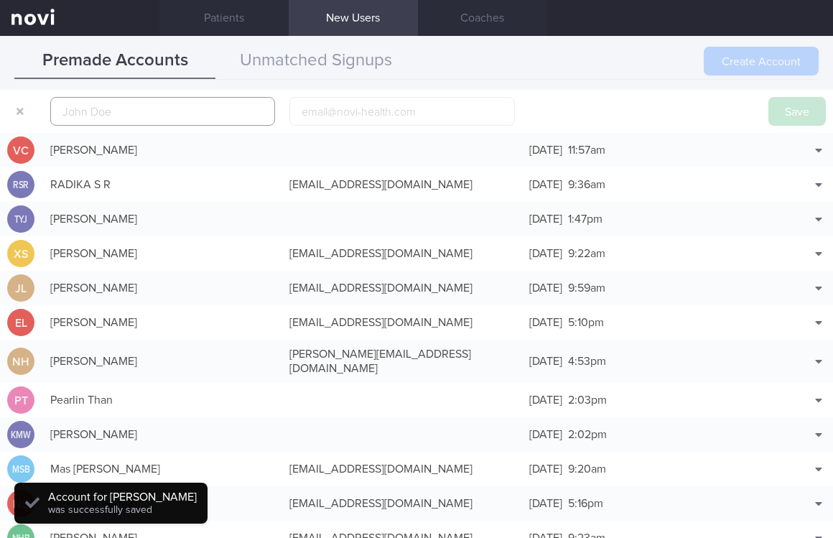
scroll to position [45, 0]
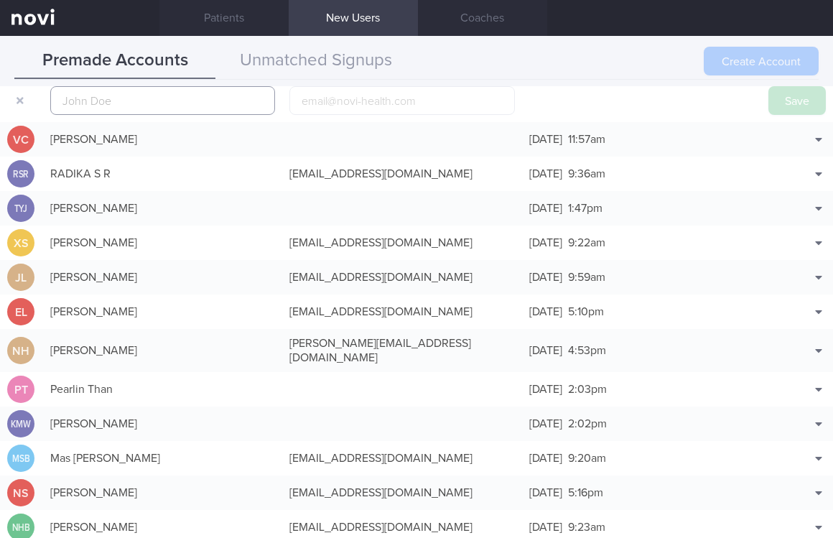
click at [189, 111] on input "text" at bounding box center [162, 100] width 225 height 29
paste input "Ting En Tan"
type input "Ting En Tan"
click at [768, 88] on button "Save" at bounding box center [796, 100] width 57 height 29
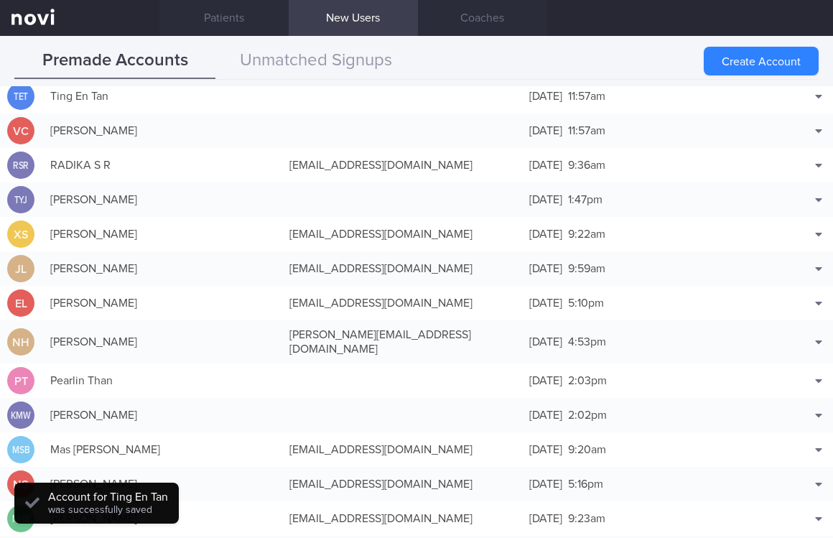
scroll to position [37, 0]
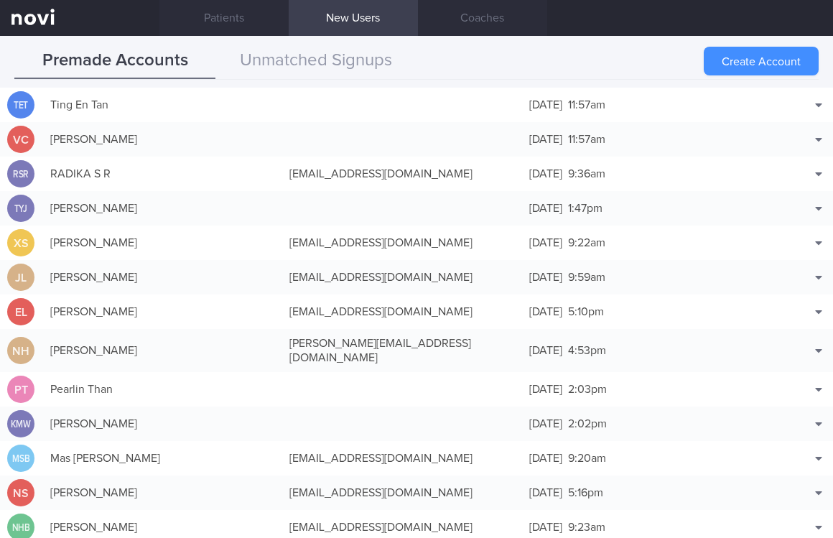
click at [724, 64] on button "Create Account" at bounding box center [760, 61] width 115 height 29
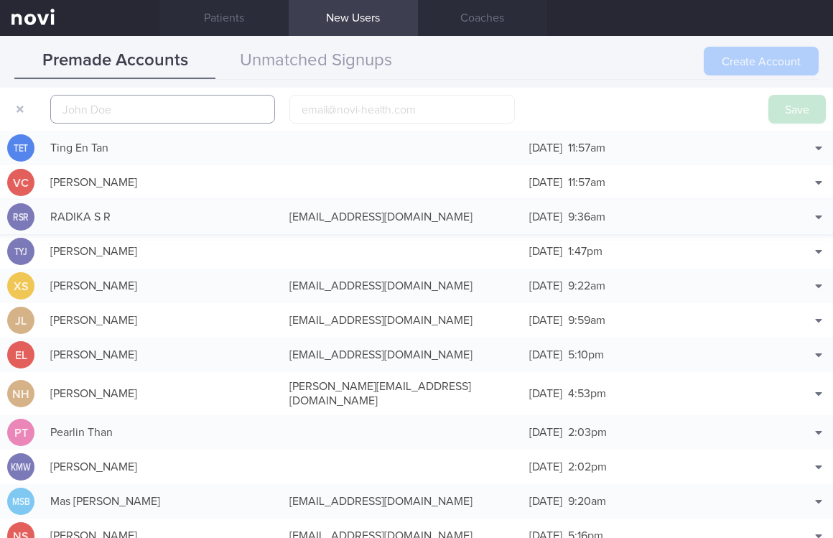
scroll to position [45, 0]
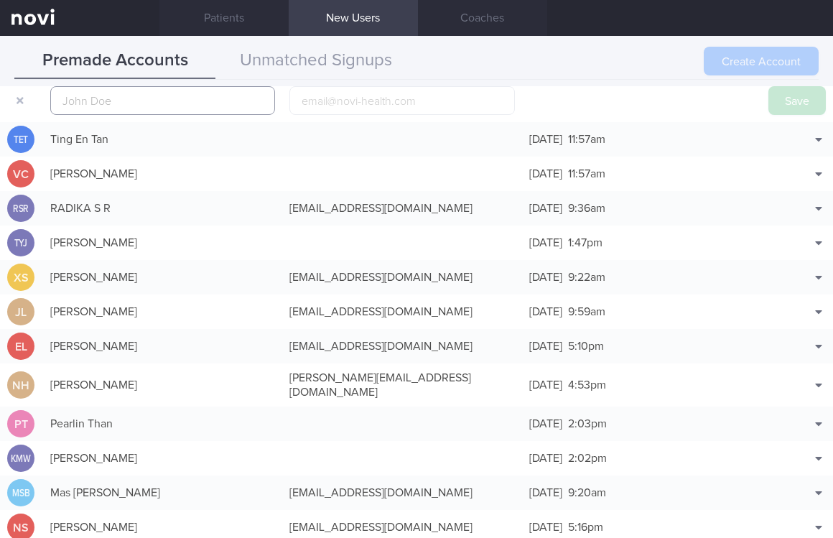
paste input "[PERSON_NAME]"
type input "[PERSON_NAME]"
click at [771, 100] on button "Save" at bounding box center [796, 100] width 57 height 29
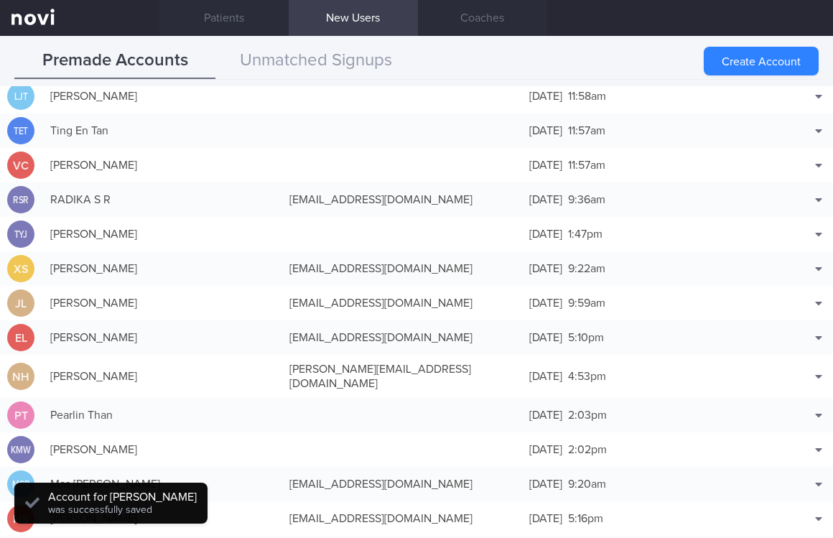
scroll to position [37, 0]
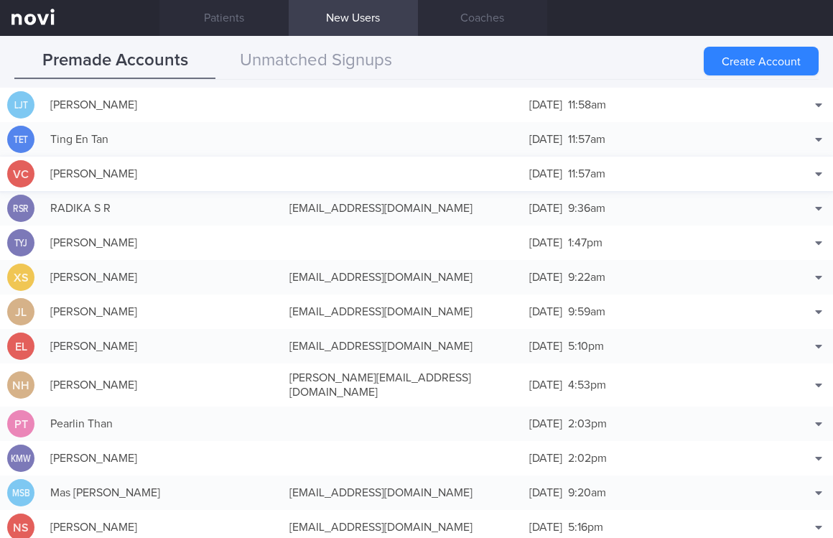
click at [282, 170] on div at bounding box center [401, 174] width 239 height 14
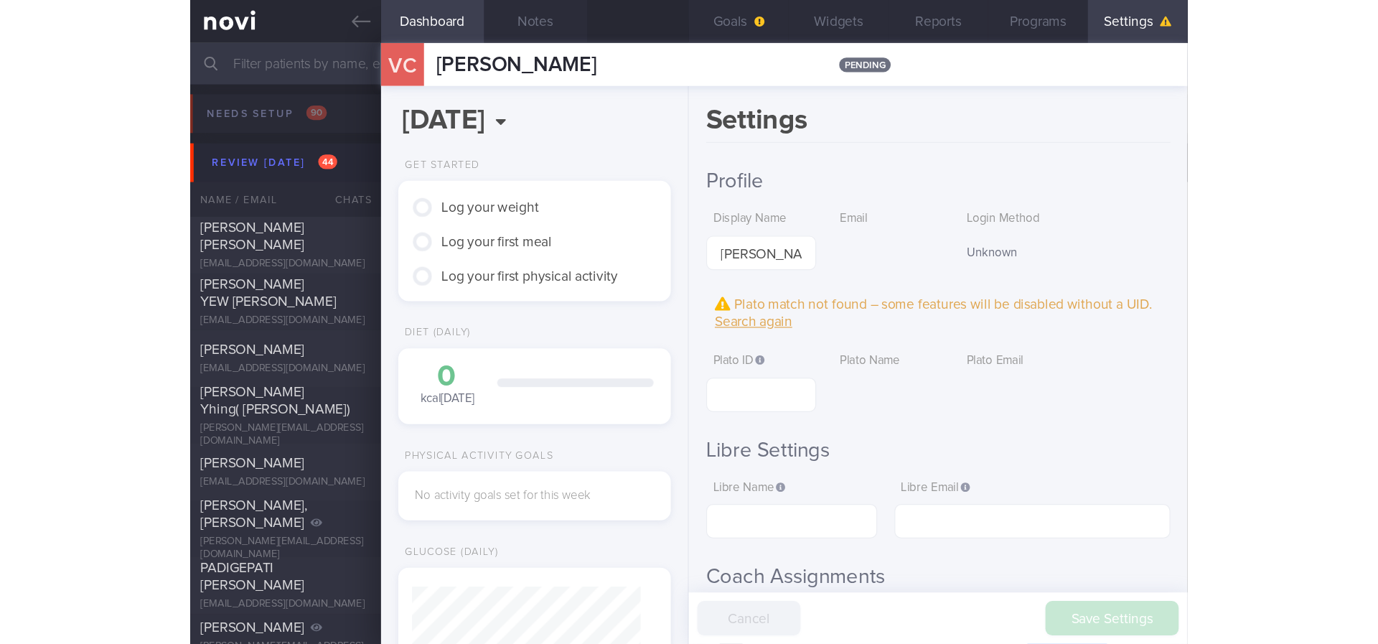
scroll to position [93, 186]
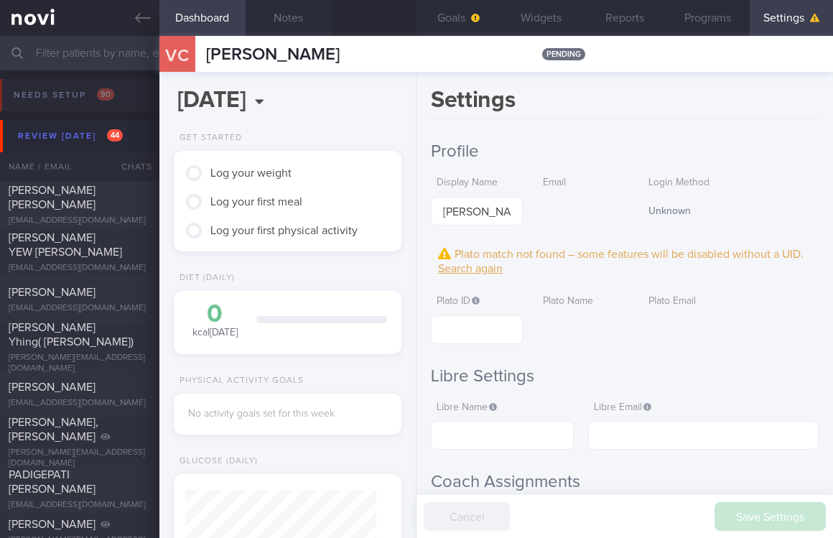
click at [583, 131] on div "Settings Profile Display Name [PERSON_NAME] Email Login Method Unknown Plato ma…" at bounding box center [624, 305] width 416 height 466
click at [286, 14] on button "Notes" at bounding box center [288, 18] width 86 height 36
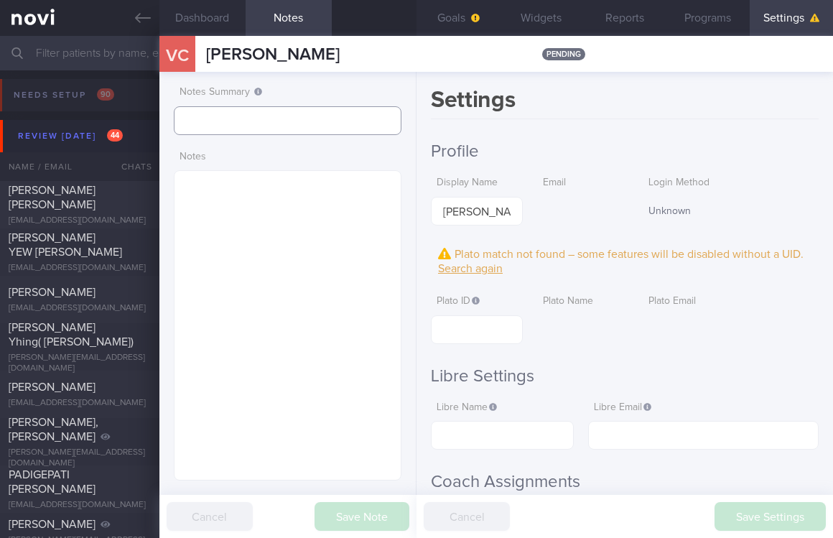
click at [193, 122] on input "text" at bounding box center [288, 120] width 228 height 29
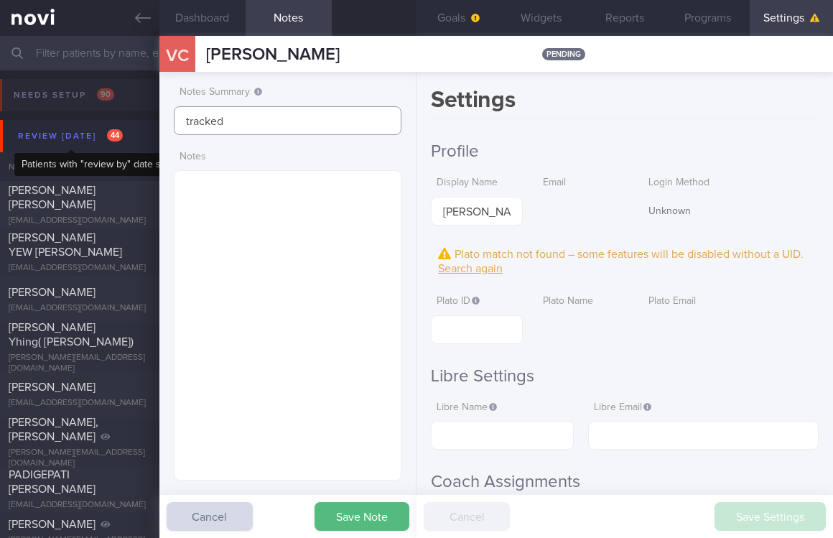
drag, startPoint x: 276, startPoint y: 121, endPoint x: 90, endPoint y: 139, distance: 186.7
click at [90, 139] on div "Patients New Users Coaches Assigned patients Assigned patients All active patie…" at bounding box center [416, 287] width 833 height 502
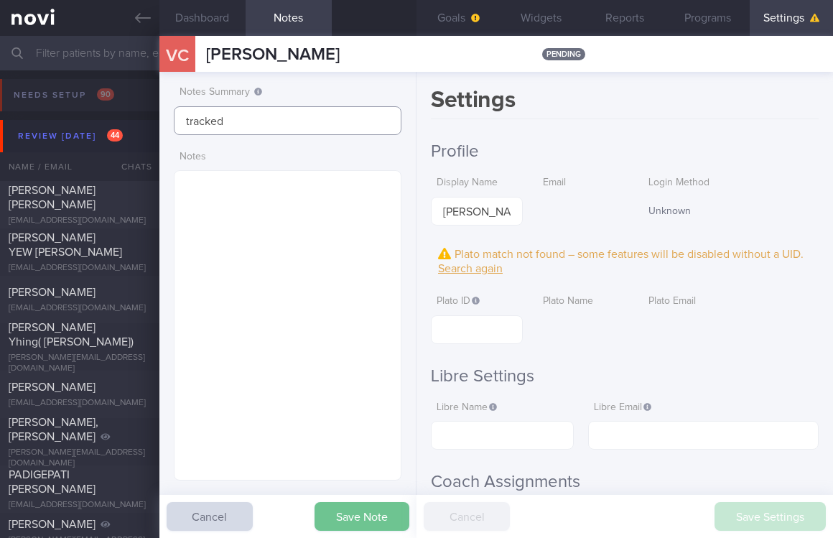
type input "tracked"
click at [365, 502] on button "Save Note" at bounding box center [361, 516] width 95 height 29
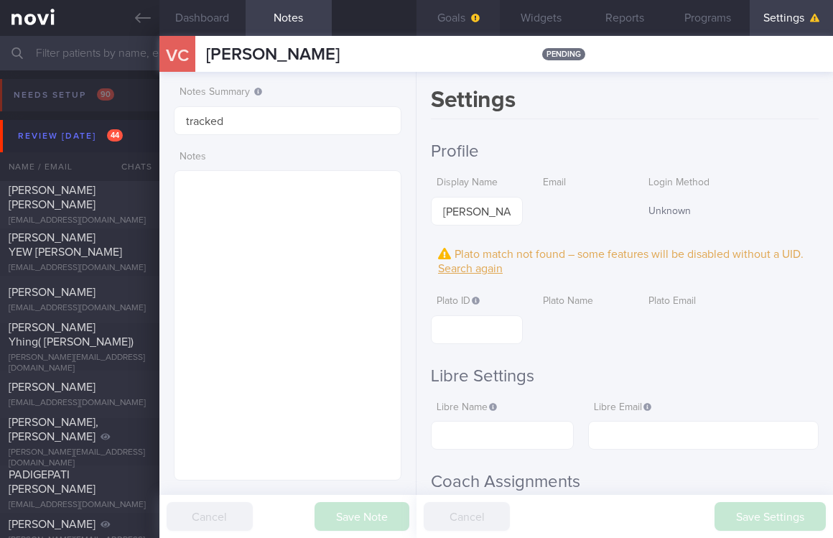
click at [457, 9] on button "Goals" at bounding box center [457, 18] width 83 height 36
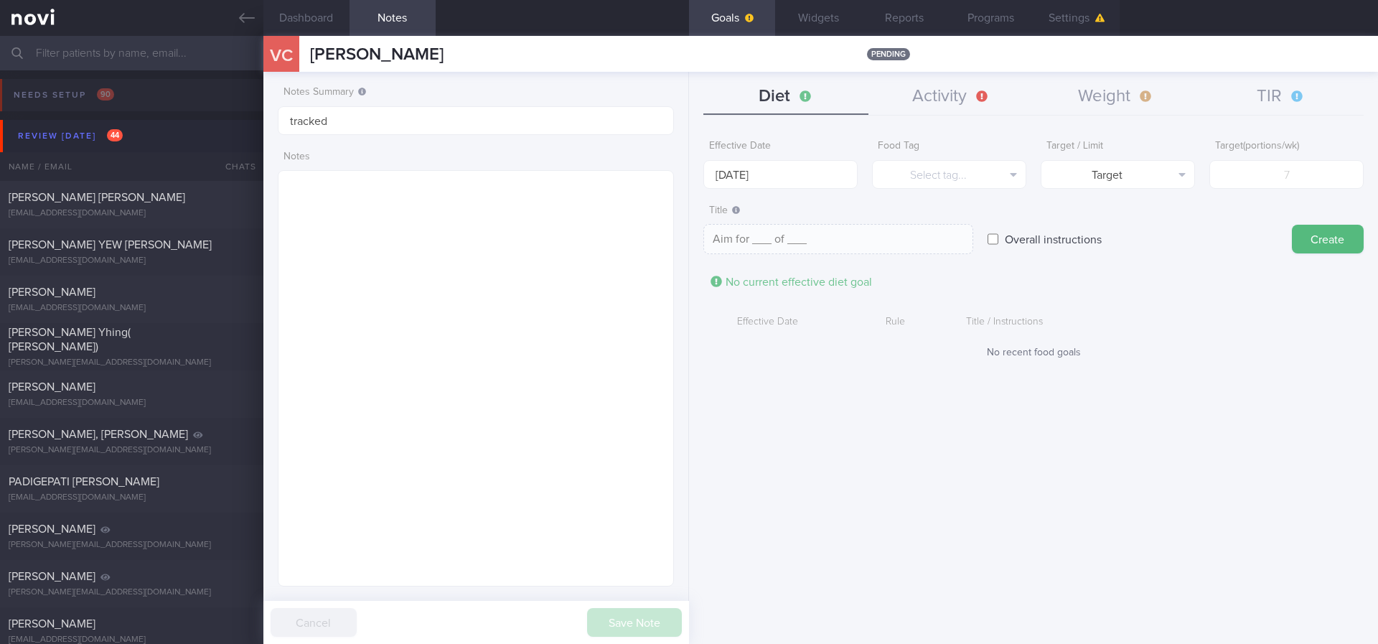
scroll to position [177, 355]
click at [1276, 98] on button "TIR" at bounding box center [1281, 97] width 165 height 36
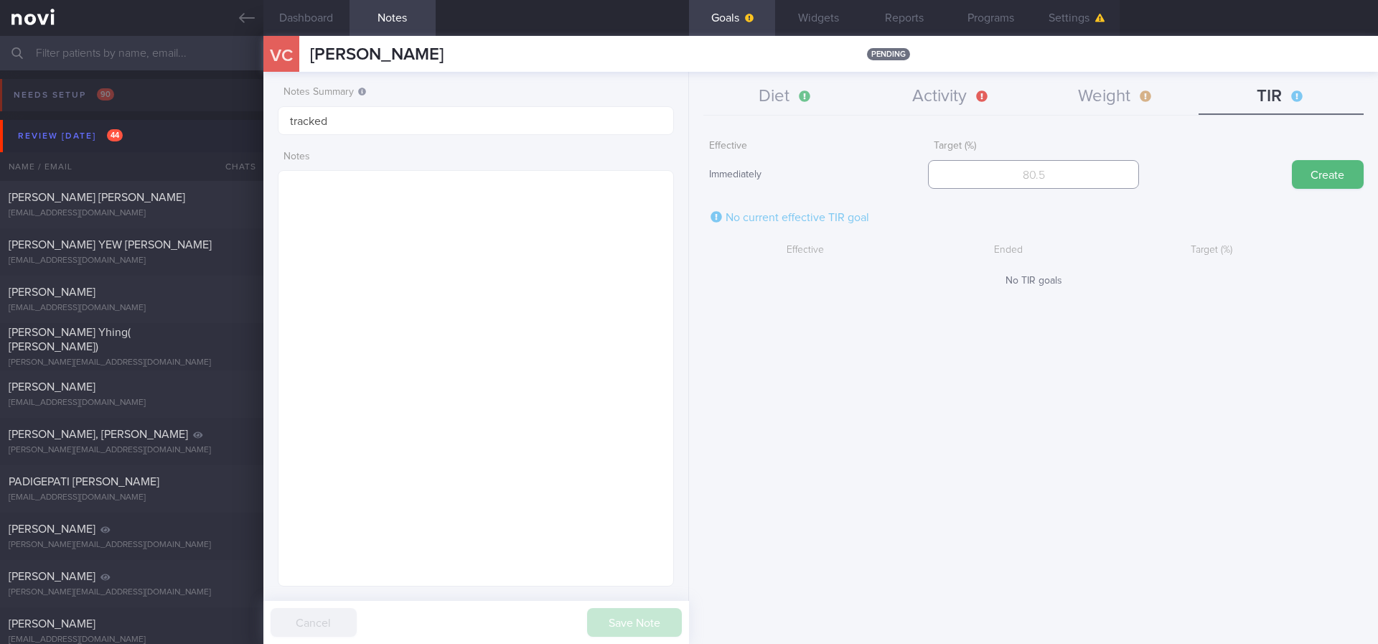
click at [1116, 167] on input "number" at bounding box center [1033, 174] width 210 height 29
type input "95"
click at [1313, 161] on button "Create" at bounding box center [1328, 174] width 72 height 29
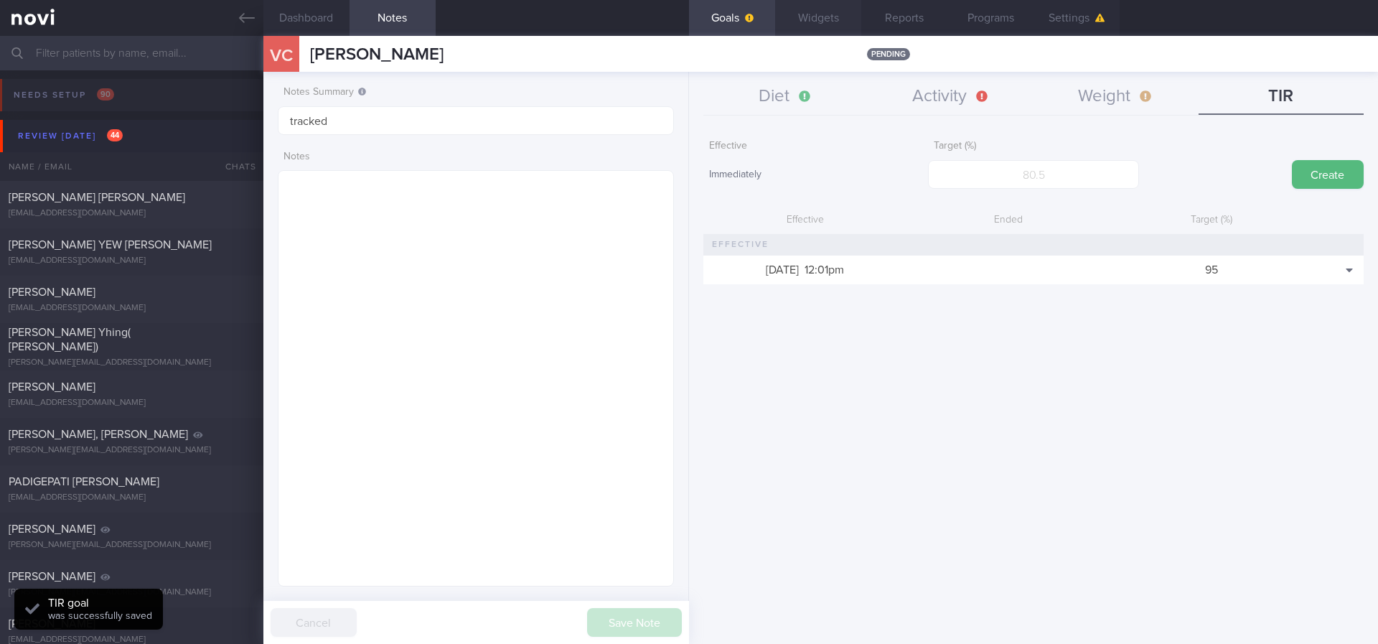
click at [823, 29] on button "Widgets" at bounding box center [818, 18] width 86 height 36
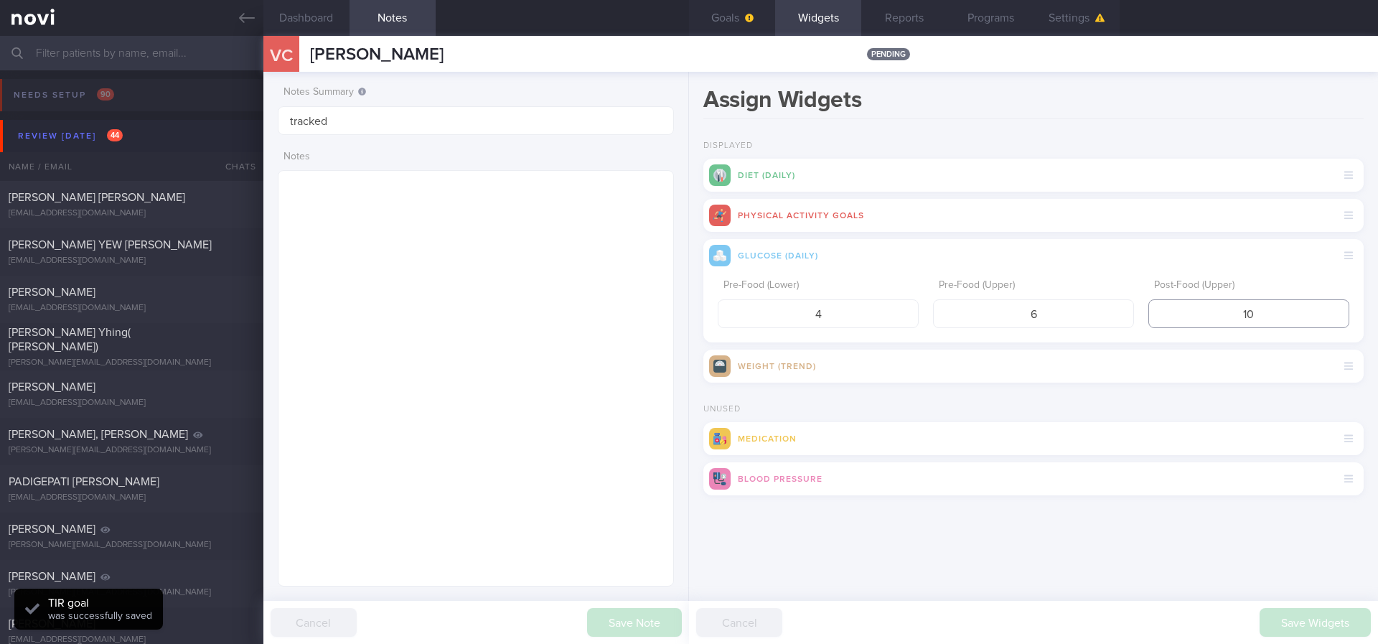
drag, startPoint x: 1263, startPoint y: 321, endPoint x: 1193, endPoint y: 319, distance: 69.6
click at [1193, 319] on input "10" at bounding box center [1248, 313] width 201 height 29
type input "7.8"
drag, startPoint x: 835, startPoint y: 325, endPoint x: 729, endPoint y: 323, distance: 105.5
click at [729, 323] on input "4" at bounding box center [818, 313] width 201 height 29
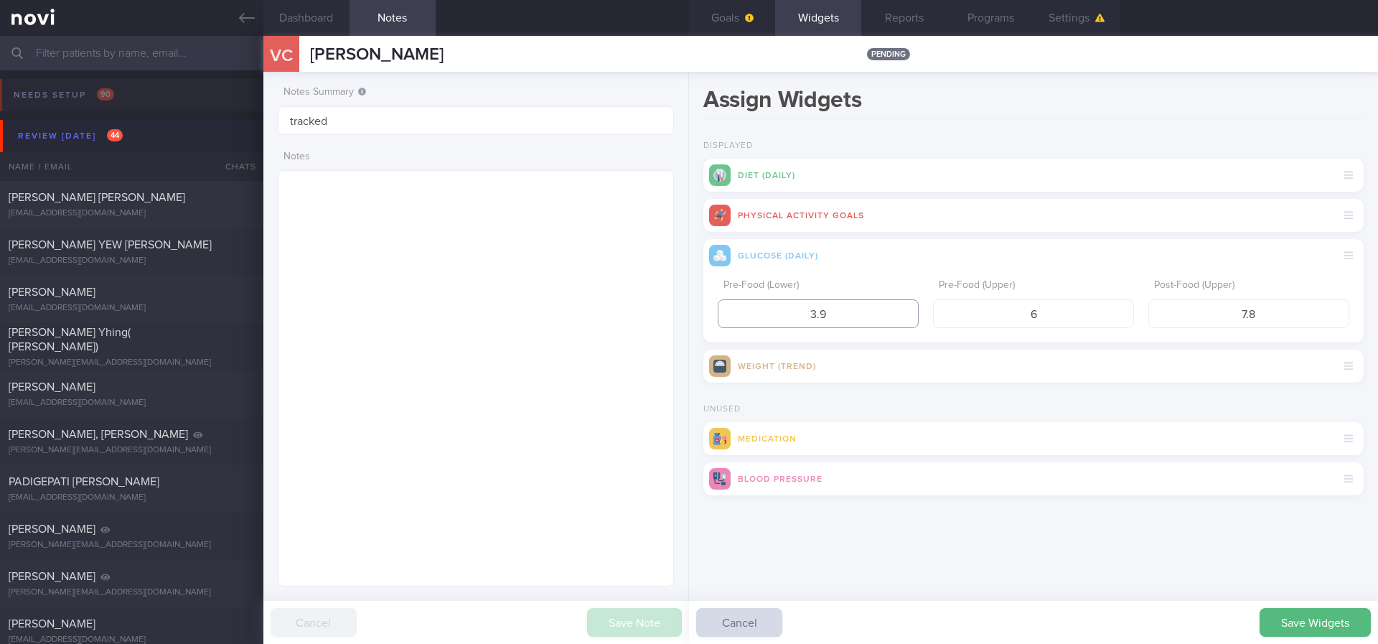
type input "3.9"
click at [1294, 611] on button "Save Widgets" at bounding box center [1315, 622] width 111 height 29
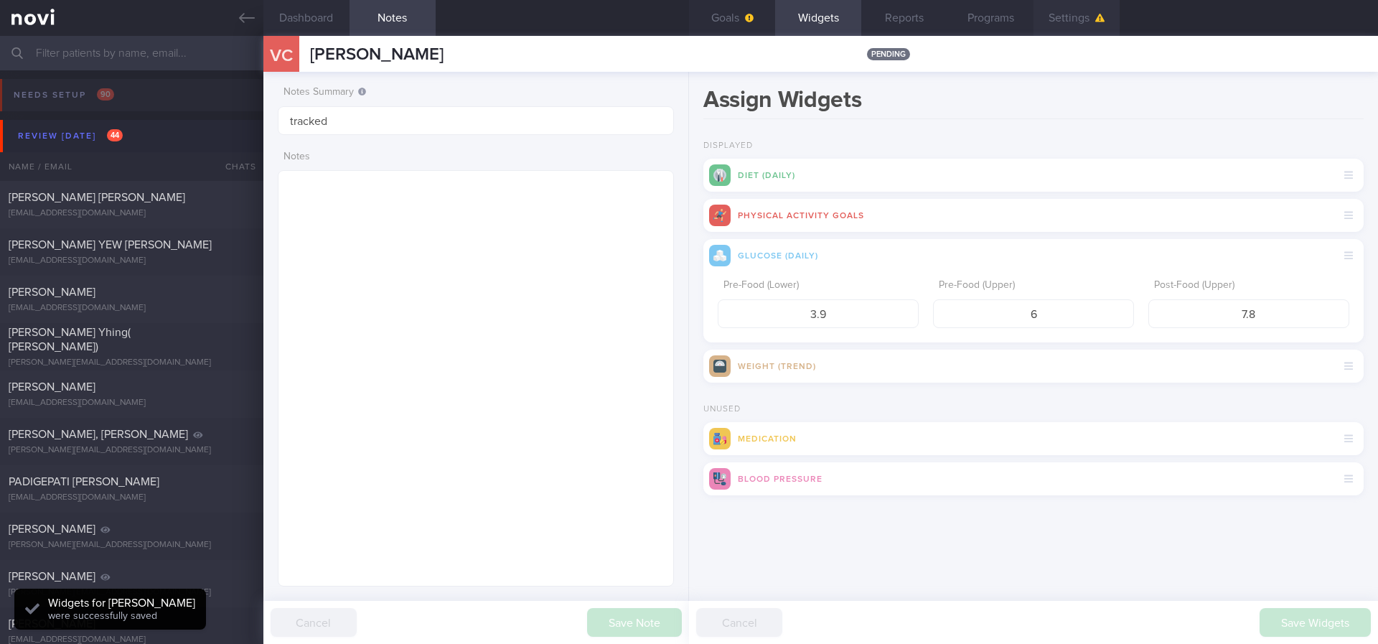
scroll to position [179, 360]
click at [740, 16] on button "Goals" at bounding box center [732, 18] width 86 height 36
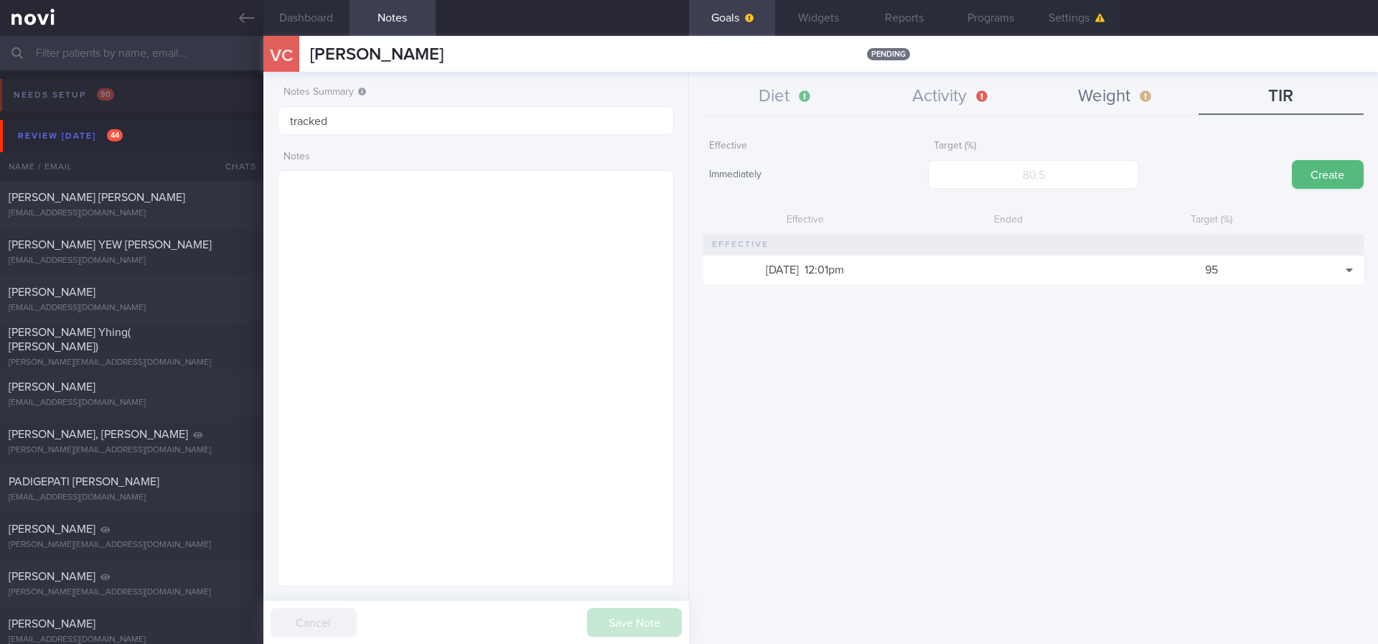
click at [1107, 101] on button "Weight" at bounding box center [1116, 97] width 165 height 36
drag, startPoint x: 1029, startPoint y: 191, endPoint x: 1025, endPoint y: 174, distance: 16.9
click at [1025, 187] on form "Effective Immediately Target (kg) Create No current effective weight goal Effec…" at bounding box center [1033, 210] width 660 height 154
click at [1025, 174] on input "number" at bounding box center [1033, 174] width 210 height 29
click at [1095, 170] on input "number" at bounding box center [1033, 174] width 210 height 29
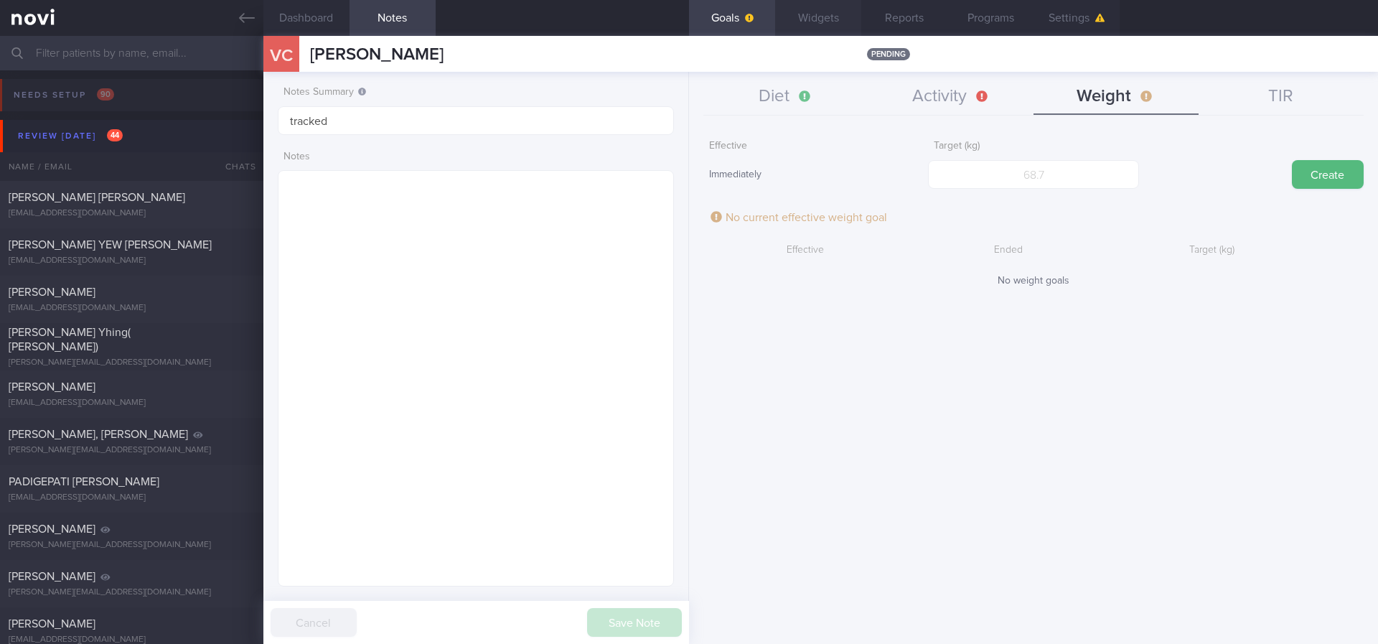
click at [834, 7] on button "Widgets" at bounding box center [818, 18] width 86 height 36
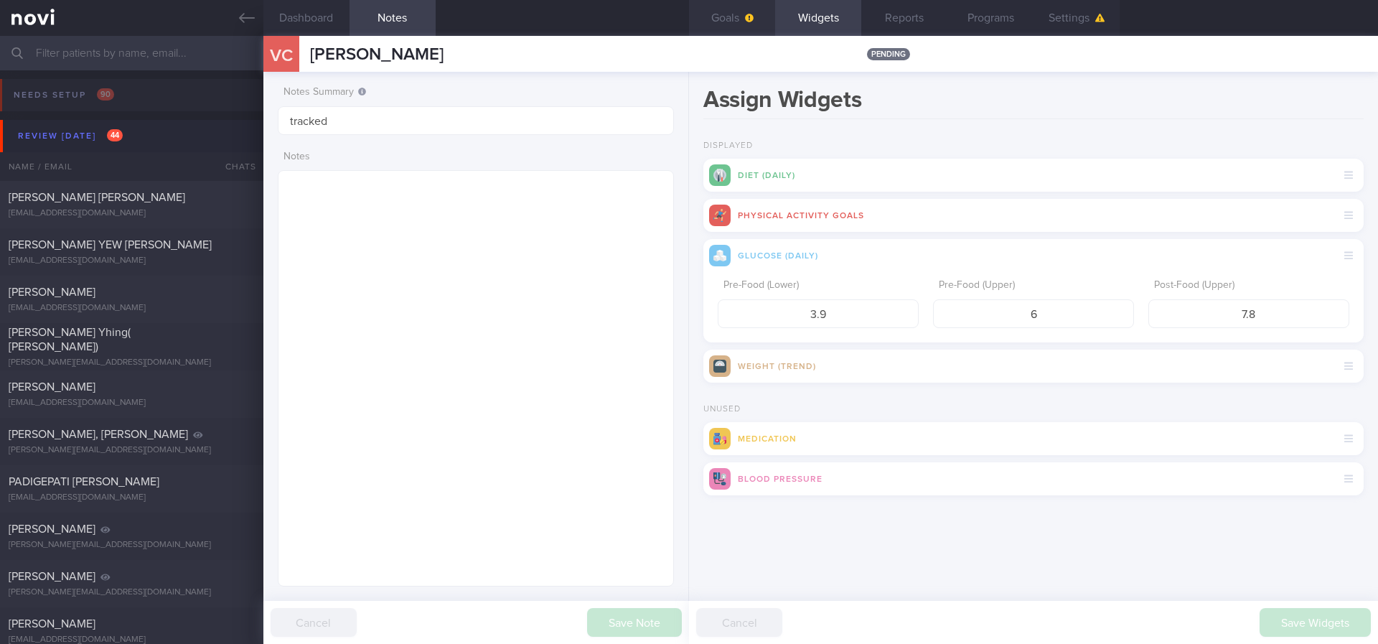
click at [744, 22] on span "button" at bounding box center [747, 17] width 11 height 11
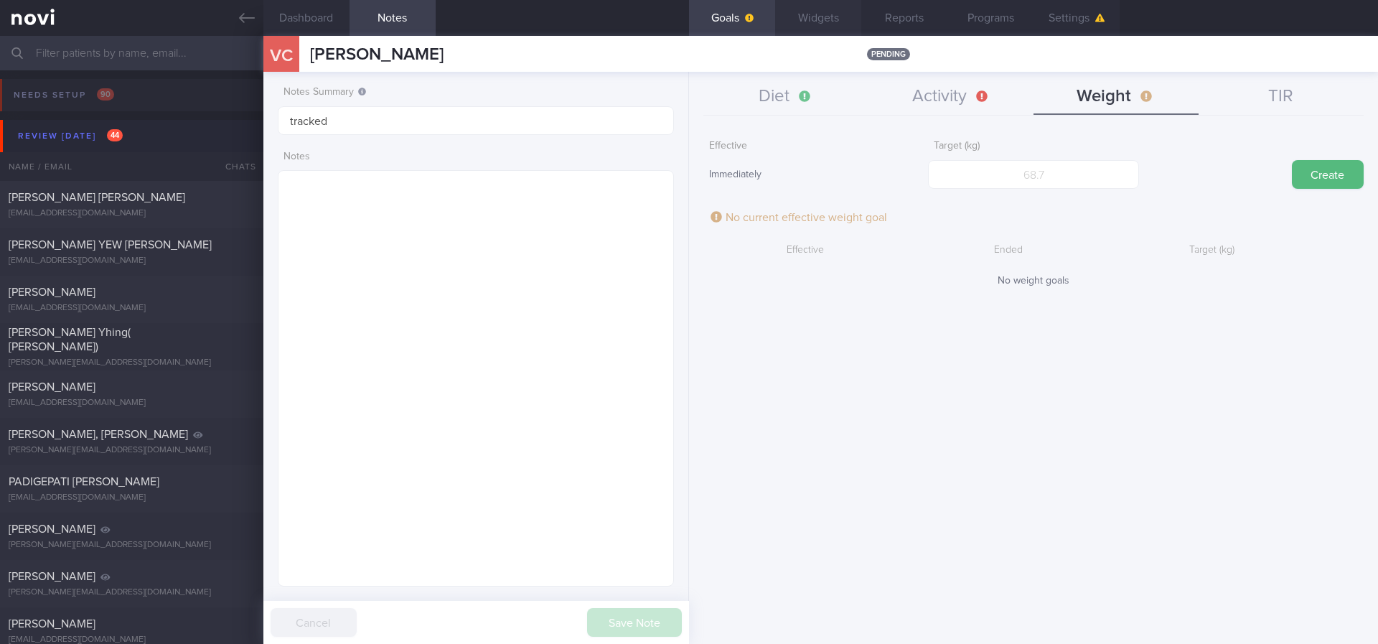
click at [832, 14] on button "Widgets" at bounding box center [818, 18] width 86 height 36
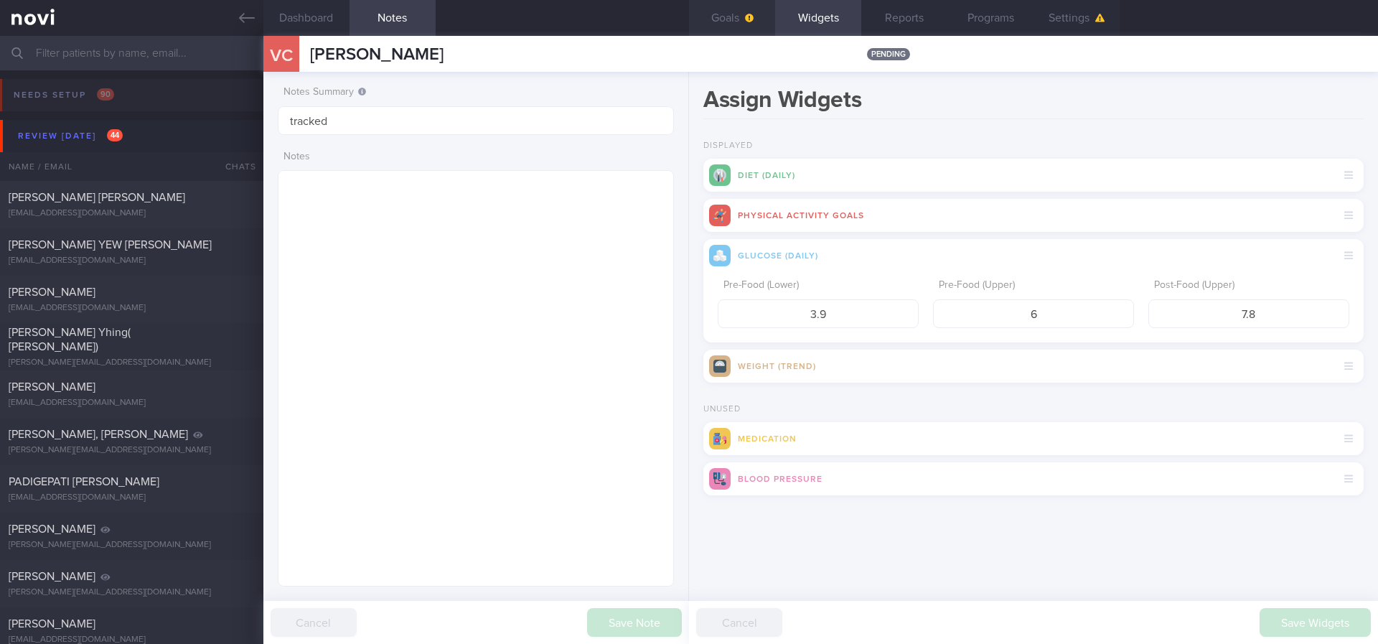
click at [734, 15] on button "Goals" at bounding box center [732, 18] width 86 height 36
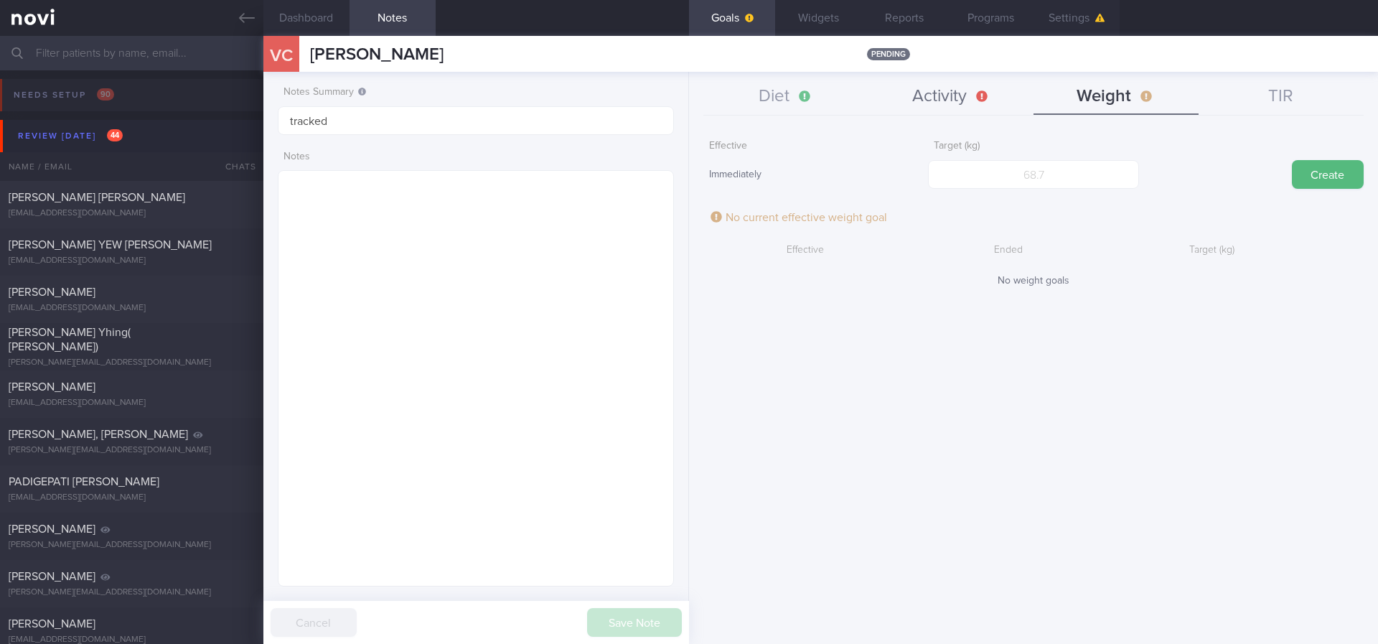
click at [929, 101] on button "Activity" at bounding box center [951, 97] width 165 height 36
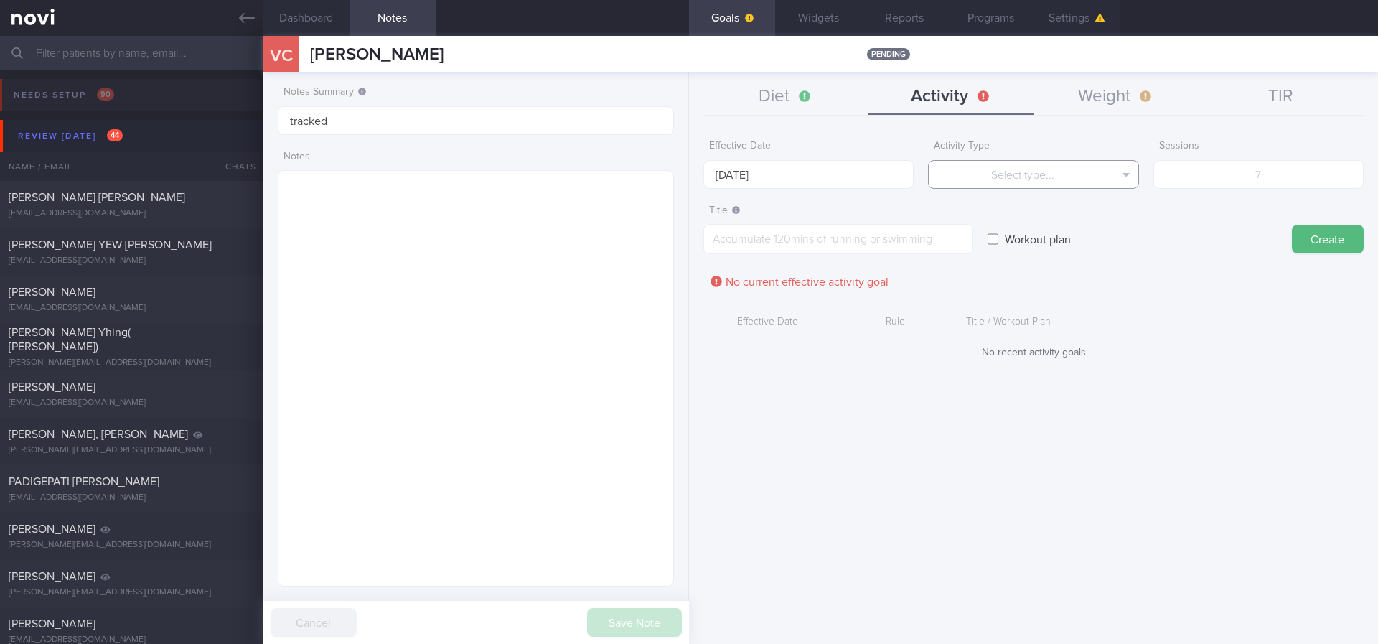
click at [1008, 176] on button "Select type..." at bounding box center [1033, 174] width 210 height 29
click at [1075, 222] on button "Duration" at bounding box center [1033, 224] width 209 height 22
click at [1269, 172] on input "number" at bounding box center [1258, 174] width 210 height 29
type input "150"
click at [826, 169] on input "[DATE]" at bounding box center [808, 174] width 210 height 29
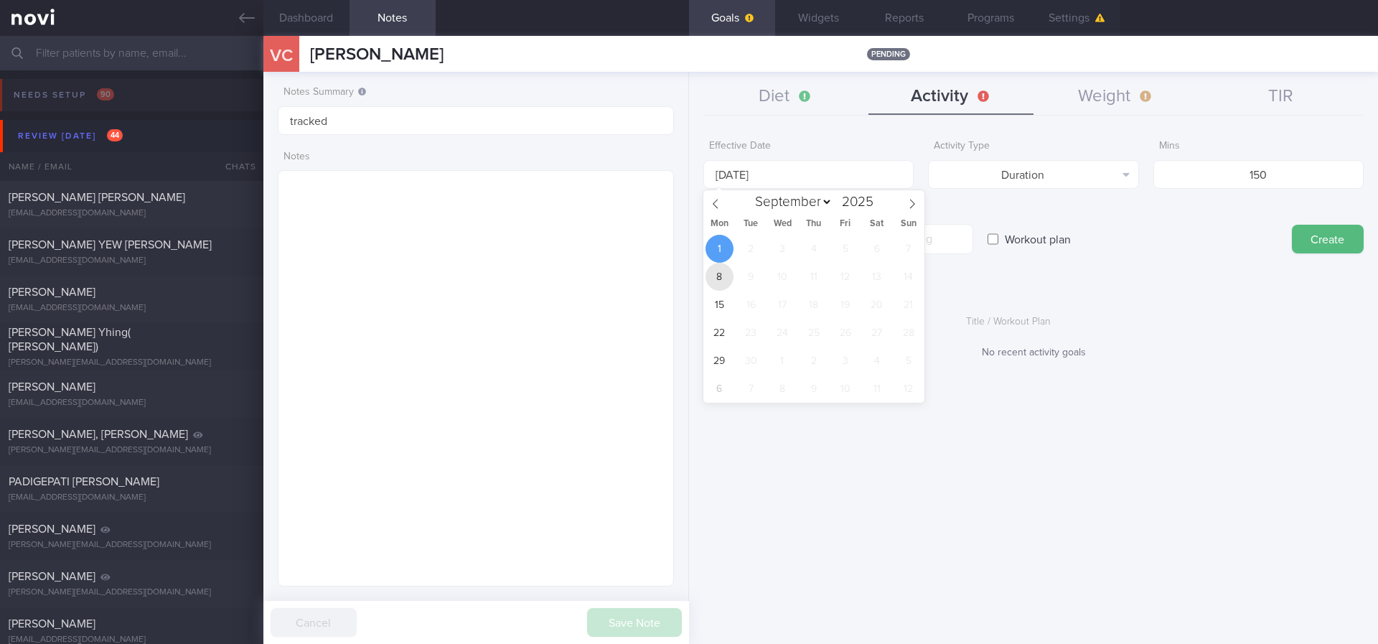
click at [715, 264] on span "8" at bounding box center [720, 277] width 28 height 28
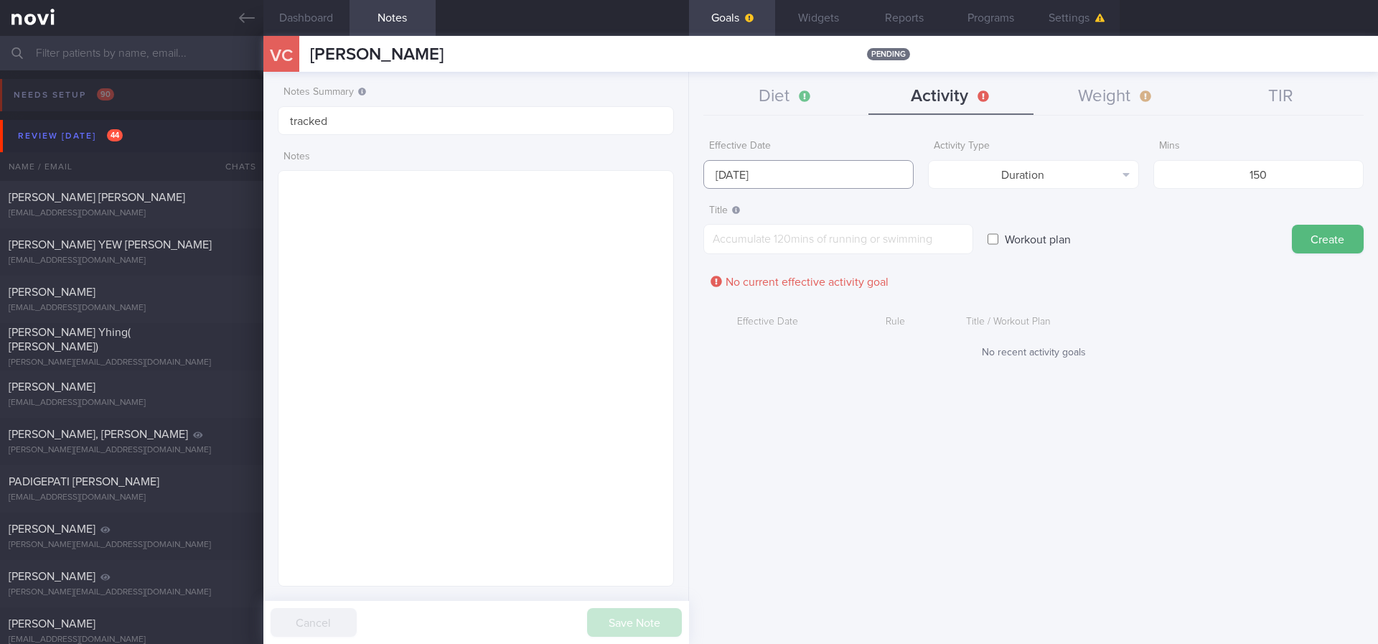
click at [731, 172] on input "[DATE]" at bounding box center [808, 174] width 210 height 29
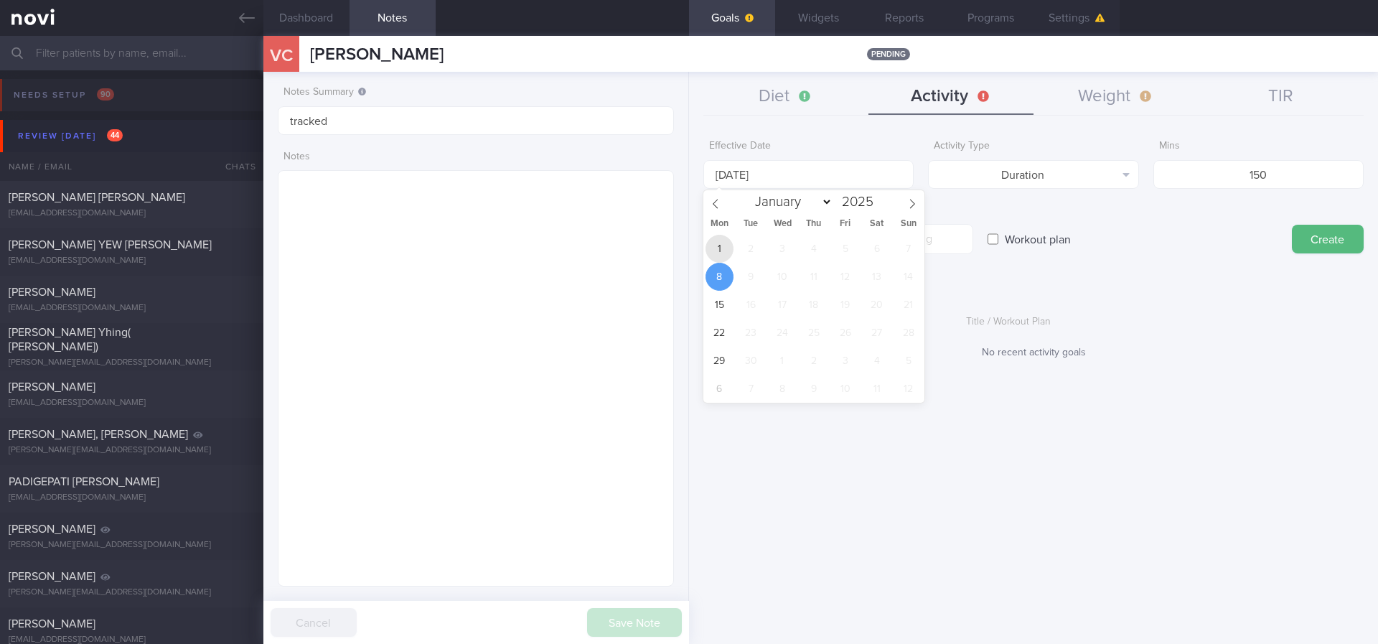
click at [721, 246] on span "1" at bounding box center [720, 249] width 28 height 28
type input "[DATE]"
click at [717, 205] on icon at bounding box center [716, 204] width 10 height 10
select select "7"
click at [723, 364] on span "25" at bounding box center [720, 361] width 28 height 28
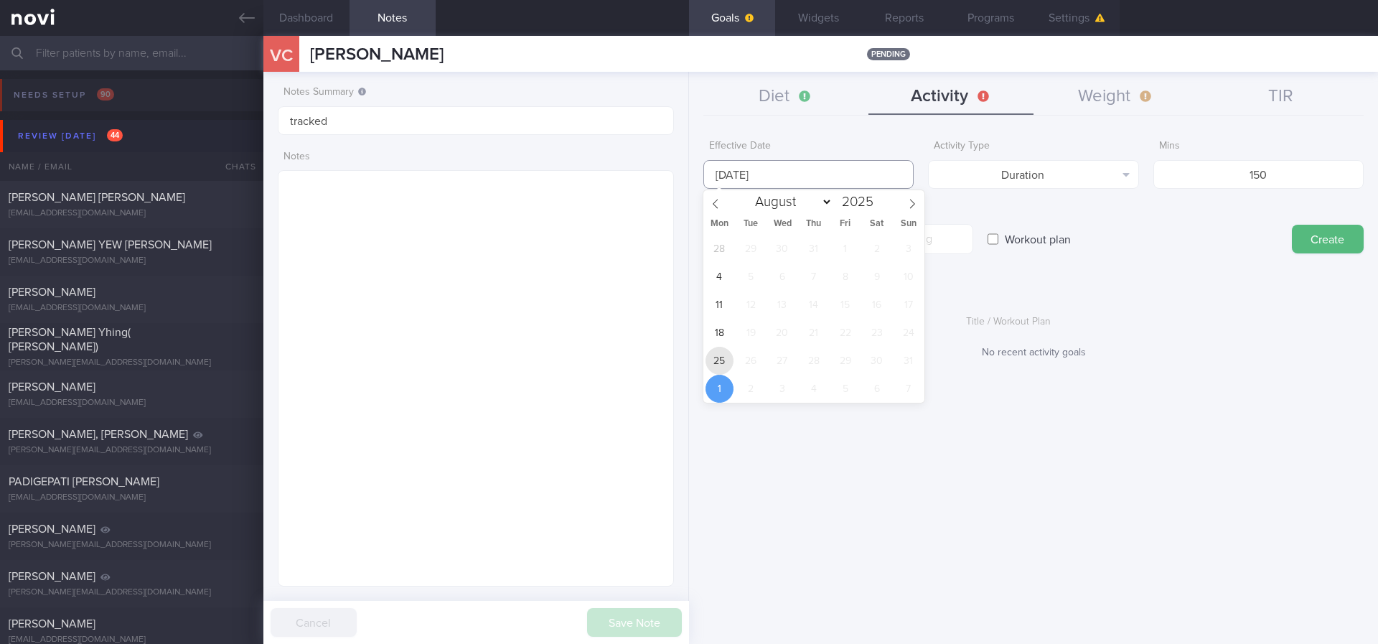
type input "[DATE]"
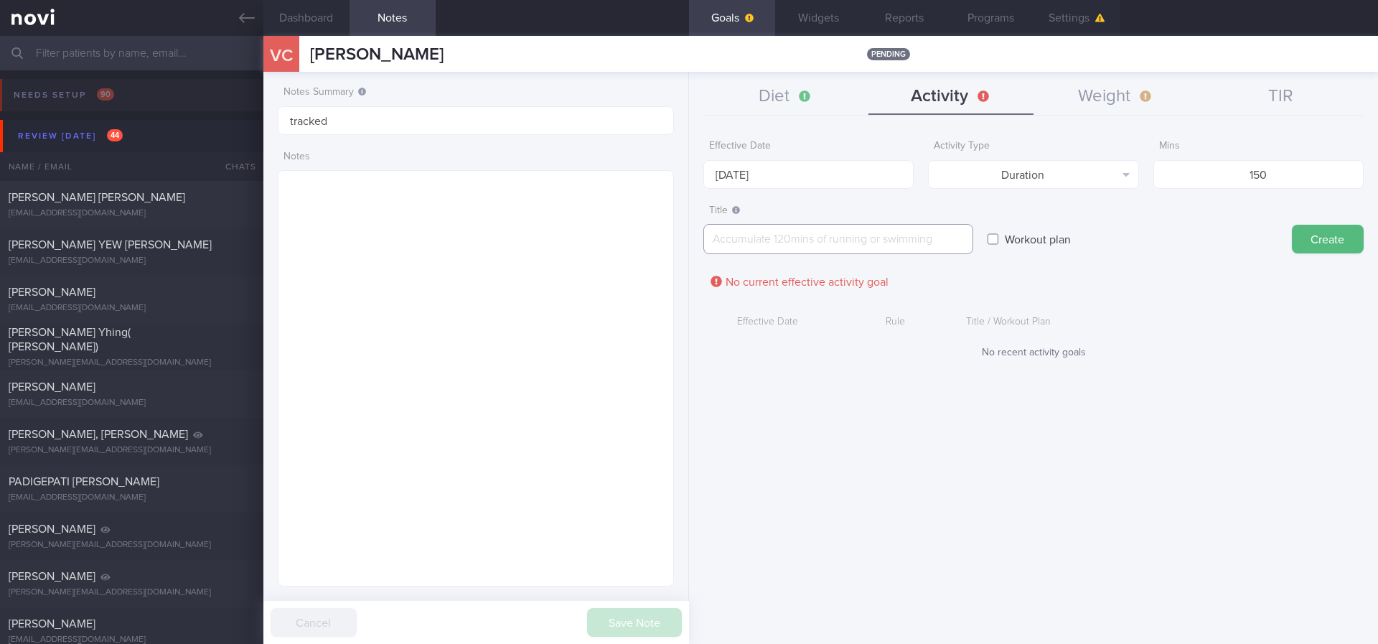
click at [847, 248] on textarea at bounding box center [838, 239] width 270 height 30
paste textarea "Aim for 150 mins moderate intensity aerobic training per week (brisk walking, j…"
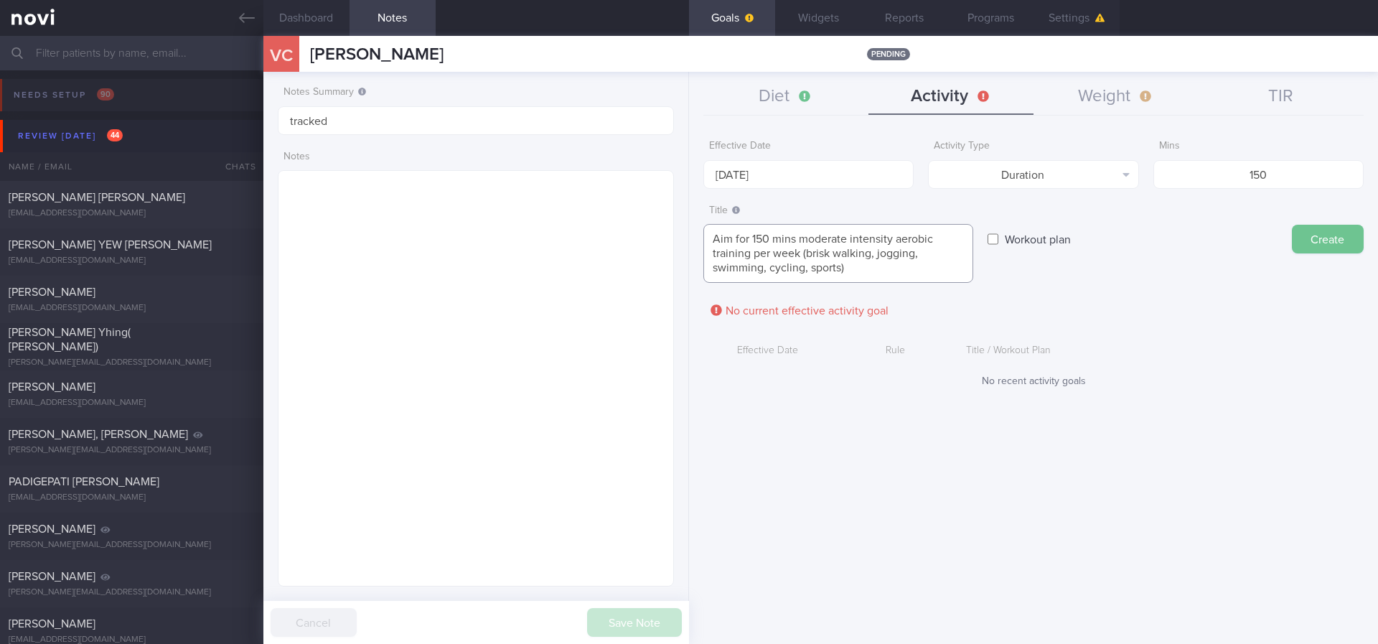
type textarea "Aim for 150 mins moderate intensity aerobic training per week (brisk walking, j…"
click at [1325, 240] on button "Create" at bounding box center [1328, 239] width 72 height 29
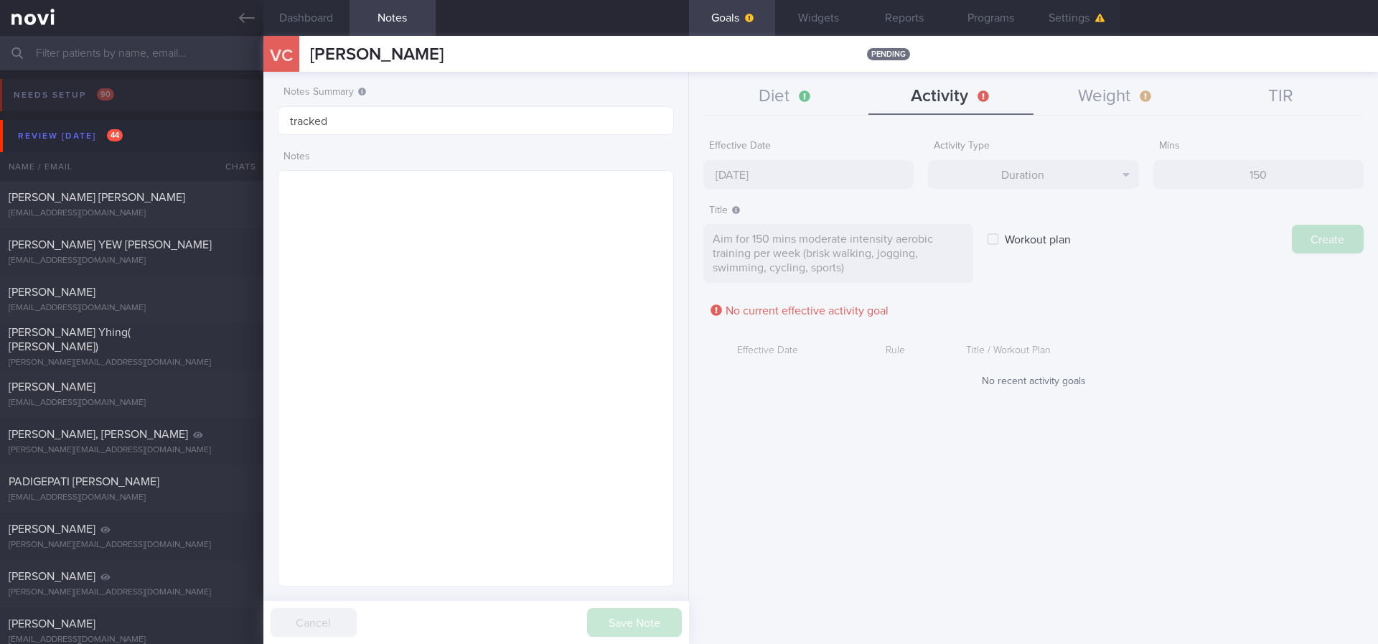
type input "[DATE]"
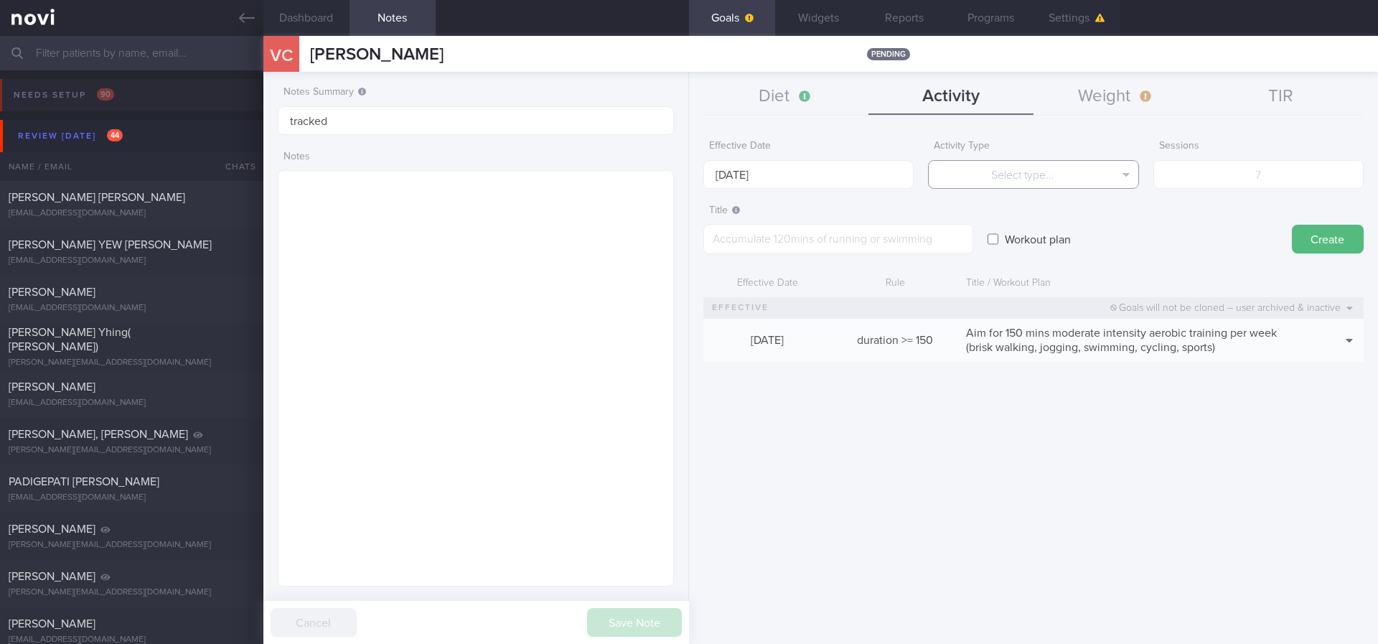
click at [1042, 166] on button "Select type..." at bounding box center [1033, 174] width 210 height 29
click at [1062, 238] on button "Sessions" at bounding box center [1033, 246] width 209 height 22
click at [1249, 162] on input "number" at bounding box center [1258, 174] width 210 height 29
type input "2"
click at [831, 153] on div "Effective Date [DATE]" at bounding box center [808, 161] width 210 height 56
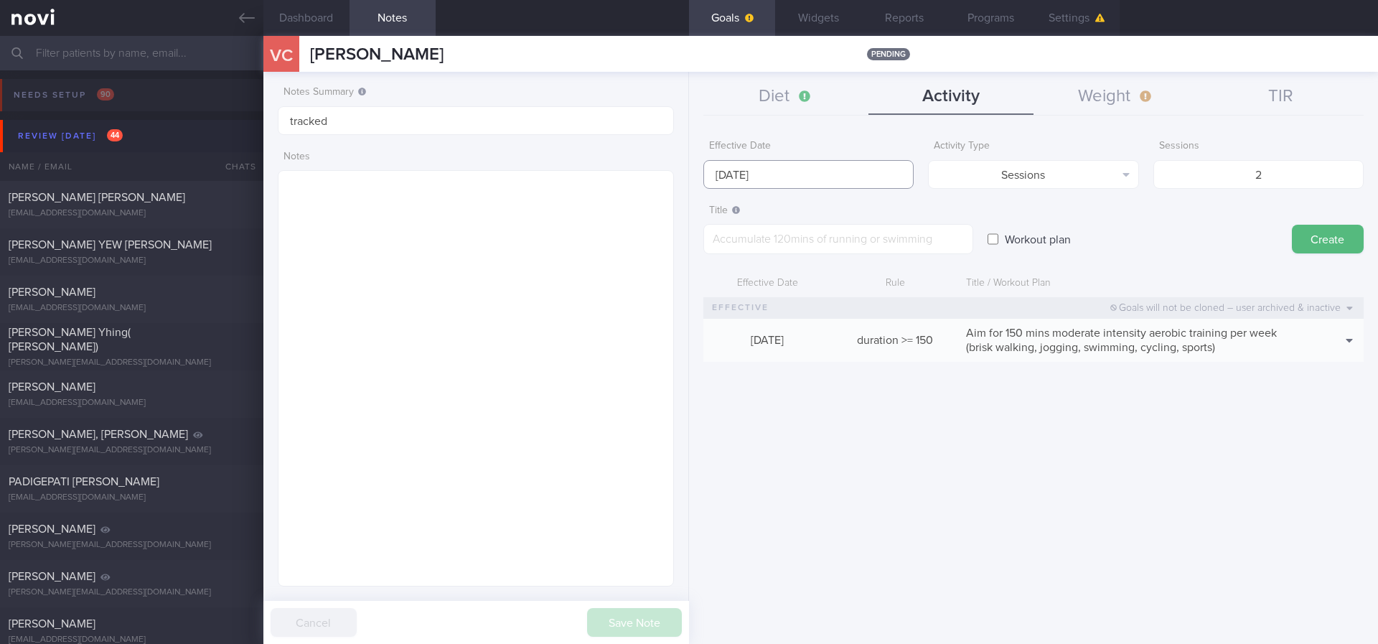
click at [814, 175] on input "[DATE]" at bounding box center [808, 174] width 210 height 29
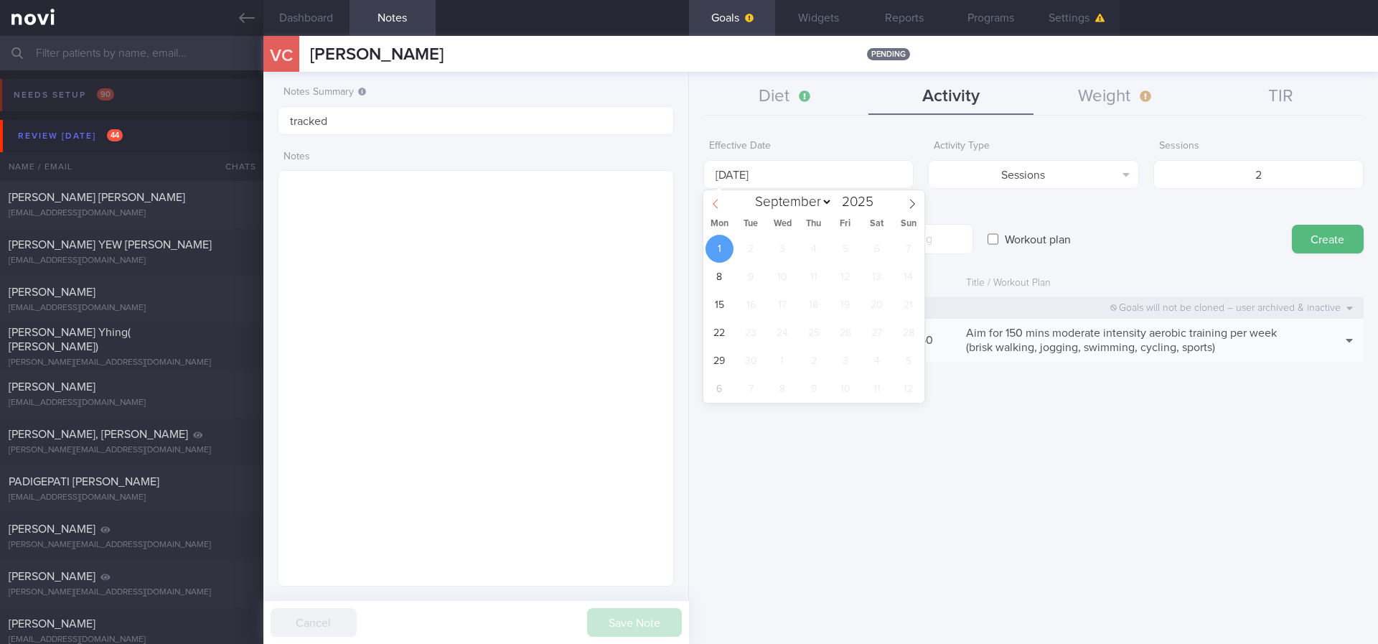
click at [724, 201] on span at bounding box center [715, 202] width 24 height 24
select select "7"
click at [715, 364] on span "25" at bounding box center [720, 361] width 28 height 28
type input "[DATE]"
click at [958, 258] on form "Effective Date [DATE] Activity Type Sessions Select type... Duration Sessions S…" at bounding box center [1033, 254] width 660 height 243
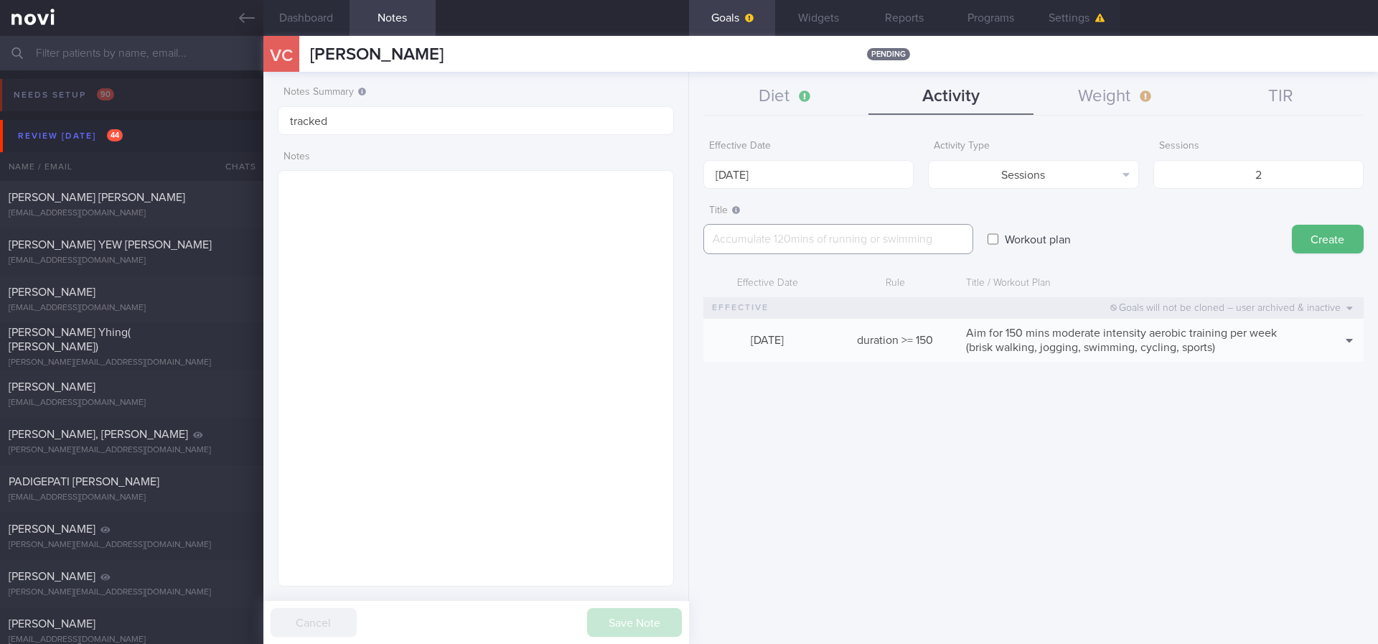
click at [946, 243] on textarea at bounding box center [838, 239] width 270 height 30
paste textarea "Aim for at least 2 strength training sessions per week *Bodyweight exercises* -…"
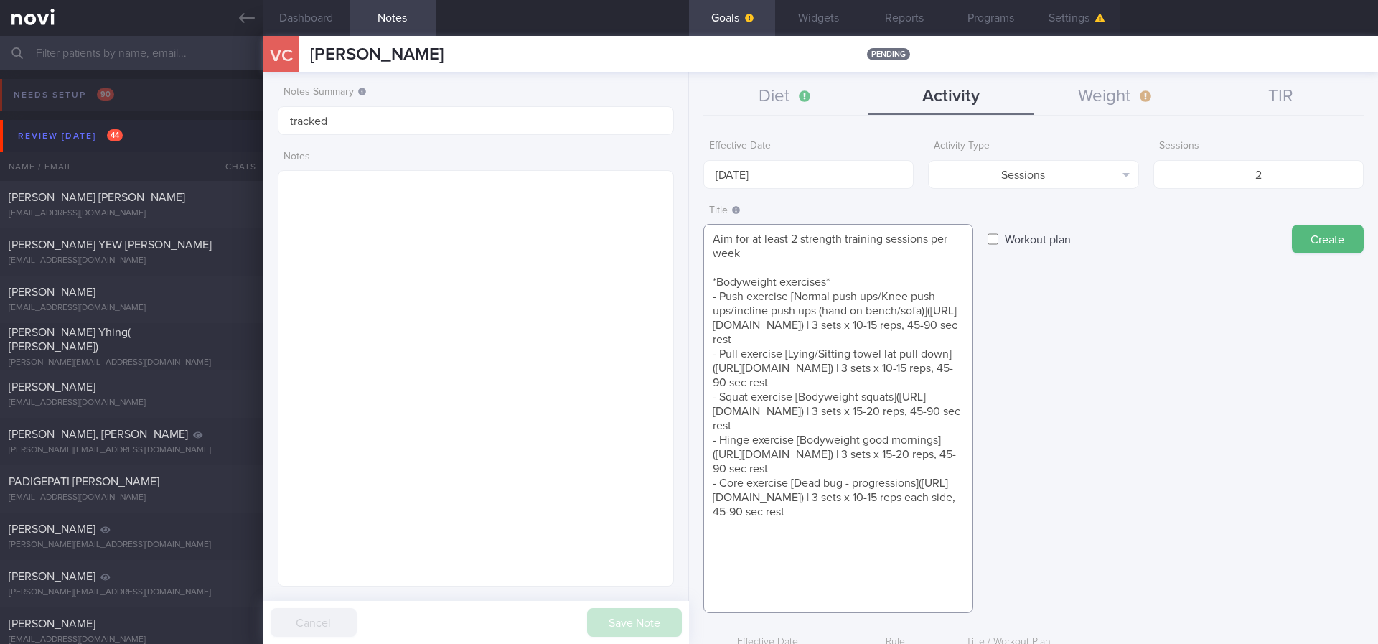
paste textarea "*Upper Body* - Exercise 1: [Lat Pull-down]([URL][DOMAIN_NAME]) | 10-12 reps, 60…"
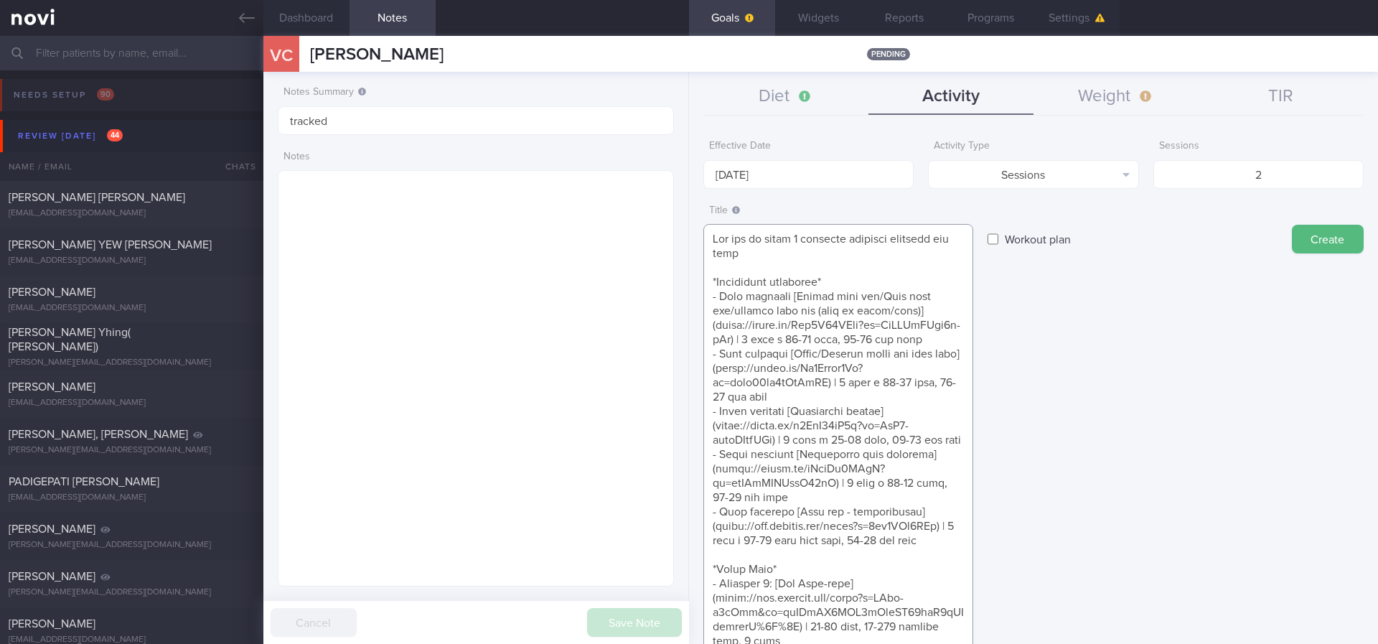
type textarea "Aim for at least 2 strength training sessions per week *Bodyweight exercises* -…"
click at [1319, 242] on button "Create" at bounding box center [1328, 239] width 72 height 29
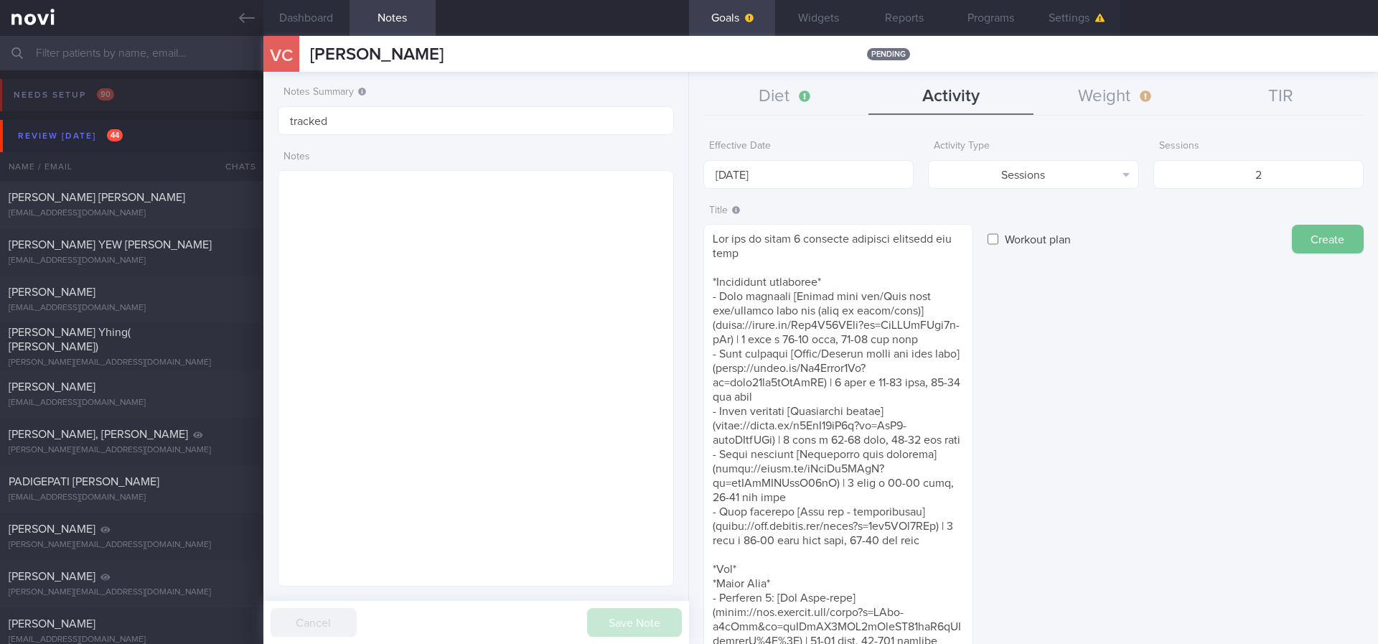
type input "[DATE]"
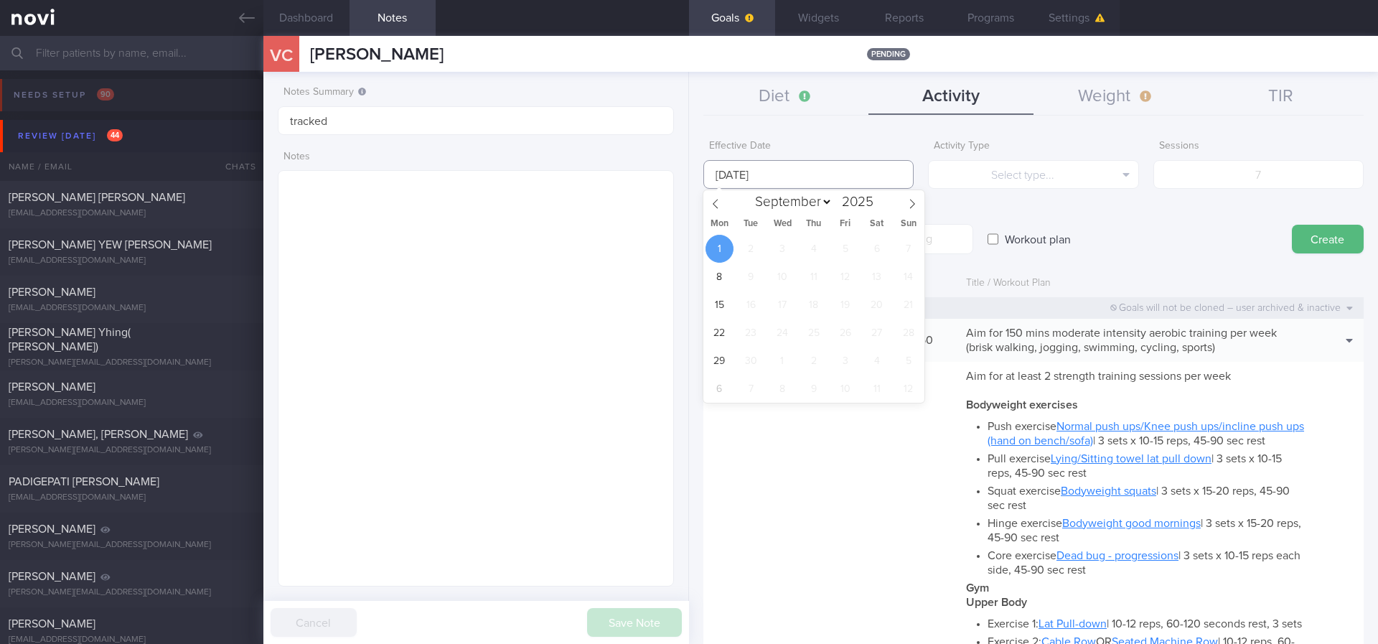
click at [795, 168] on input "[DATE]" at bounding box center [808, 174] width 210 height 29
click at [783, 96] on button "Diet" at bounding box center [785, 97] width 165 height 36
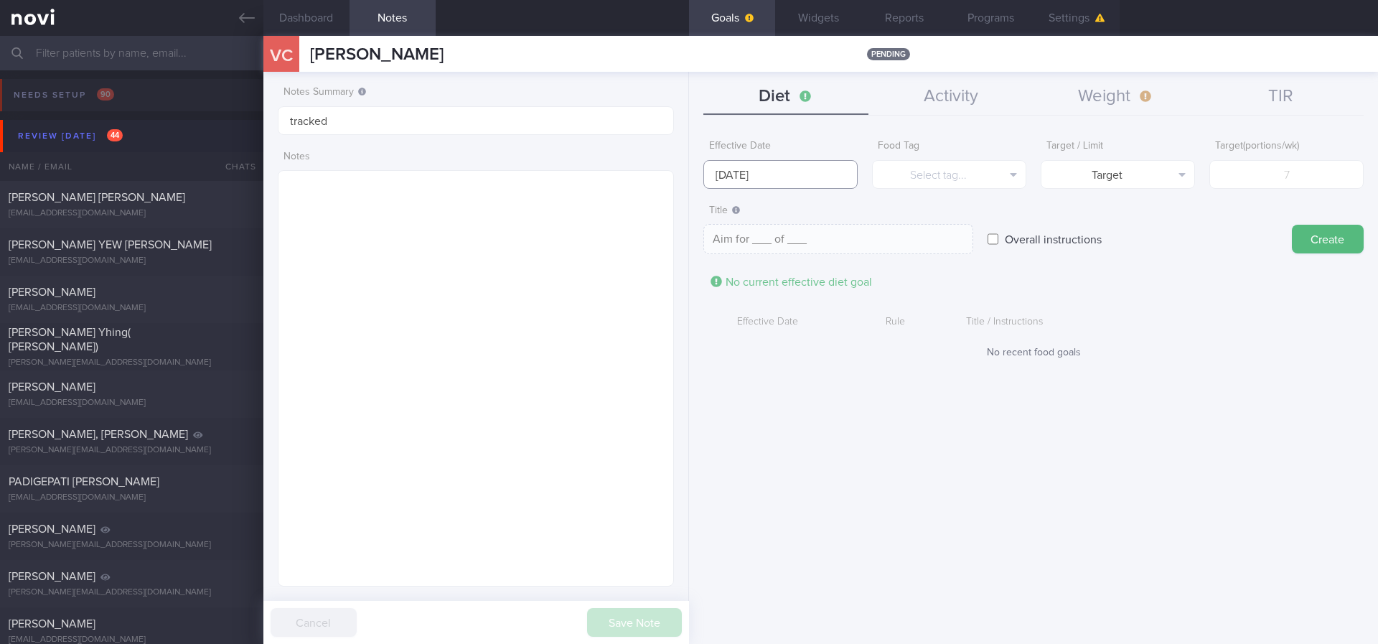
click at [790, 181] on body "You are offline! Some functionality will be unavailable Patients New Users Coac…" at bounding box center [689, 322] width 1378 height 644
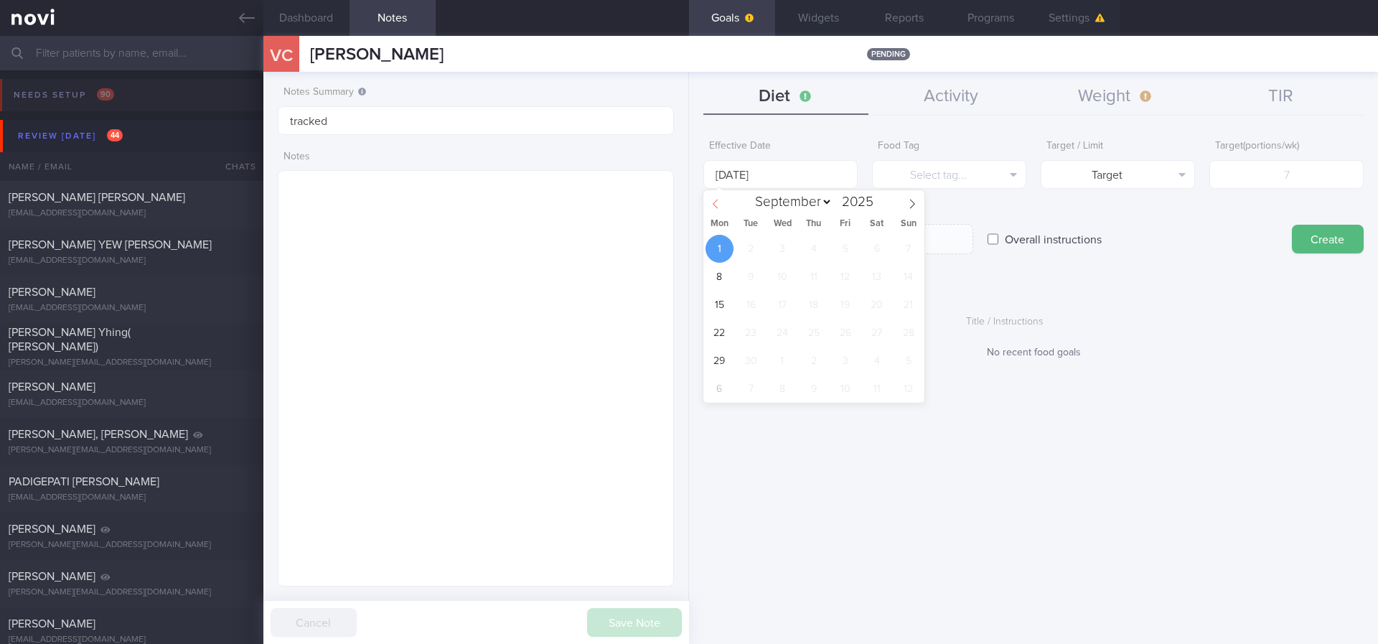
click at [706, 205] on span at bounding box center [715, 202] width 24 height 24
select select "7"
click at [727, 357] on span "25" at bounding box center [720, 361] width 28 height 28
type input "[DATE]"
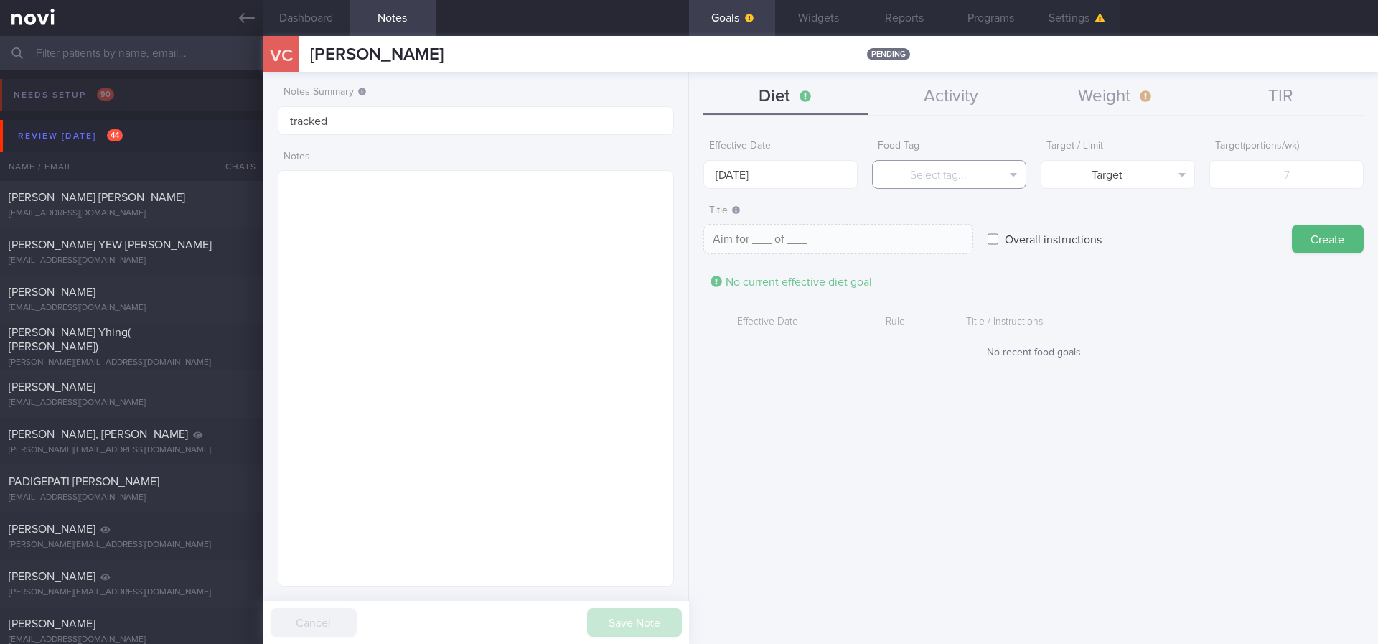
click at [1012, 179] on icon "button" at bounding box center [1013, 174] width 7 height 11
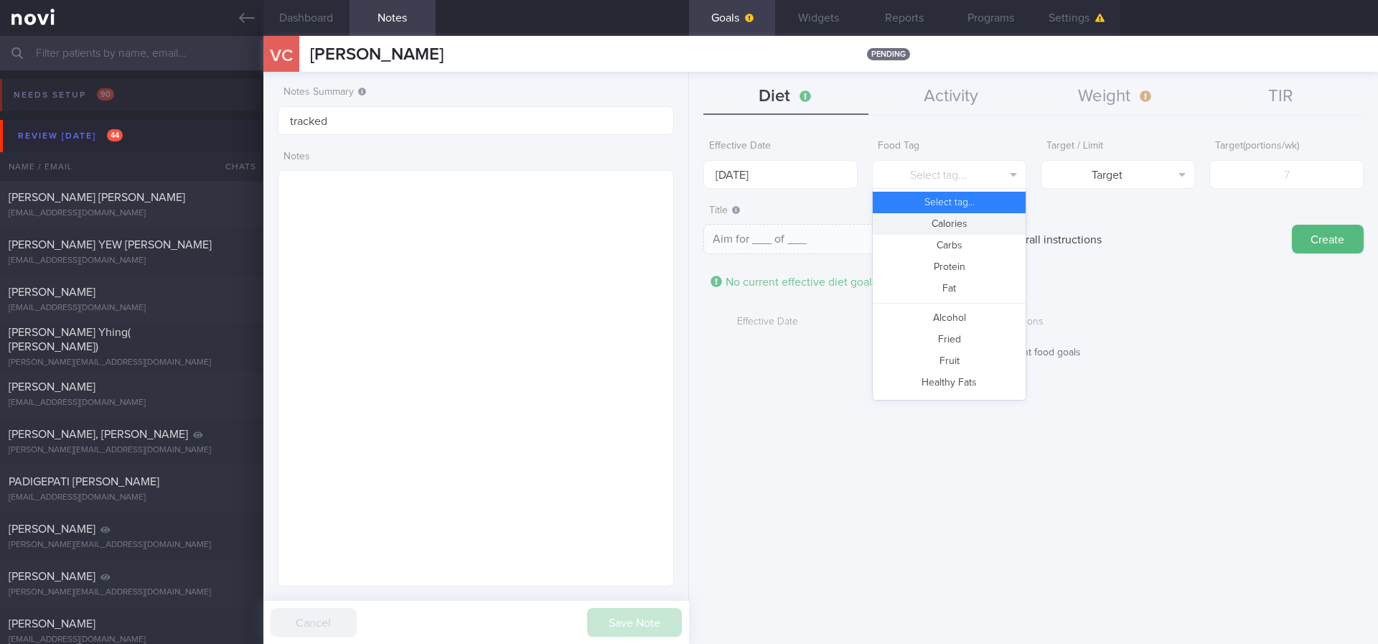
click at [973, 227] on button "Calories" at bounding box center [949, 224] width 153 height 22
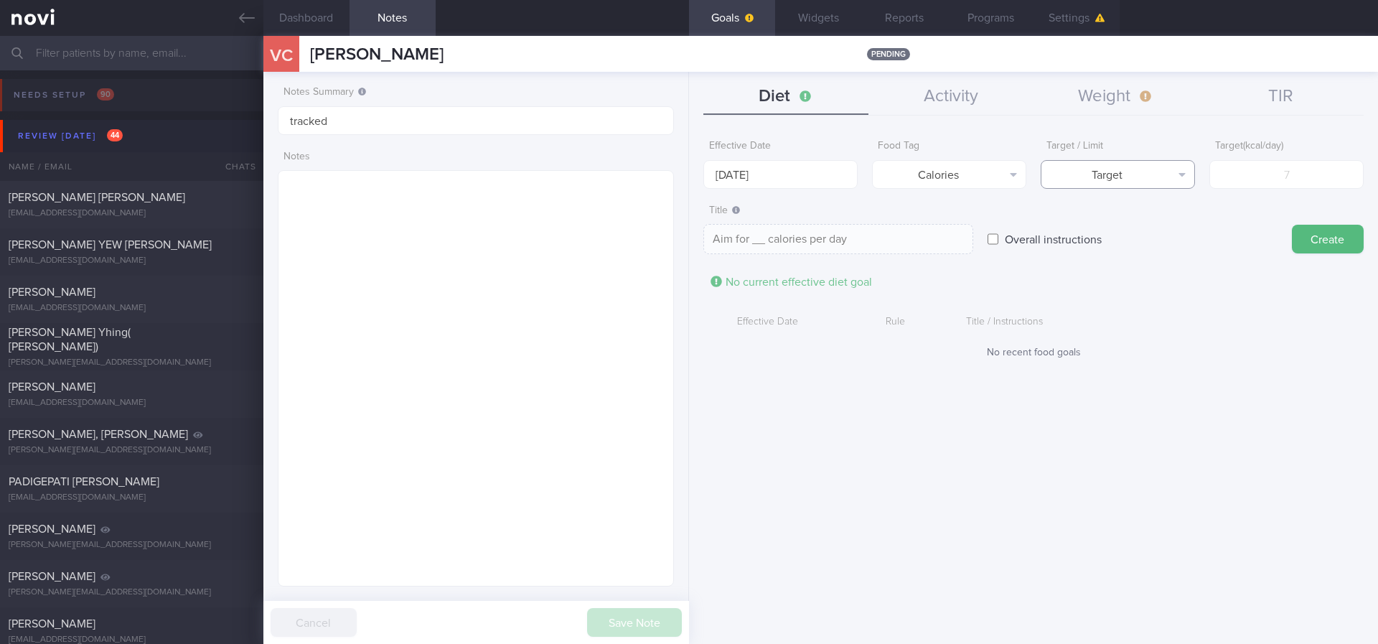
click at [1157, 171] on button "Target" at bounding box center [1118, 174] width 154 height 29
click at [1145, 221] on button "Limit" at bounding box center [1118, 224] width 153 height 22
type textarea "Keep to __ calories per day"
click at [1280, 182] on input "number" at bounding box center [1286, 174] width 154 height 29
type input "1"
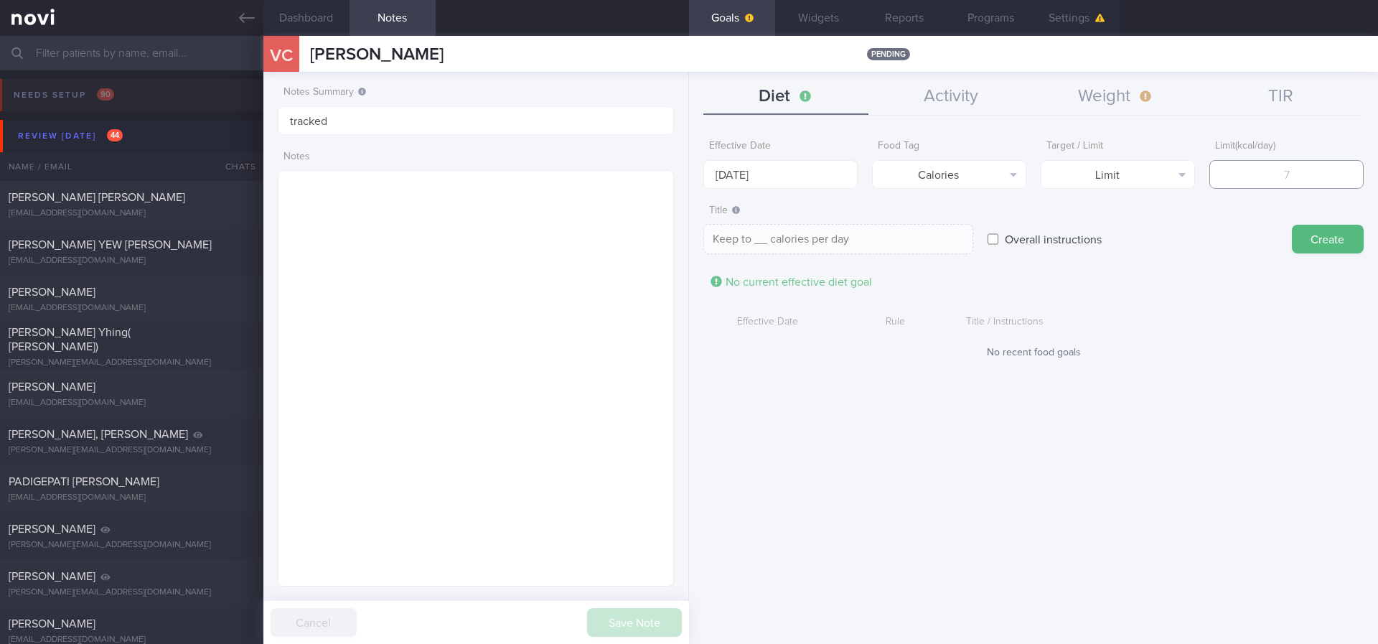
type textarea "Keep to 1 calories per day"
type input "13"
type textarea "Keep to 13 calories per day"
type input "130"
type textarea "Keep to 130 calories per day"
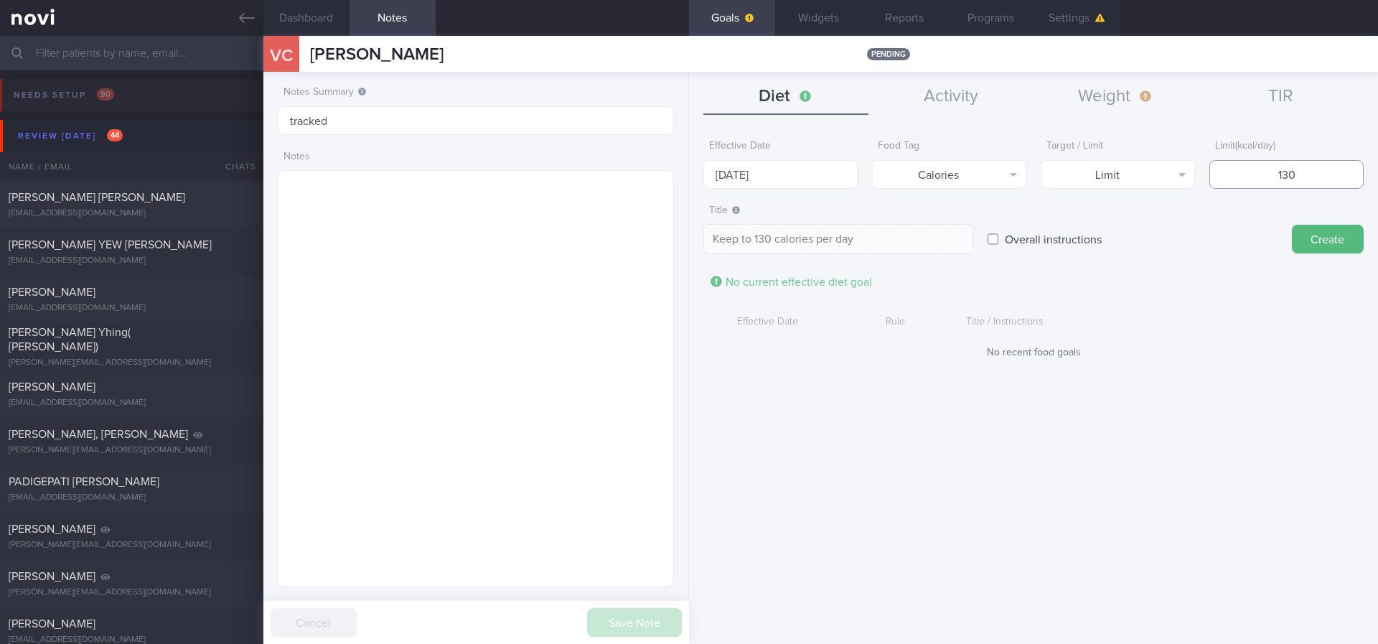
type input "1300"
type textarea "Keep to 1300 calories per day"
type input "1300"
click at [1327, 243] on button "Create" at bounding box center [1328, 239] width 72 height 29
type input "[DATE]"
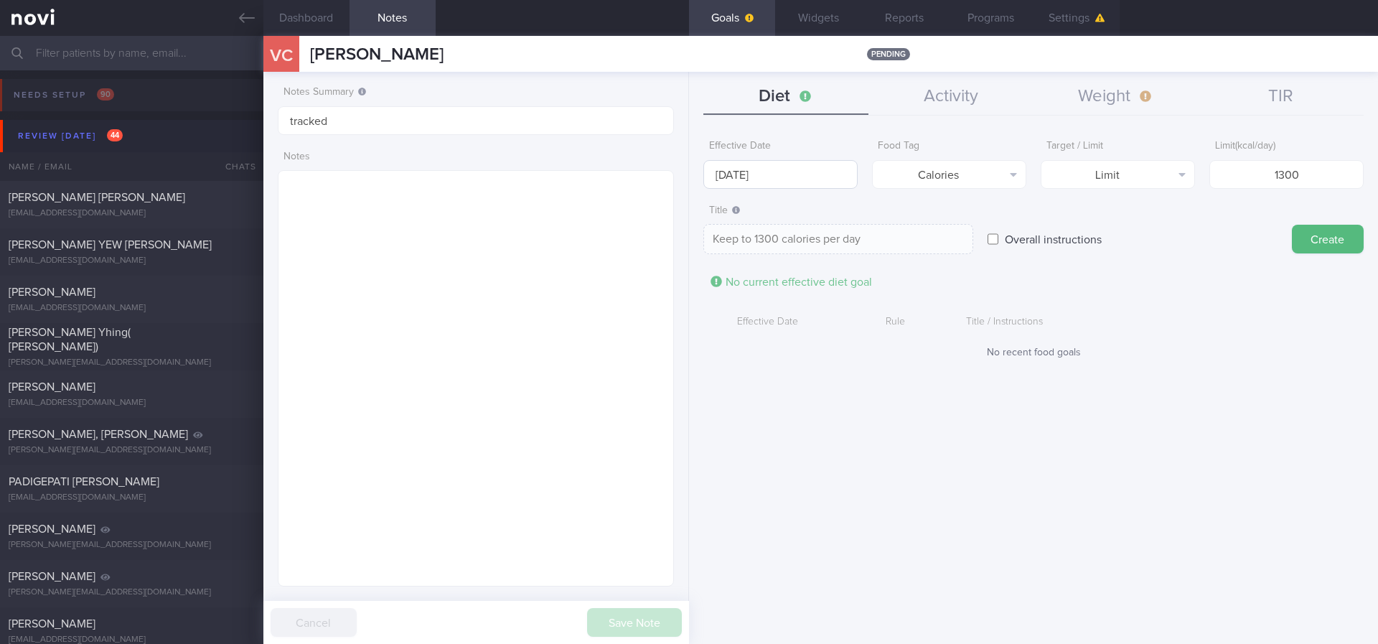
type textarea "Aim for ___ of ___"
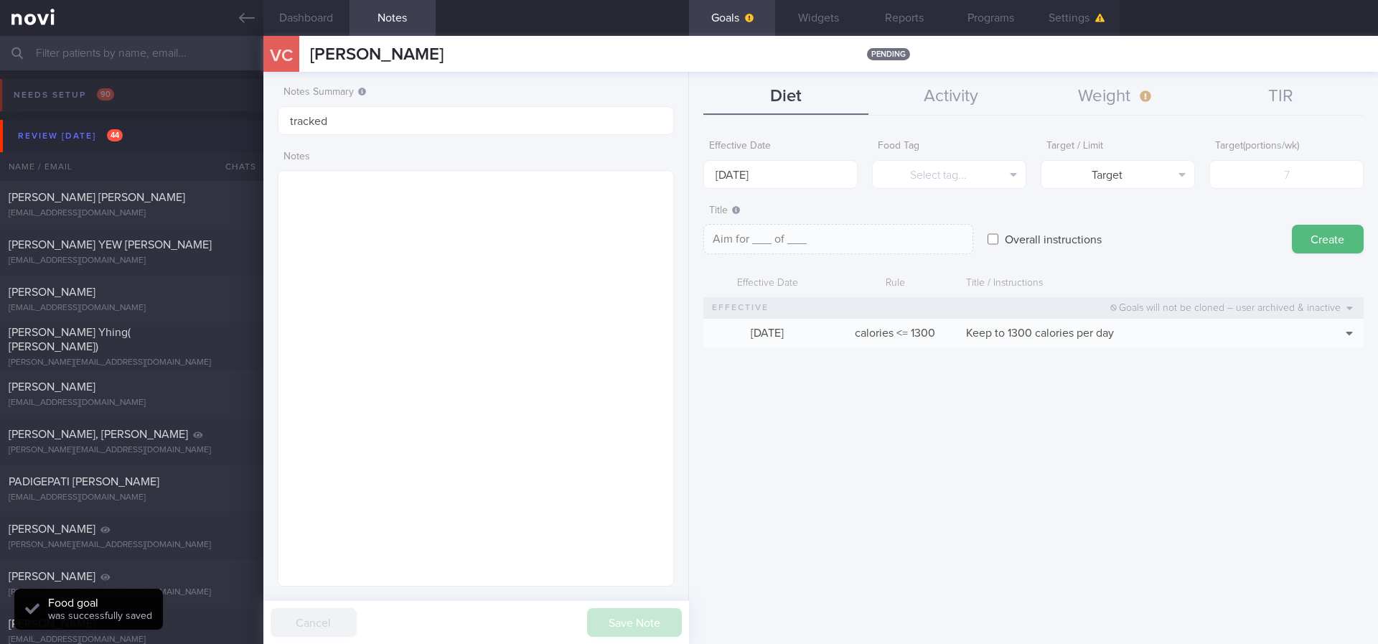
click at [776, 193] on form "Effective Date [DATE] Food Tag Select tag... Select tag... Calories Carbs Prote…" at bounding box center [1033, 247] width 660 height 229
click at [780, 181] on body "You are offline! Some functionality will be unavailable Patients New Users Coac…" at bounding box center [689, 322] width 1378 height 644
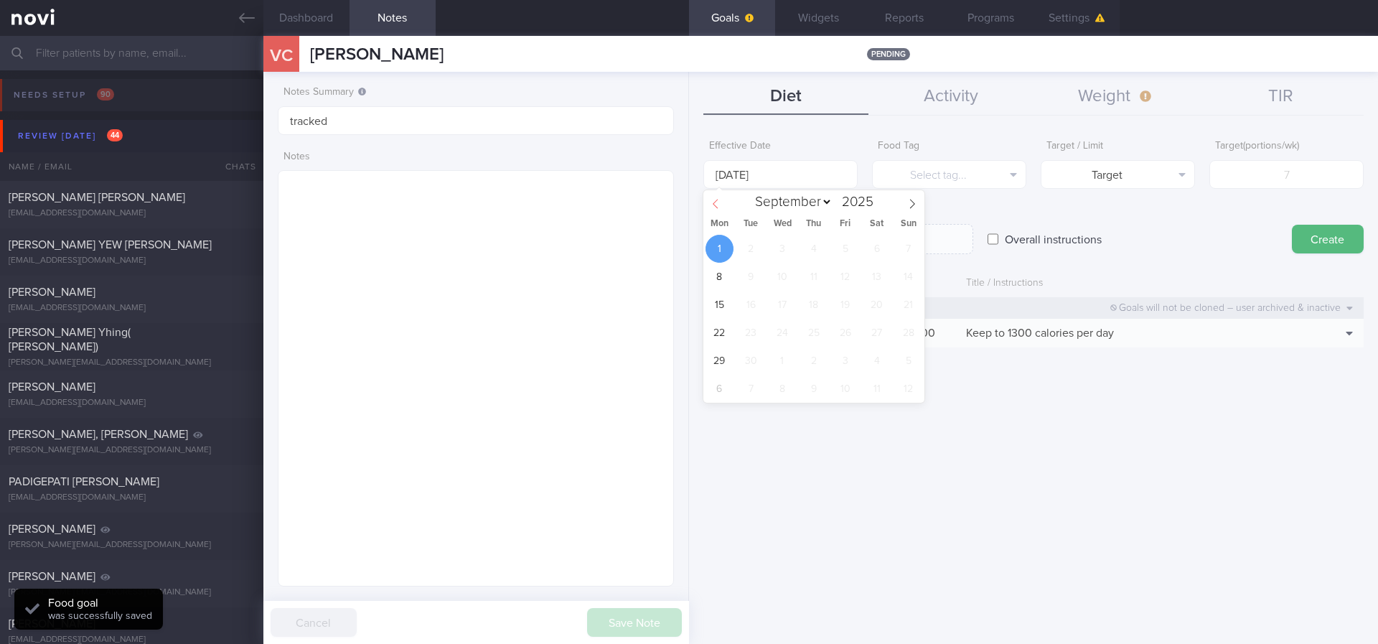
click at [713, 205] on icon at bounding box center [716, 204] width 10 height 10
select select "7"
click at [726, 352] on span "25" at bounding box center [720, 361] width 28 height 28
type input "[DATE]"
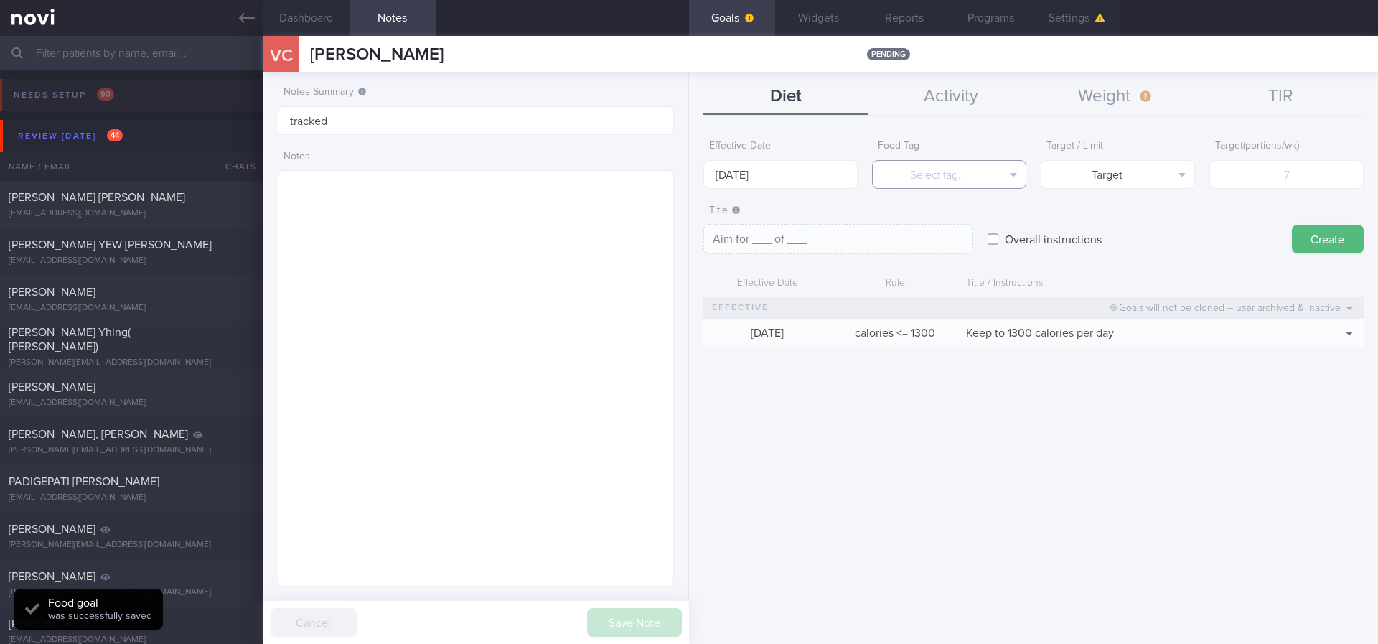
click at [928, 173] on button "Select tag..." at bounding box center [949, 174] width 154 height 29
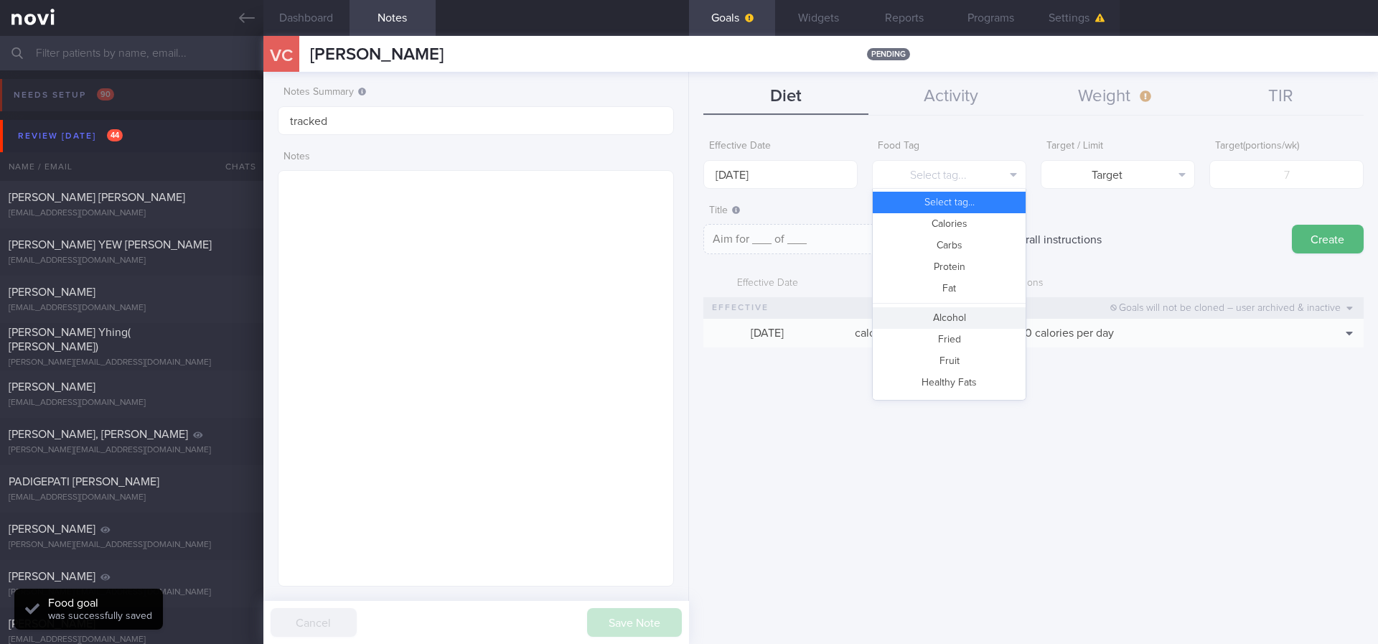
click at [954, 329] on button "Fried" at bounding box center [949, 340] width 153 height 22
type textarea "Aim for __ portions of fried food per week"
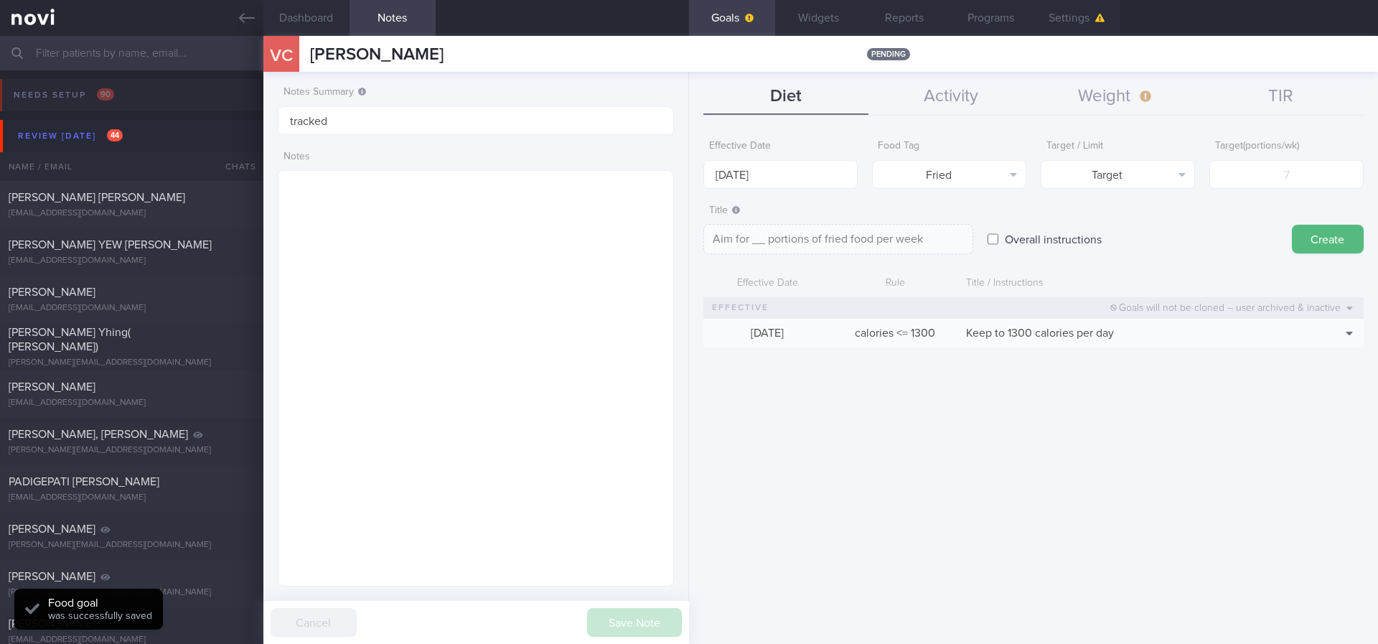
click at [1225, 192] on form "Effective Date [DATE] Food Tag Fried Select tag... Calories Carbs Protein Fat A…" at bounding box center [1033, 247] width 660 height 229
click at [1270, 181] on input "number" at bounding box center [1286, 174] width 154 height 29
type input "2"
type textarea "Aim for 2 portions of fried food per week"
type input "2"
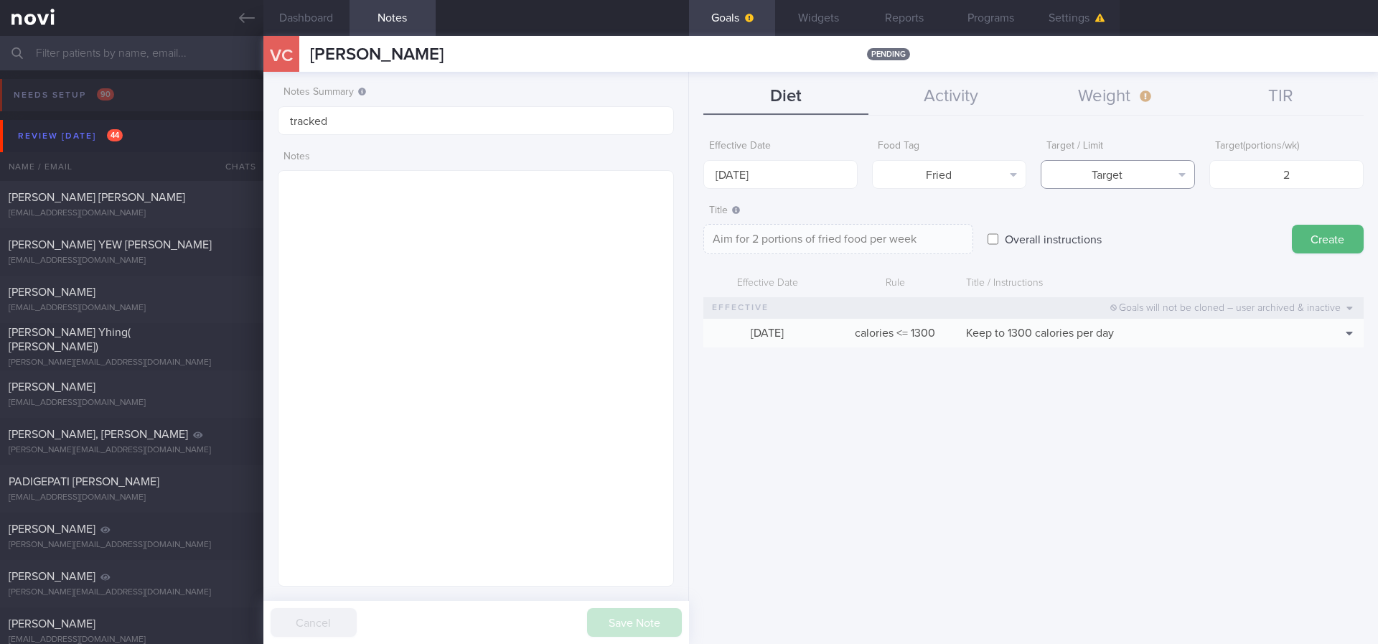
click at [1191, 172] on button "Target" at bounding box center [1118, 174] width 154 height 29
click at [1157, 225] on button "Limit" at bounding box center [1118, 224] width 153 height 22
click at [842, 238] on textarea "Keep to 2 portions of fried food per week" at bounding box center [838, 239] width 270 height 30
type textarea "Keep to 2 portions of fried/high fat food per week"
click at [1332, 239] on button "Create" at bounding box center [1328, 239] width 72 height 29
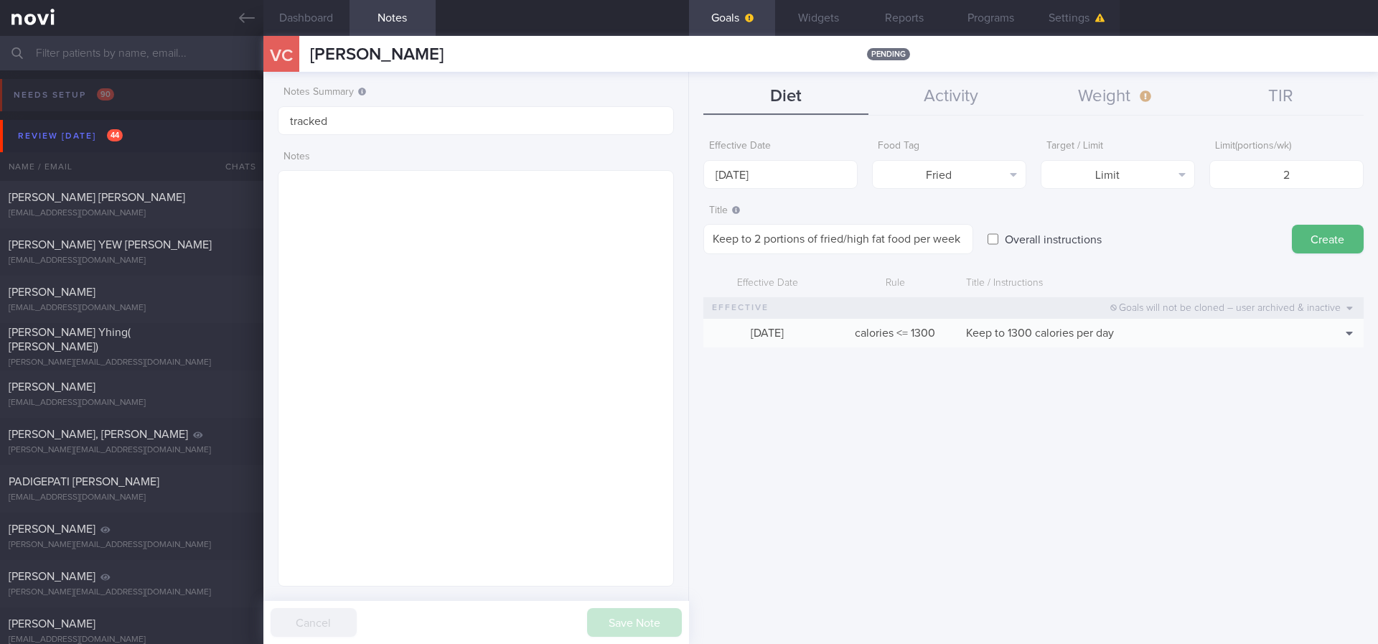
type input "[DATE]"
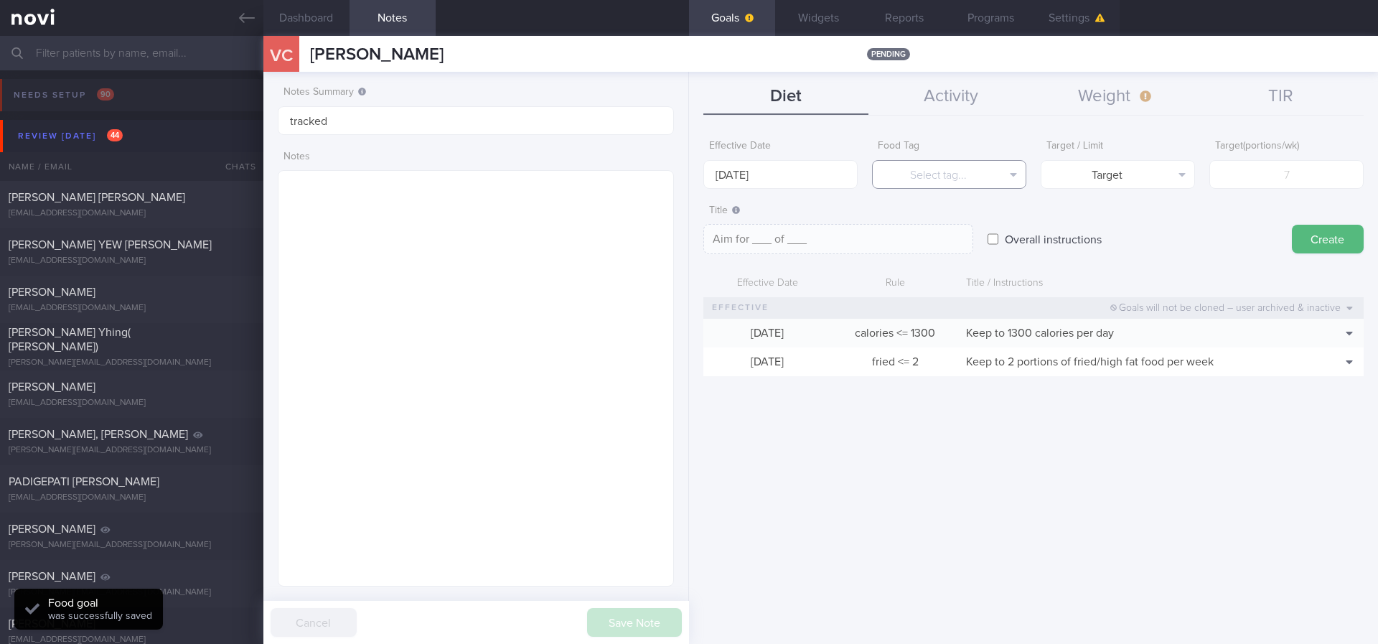
click at [921, 180] on button "Select tag..." at bounding box center [949, 174] width 154 height 29
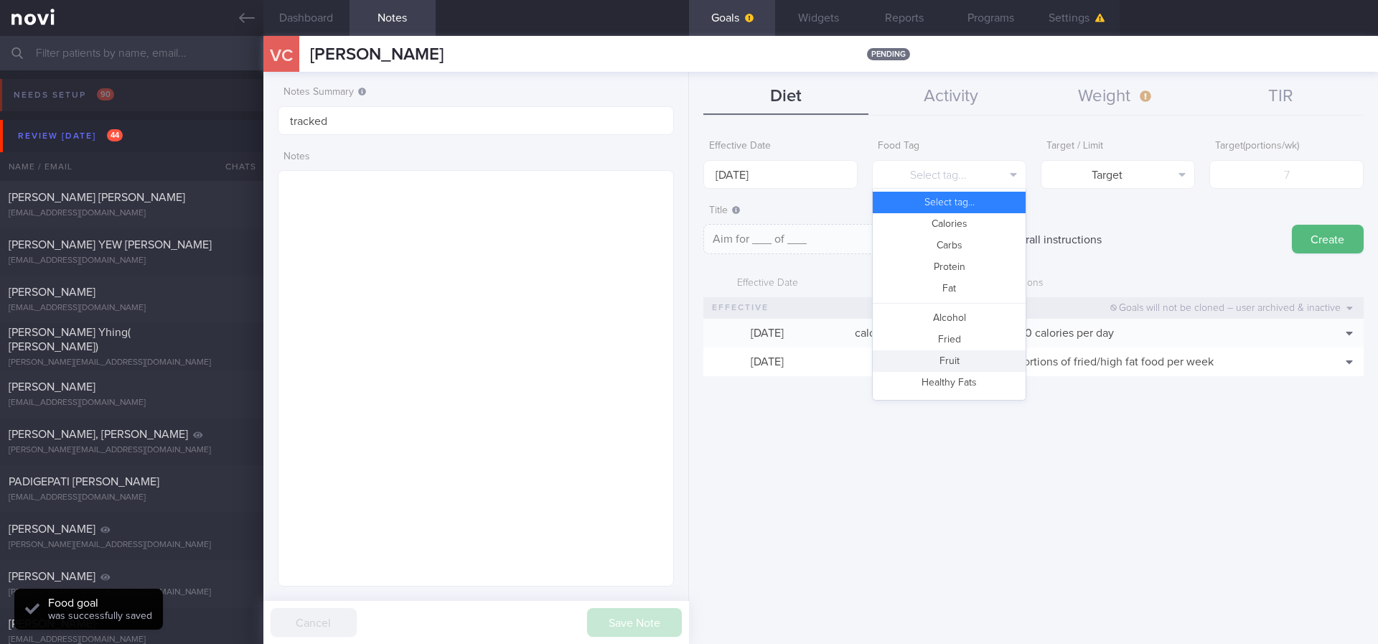
click at [944, 357] on button "Fruit" at bounding box center [949, 361] width 153 height 22
type textarea "Aim for __ portions of fruits per week"
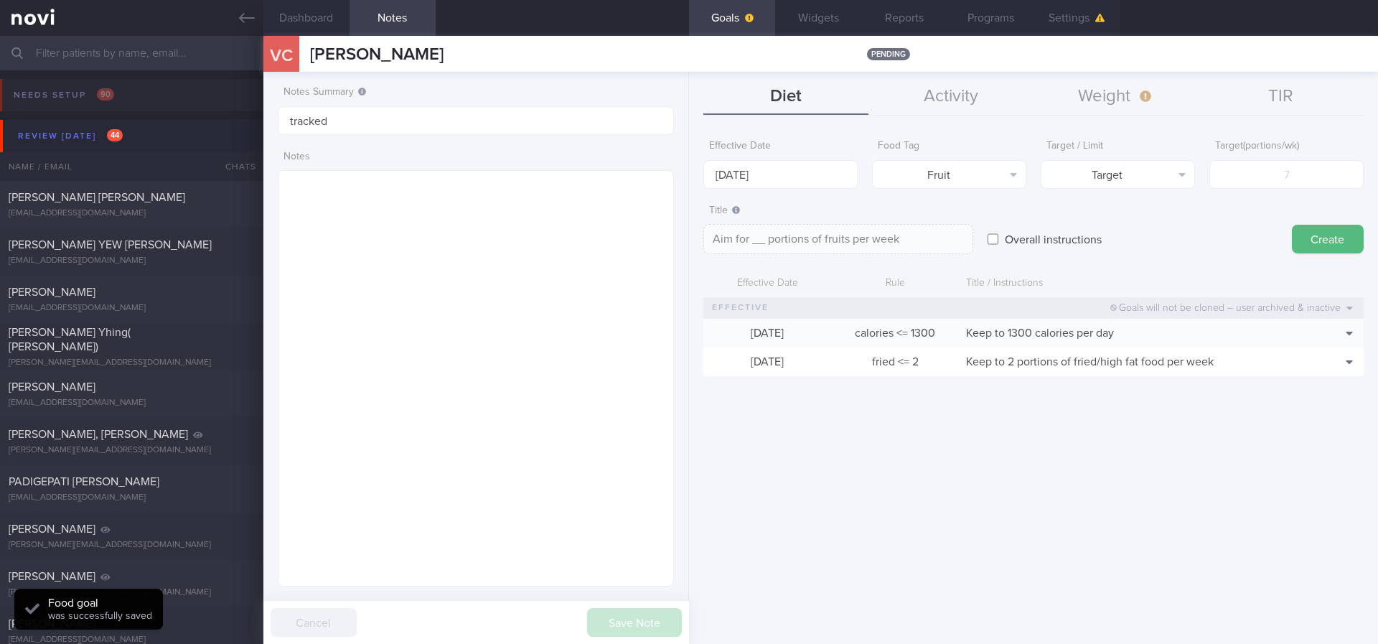
click at [1300, 207] on div "Create" at bounding box center [1328, 225] width 72 height 56
click at [1301, 187] on input "number" at bounding box center [1286, 174] width 154 height 29
click at [1301, 172] on input "number" at bounding box center [1286, 174] width 154 height 29
type input "1"
type textarea "Aim for 1 portions of fruits per week"
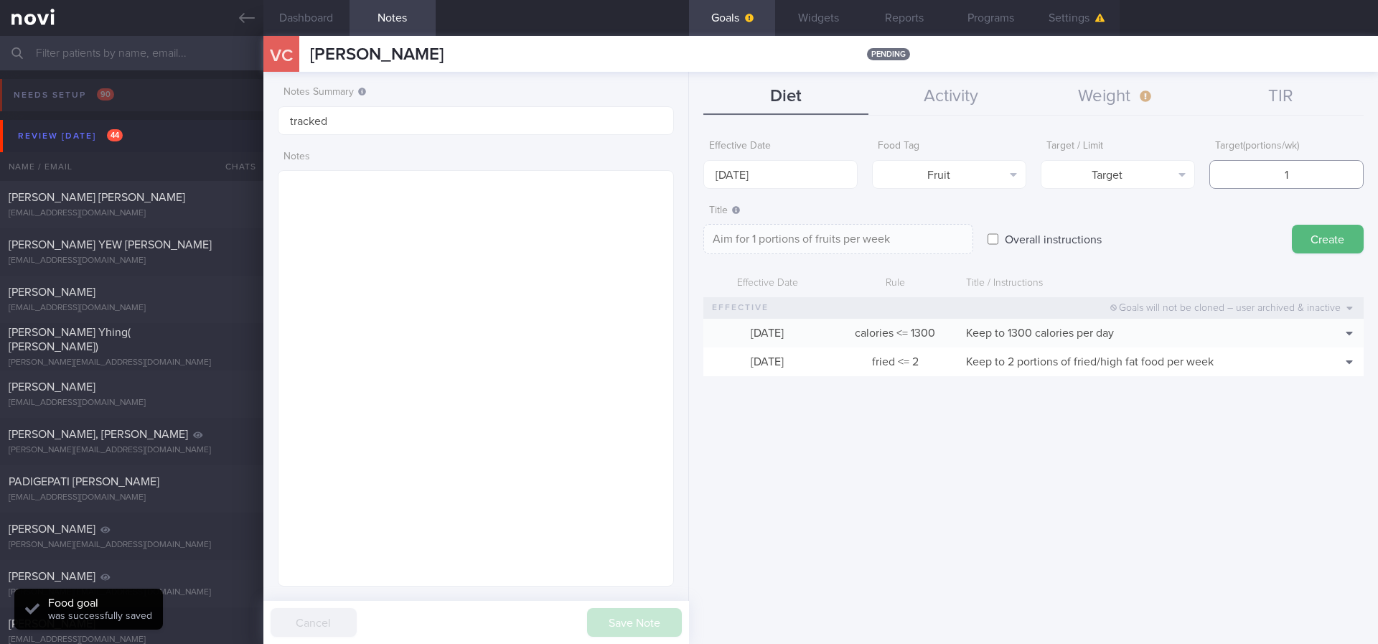
type input "14"
type textarea "Aim for 14 portions of fruits per week"
type input "14"
click at [828, 193] on form "Effective Date [DATE] Food Tag Fruit Select tag... Calories Carbs Protein Fat A…" at bounding box center [1033, 262] width 660 height 258
click at [828, 178] on input "[DATE]" at bounding box center [780, 174] width 154 height 29
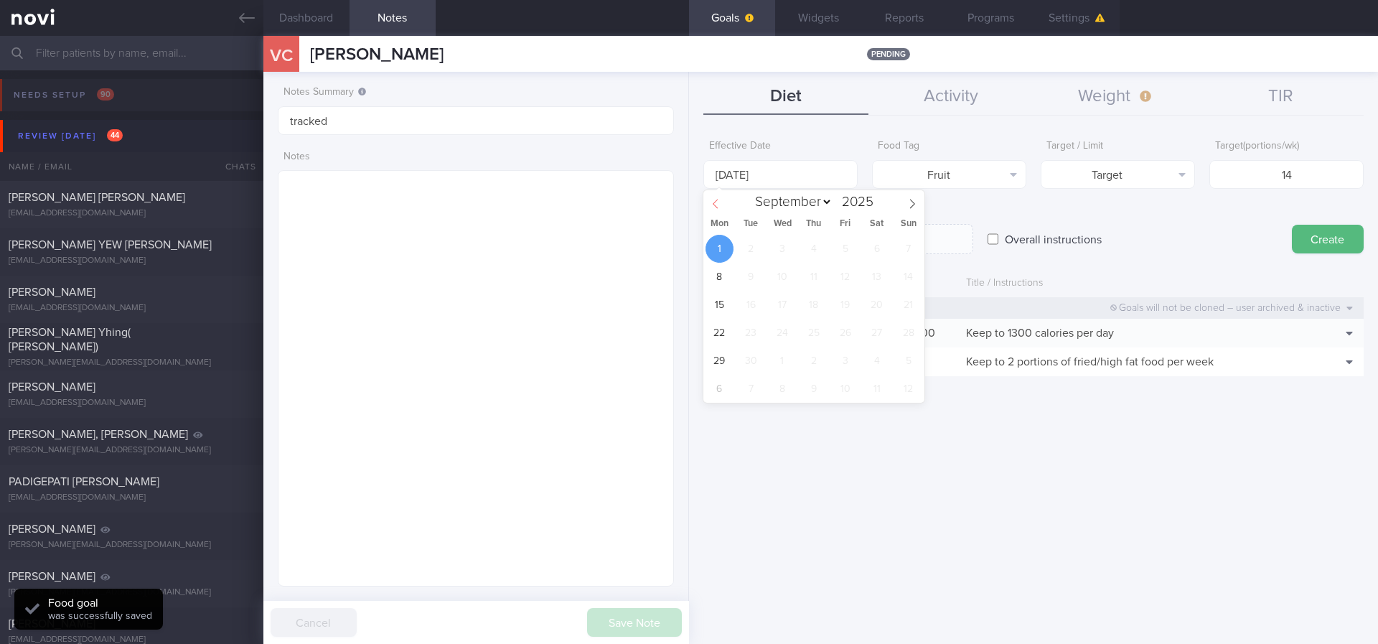
click at [721, 201] on icon at bounding box center [716, 204] width 10 height 10
select select "7"
click at [721, 361] on span "25" at bounding box center [720, 361] width 28 height 28
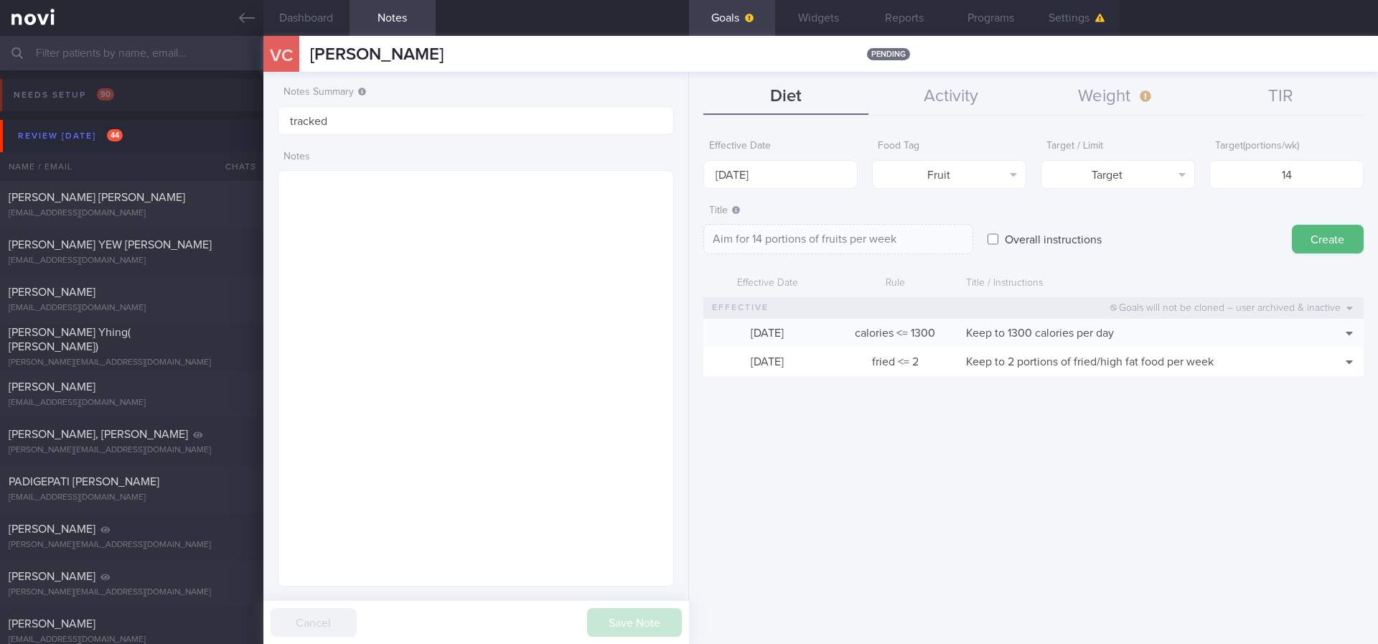
click at [1314, 233] on button "Create" at bounding box center [1328, 239] width 72 height 29
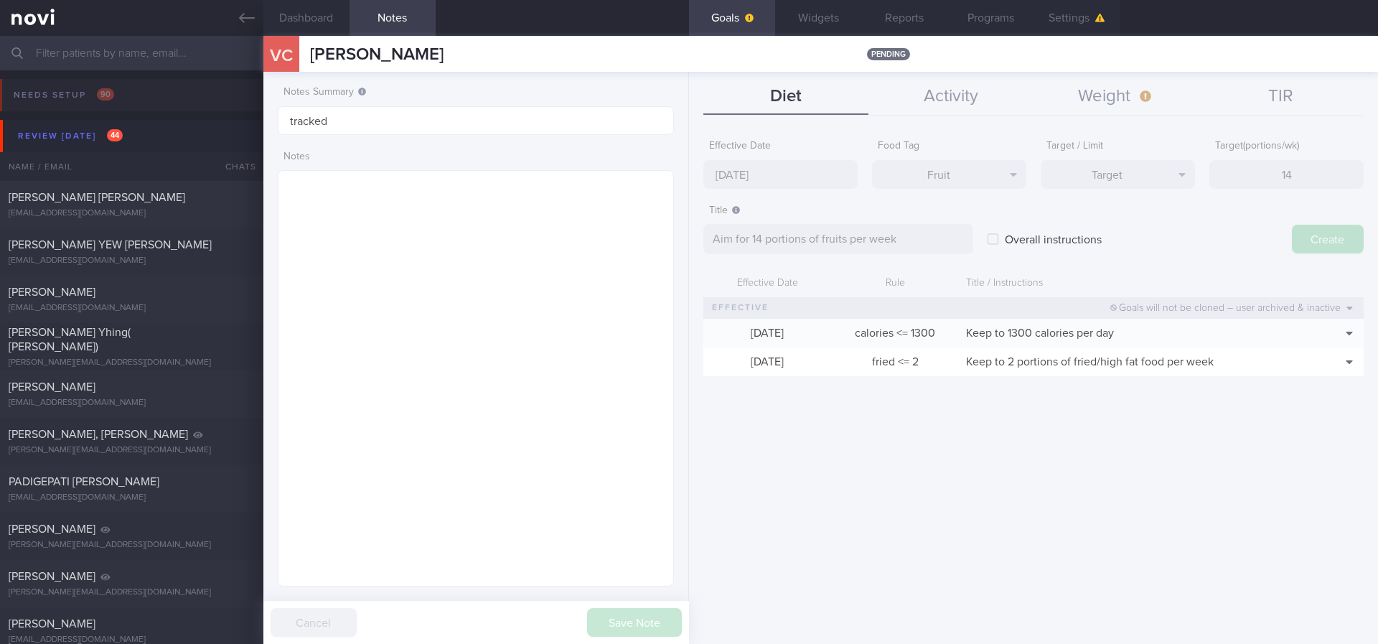
type input "[DATE]"
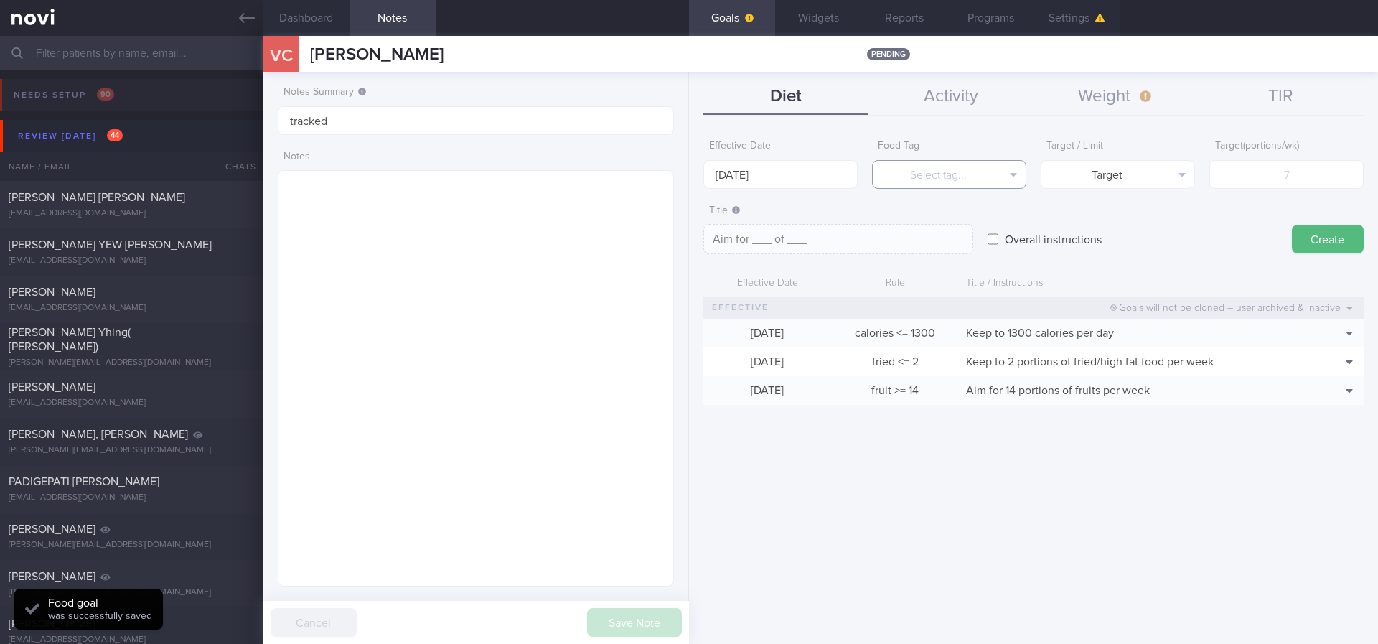
click at [952, 174] on button "Select tag..." at bounding box center [949, 174] width 154 height 29
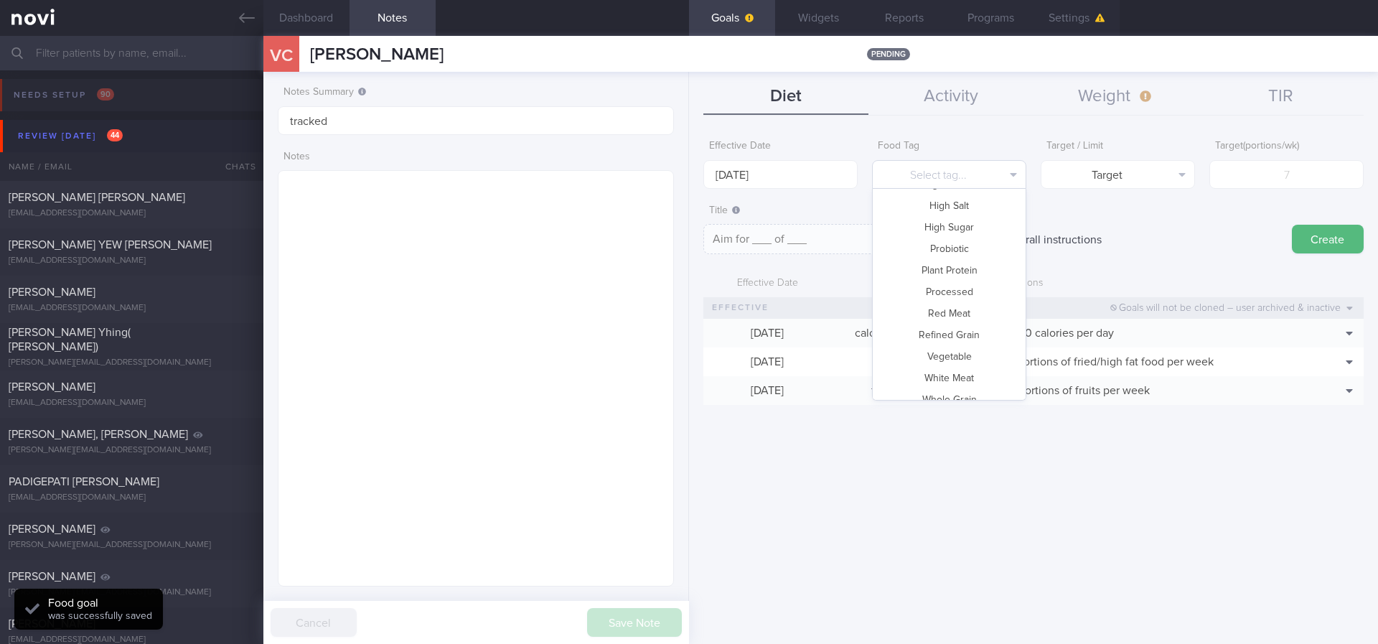
scroll to position [427, 0]
click at [956, 340] on button "Vegetable" at bounding box center [949, 343] width 153 height 22
type textarea "Aim for __ portions of vegetables per week"
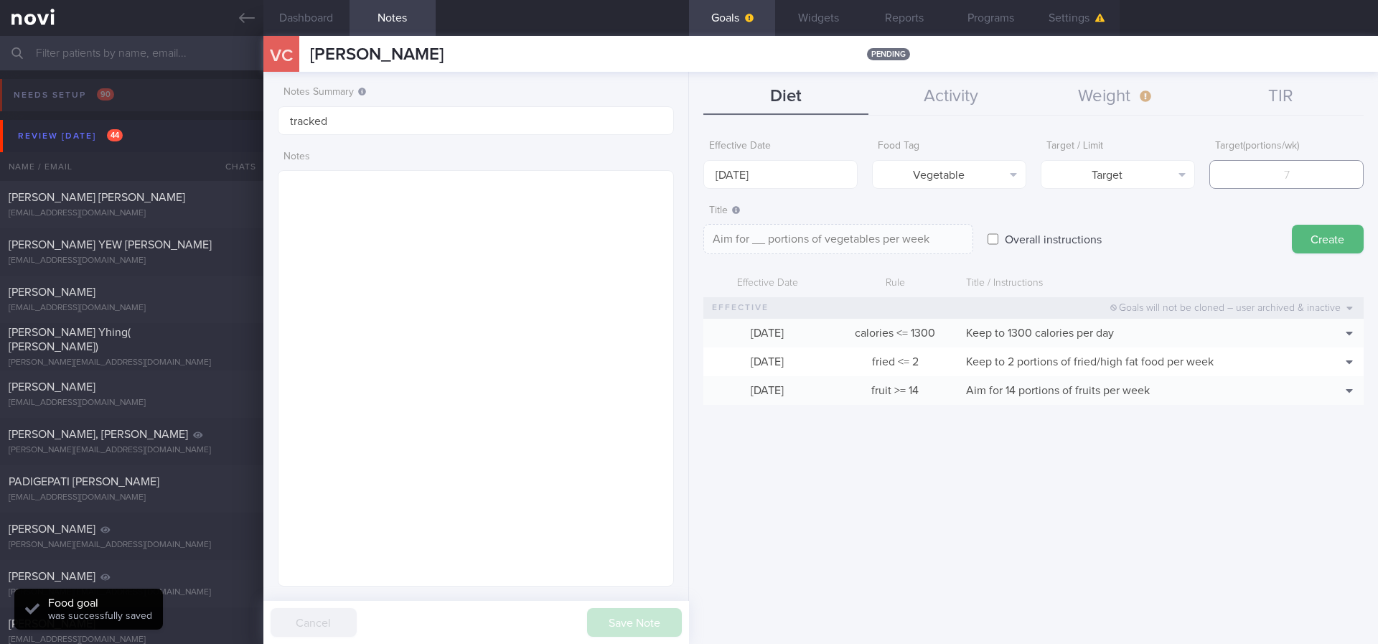
click at [1316, 162] on input "number" at bounding box center [1286, 174] width 154 height 29
type input "1"
type textarea "Aim for 1 portions of vegetables per week"
type input "14"
type textarea "Aim for 14 portions of vegetables per week"
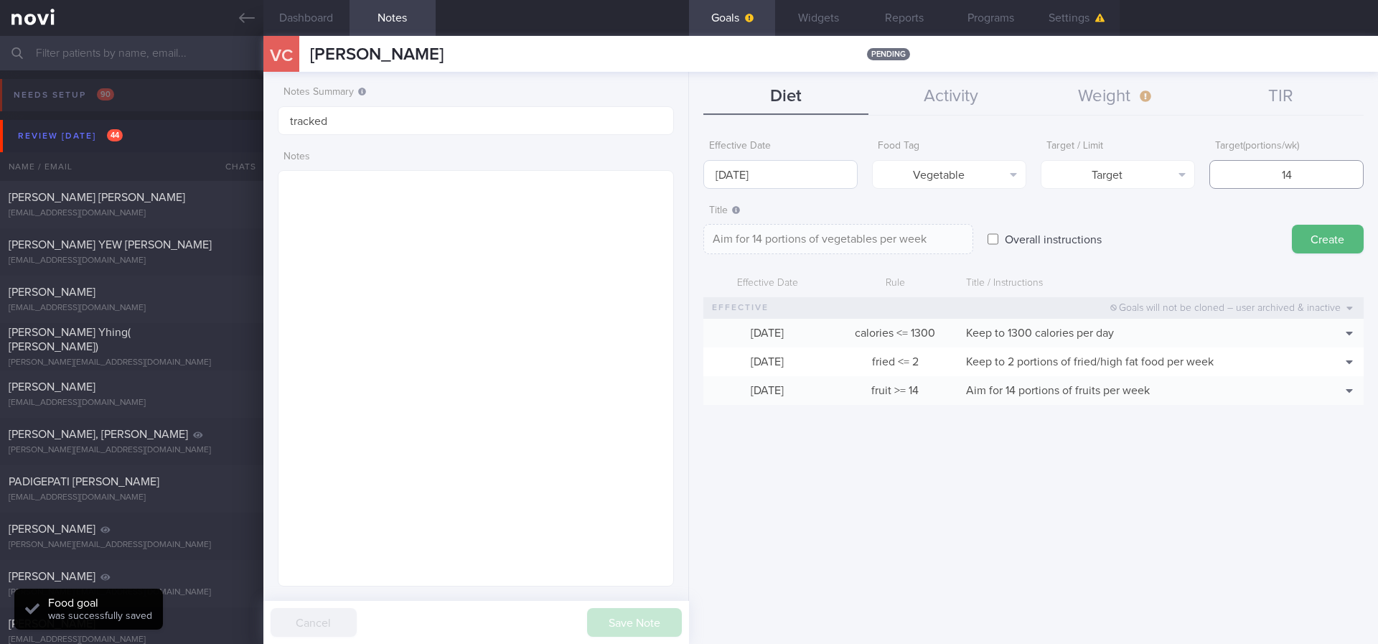
type input "14"
click at [837, 161] on input "[DATE]" at bounding box center [780, 174] width 154 height 29
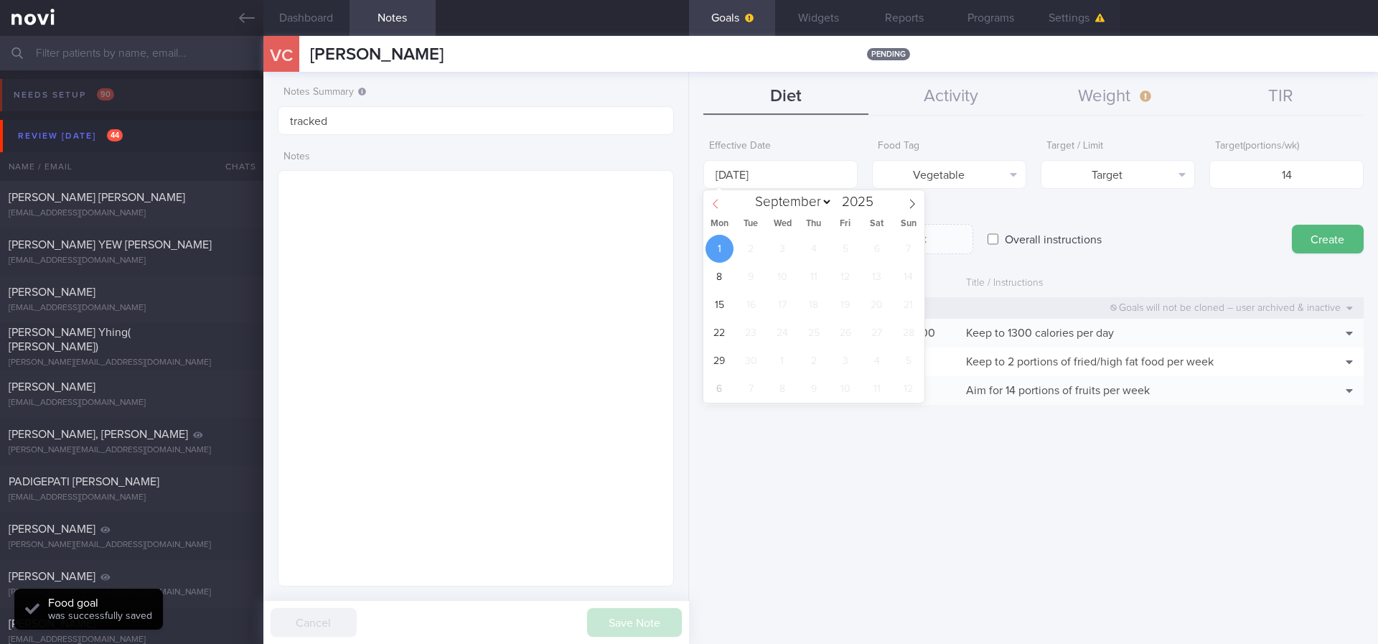
click at [711, 202] on icon at bounding box center [716, 204] width 10 height 10
select select "7"
click at [728, 359] on span "25" at bounding box center [720, 361] width 28 height 28
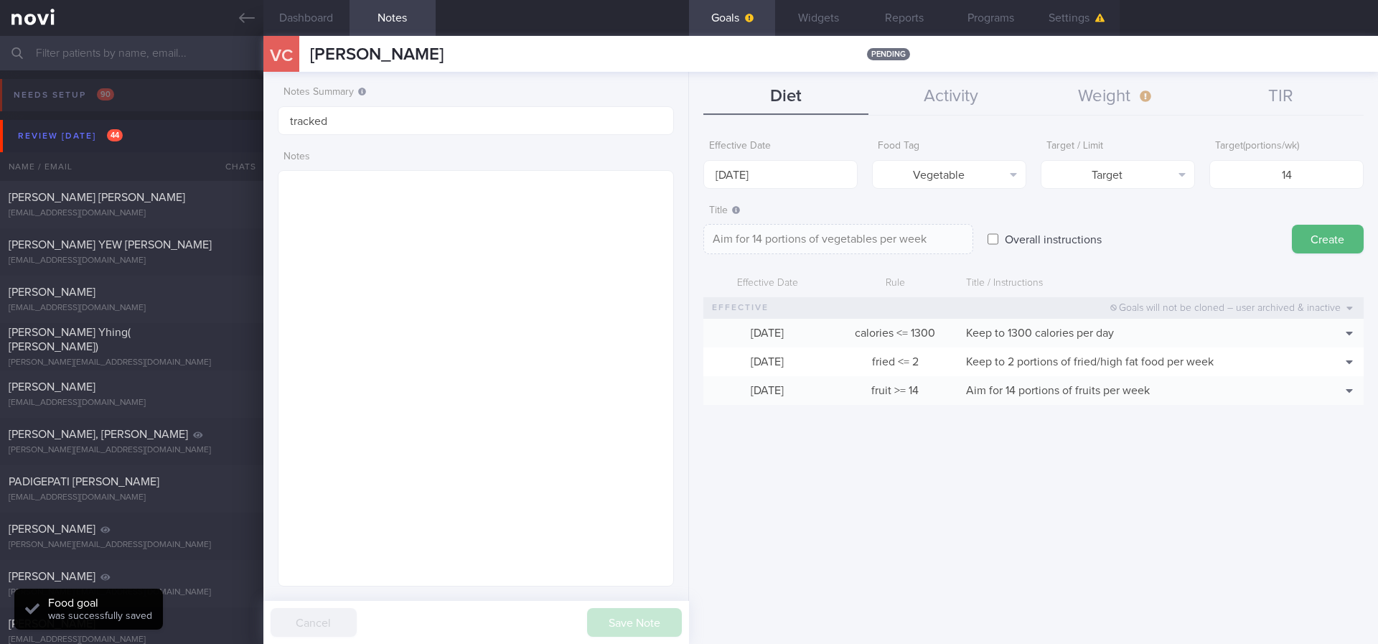
click at [1316, 244] on button "Create" at bounding box center [1328, 239] width 72 height 29
type input "[DATE]"
click at [978, 177] on button "Select tag..." at bounding box center [949, 174] width 154 height 29
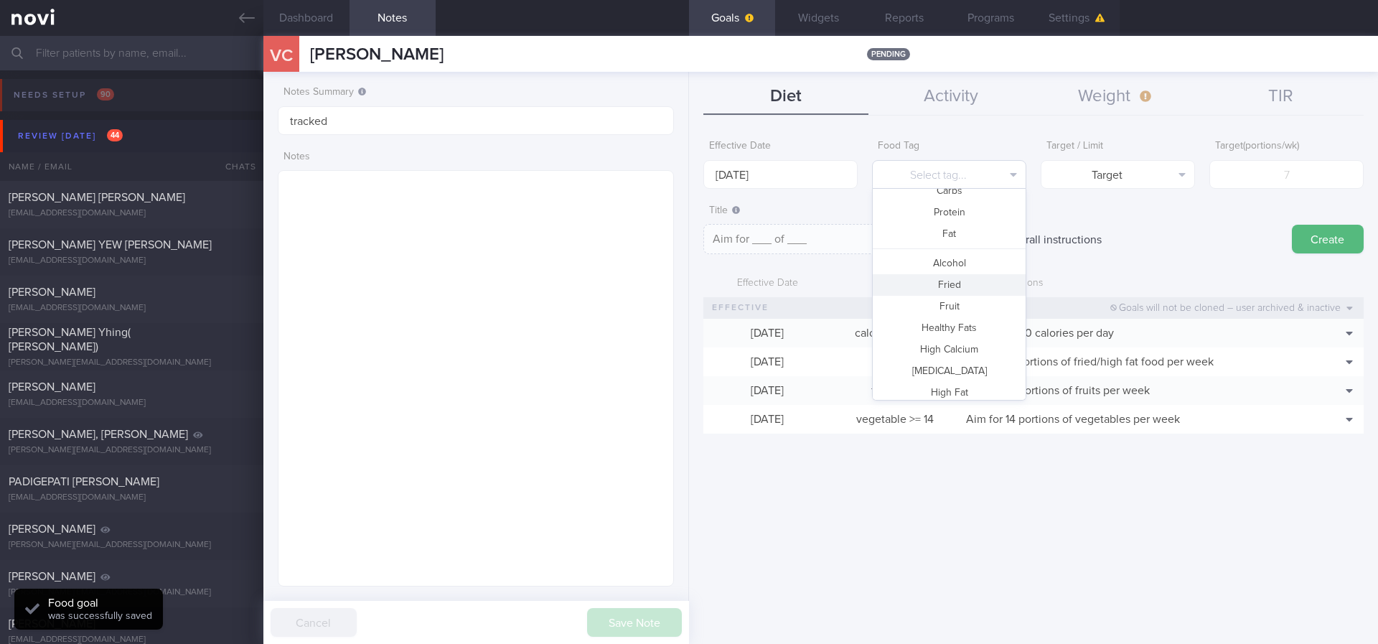
scroll to position [0, 0]
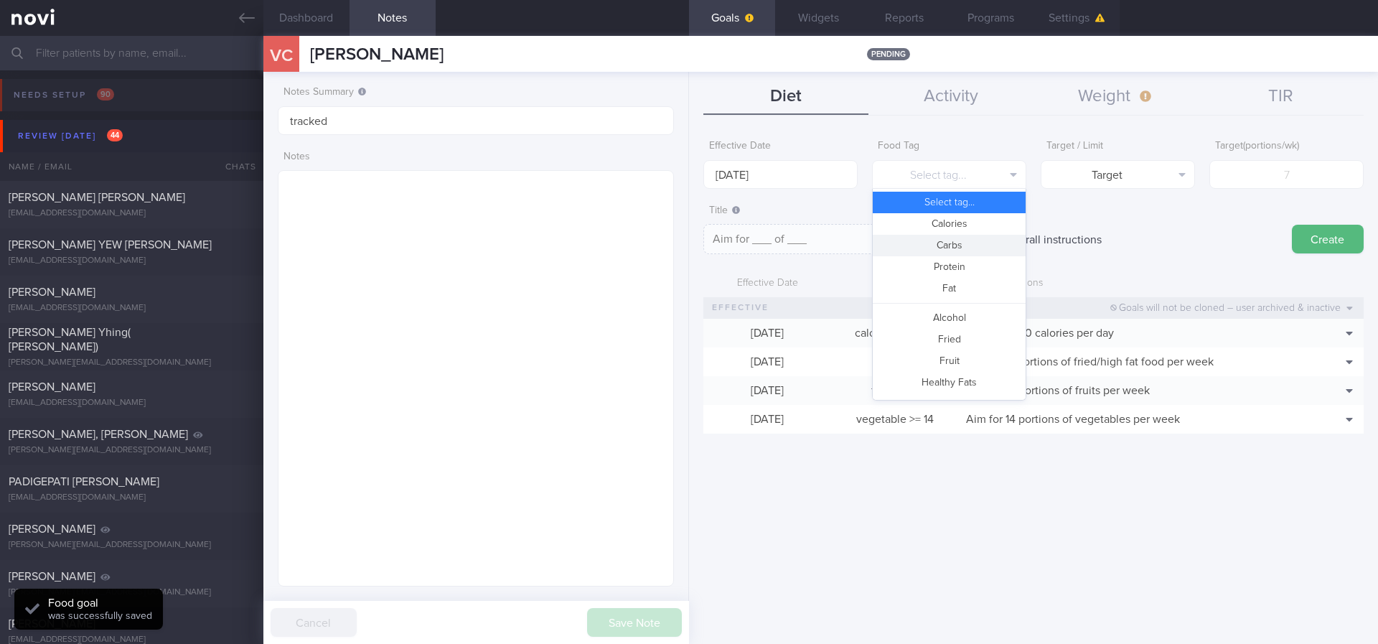
click at [968, 246] on button "Carbs" at bounding box center [949, 246] width 153 height 22
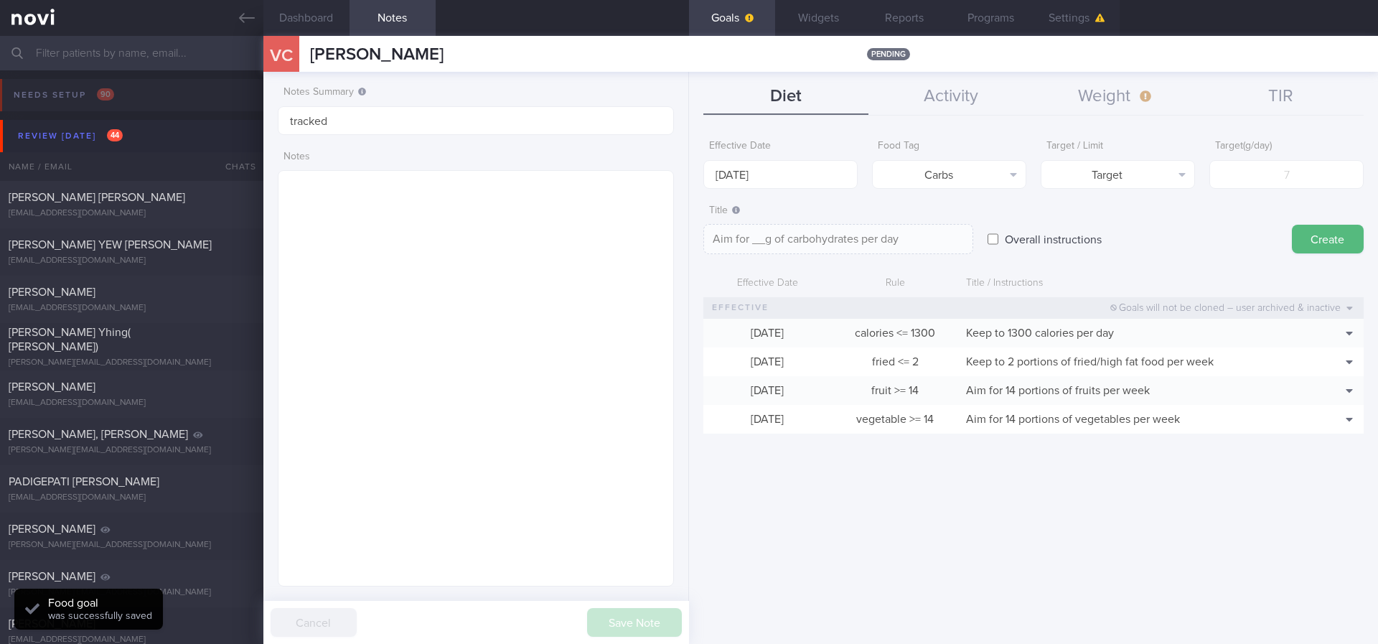
click at [1085, 188] on form "Effective Date [DATE] Food Tag Carbs Select tag... Calories Carbs Protein Fat A…" at bounding box center [1033, 290] width 660 height 315
click at [1133, 172] on button "Target" at bounding box center [1118, 174] width 154 height 29
click at [1126, 220] on button "Limit" at bounding box center [1118, 224] width 153 height 22
type textarea "Keep to __g of carbohydrates per day"
click at [790, 167] on input "[DATE]" at bounding box center [780, 174] width 154 height 29
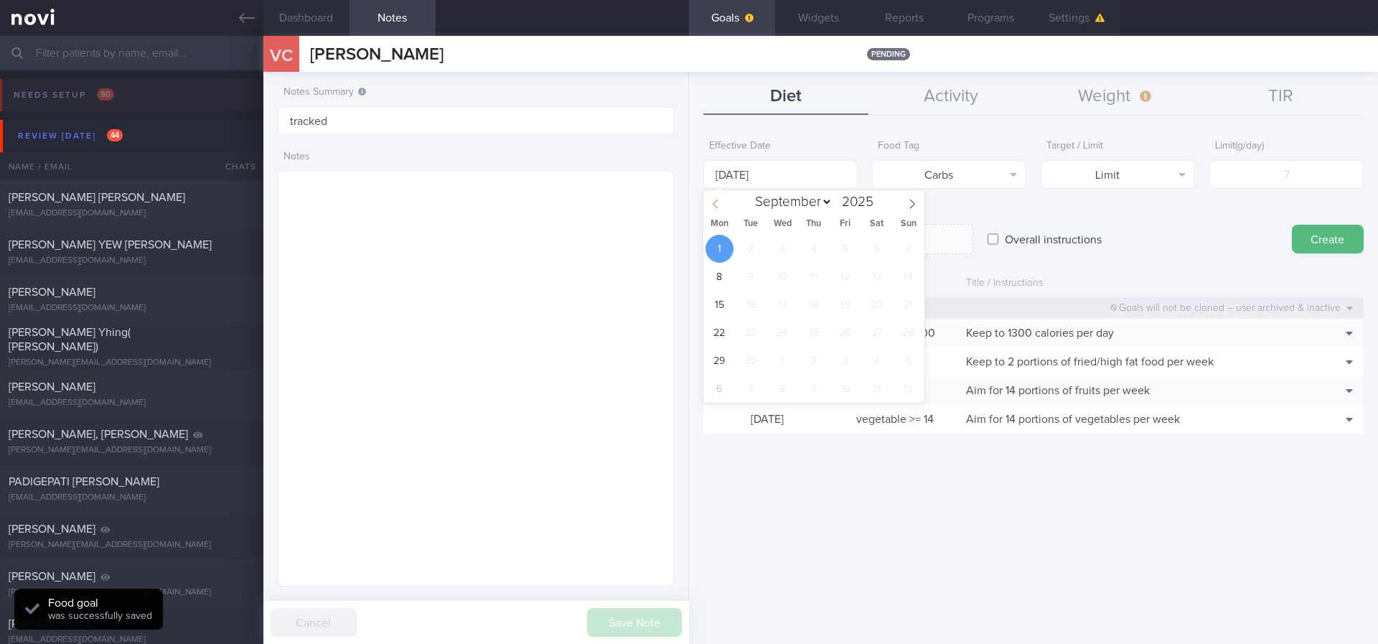
click at [709, 203] on span at bounding box center [715, 202] width 24 height 24
select select "7"
click at [734, 354] on div "28 29 30 31 1 2 3 4 5 6 7 8 9 10 11 12 13 14 15 16 17 18 19 20 21 22 23 24 25 2…" at bounding box center [813, 319] width 221 height 168
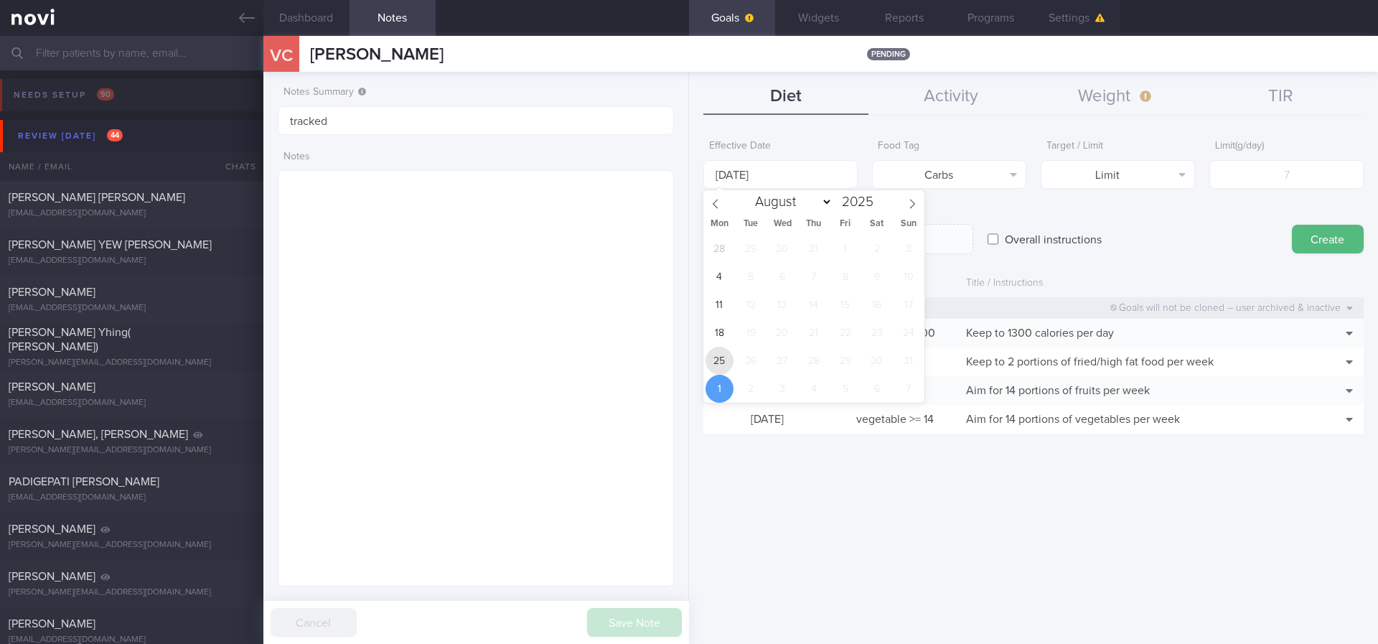
click at [721, 360] on span "25" at bounding box center [720, 361] width 28 height 28
type input "[DATE]"
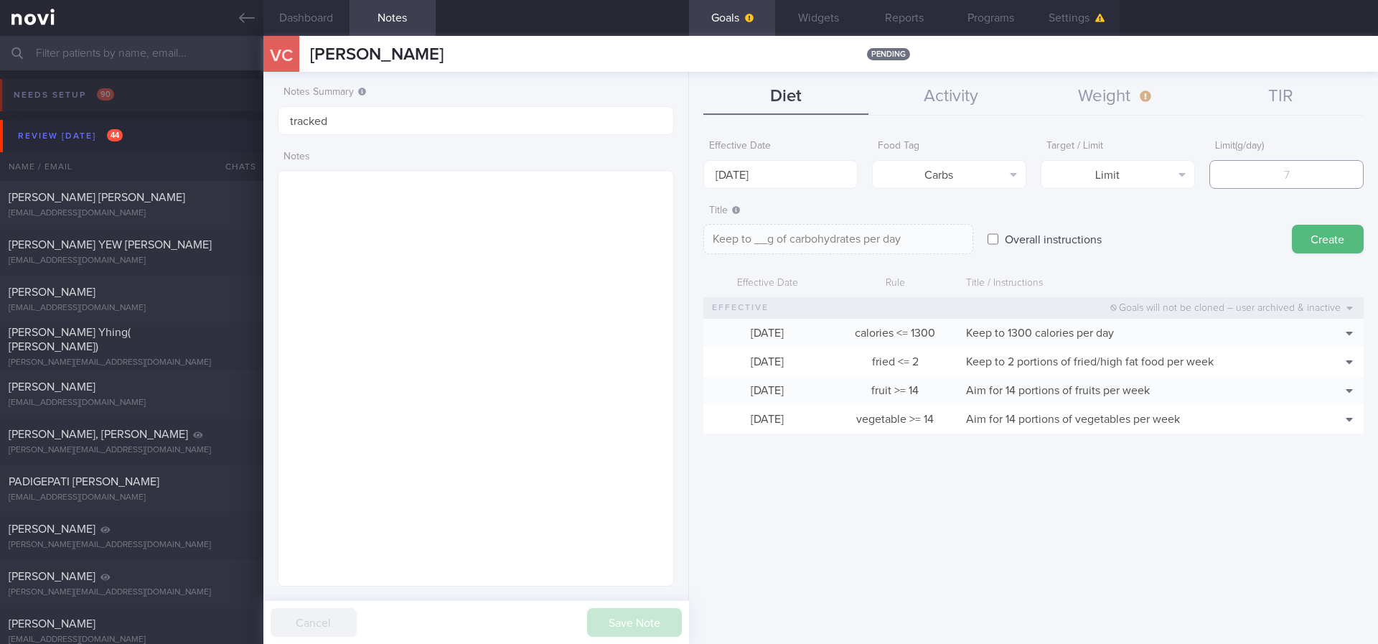
click at [1258, 177] on input "number" at bounding box center [1286, 174] width 154 height 29
type input "1"
type textarea "Keep to 1g of carbohydrates per day"
type input "13"
type textarea "Keep to 13g of carbohydrates per day"
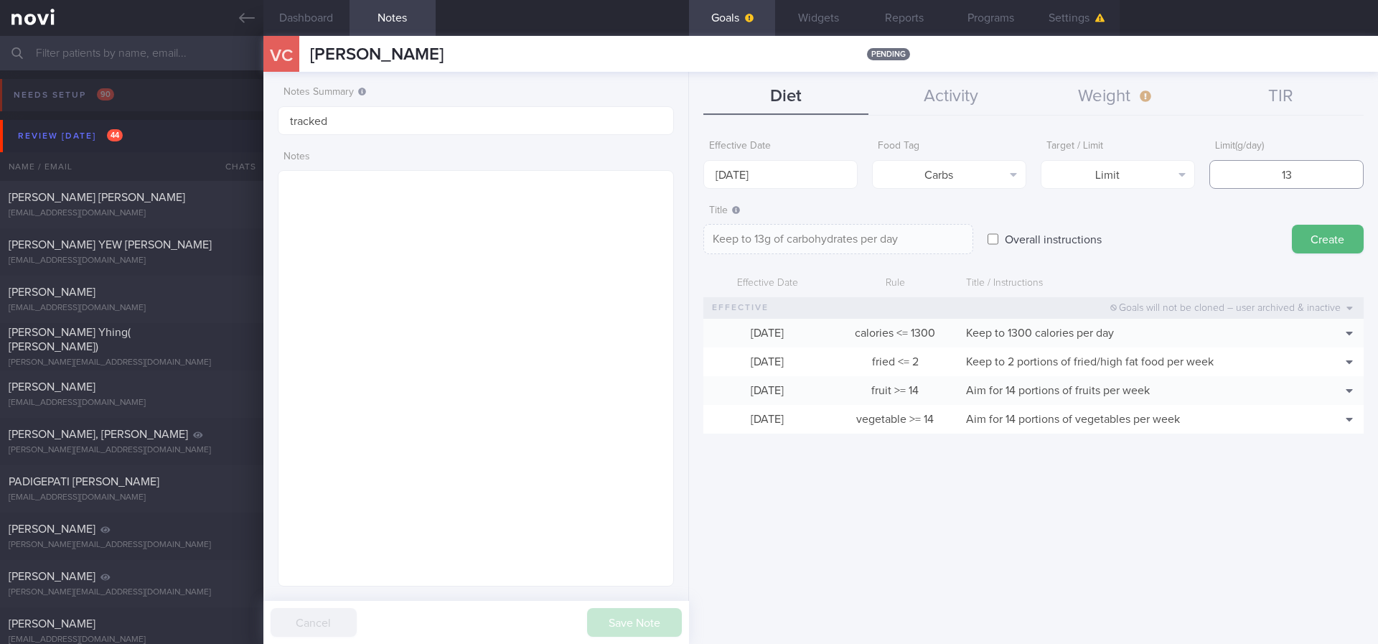
type input "130"
type textarea "Keep to 130g of carbohydrates per day"
type input "130"
click at [1328, 232] on button "Create" at bounding box center [1328, 239] width 72 height 29
type input "[DATE]"
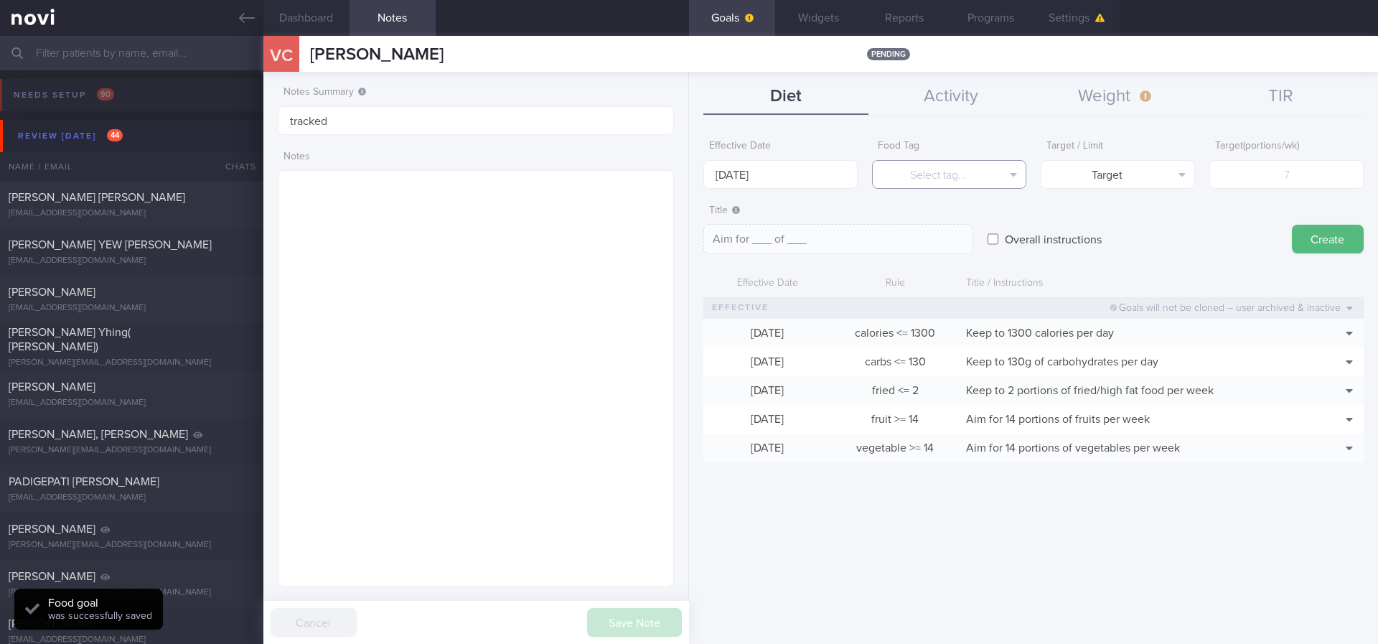
click at [976, 172] on button "Select tag..." at bounding box center [949, 174] width 154 height 29
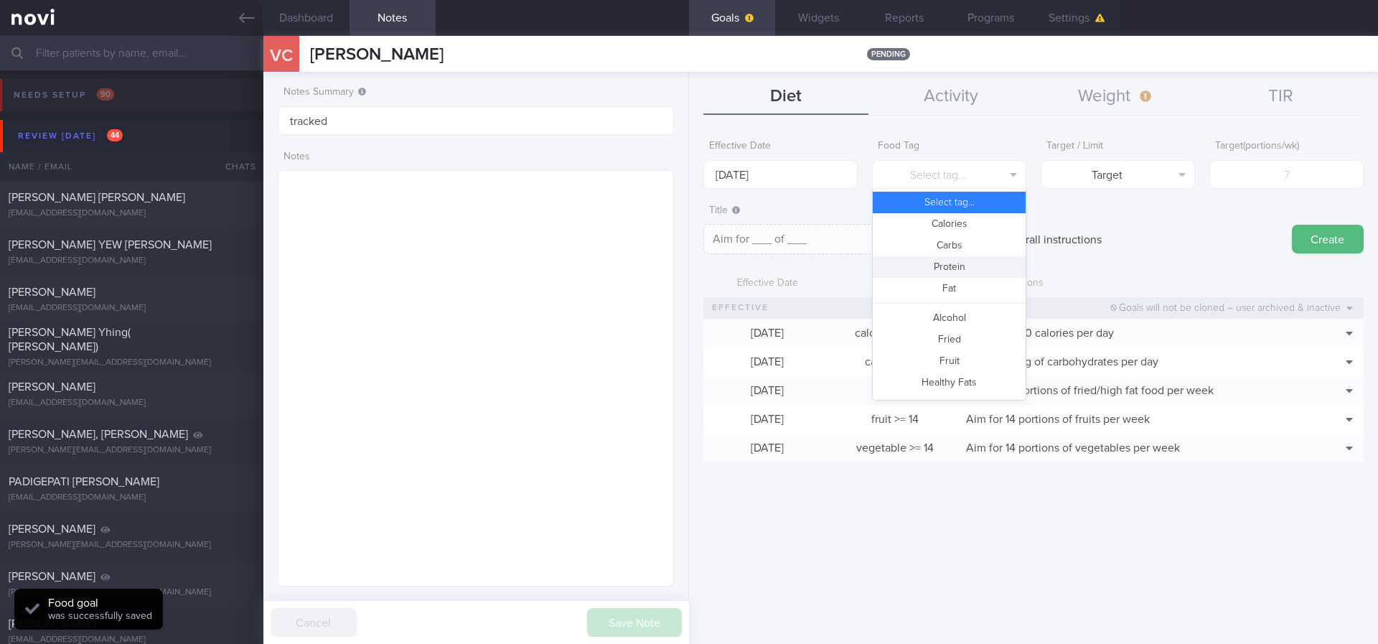
click at [968, 268] on button "Protein" at bounding box center [949, 267] width 153 height 22
type textarea "Aim for __g of protein per day"
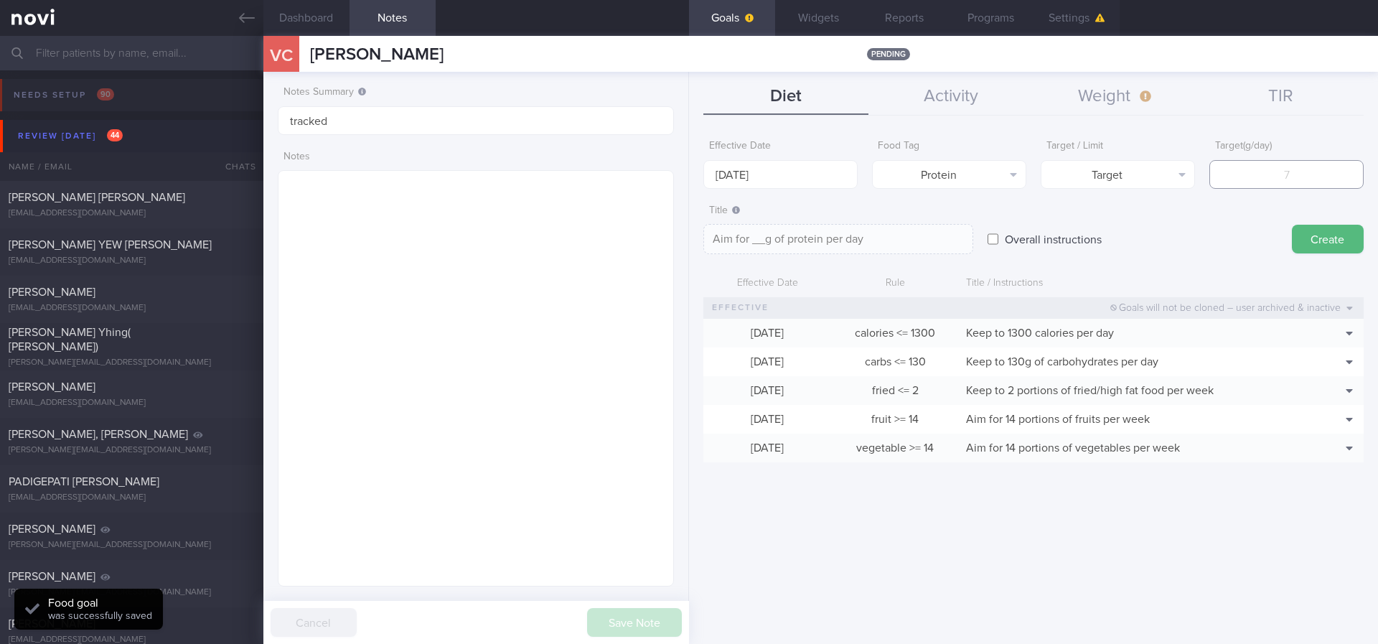
click at [1322, 182] on input "number" at bounding box center [1286, 174] width 154 height 29
type input "80"
type textarea "Aim for 80g of protein per day"
type input "80"
click at [747, 164] on input "[DATE]" at bounding box center [780, 174] width 154 height 29
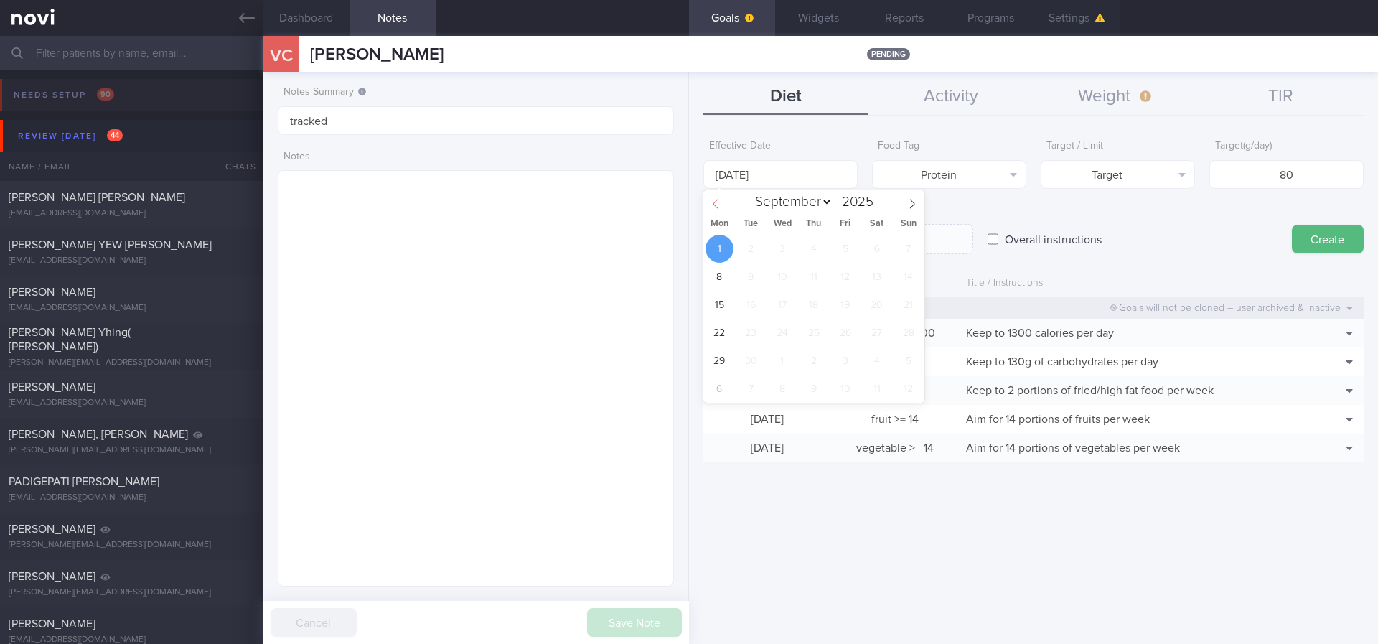
click at [725, 197] on span at bounding box center [715, 202] width 24 height 24
select select "7"
click at [711, 367] on span "25" at bounding box center [720, 361] width 28 height 28
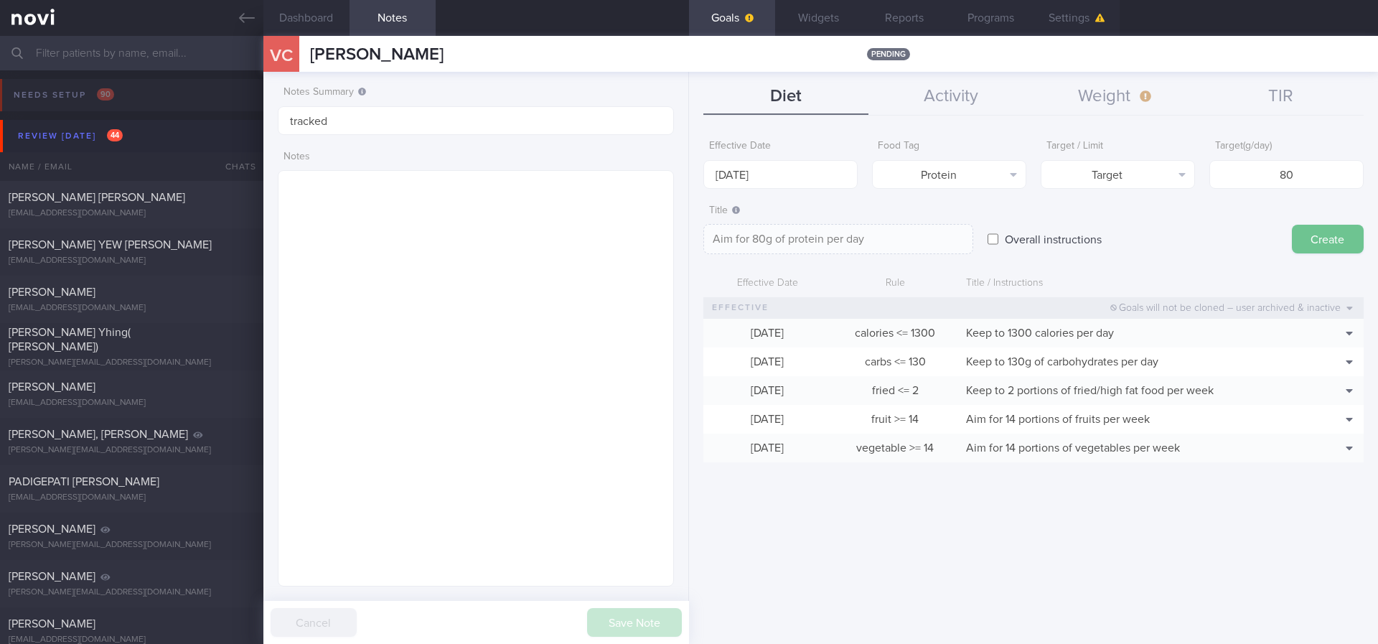
click at [1322, 245] on button "Create" at bounding box center [1328, 239] width 72 height 29
type input "[DATE]"
type textarea "Aim for ___ of ___"
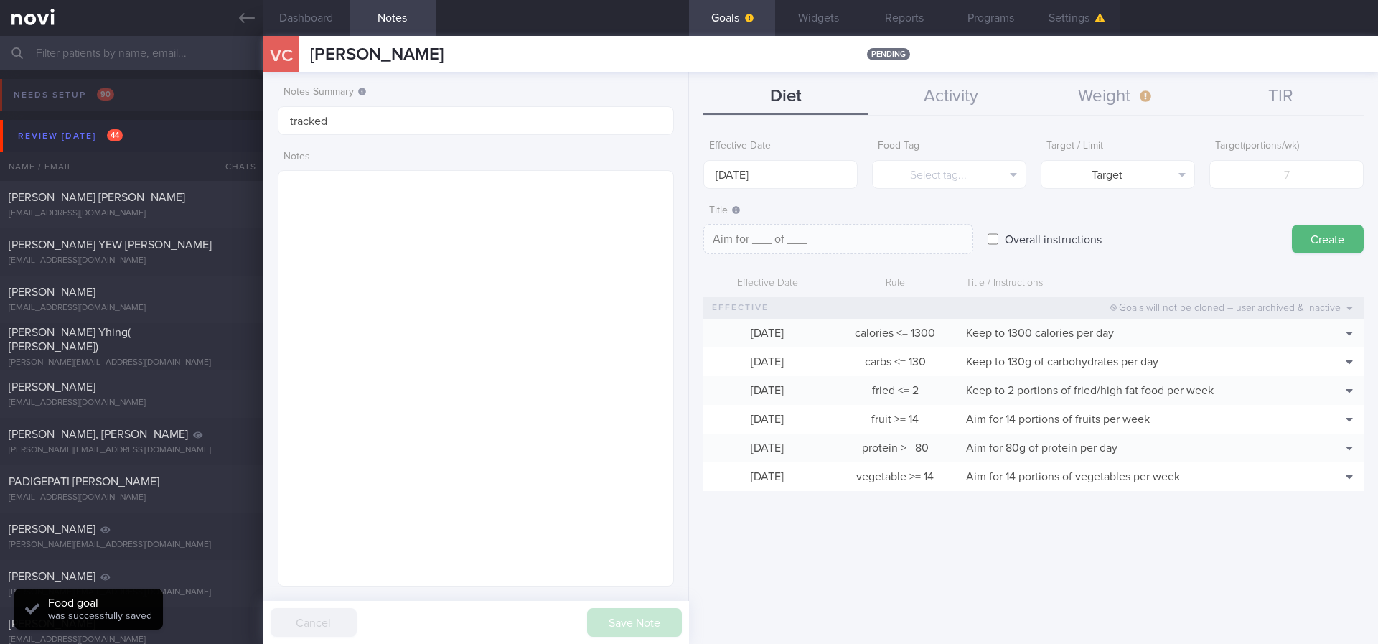
drag, startPoint x: 233, startPoint y: 23, endPoint x: 1133, endPoint y: 6, distance: 901.0
click at [233, 23] on link at bounding box center [131, 18] width 263 height 36
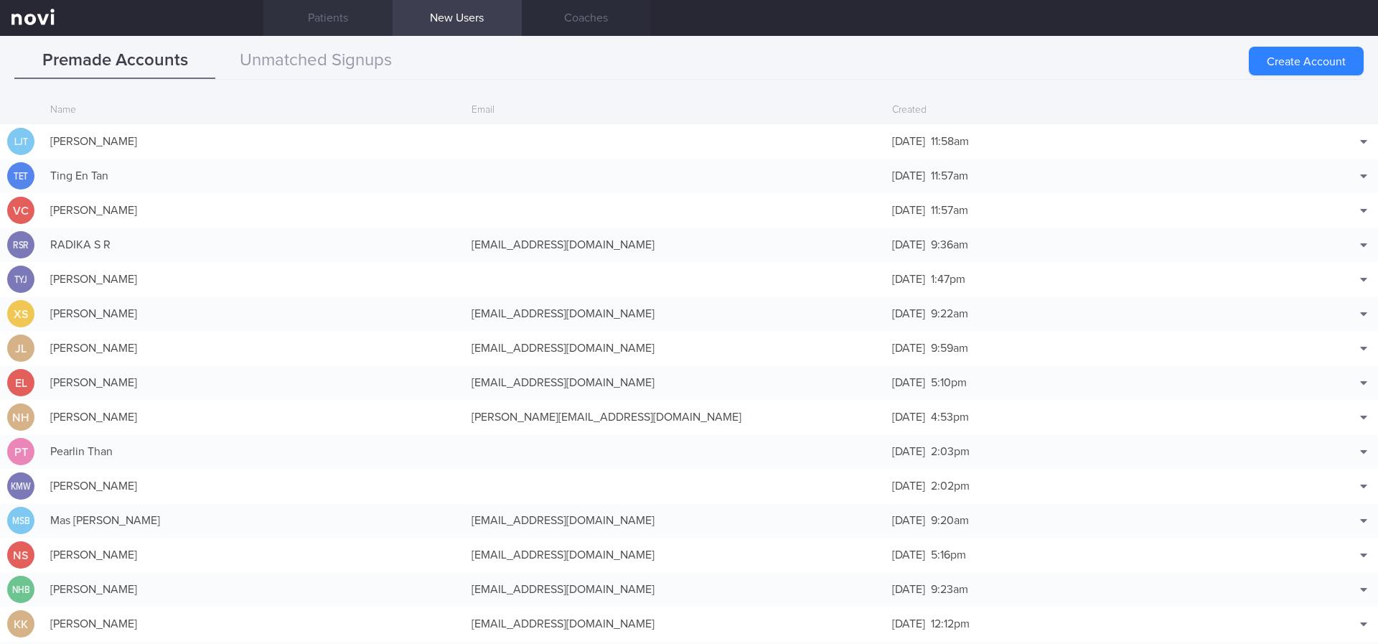
click at [344, 19] on link "Patients" at bounding box center [327, 18] width 129 height 36
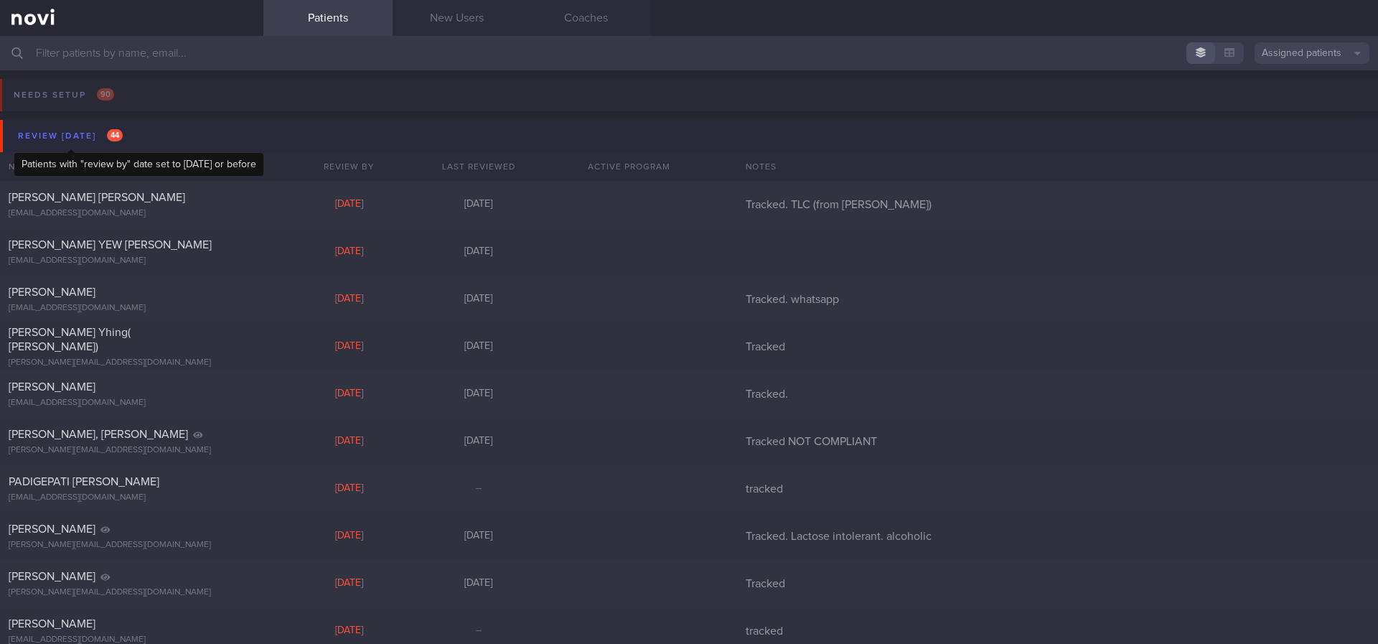
click at [71, 137] on div "Review [DATE] 44" at bounding box center [70, 135] width 112 height 19
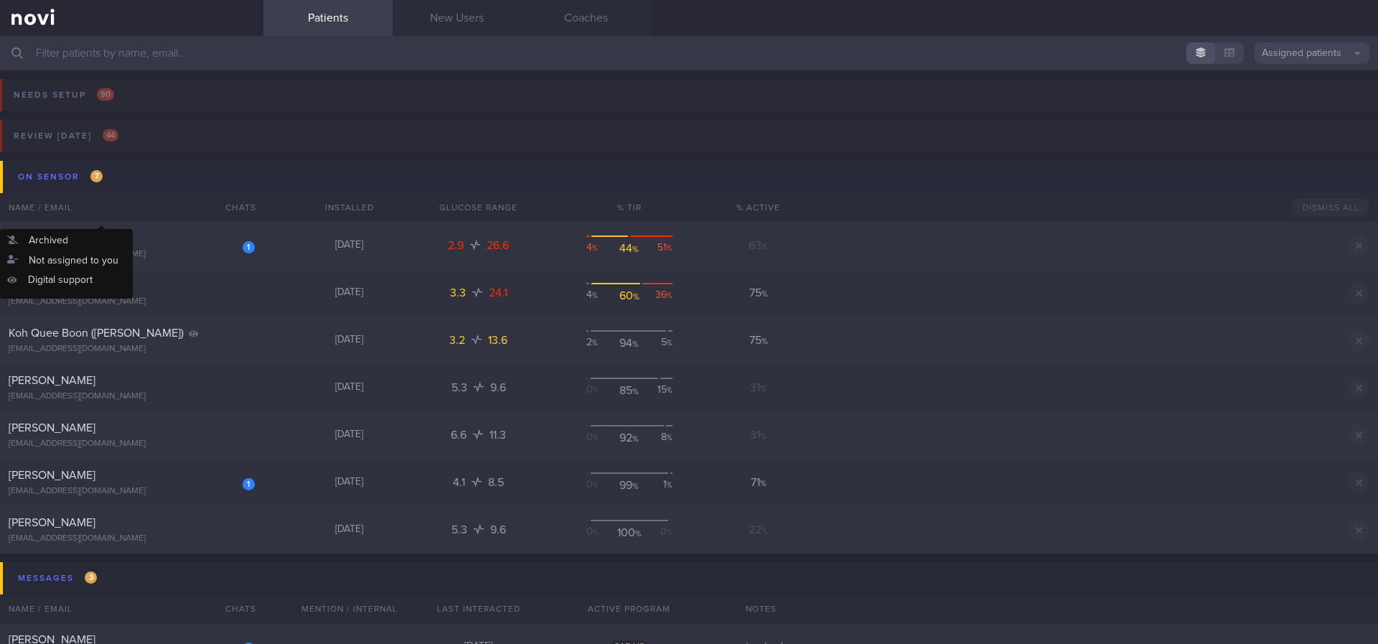
click at [173, 177] on button "On sensor 7" at bounding box center [691, 177] width 1382 height 32
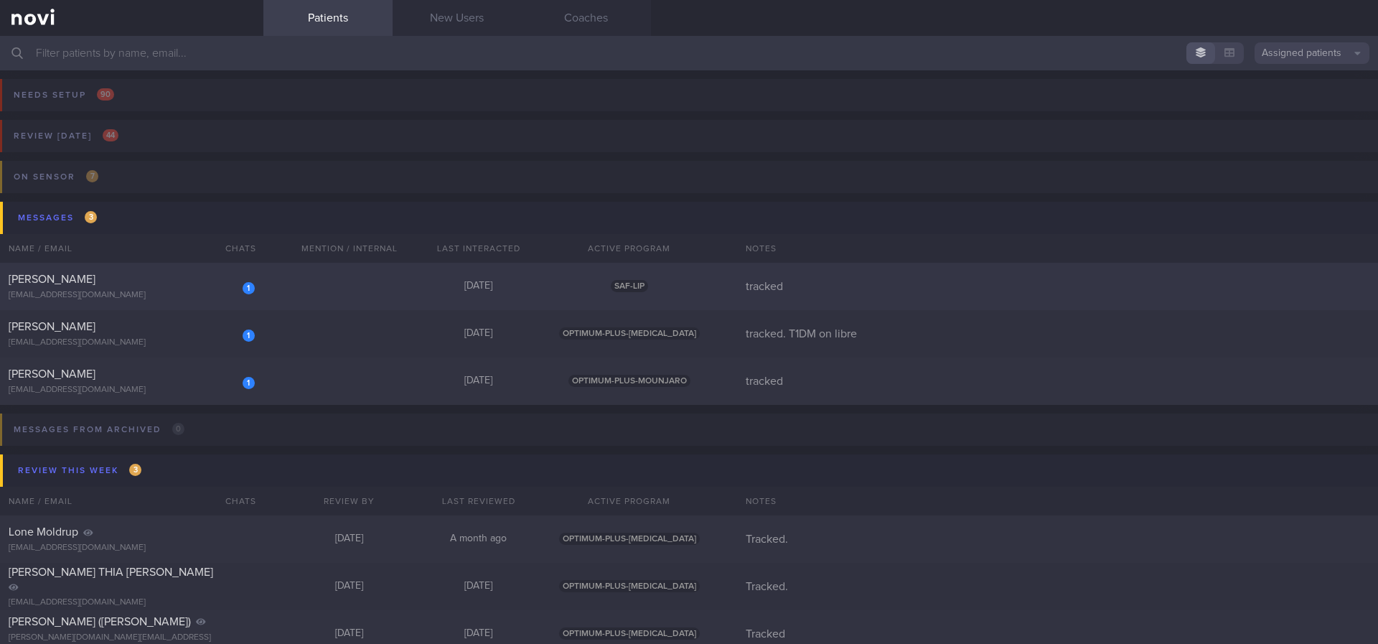
click at [370, 293] on div "1 [PERSON_NAME] [EMAIL_ADDRESS][DOMAIN_NAME] [DATE] SAF-LIP tracked" at bounding box center [689, 286] width 1378 height 47
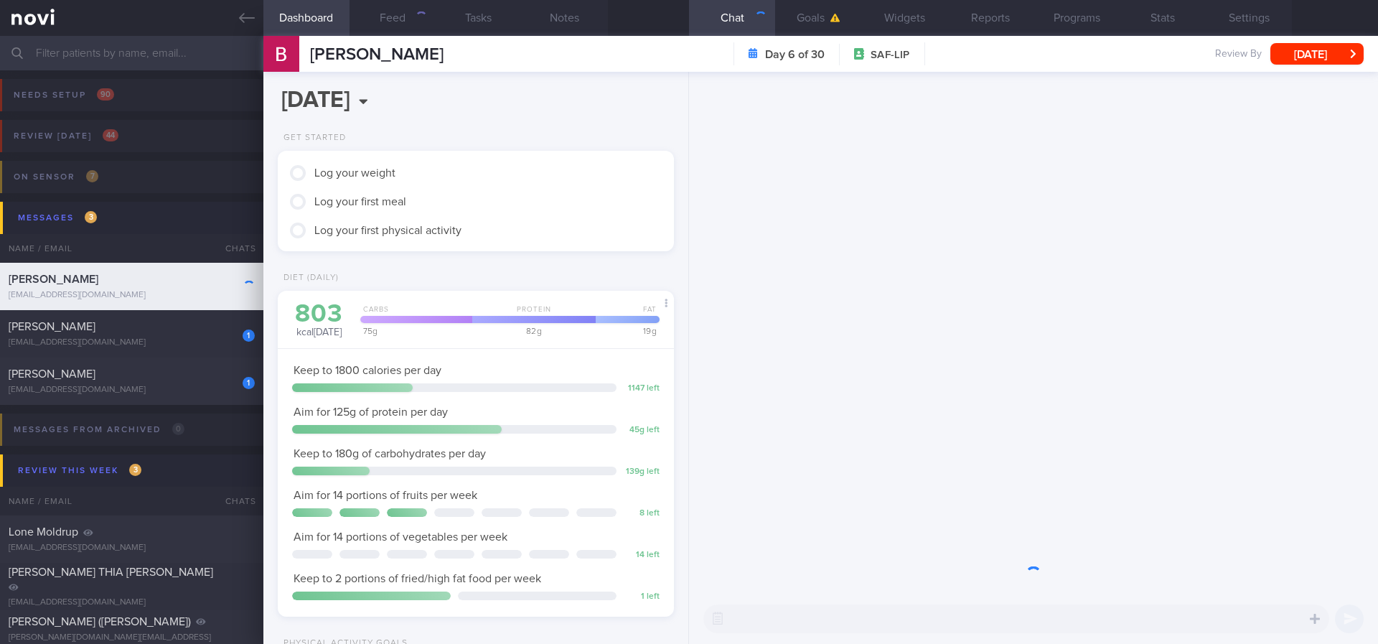
scroll to position [197, 355]
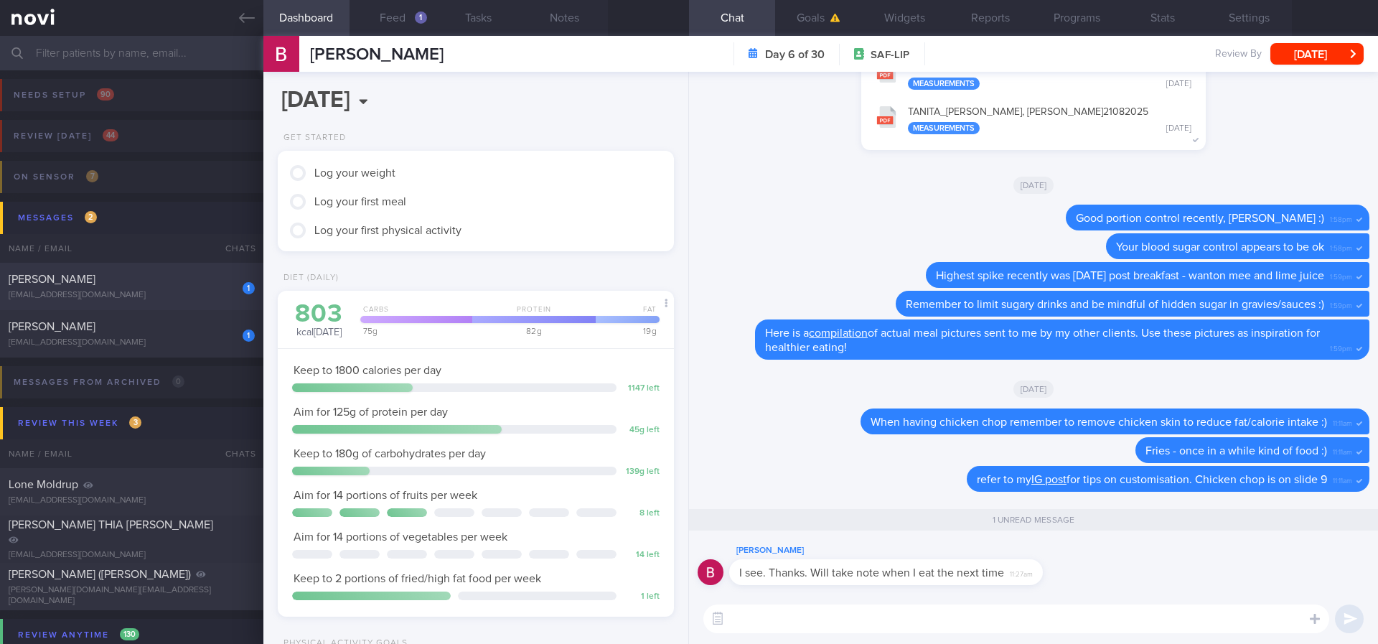
click at [211, 283] on div "[PERSON_NAME]" at bounding box center [130, 279] width 243 height 14
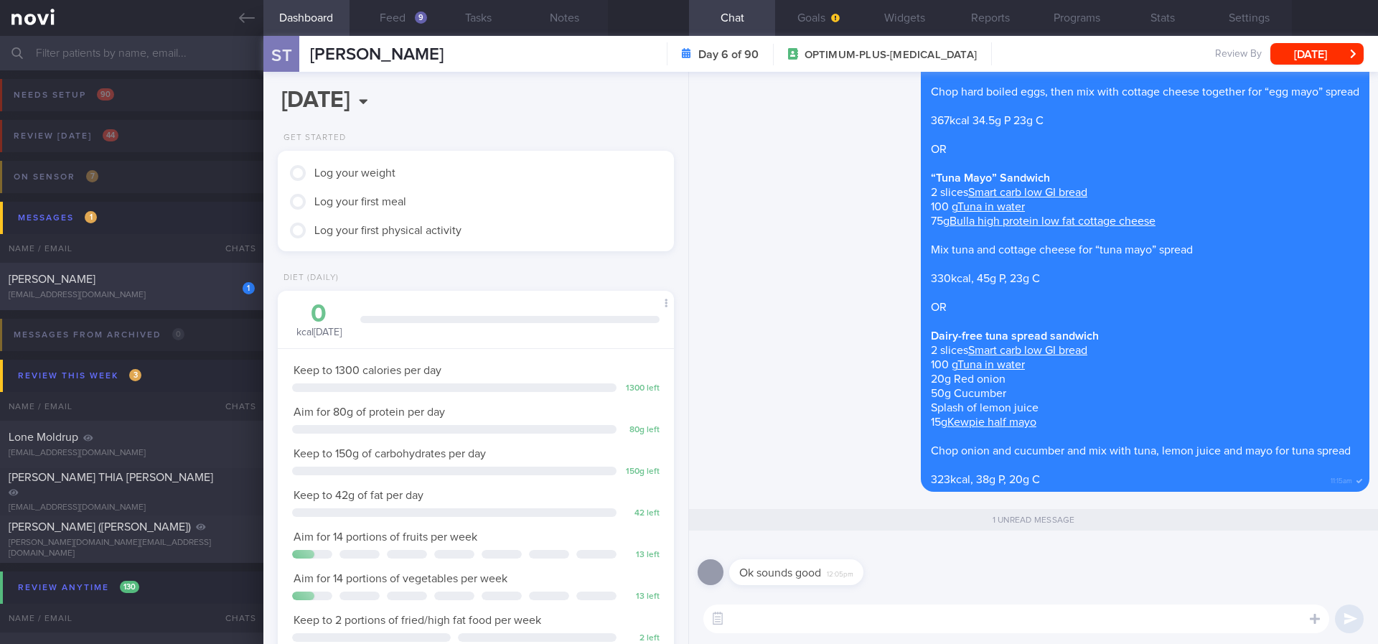
click at [204, 285] on div "[PERSON_NAME]" at bounding box center [130, 279] width 243 height 14
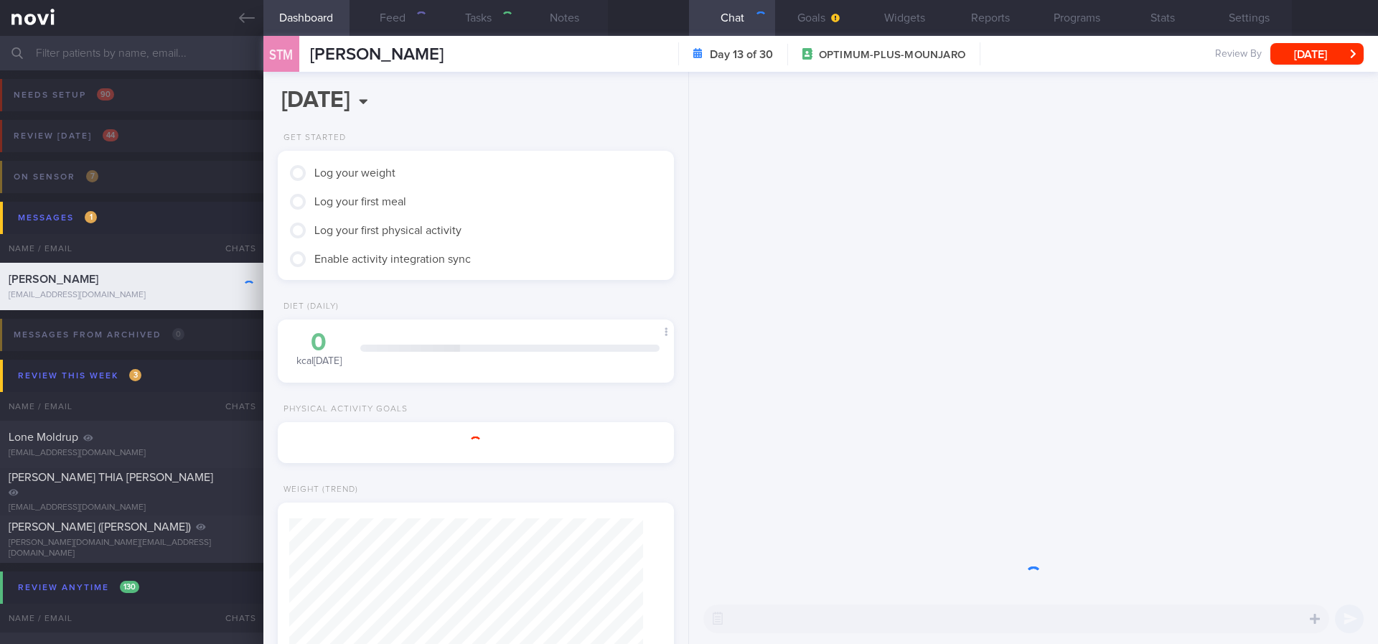
type input "tracked"
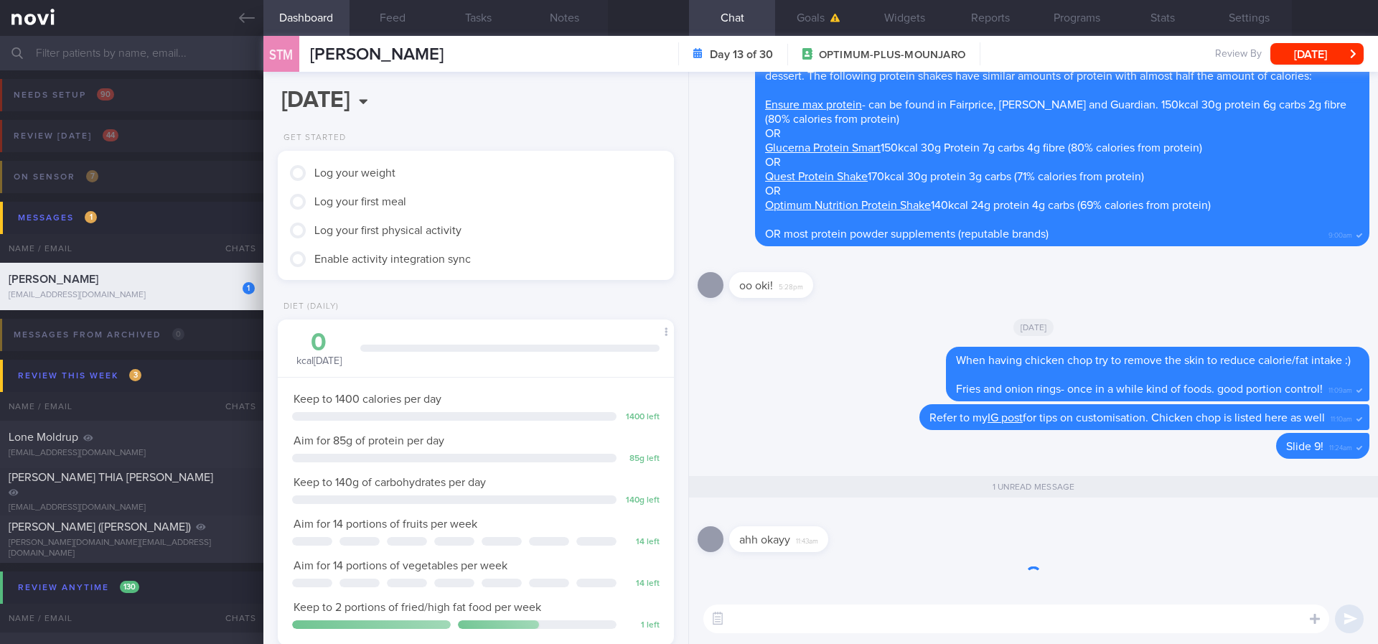
scroll to position [197, 355]
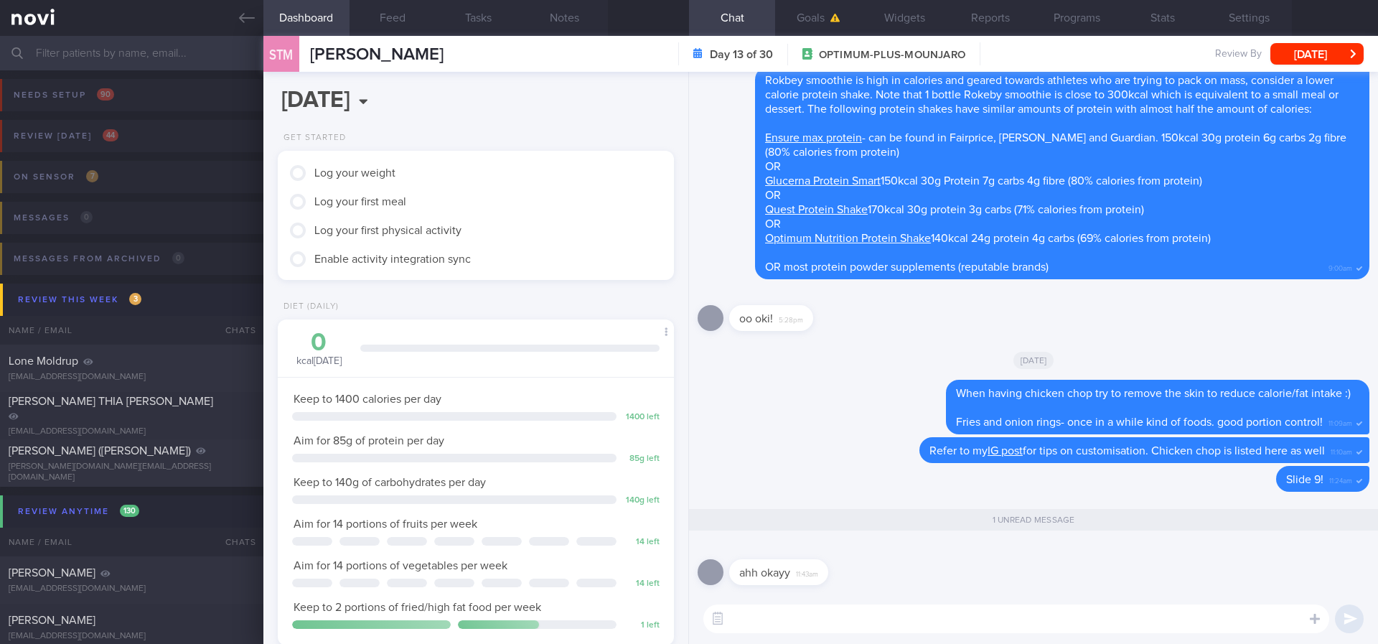
click at [764, 378] on div "[DATE]" at bounding box center [1034, 360] width 672 height 40
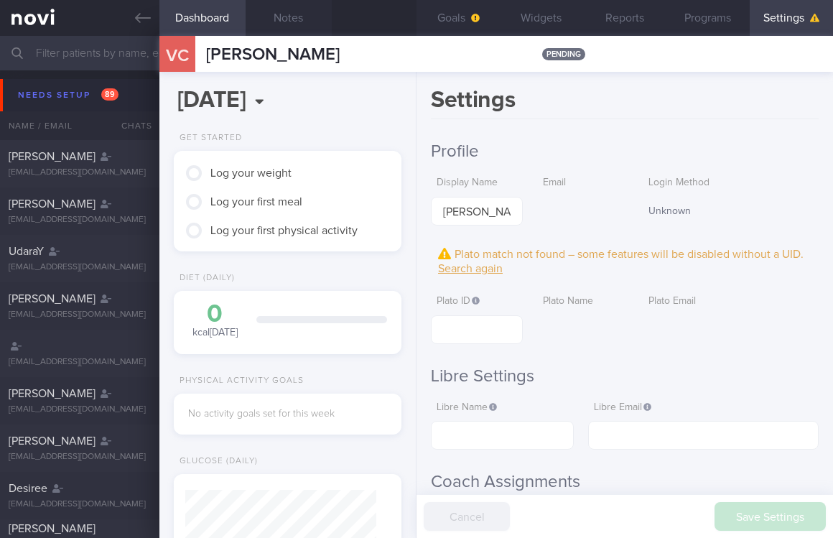
scroll to position [93, 186]
click at [134, 25] on link at bounding box center [79, 18] width 159 height 36
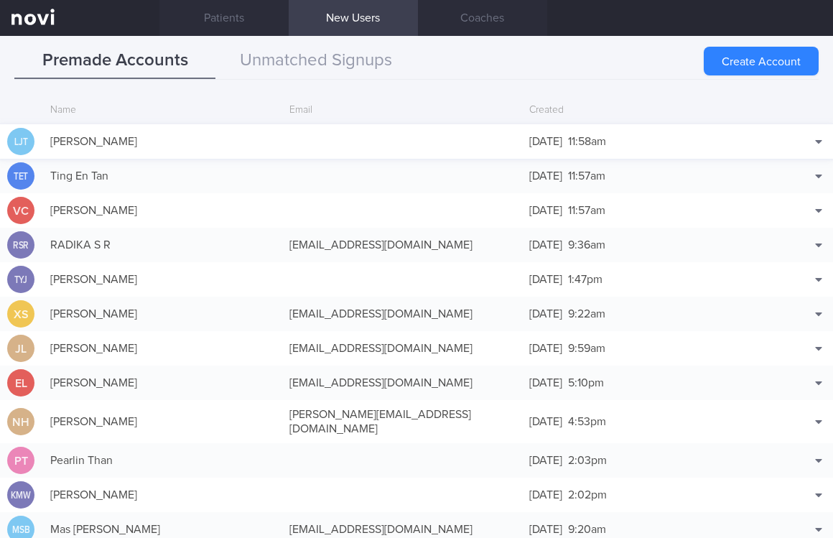
click at [392, 134] on div at bounding box center [401, 141] width 239 height 14
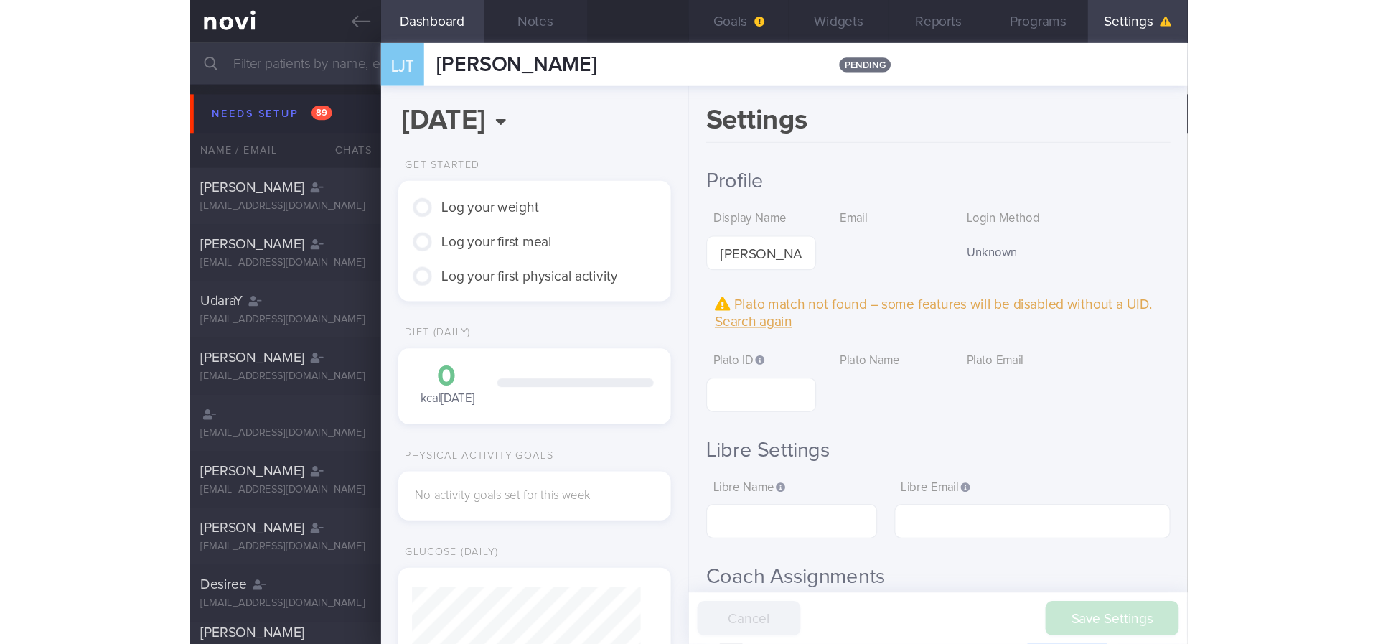
scroll to position [93, 186]
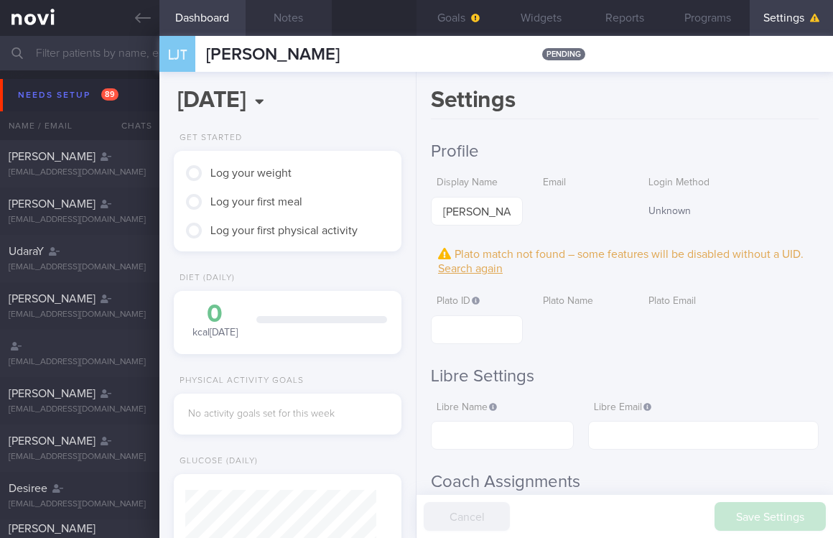
click at [284, 27] on button "Notes" at bounding box center [288, 18] width 86 height 36
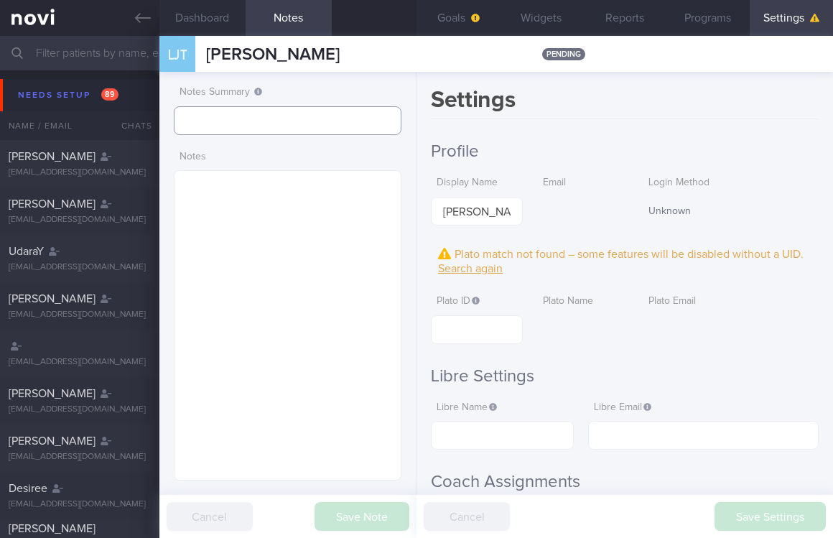
click at [243, 126] on input "text" at bounding box center [288, 120] width 228 height 29
paste input "tracked"
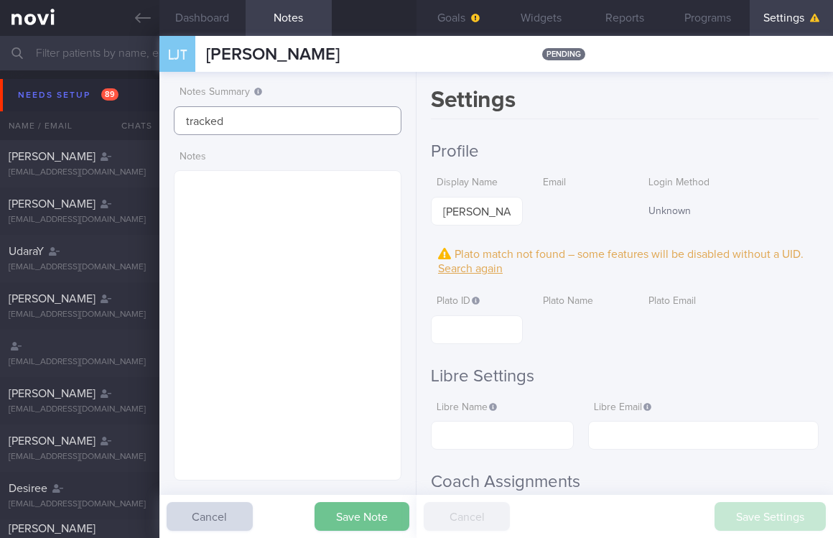
type input "tracked"
click at [367, 518] on button "Save Note" at bounding box center [361, 516] width 95 height 29
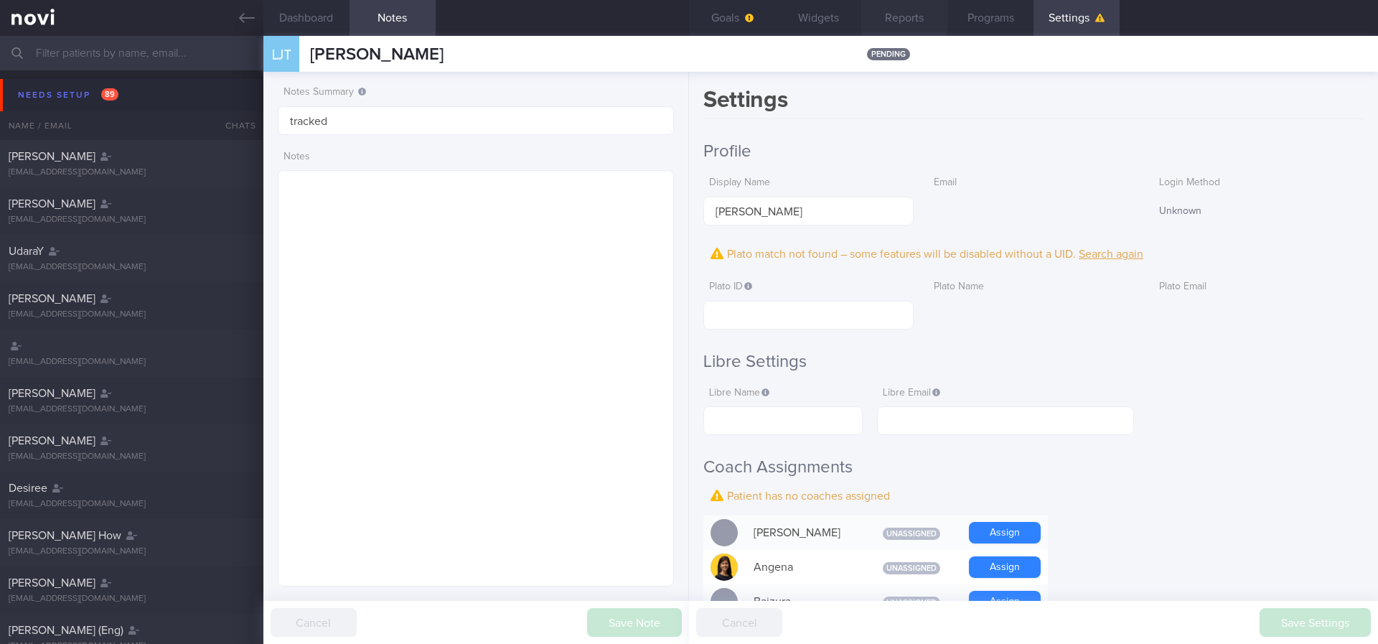
scroll to position [177, 355]
click at [737, 11] on button "Goals" at bounding box center [732, 18] width 86 height 36
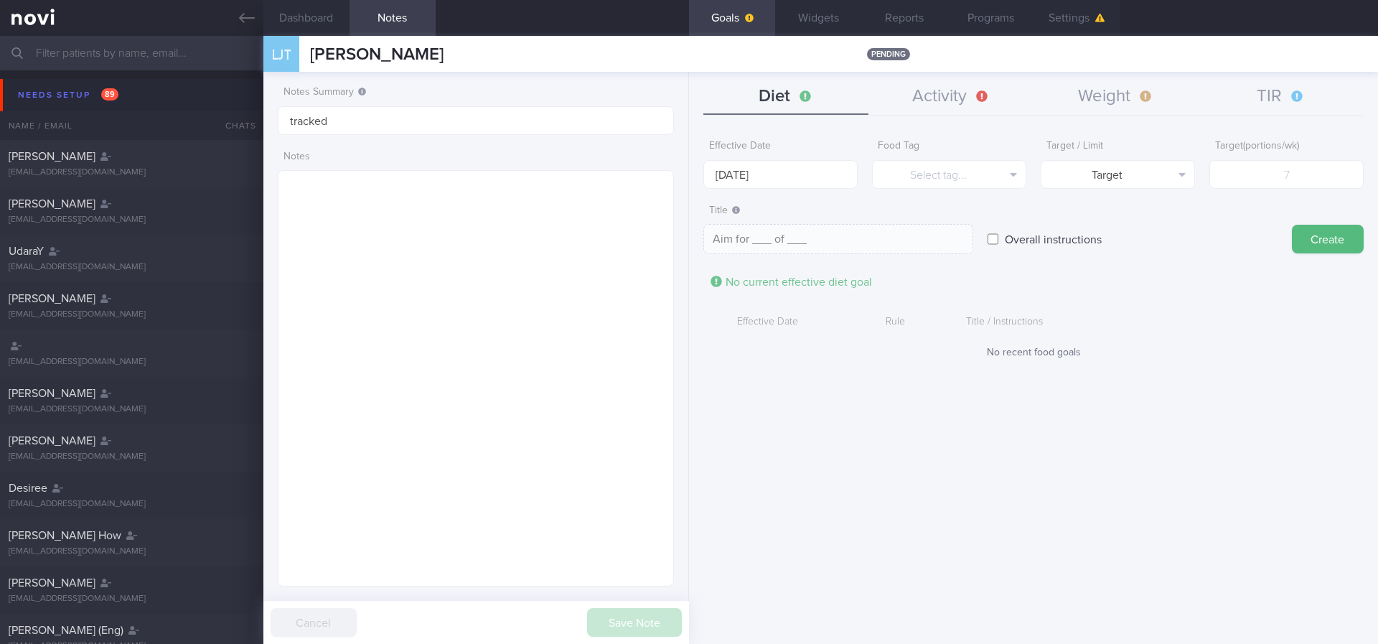
click at [832, 3] on button "Widgets" at bounding box center [818, 18] width 86 height 36
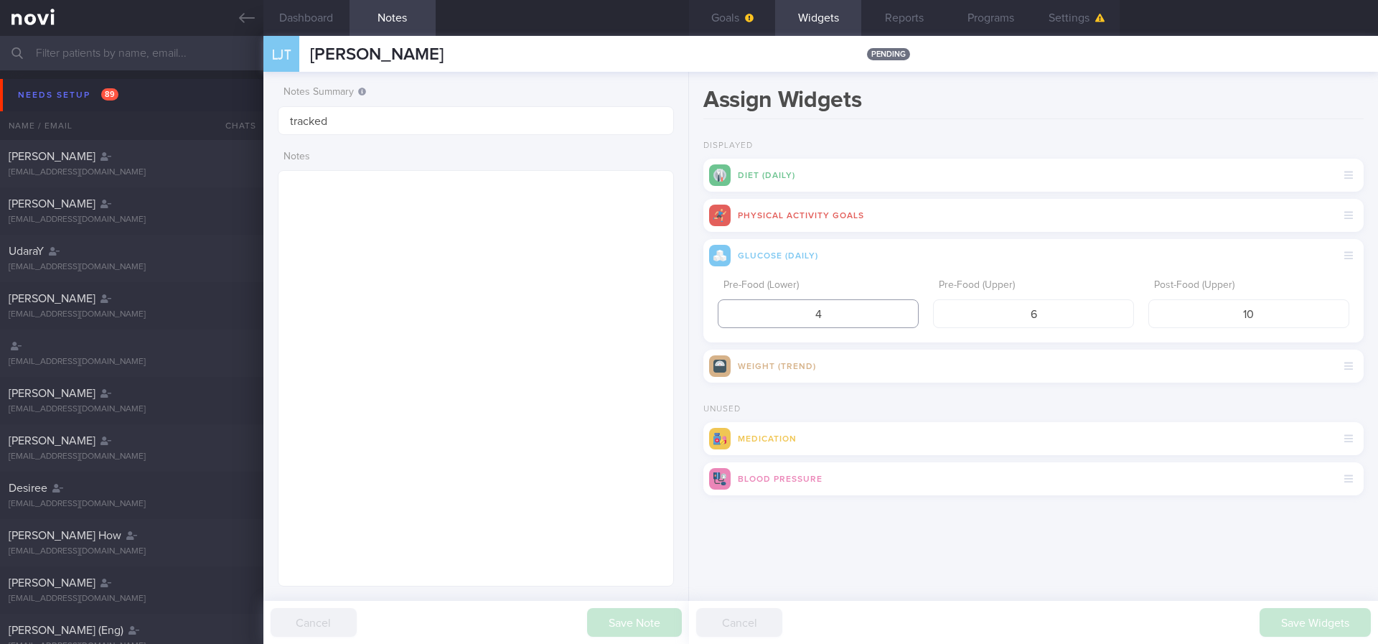
drag, startPoint x: 849, startPoint y: 317, endPoint x: 757, endPoint y: 319, distance: 91.9
click at [757, 319] on input "4" at bounding box center [818, 313] width 201 height 29
type input "3.9"
drag, startPoint x: 1269, startPoint y: 318, endPoint x: 1206, endPoint y: 315, distance: 63.2
click at [832, 315] on input "10" at bounding box center [1248, 313] width 201 height 29
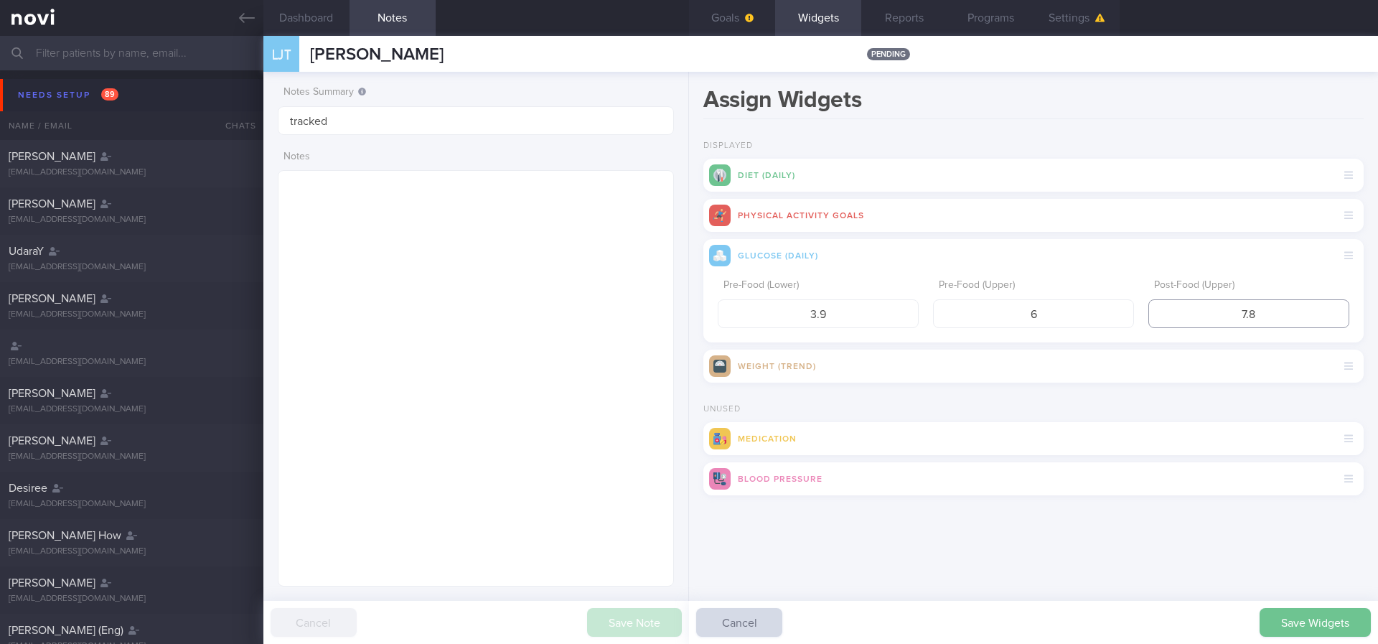
type input "7.8"
click at [832, 537] on button "Save Widgets" at bounding box center [1315, 622] width 111 height 29
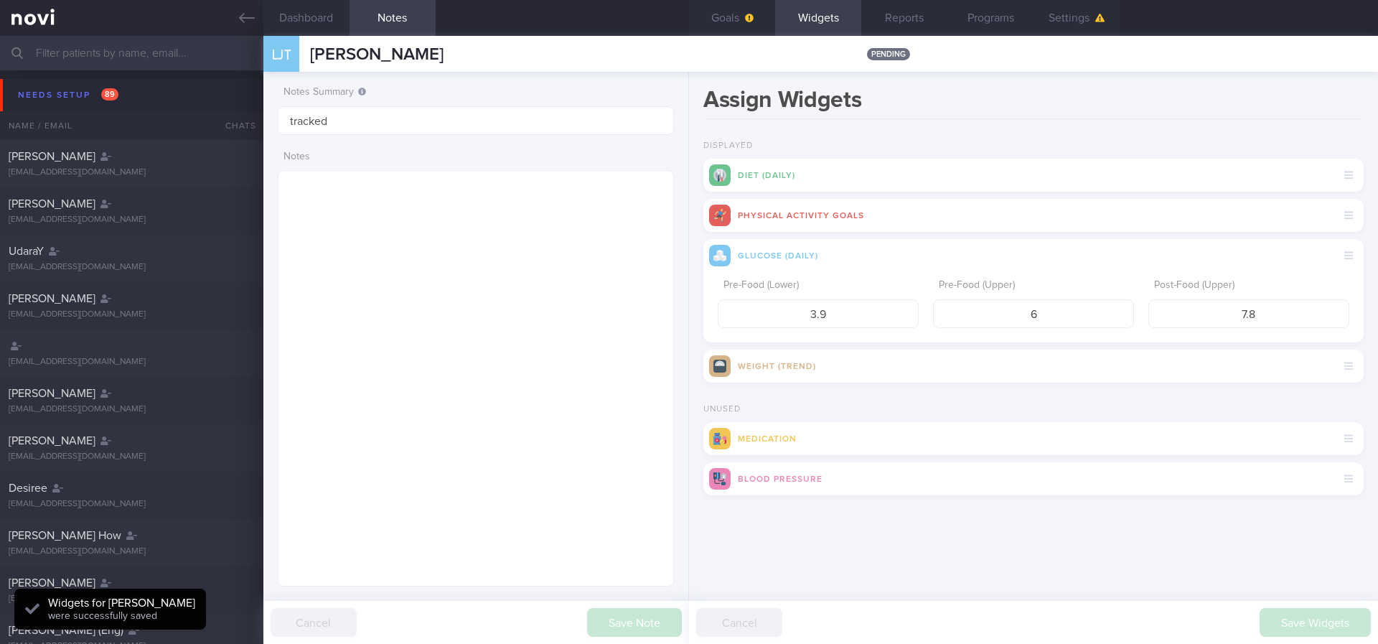
scroll to position [179, 360]
click at [832, 29] on button "Settings" at bounding box center [1077, 18] width 86 height 36
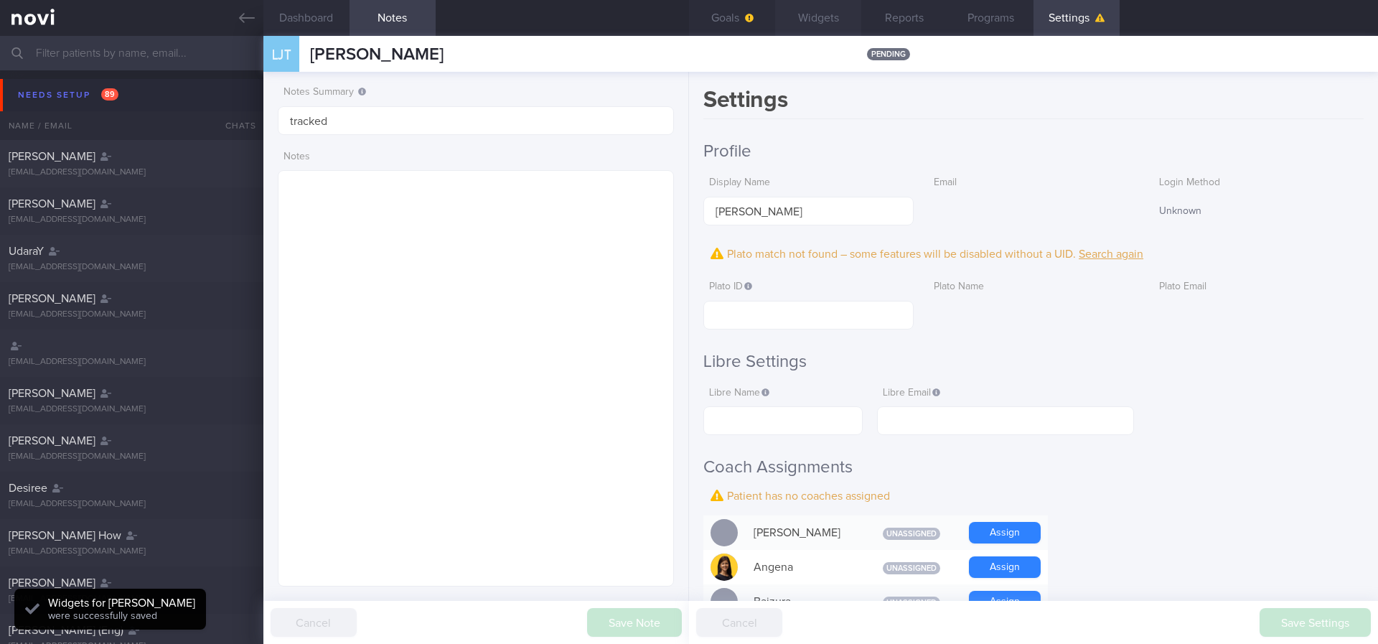
click at [746, 21] on icon "button" at bounding box center [749, 18] width 9 height 9
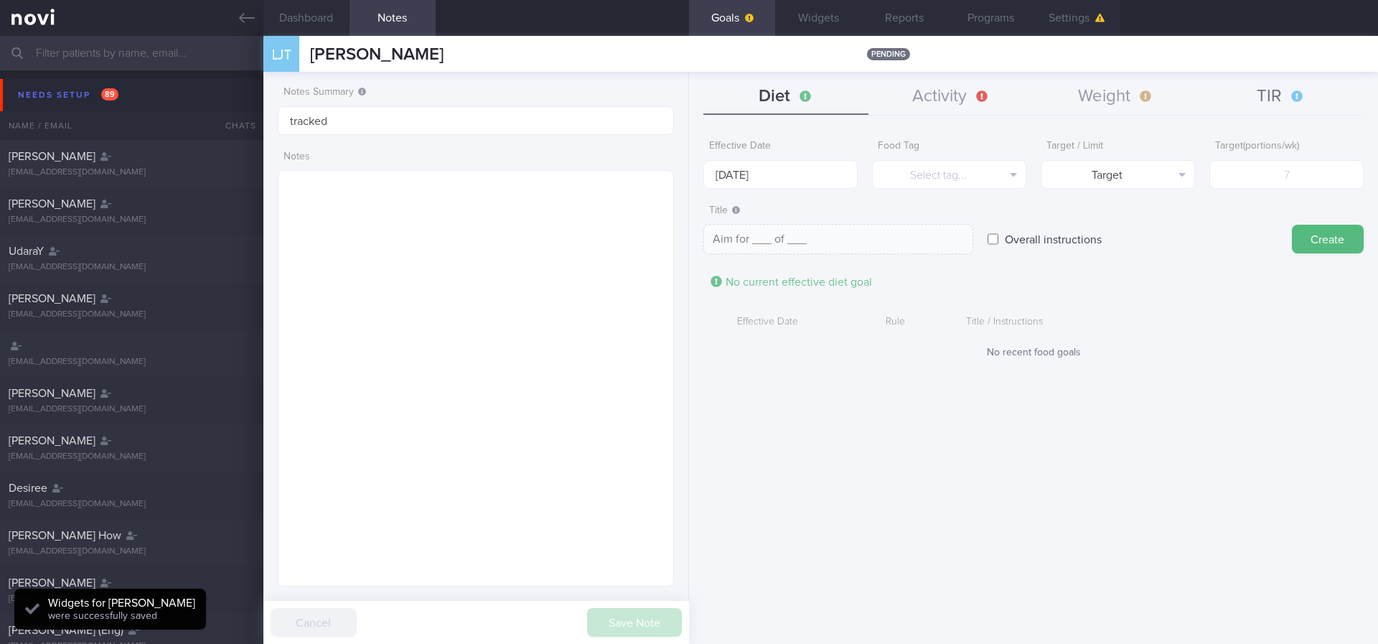
click at [832, 98] on button "TIR" at bounding box center [1281, 97] width 165 height 36
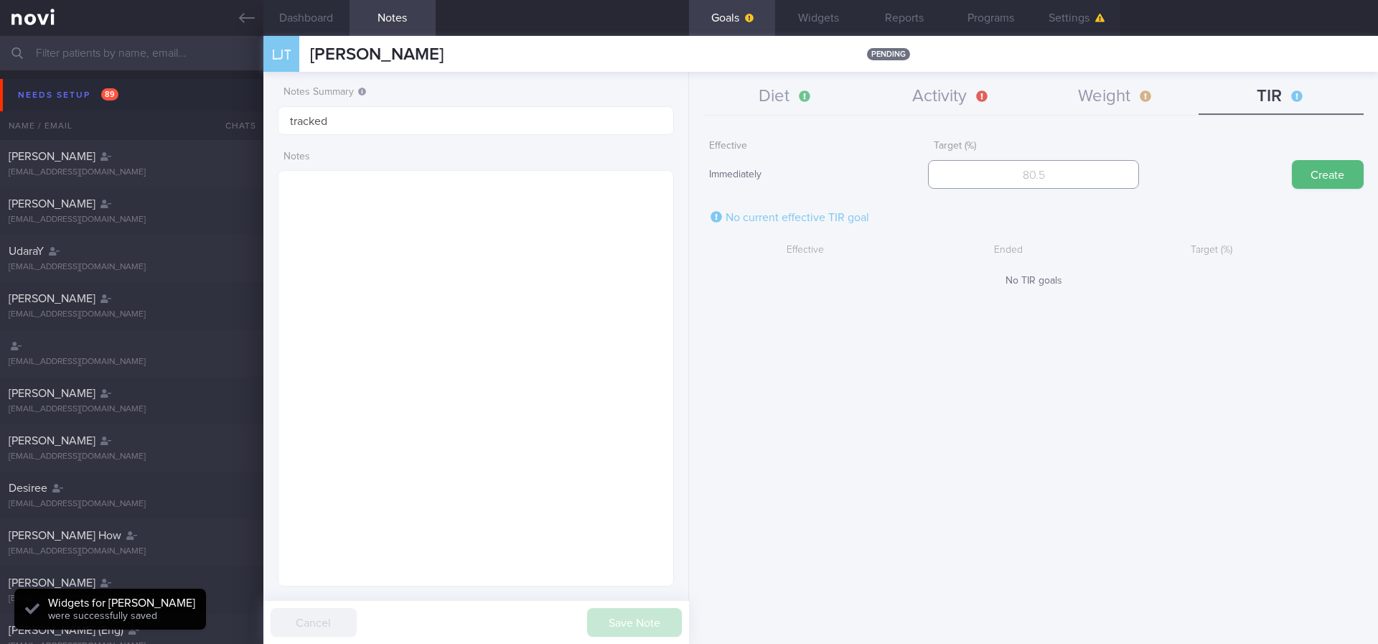
click at [832, 175] on input "number" at bounding box center [1033, 174] width 210 height 29
type input "95"
click at [832, 179] on button "Create" at bounding box center [1328, 174] width 72 height 29
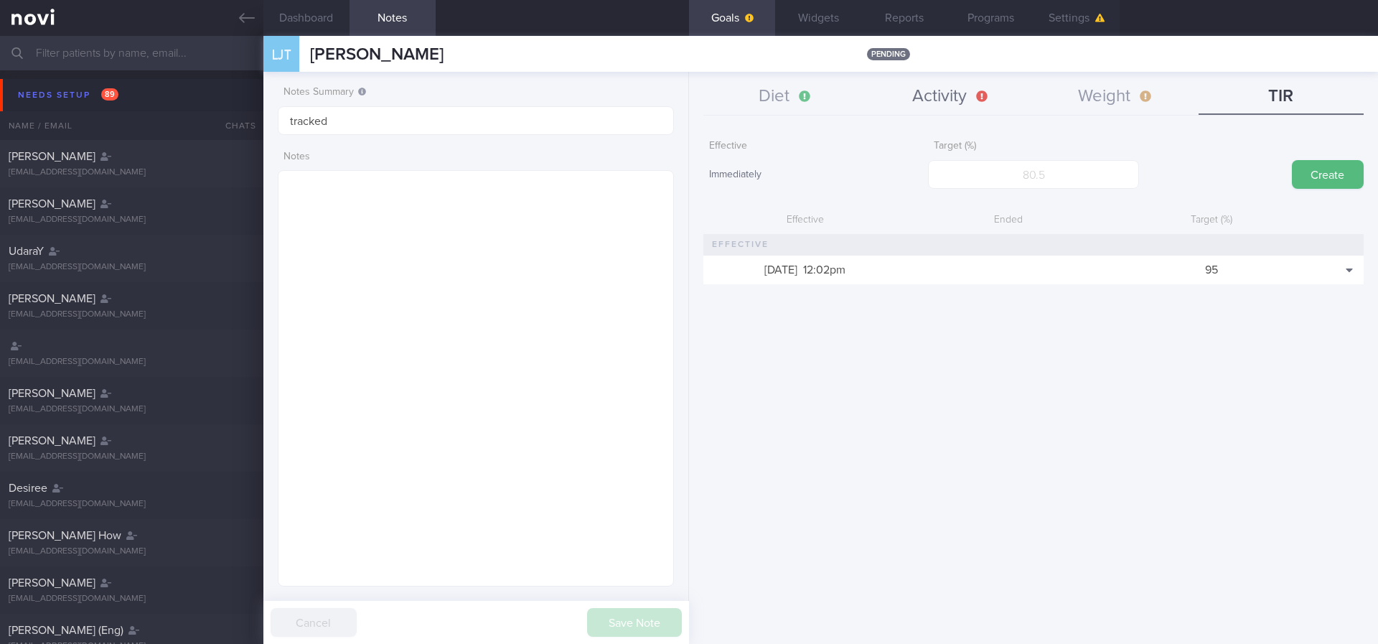
click at [832, 89] on button "Activity" at bounding box center [951, 97] width 165 height 36
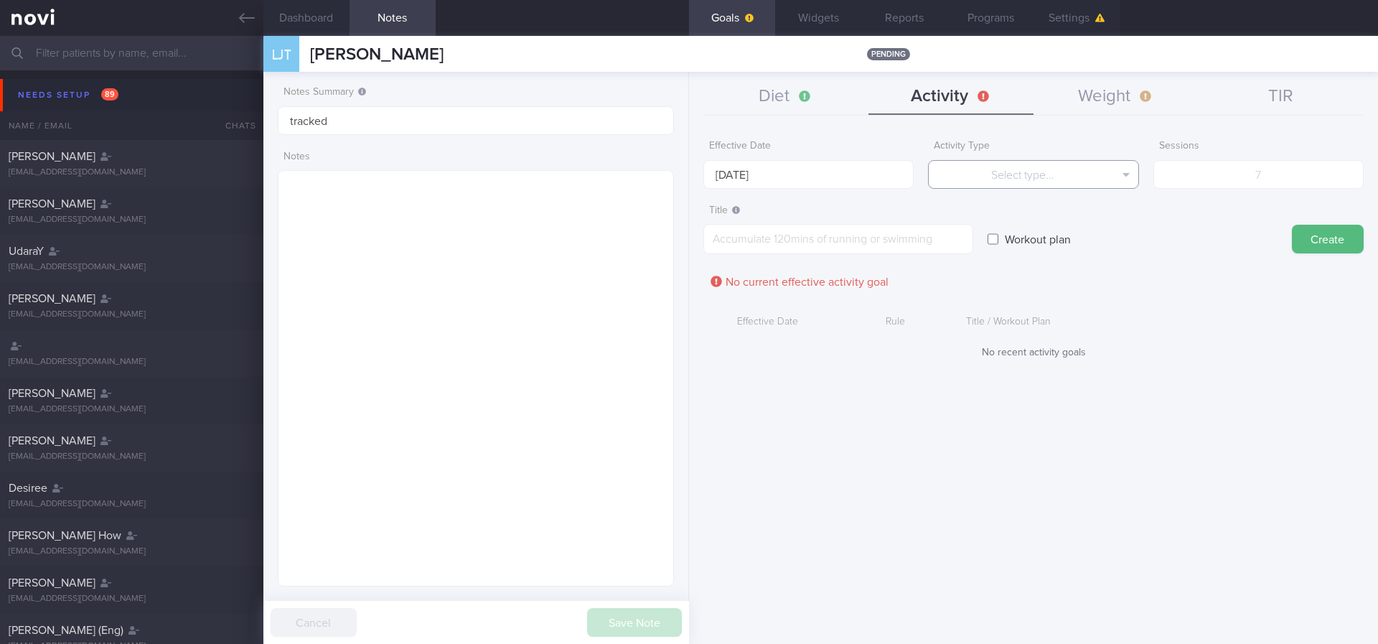
click at [832, 181] on button "Select type..." at bounding box center [1033, 174] width 210 height 29
click at [832, 216] on button "Duration" at bounding box center [1033, 224] width 209 height 22
click at [832, 194] on form "Effective Date 1 Sep 2025 Activity Type Duration Select type... Duration Sessio…" at bounding box center [1033, 253] width 660 height 240
click at [832, 174] on input "number" at bounding box center [1258, 174] width 210 height 29
type input "150"
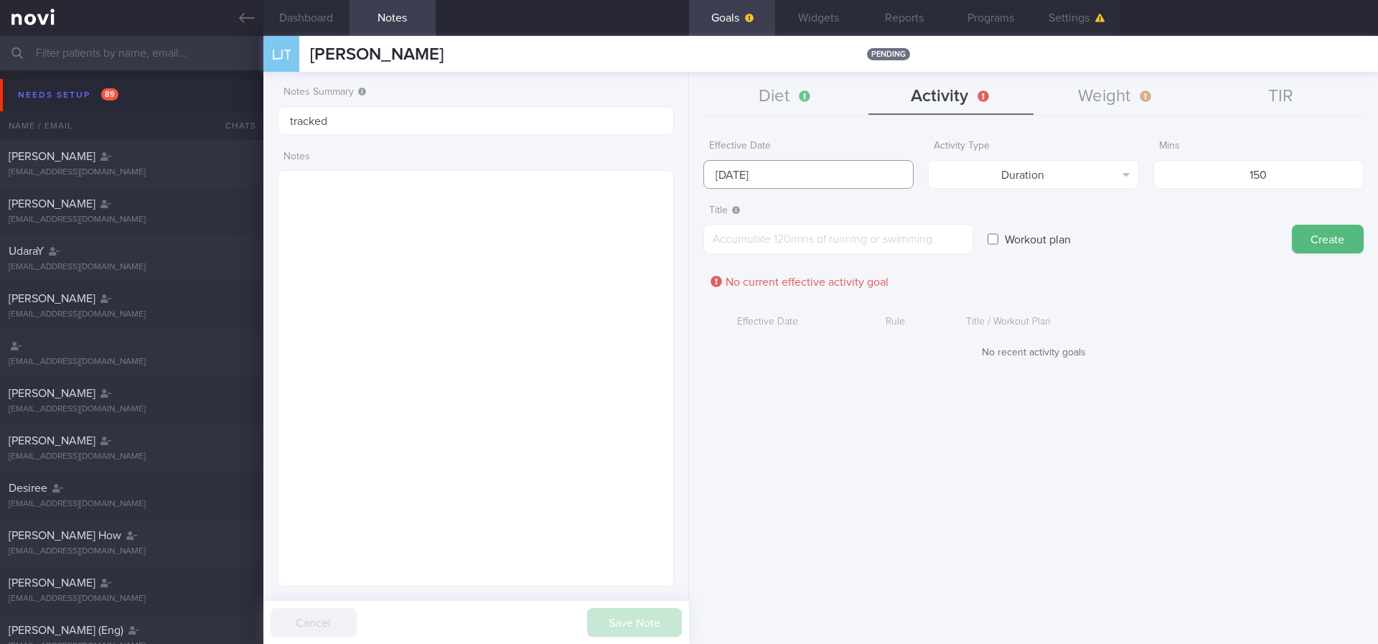
click at [832, 174] on input "[DATE]" at bounding box center [808, 174] width 210 height 29
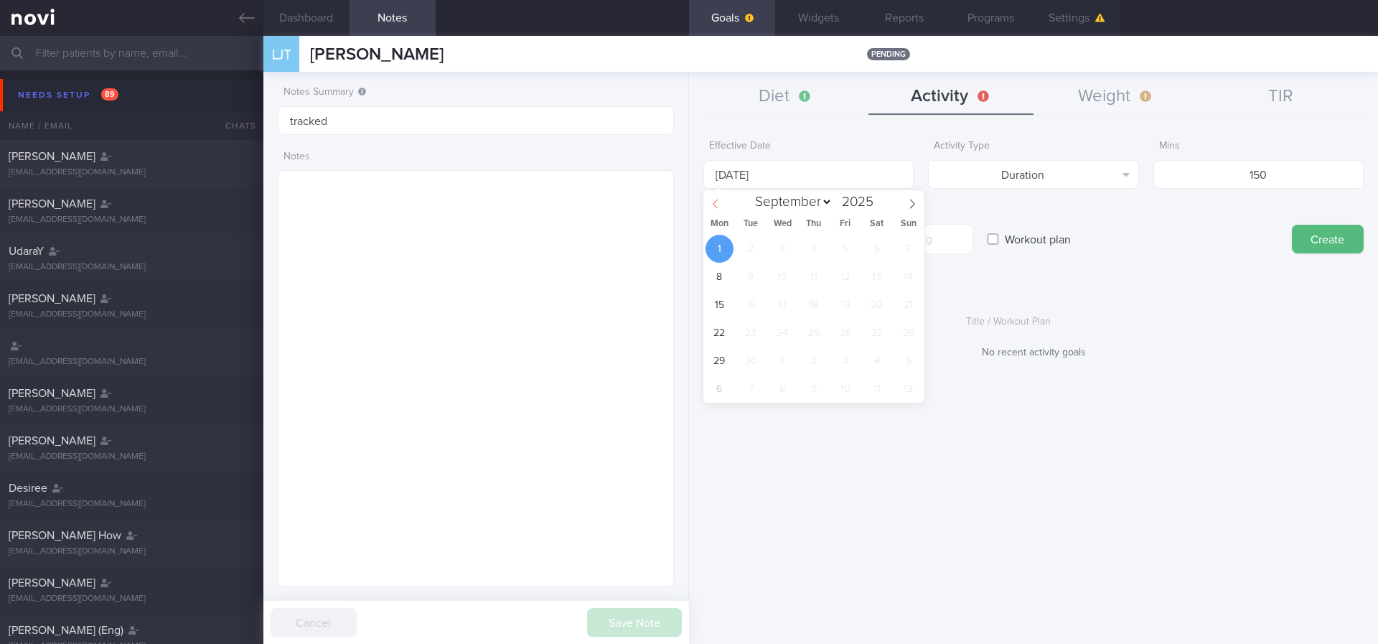
click at [712, 199] on icon at bounding box center [716, 204] width 10 height 10
select select "7"
click at [727, 365] on span "25" at bounding box center [720, 361] width 28 height 28
type input "[DATE]"
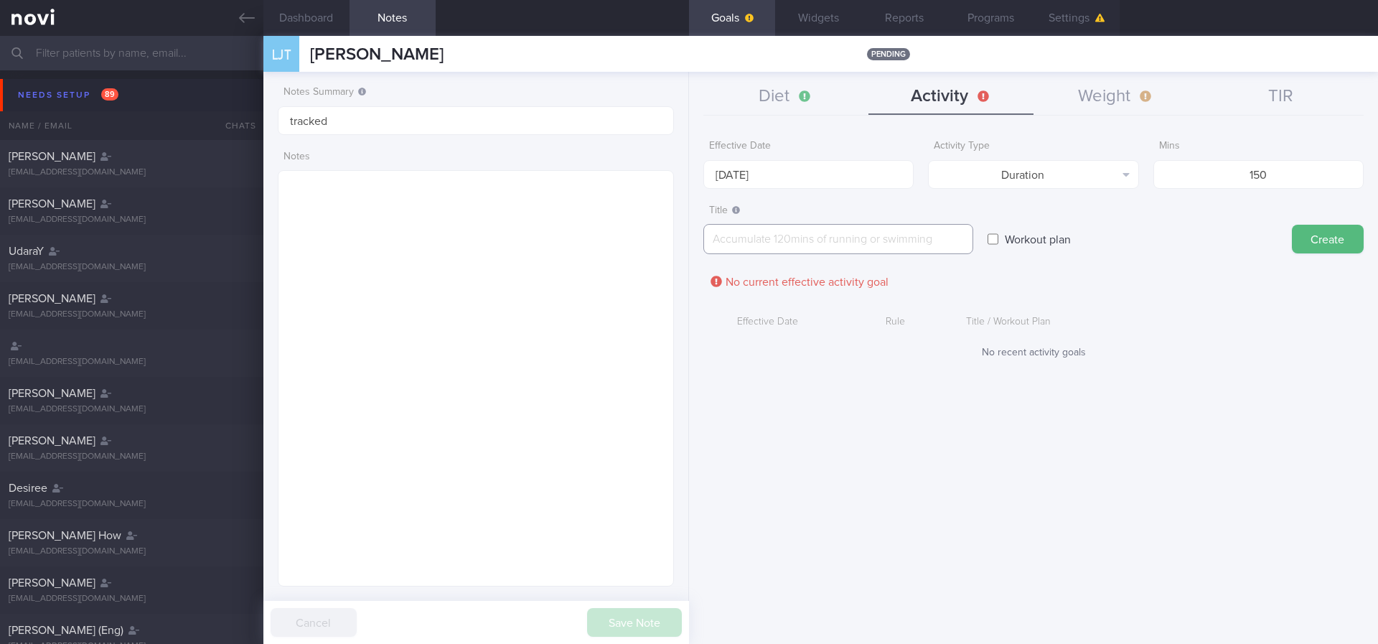
click at [808, 232] on textarea at bounding box center [838, 239] width 270 height 30
paste textarea "Aim for 150 mins moderate intensity aerobic training per week (brisk walking, j…"
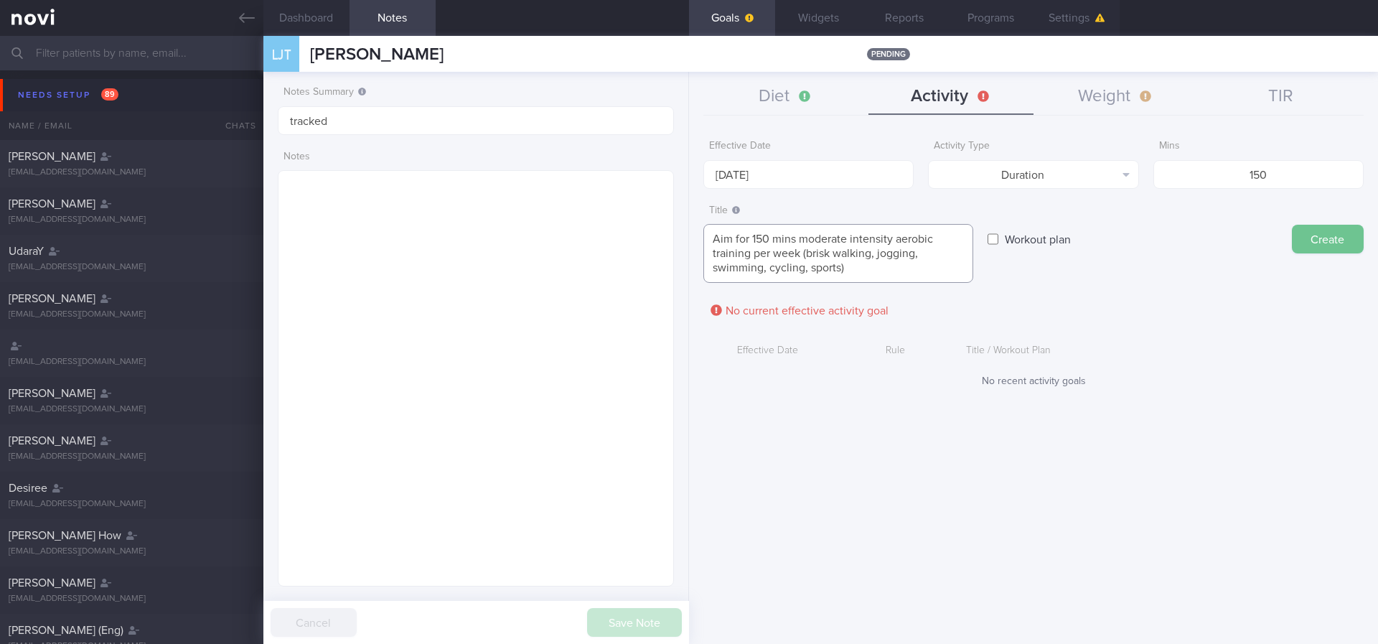
type textarea "Aim for 150 mins moderate intensity aerobic training per week (brisk walking, j…"
click at [832, 248] on button "Create" at bounding box center [1328, 239] width 72 height 29
type input "[DATE]"
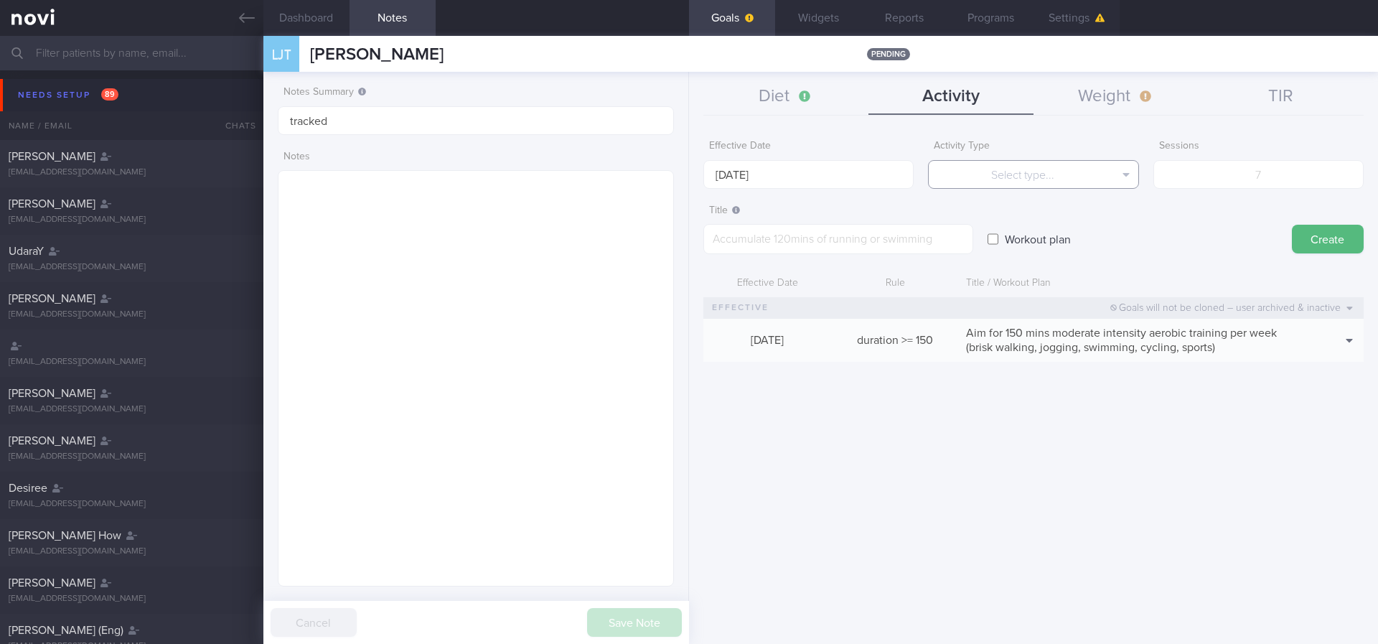
click at [832, 173] on button "Select type..." at bounding box center [1033, 174] width 210 height 29
click at [832, 237] on button "Sessions" at bounding box center [1033, 246] width 209 height 22
drag, startPoint x: 1227, startPoint y: 181, endPoint x: 961, endPoint y: 188, distance: 266.4
click at [832, 180] on input "number" at bounding box center [1258, 174] width 210 height 29
type input "2"
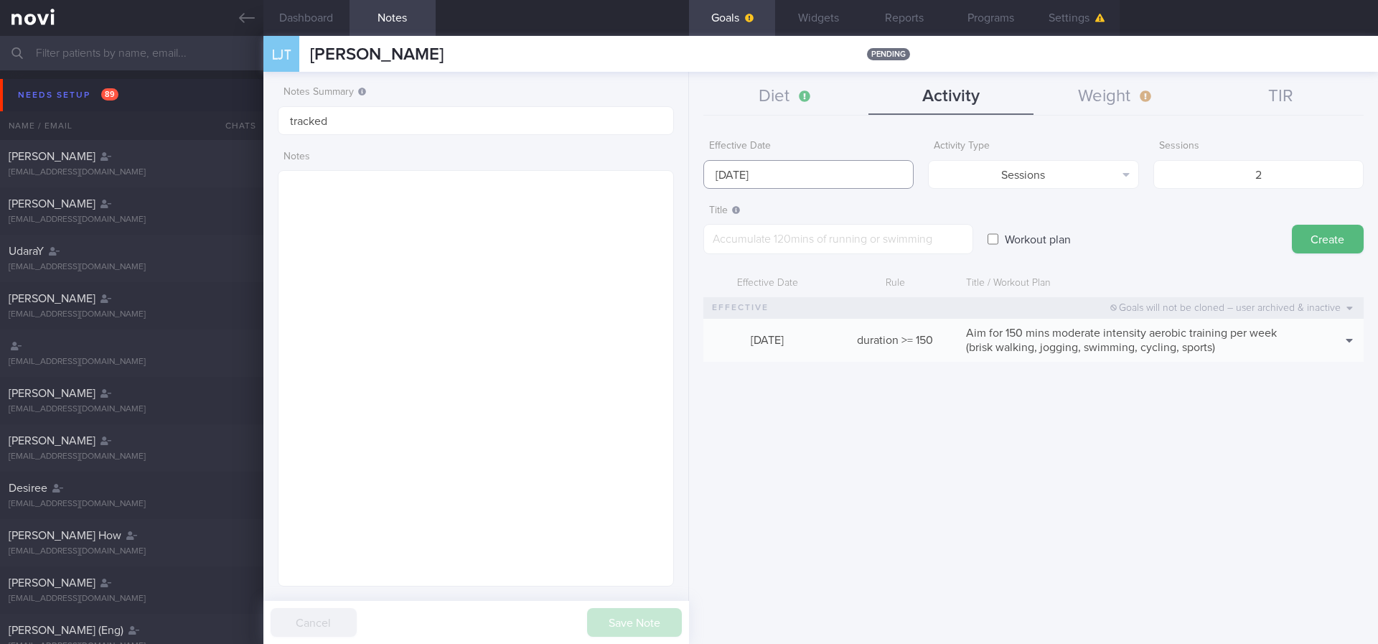
click at [769, 166] on input "[DATE]" at bounding box center [808, 174] width 210 height 29
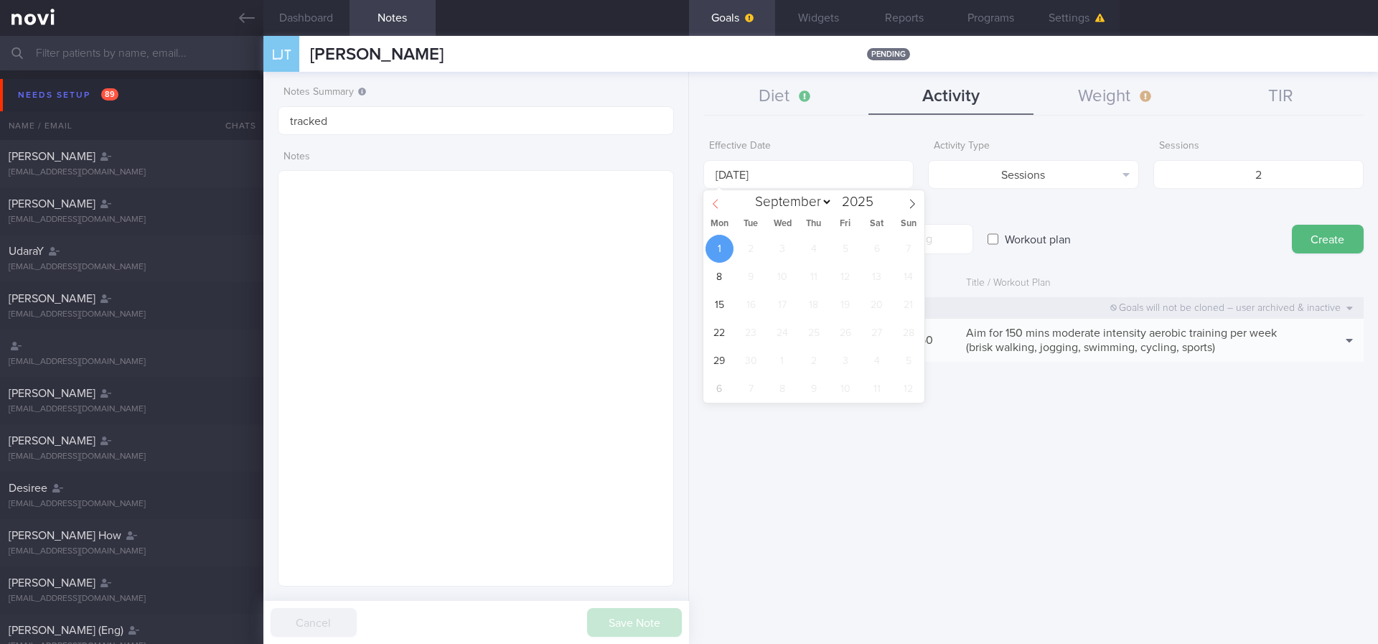
click at [721, 197] on span at bounding box center [715, 202] width 24 height 24
select select "7"
click at [730, 357] on span "25" at bounding box center [720, 361] width 28 height 28
type input "[DATE]"
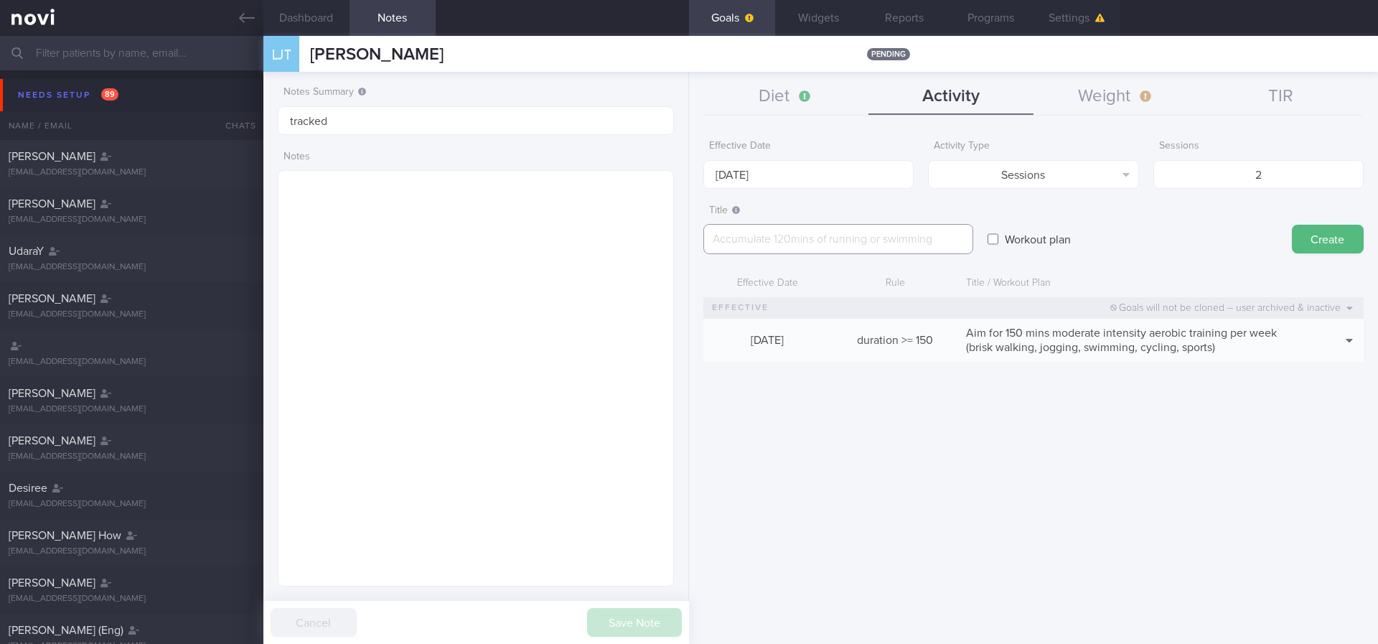
click at [812, 238] on textarea at bounding box center [838, 239] width 270 height 30
paste textarea "Aim for at least 2 strength training sessions per week *Bodyweight exercises* -…"
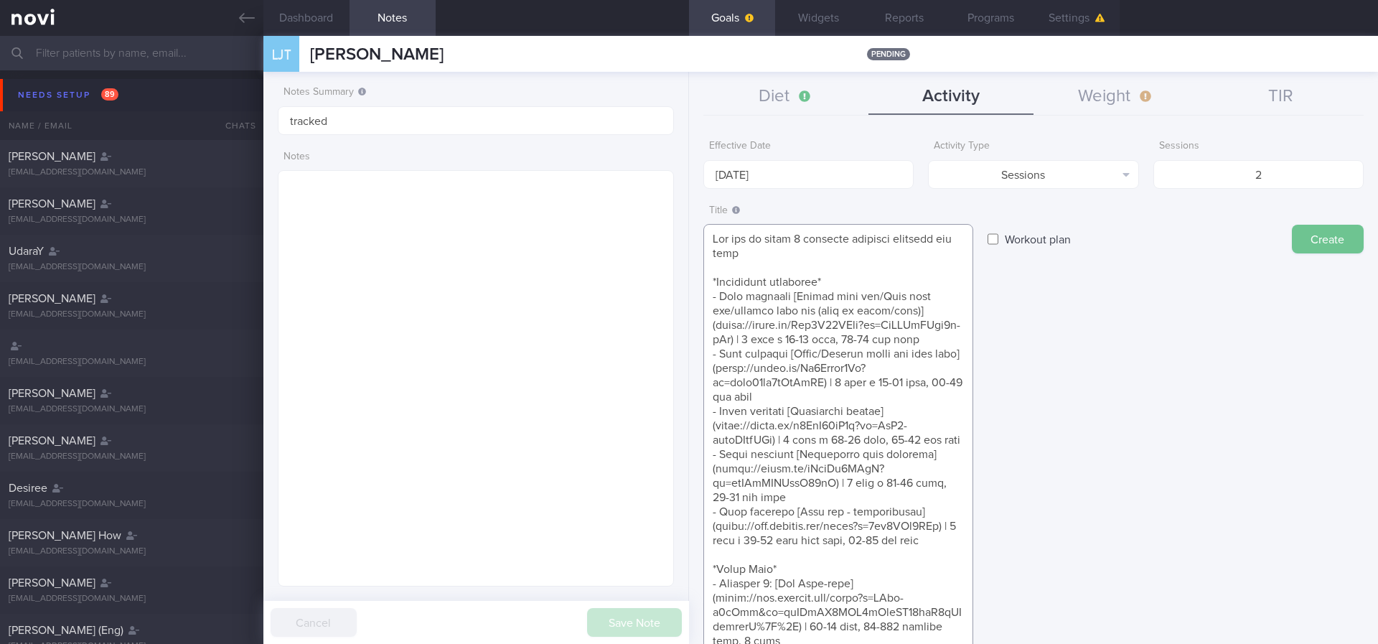
type textarea "Aim for at least 2 strength training sessions per week *Bodyweight exercises* -…"
click at [832, 250] on button "Create" at bounding box center [1328, 239] width 72 height 29
type input "[DATE]"
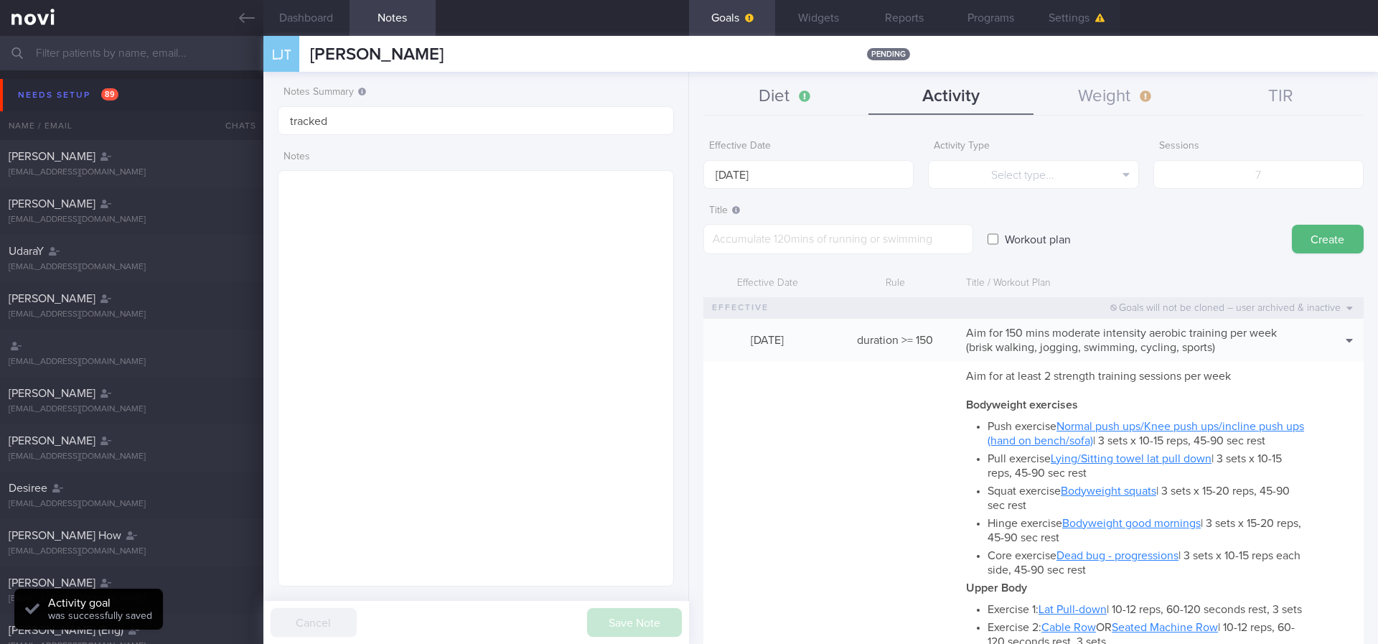
click at [804, 108] on button "Diet" at bounding box center [785, 97] width 165 height 36
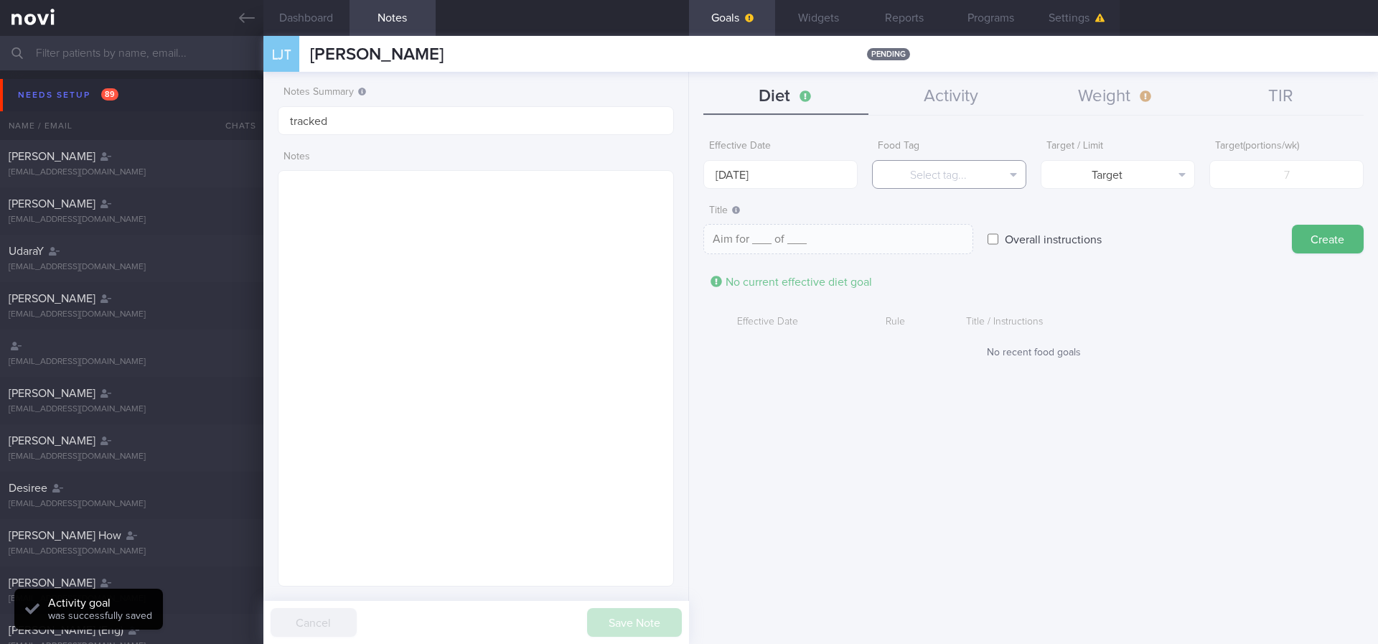
click at [832, 176] on button "Select tag..." at bounding box center [949, 174] width 154 height 29
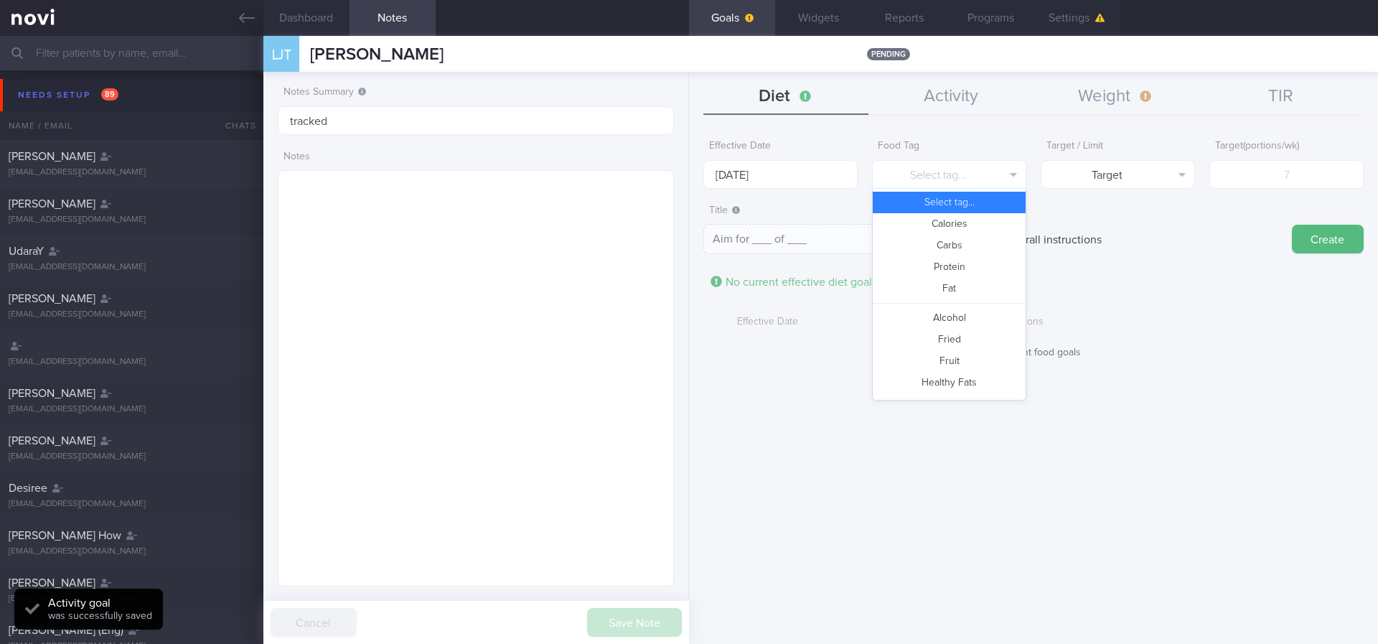
click at [832, 215] on button "Calories" at bounding box center [949, 224] width 153 height 22
type textarea "Aim for __ calories per day"
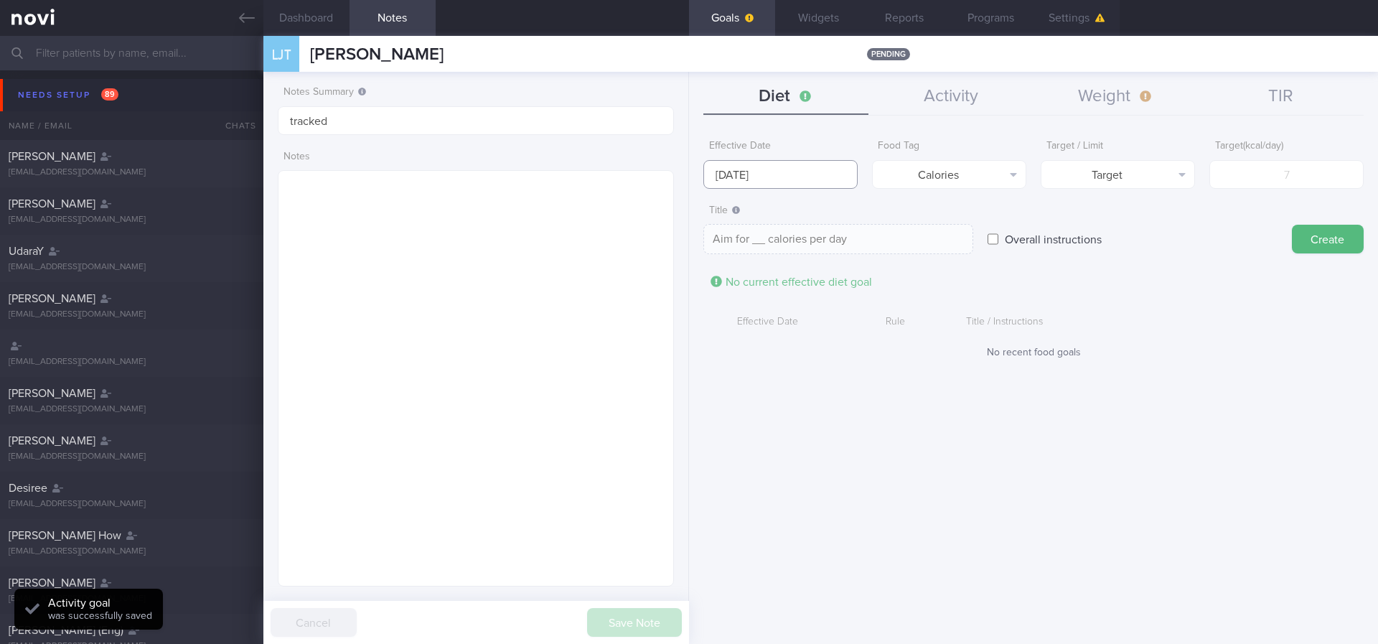
click at [792, 177] on input "[DATE]" at bounding box center [780, 174] width 154 height 29
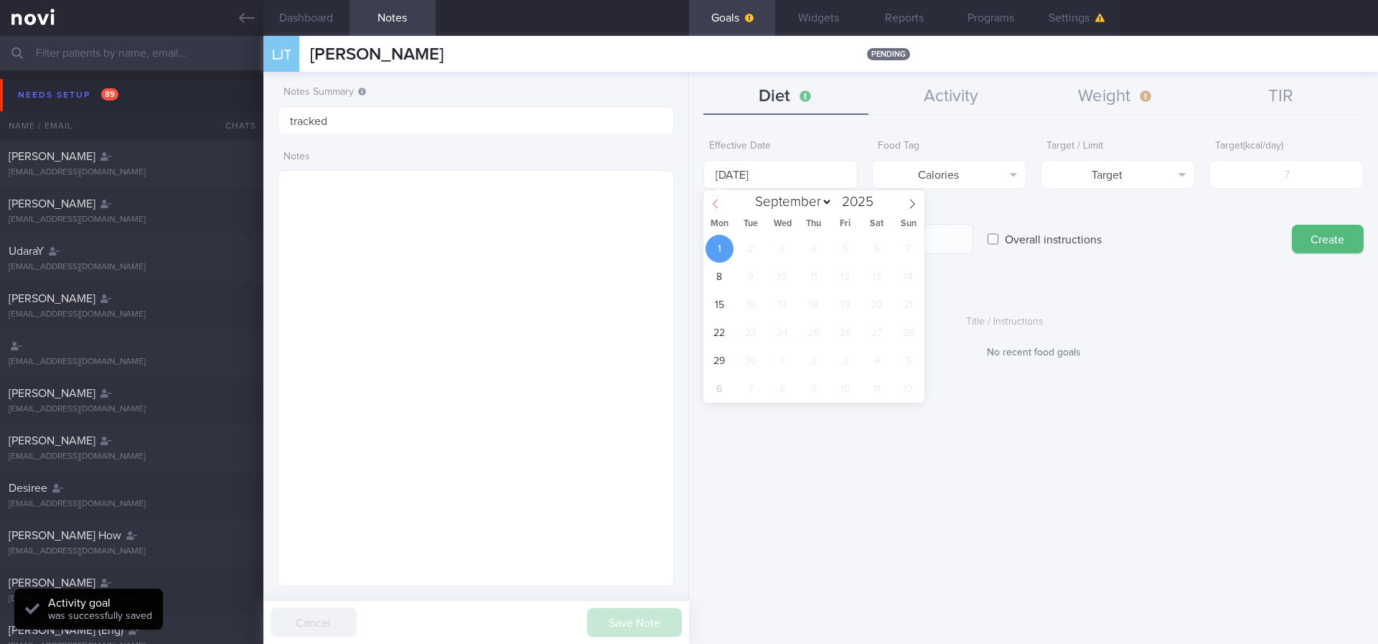
click at [716, 205] on icon at bounding box center [715, 203] width 5 height 9
select select "7"
click at [724, 361] on span "25" at bounding box center [720, 361] width 28 height 28
type input "[DATE]"
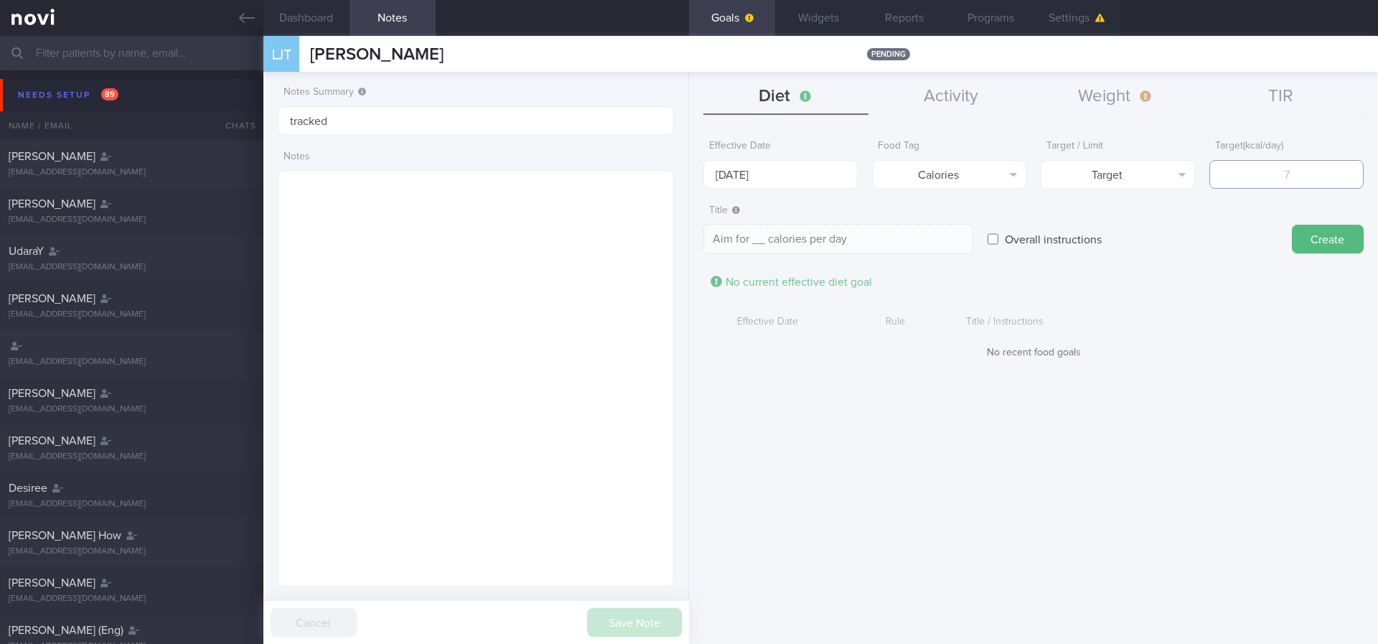
click at [832, 171] on input "number" at bounding box center [1286, 174] width 154 height 29
type input "1"
type textarea "Aim for 1 calories per day"
type input "18"
type textarea "Aim for 18 calories per day"
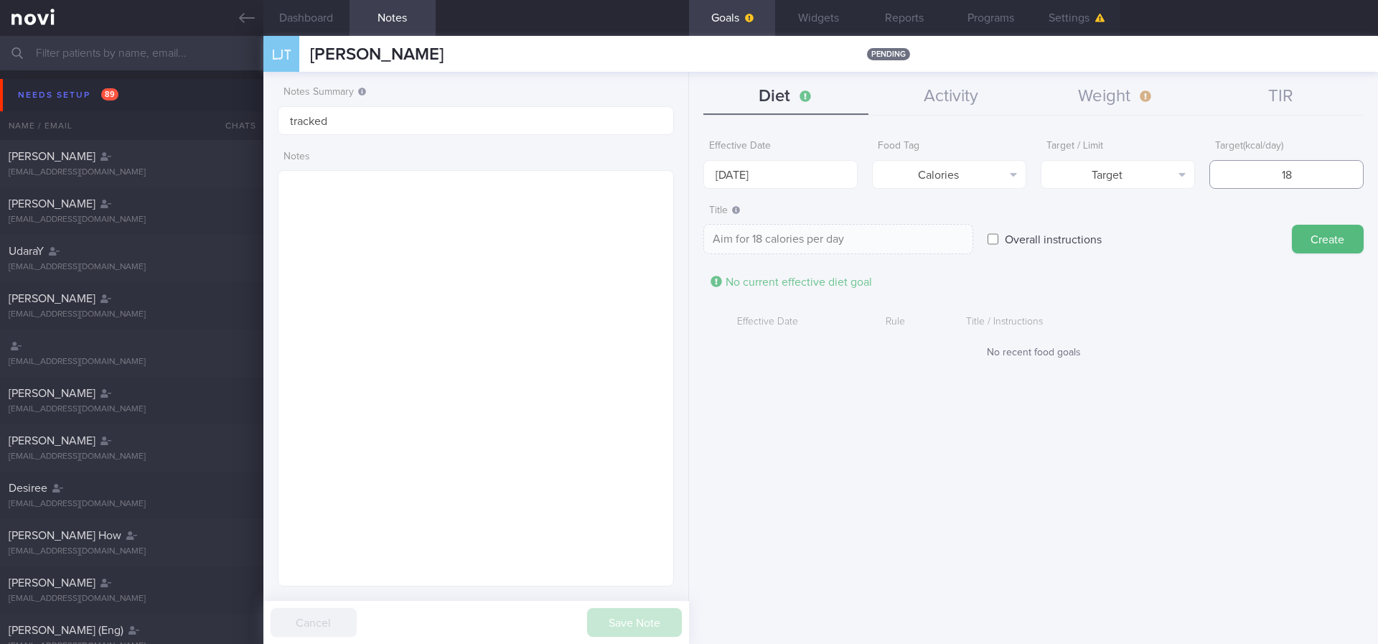
type input "180"
type textarea "Aim for 180 calories per day"
type input "1800"
type textarea "Aim for 1800 calories per day"
type input "1800"
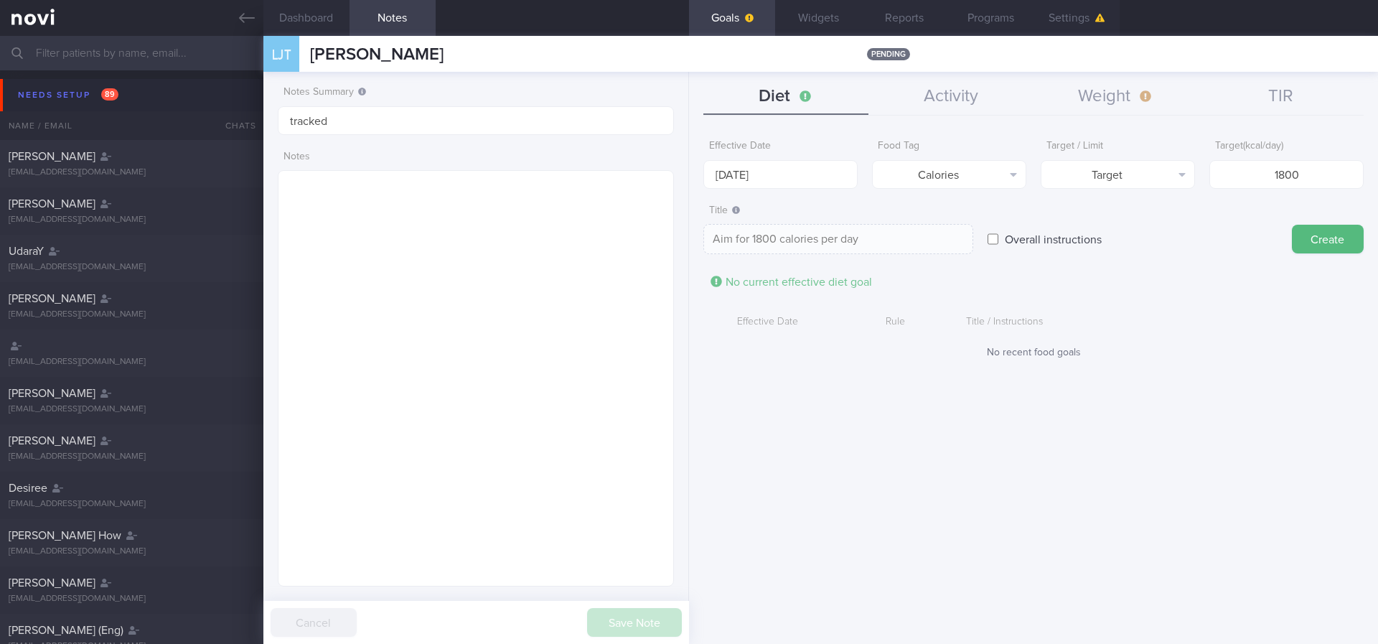
click at [832, 235] on button "Create" at bounding box center [1328, 239] width 72 height 29
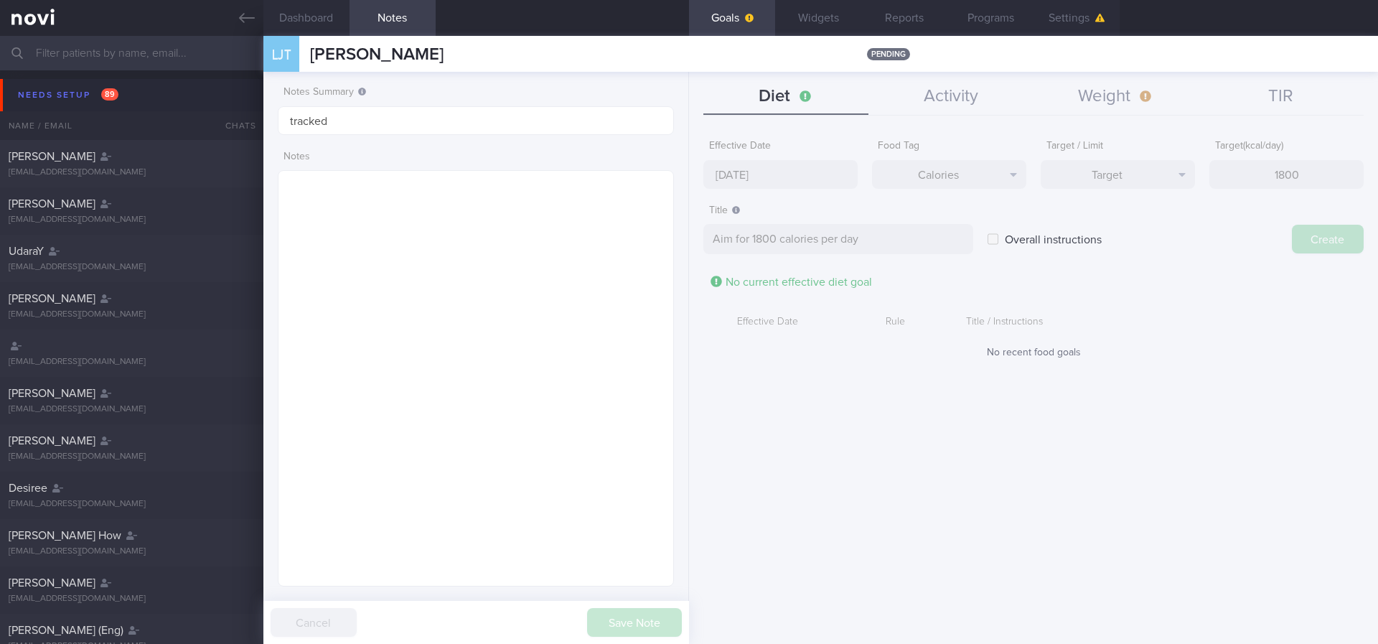
type input "[DATE]"
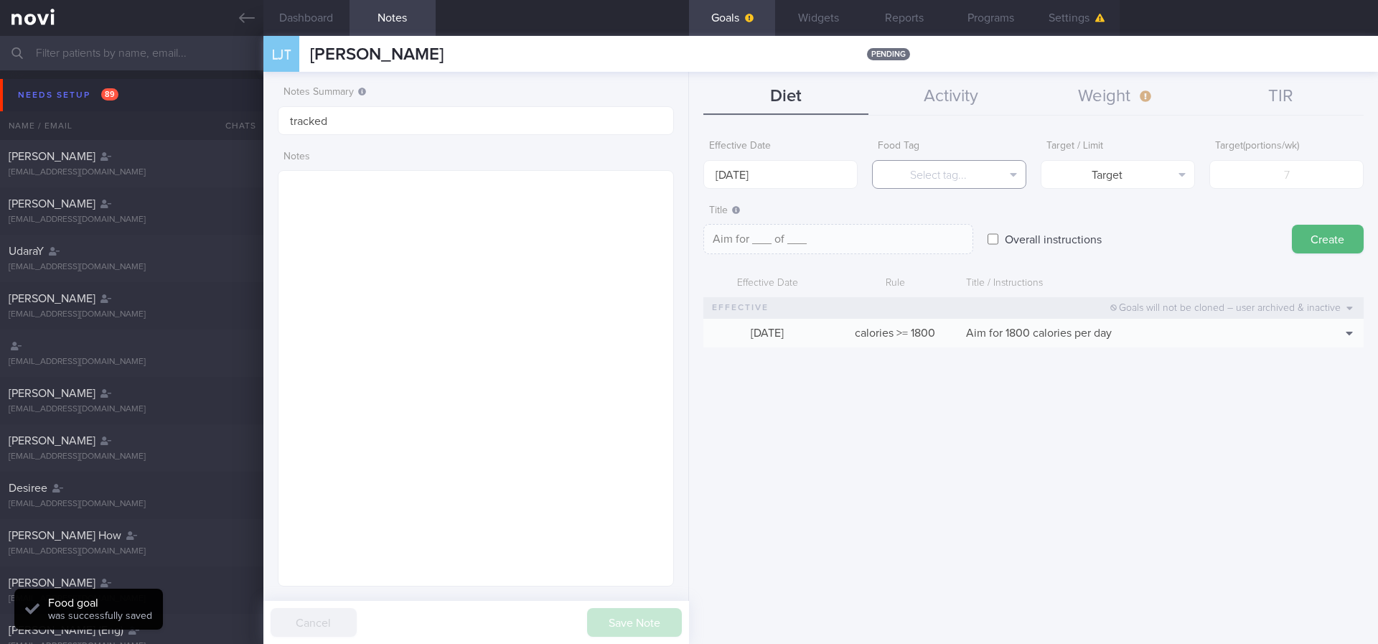
click at [832, 164] on button "Select tag..." at bounding box center [949, 174] width 154 height 29
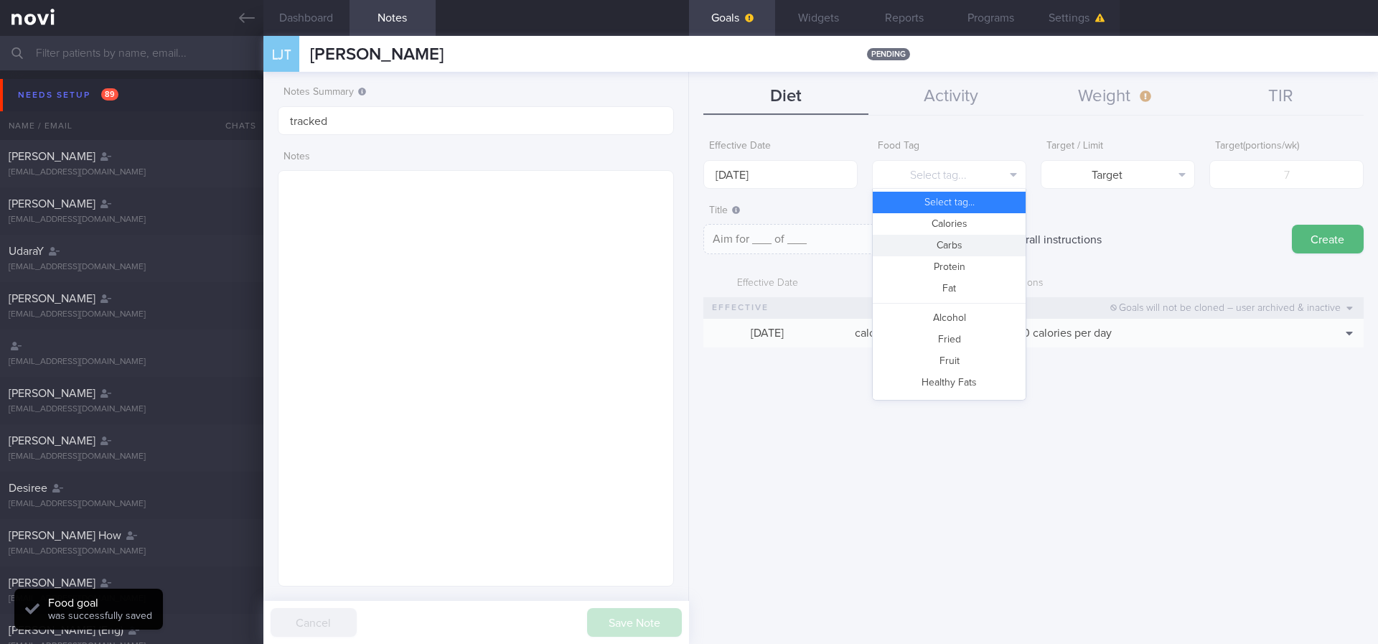
click at [832, 246] on button "Carbs" at bounding box center [949, 246] width 153 height 22
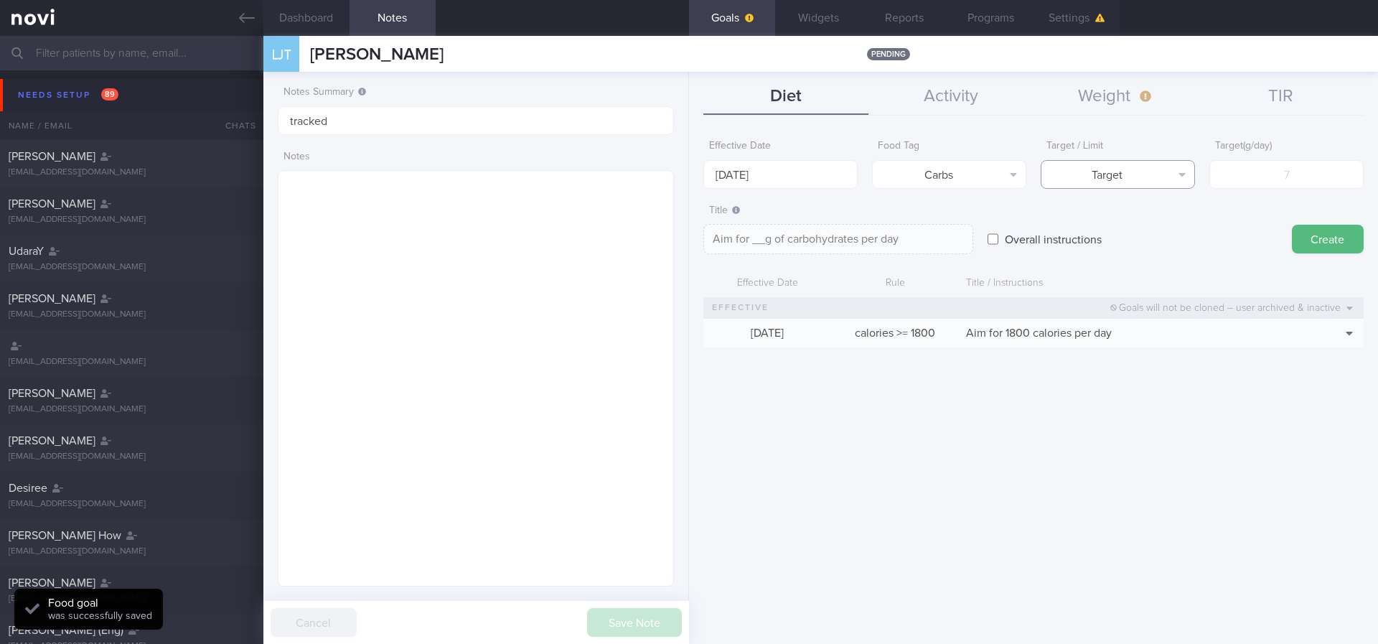
click at [832, 184] on button "Target" at bounding box center [1118, 174] width 154 height 29
click at [832, 221] on button "Limit" at bounding box center [1118, 224] width 153 height 22
type textarea "Keep to __g of carbohydrates per day"
click at [769, 174] on input "[DATE]" at bounding box center [780, 174] width 154 height 29
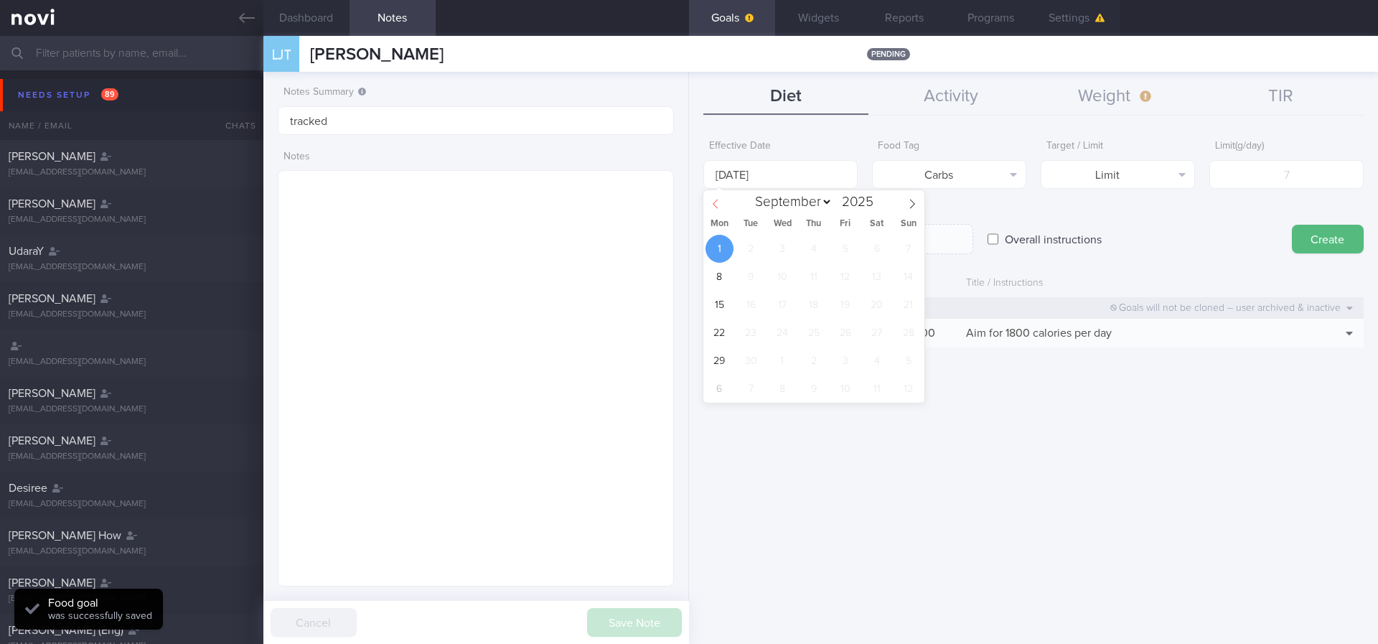
click at [719, 203] on icon at bounding box center [716, 204] width 10 height 10
select select "7"
click at [719, 357] on span "25" at bounding box center [720, 361] width 28 height 28
type input "[DATE]"
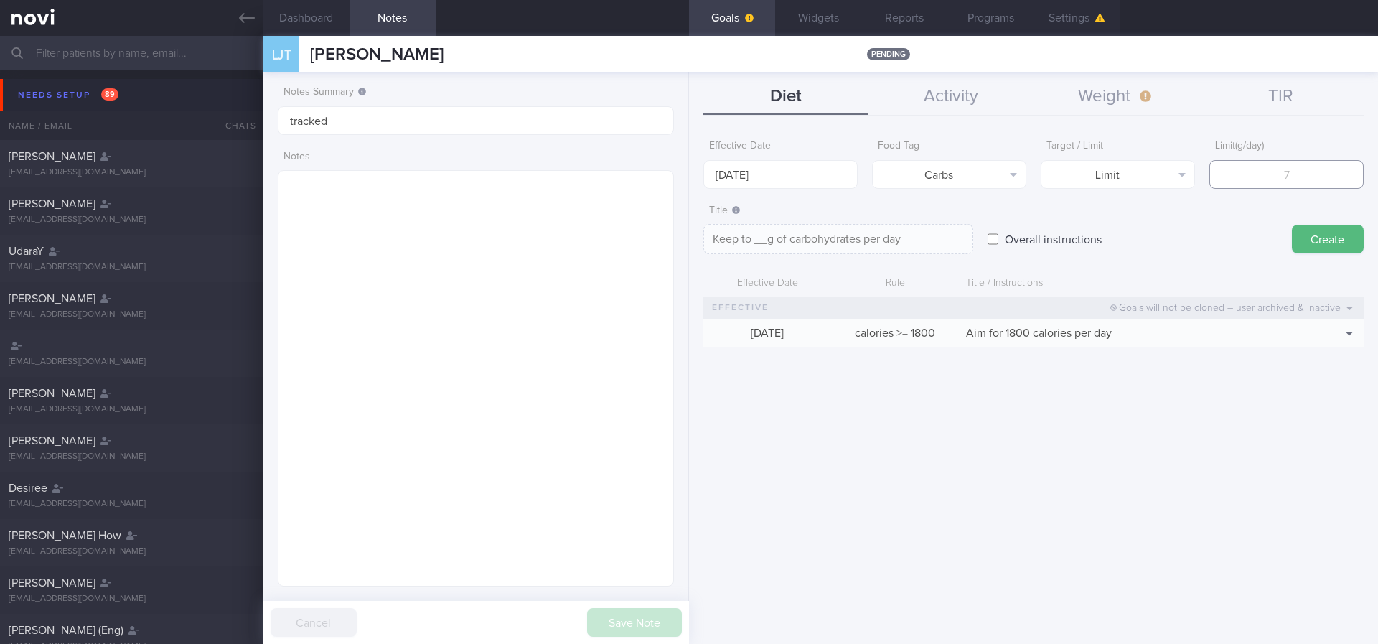
click at [832, 179] on input "number" at bounding box center [1286, 174] width 154 height 29
type input "8"
type textarea "Keep to 8g of carbohydrates per day"
type input "80"
type textarea "Keep to 80g of carbohydrates per day"
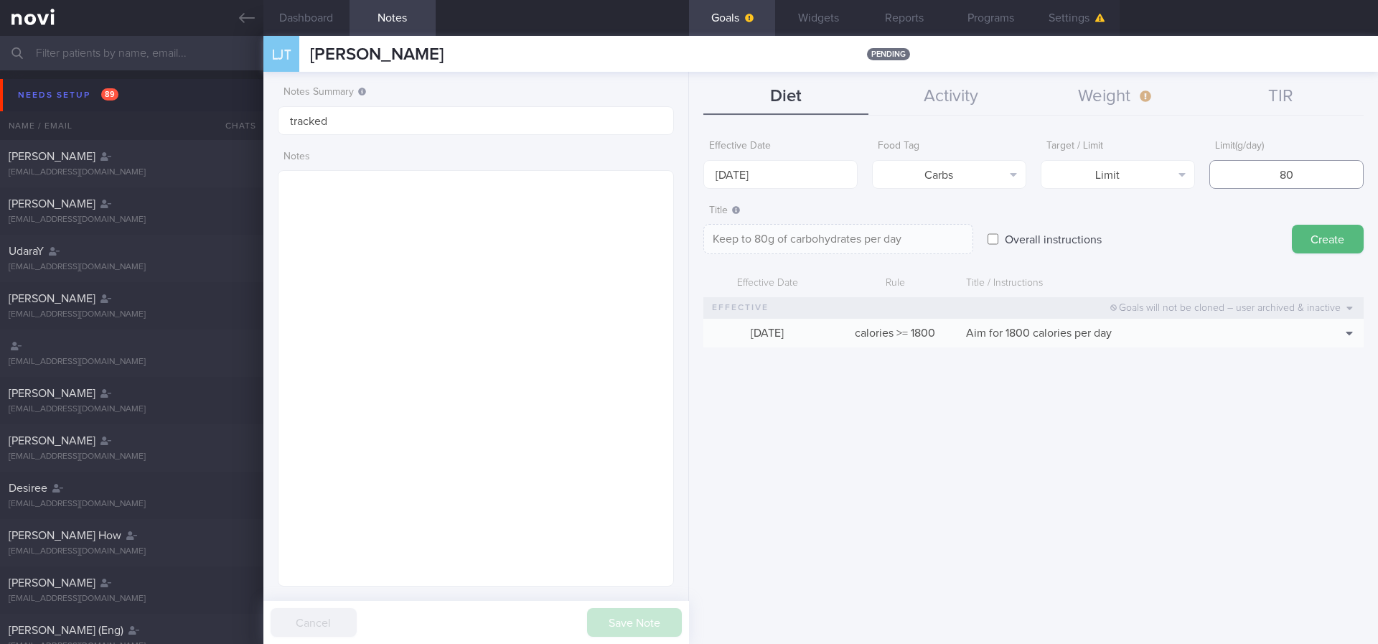
type input "8"
type textarea "Keep to 8g of carbohydrates per day"
type textarea "Keep to __g of carbohydrates per day"
type input "1"
type textarea "Keep to 1g of carbohydrates per day"
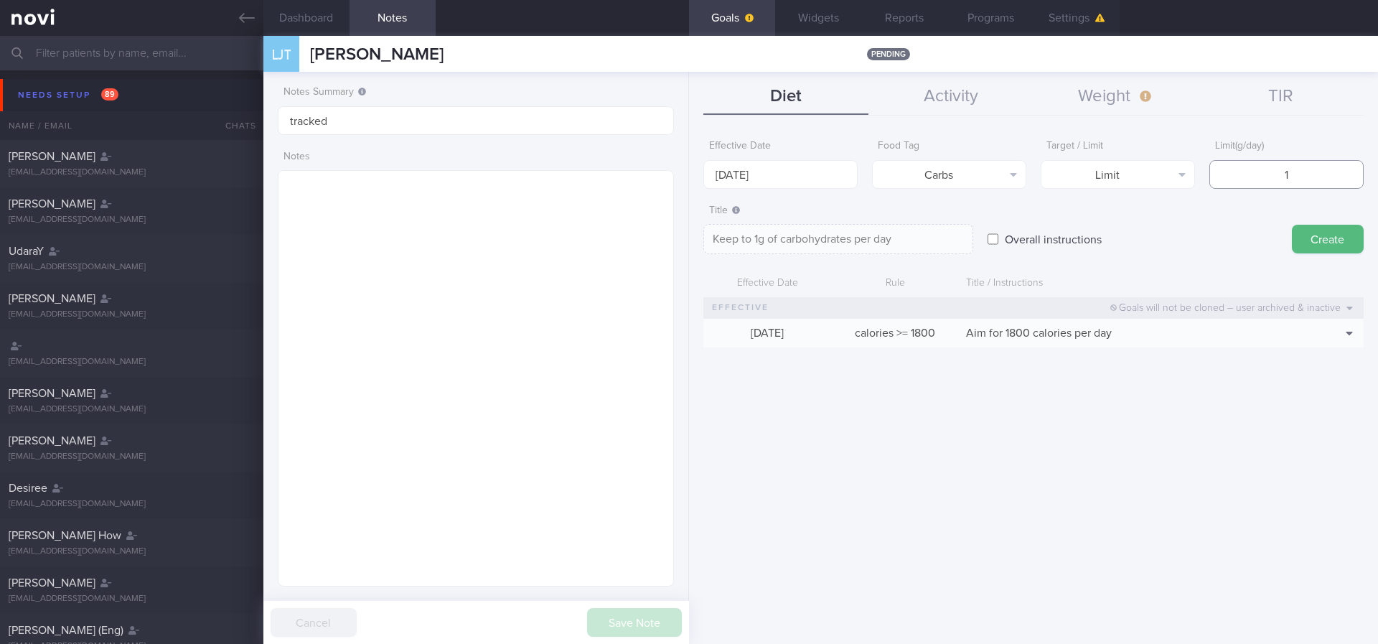
type input "18"
type textarea "Keep to 18g of carbohydrates per day"
type input "180"
type textarea "Keep to 180g of carbohydrates per day"
type input "180"
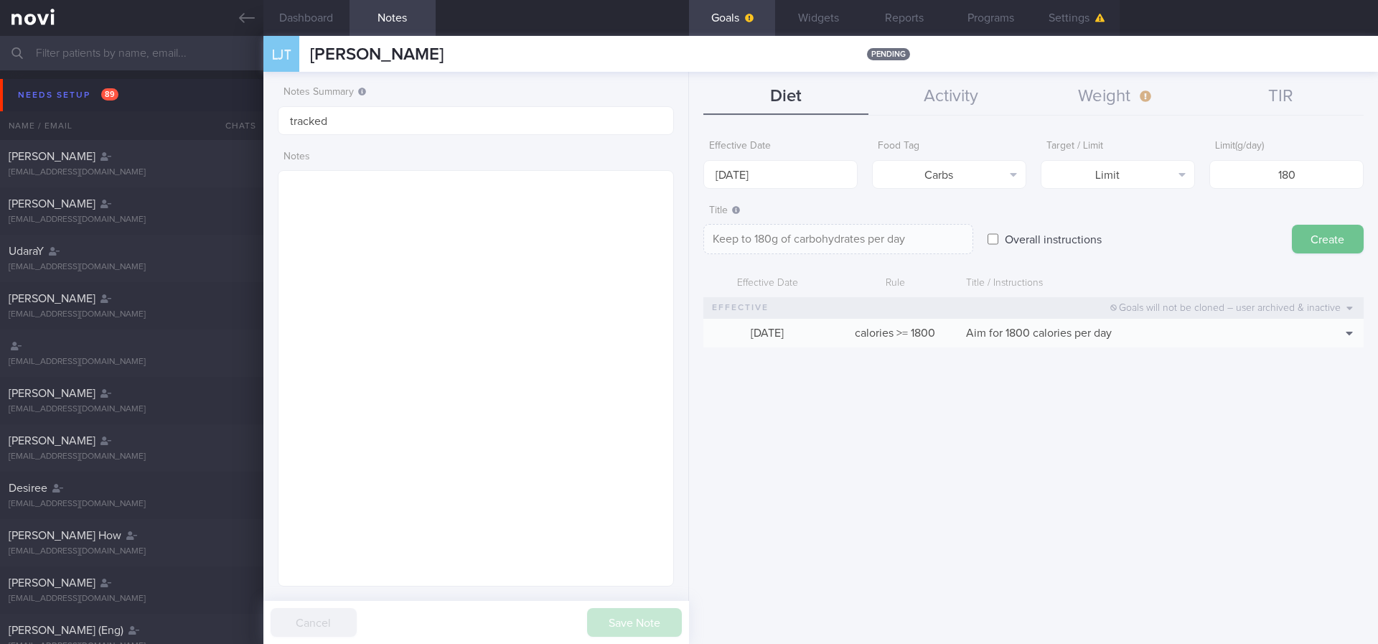
click at [832, 240] on button "Create" at bounding box center [1328, 239] width 72 height 29
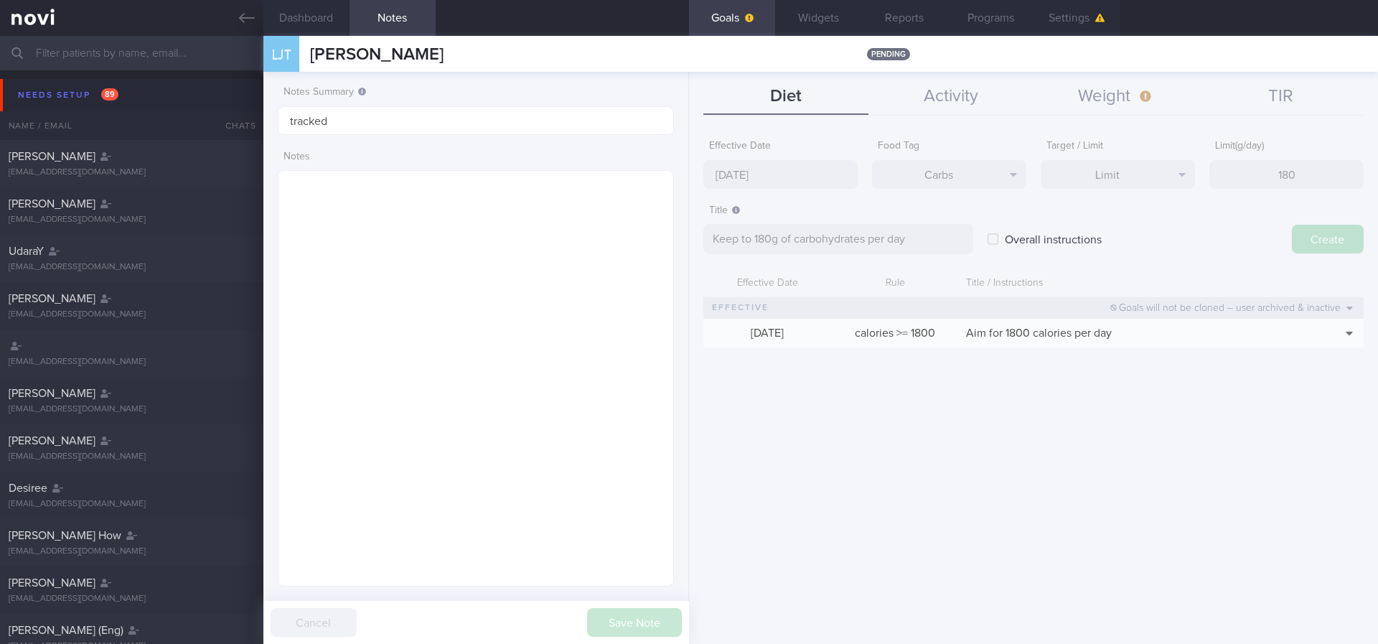
type input "[DATE]"
type textarea "Aim for ___ of ___"
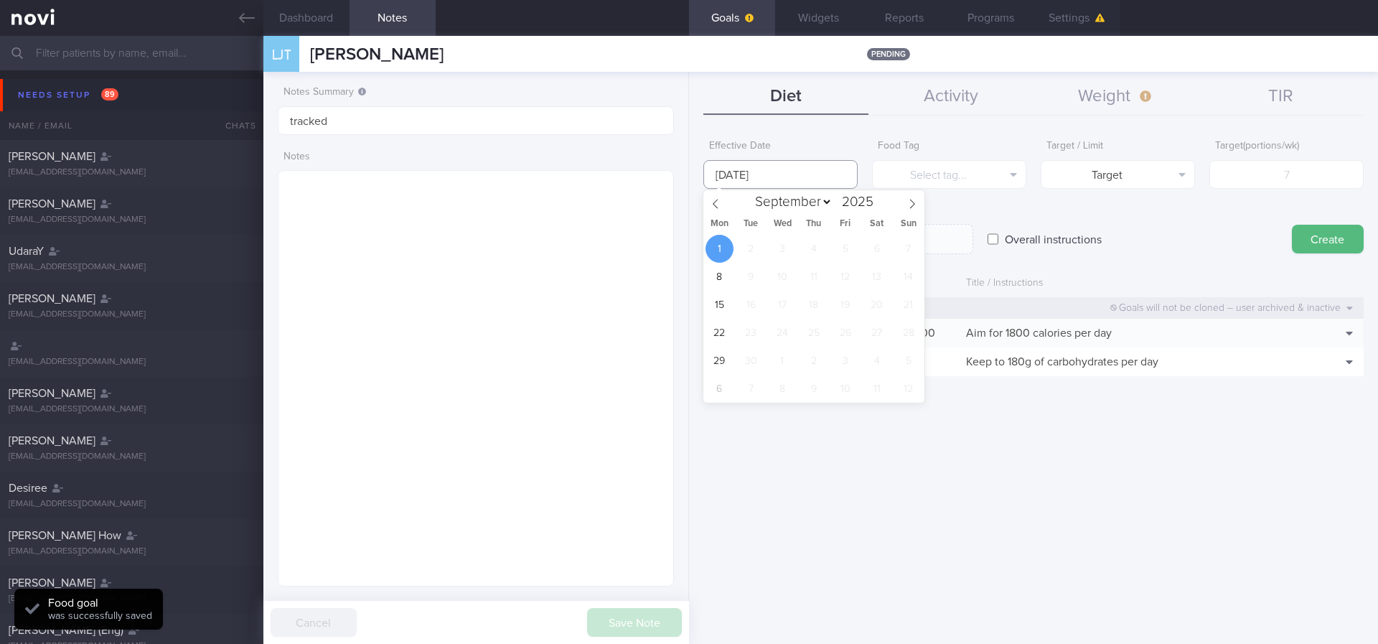
click at [796, 177] on input "[DATE]" at bounding box center [780, 174] width 154 height 29
click at [721, 204] on icon at bounding box center [716, 204] width 10 height 10
select select "7"
click at [716, 353] on span "25" at bounding box center [720, 361] width 28 height 28
type input "[DATE]"
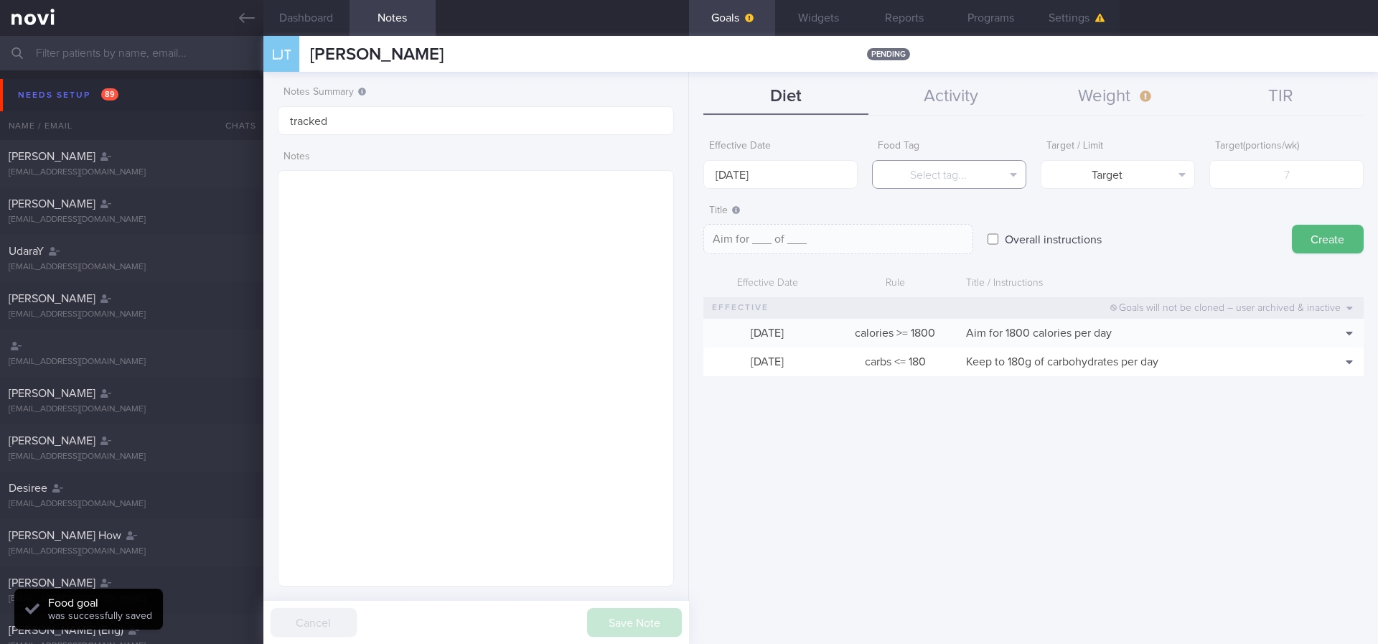
click at [832, 184] on button "Select tag..." at bounding box center [949, 174] width 154 height 29
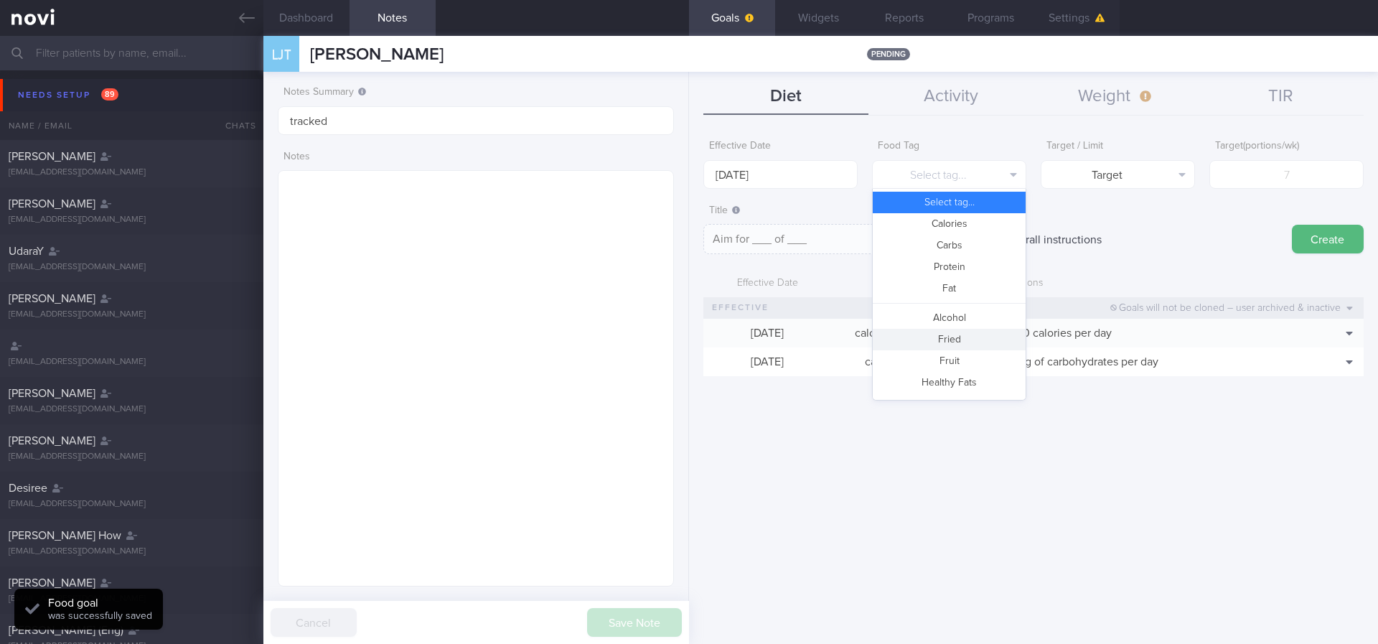
click at [832, 340] on button "Fried" at bounding box center [949, 340] width 153 height 22
type textarea "Aim for __ portions of fried food per week"
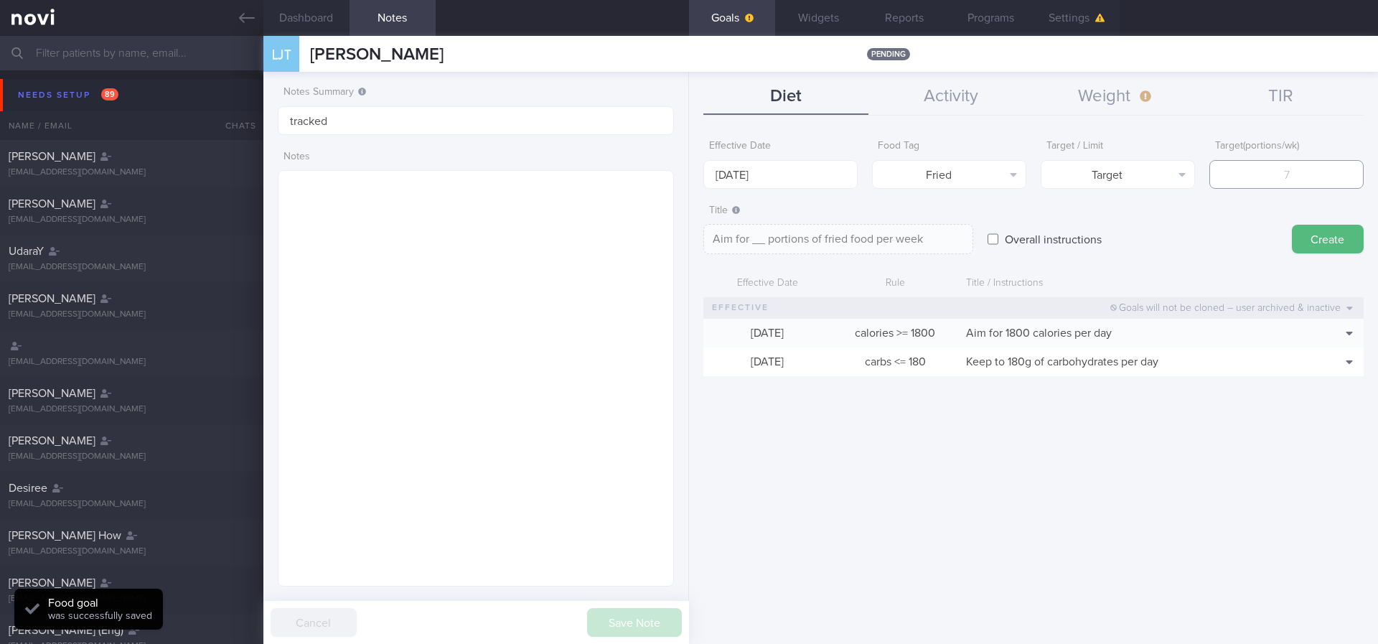
click at [832, 180] on input "number" at bounding box center [1286, 174] width 154 height 29
type input "2"
type textarea "Aim for 2 portions of fried food per week"
type input "2"
click at [832, 179] on button "Target" at bounding box center [1118, 174] width 154 height 29
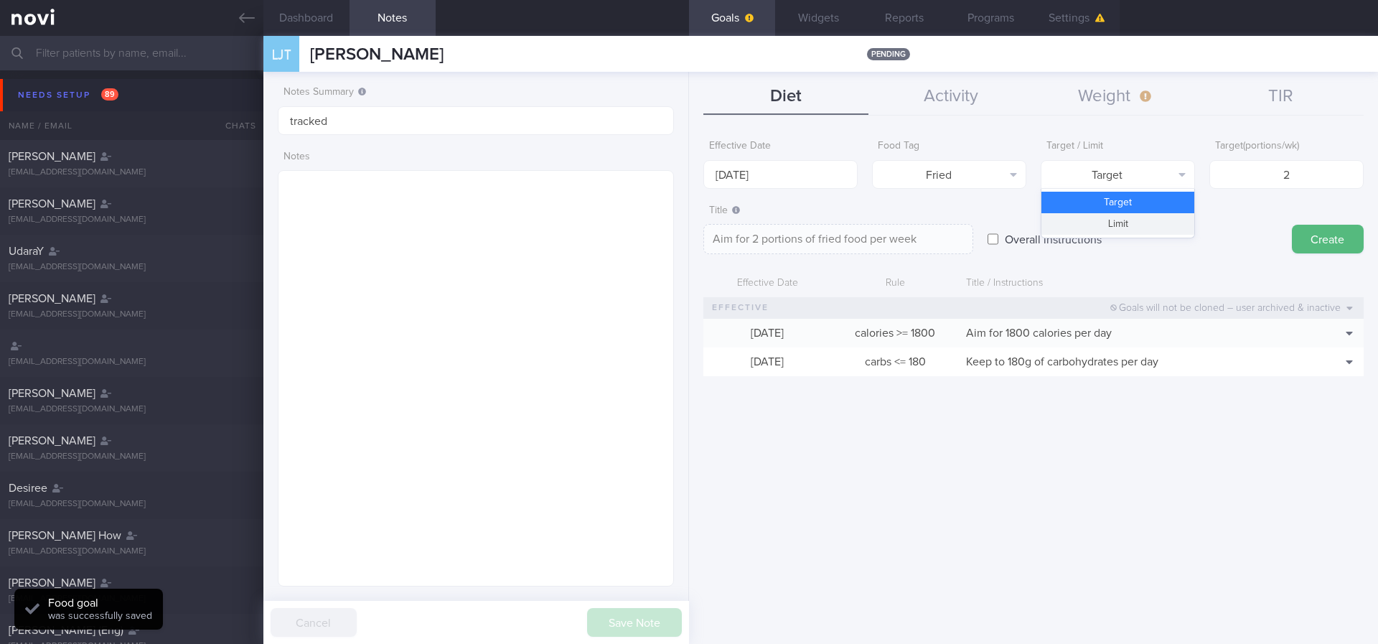
click at [832, 217] on button "Limit" at bounding box center [1118, 224] width 153 height 22
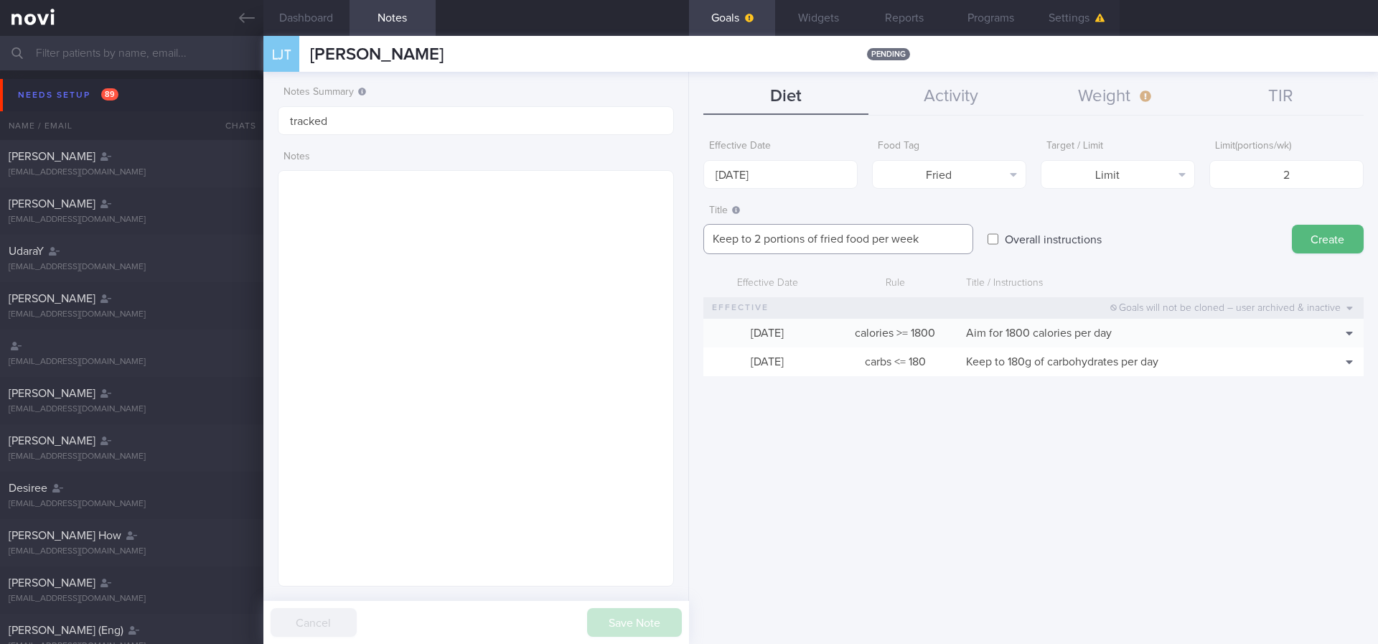
click at [832, 237] on textarea "Keep to 2 portions of fried food per week" at bounding box center [838, 239] width 270 height 30
type textarea "Keep to 2 portions of fried/high fat food per week"
click at [832, 228] on button "Create" at bounding box center [1328, 239] width 72 height 29
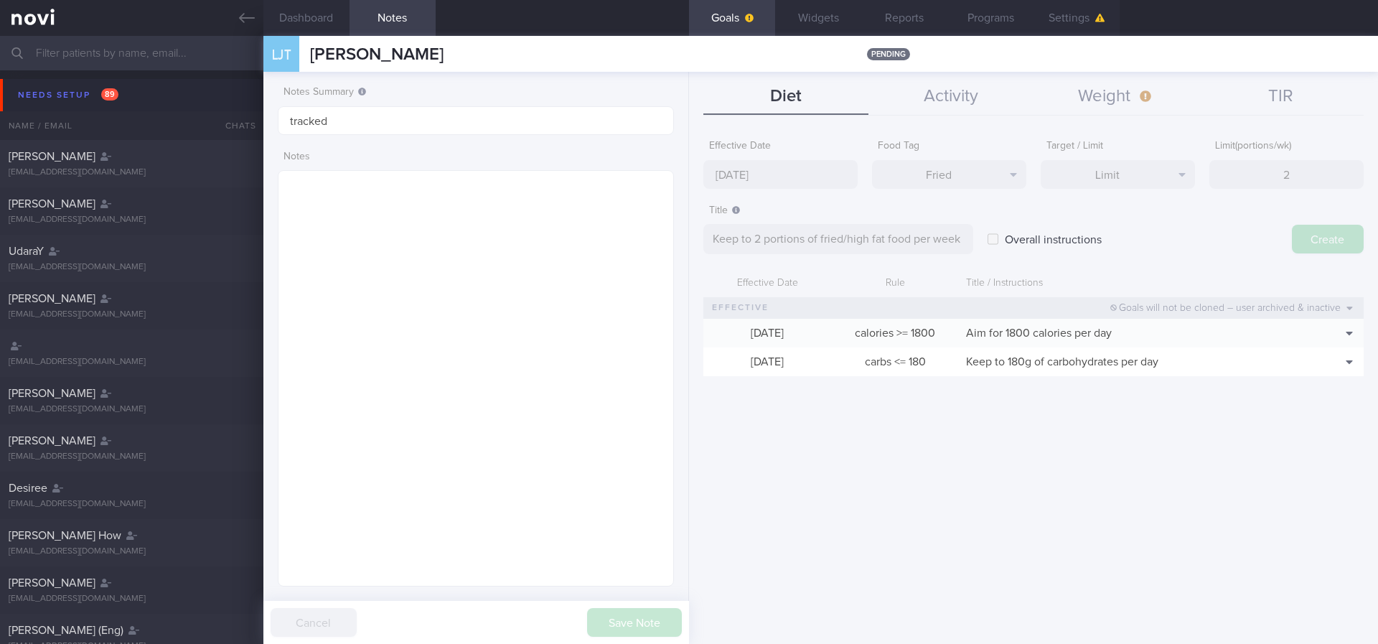
type input "[DATE]"
type textarea "Aim for ___ of ___"
select select "8"
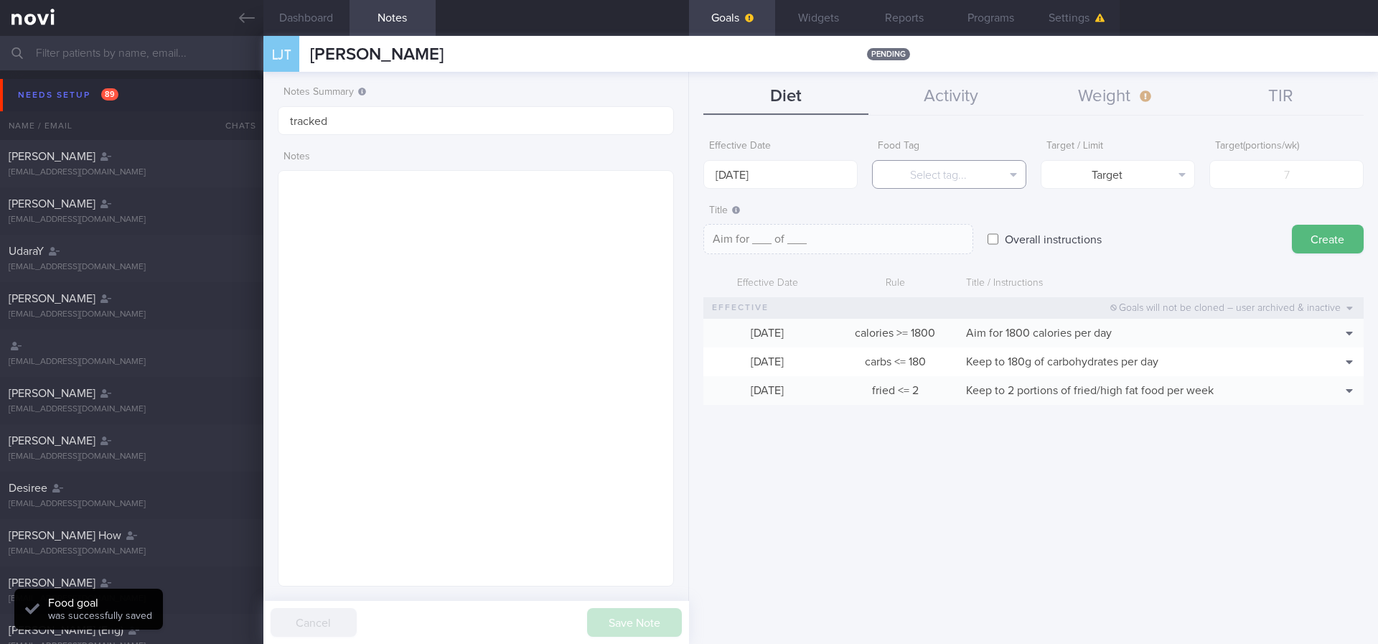
click at [832, 178] on button "Select tag..." at bounding box center [949, 174] width 154 height 29
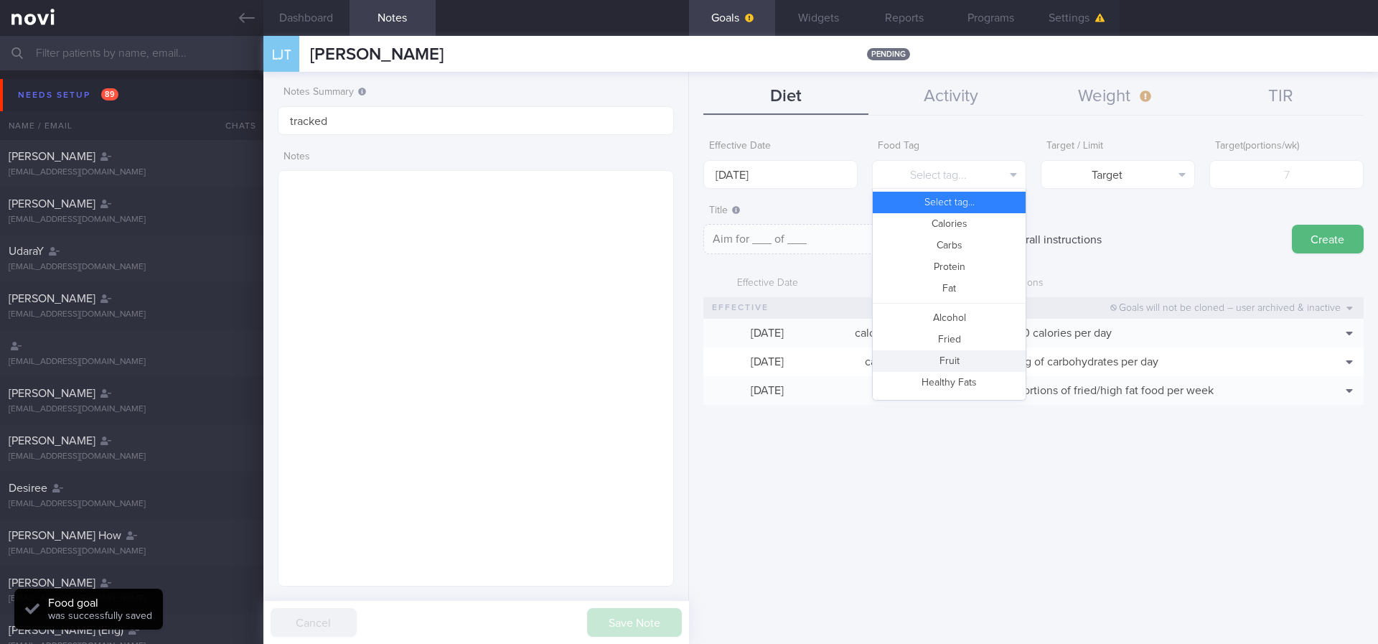
click at [832, 357] on button "Fruit" at bounding box center [949, 361] width 153 height 22
type textarea "Aim for __ portions of fruits per week"
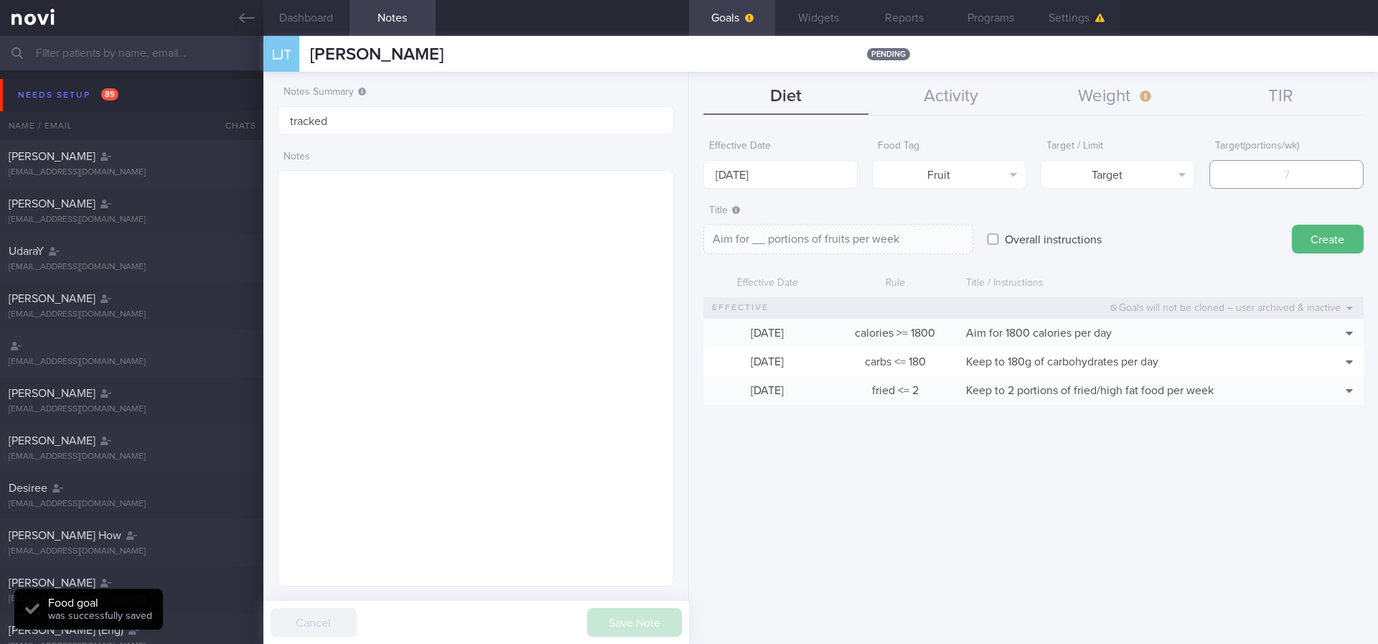
click at [832, 177] on input "number" at bounding box center [1286, 174] width 154 height 29
type input "14"
type textarea "Aim for 14 portions of fruits per week"
type input "14"
click at [757, 172] on input "[DATE]" at bounding box center [780, 174] width 154 height 29
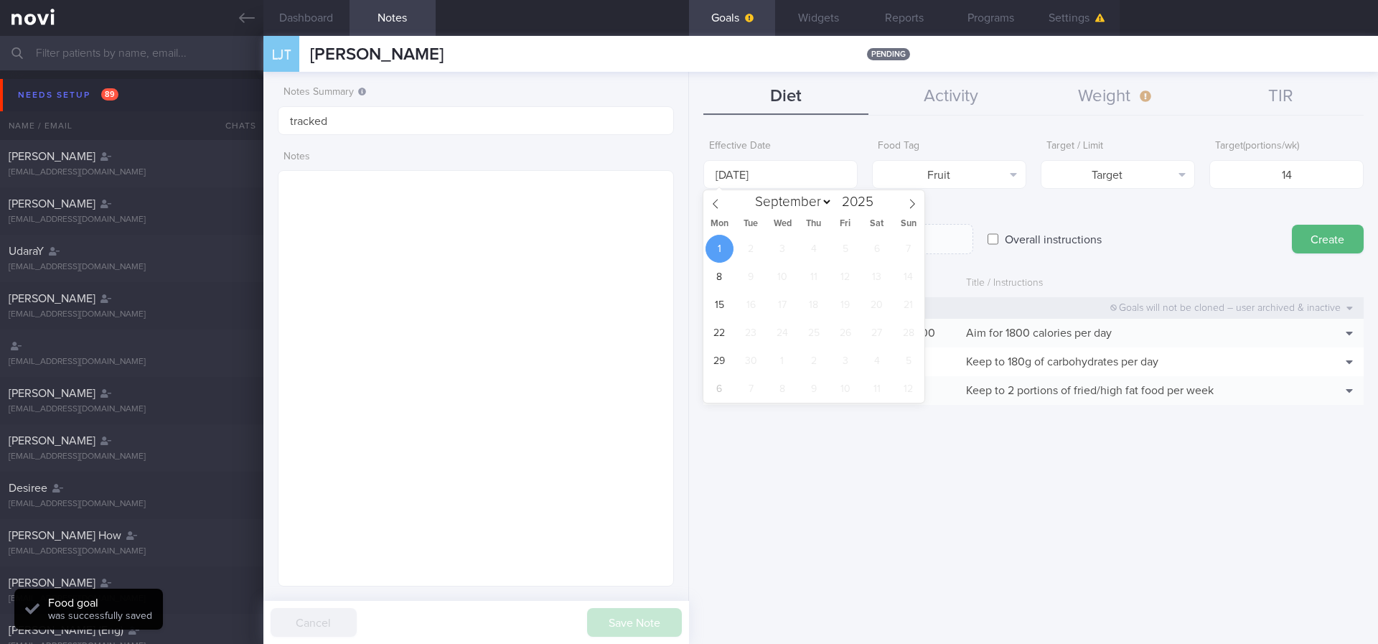
click at [713, 215] on div "Mon Tue Wed Thu Fri Sat Sun" at bounding box center [813, 225] width 221 height 20
click at [716, 205] on icon at bounding box center [715, 203] width 5 height 9
select select "7"
click at [725, 356] on span "25" at bounding box center [720, 361] width 28 height 28
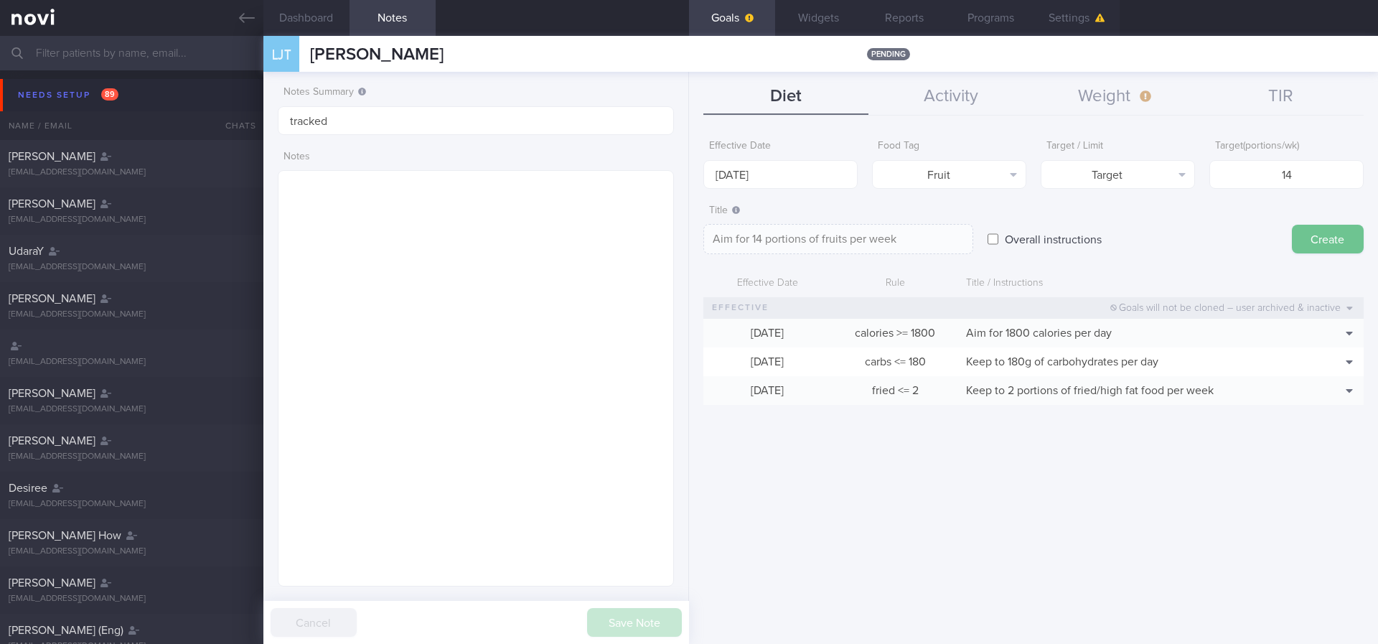
click at [832, 236] on button "Create" at bounding box center [1328, 239] width 72 height 29
type input "[DATE]"
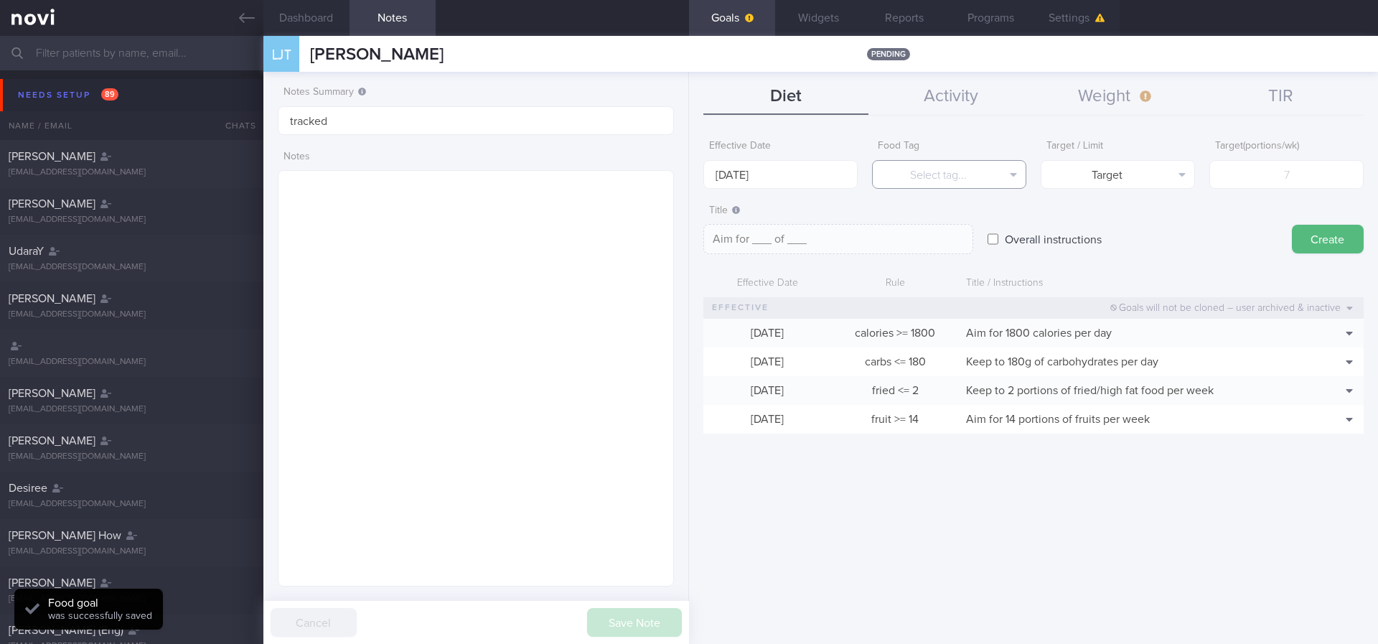
click at [832, 169] on button "Select tag..." at bounding box center [949, 174] width 154 height 29
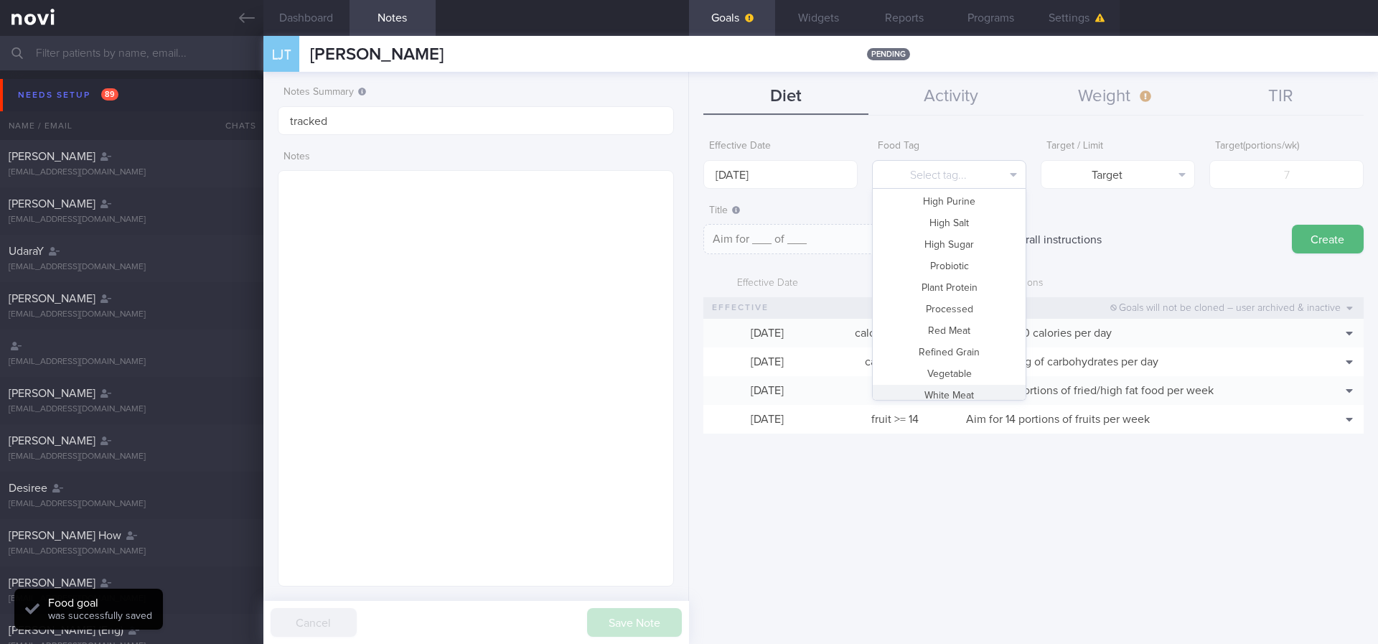
scroll to position [427, 0]
click at [832, 350] on button "Vegetable" at bounding box center [949, 343] width 153 height 22
type textarea "Aim for __ portions of vegetables per week"
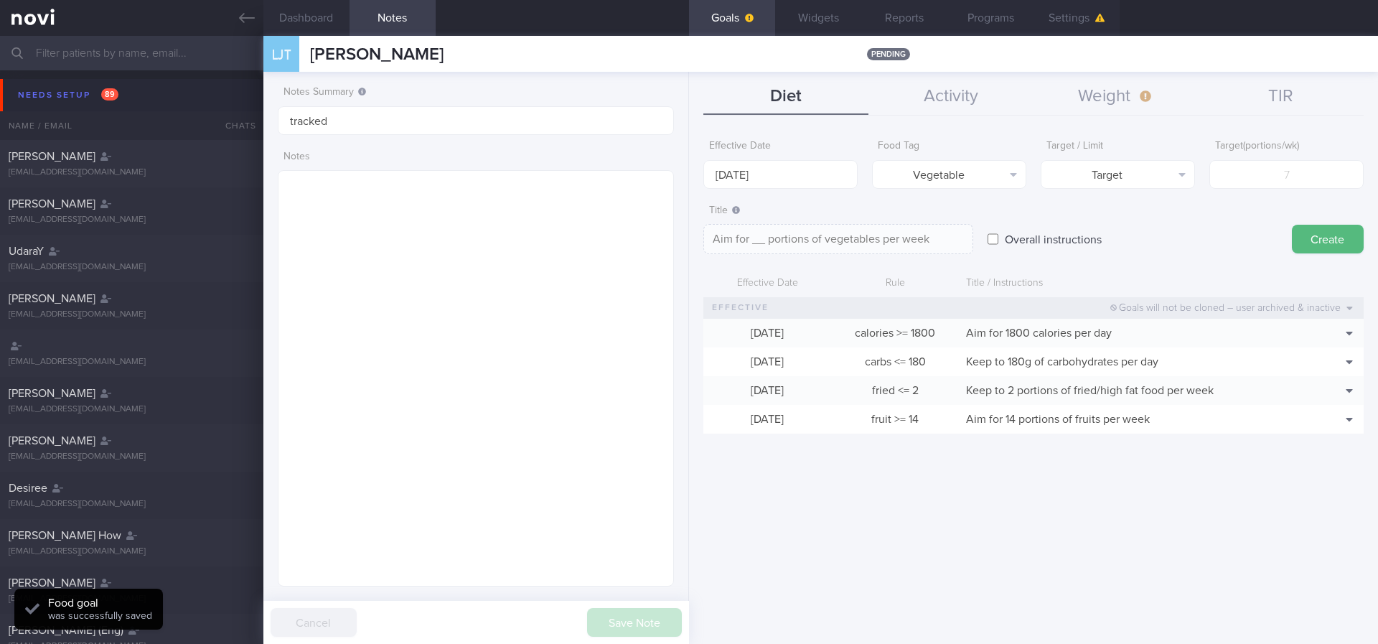
click at [832, 158] on div "Target ( portions/wk )" at bounding box center [1286, 161] width 154 height 56
click at [832, 177] on input "number" at bounding box center [1286, 174] width 154 height 29
type input "14"
type textarea "Aim for 14 portions of vegetables per week"
type input "14"
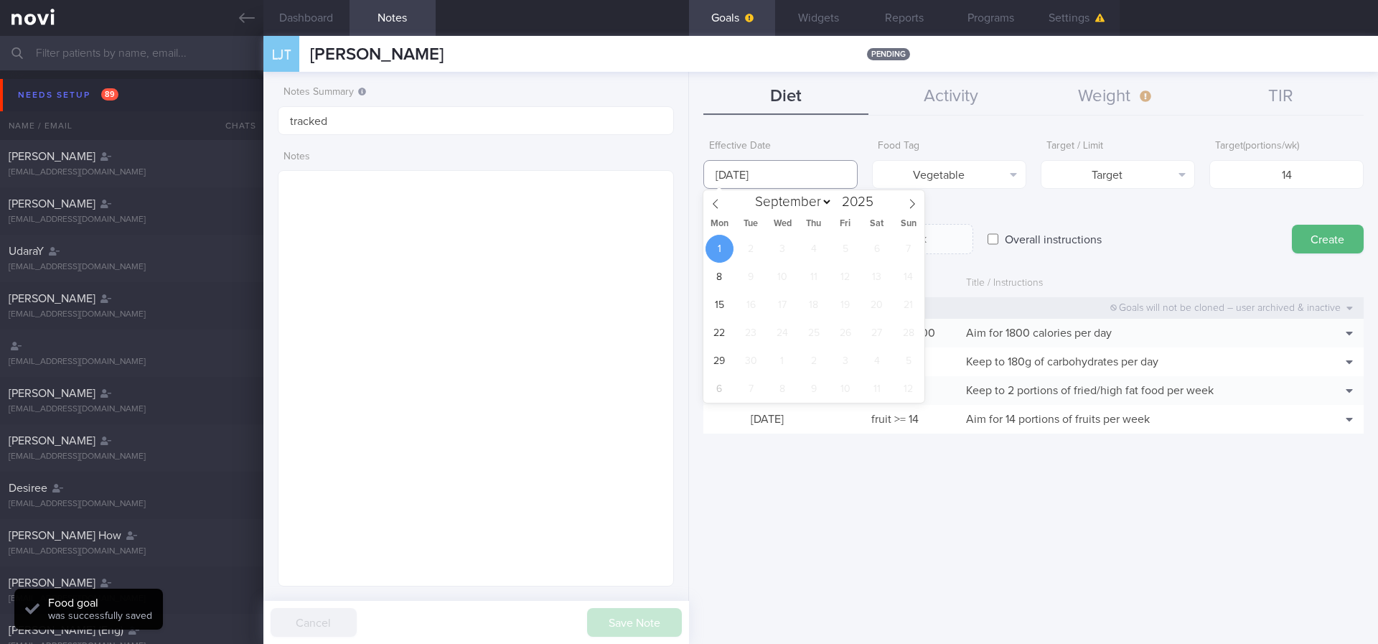
click at [772, 177] on input "[DATE]" at bounding box center [780, 174] width 154 height 29
click at [724, 188] on form "Effective Date [DATE] Food Tag Vegetable Select tag... Calories Carbs Protein F…" at bounding box center [1033, 290] width 660 height 315
click at [724, 182] on body "You are offline! Some functionality will be unavailable Patients New Users Coac…" at bounding box center [689, 322] width 1378 height 644
click at [708, 204] on span at bounding box center [715, 202] width 24 height 24
select select "7"
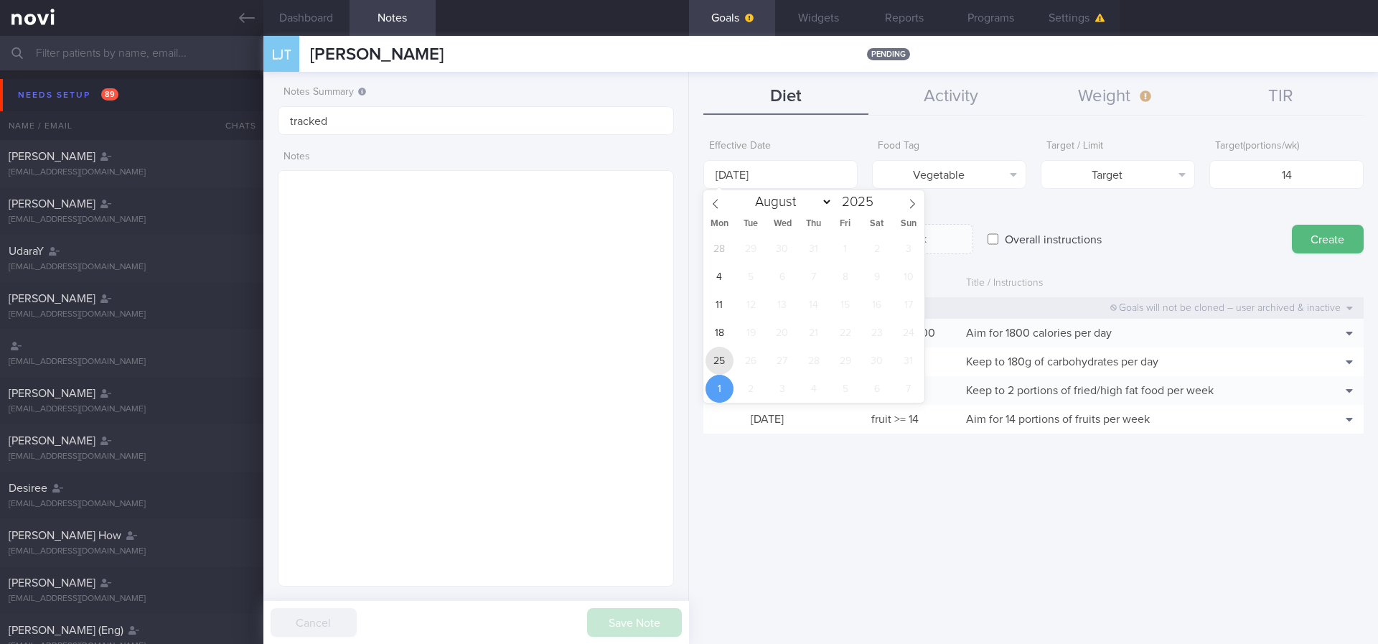
click at [726, 364] on span "25" at bounding box center [720, 361] width 28 height 28
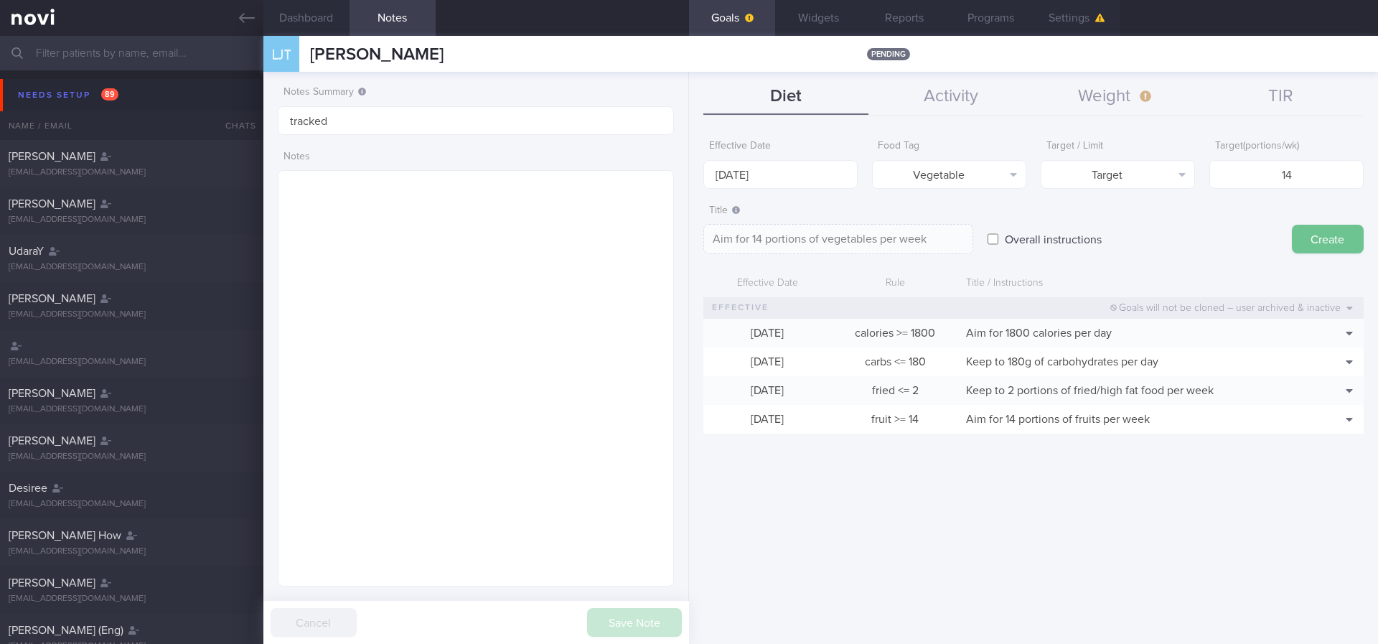
click at [832, 242] on button "Create" at bounding box center [1328, 239] width 72 height 29
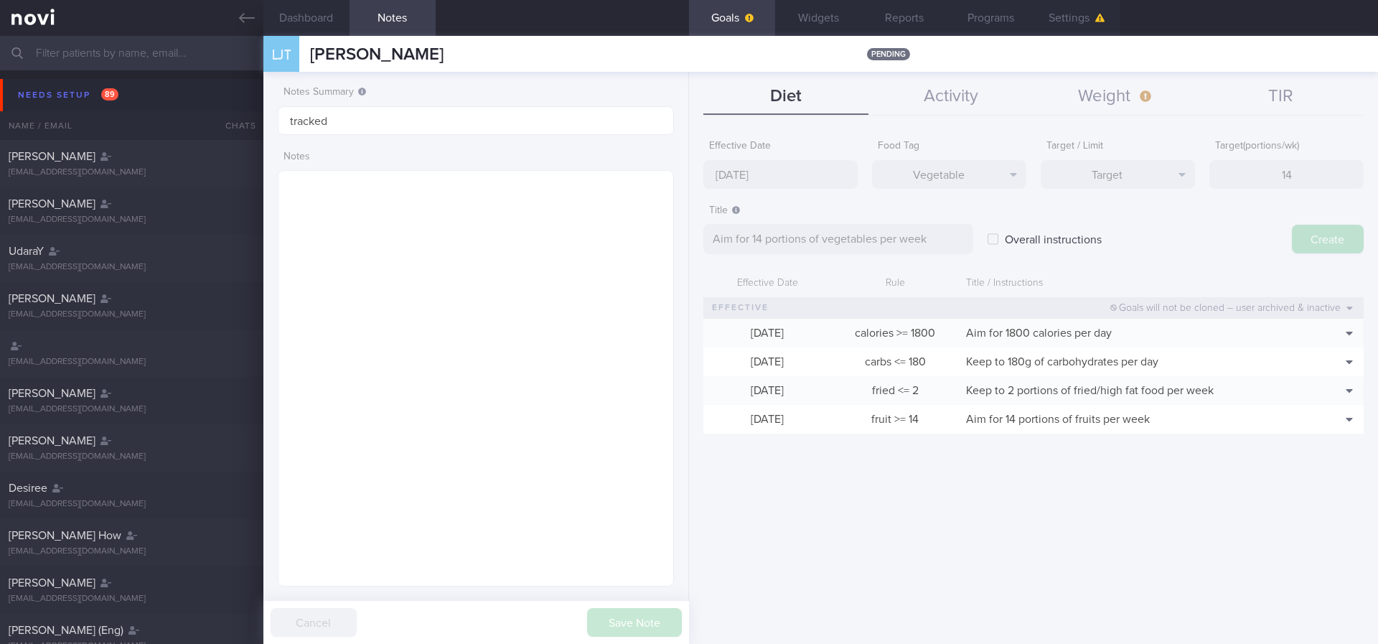
type input "[DATE]"
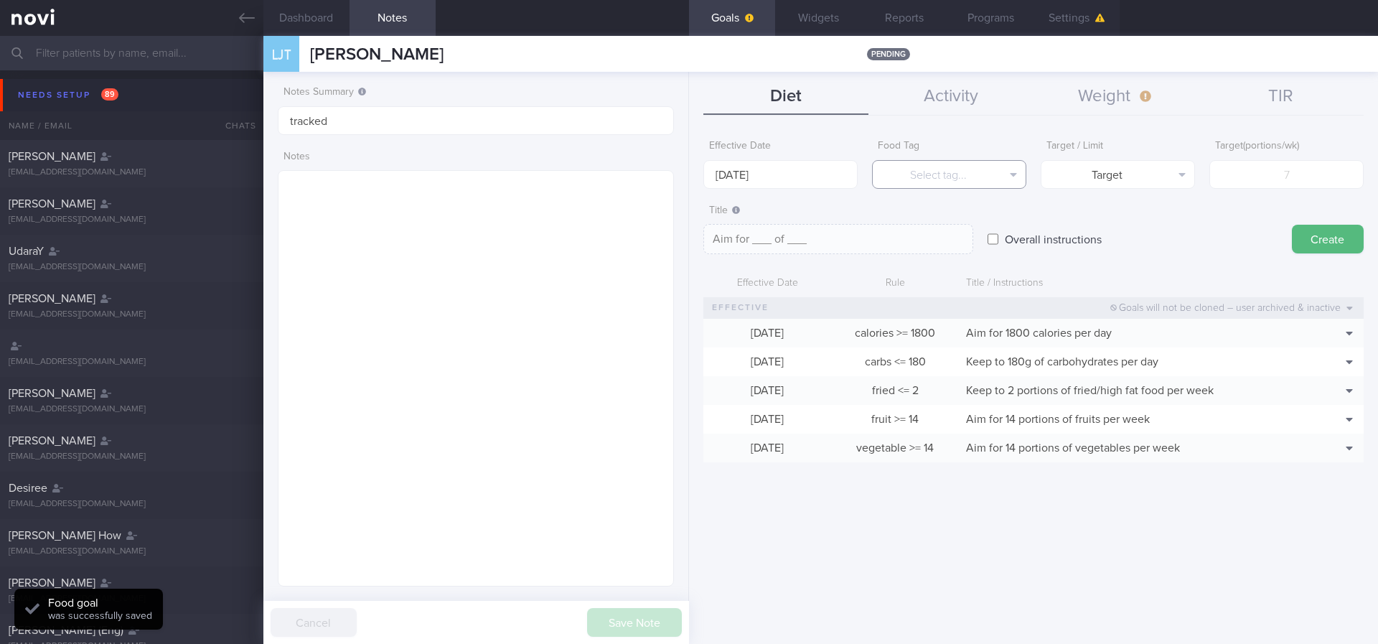
click at [832, 173] on button "Select tag..." at bounding box center [949, 174] width 154 height 29
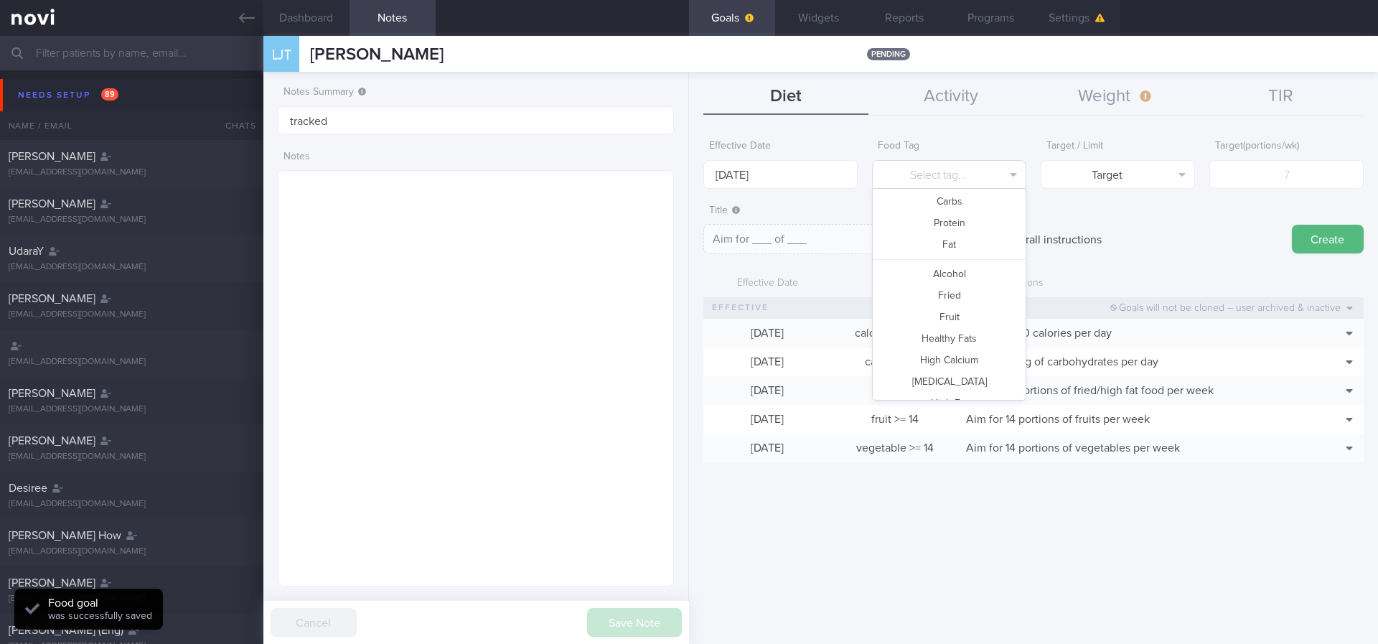
scroll to position [0, 0]
click at [832, 247] on button "Carbs" at bounding box center [949, 246] width 153 height 22
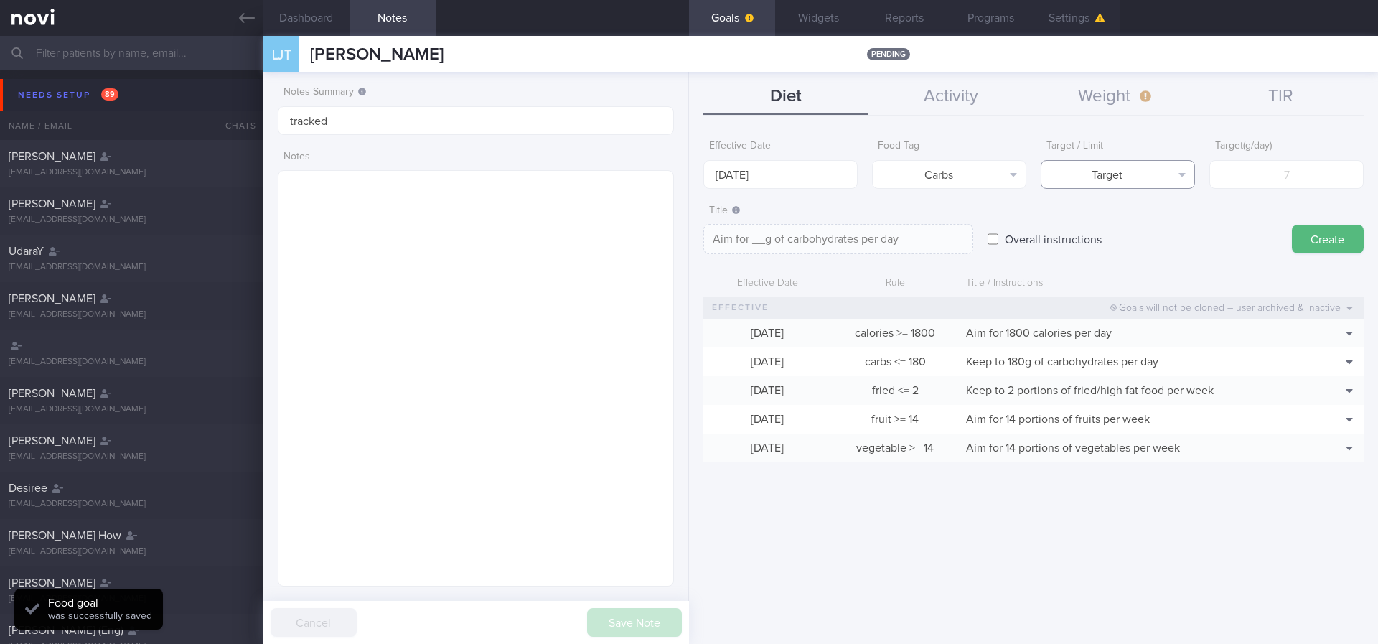
drag, startPoint x: 1092, startPoint y: 178, endPoint x: 1095, endPoint y: 188, distance: 10.3
click at [832, 178] on button "Target" at bounding box center [1118, 174] width 154 height 29
click at [832, 176] on button "Carbs" at bounding box center [949, 174] width 154 height 29
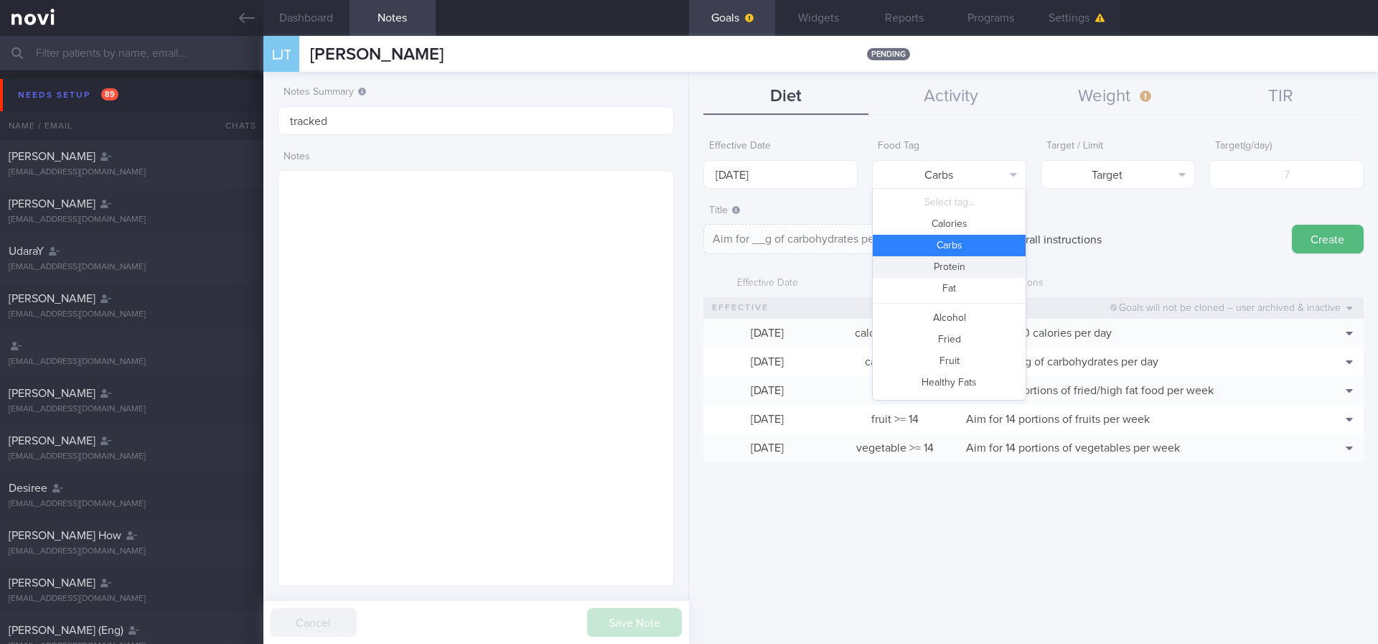
click at [832, 260] on button "Protein" at bounding box center [949, 267] width 153 height 22
type textarea "Aim for __g of protein per day"
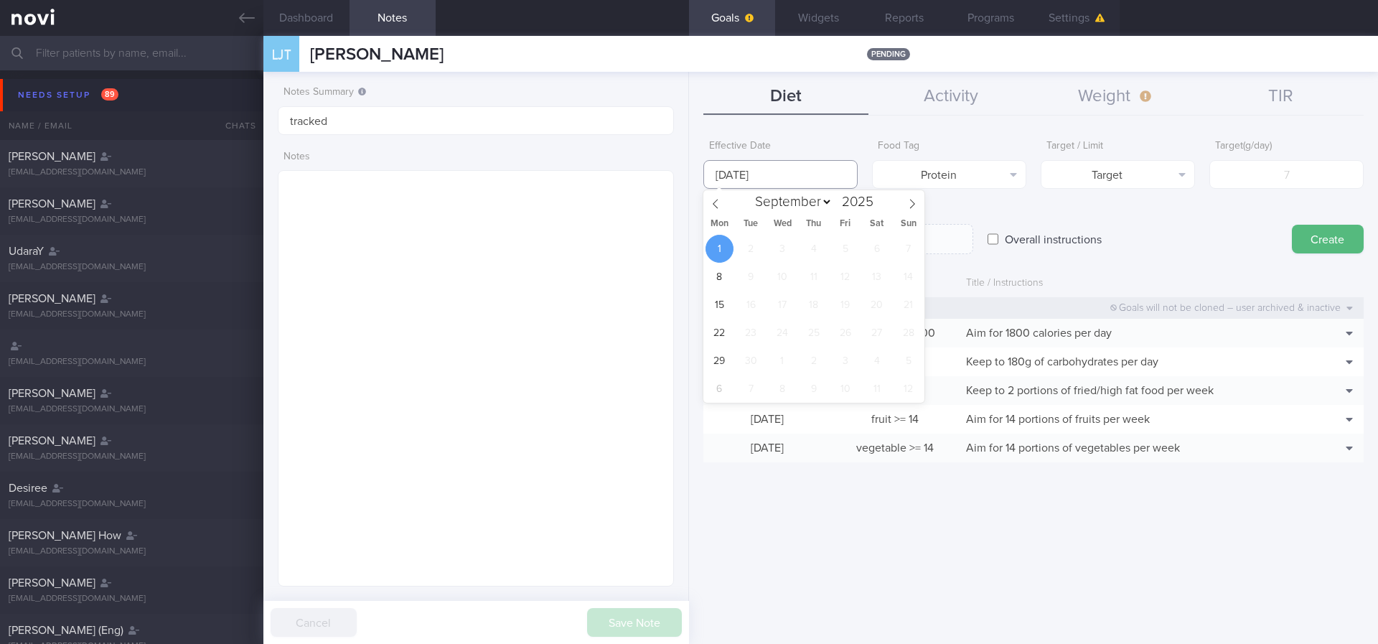
click at [772, 160] on input "[DATE]" at bounding box center [780, 174] width 154 height 29
click at [711, 211] on span at bounding box center [715, 202] width 24 height 24
select select "7"
click at [723, 364] on span "25" at bounding box center [720, 361] width 28 height 28
type input "[DATE]"
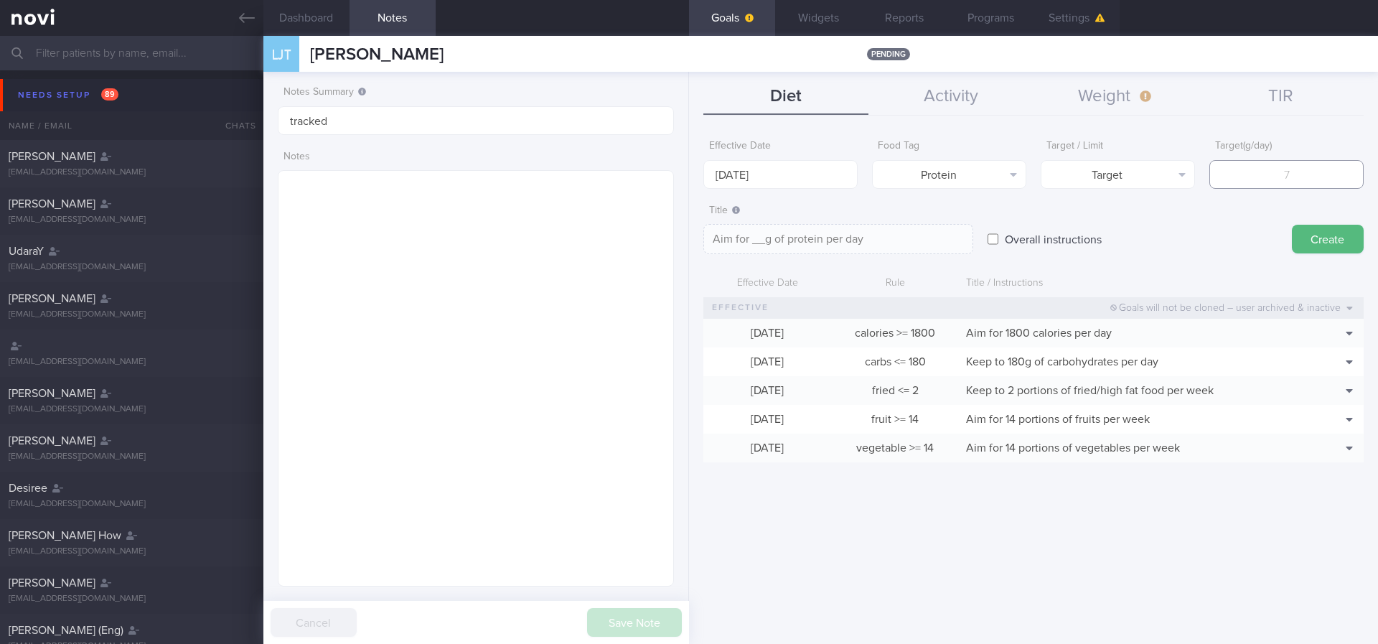
click at [832, 170] on input "number" at bounding box center [1286, 174] width 154 height 29
type input "1"
type textarea "Aim for 1g of protein per day"
type input "10"
type textarea "Aim for 10g of protein per day"
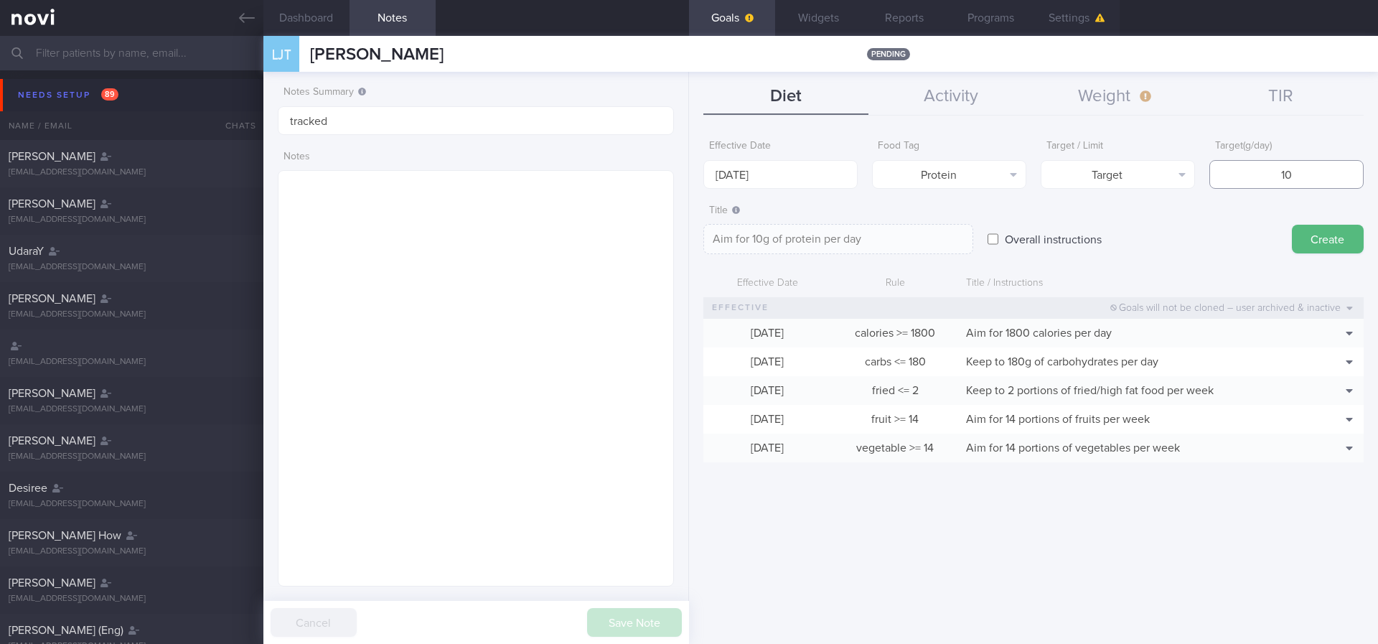
type input "100"
type textarea "Aim for 100g of protein per day"
type input "100"
click at [832, 238] on button "Create" at bounding box center [1328, 239] width 72 height 29
type input "[DATE]"
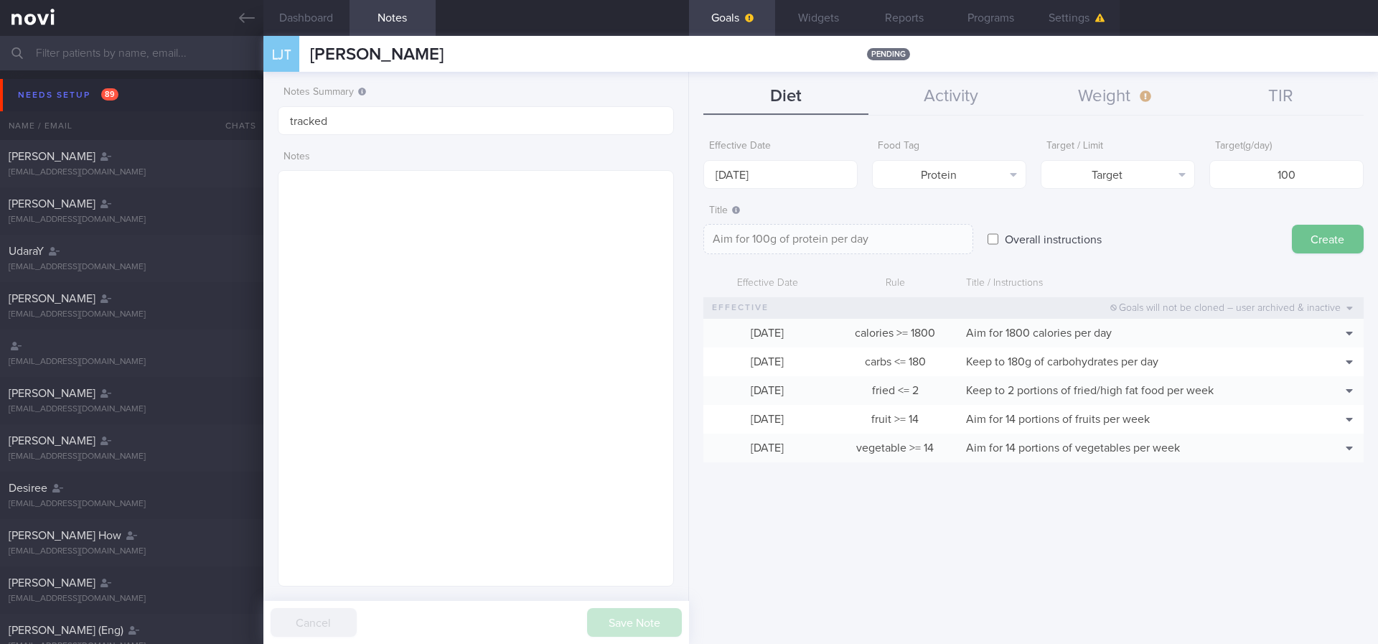
type textarea "Aim for ___ of ___"
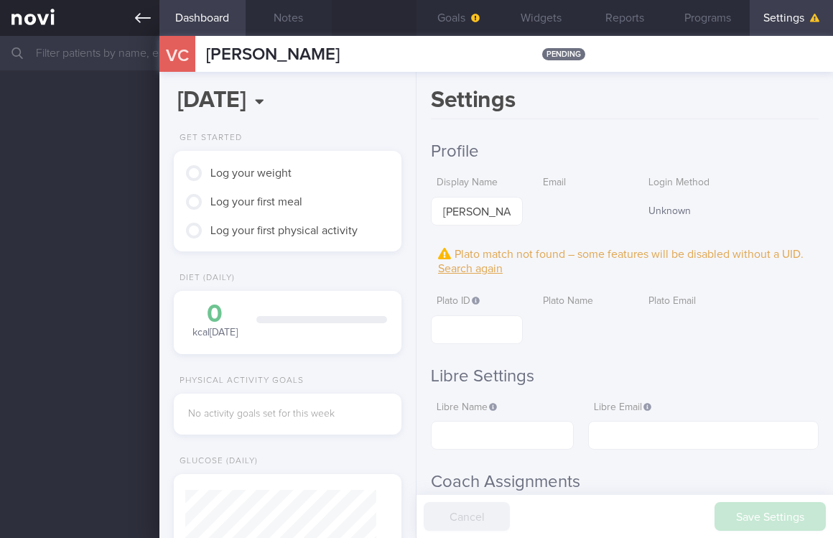
scroll to position [93, 186]
click at [144, 24] on icon at bounding box center [143, 18] width 16 height 16
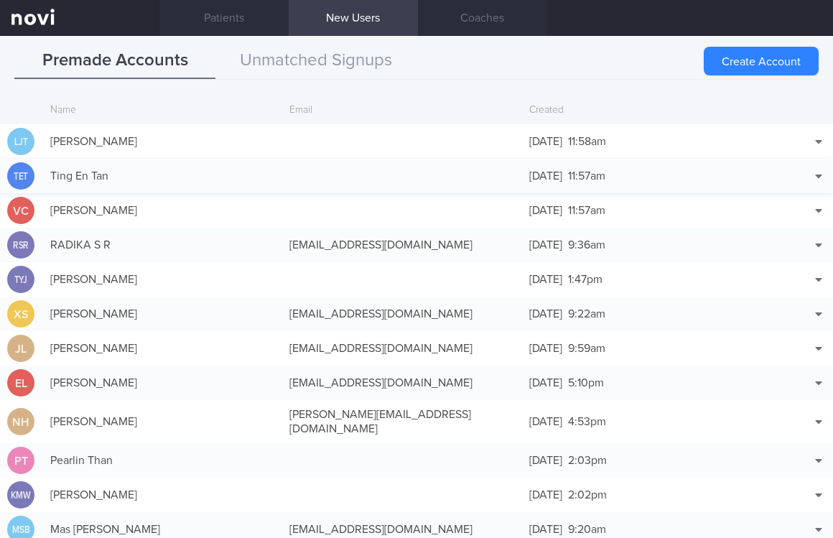
click at [269, 183] on div "Ting En Tan" at bounding box center [162, 176] width 239 height 29
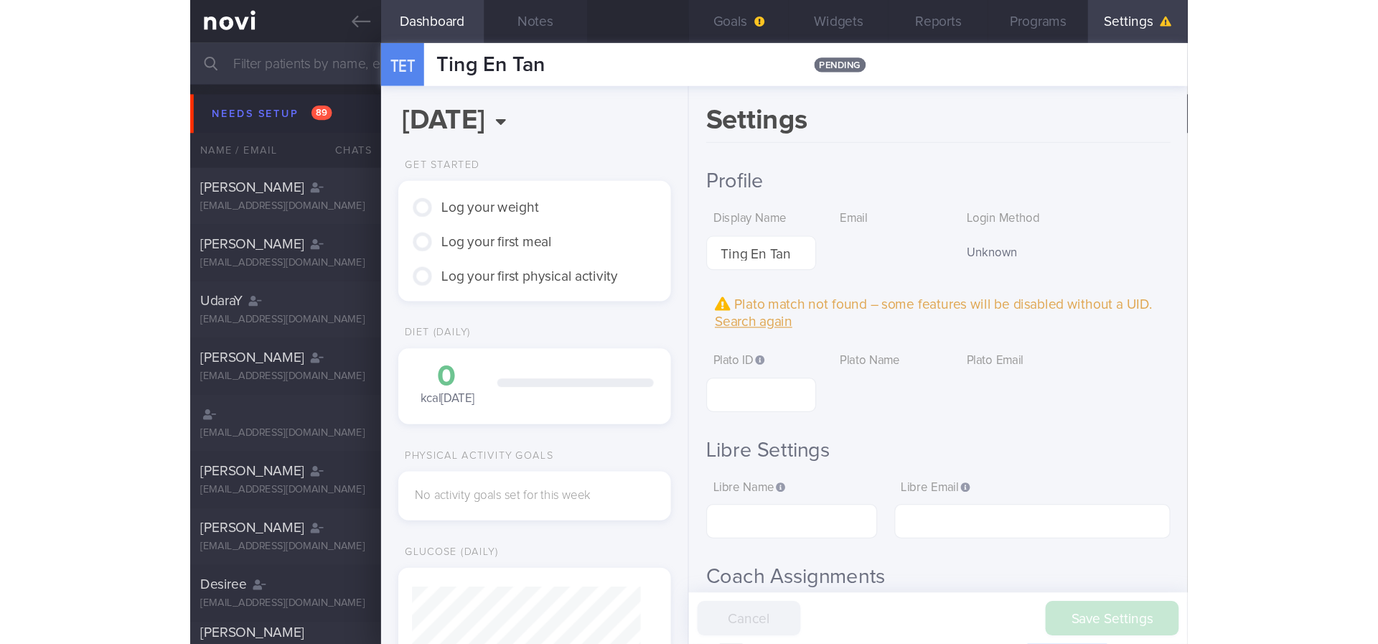
scroll to position [93, 186]
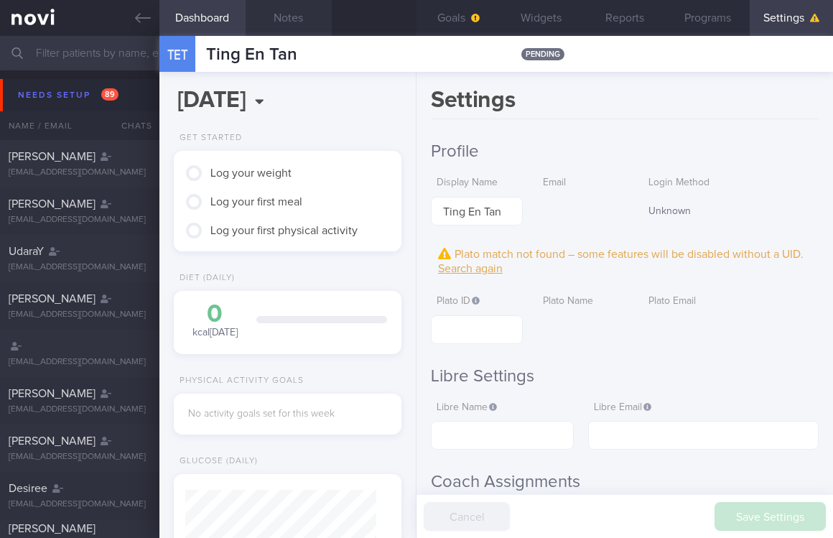
click at [285, 15] on button "Notes" at bounding box center [288, 18] width 86 height 36
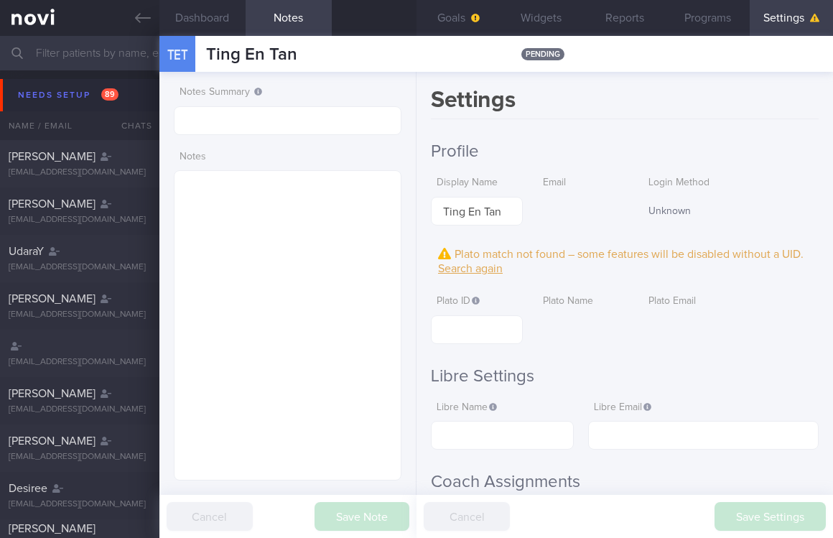
click at [223, 136] on form "Notes Summary Notes" at bounding box center [288, 279] width 228 height 401
click at [229, 121] on input "text" at bounding box center [288, 120] width 228 height 29
paste input "tracked"
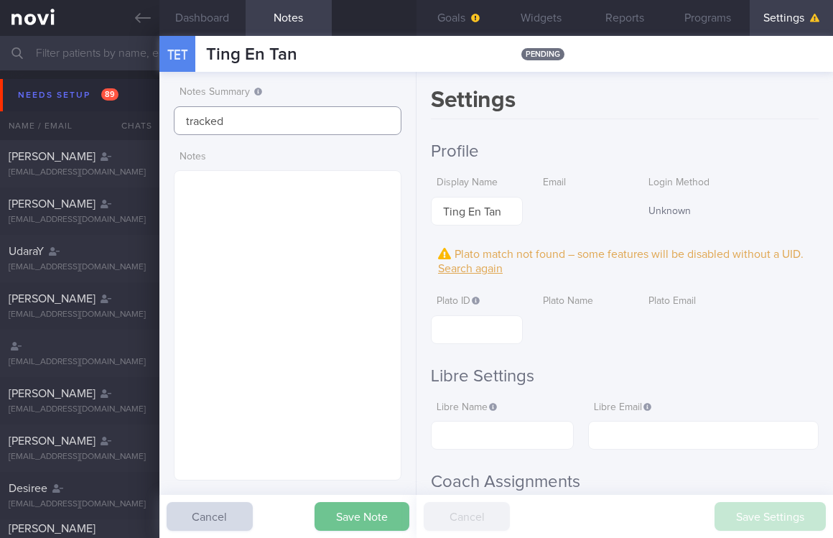
type input "tracked"
click at [367, 504] on button "Save Note" at bounding box center [361, 516] width 95 height 29
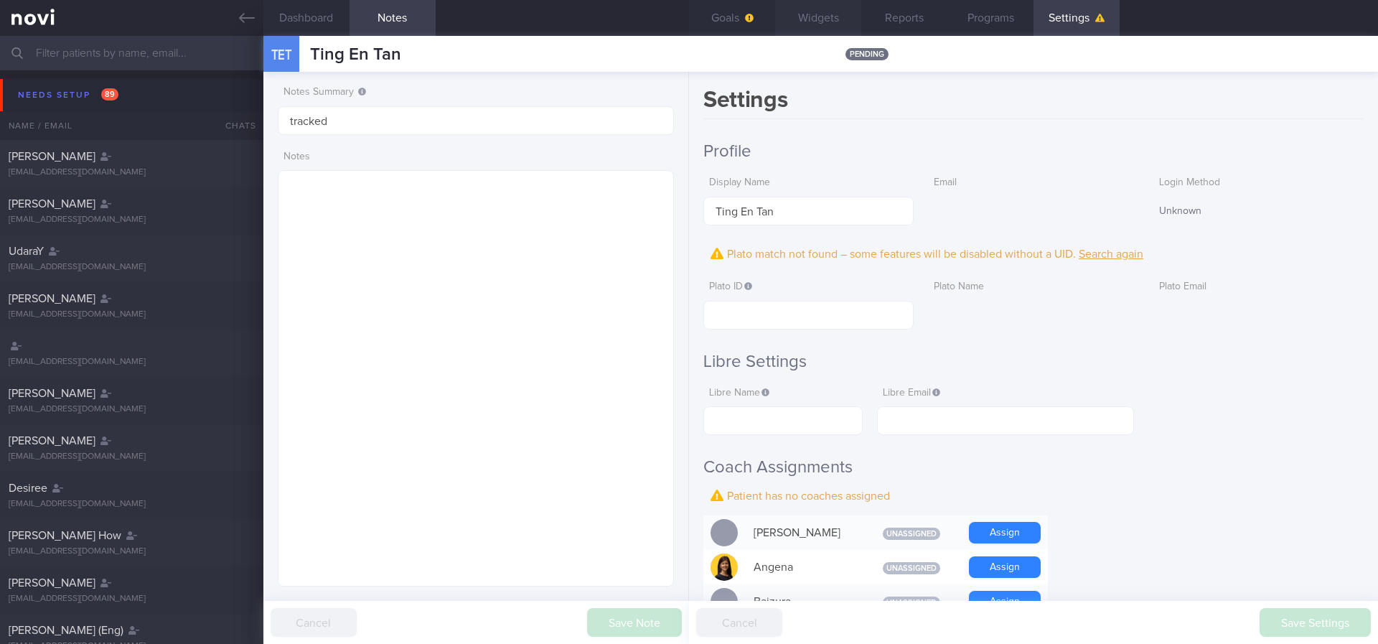
scroll to position [177, 355]
click at [758, 17] on button "Goals" at bounding box center [732, 18] width 86 height 36
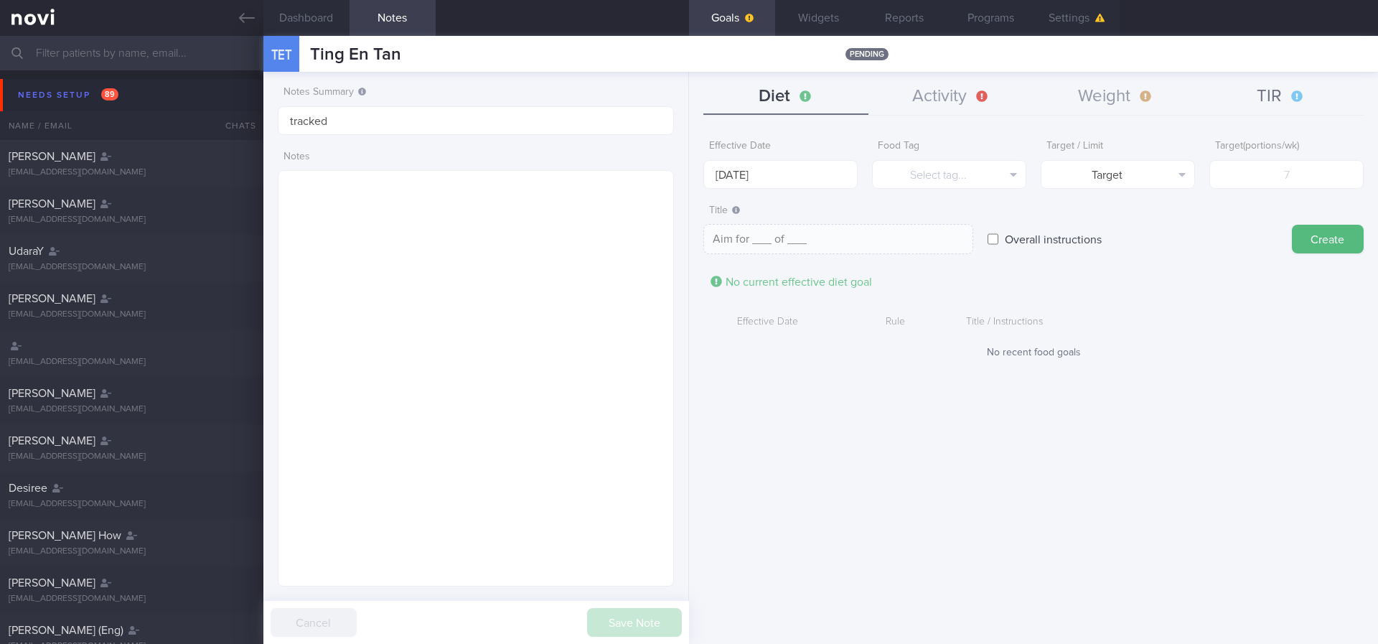
click at [832, 95] on button "TIR" at bounding box center [1281, 97] width 165 height 36
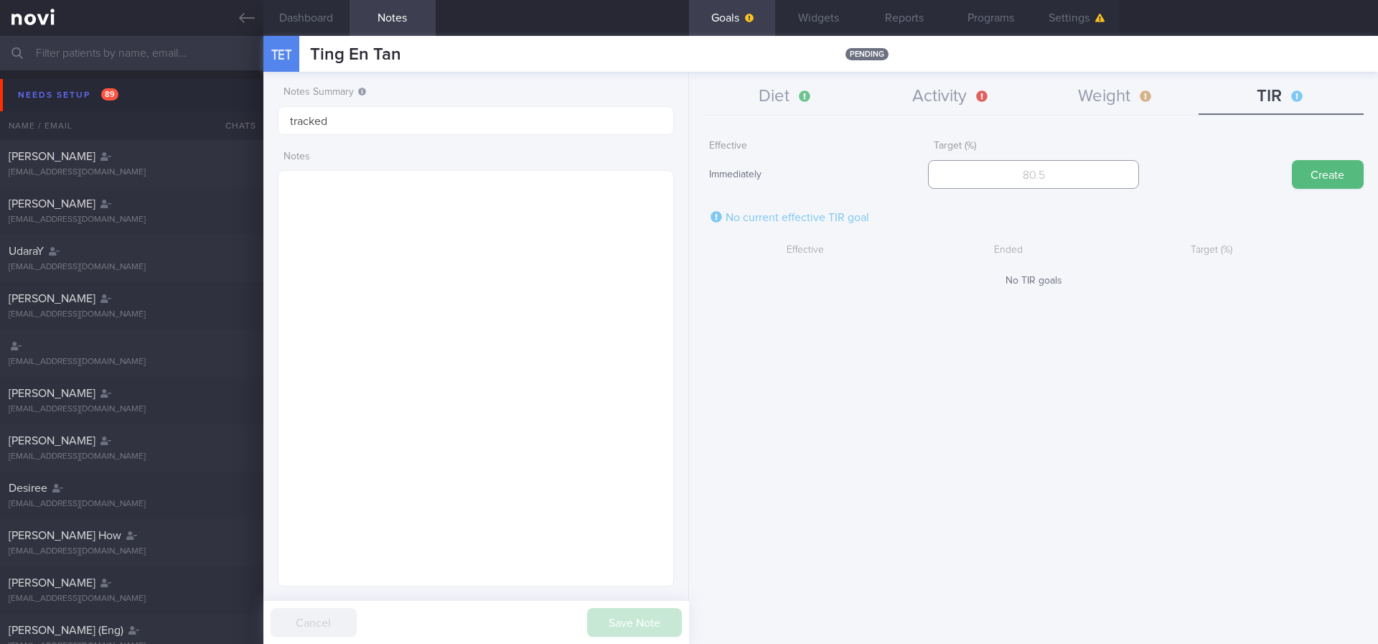
click at [832, 182] on input "number" at bounding box center [1033, 174] width 210 height 29
type input "95"
click at [832, 172] on button "Create" at bounding box center [1328, 174] width 72 height 29
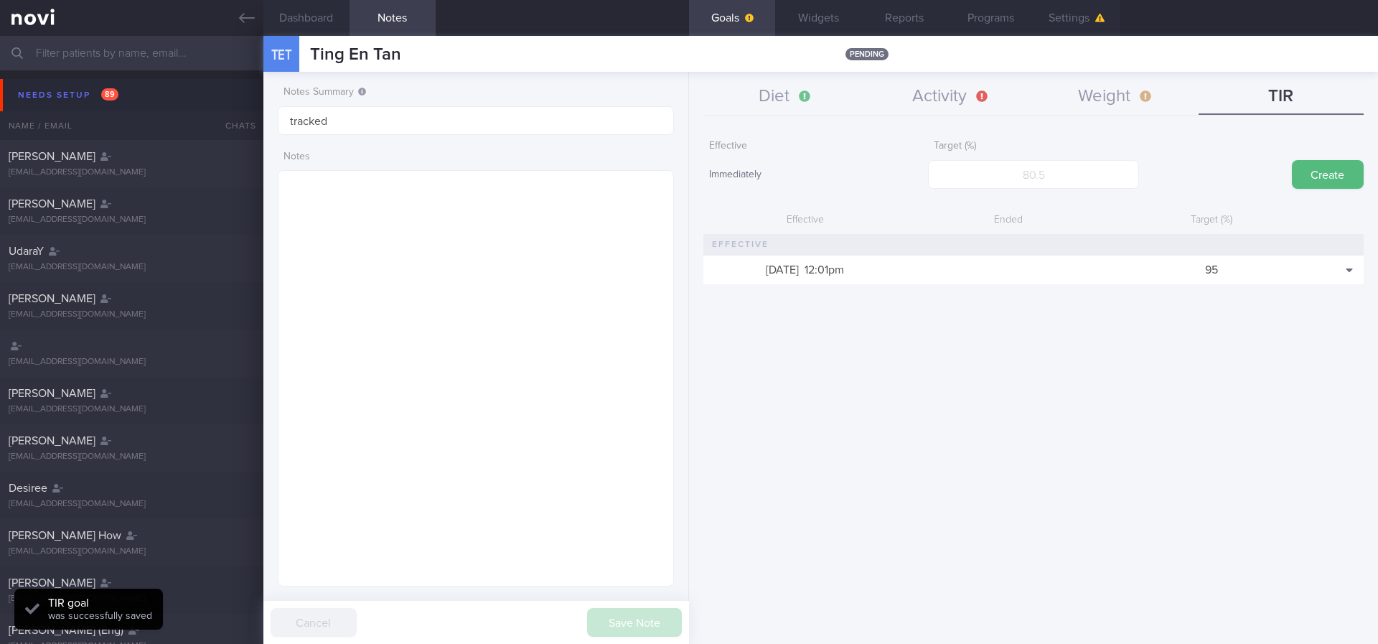
click at [805, 22] on button "Widgets" at bounding box center [818, 18] width 86 height 36
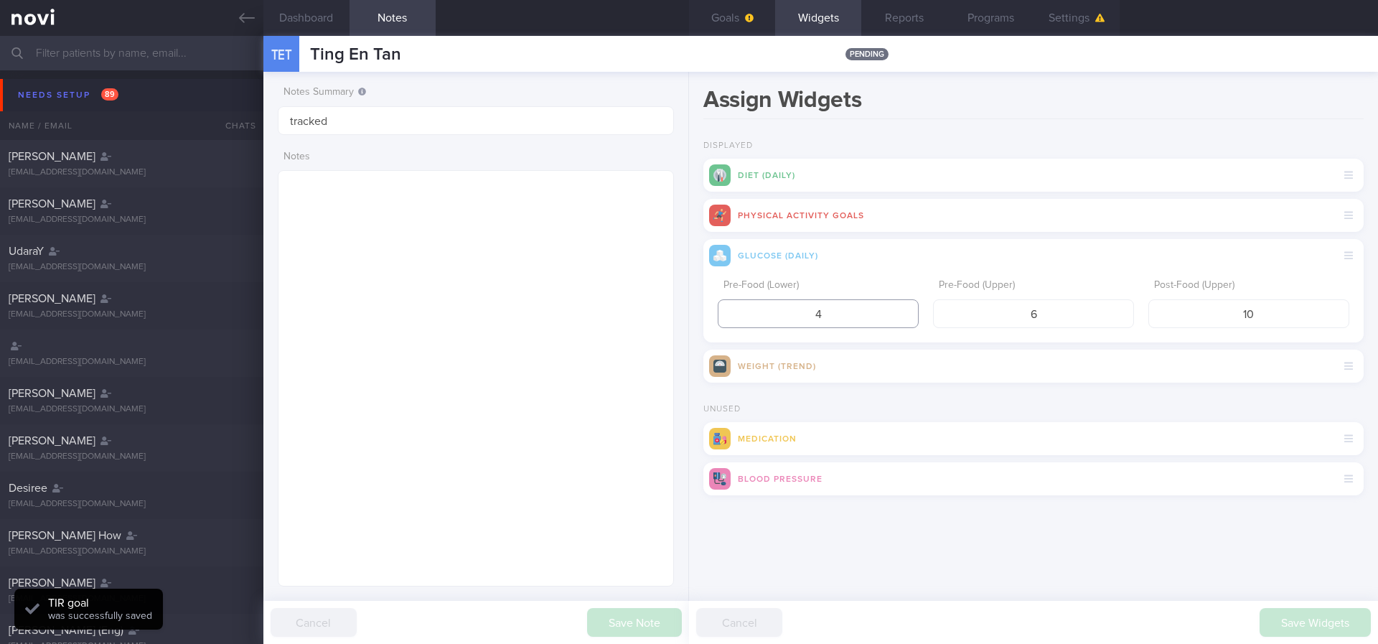
drag, startPoint x: 838, startPoint y: 313, endPoint x: 776, endPoint y: 312, distance: 61.7
click at [776, 312] on input "4" at bounding box center [818, 313] width 201 height 29
type input "3.9"
drag, startPoint x: 1247, startPoint y: 318, endPoint x: 1371, endPoint y: 294, distance: 126.6
click at [832, 294] on div "Assign Widgets Displayed Diet (Daily) Physical Activity Goals Glucose (Daily) P…" at bounding box center [1033, 358] width 689 height 572
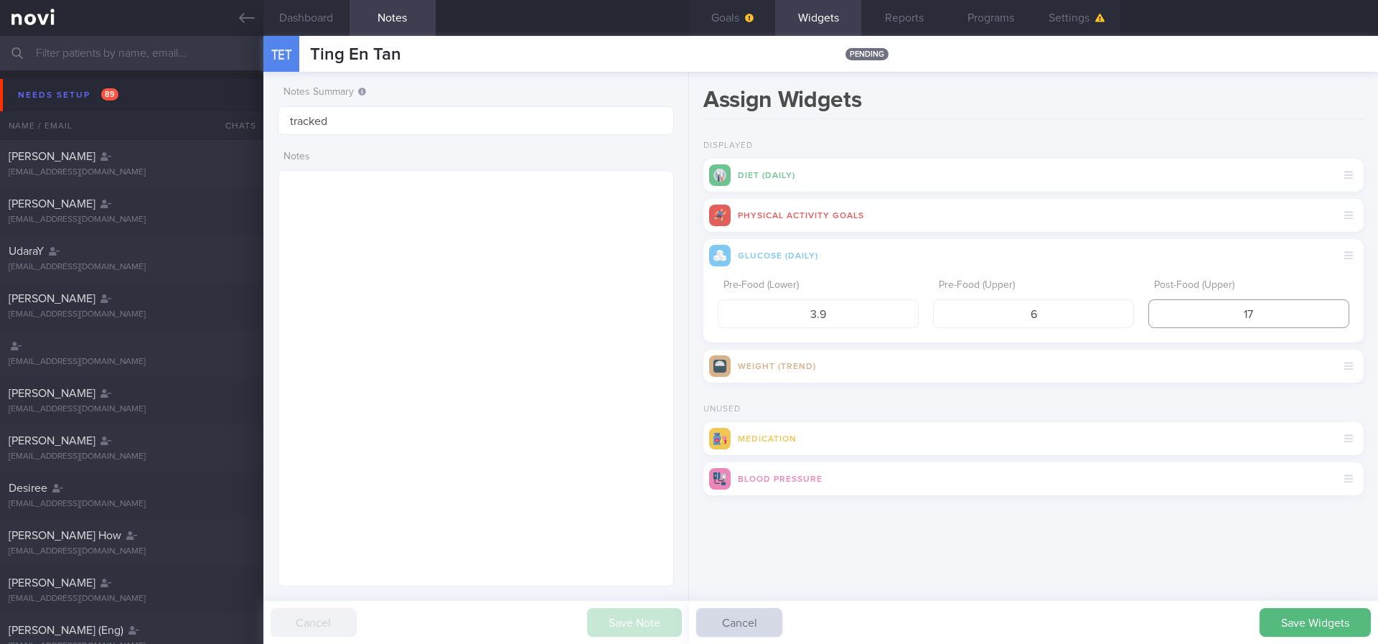
type input "1"
type input "7.8"
click at [832, 537] on button "Save Widgets" at bounding box center [1315, 622] width 111 height 29
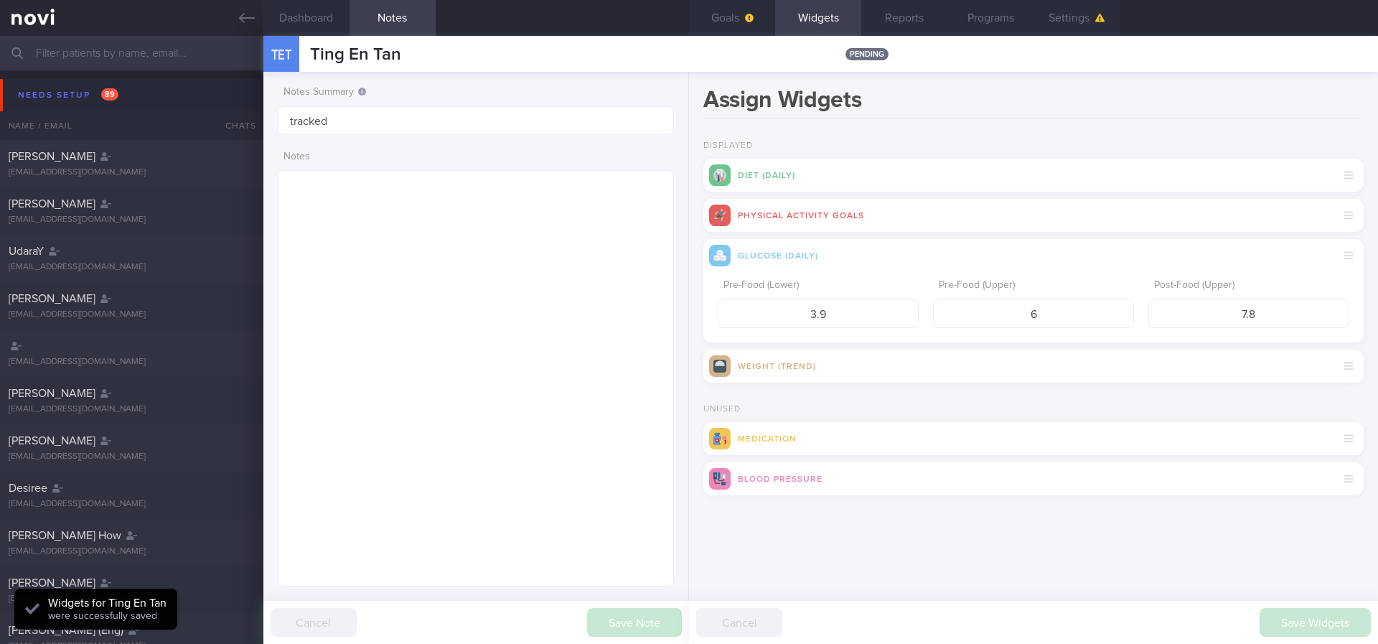
scroll to position [179, 360]
click at [740, 27] on button "Goals" at bounding box center [732, 18] width 86 height 36
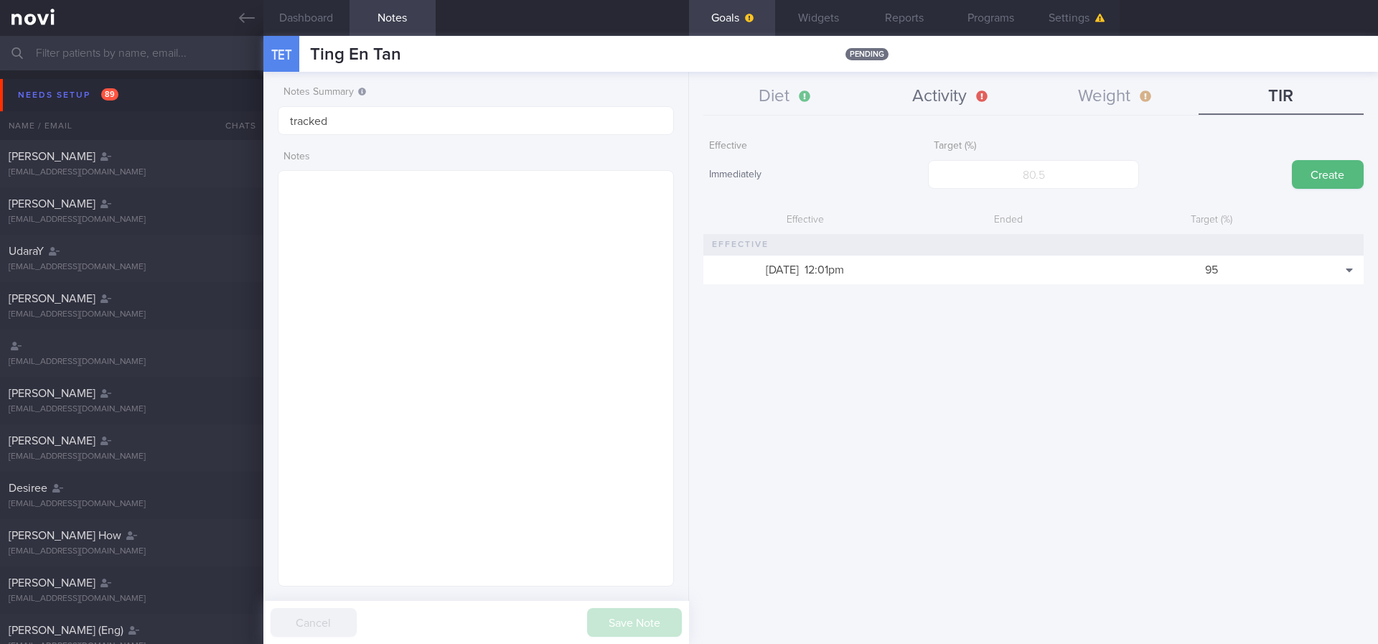
click at [832, 103] on button "Activity" at bounding box center [951, 97] width 165 height 36
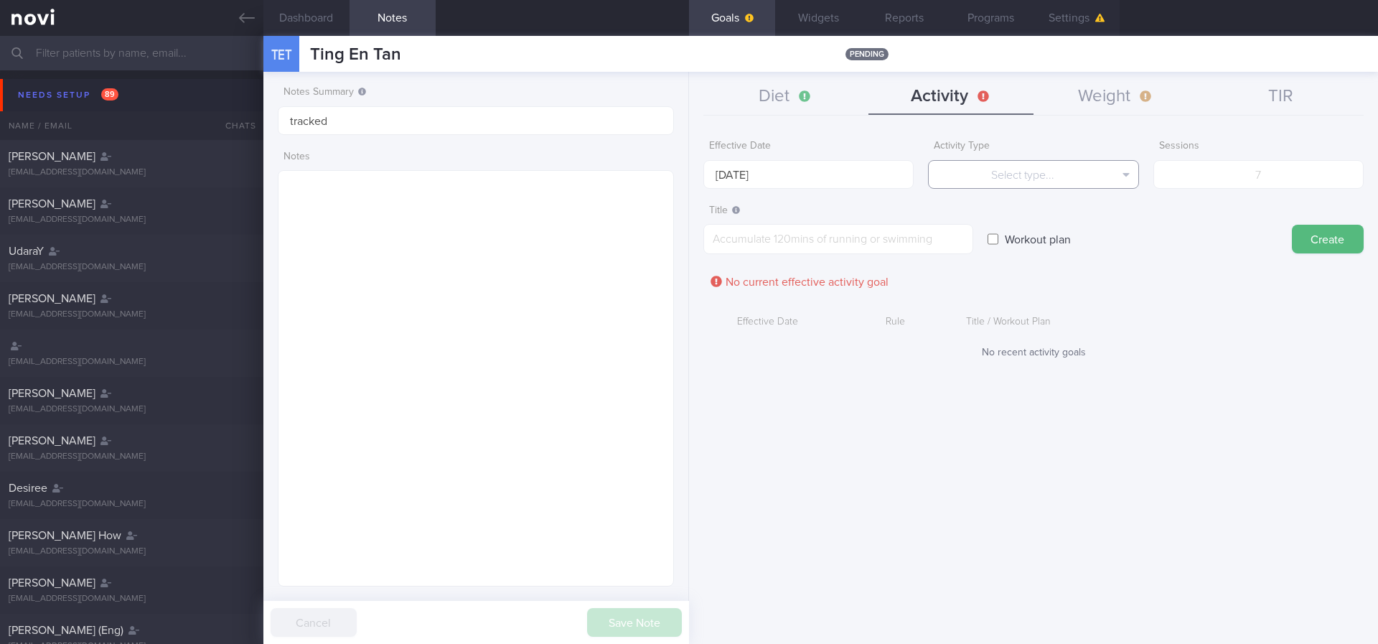
click at [832, 177] on button "Select type..." at bounding box center [1033, 174] width 210 height 29
click at [832, 228] on button "Duration" at bounding box center [1033, 224] width 209 height 22
click at [832, 164] on input "number" at bounding box center [1258, 174] width 210 height 29
type input "150"
click at [777, 238] on textarea at bounding box center [838, 239] width 270 height 30
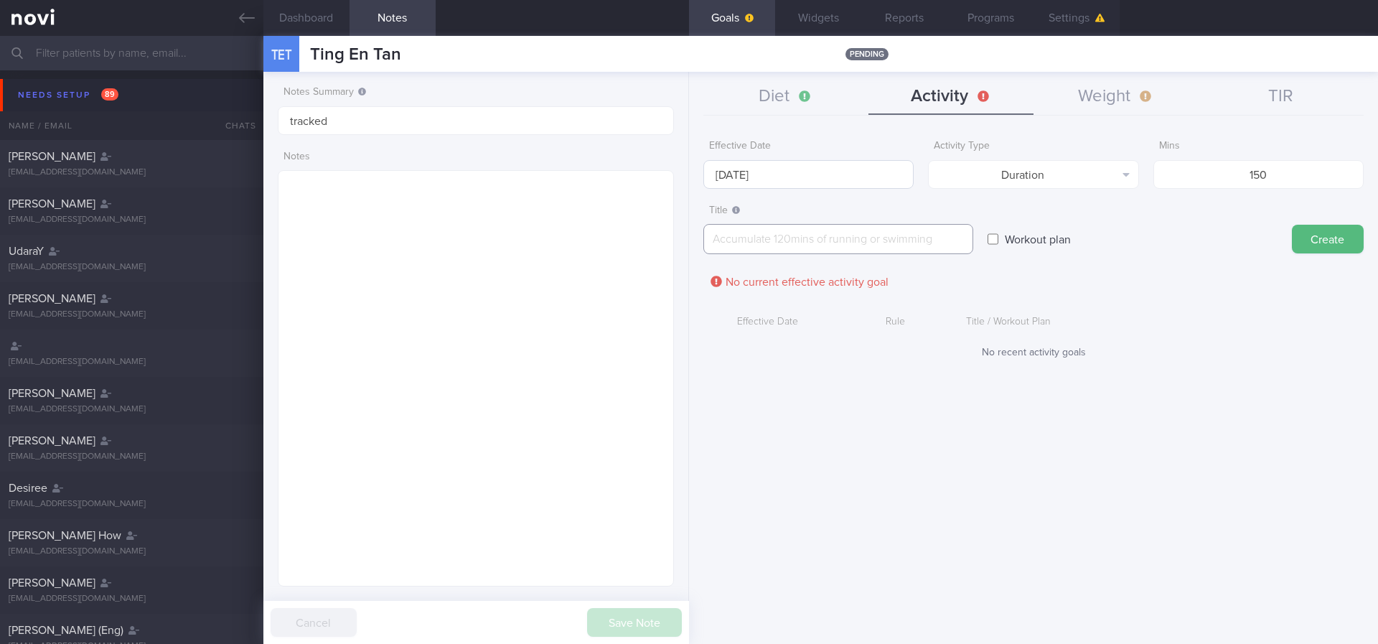
paste textarea "Aim for 150 mins moderate intensity aerobic training per week (brisk walking, j…"
type textarea "Aim for 150 mins moderate intensity aerobic training per week (brisk walking, j…"
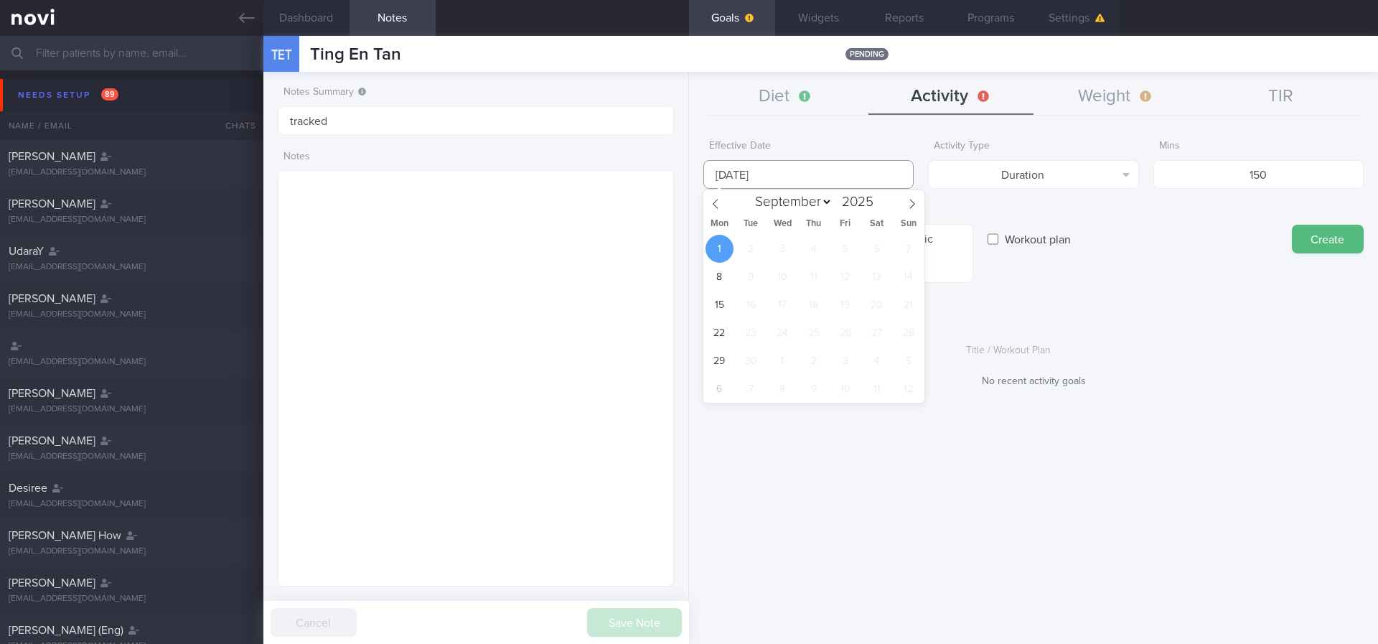
click at [784, 169] on input "[DATE]" at bounding box center [808, 174] width 210 height 29
click at [711, 202] on icon at bounding box center [716, 204] width 10 height 10
select select "7"
click at [722, 351] on span "25" at bounding box center [720, 361] width 28 height 28
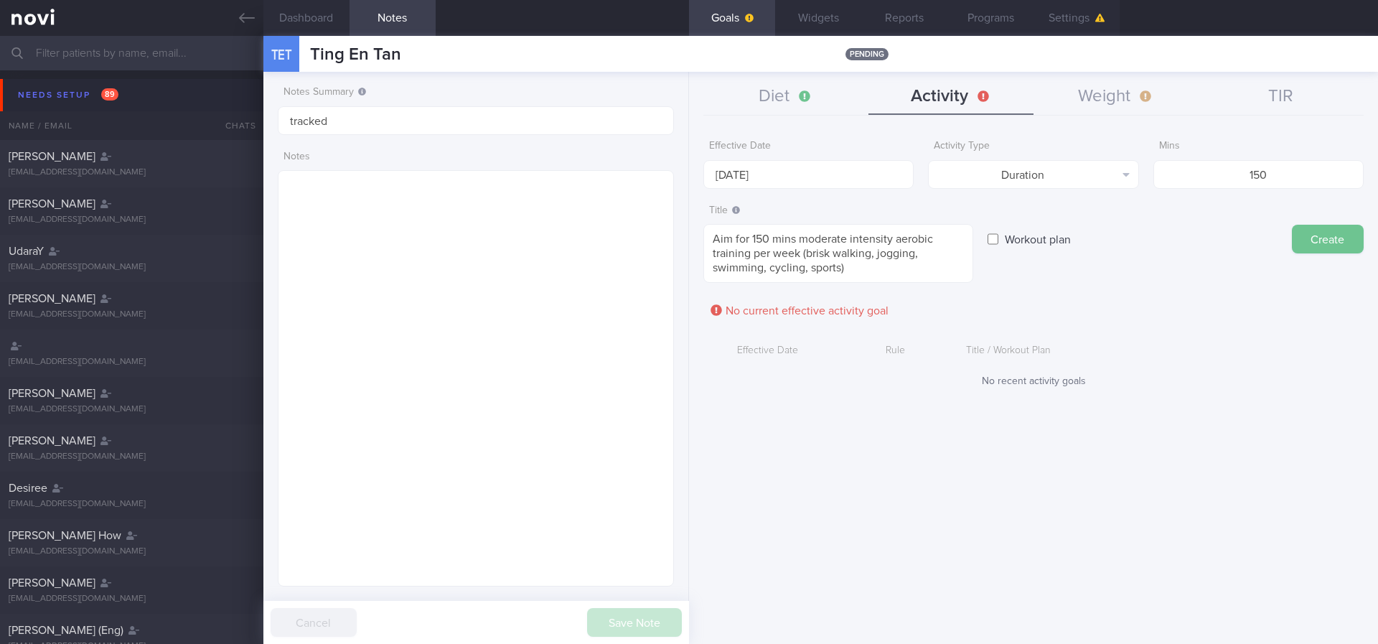
click at [832, 245] on button "Create" at bounding box center [1328, 239] width 72 height 29
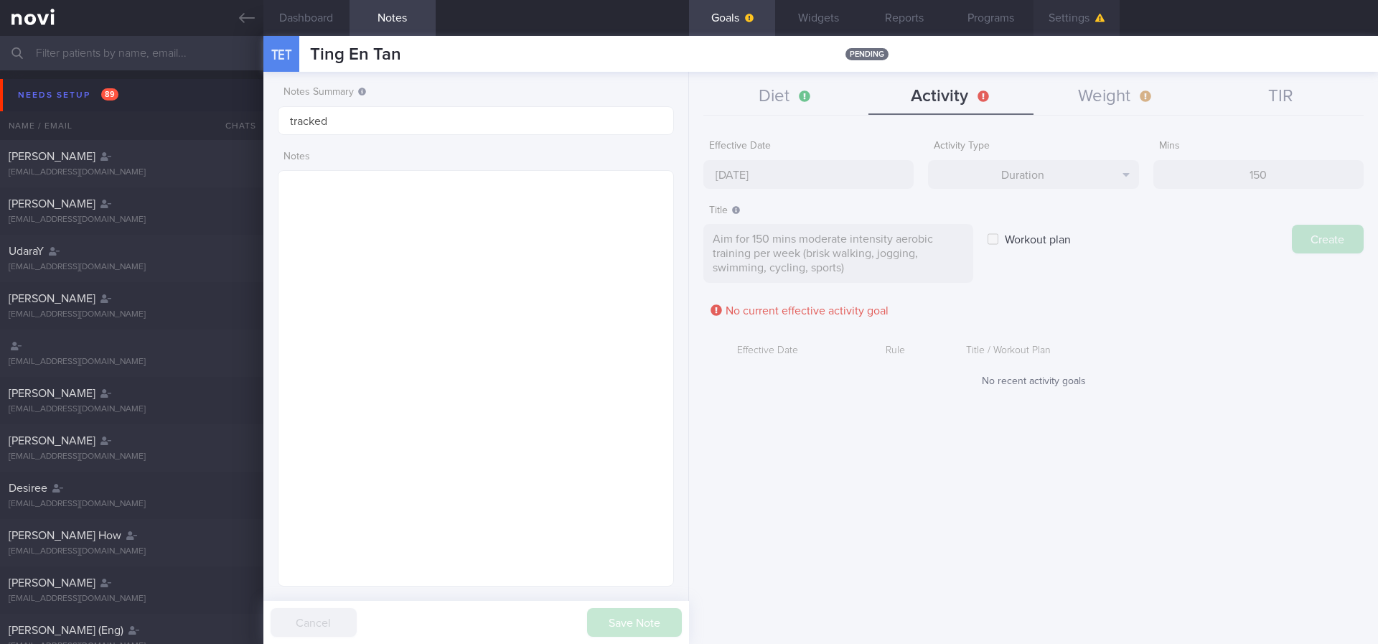
type input "[DATE]"
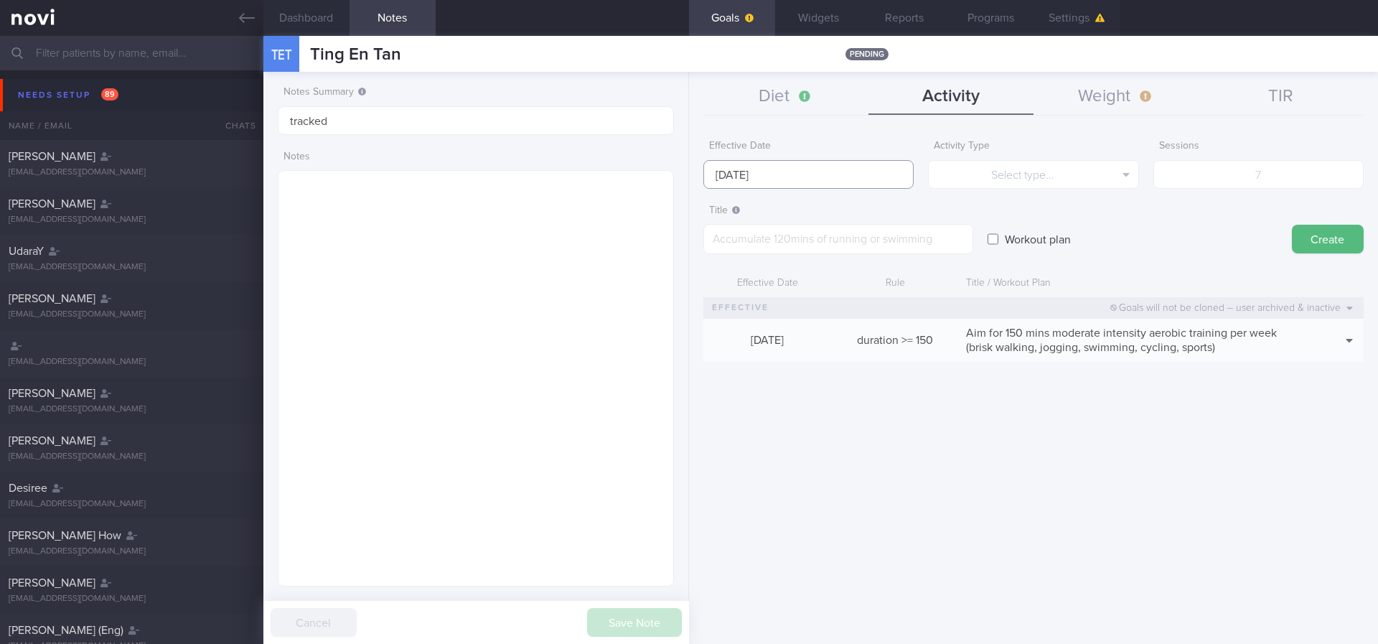
click at [832, 178] on input "[DATE]" at bounding box center [808, 174] width 210 height 29
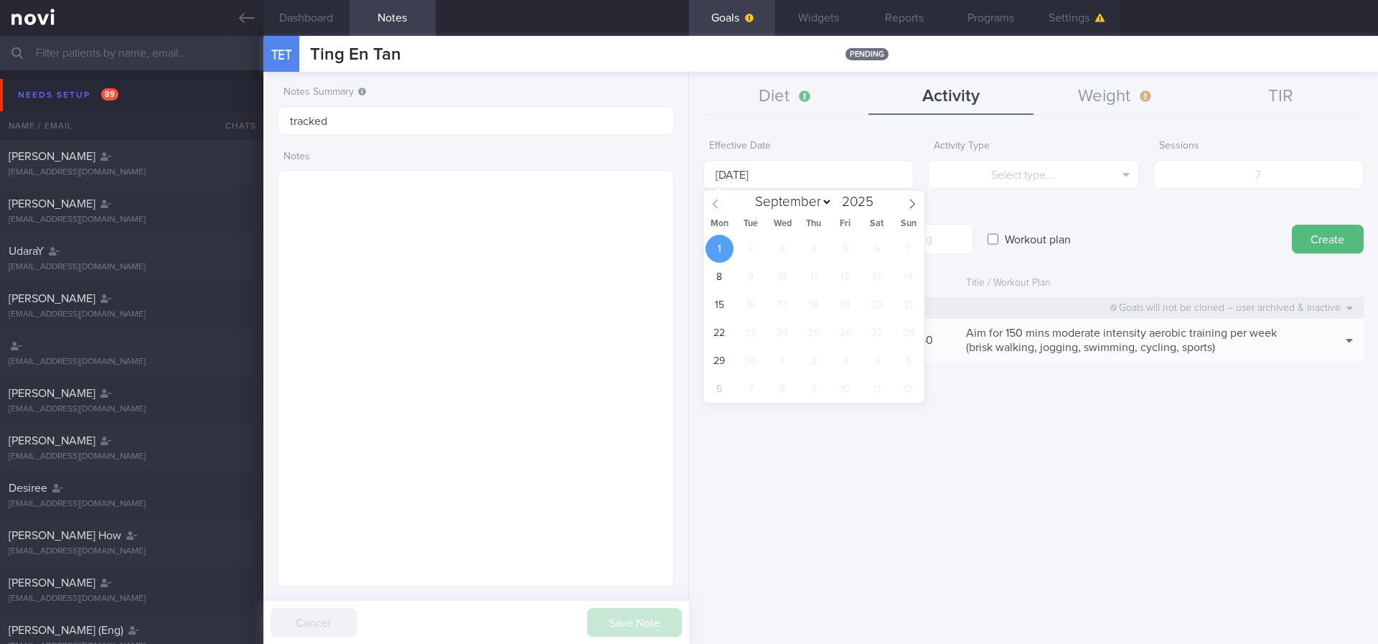
click at [715, 195] on span at bounding box center [715, 202] width 24 height 24
select select "7"
click at [726, 357] on span "25" at bounding box center [720, 361] width 28 height 28
type input "[DATE]"
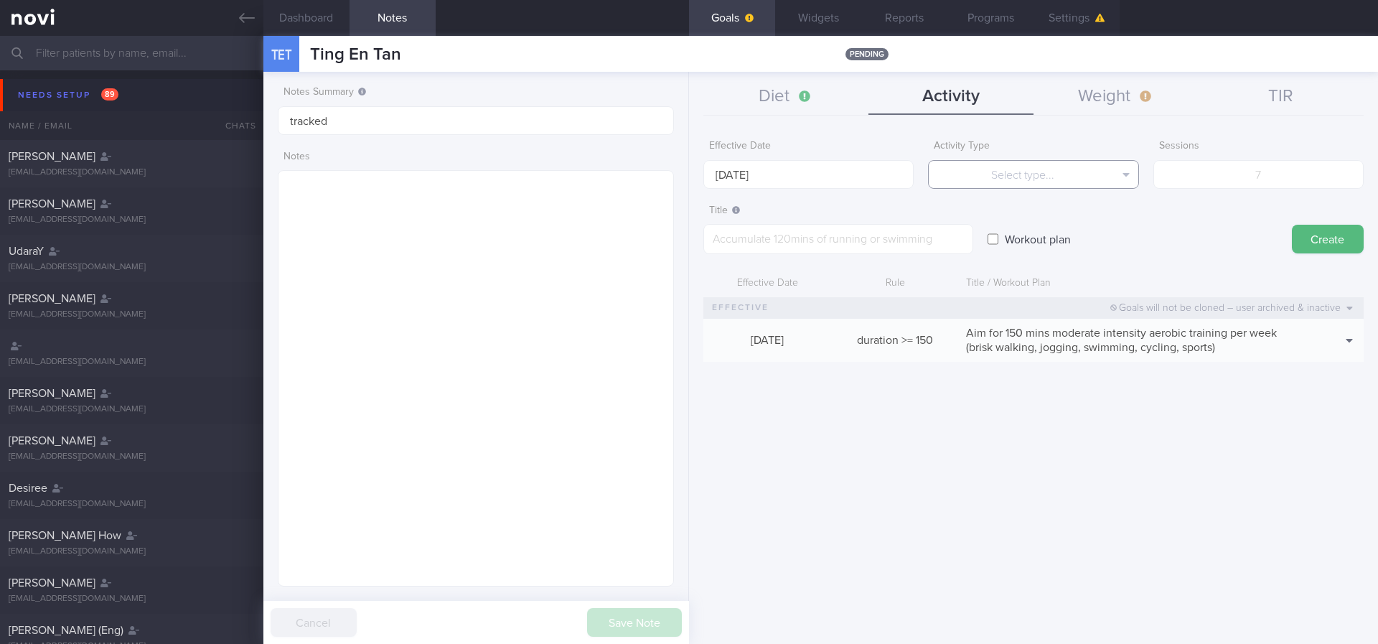
click at [832, 164] on button "Select type..." at bounding box center [1033, 174] width 210 height 29
click at [832, 228] on button "Duration" at bounding box center [1033, 224] width 209 height 22
click at [832, 173] on button "Duration" at bounding box center [1033, 174] width 210 height 29
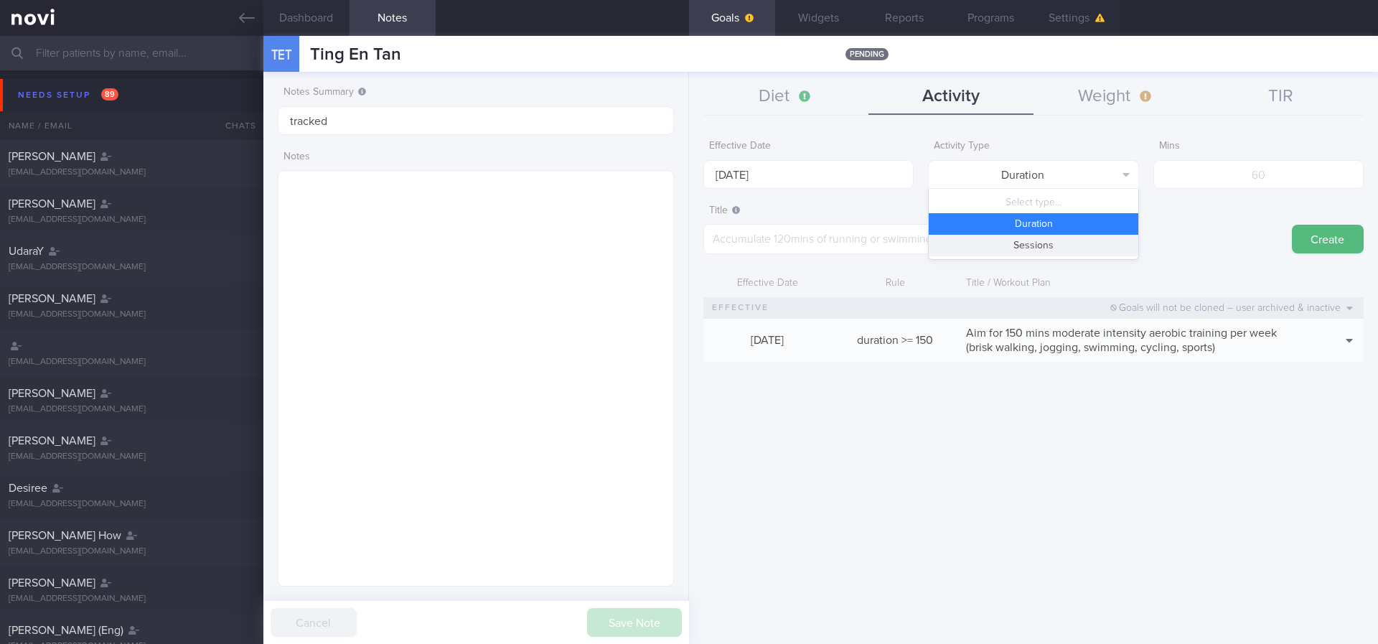
click at [832, 243] on button "Sessions" at bounding box center [1033, 246] width 209 height 22
click at [832, 177] on input "number" at bounding box center [1258, 174] width 210 height 29
type input "2"
click at [832, 245] on textarea at bounding box center [838, 239] width 270 height 30
paste textarea "*Upper Body* - Exercise 1: [Lat Pull-down]([URL][DOMAIN_NAME]) | 10-12 reps, 60…"
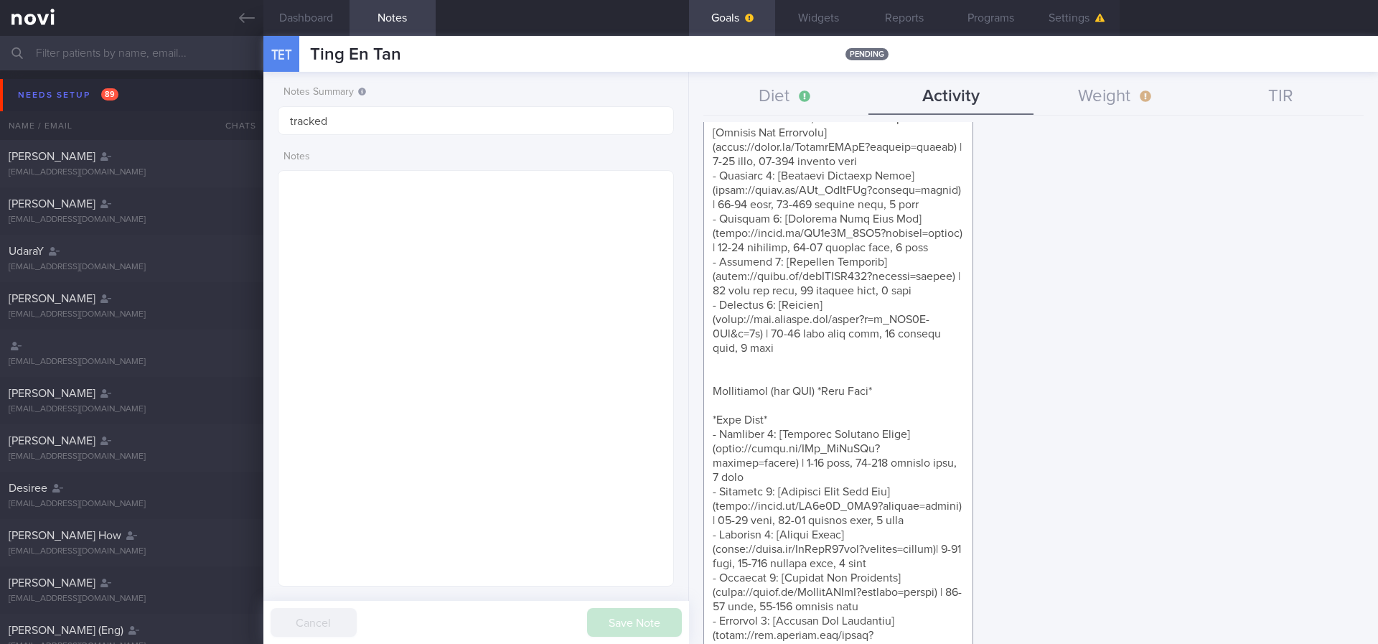
scroll to position [1184, 0]
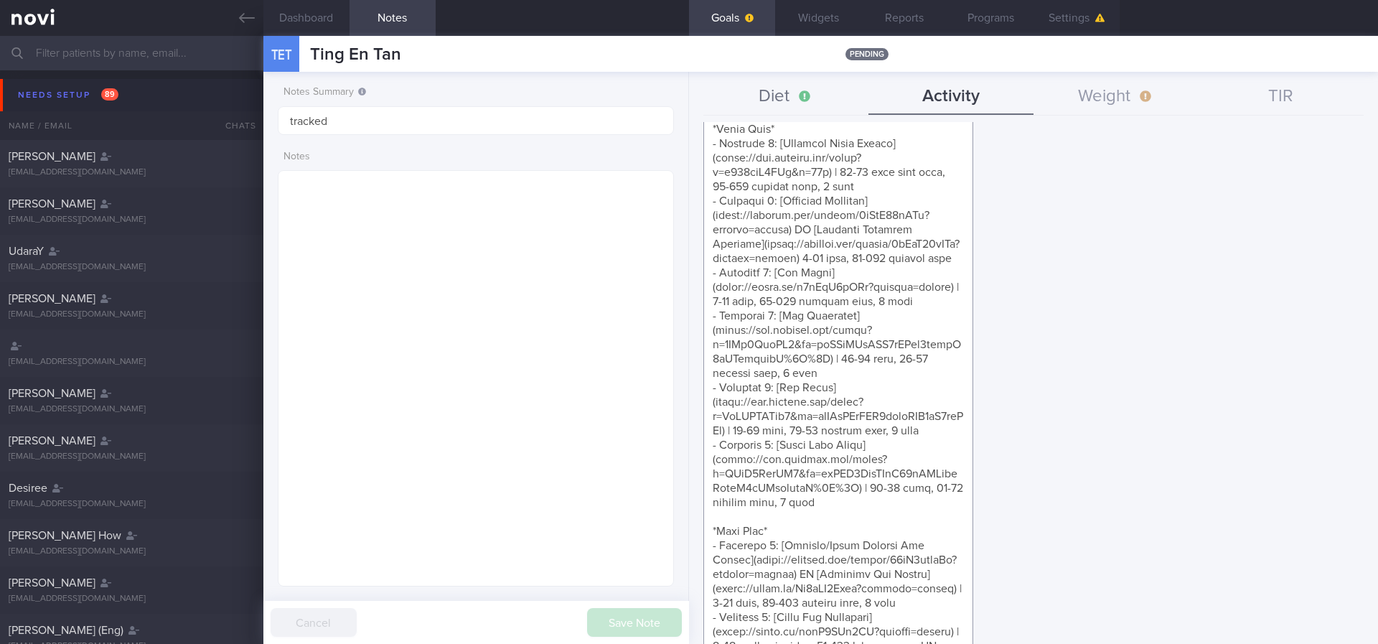
drag, startPoint x: 890, startPoint y: 235, endPoint x: 804, endPoint y: 103, distance: 157.7
click at [803, 102] on div "Diet Activity Weight TIR Effective Date [DATE] Food Tag Select tag... Select ta…" at bounding box center [1033, 97] width 660 height 37
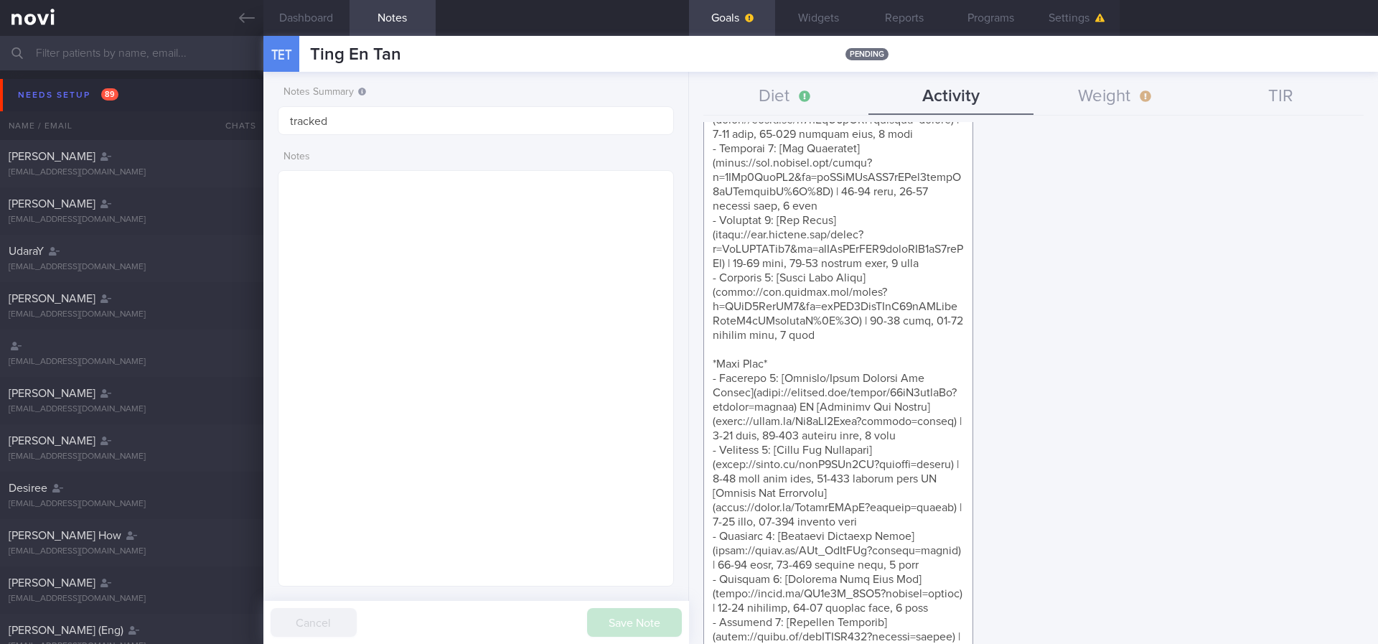
scroll to position [965, 0]
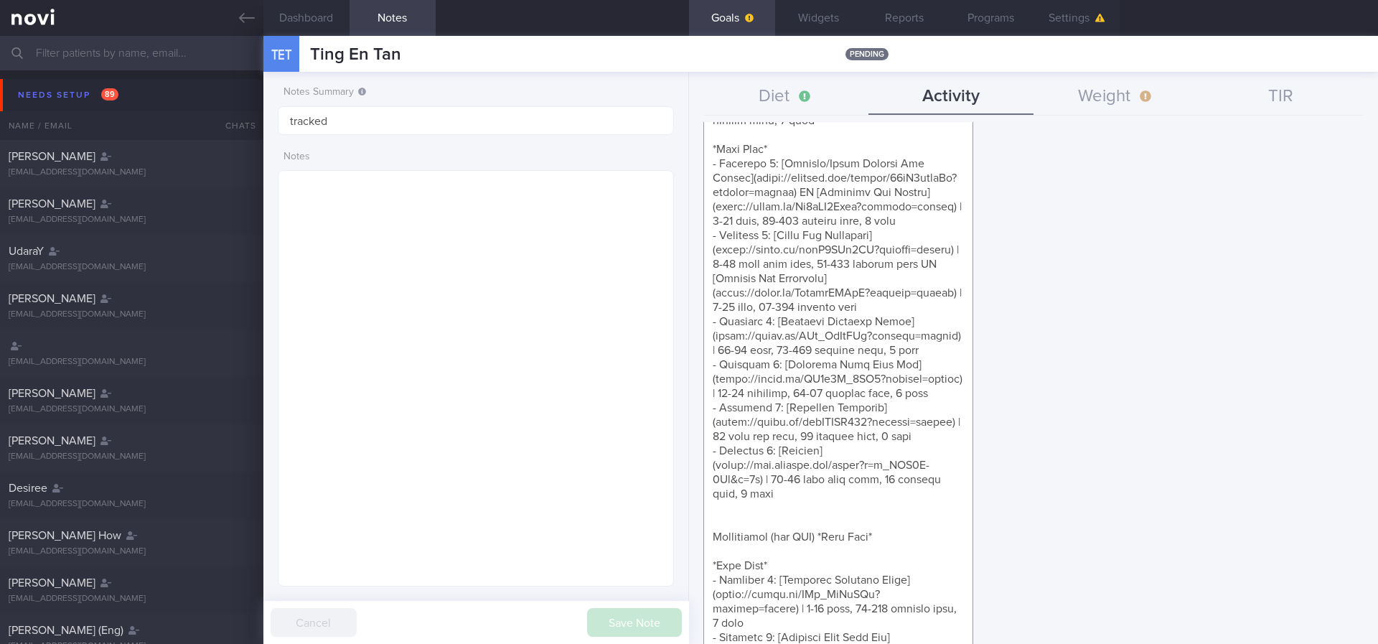
click at [832, 483] on textarea at bounding box center [838, 92] width 270 height 1667
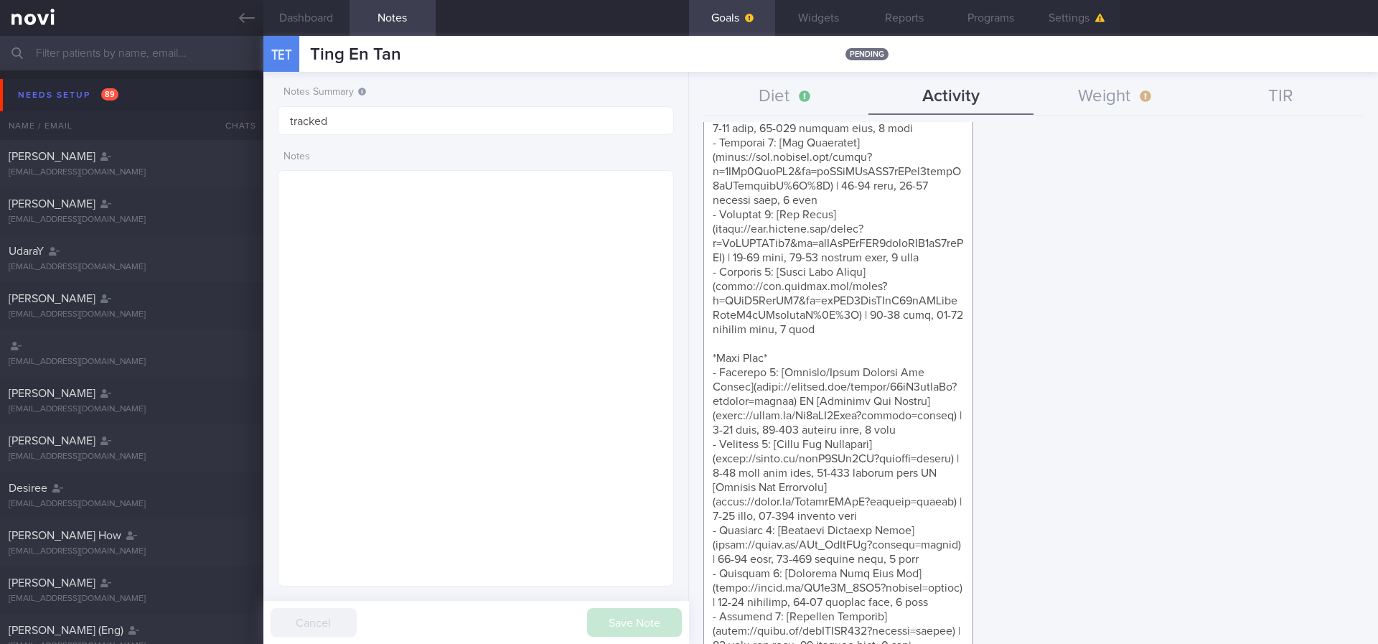
scroll to position [657, 0]
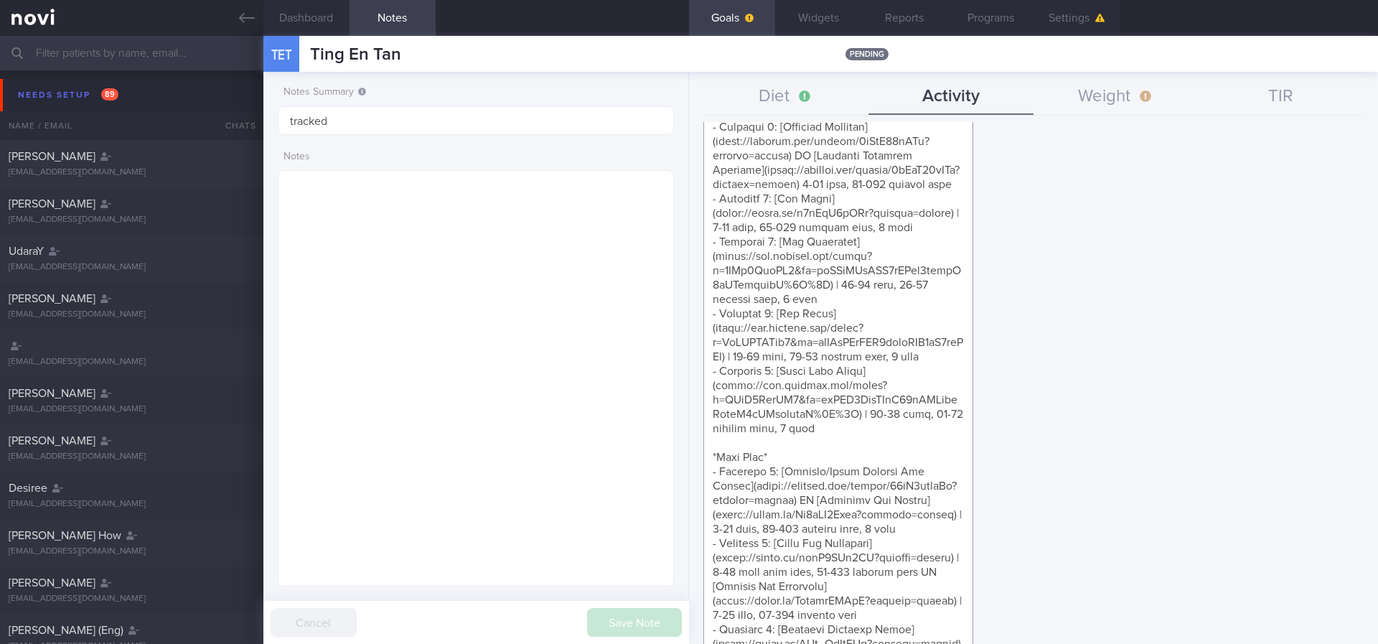
drag, startPoint x: 881, startPoint y: 462, endPoint x: 715, endPoint y: 312, distance: 224.1
click at [715, 312] on textarea at bounding box center [838, 399] width 270 height 1667
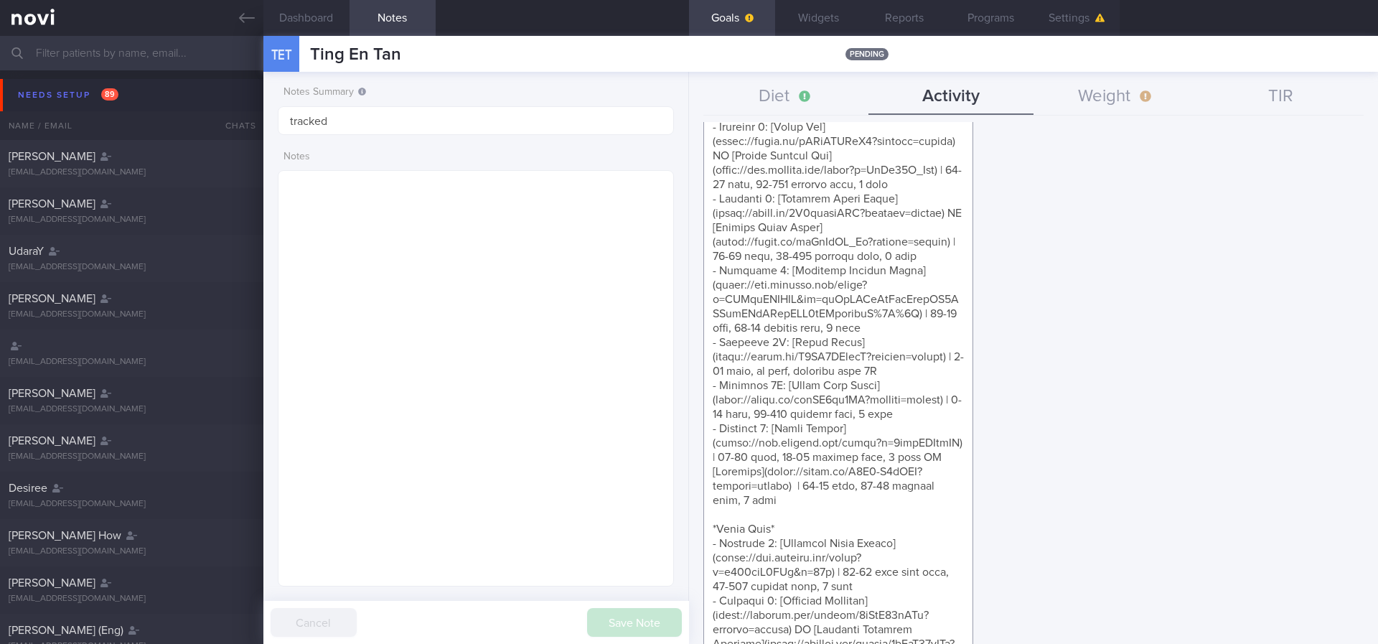
scroll to position [0, 0]
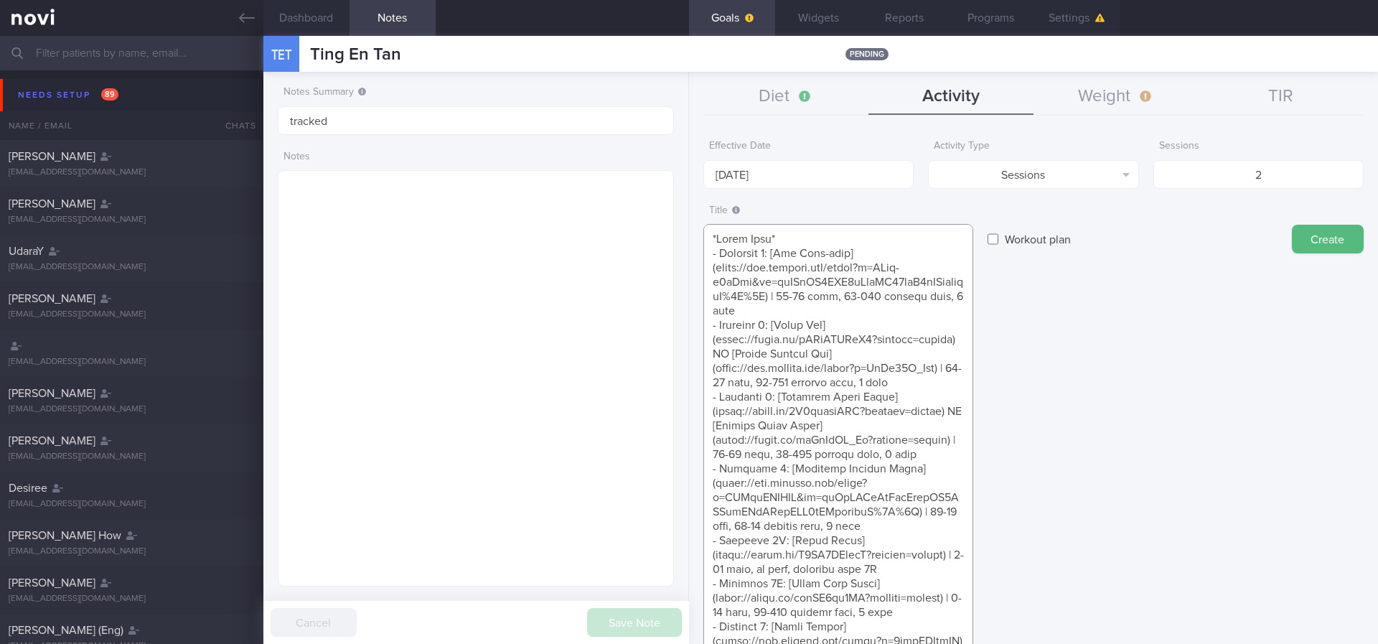
paste textarea "Aim for at least 2 strength training sessions per week *Bodyweight exercises* -…"
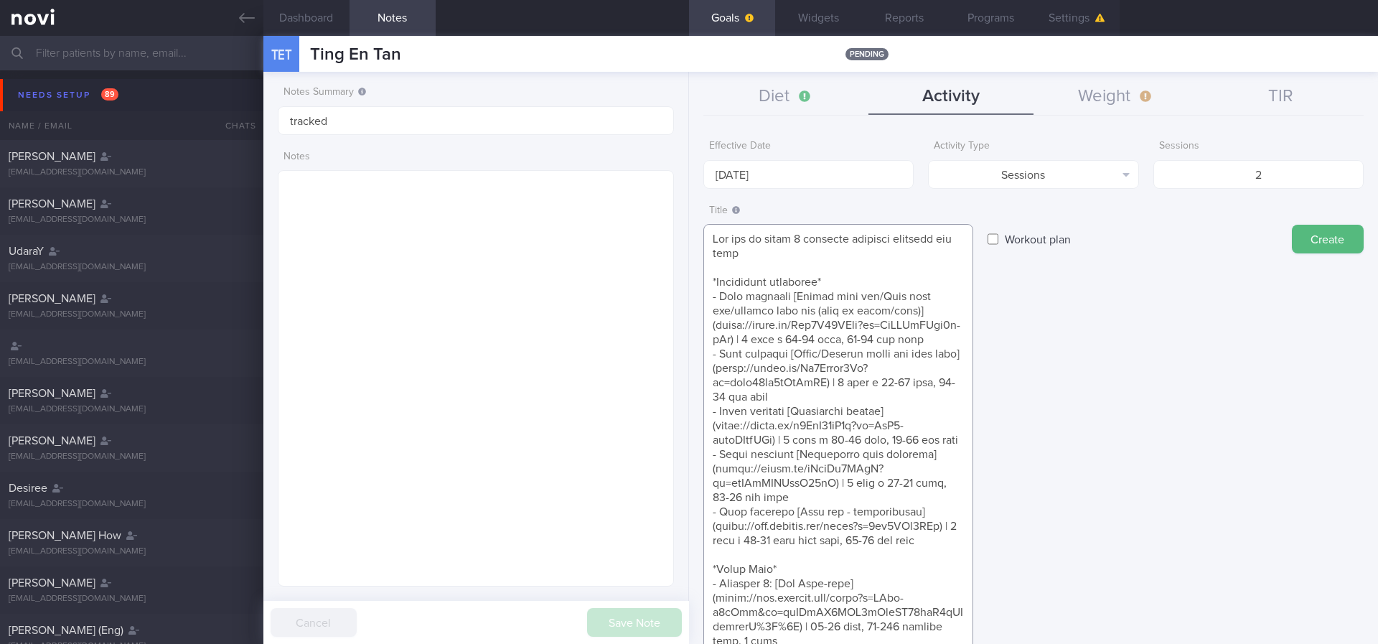
type textarea "Aim for at least 2 strength training sessions per week *Bodyweight exercises* -…"
click at [832, 243] on button "Create" at bounding box center [1328, 239] width 72 height 29
type input "[DATE]"
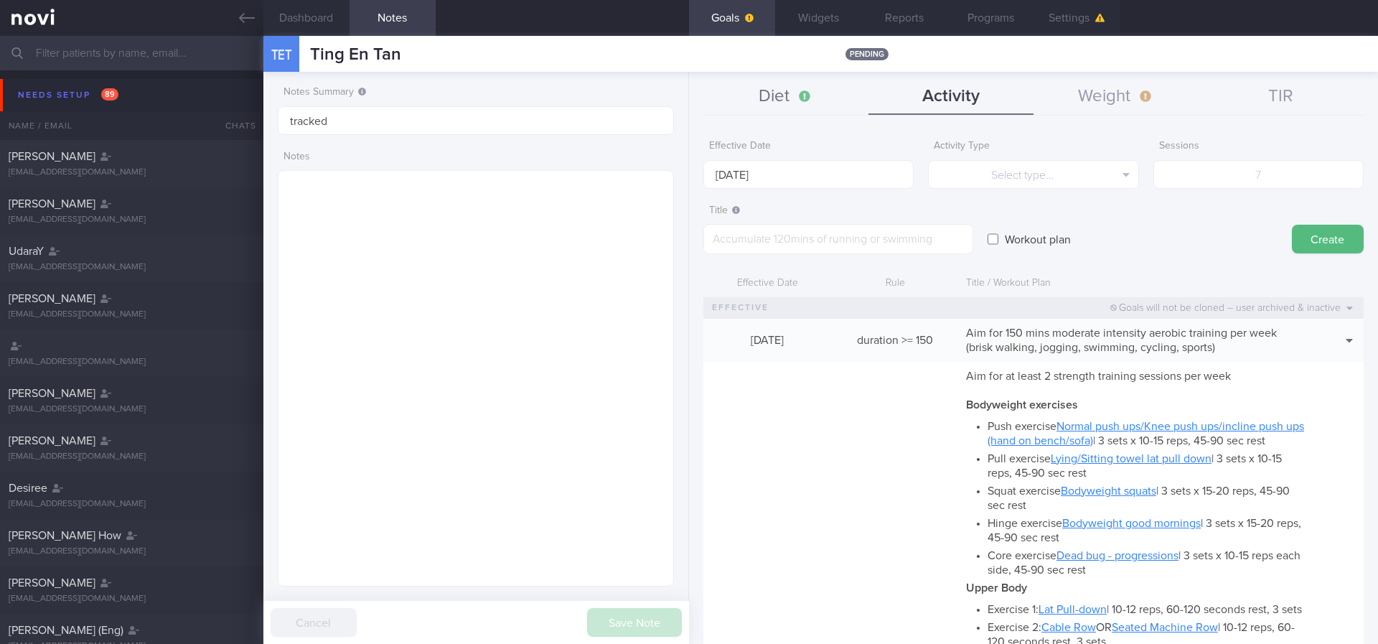
click at [832, 100] on button "Diet" at bounding box center [785, 97] width 165 height 36
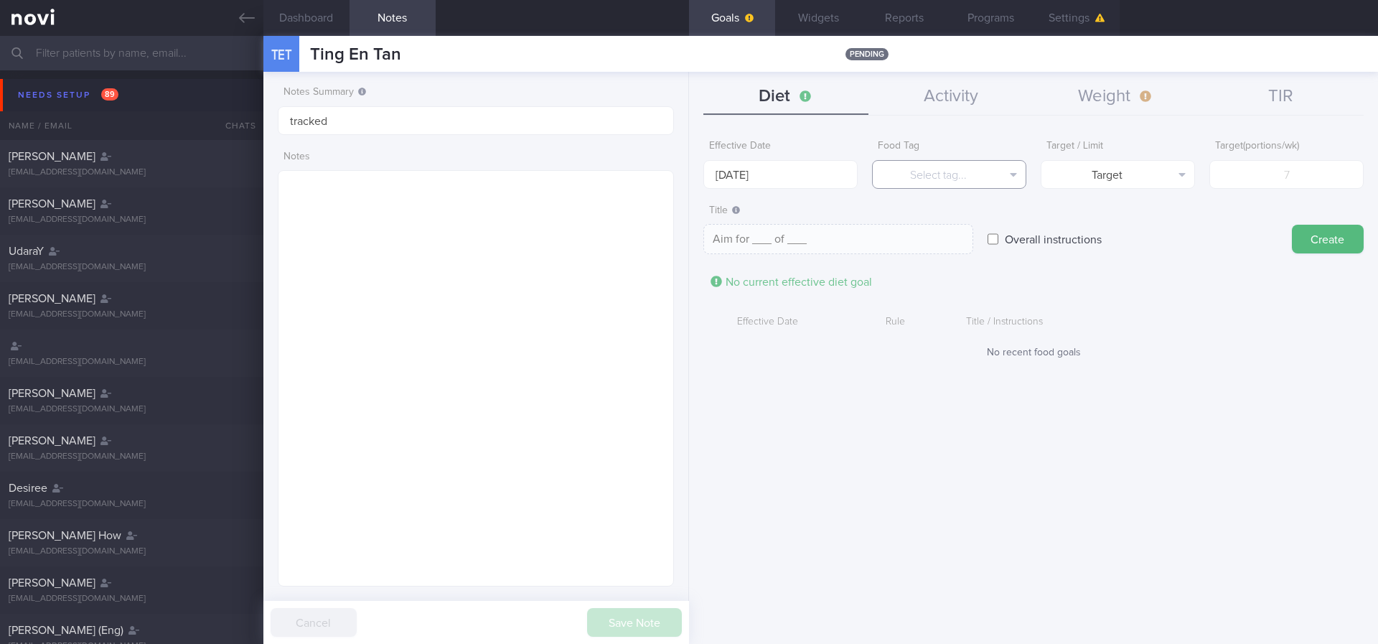
click at [832, 173] on button "Select tag..." at bounding box center [949, 174] width 154 height 29
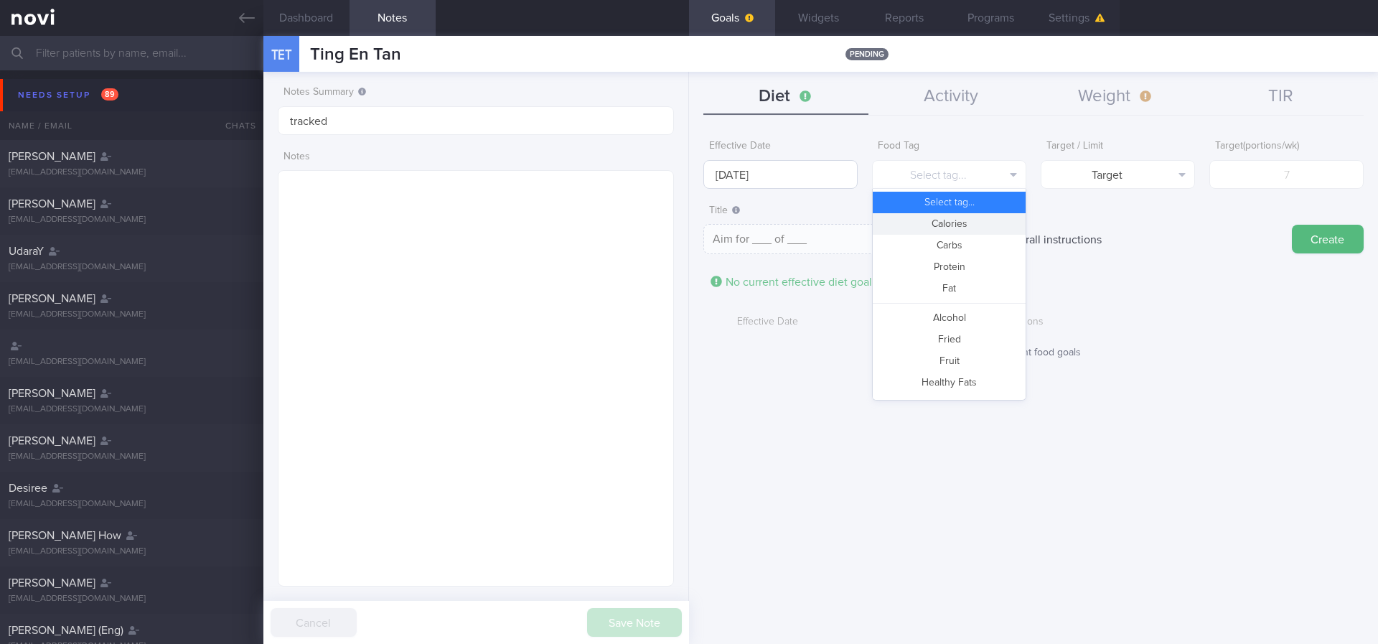
click at [832, 215] on button "Calories" at bounding box center [949, 224] width 153 height 22
type textarea "Aim for __ calories per day"
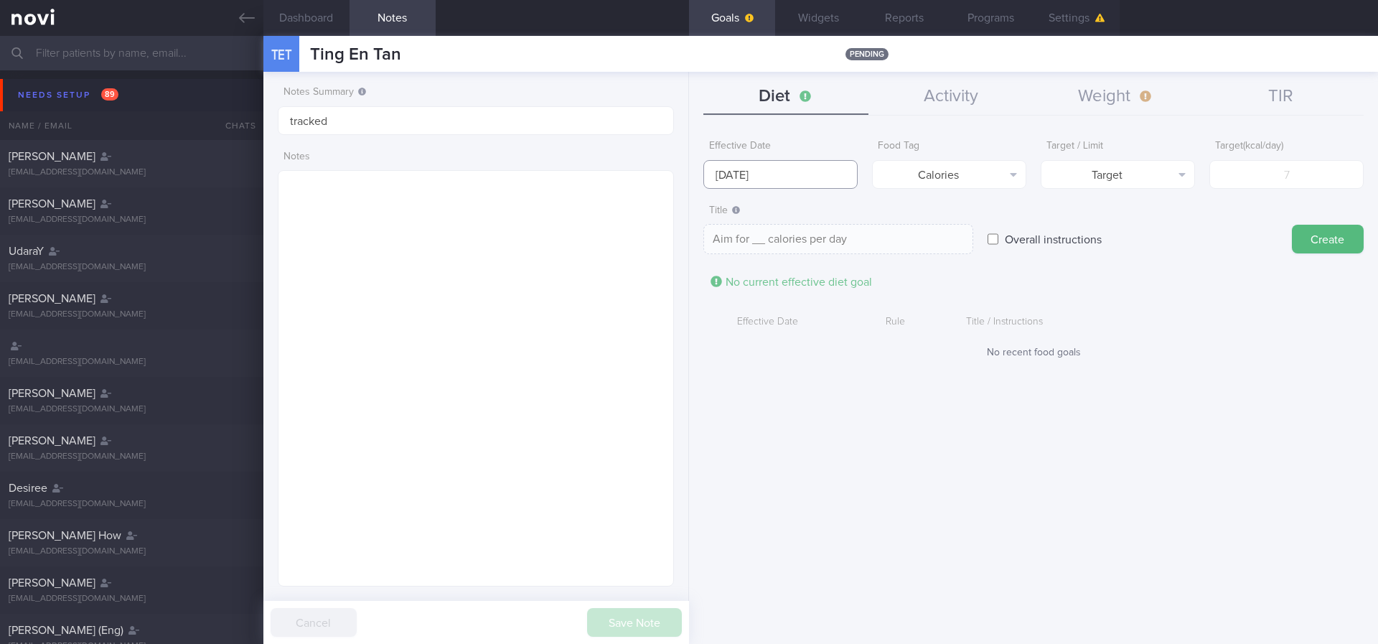
click at [799, 182] on body "You are offline! Some functionality will be unavailable Patients New Users Coac…" at bounding box center [689, 322] width 1378 height 644
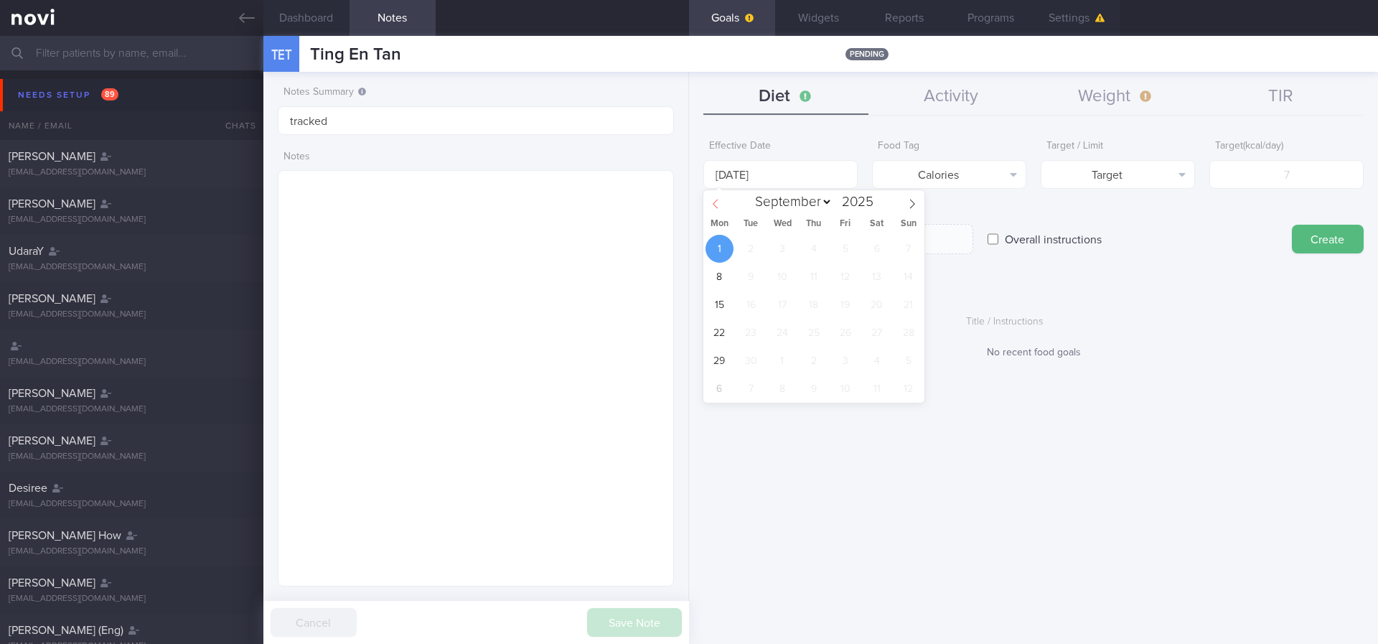
click at [717, 209] on span at bounding box center [715, 202] width 24 height 24
select select "7"
click at [719, 356] on span "25" at bounding box center [720, 361] width 28 height 28
type input "[DATE]"
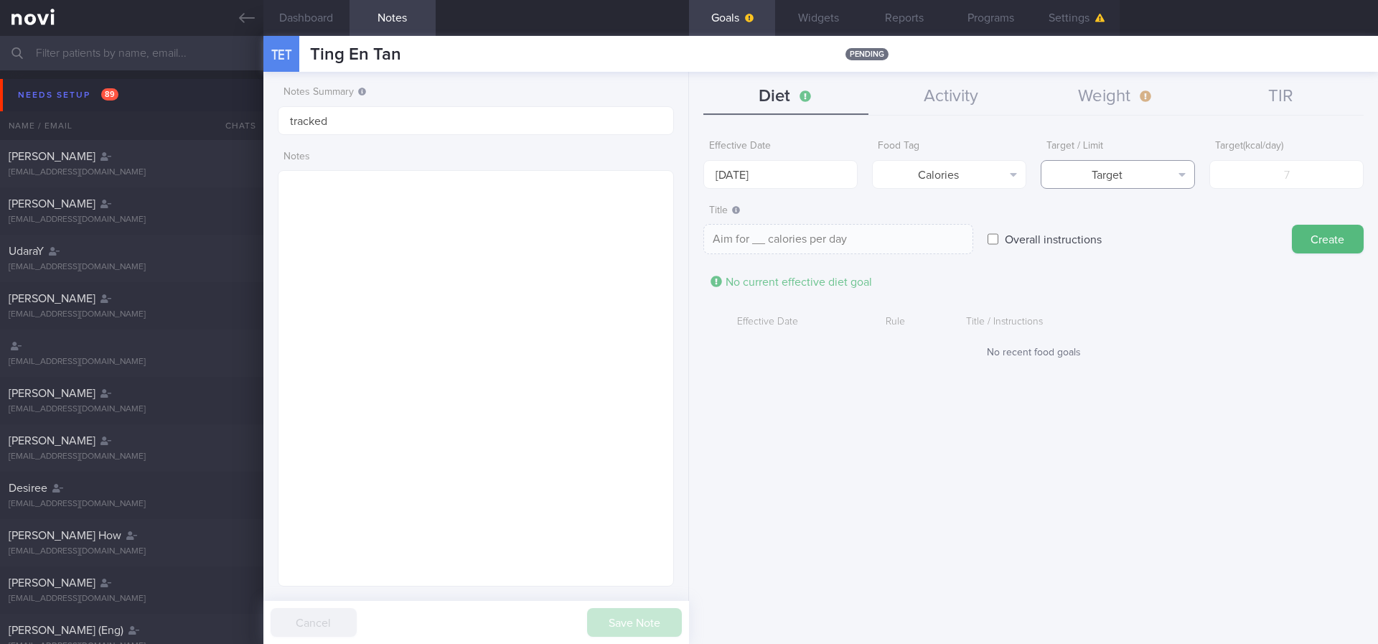
click at [832, 182] on button "Target" at bounding box center [1118, 174] width 154 height 29
click at [832, 238] on label "Overall instructions" at bounding box center [1053, 239] width 111 height 29
click at [832, 238] on input "Overall instructions" at bounding box center [993, 239] width 11 height 29
checkbox input "true"
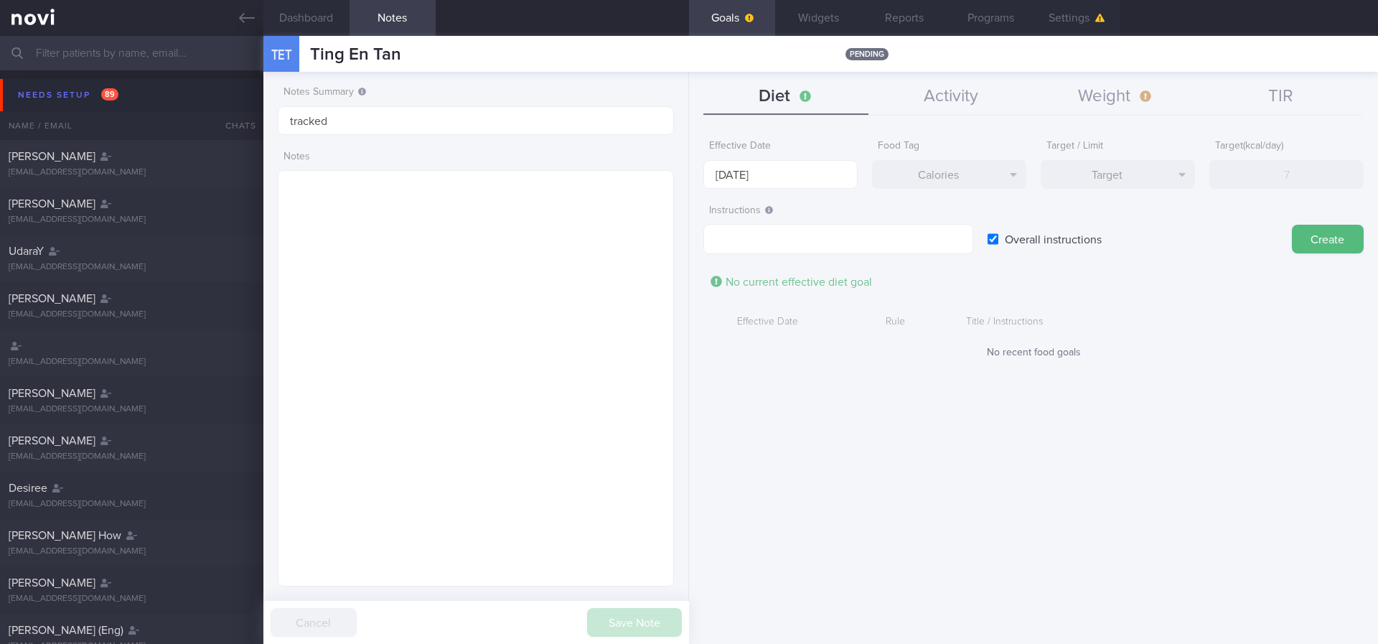
click at [832, 165] on div "Target Target Limit" at bounding box center [1118, 174] width 154 height 29
click at [832, 247] on label "Overall instructions" at bounding box center [1053, 239] width 111 height 29
click at [832, 247] on input "Overall instructions" at bounding box center [993, 239] width 11 height 29
checkbox input "false"
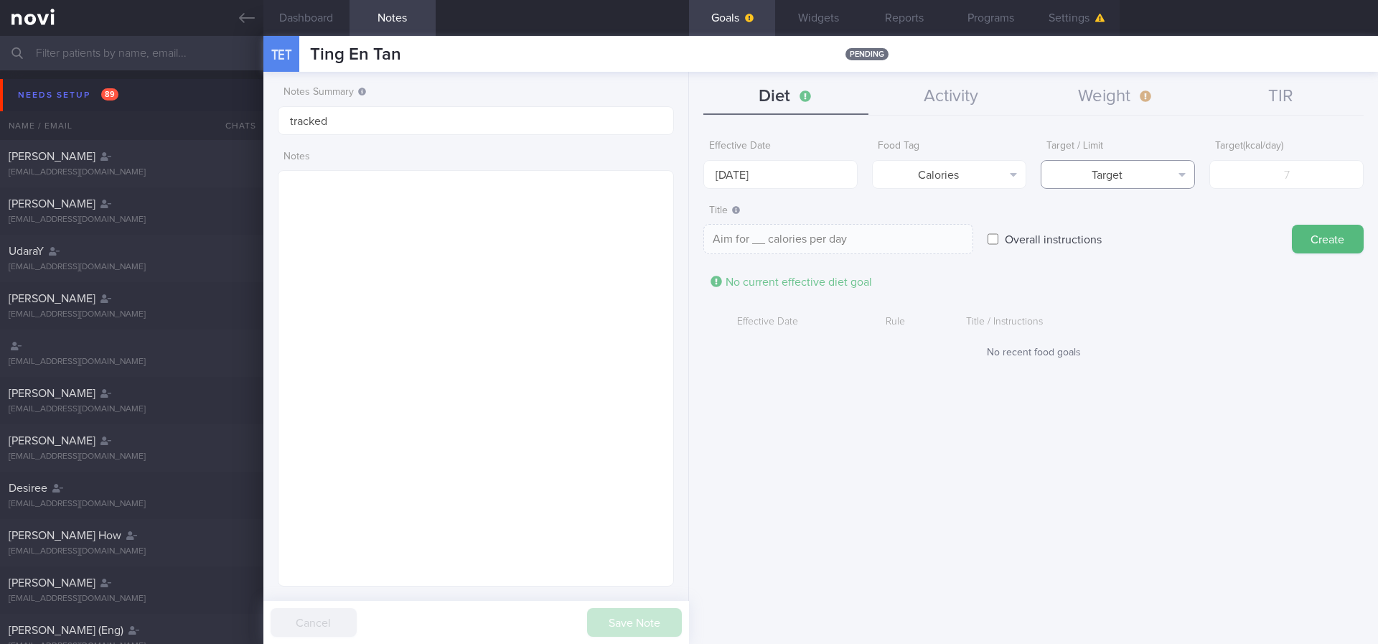
click at [832, 181] on button "Target" at bounding box center [1118, 174] width 154 height 29
click at [832, 222] on button "Limit" at bounding box center [1118, 224] width 153 height 22
type textarea "Keep to __ calories per day"
click at [832, 181] on input "number" at bounding box center [1286, 174] width 154 height 29
type input "1"
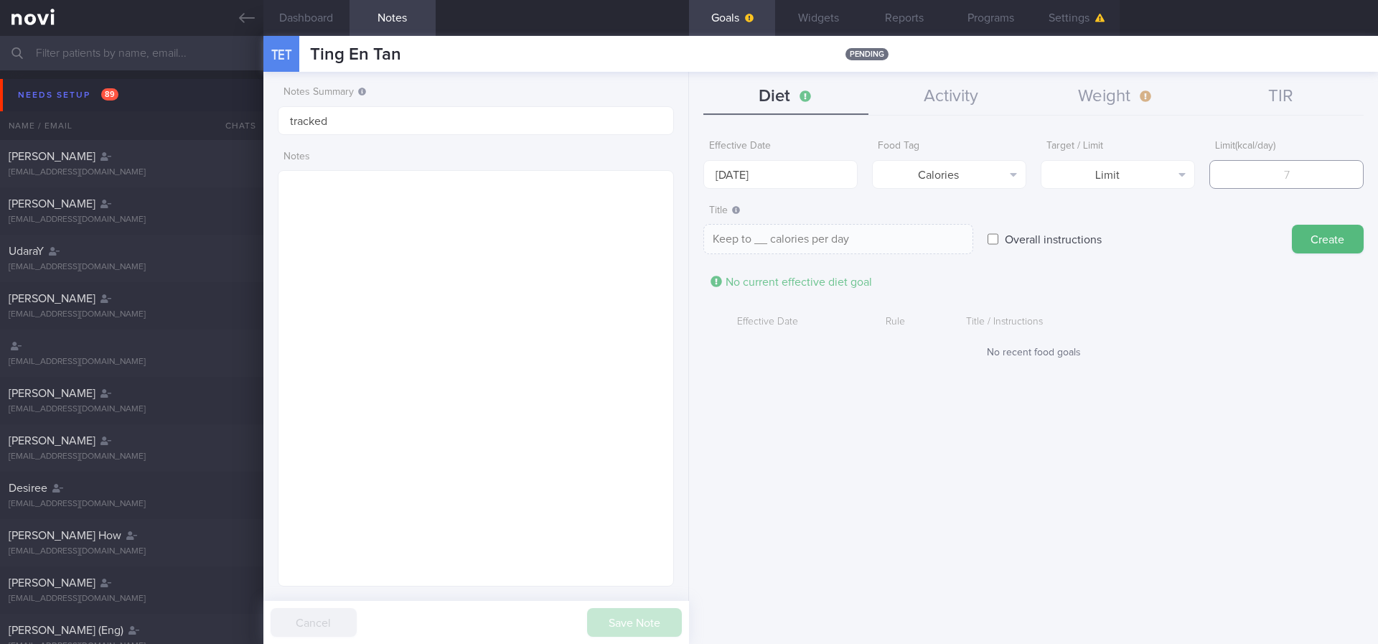
type textarea "Keep to 1 calories per day"
type input "18"
type textarea "Keep to 18 calories per day"
type input "180"
type textarea "Keep to 180 calories per day"
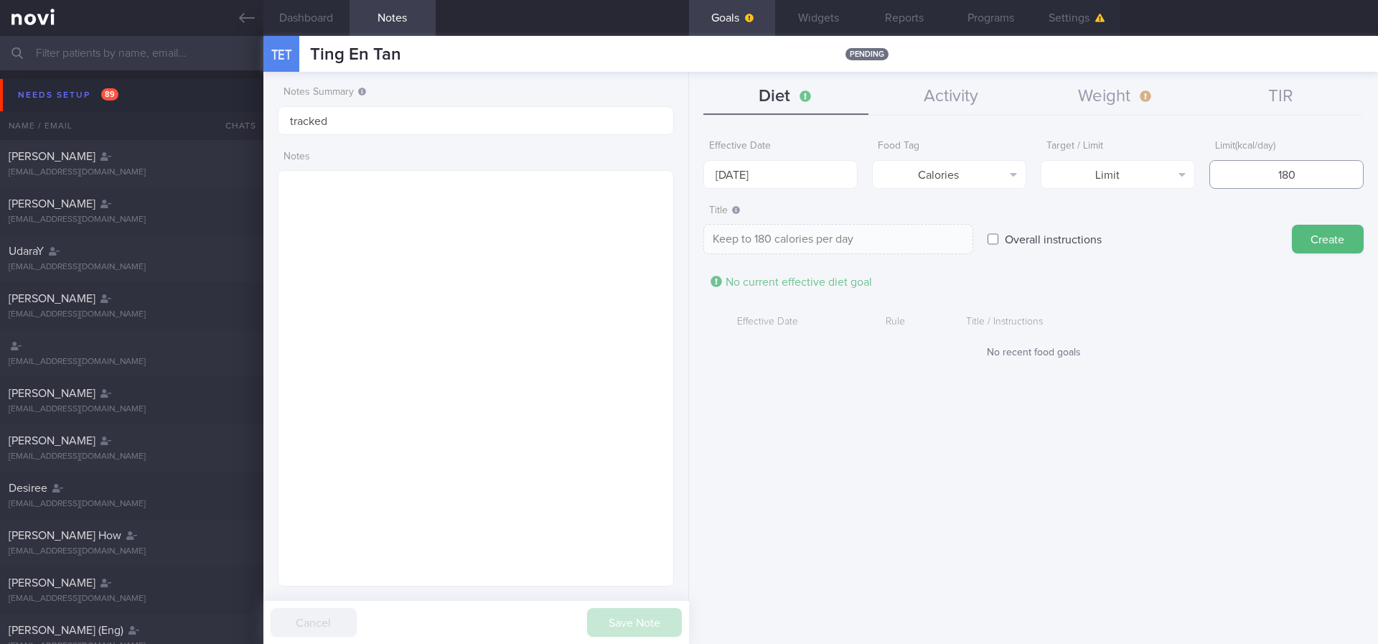
type input "1800"
type textarea "Keep to 1800 calories per day"
type input "1800"
click at [832, 244] on button "Create" at bounding box center [1328, 239] width 72 height 29
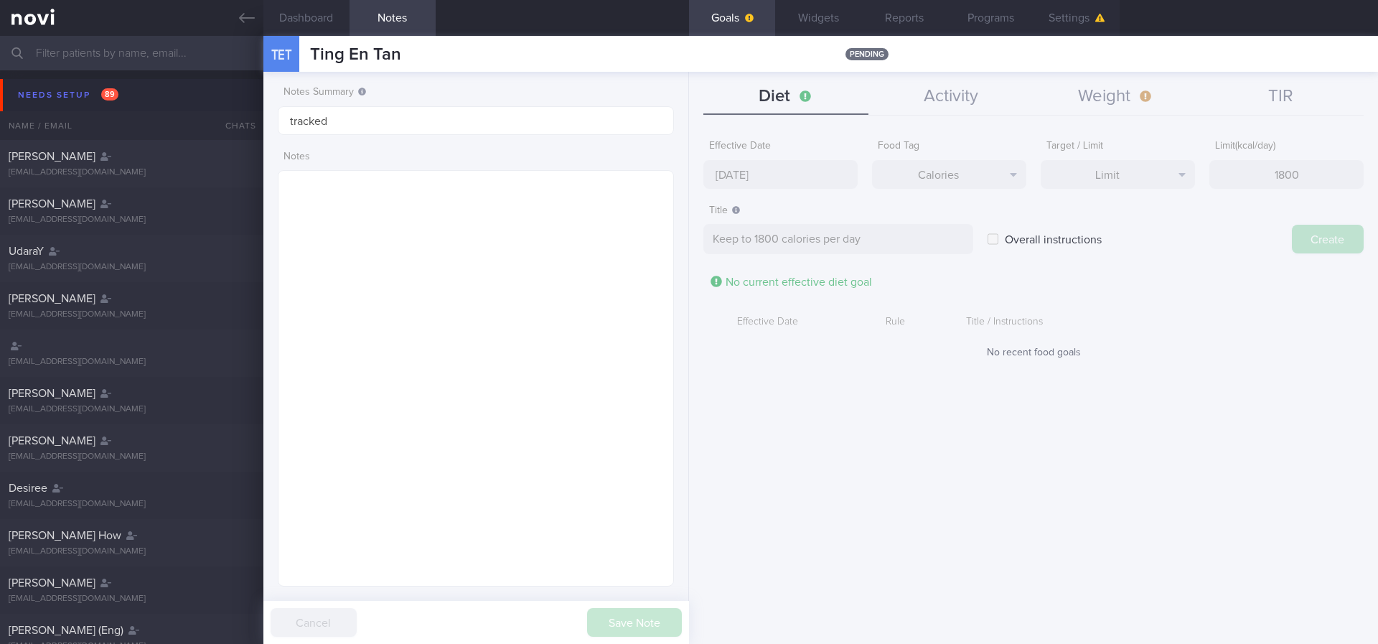
click at [782, 172] on div "Effective Date [DATE] Food Tag Calories Select tag... Calories Carbs Protein Fa…" at bounding box center [1033, 383] width 689 height 522
type input "[DATE]"
type textarea "Aim for ___ of ___"
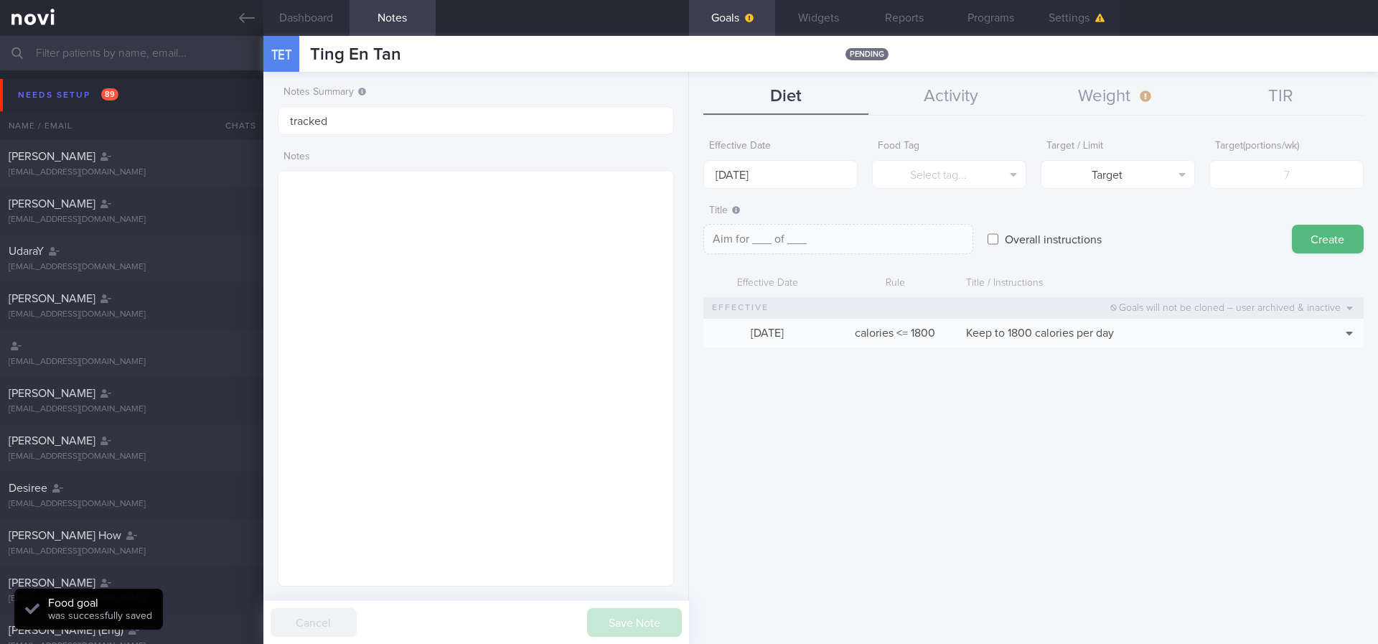
click at [754, 151] on div "Effective Date [DATE]" at bounding box center [780, 161] width 154 height 56
click at [753, 178] on input "[DATE]" at bounding box center [780, 174] width 154 height 29
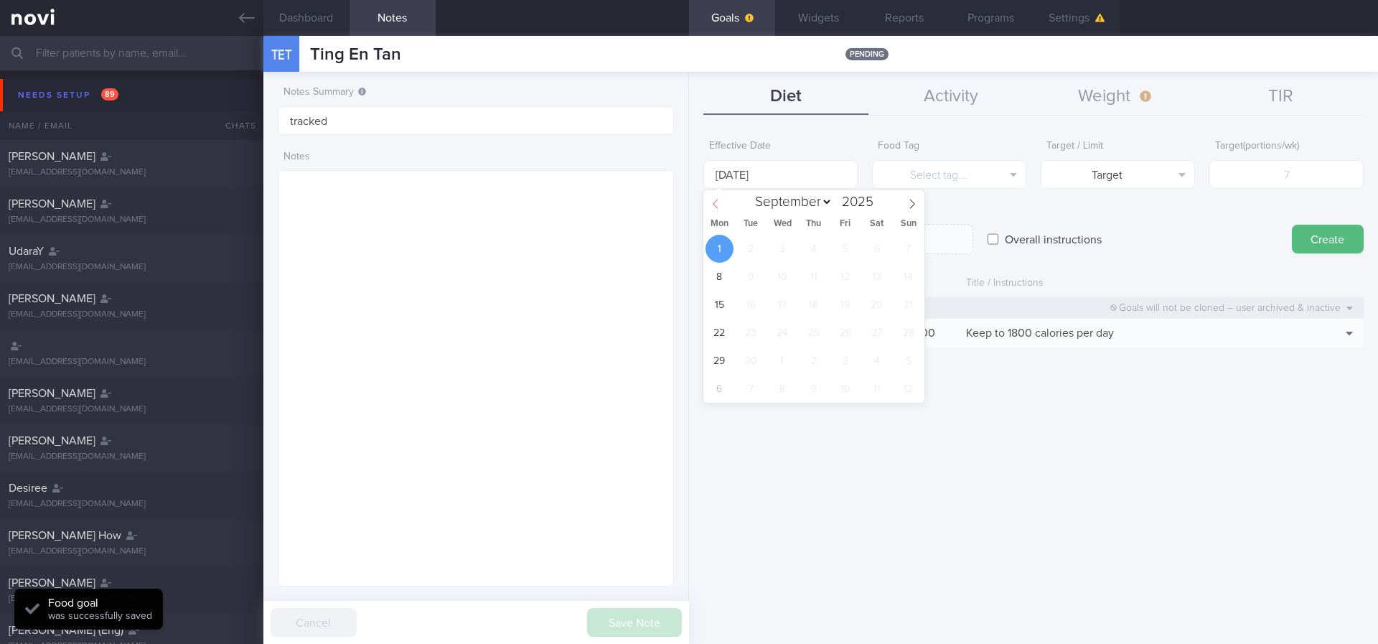
click at [720, 204] on icon at bounding box center [716, 204] width 10 height 10
select select "7"
click at [727, 365] on span "25" at bounding box center [720, 361] width 28 height 28
type input "[DATE]"
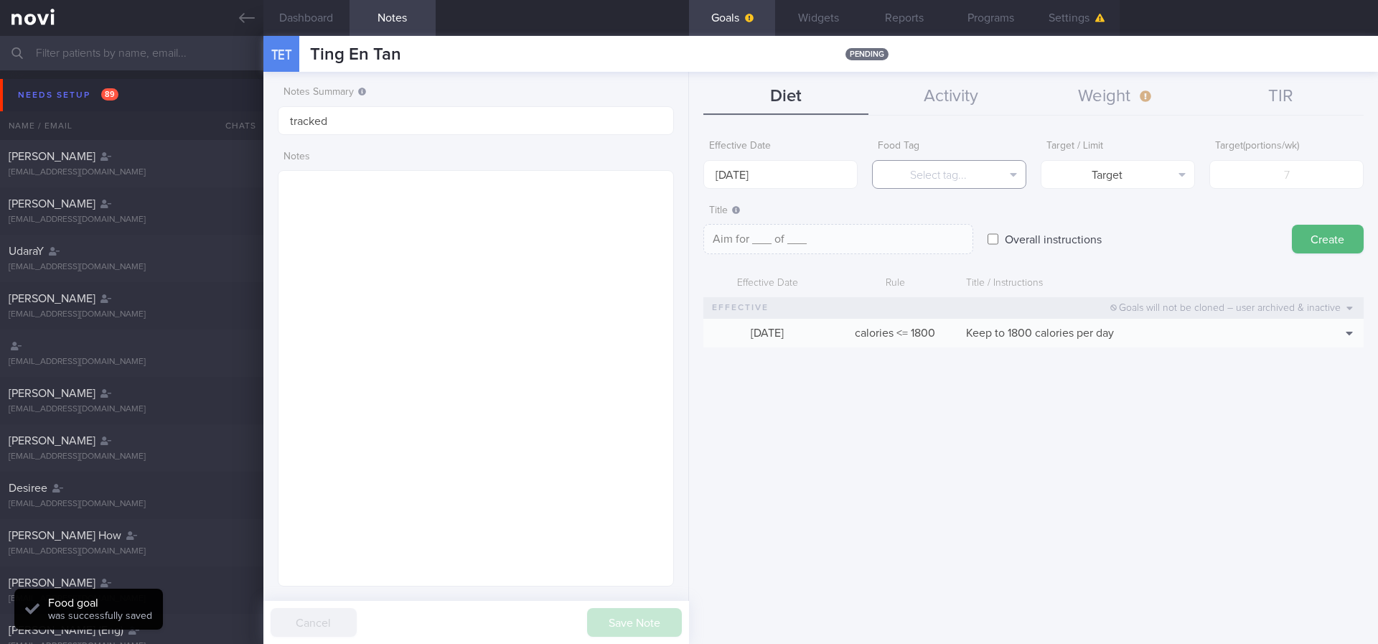
click at [832, 182] on button "Select tag..." at bounding box center [949, 174] width 154 height 29
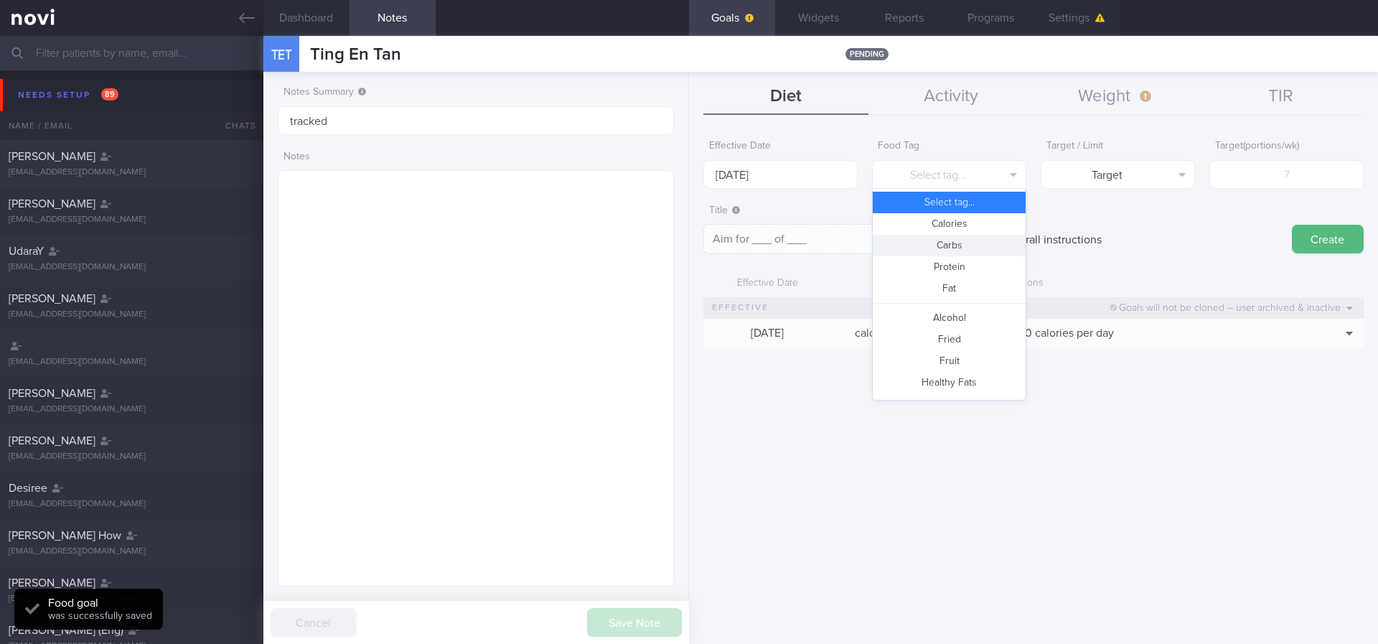
click at [832, 253] on button "Carbs" at bounding box center [949, 246] width 153 height 22
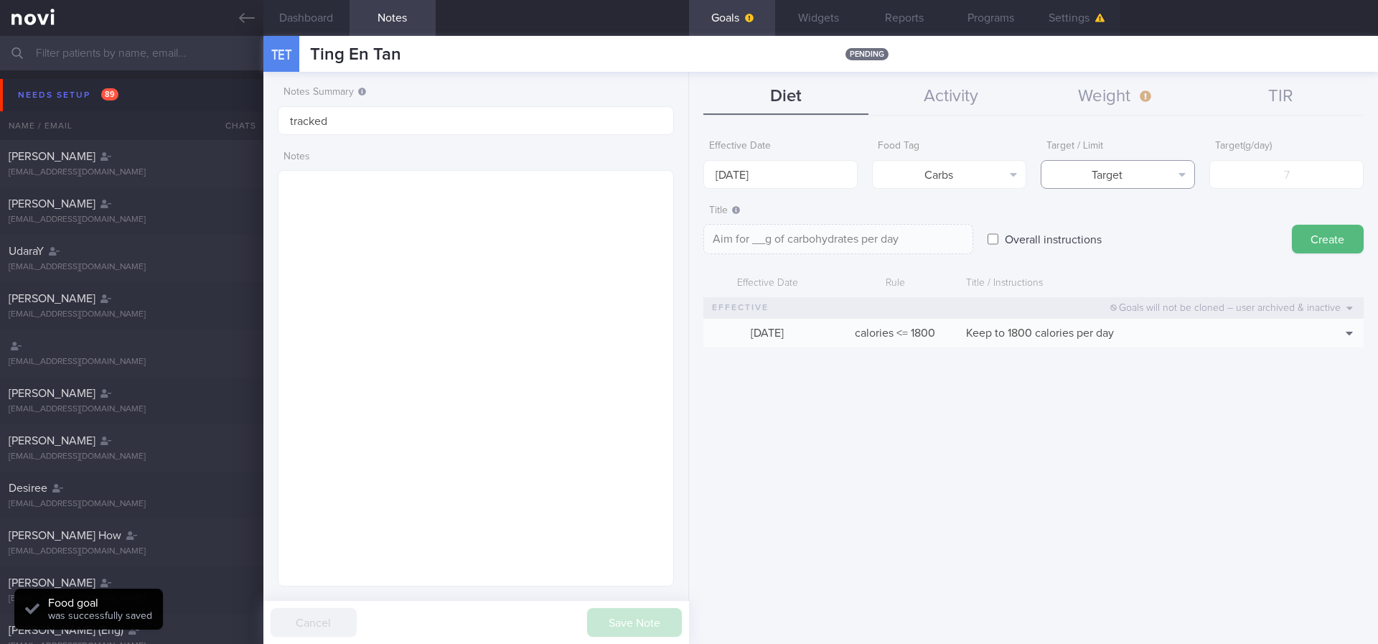
click at [832, 186] on button "Target" at bounding box center [1118, 174] width 154 height 29
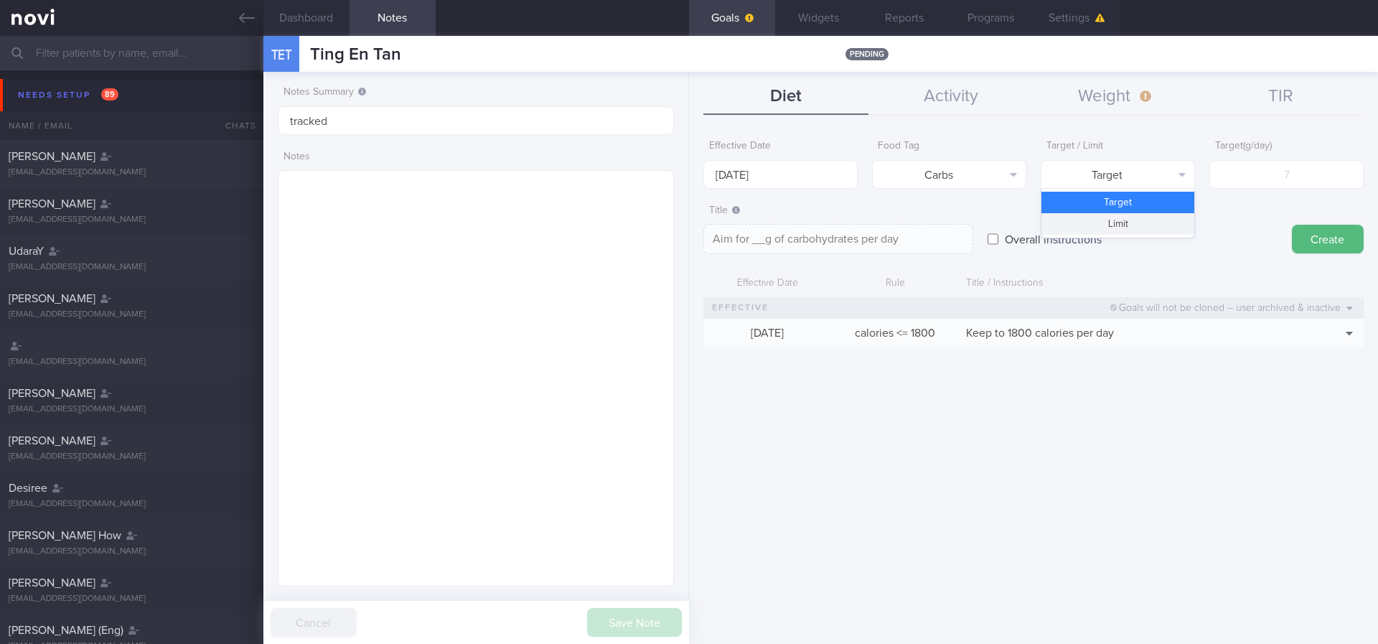
click at [832, 217] on button "Limit" at bounding box center [1118, 224] width 153 height 22
type textarea "Keep to __g of carbohydrates per day"
click at [832, 172] on input "number" at bounding box center [1286, 174] width 154 height 29
type input "1"
type textarea "Keep to 1g of carbohydrates per day"
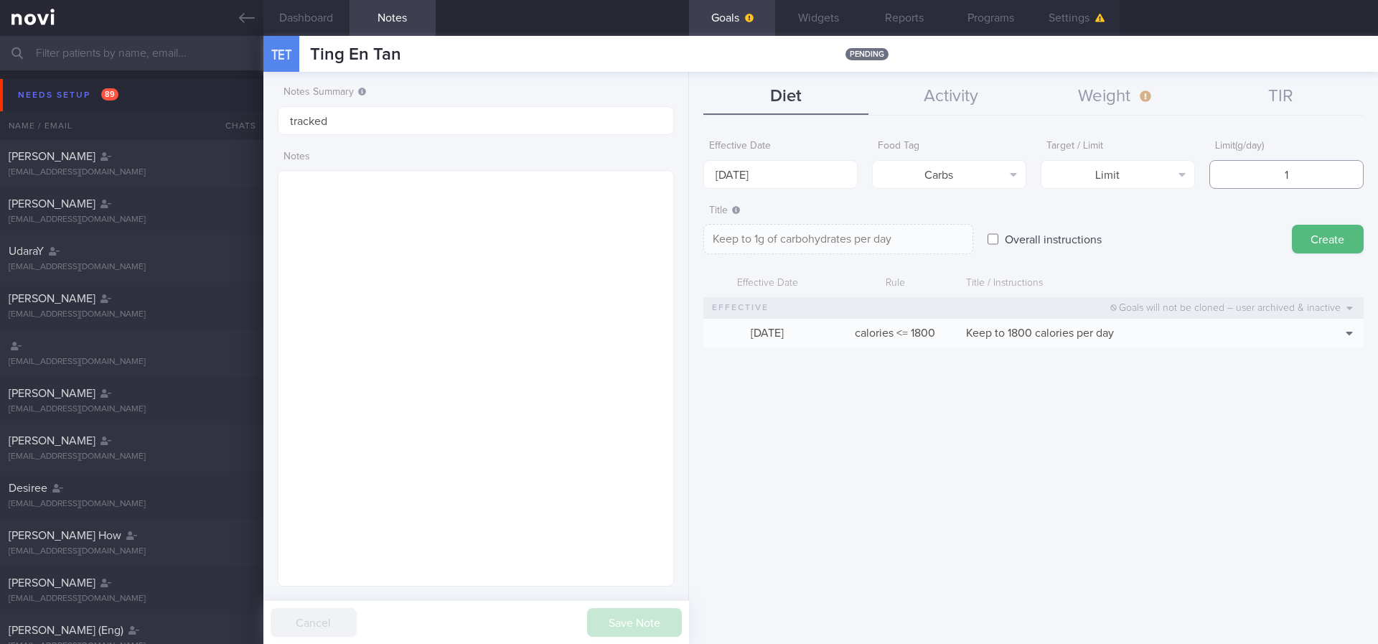
type input "18"
type textarea "Keep to 18g of carbohydrates per day"
type input "180"
type textarea "Keep to 180g of carbohydrates per day"
type input "180"
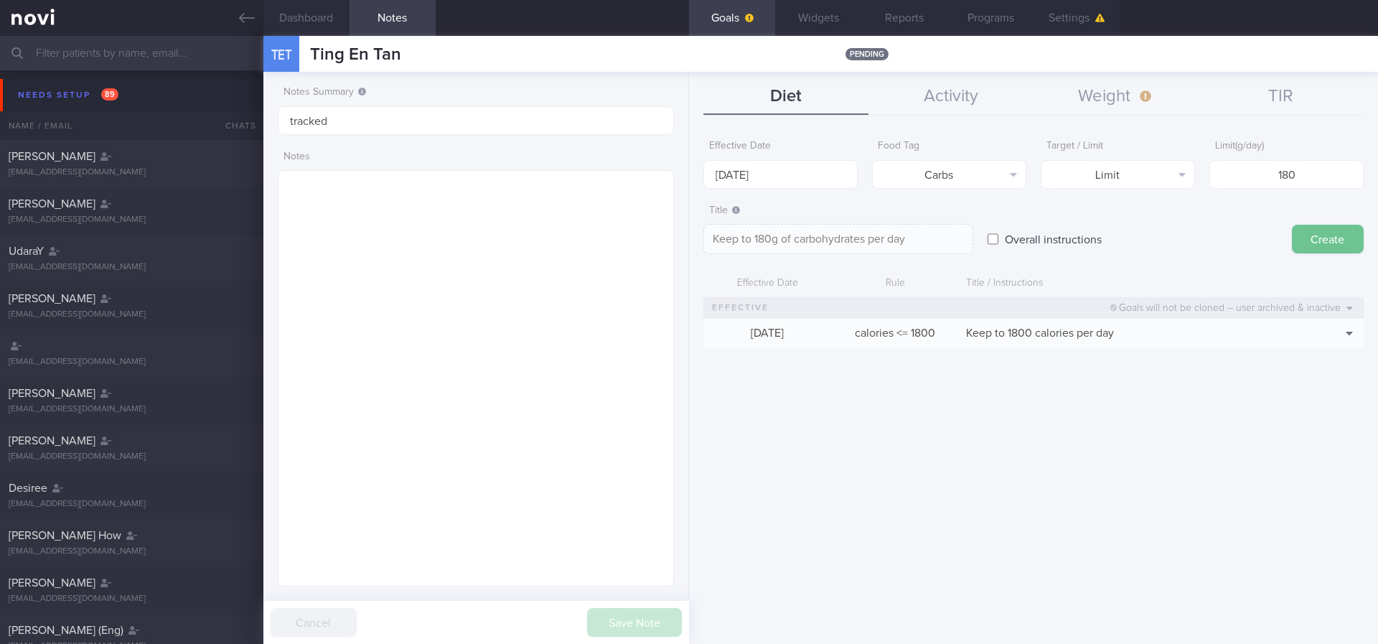
click at [832, 231] on button "Create" at bounding box center [1328, 239] width 72 height 29
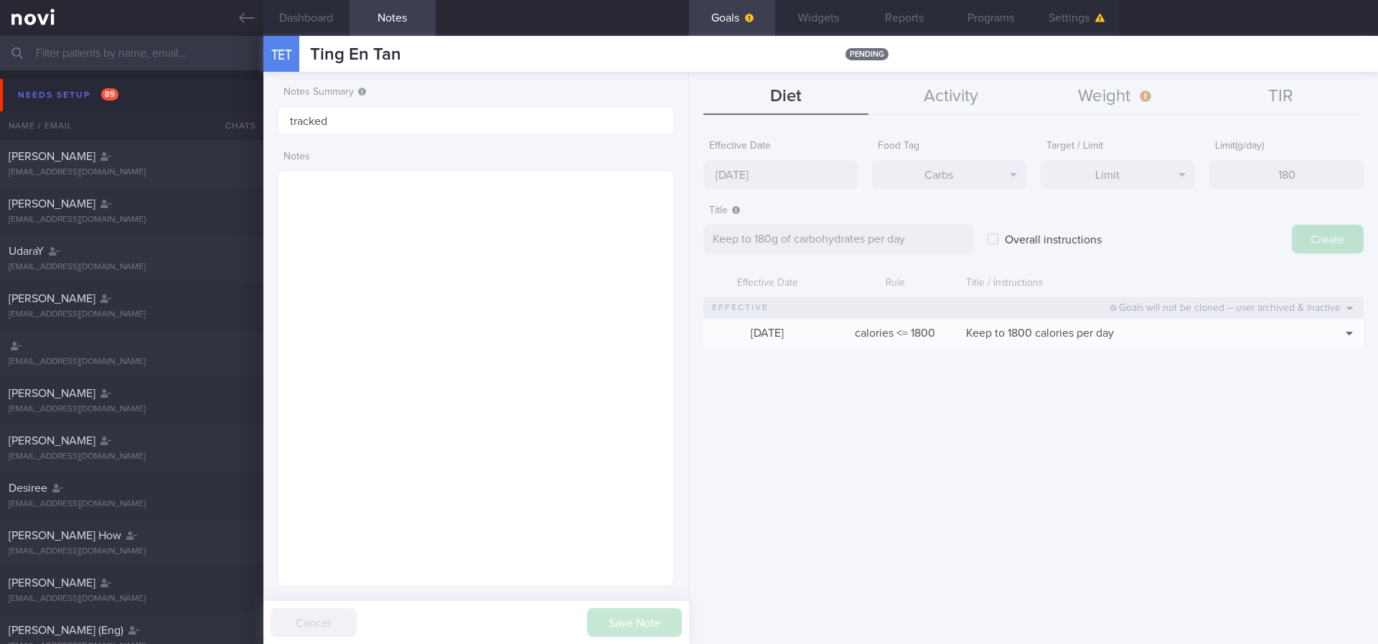
type input "[DATE]"
type textarea "Aim for ___ of ___"
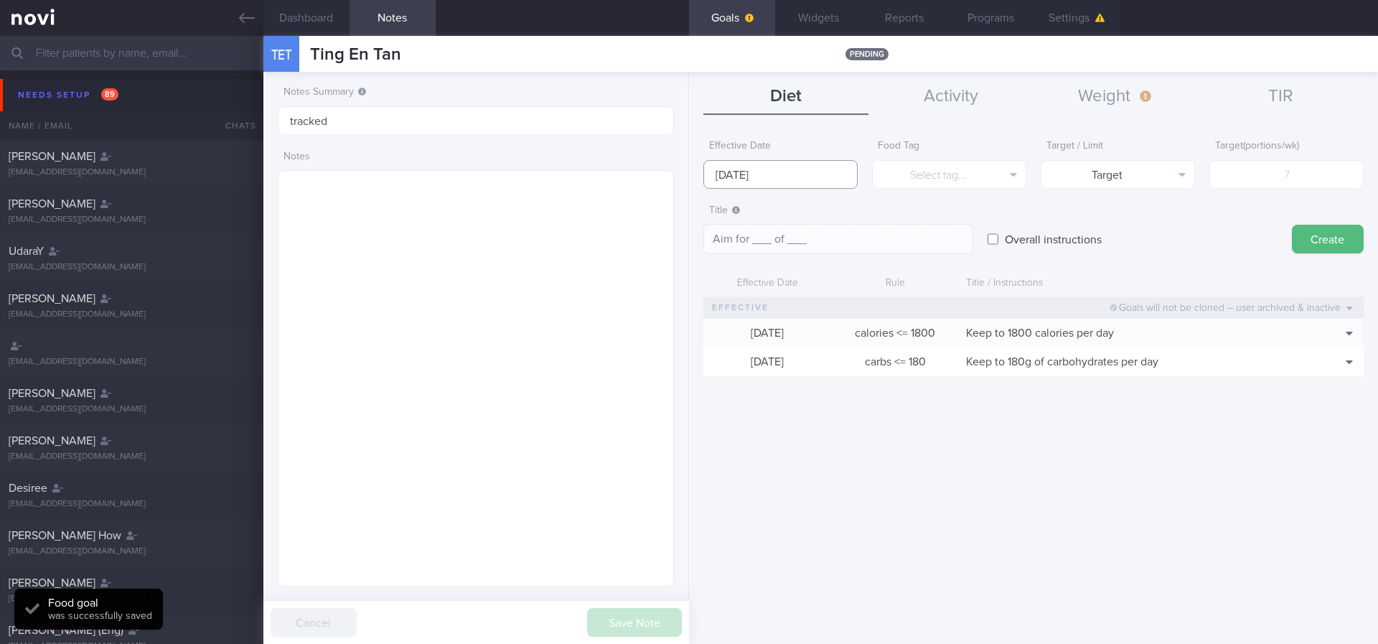
click at [794, 180] on body "You are offline! Some functionality will be unavailable Patients New Users Coac…" at bounding box center [689, 322] width 1378 height 644
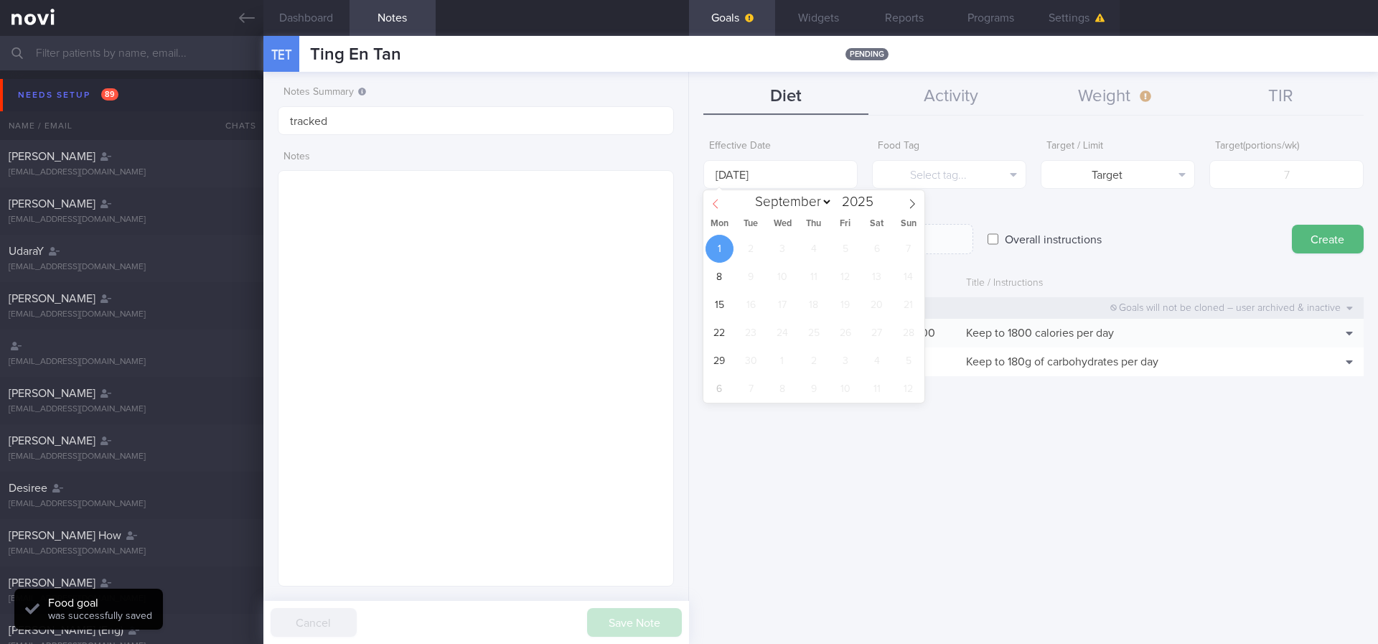
click at [709, 207] on span at bounding box center [715, 202] width 24 height 24
select select "7"
click at [721, 359] on span "25" at bounding box center [720, 361] width 28 height 28
type input "[DATE]"
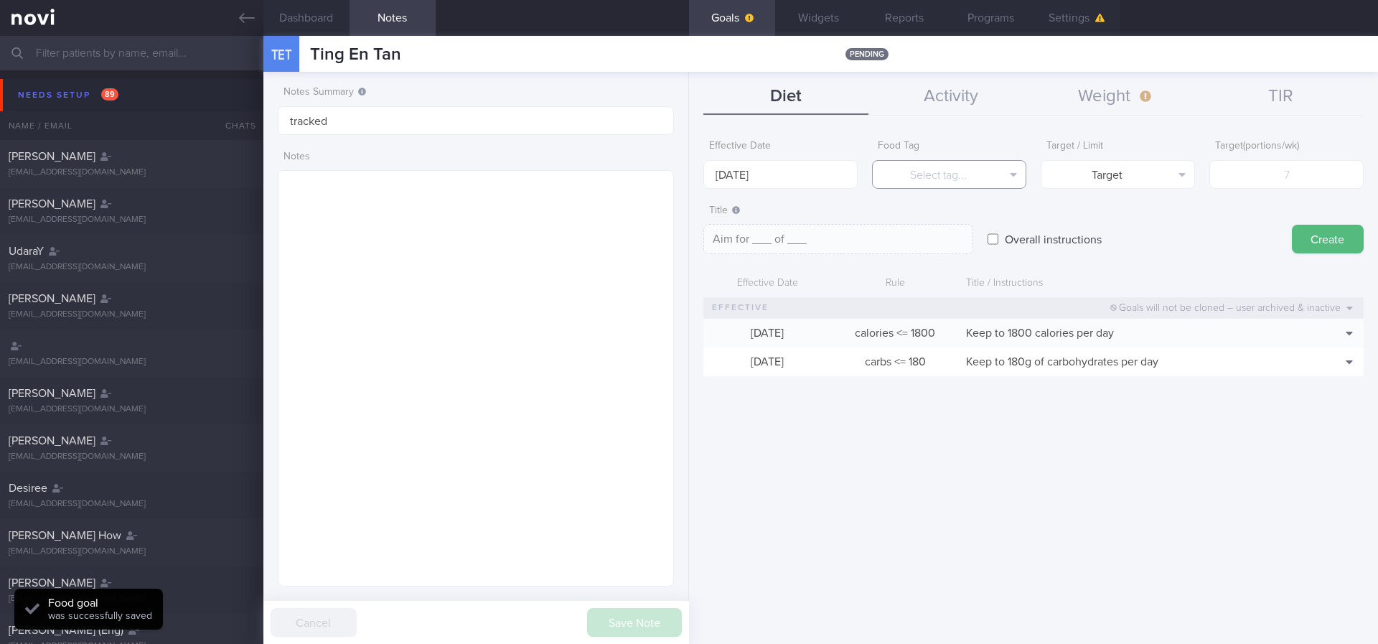
click at [832, 186] on button "Select tag..." at bounding box center [949, 174] width 154 height 29
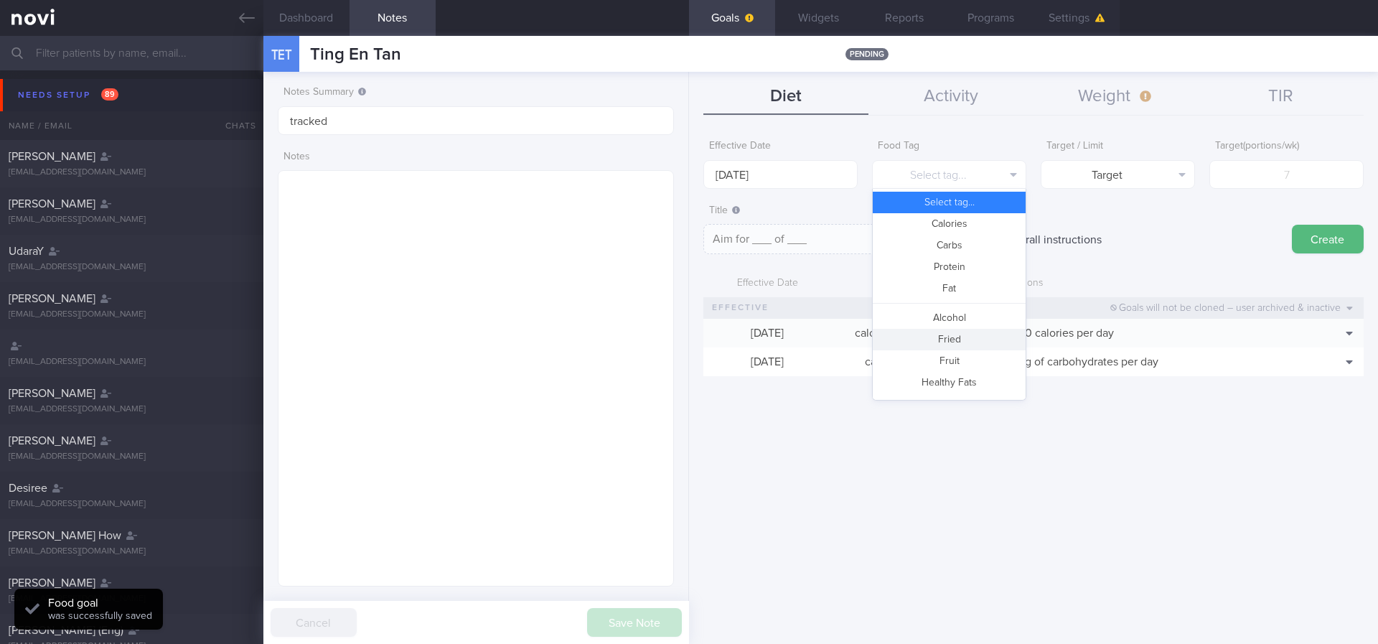
click at [832, 346] on button "Fried" at bounding box center [949, 340] width 153 height 22
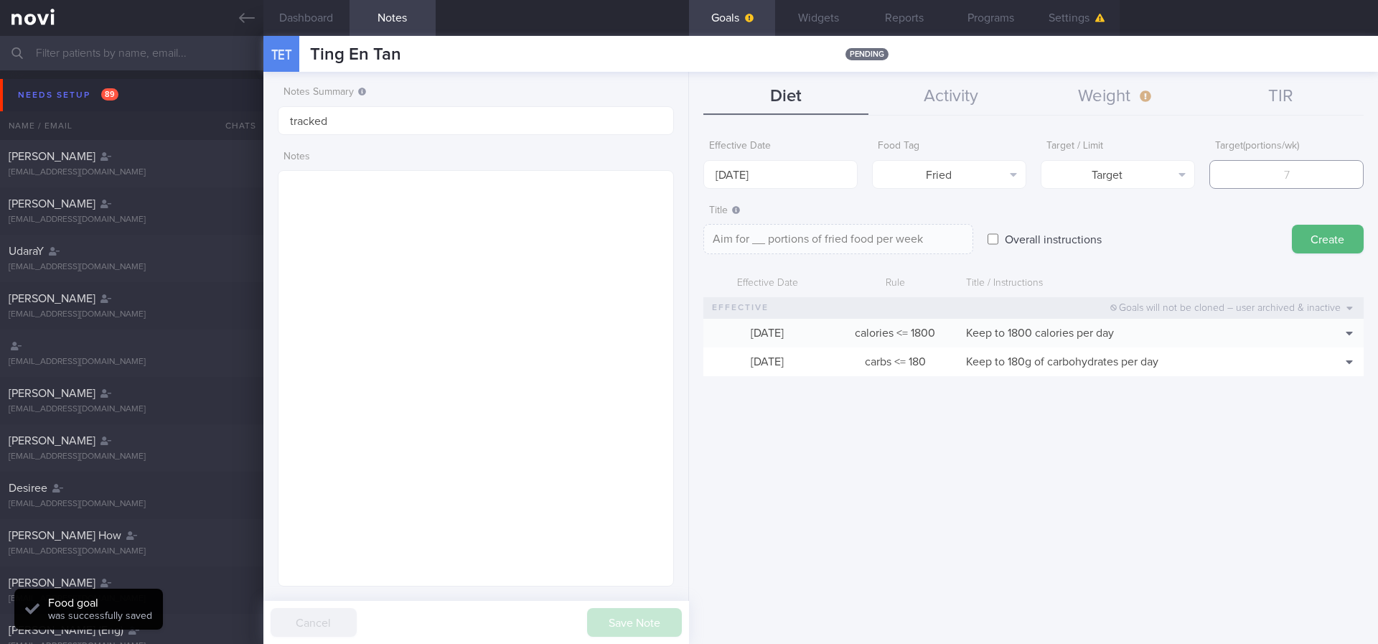
click at [832, 166] on input "number" at bounding box center [1286, 174] width 154 height 29
click at [832, 167] on input "number" at bounding box center [1286, 174] width 154 height 29
click at [832, 173] on button "Target" at bounding box center [1118, 174] width 154 height 29
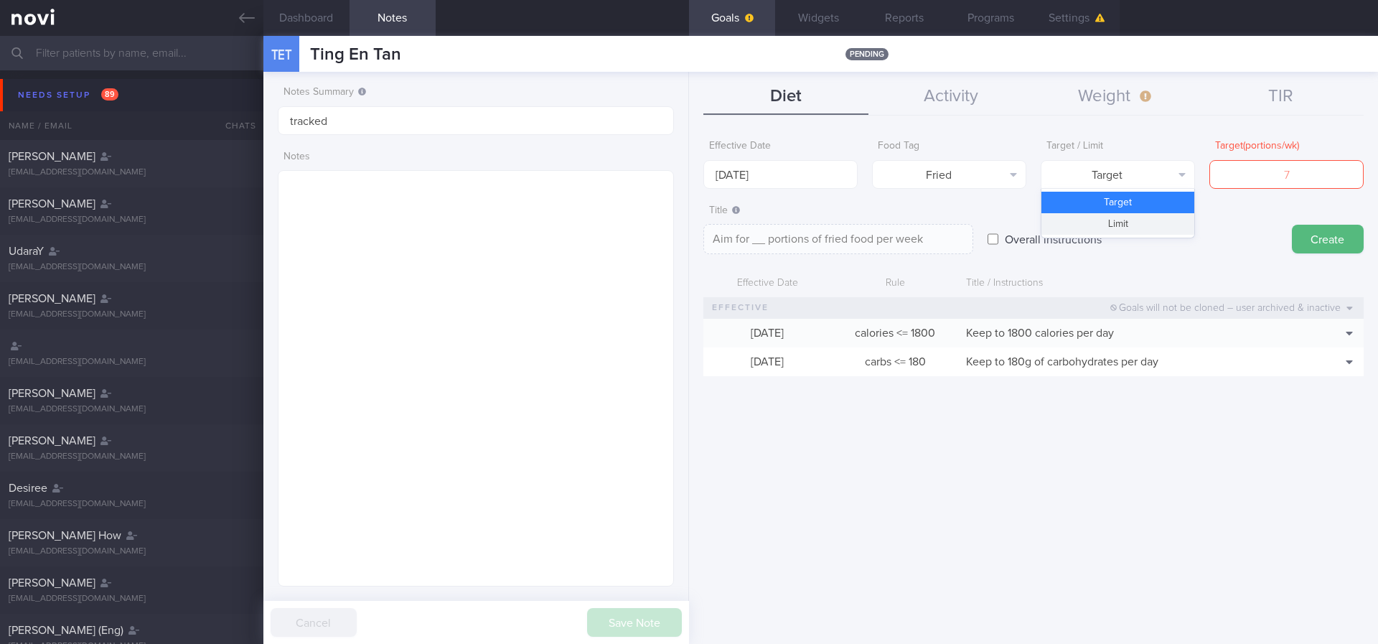
click at [832, 221] on button "Limit" at bounding box center [1118, 224] width 153 height 22
type textarea "Keep to __ portions of fried food per week"
click at [832, 174] on input "number" at bounding box center [1286, 174] width 154 height 29
type input "2"
type textarea "Keep to 2 portions of fried food per week"
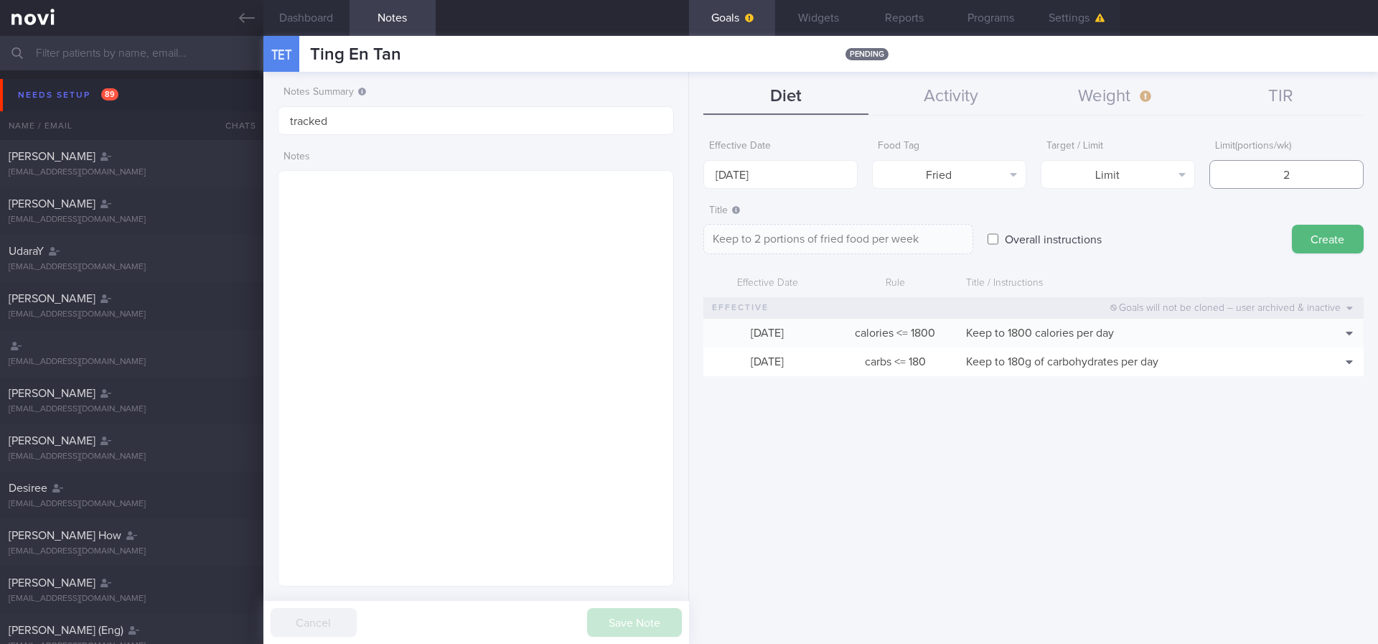
type input "2"
click at [832, 243] on textarea "Keep to 2 portions of fried food per week" at bounding box center [838, 239] width 270 height 30
type textarea "Keep to 2 portions of fried/high fat food per week"
click at [832, 235] on button "Create" at bounding box center [1328, 239] width 72 height 29
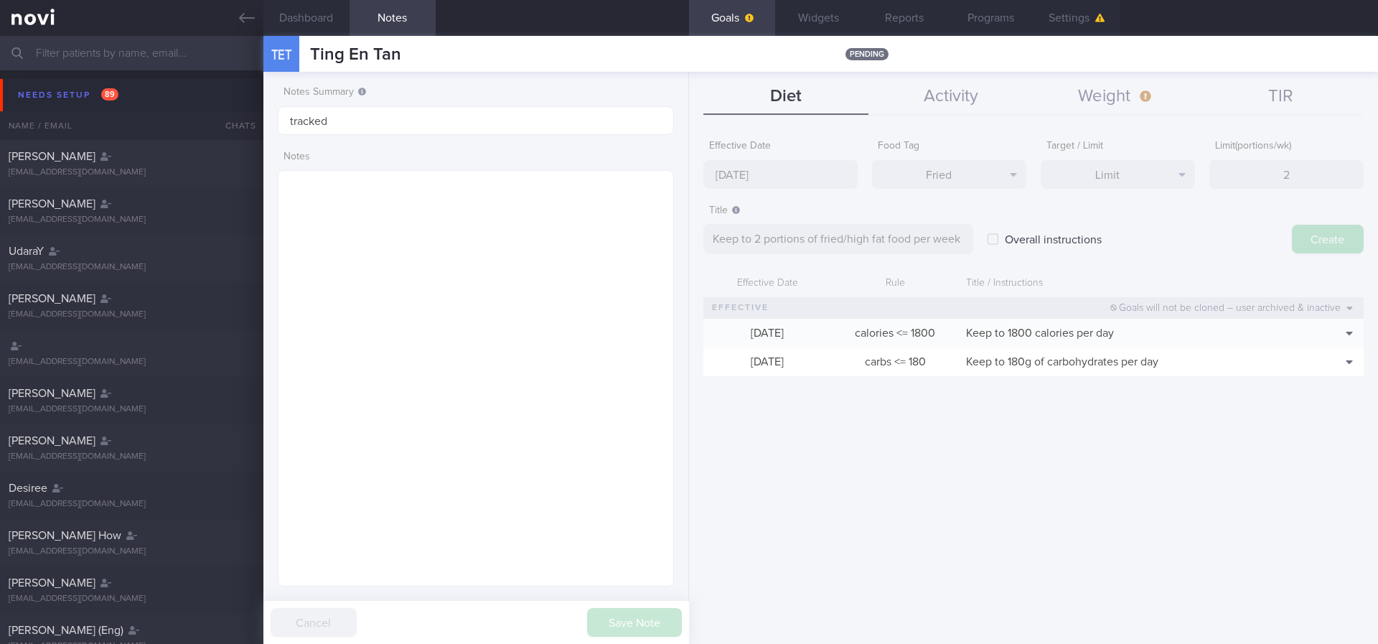
type input "[DATE]"
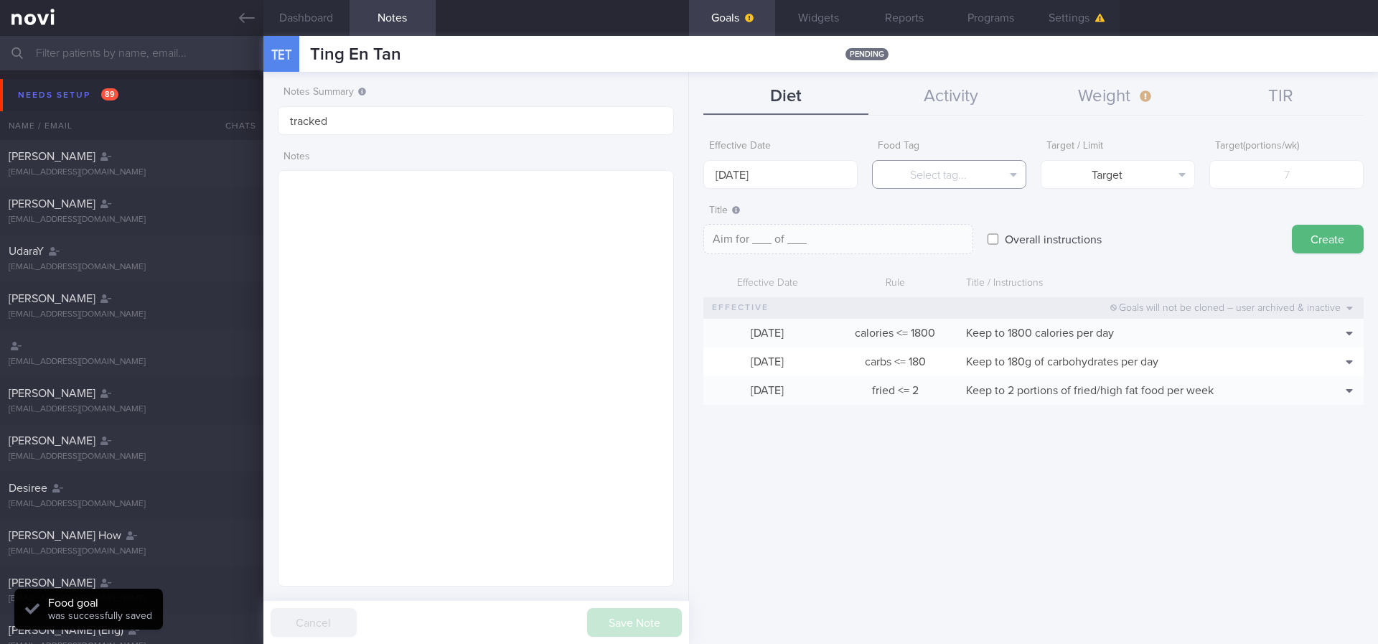
click at [832, 169] on button "Select tag..." at bounding box center [949, 174] width 154 height 29
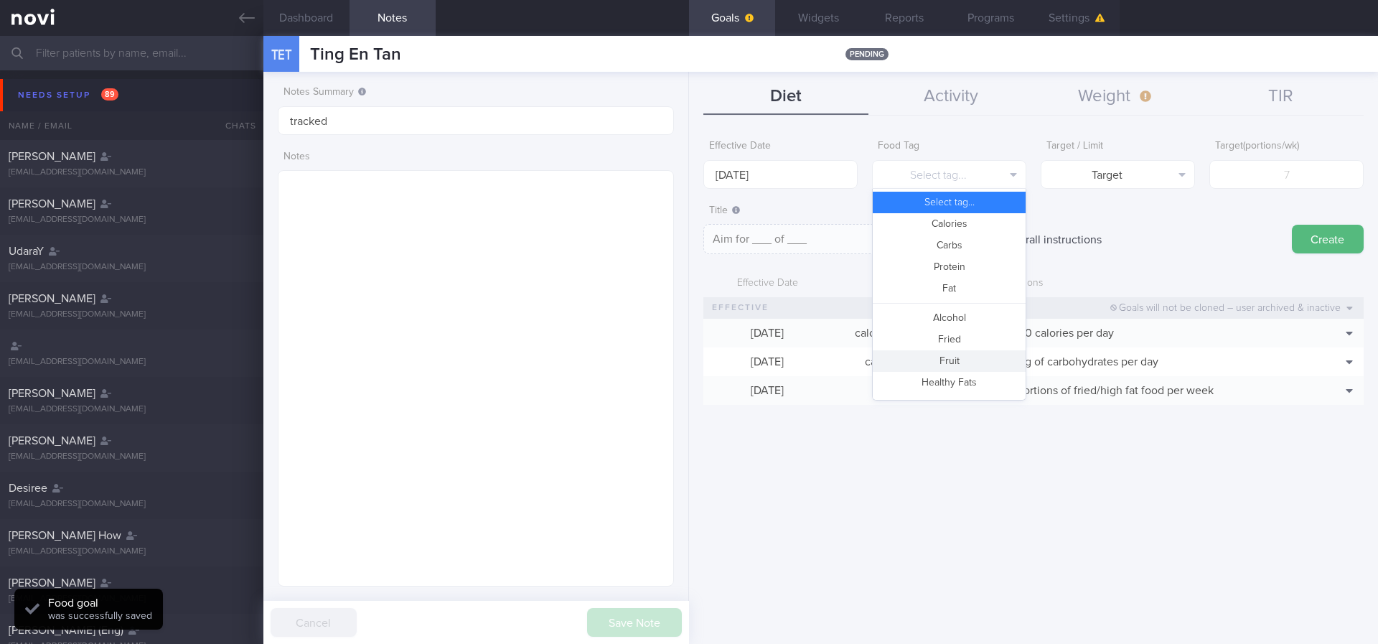
click at [832, 353] on button "Fruit" at bounding box center [949, 361] width 153 height 22
type textarea "Aim for __ portions of fruits per week"
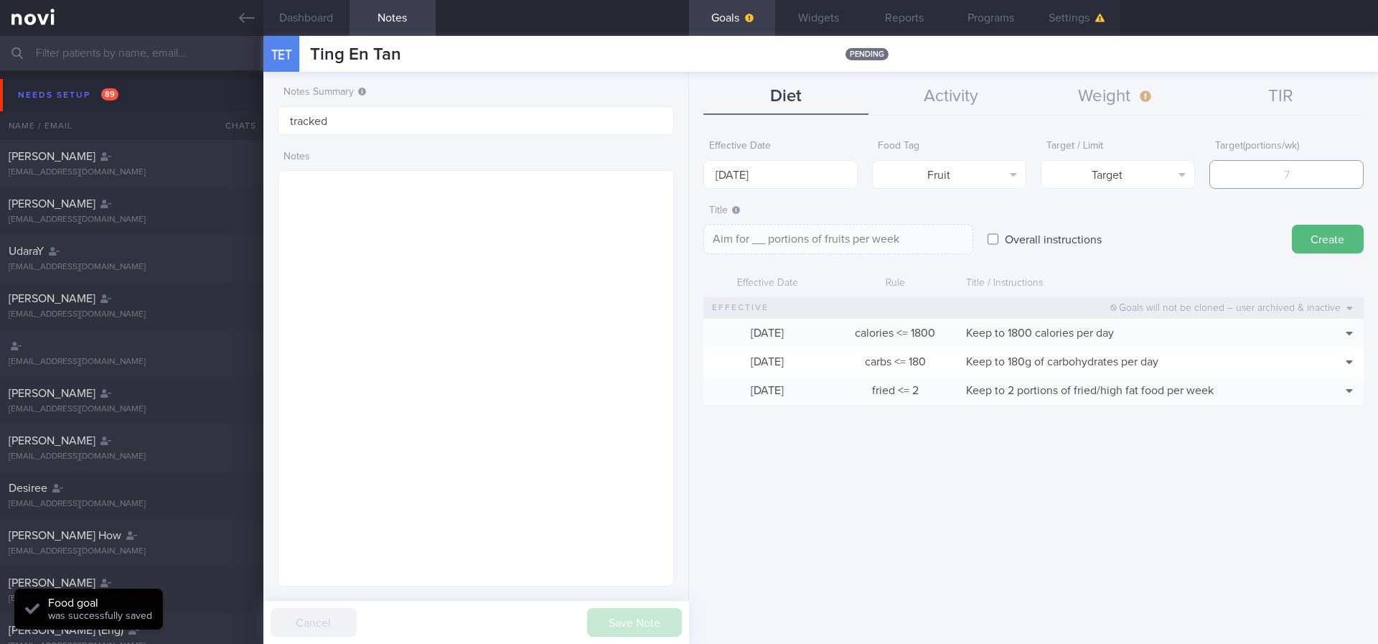
click at [832, 166] on input "number" at bounding box center [1286, 174] width 154 height 29
type input "14"
type textarea "Aim for 14 portions of fruits per week"
type input "14"
click at [818, 169] on input "[DATE]" at bounding box center [780, 174] width 154 height 29
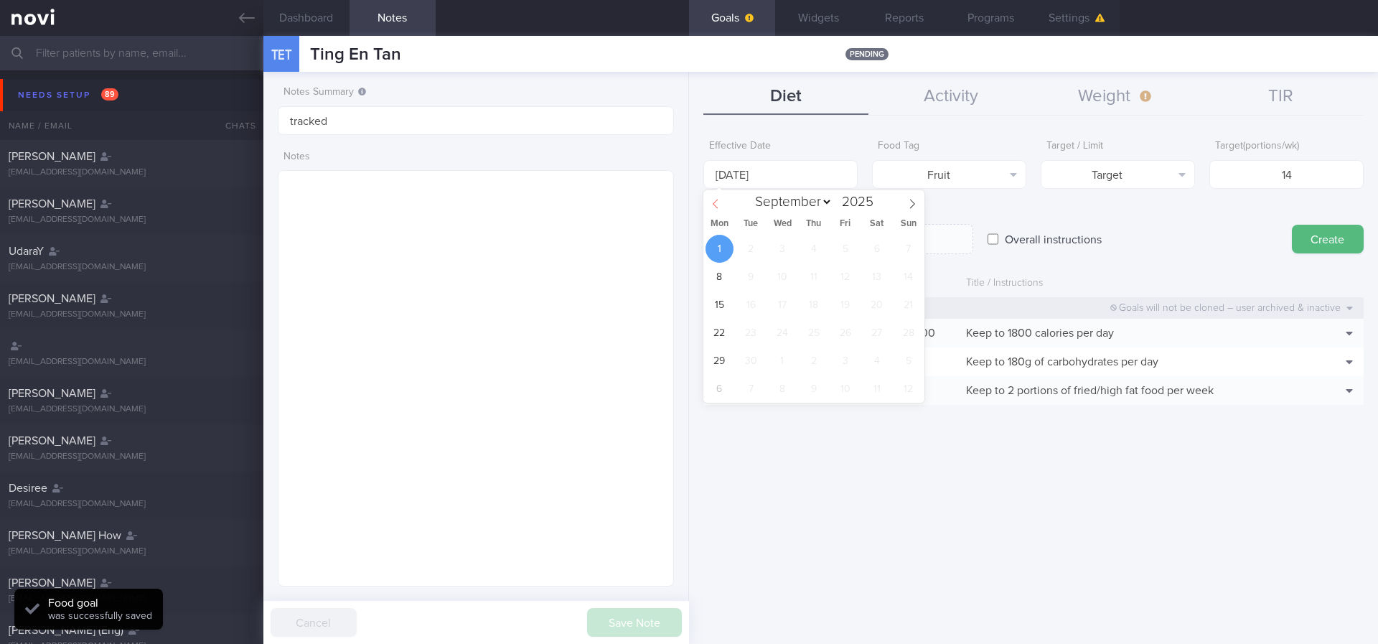
click at [719, 212] on span at bounding box center [715, 202] width 24 height 24
select select "7"
click at [713, 353] on span "25" at bounding box center [720, 361] width 28 height 28
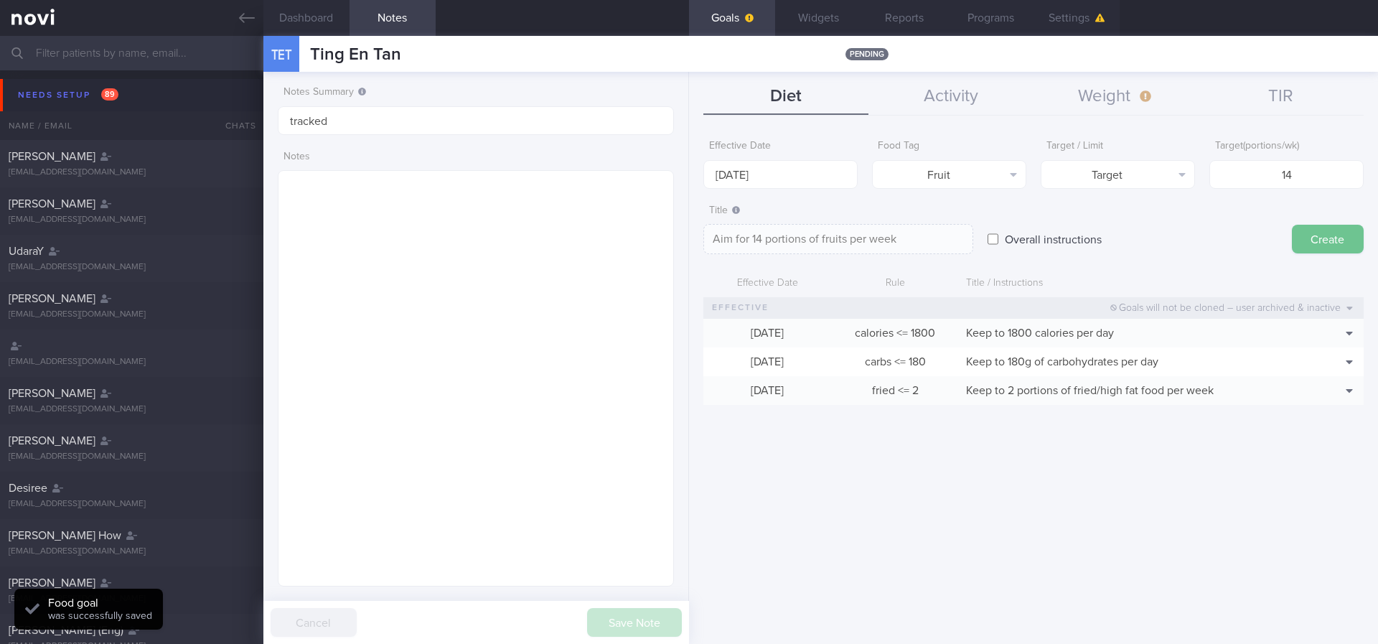
click at [832, 243] on button "Create" at bounding box center [1328, 239] width 72 height 29
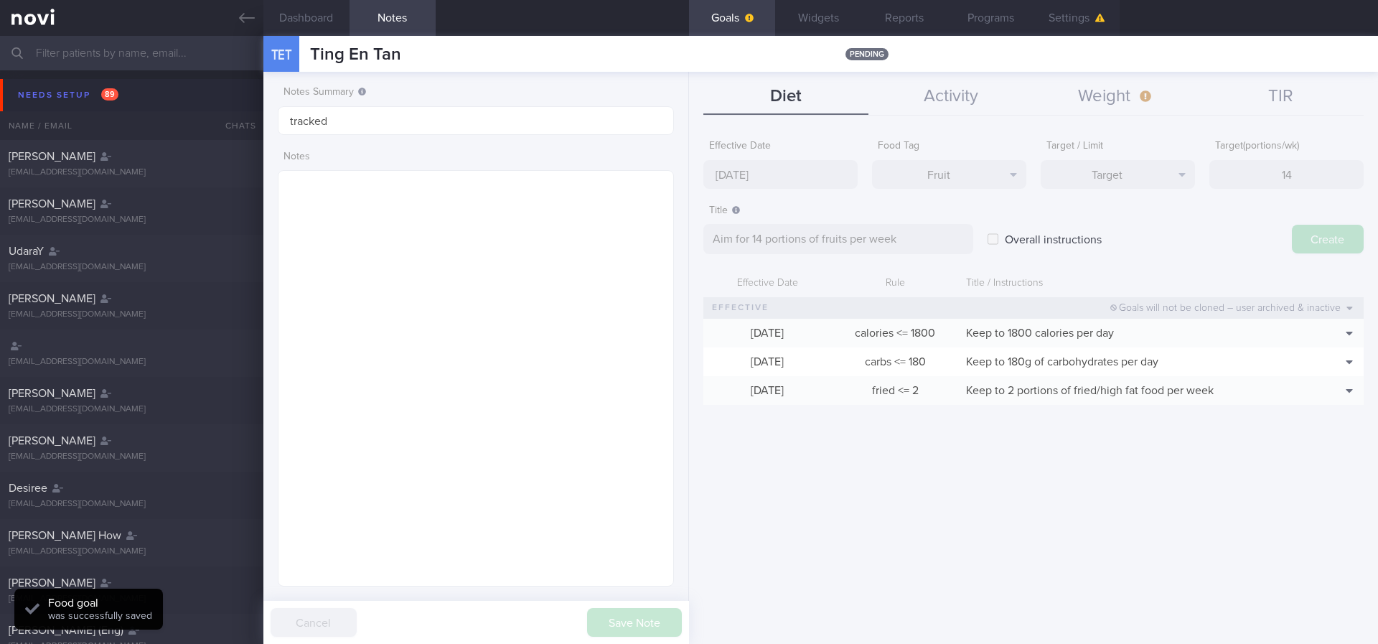
type input "[DATE]"
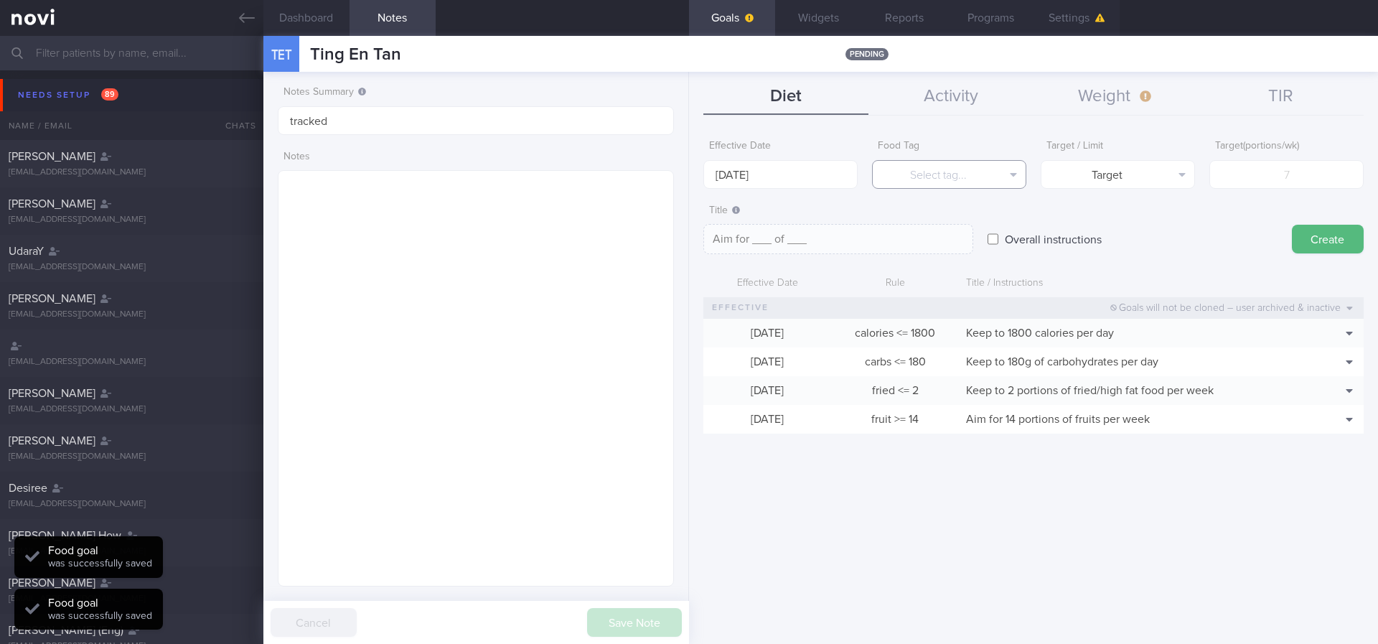
click at [832, 172] on button "Select tag..." at bounding box center [949, 174] width 154 height 29
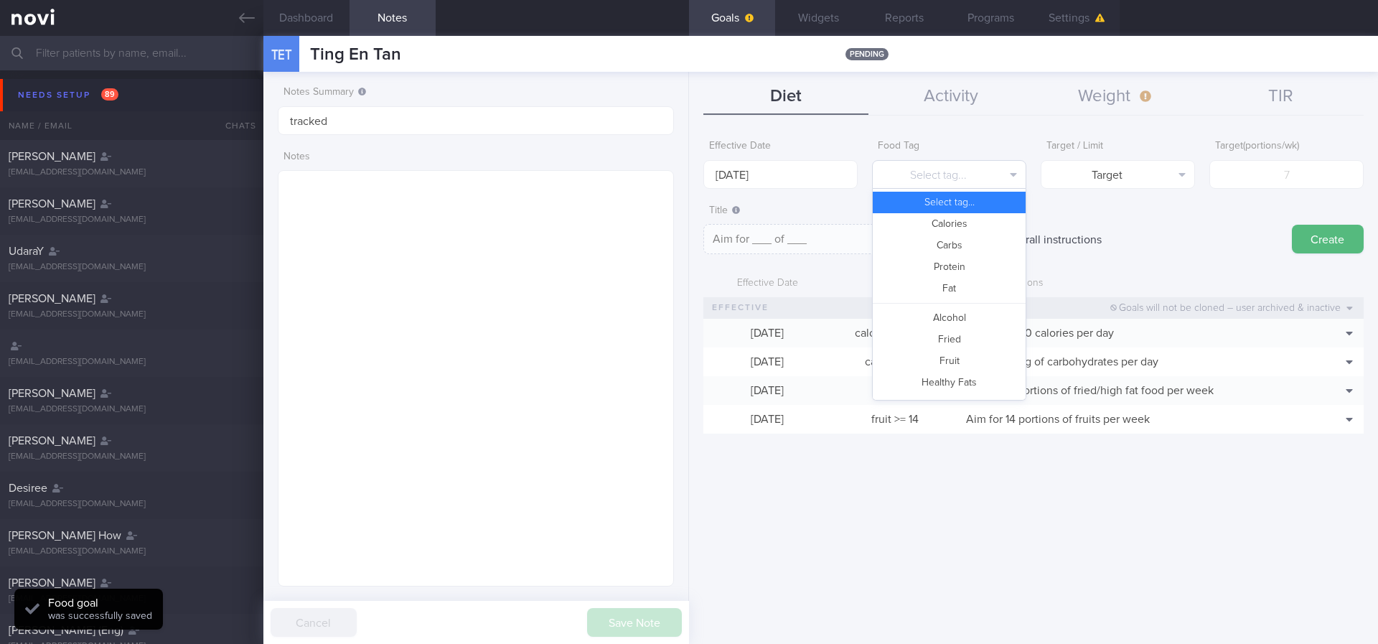
scroll to position [427, 0]
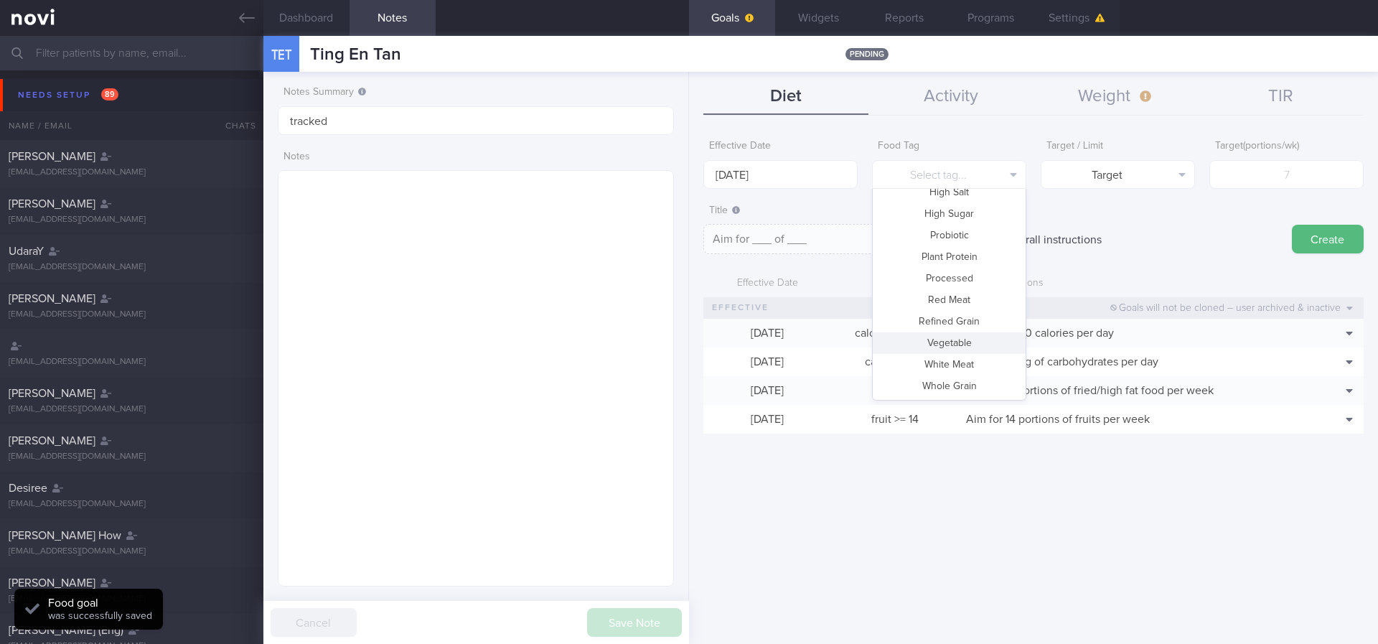
click at [832, 337] on button "Vegetable" at bounding box center [949, 343] width 153 height 22
type textarea "Aim for __ portions of vegetables per week"
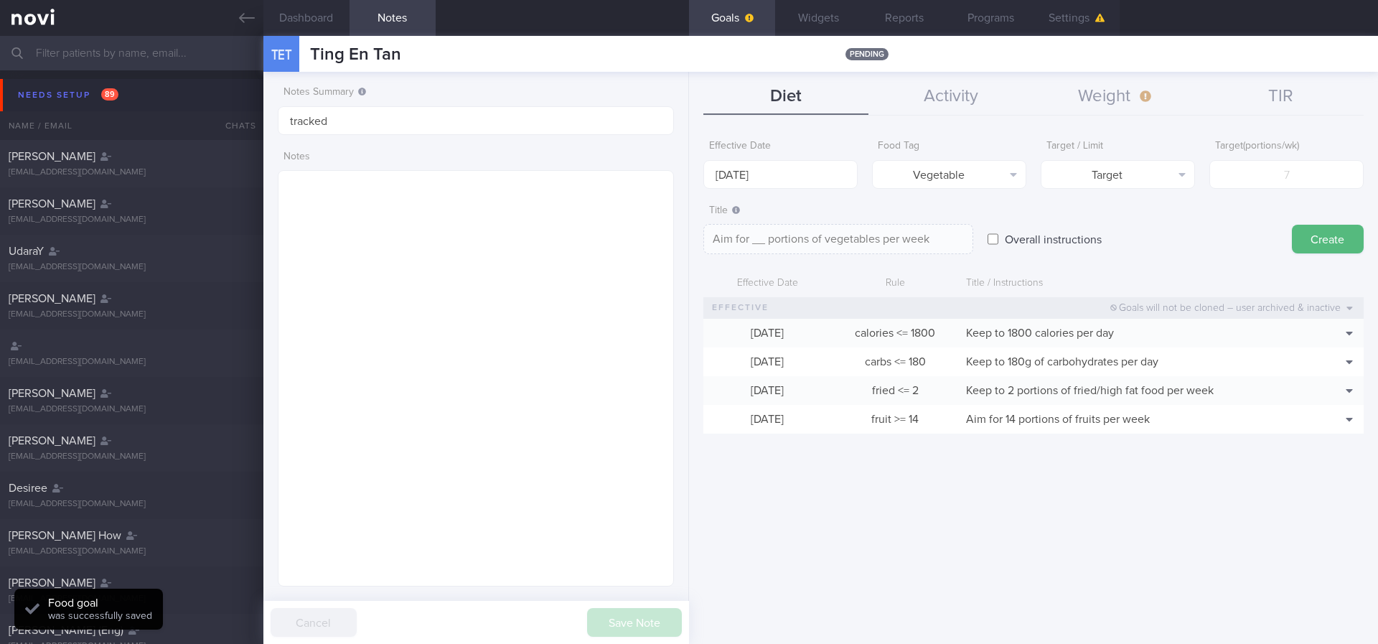
click at [832, 159] on div "Target ( portions/wk )" at bounding box center [1286, 161] width 154 height 56
drag, startPoint x: 1199, startPoint y: 167, endPoint x: 1225, endPoint y: 165, distance: 25.9
click at [832, 165] on div "Effective Date [DATE] Food Tag Vegetable Select tag... Calories Carbs Protein F…" at bounding box center [1033, 161] width 660 height 56
click at [832, 166] on input "number" at bounding box center [1286, 174] width 154 height 29
type input "14"
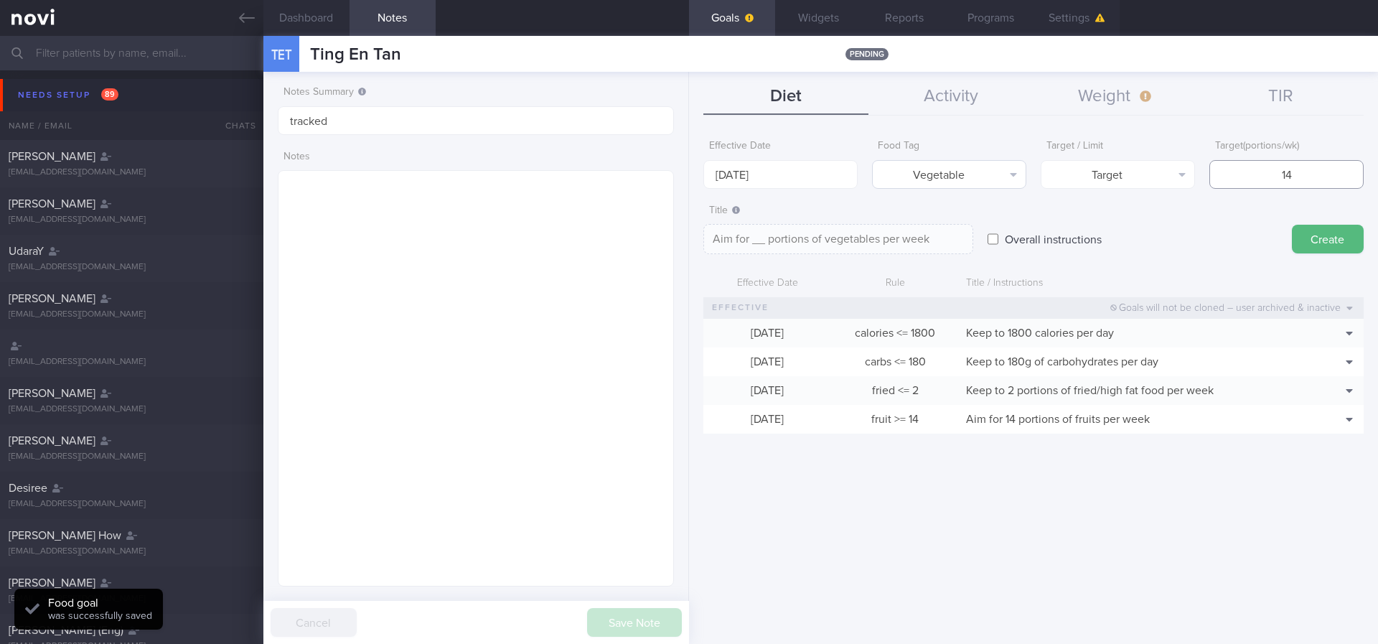
type textarea "Aim for 14 portions of vegetables per week"
type input "14"
click at [769, 178] on body "You are offline! Some functionality will be unavailable Patients New Users Coac…" at bounding box center [689, 322] width 1378 height 644
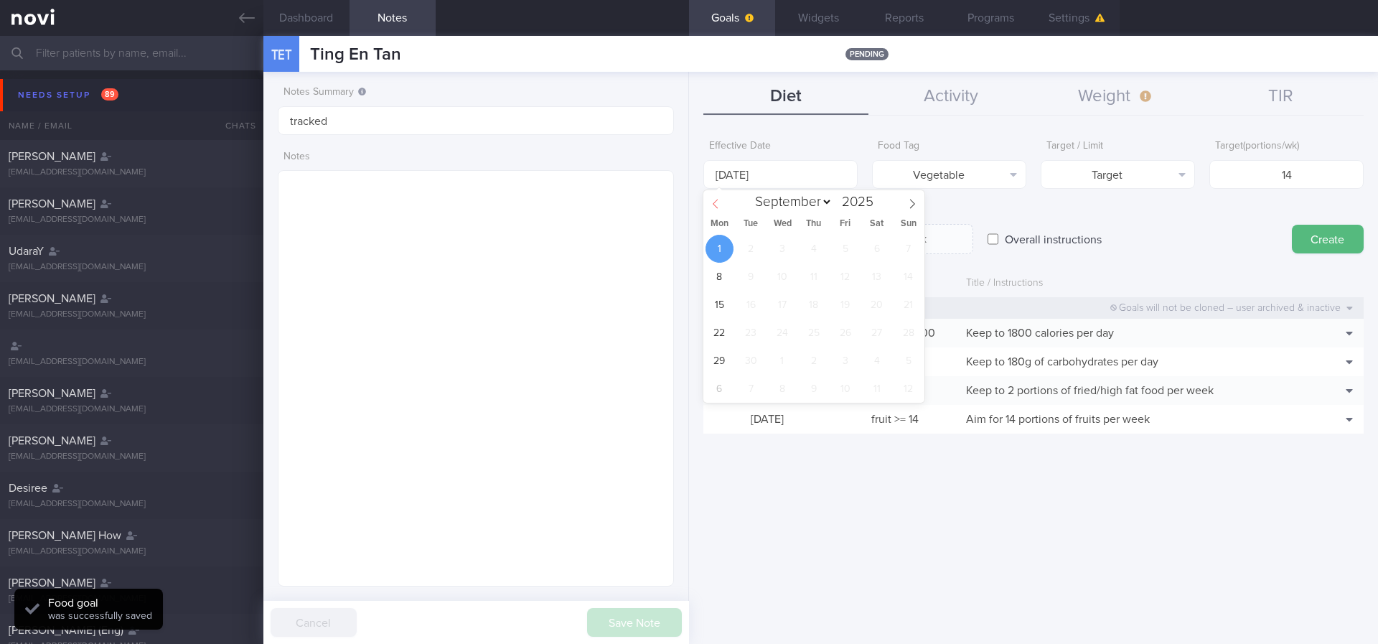
click at [713, 205] on icon at bounding box center [716, 204] width 10 height 10
select select "7"
click at [725, 360] on span "25" at bounding box center [720, 361] width 28 height 28
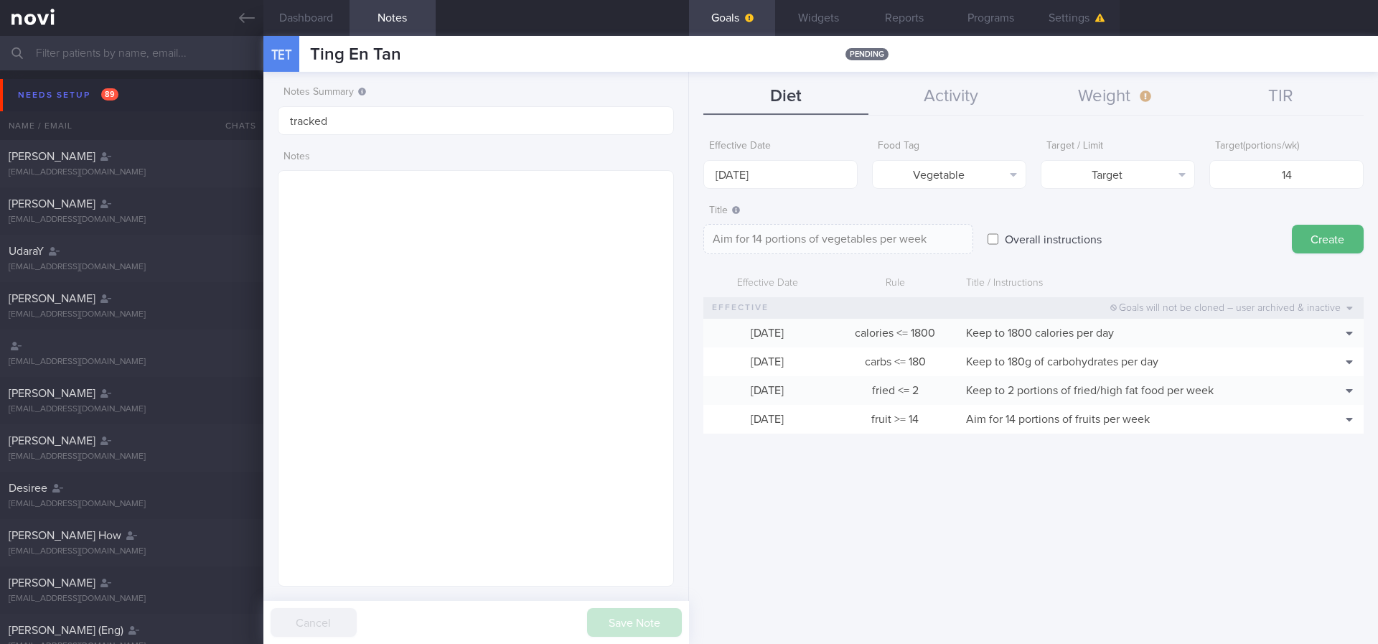
click at [832, 239] on button "Create" at bounding box center [1328, 239] width 72 height 29
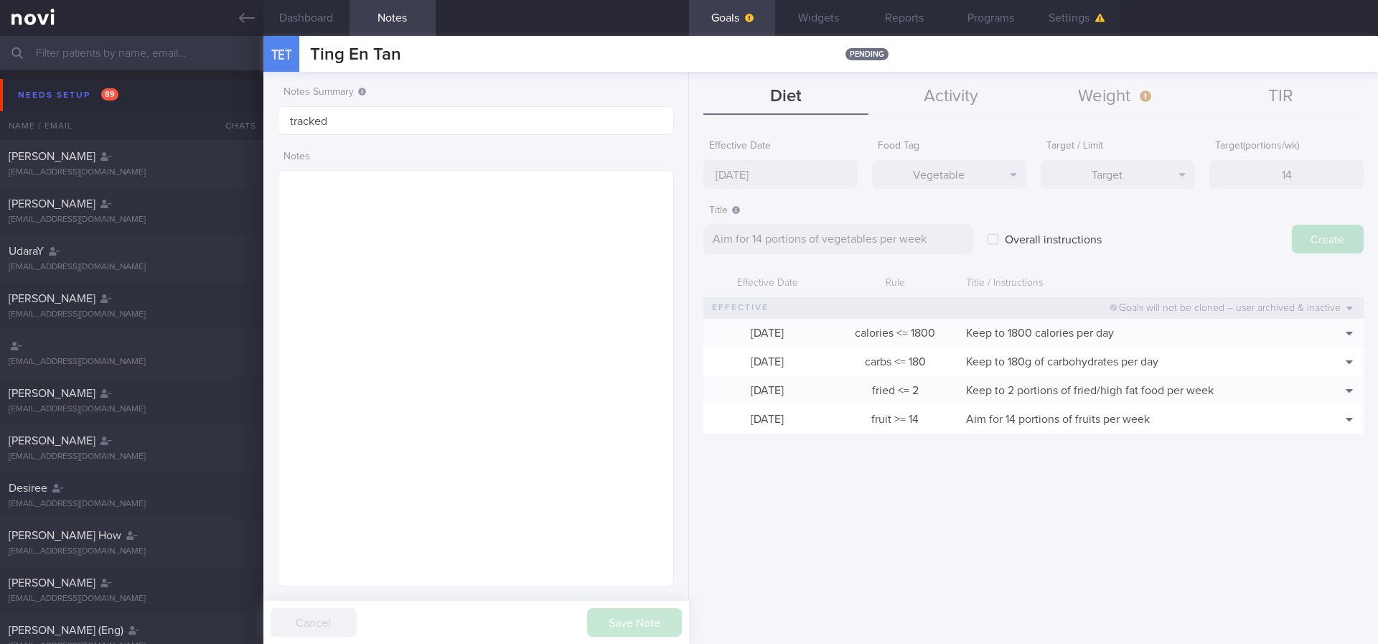
type input "[DATE]"
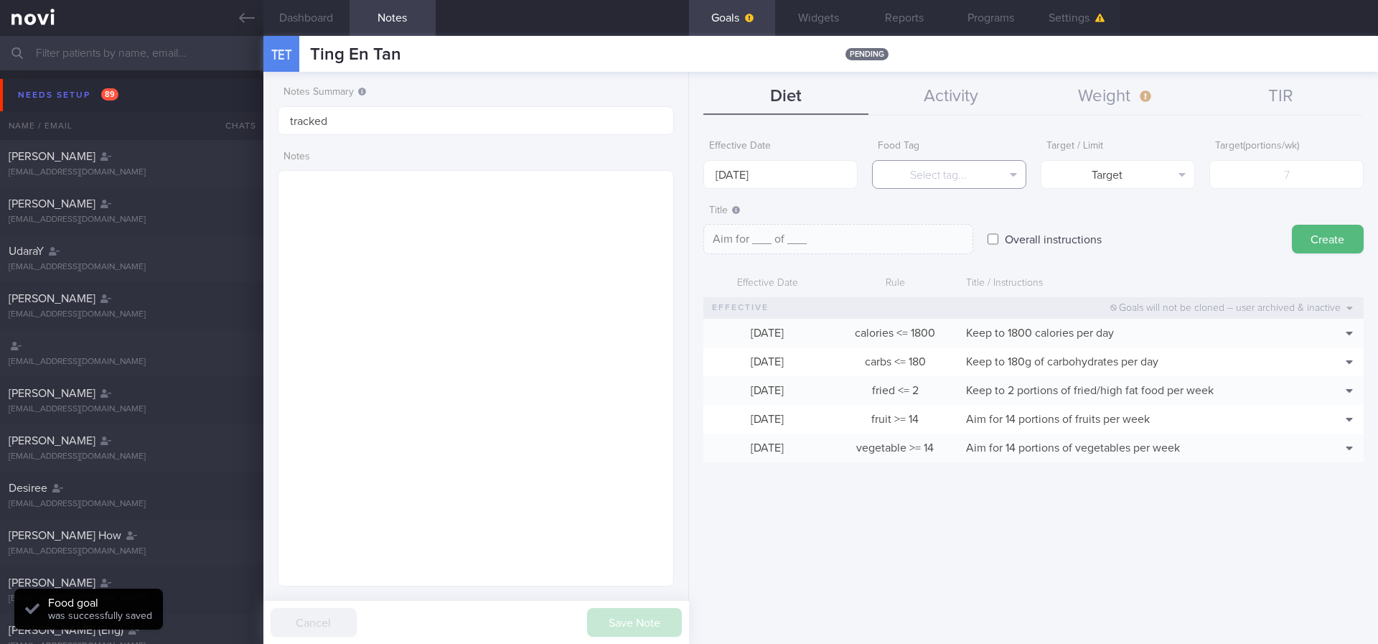
click at [832, 172] on button "Select tag..." at bounding box center [949, 174] width 154 height 29
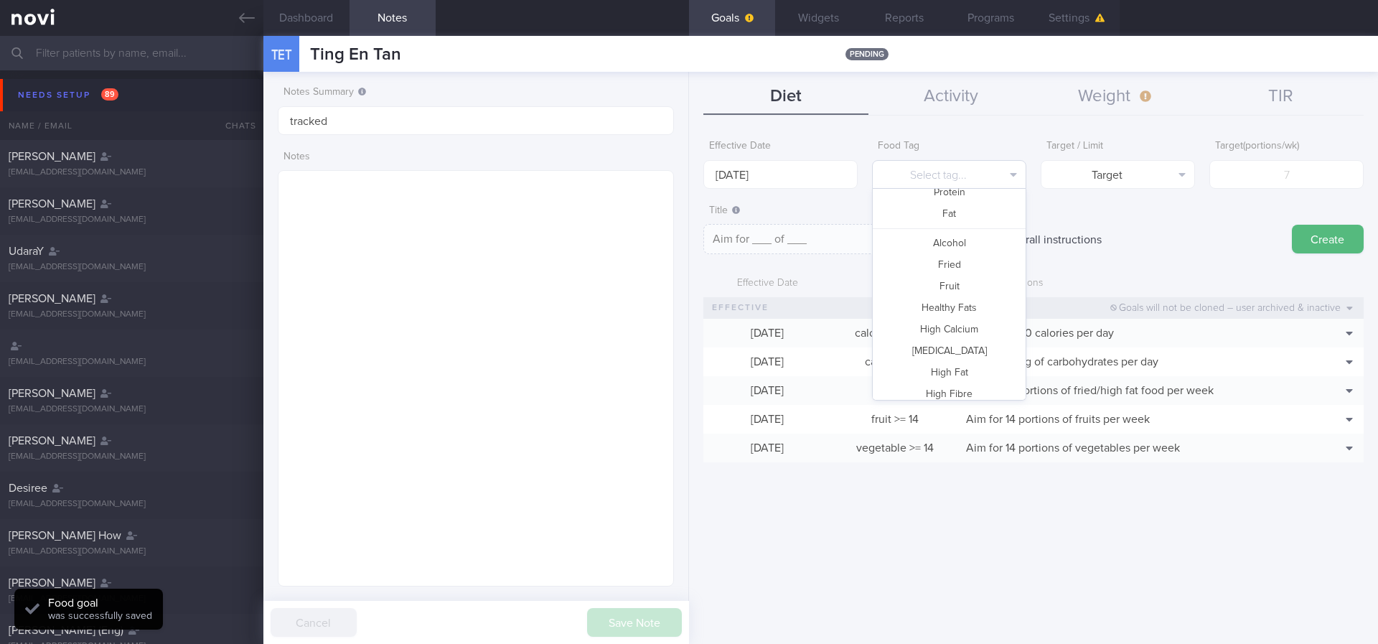
scroll to position [0, 0]
click at [832, 242] on button "Carbs" at bounding box center [949, 246] width 153 height 22
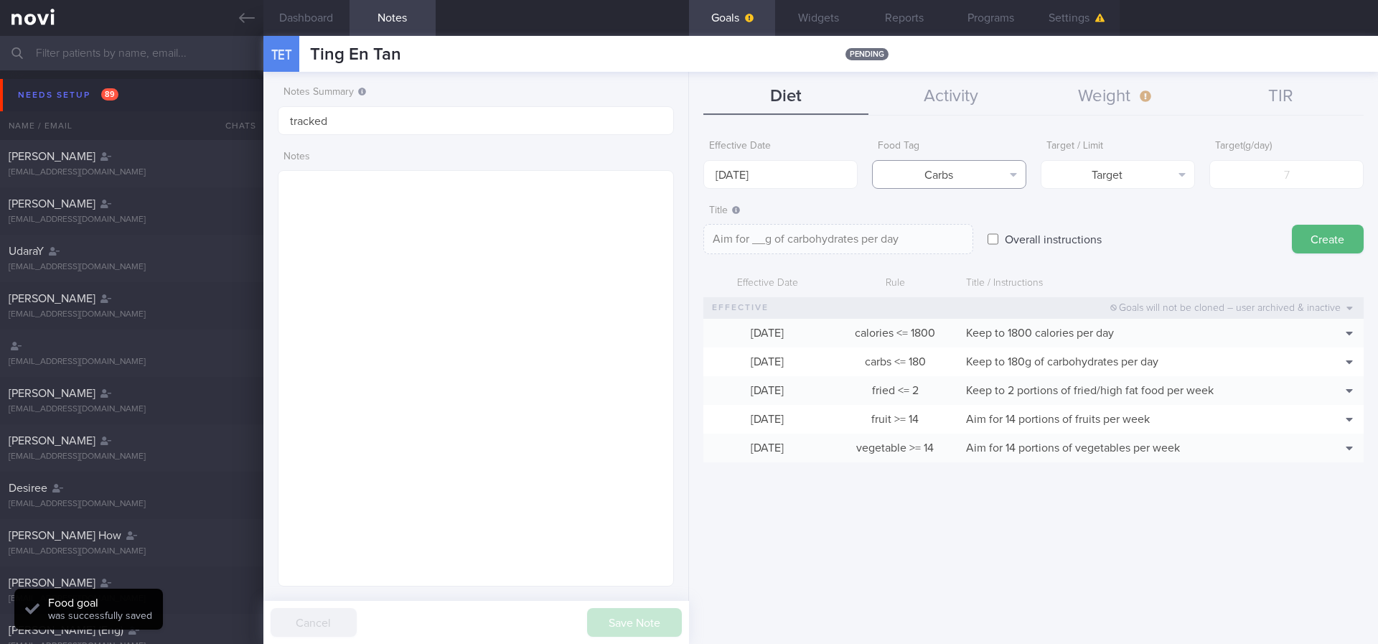
click at [832, 175] on icon "button" at bounding box center [1013, 175] width 6 height 4
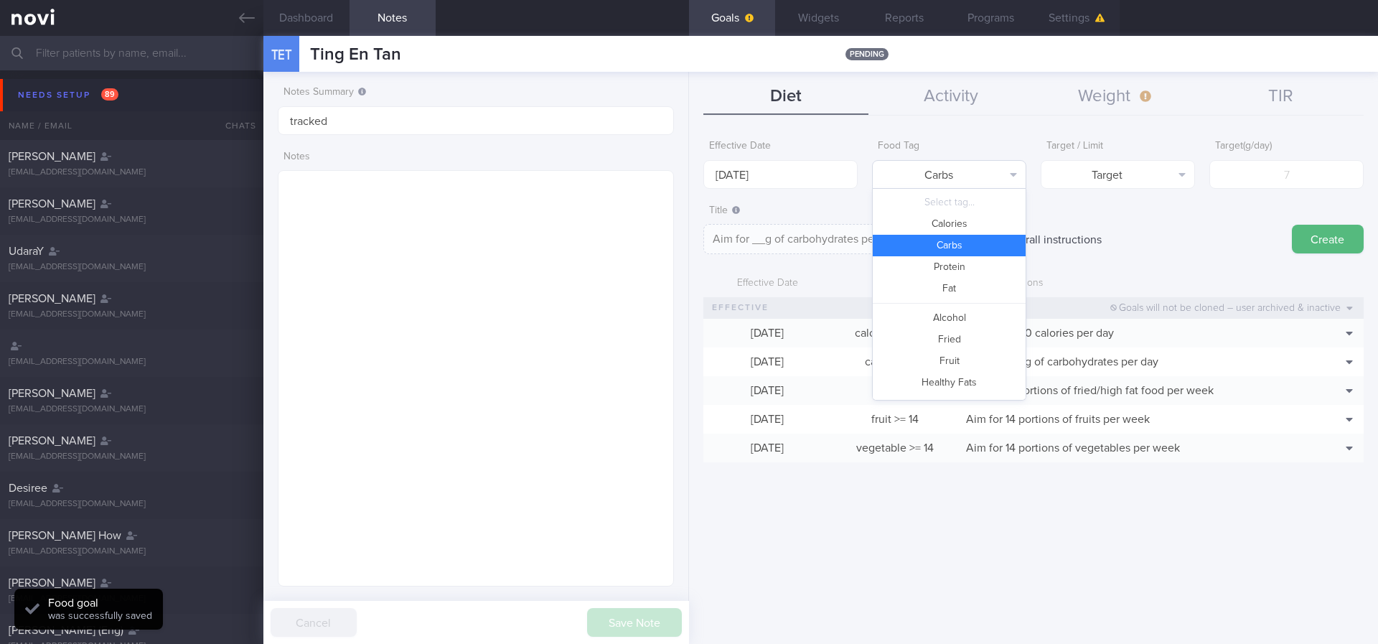
scroll to position [46, 0]
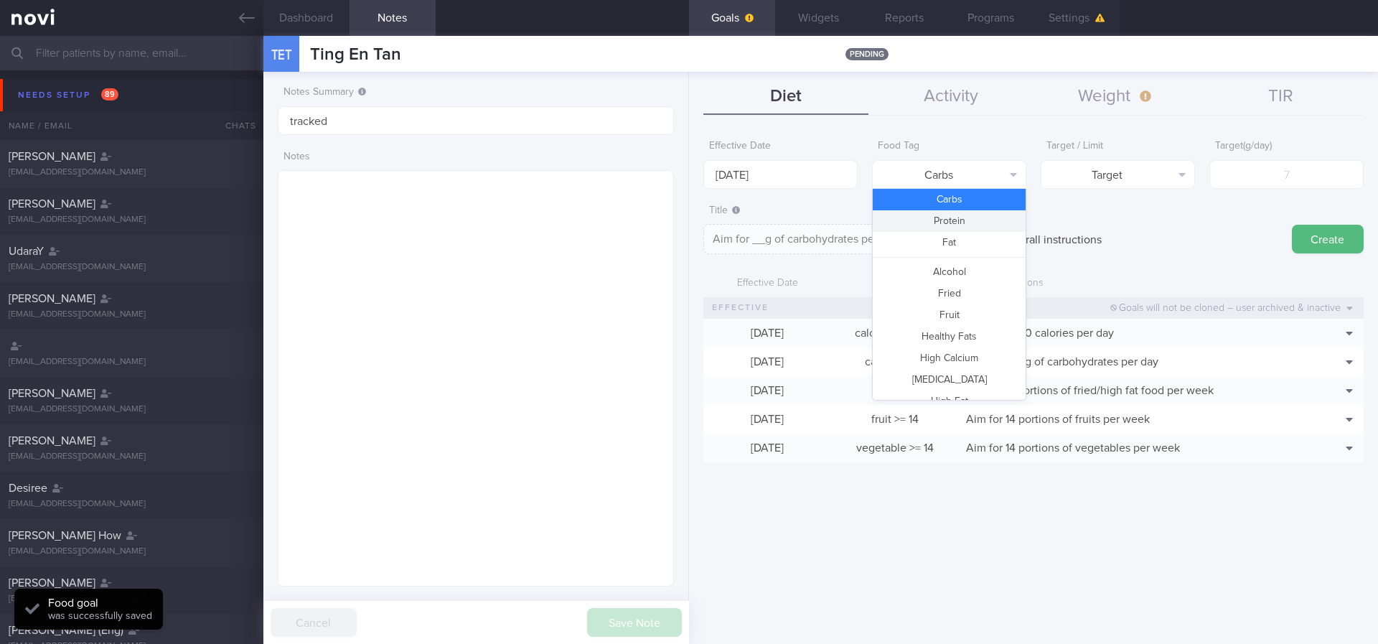
click at [832, 222] on button "Protein" at bounding box center [949, 221] width 153 height 22
type textarea "Aim for __g of protein per day"
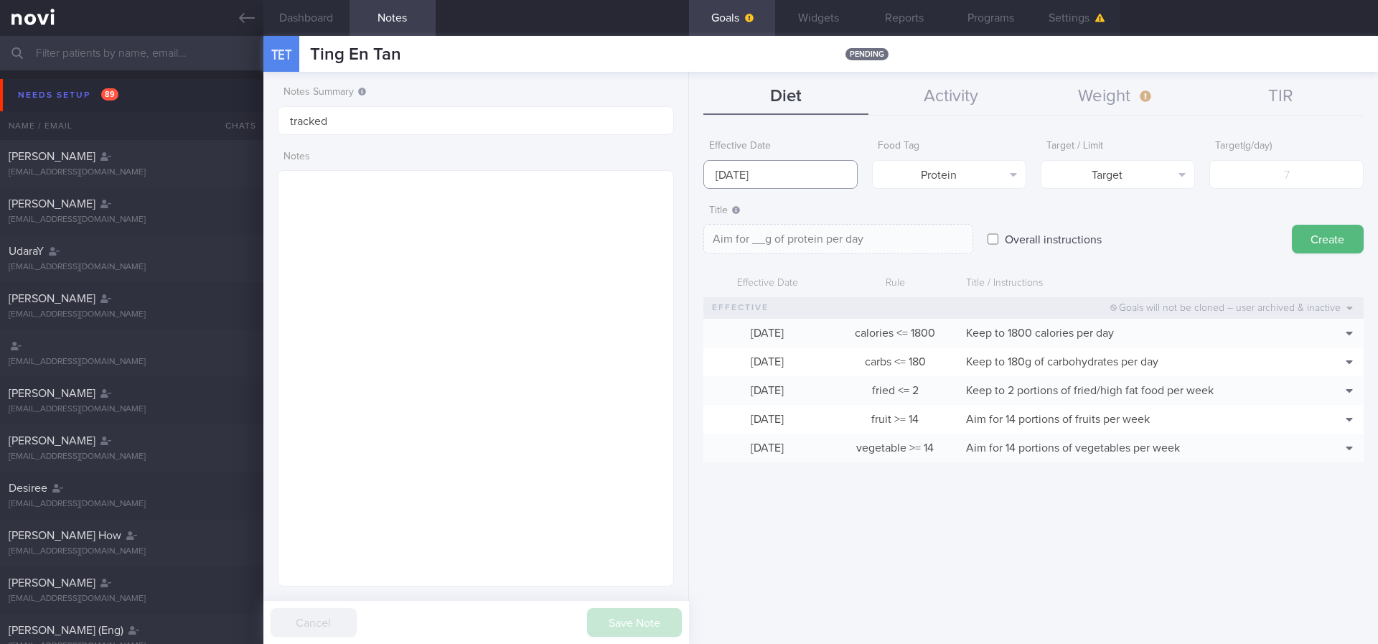
click at [749, 172] on input "[DATE]" at bounding box center [780, 174] width 154 height 29
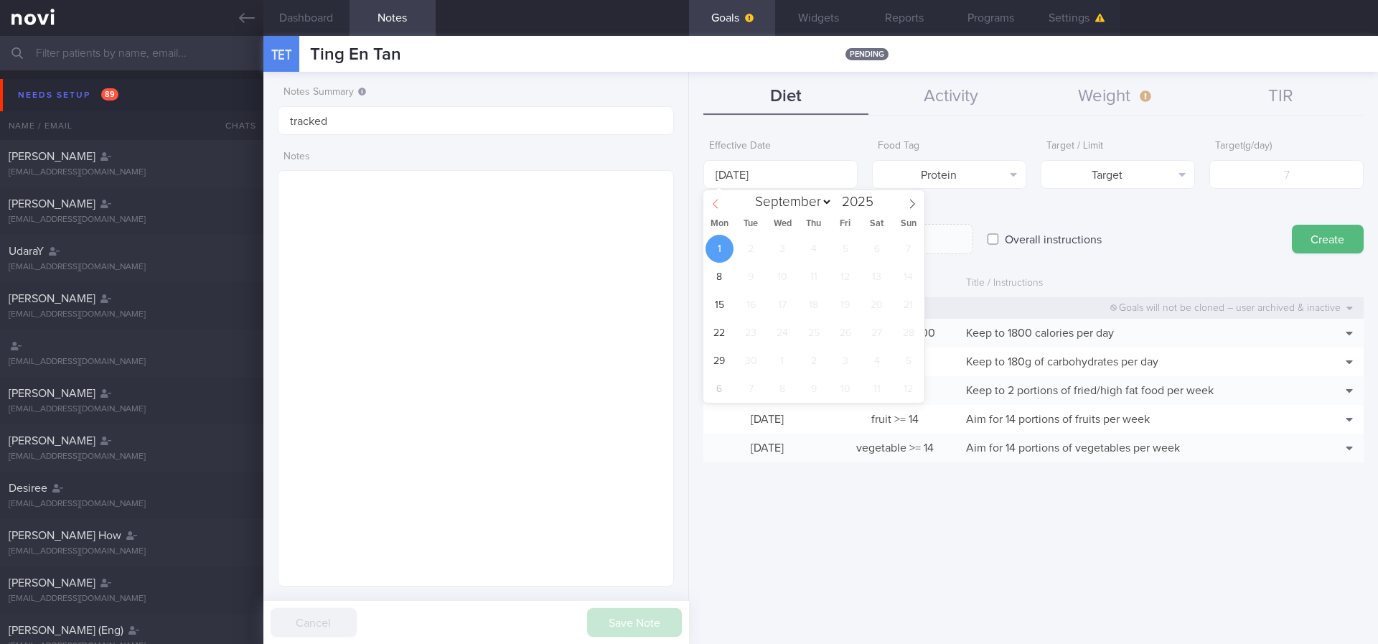
click at [710, 205] on span at bounding box center [715, 202] width 24 height 24
select select "7"
drag, startPoint x: 714, startPoint y: 365, endPoint x: 826, endPoint y: 331, distance: 117.2
click at [713, 364] on span "25" at bounding box center [720, 361] width 28 height 28
type input "[DATE]"
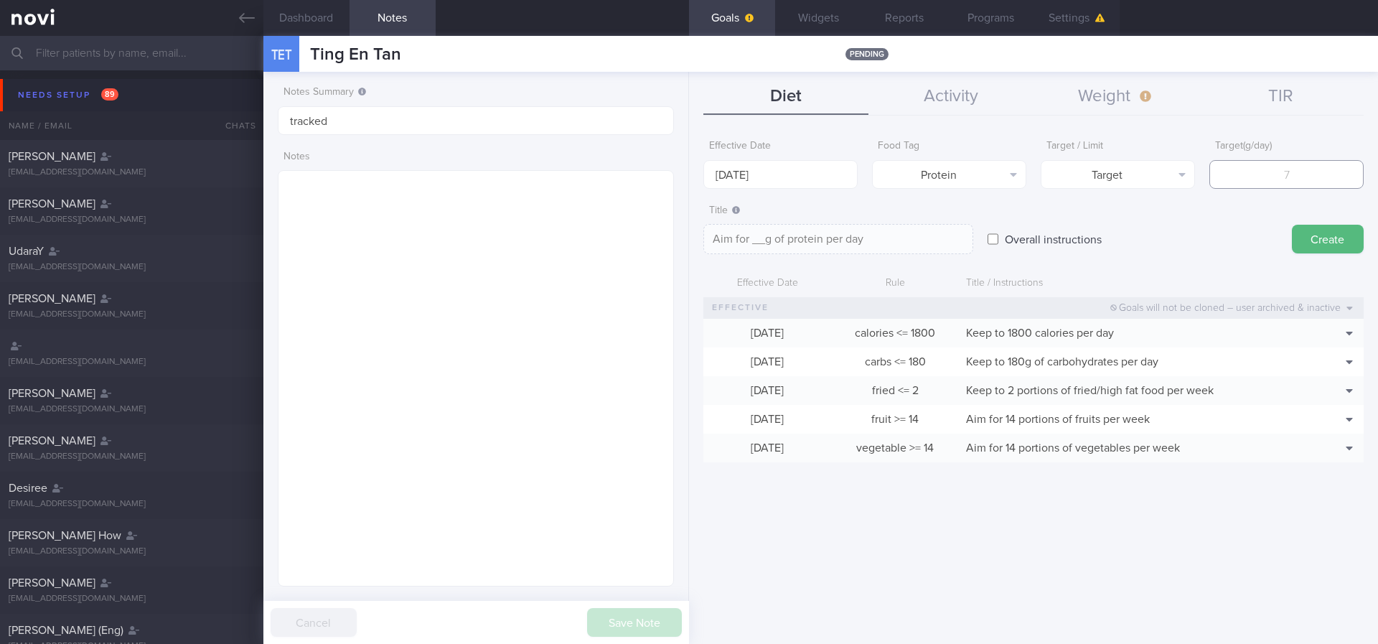
click at [832, 167] on input "number" at bounding box center [1286, 174] width 154 height 29
type input "1"
type textarea "Aim for 1g of protein per day"
type input "10"
type textarea "Aim for 10g of protein per day"
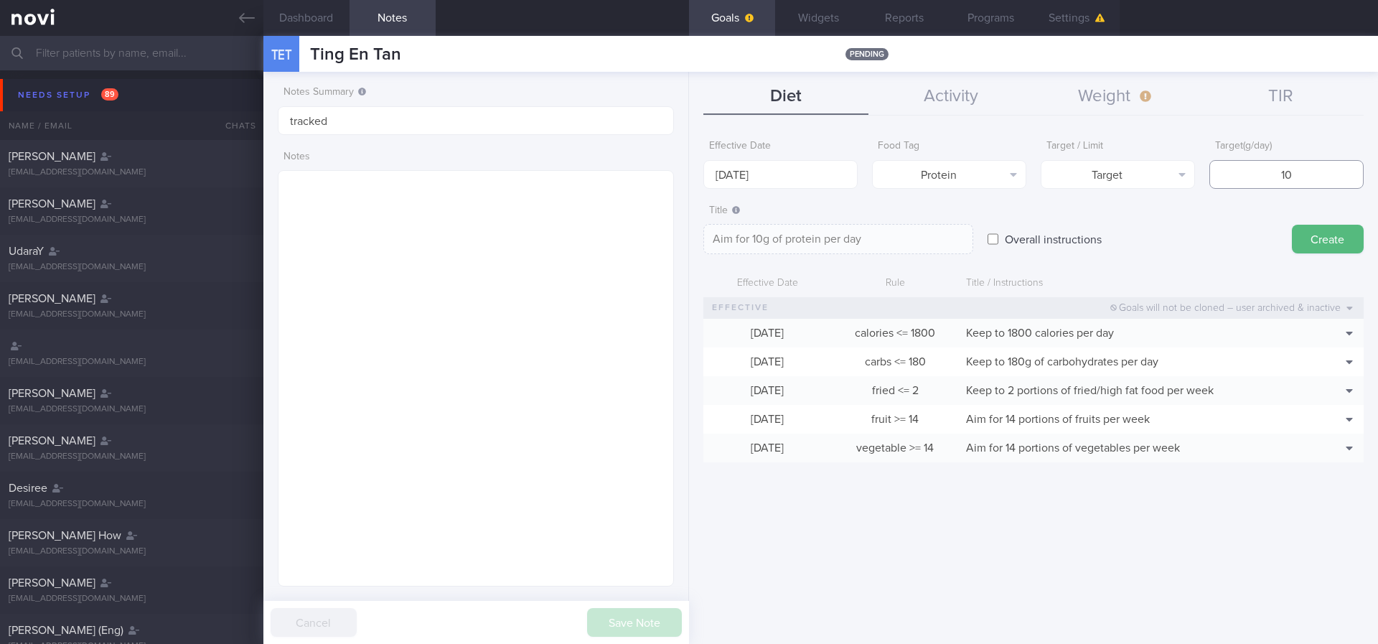
type input "100"
type textarea "Aim for 100g of protein per day"
type input "100"
click at [832, 236] on button "Create" at bounding box center [1328, 239] width 72 height 29
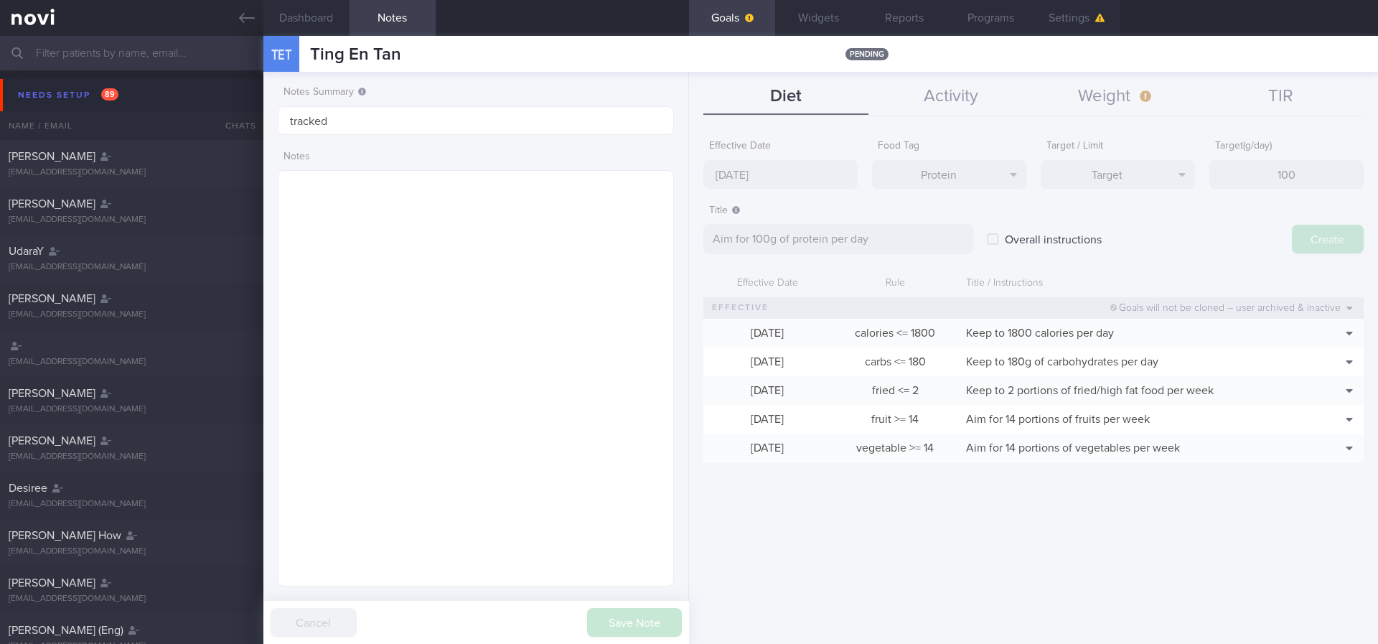
type input "[DATE]"
type textarea "Aim for ___ of ___"
